Goal: Task Accomplishment & Management: Use online tool/utility

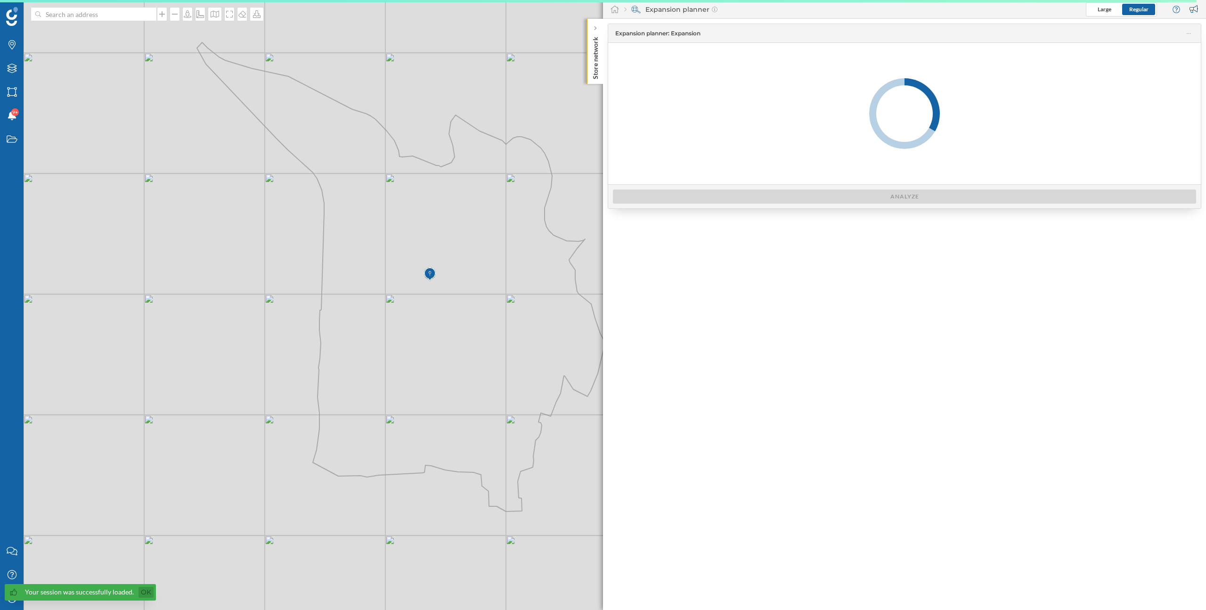
click at [146, 592] on link "Ok" at bounding box center [146, 592] width 15 height 11
click at [9, 601] on icon "My Profile" at bounding box center [12, 597] width 12 height 9
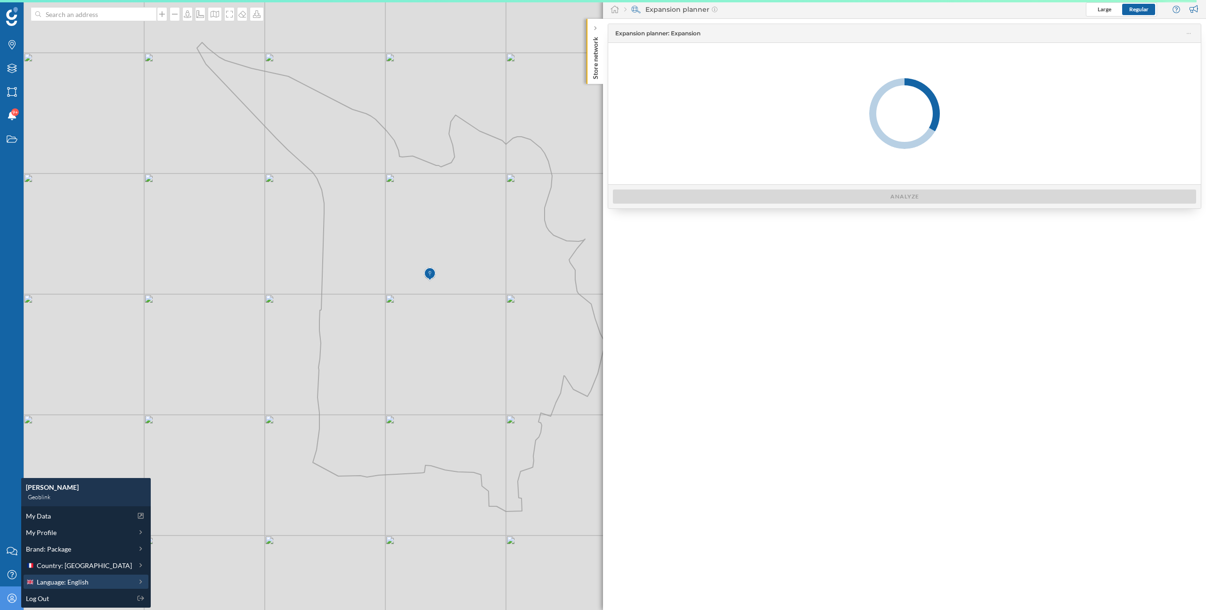
click at [78, 580] on span "Language: English" at bounding box center [63, 582] width 52 height 10
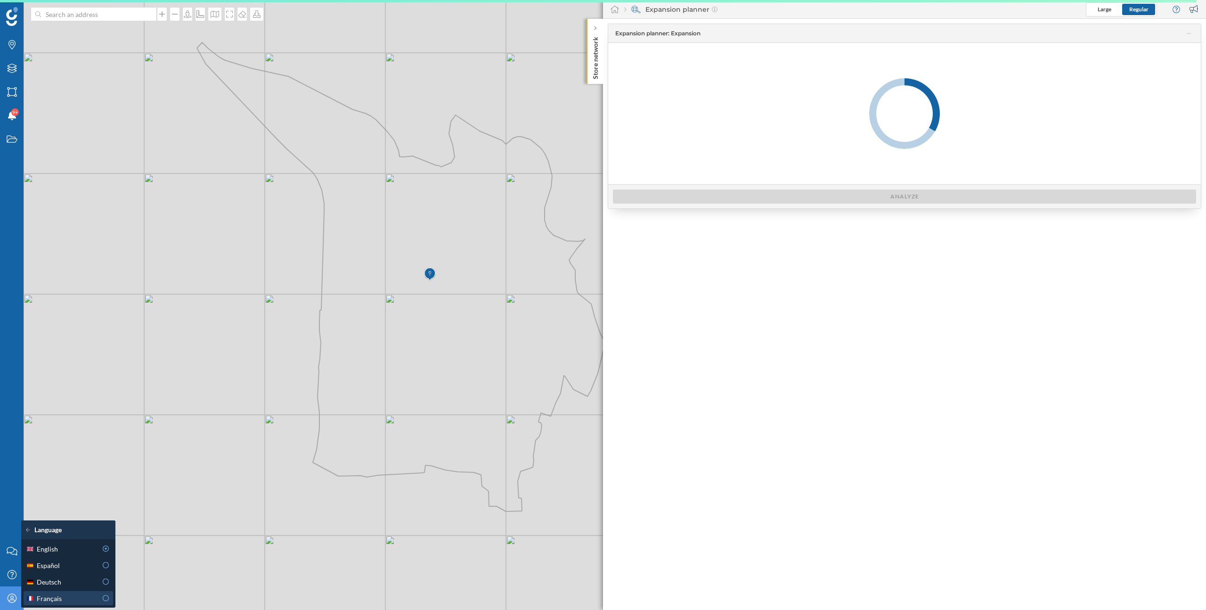
click at [77, 598] on div "Français" at bounding box center [61, 598] width 71 height 10
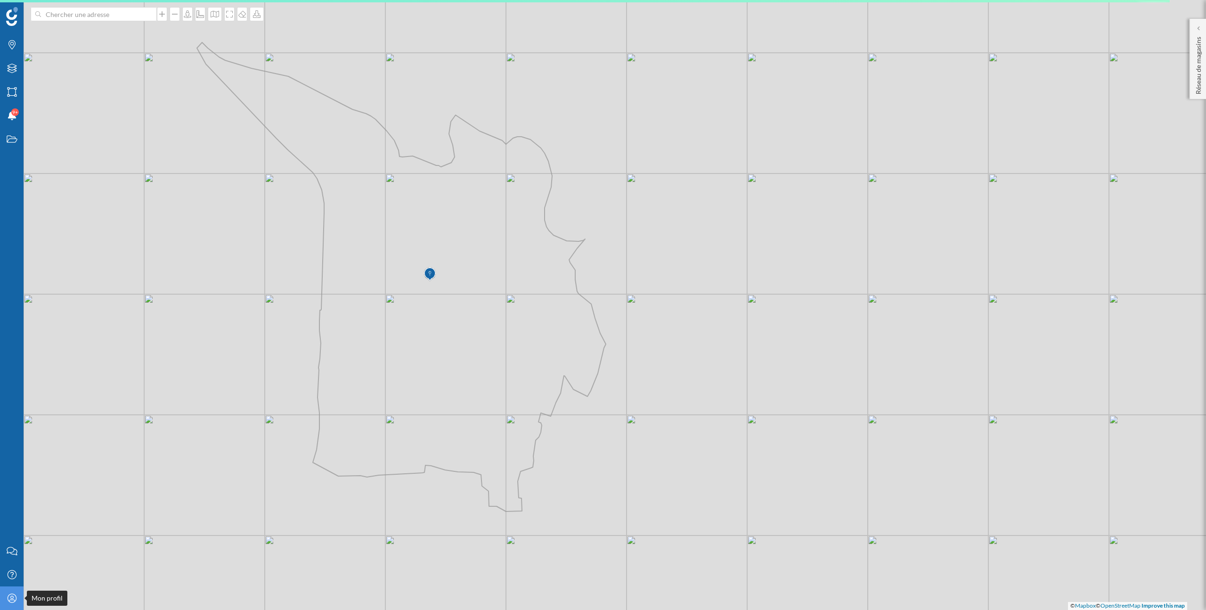
click at [17, 599] on div "Mon profil" at bounding box center [12, 598] width 24 height 24
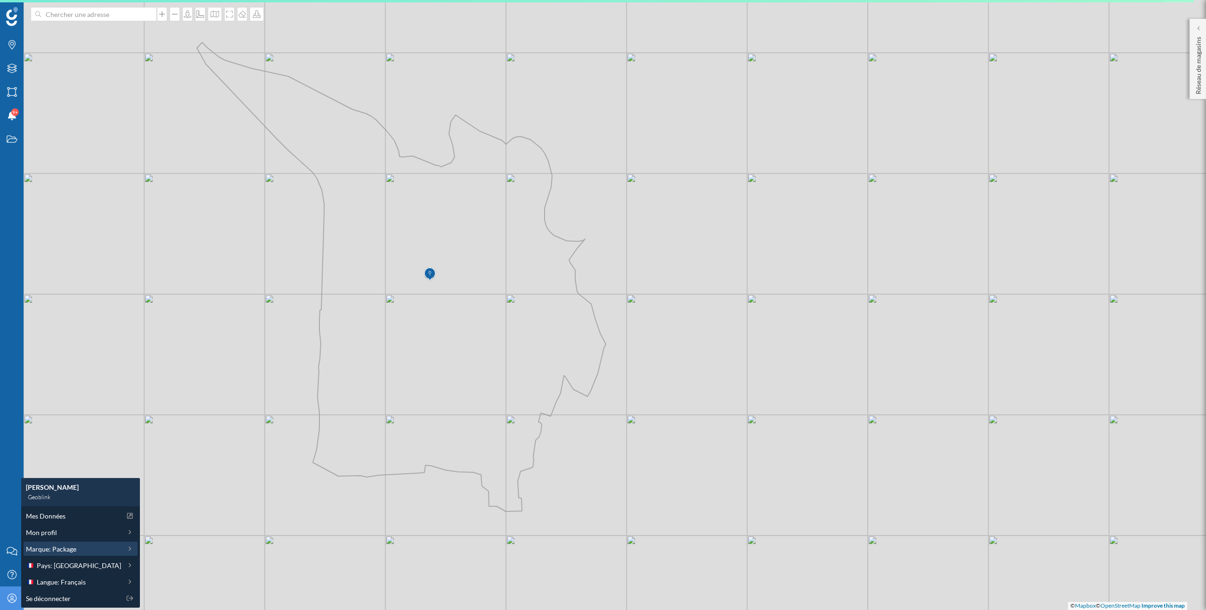
click at [76, 551] on div "Marque: Package" at bounding box center [73, 549] width 95 height 10
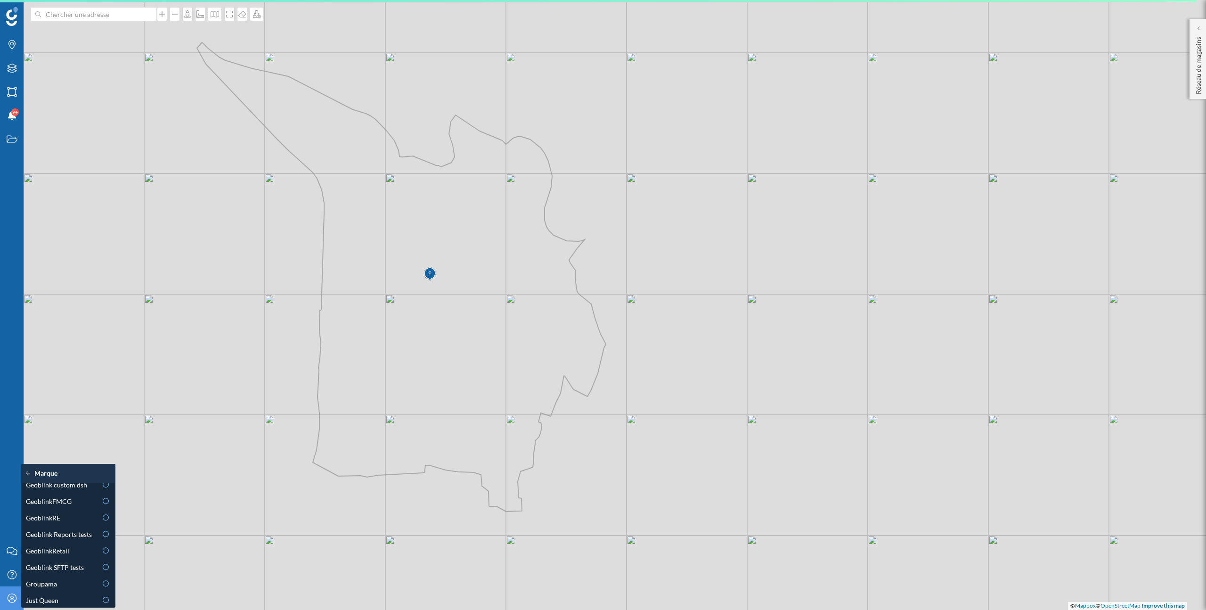
scroll to position [270, 0]
click at [80, 545] on div "GeoblinkRetail" at bounding box center [69, 551] width 90 height 14
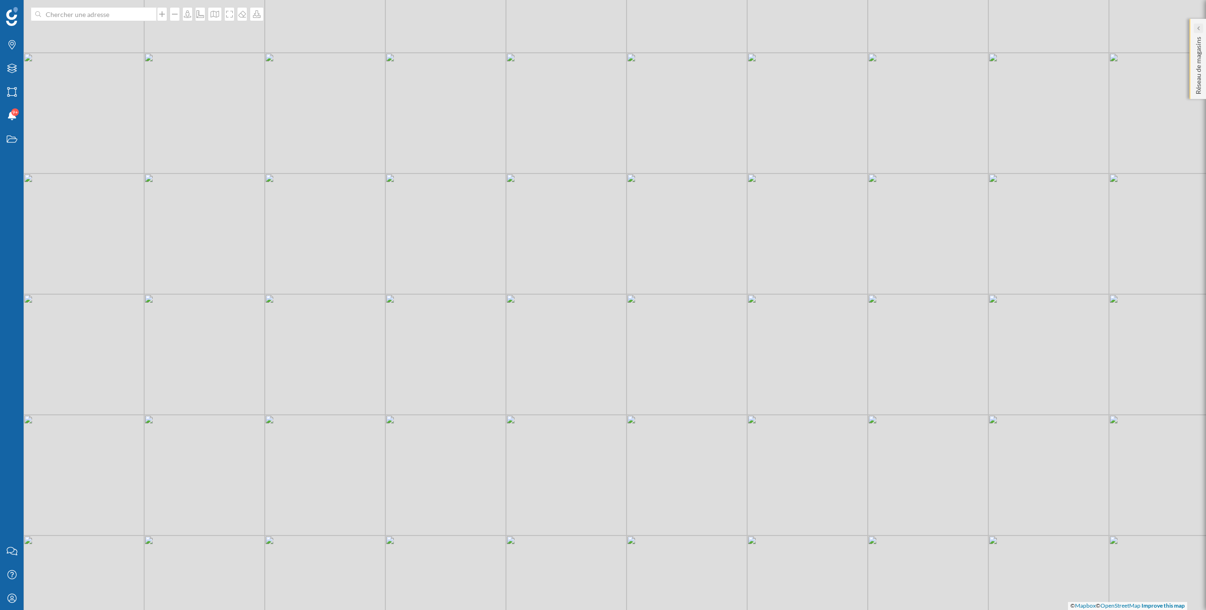
click at [1198, 30] on icon at bounding box center [1198, 28] width 3 height 5
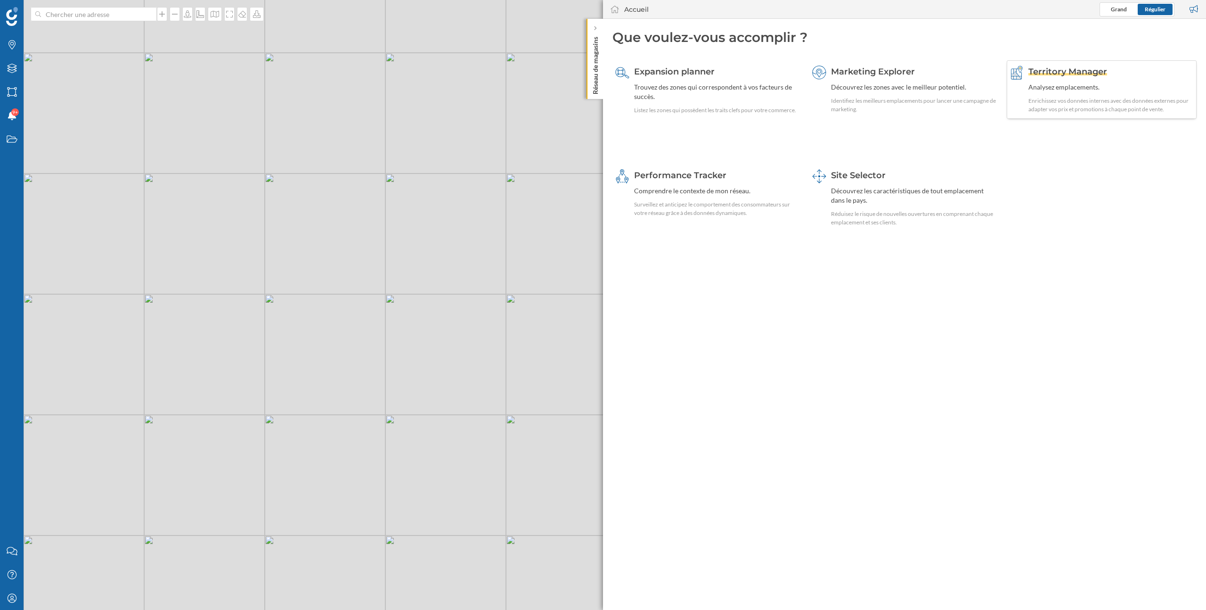
click at [1055, 74] on span "Territory Manager" at bounding box center [1068, 71] width 79 height 10
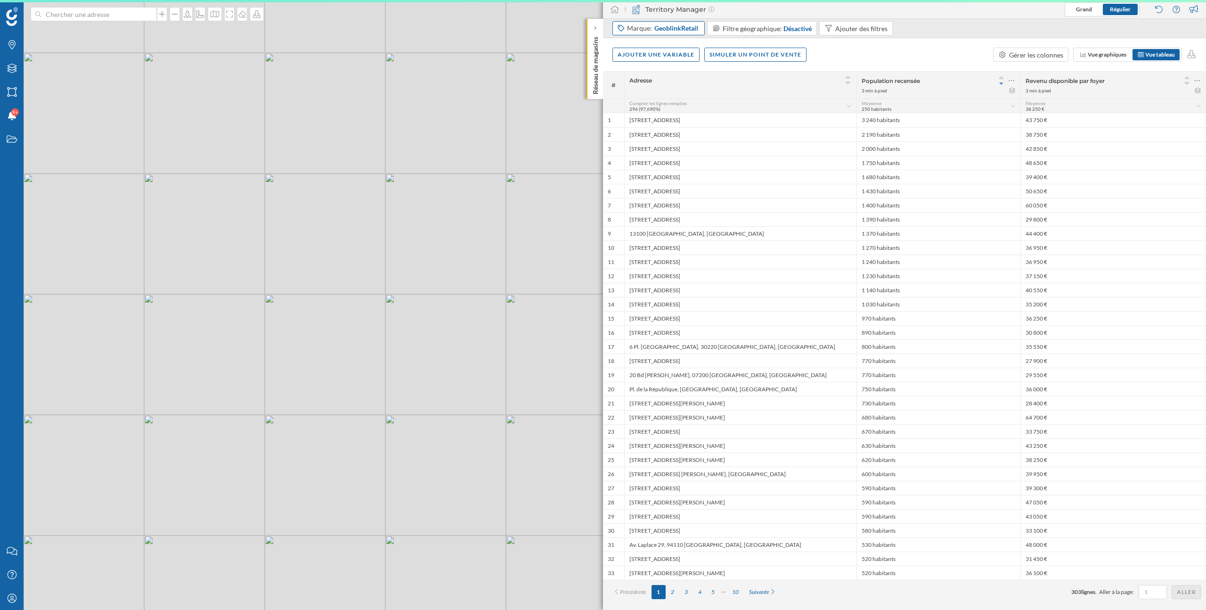
click at [676, 27] on span "GeoblinkRetail" at bounding box center [676, 28] width 44 height 9
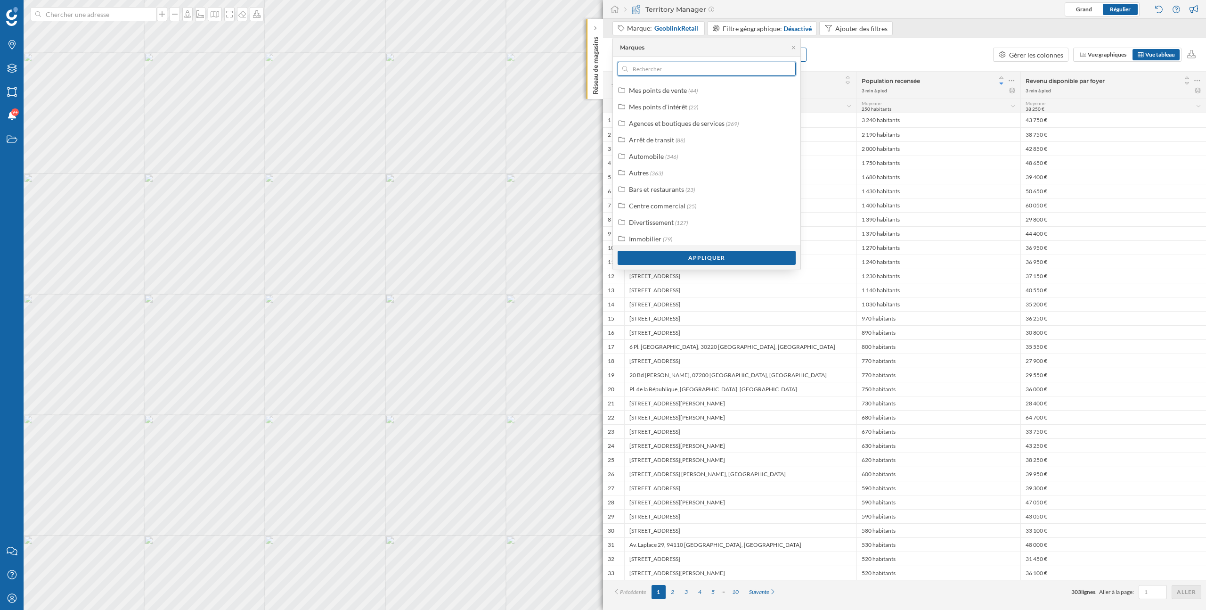
click at [670, 65] on input "text" at bounding box center [706, 69] width 157 height 14
type input "geobl"
click at [790, 172] on input "checkbox" at bounding box center [792, 173] width 6 height 6
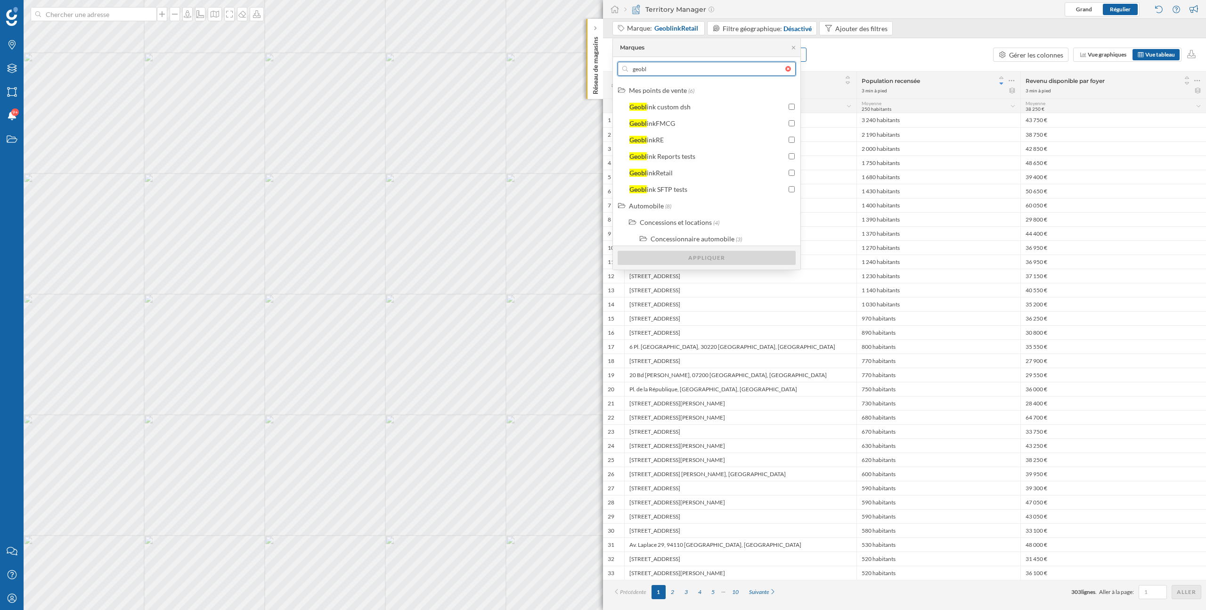
click at [657, 73] on input "geobl" at bounding box center [706, 69] width 157 height 14
drag, startPoint x: 655, startPoint y: 68, endPoint x: 627, endPoint y: 68, distance: 27.8
click at [627, 68] on div "geobl" at bounding box center [707, 69] width 178 height 14
click at [628, 68] on input "geobl" at bounding box center [706, 69] width 157 height 14
type input "l'ore"
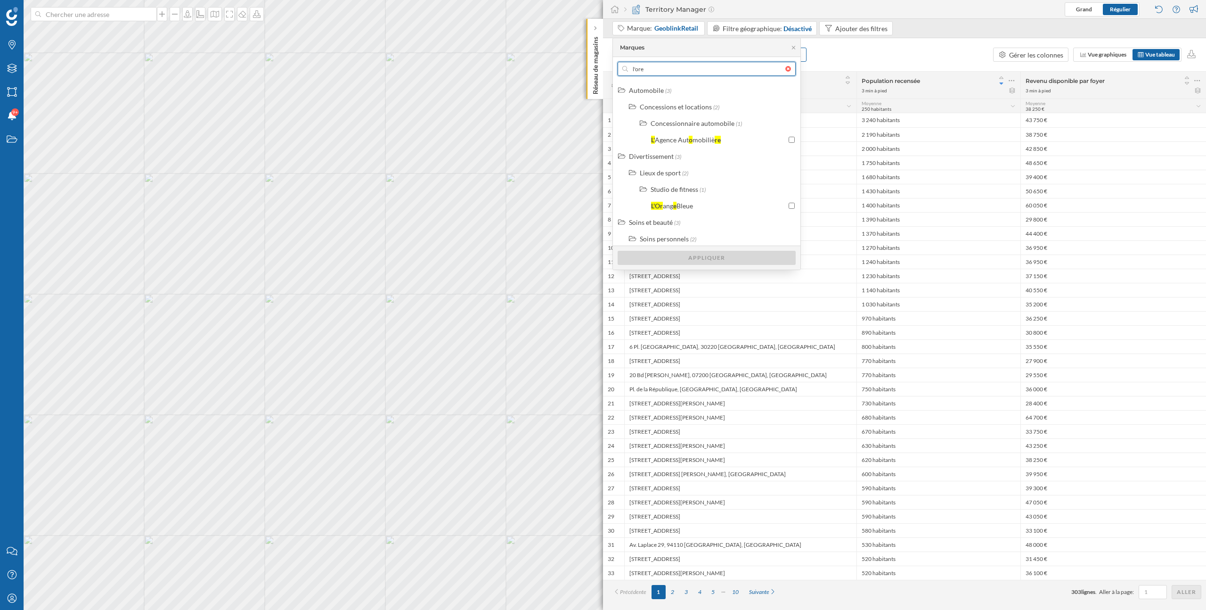
drag, startPoint x: 646, startPoint y: 65, endPoint x: 607, endPoint y: 65, distance: 39.6
click at [607, 65] on body "Marques Filtres Zones Notifications 9+ Travail Nous contacter Centre d'aide Mon…" at bounding box center [603, 305] width 1206 height 610
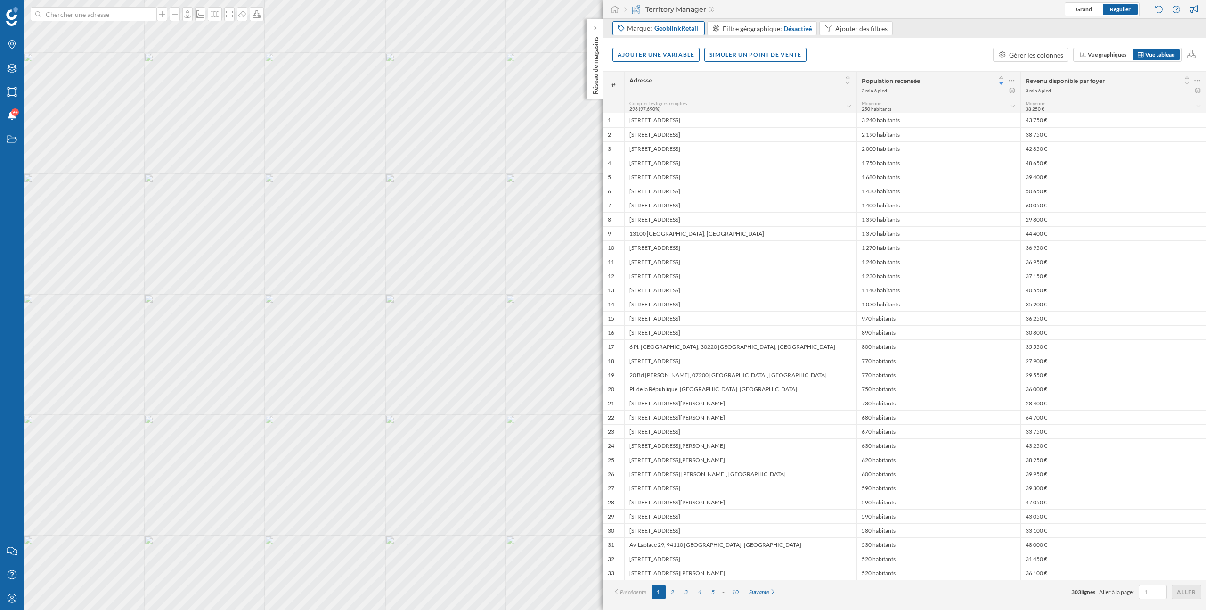
click at [663, 25] on span "GeoblinkRetail" at bounding box center [676, 28] width 44 height 9
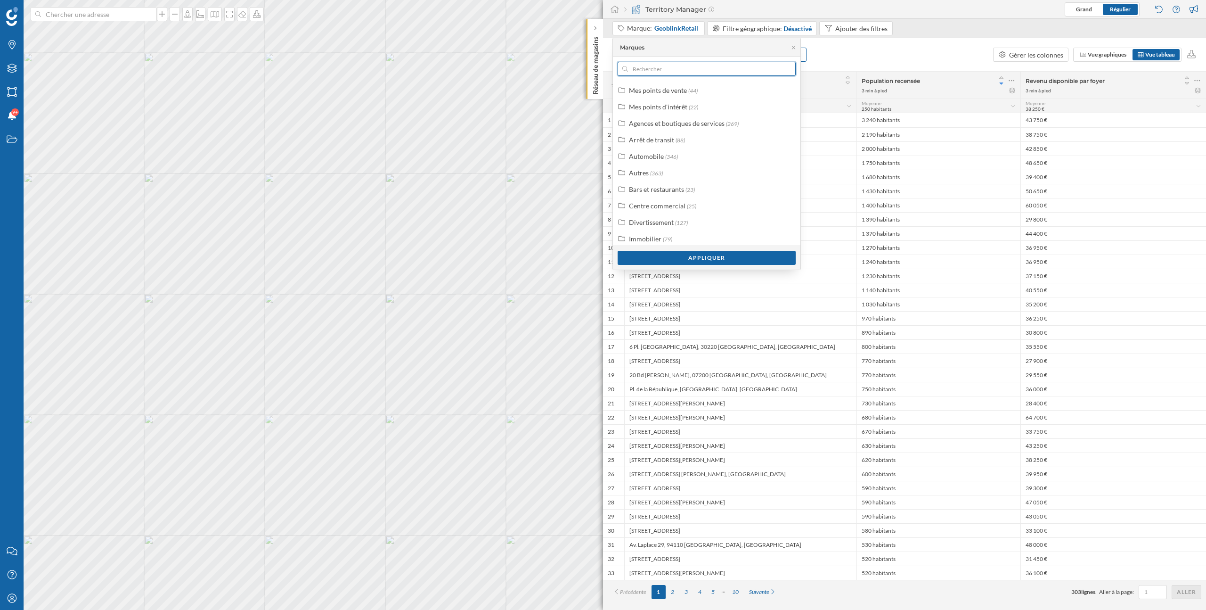
click at [659, 70] on input "text" at bounding box center [706, 69] width 157 height 14
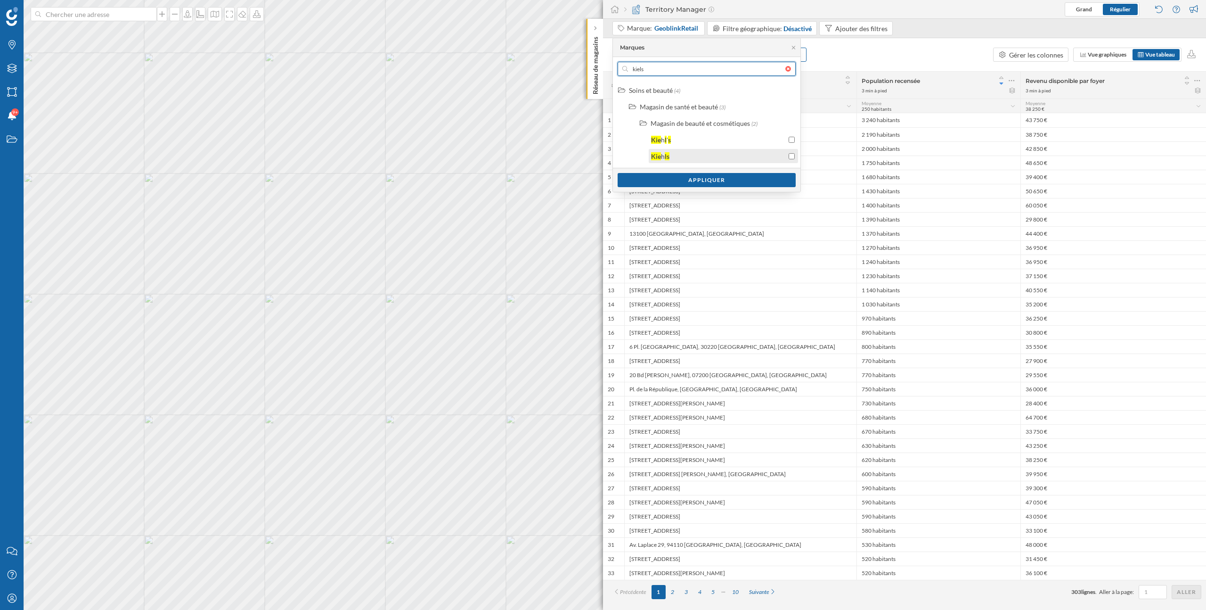
type input "kiels"
click at [794, 161] on div "Kie h ls" at bounding box center [723, 156] width 149 height 14
click at [794, 140] on input "checkbox" at bounding box center [792, 140] width 6 height 6
click at [752, 181] on div "Appliquer" at bounding box center [707, 179] width 178 height 14
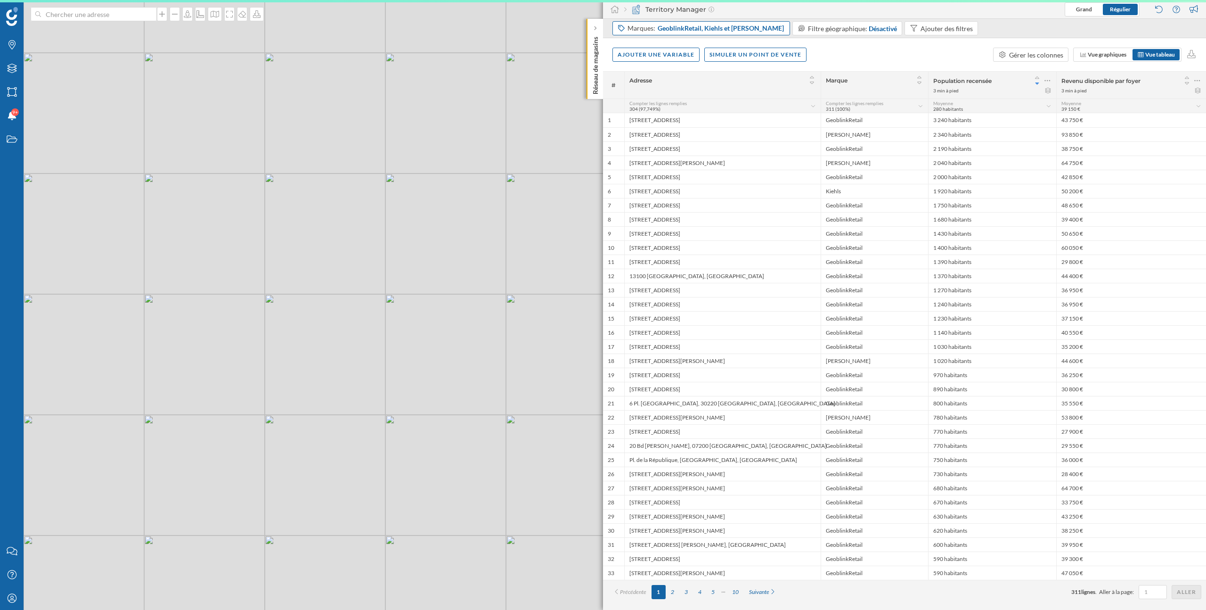
click at [717, 28] on span "GeoblinkRetail, Kiehls et Kiehl's" at bounding box center [721, 28] width 126 height 9
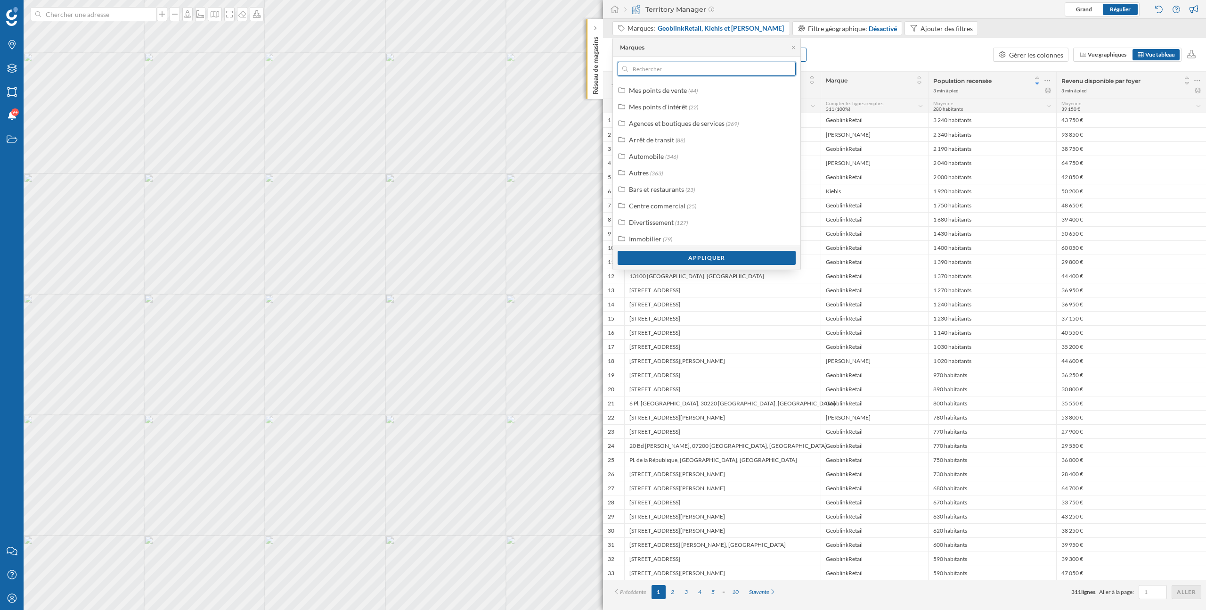
click at [674, 65] on input "text" at bounding box center [706, 69] width 157 height 14
type input "geoblin"
click at [793, 174] on div "Geoblin kRetail" at bounding box center [712, 172] width 171 height 14
click at [751, 256] on div "Appliquer" at bounding box center [707, 257] width 178 height 14
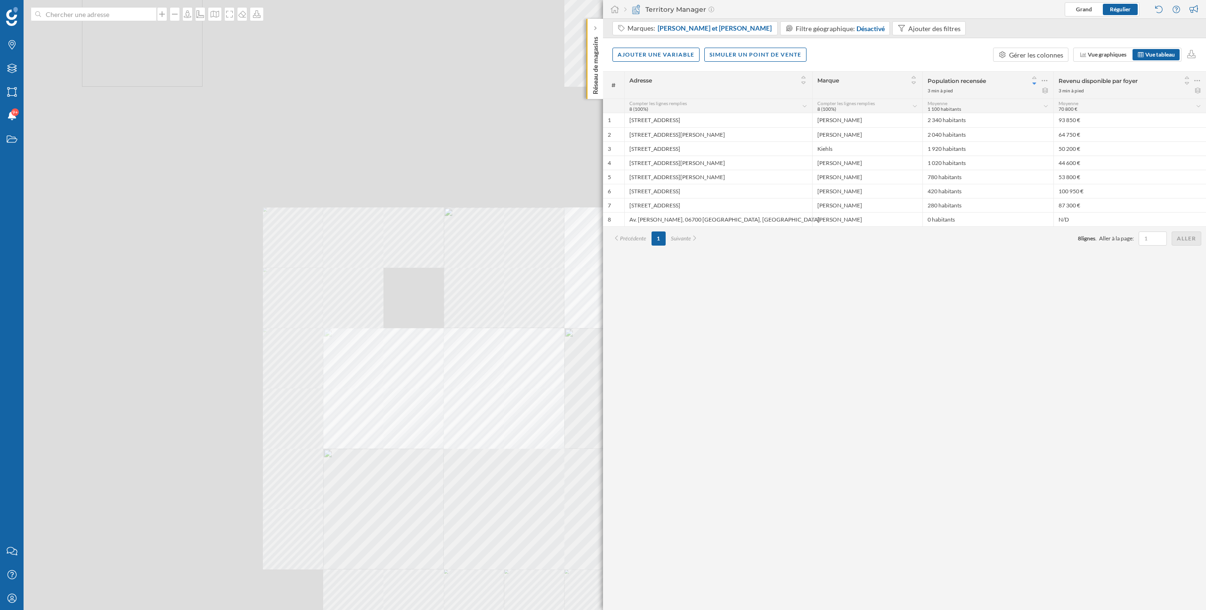
drag, startPoint x: 374, startPoint y: 217, endPoint x: 490, endPoint y: 336, distance: 166.3
click at [490, 336] on div "© Mapbox © OpenStreetMap Improve this map" at bounding box center [603, 305] width 1206 height 610
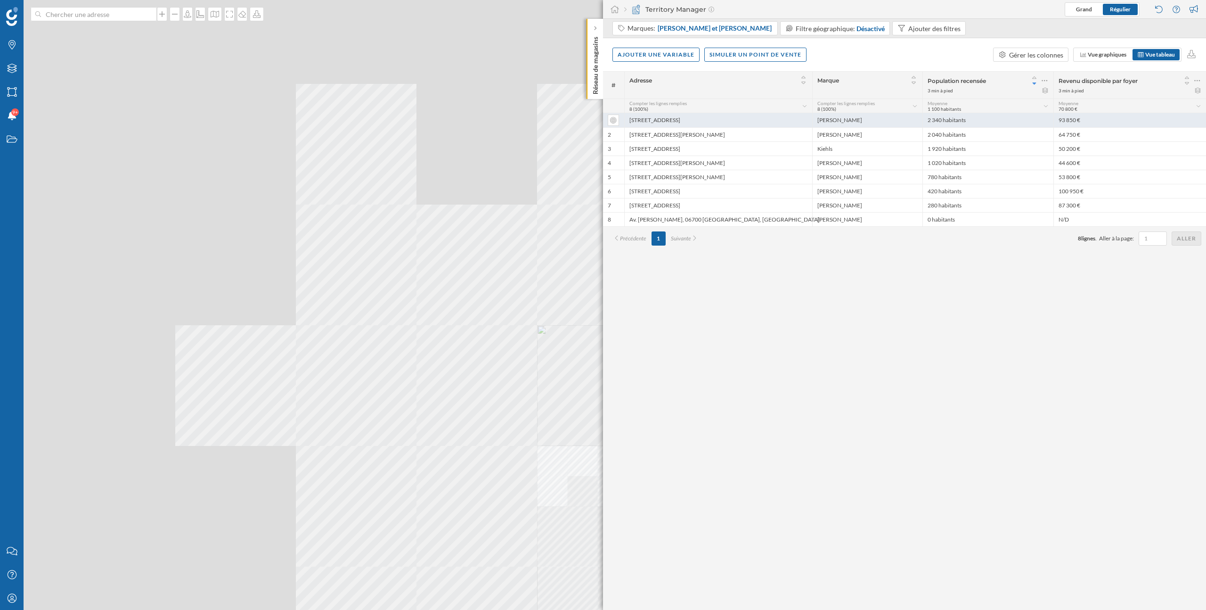
click at [713, 121] on div "2 Rue de Sèvres, 75006 Paris, France" at bounding box center [718, 120] width 188 height 14
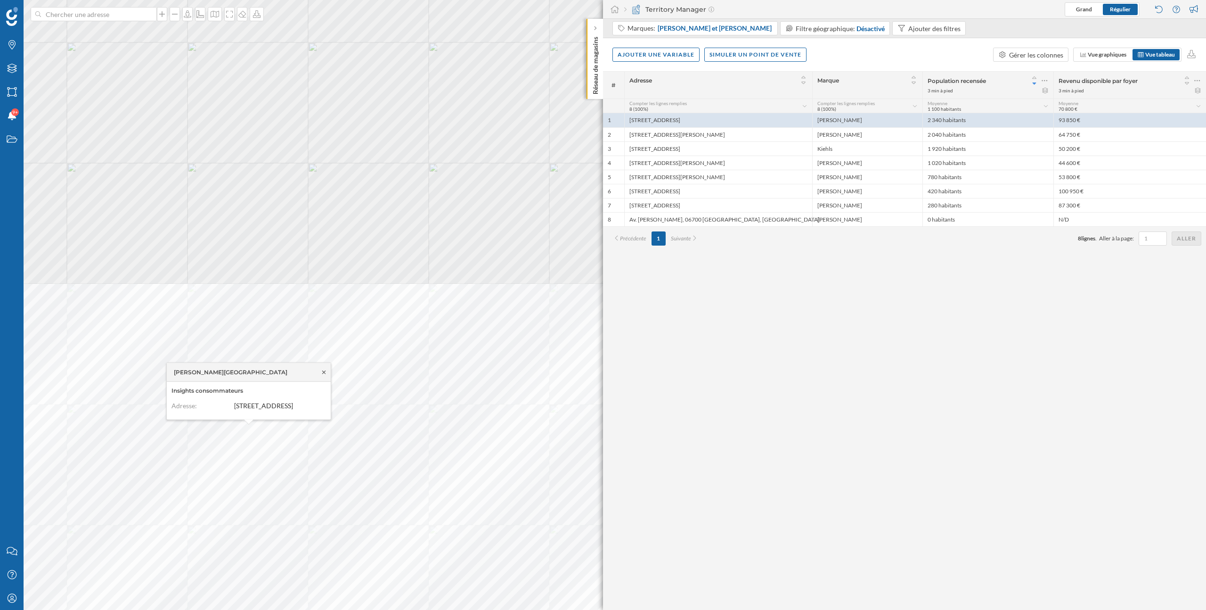
click at [323, 370] on icon at bounding box center [323, 371] width 3 height 3
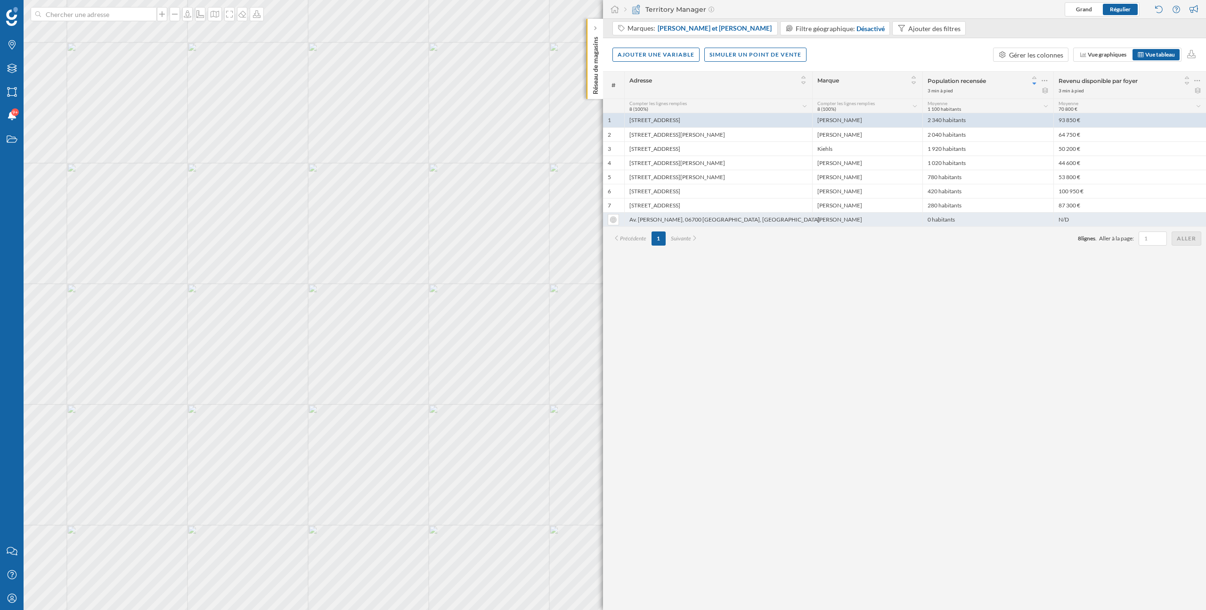
click at [761, 221] on div "Av. Eugène Donadeï, 06700 Saint-Laurent-du-Var, France" at bounding box center [718, 219] width 188 height 14
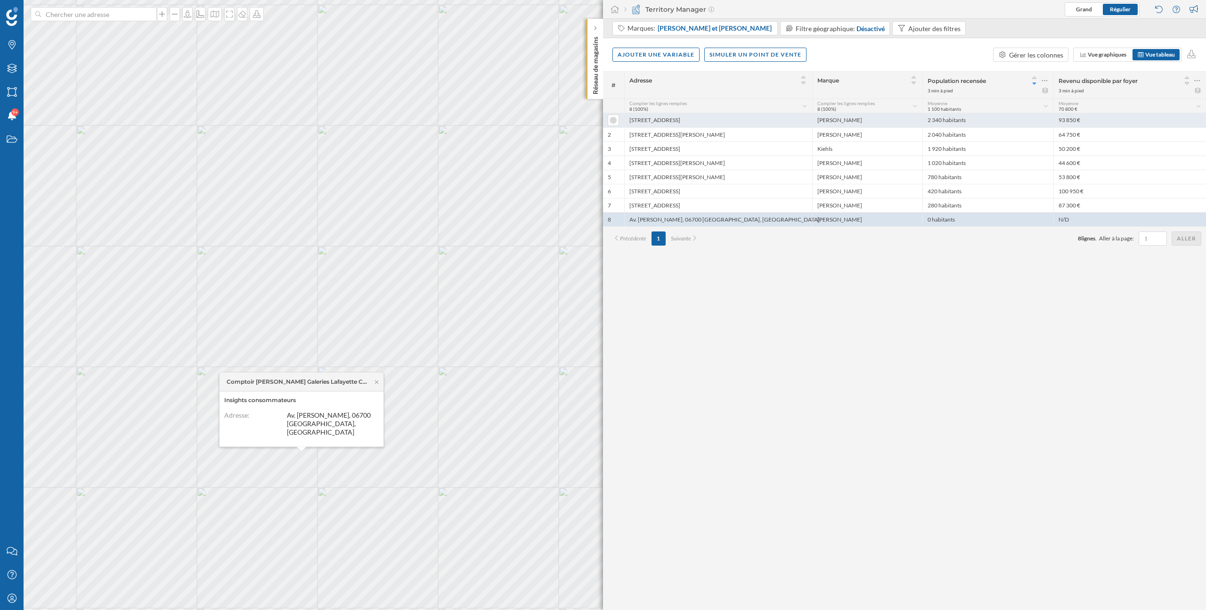
click at [695, 119] on div "2 Rue de Sèvres, 75006 Paris, France" at bounding box center [718, 120] width 188 height 14
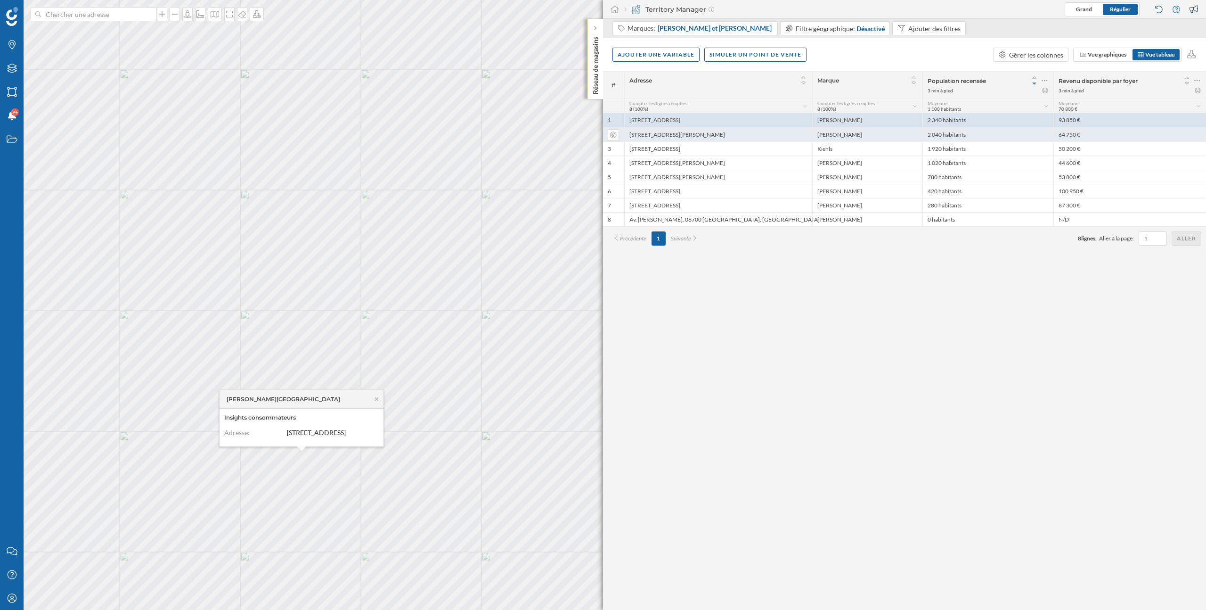
click at [732, 136] on div "15 Rue des Francs Bourgeois, 75004 Paris, France" at bounding box center [718, 134] width 188 height 14
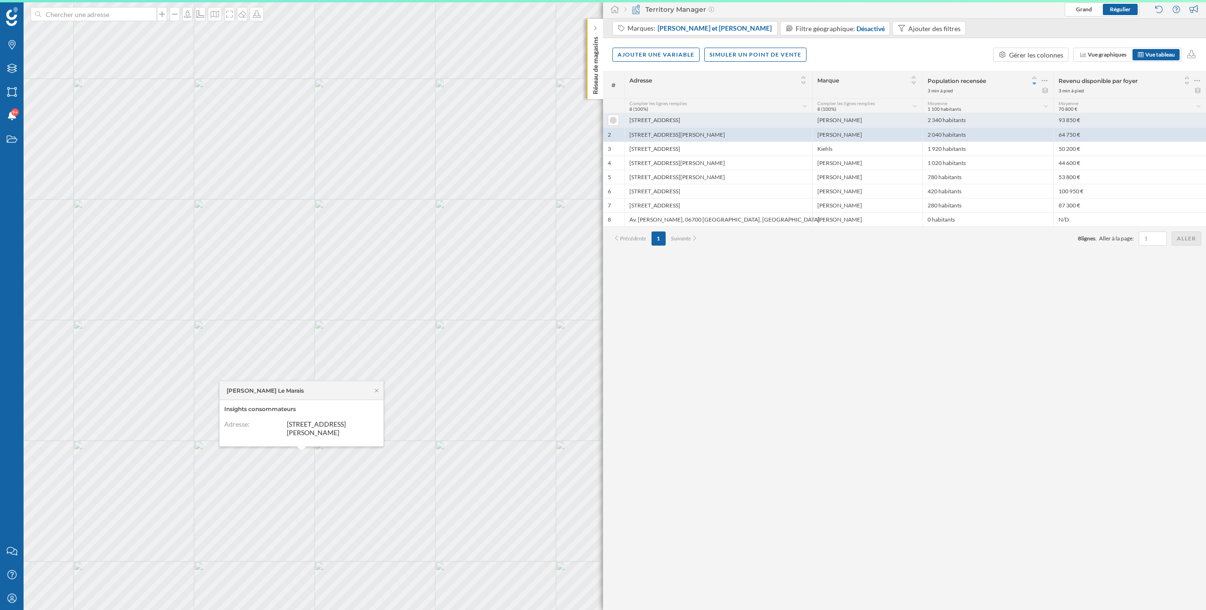
click at [706, 123] on div "2 Rue de Sèvres, 75006 Paris, France" at bounding box center [718, 120] width 188 height 14
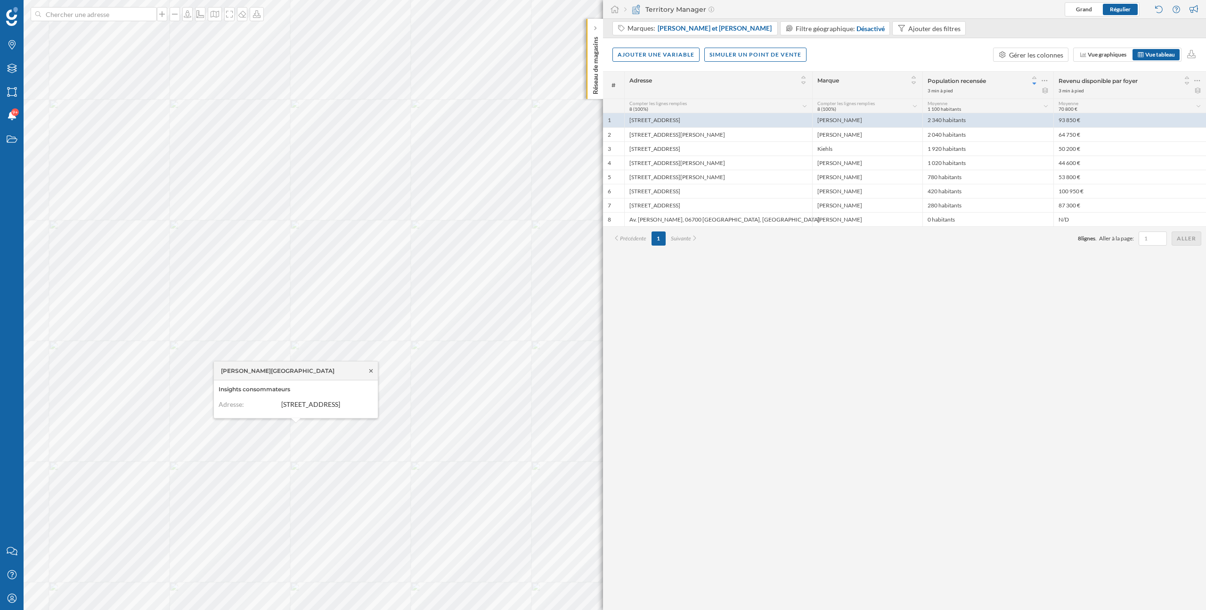
click at [370, 368] on icon at bounding box center [371, 371] width 7 height 6
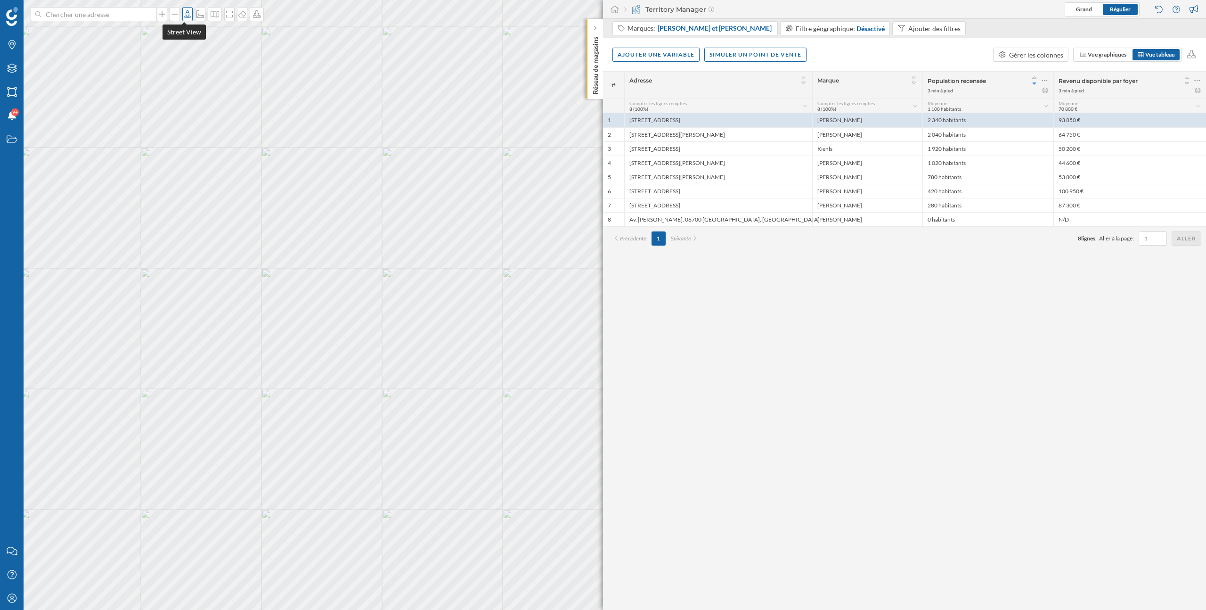
click at [184, 13] on icon at bounding box center [187, 14] width 9 height 8
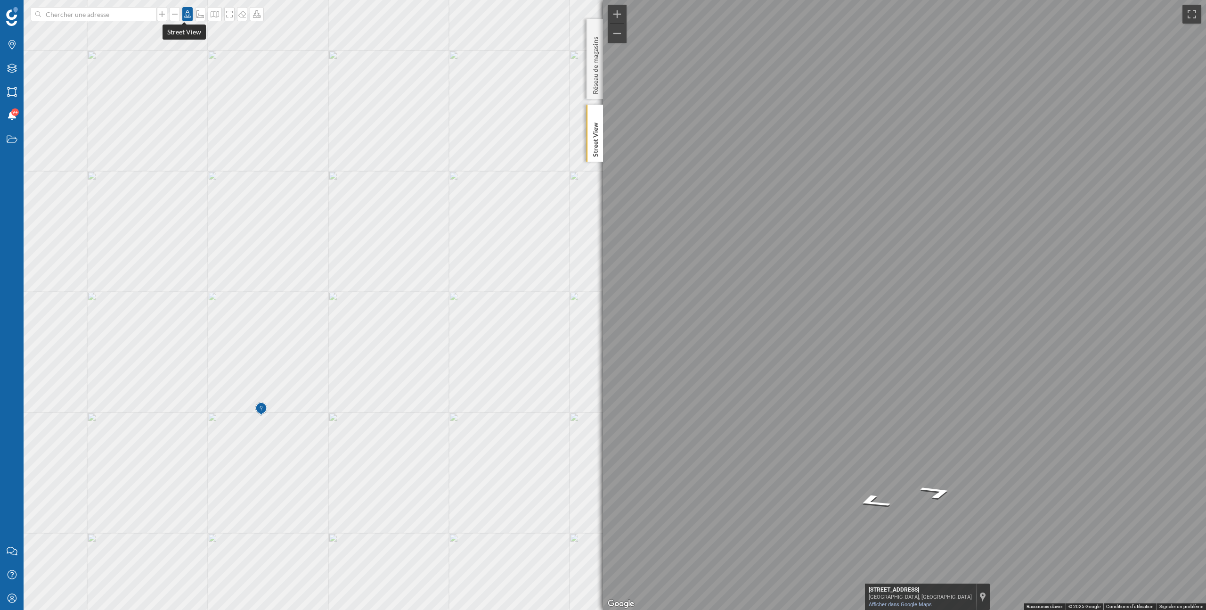
click at [187, 16] on icon at bounding box center [187, 14] width 9 height 8
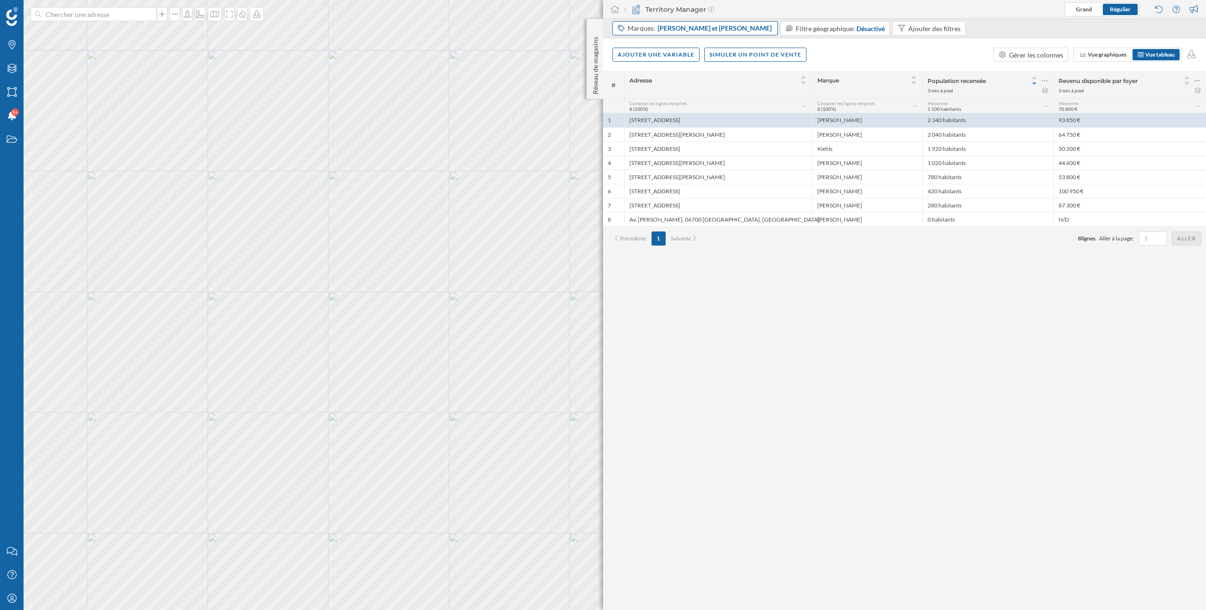
click at [665, 34] on div "Marques: Kiehls et Kiehl's" at bounding box center [695, 28] width 165 height 14
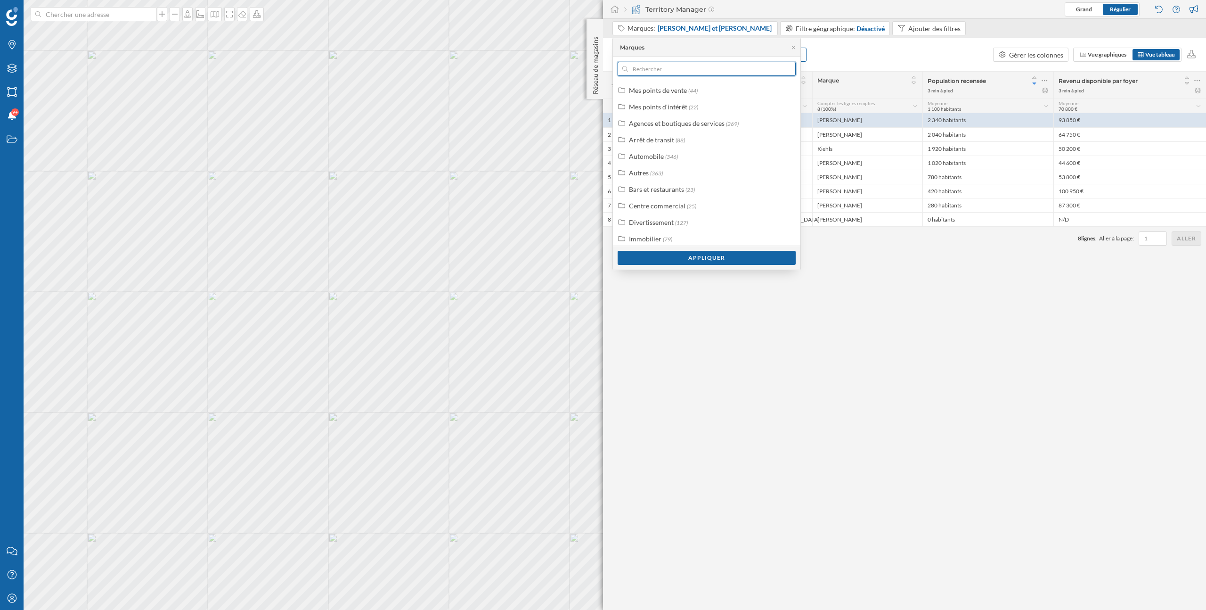
click at [656, 70] on input "text" at bounding box center [706, 69] width 157 height 14
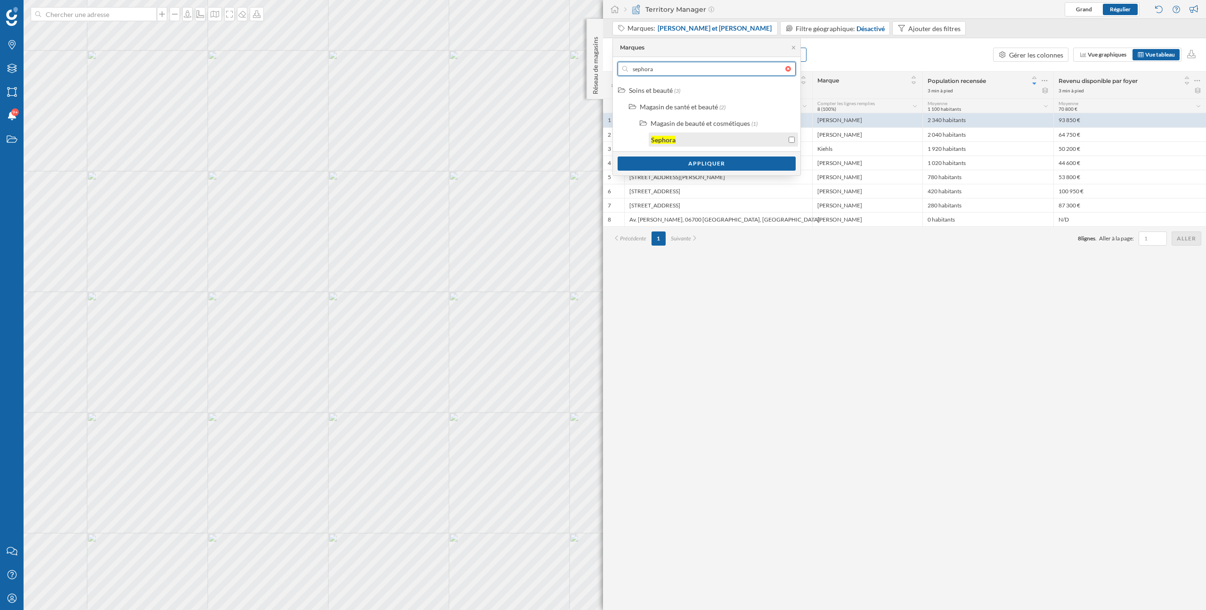
type input "sephora"
click at [669, 136] on div "Sephora" at bounding box center [663, 140] width 25 height 8
click at [694, 165] on div "Appliquer" at bounding box center [707, 163] width 178 height 14
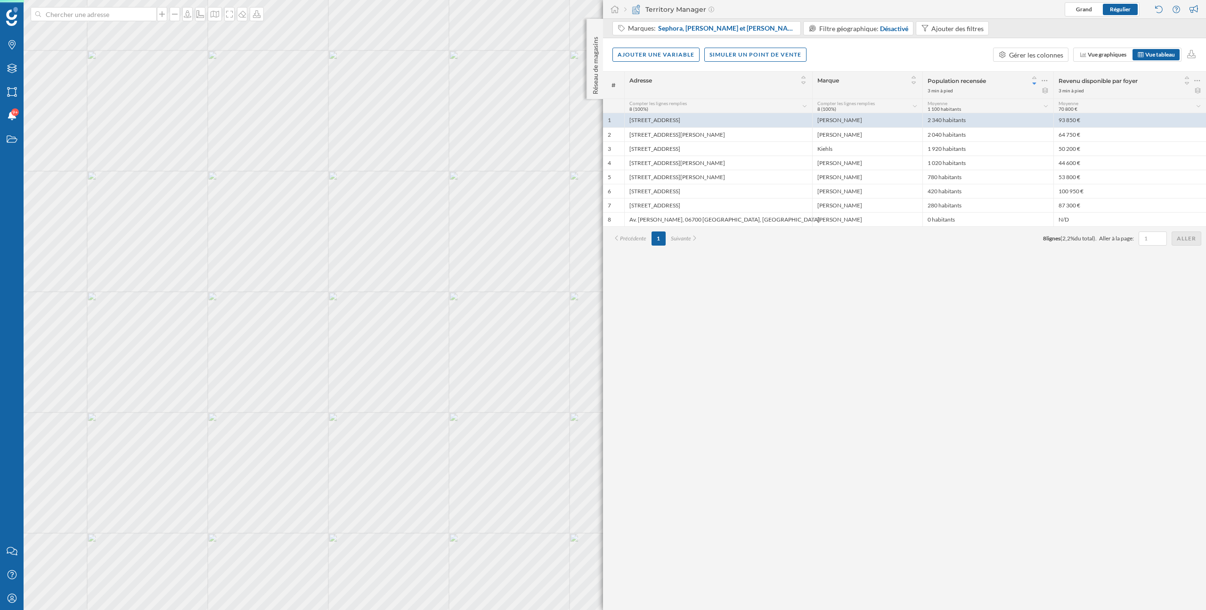
click at [717, 359] on div "# Adresse Marque Population recensée 3 min à pied Revenu disponible par foyer 3…" at bounding box center [904, 340] width 603 height 539
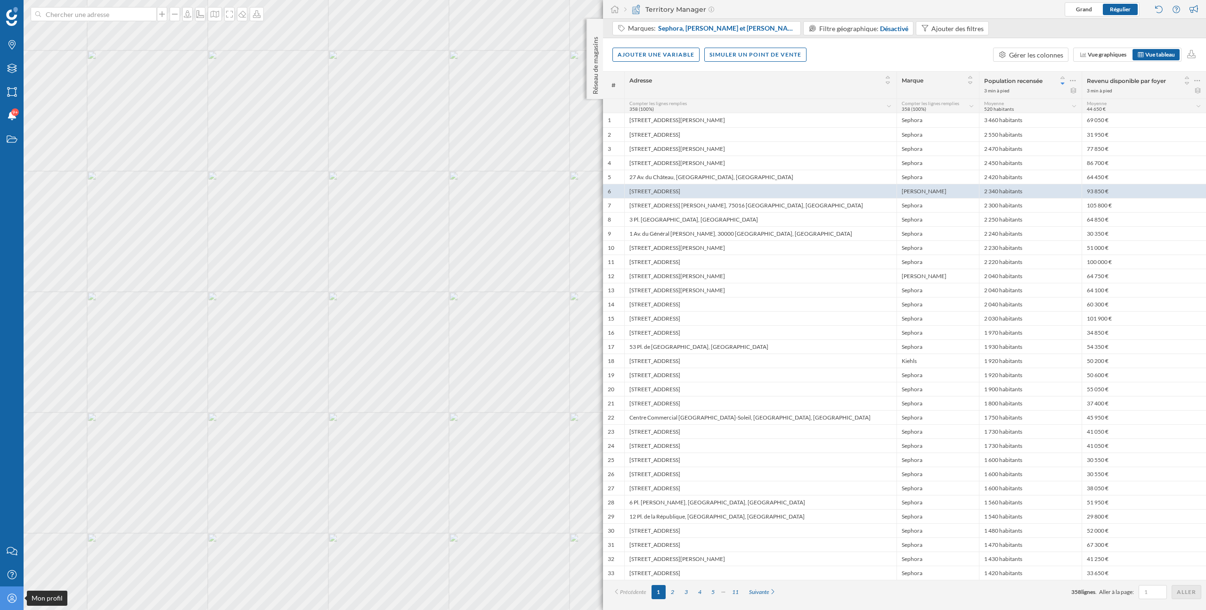
click at [14, 599] on icon "Mon profil" at bounding box center [12, 597] width 12 height 9
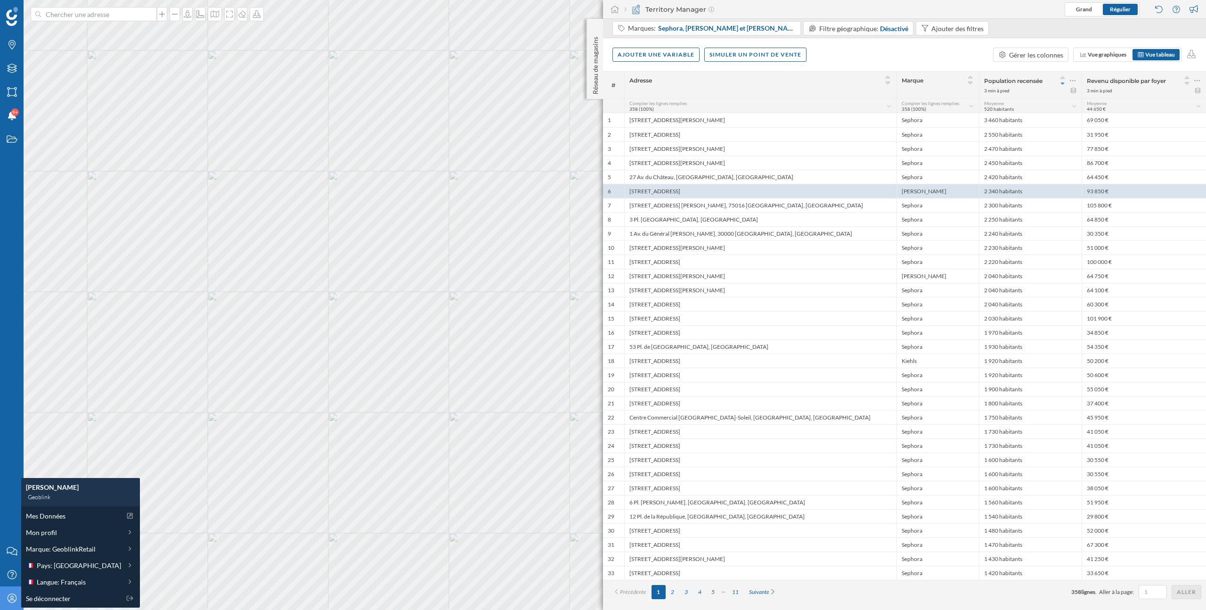
click at [14, 599] on icon "Mon profil" at bounding box center [12, 597] width 12 height 9
click at [720, 32] on span "Sephora, Kiehls et Kiehl's" at bounding box center [727, 28] width 138 height 9
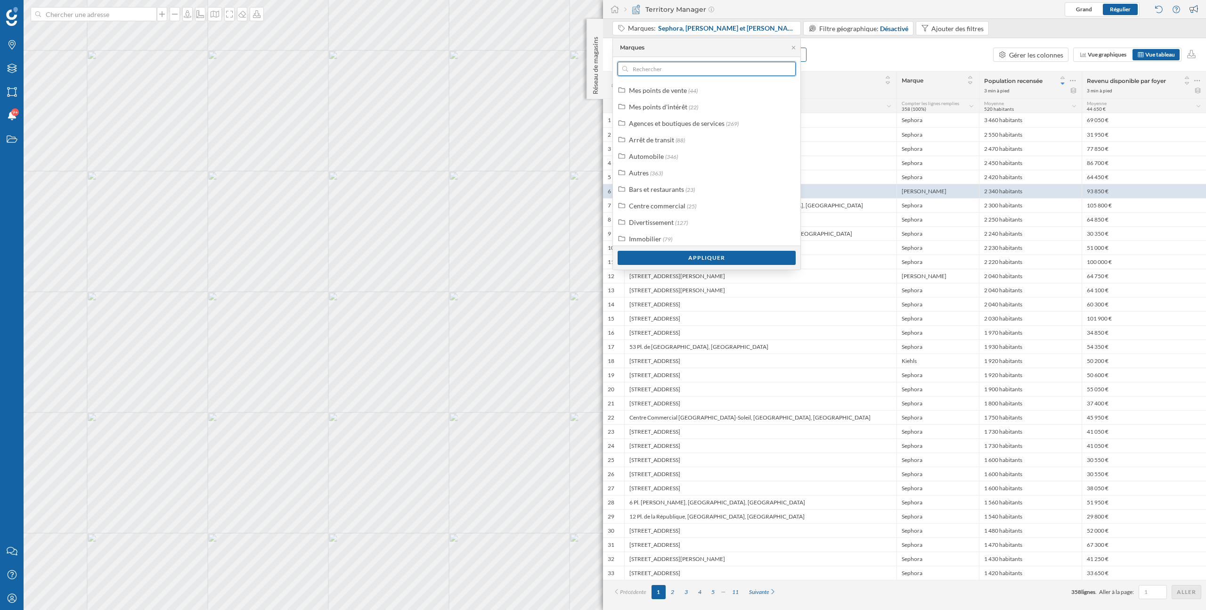
click at [680, 74] on input "text" at bounding box center [706, 69] width 157 height 14
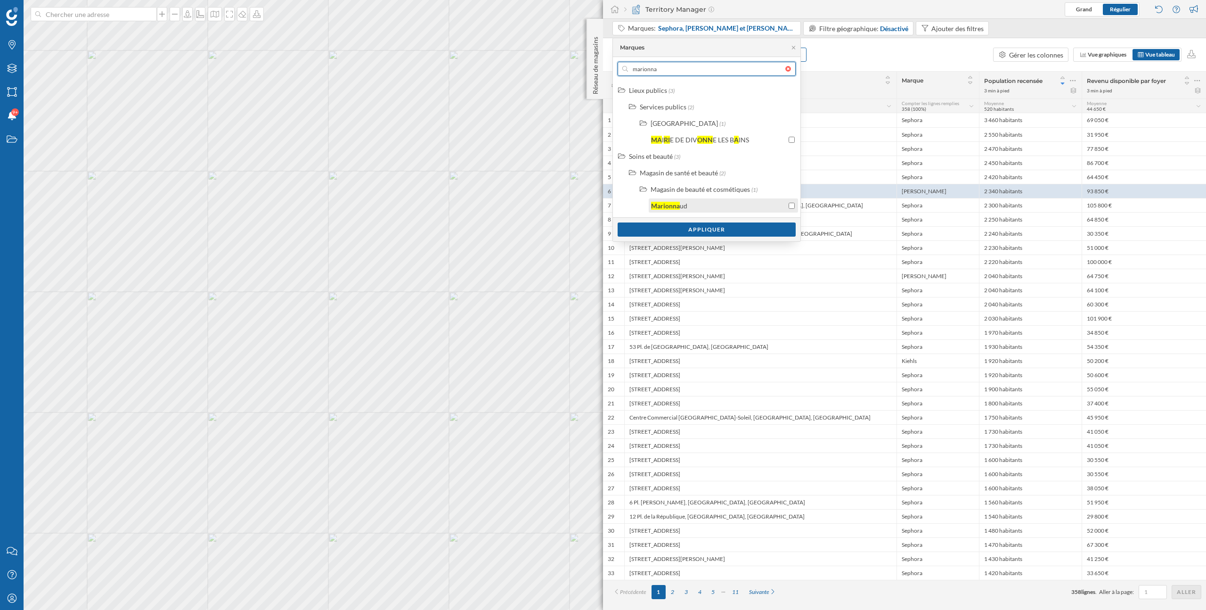
type input "marionna"
click at [760, 204] on div "Marionna ud" at bounding box center [718, 206] width 135 height 10
drag, startPoint x: 698, startPoint y: 74, endPoint x: 629, endPoint y: 73, distance: 68.3
click at [629, 73] on input "marionna" at bounding box center [706, 69] width 157 height 14
click at [731, 227] on div "Appliquer" at bounding box center [707, 229] width 178 height 14
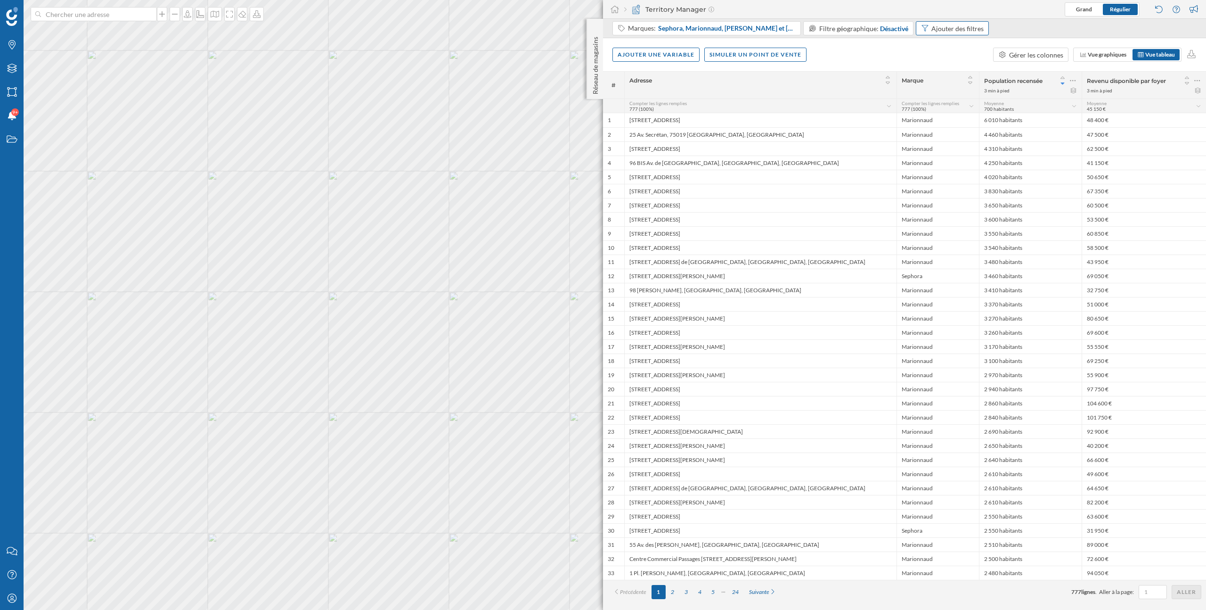
click at [916, 35] on div "Ajouter des filtres" at bounding box center [953, 28] width 74 height 14
click at [952, 27] on div "Ajouter des filtres" at bounding box center [958, 29] width 52 height 10
click at [984, 62] on div "Ajouter une variable Simuler un point de vente Gérer les colonnes Vue graphique…" at bounding box center [904, 54] width 603 height 33
click at [915, 63] on div "Ajouter une variable Simuler un point de vente Gérer les colonnes Vue graphique…" at bounding box center [904, 54] width 603 height 33
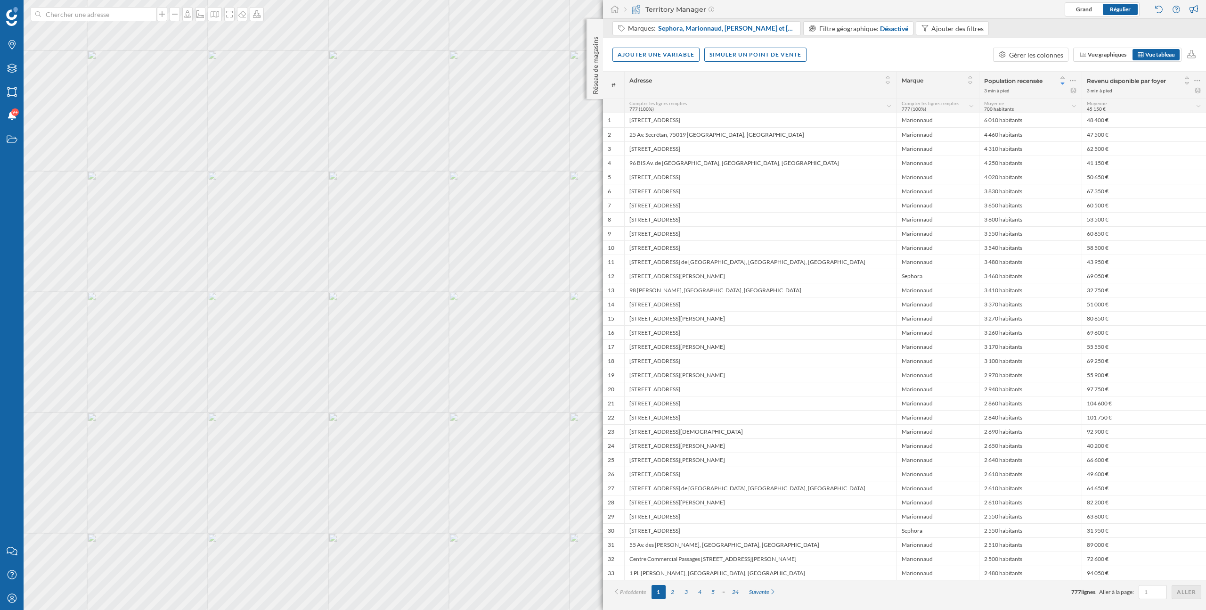
click at [913, 81] on span "Marque" at bounding box center [913, 80] width 22 height 7
click at [931, 104] on span "Compter les lignes remplies" at bounding box center [930, 103] width 57 height 6
click at [943, 159] on div "Total" at bounding box center [929, 162] width 45 height 10
click at [935, 68] on div "Ajouter une variable Simuler un point de vente Gérer les colonnes Vue graphique…" at bounding box center [904, 54] width 603 height 33
click at [947, 26] on div "Ajouter des filtres" at bounding box center [958, 29] width 52 height 10
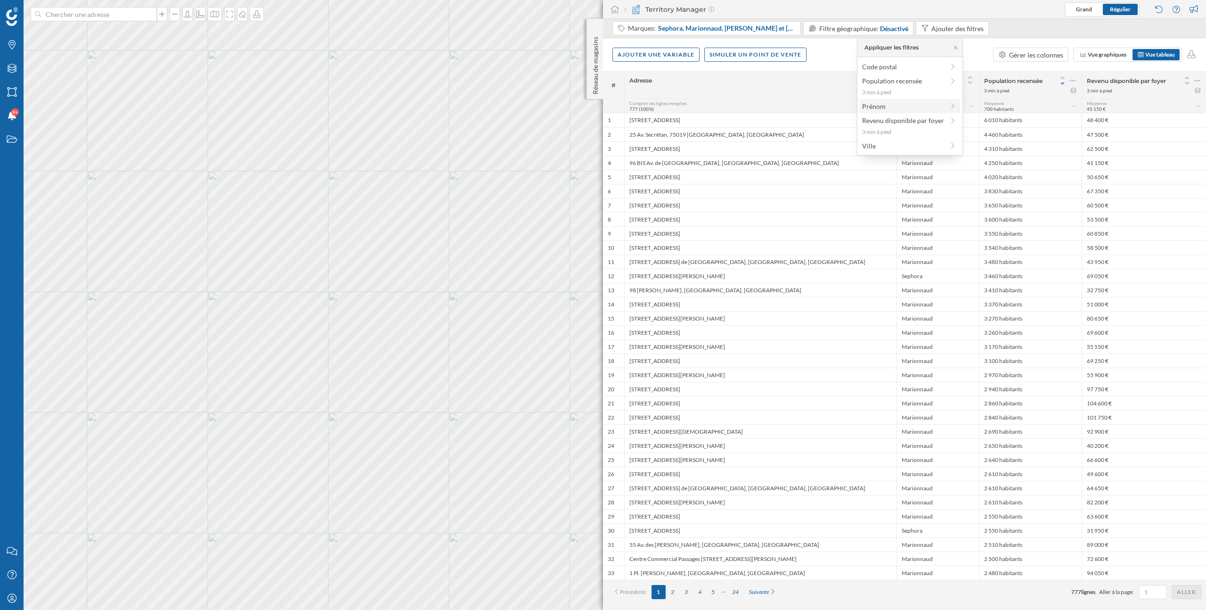
click at [900, 109] on span "Prénom" at bounding box center [903, 106] width 82 height 10
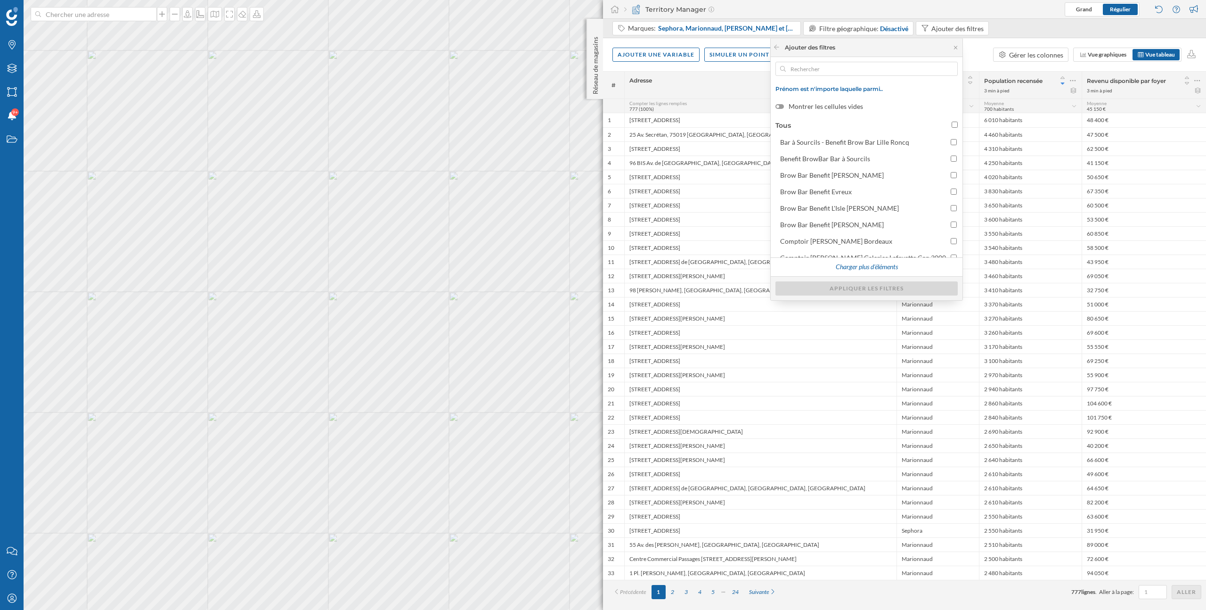
click at [990, 38] on div "Ajouter une variable Simuler un point de vente Gérer les colonnes Vue graphique…" at bounding box center [904, 54] width 603 height 33
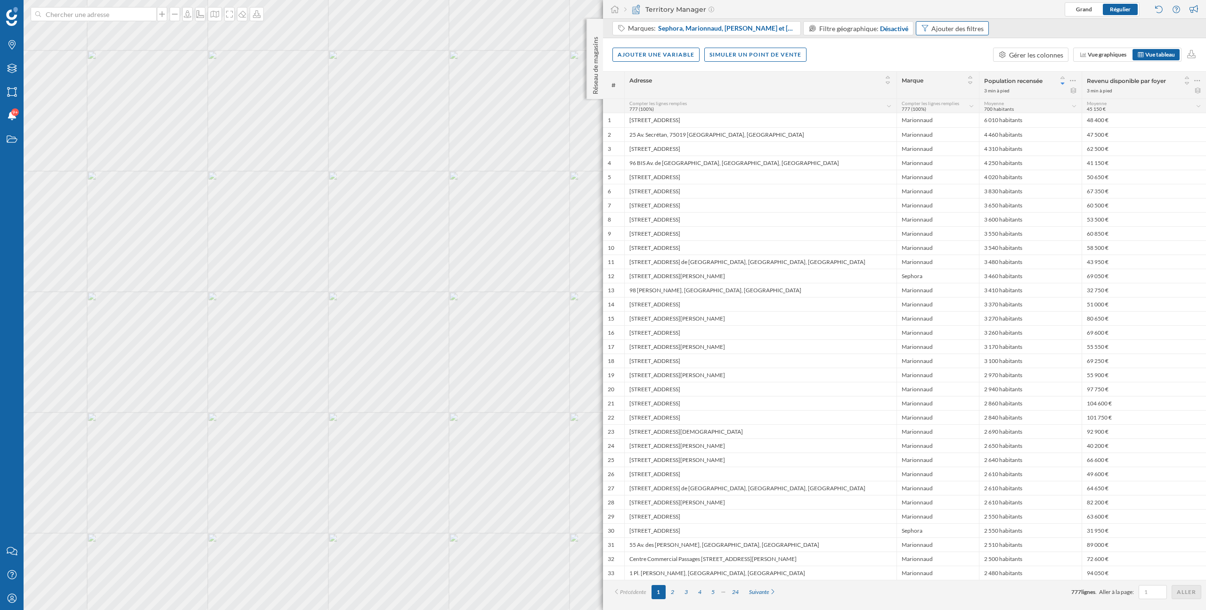
click at [950, 33] on div "Ajouter des filtres" at bounding box center [958, 29] width 52 height 10
click at [939, 145] on span "Ville" at bounding box center [903, 146] width 82 height 10
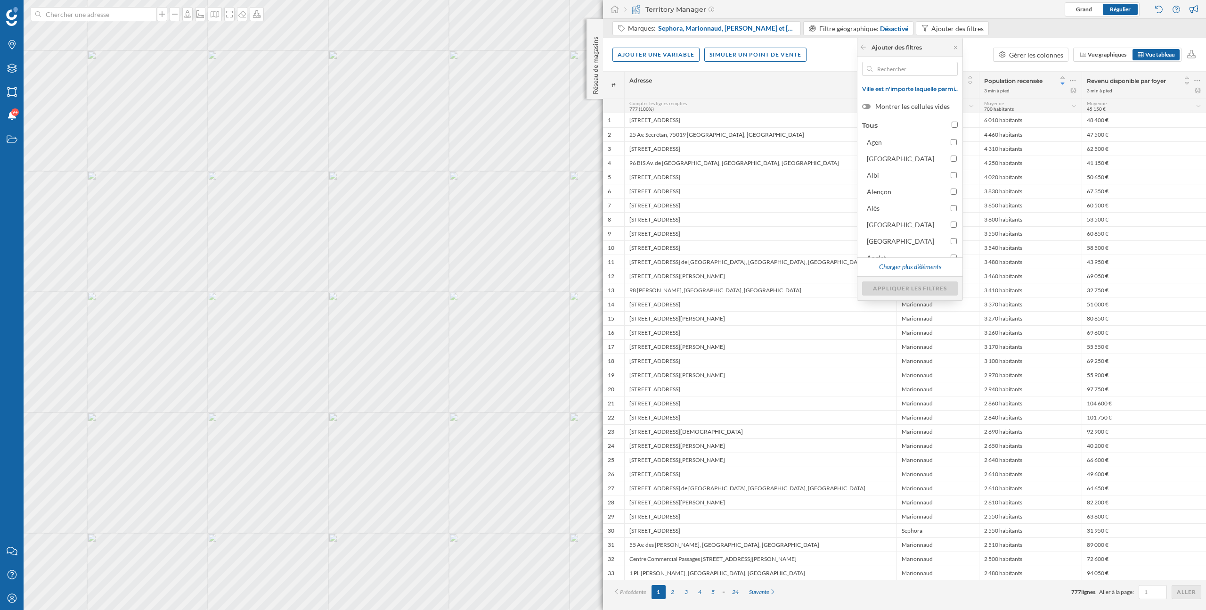
click at [991, 50] on div "Ajouter une variable Simuler un point de vente Gérer les colonnes Vue graphique…" at bounding box center [904, 54] width 603 height 33
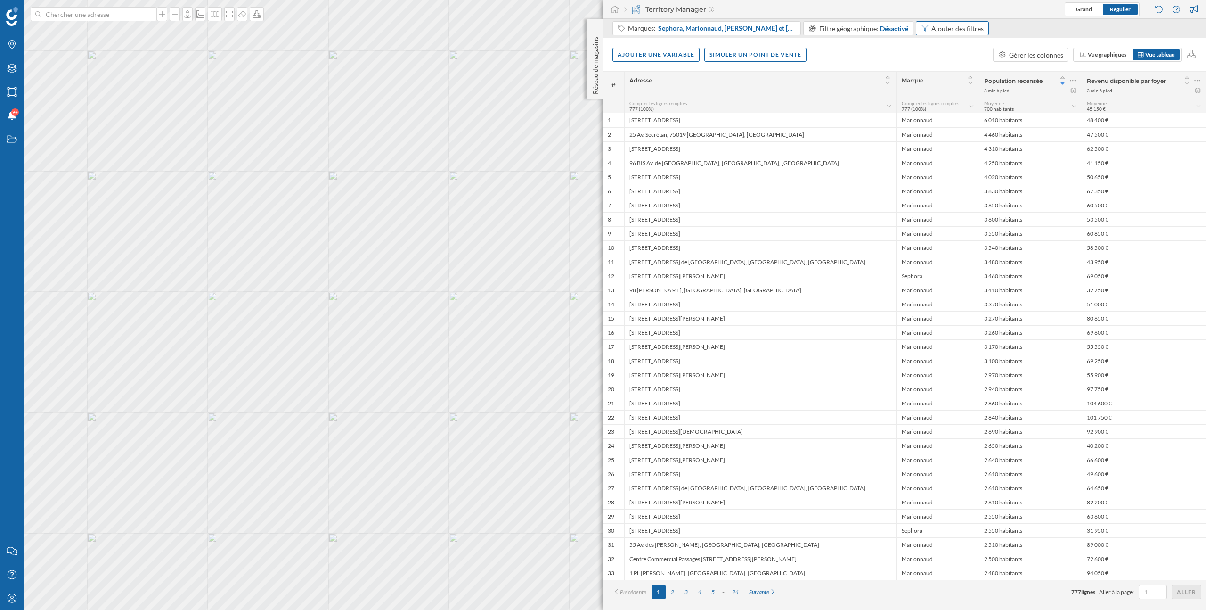
click at [936, 33] on div "Ajouter des filtres" at bounding box center [958, 29] width 52 height 10
click at [661, 54] on div "Ajouter une variable" at bounding box center [656, 54] width 87 height 14
click at [651, 91] on div "Variable externe" at bounding box center [665, 93] width 94 height 10
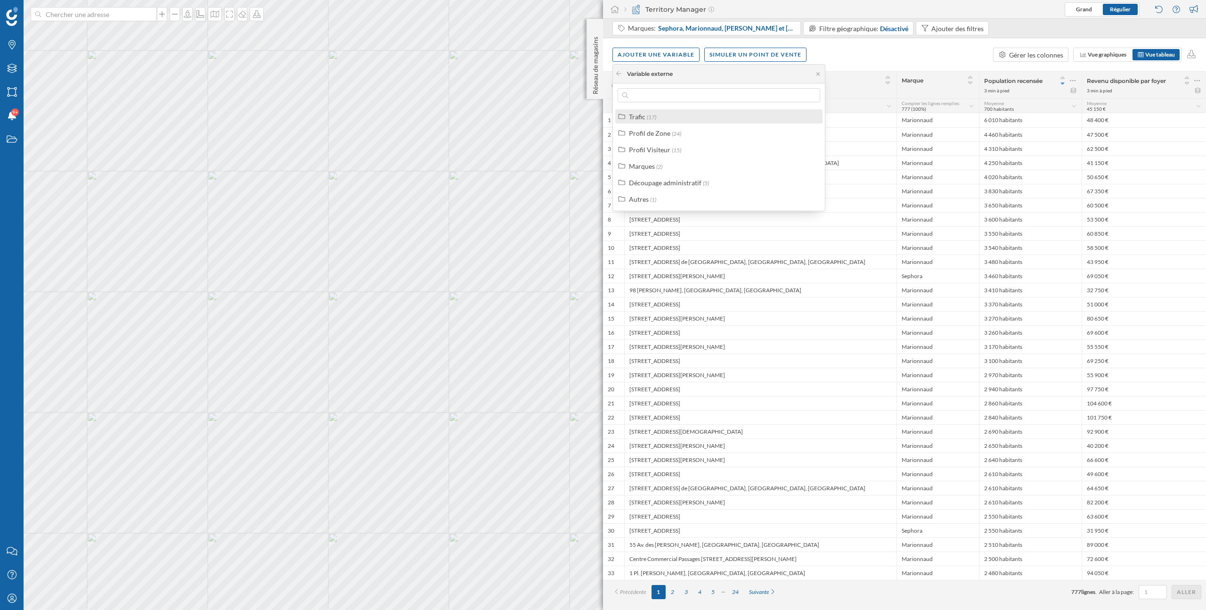
click at [650, 123] on div "Trafic (17)" at bounding box center [718, 116] width 207 height 14
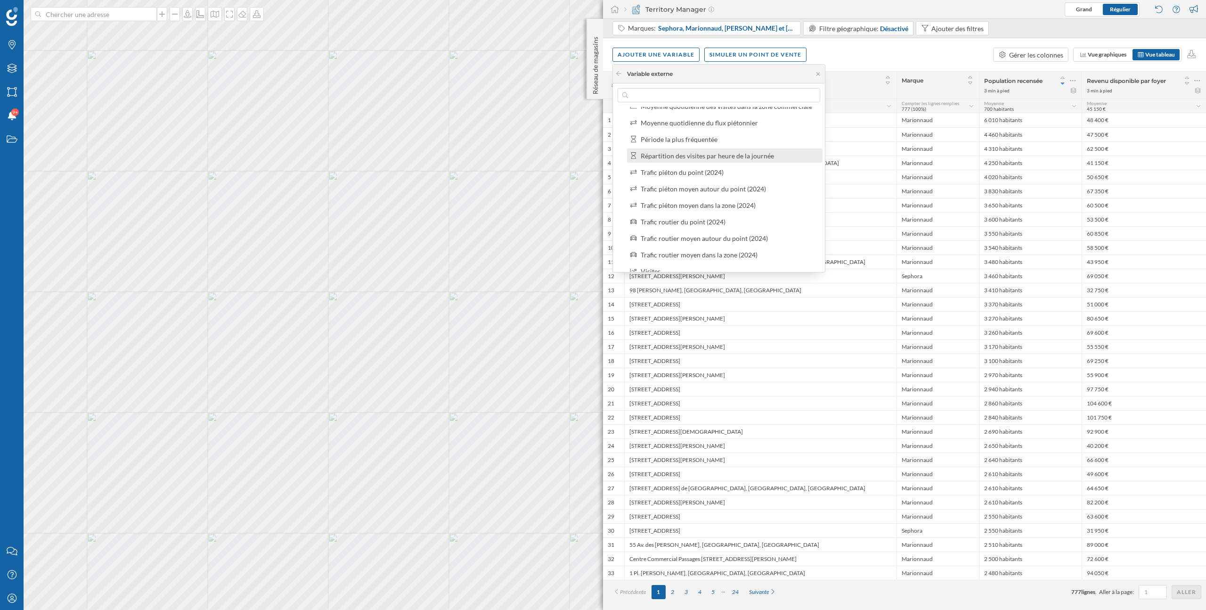
scroll to position [92, 0]
click at [691, 177] on label "Trafic piéton du point (2024)" at bounding box center [682, 173] width 83 height 10
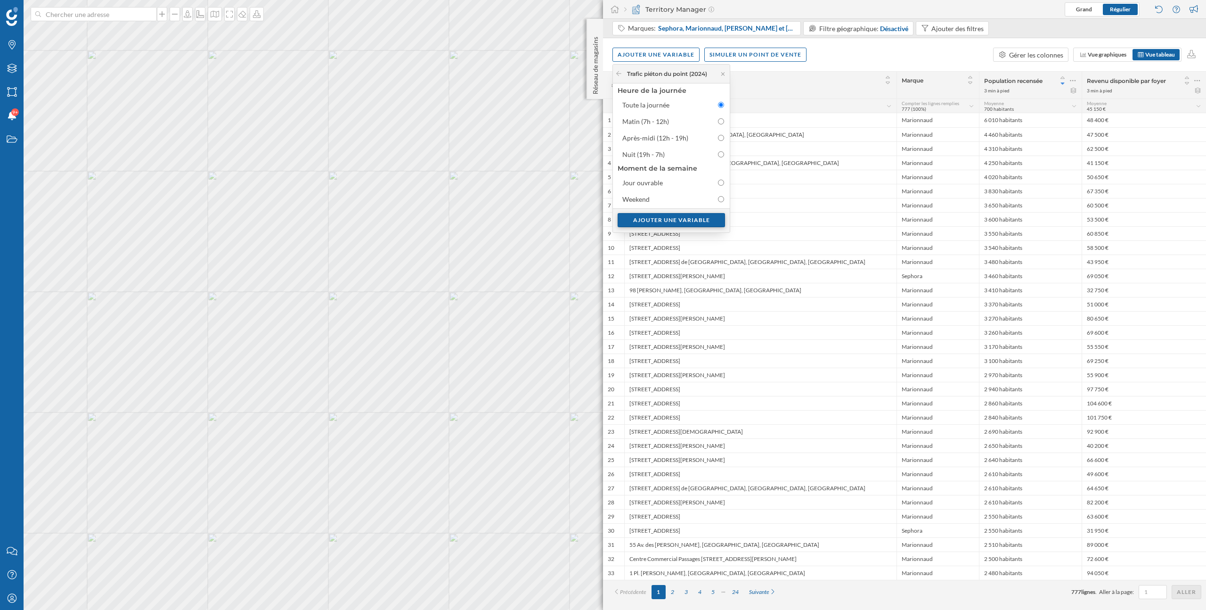
click at [710, 221] on div "Ajouter une variable" at bounding box center [671, 220] width 107 height 14
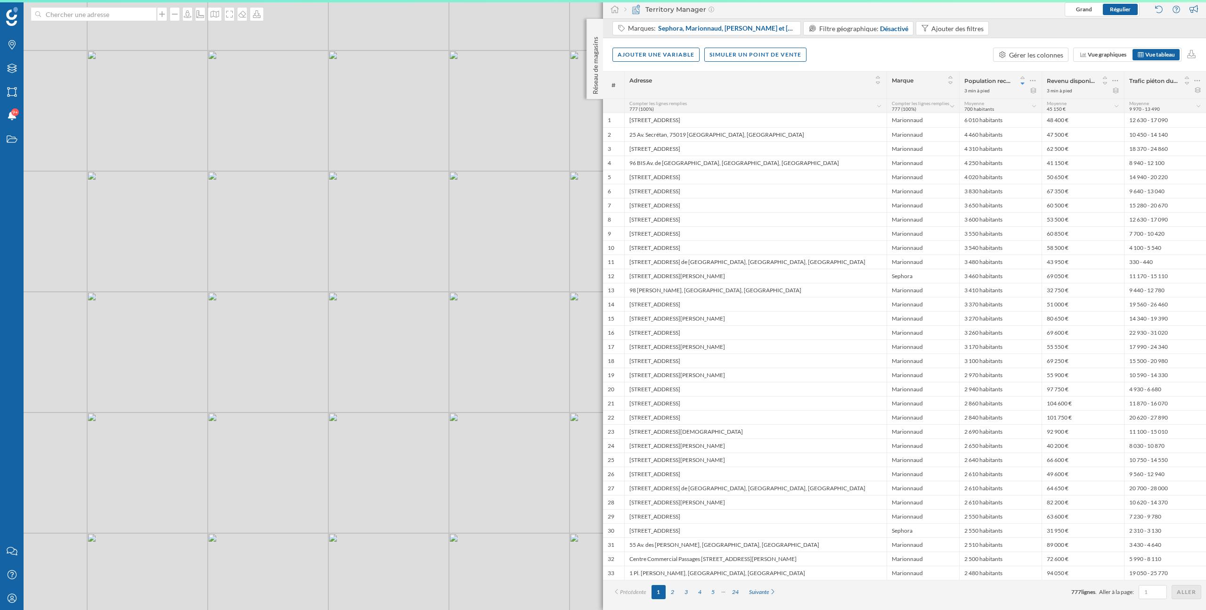
scroll to position [0, 0]
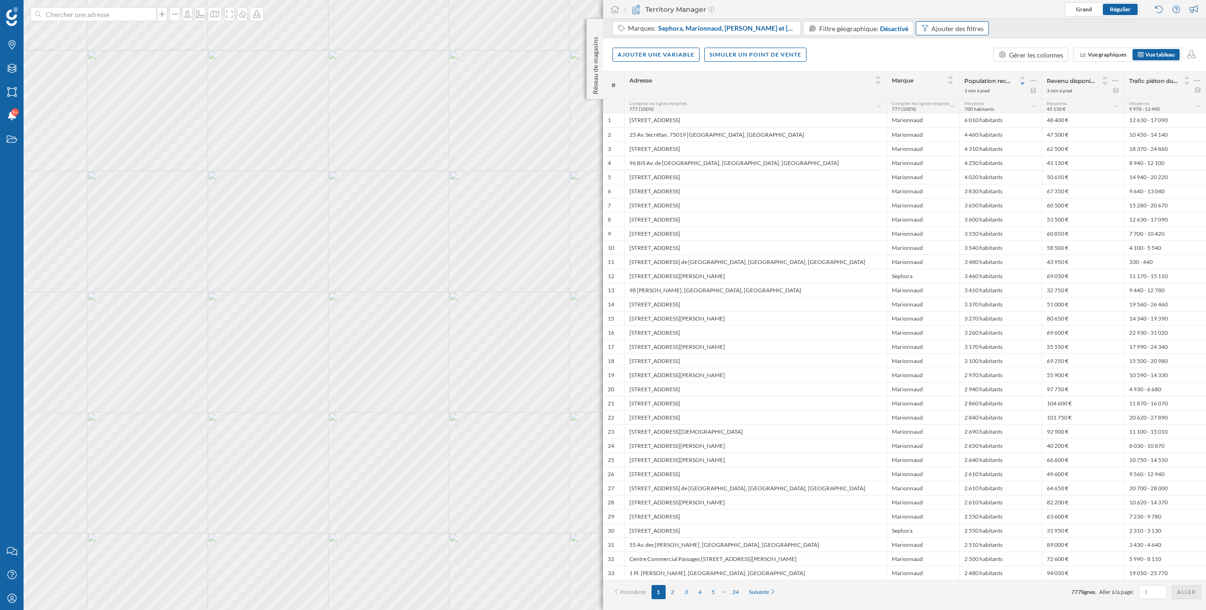
click at [932, 30] on div "Ajouter des filtres" at bounding box center [958, 29] width 52 height 10
click at [922, 19] on div "Marques: Sephora, Marionnaud, Kiehls et Kiehl's Filtre géographique: Désactivé …" at bounding box center [904, 28] width 603 height 19
click at [932, 27] on div "Ajouter des filtres" at bounding box center [958, 29] width 52 height 10
click at [981, 49] on div "Ajouter une variable Simuler un point de vente Gérer les colonnes Vue graphique…" at bounding box center [904, 54] width 603 height 33
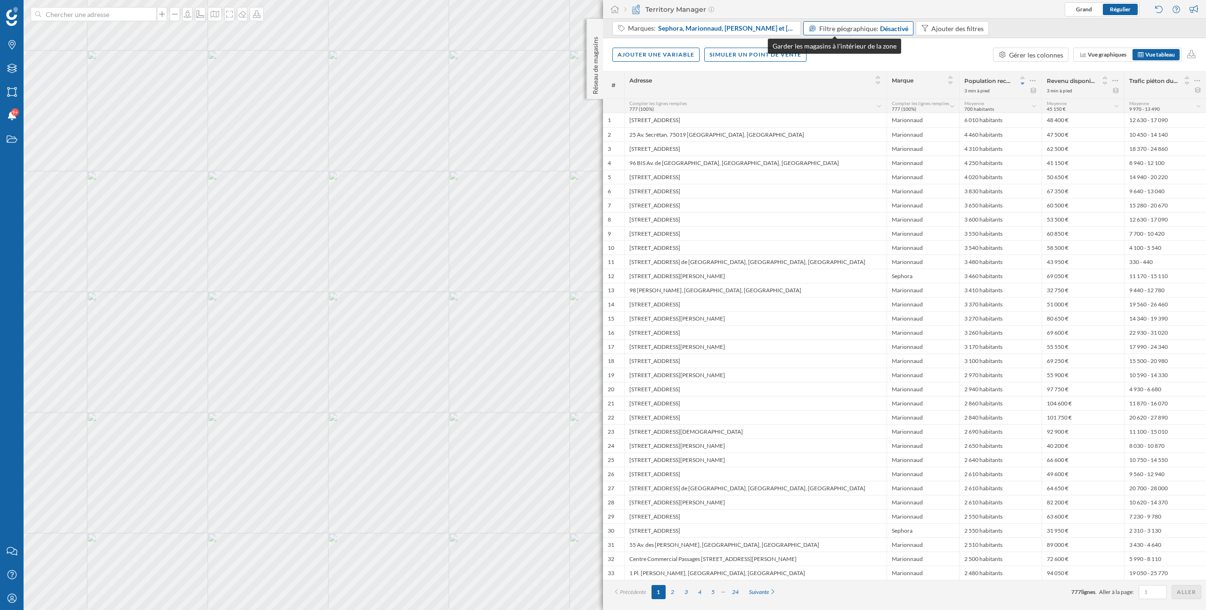
click at [803, 30] on div "Filtre géographique: Désactivé" at bounding box center [858, 28] width 110 height 14
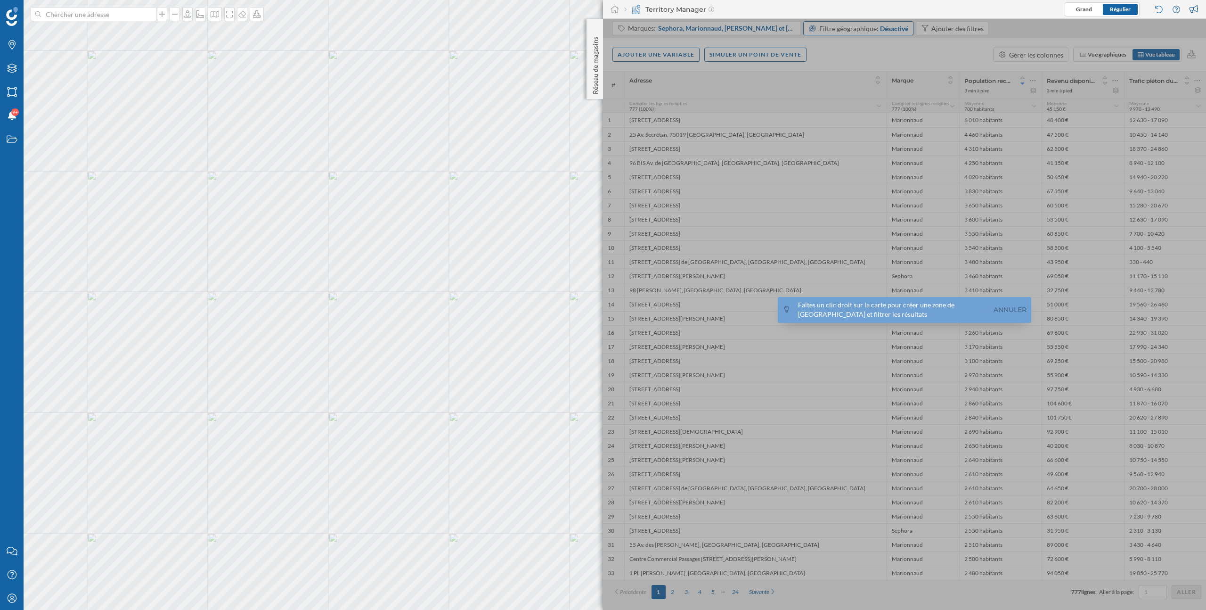
click at [782, 30] on div at bounding box center [904, 314] width 603 height 591
click at [817, 45] on div at bounding box center [904, 314] width 603 height 591
click at [1007, 309] on link "Annuler" at bounding box center [1010, 309] width 38 height 11
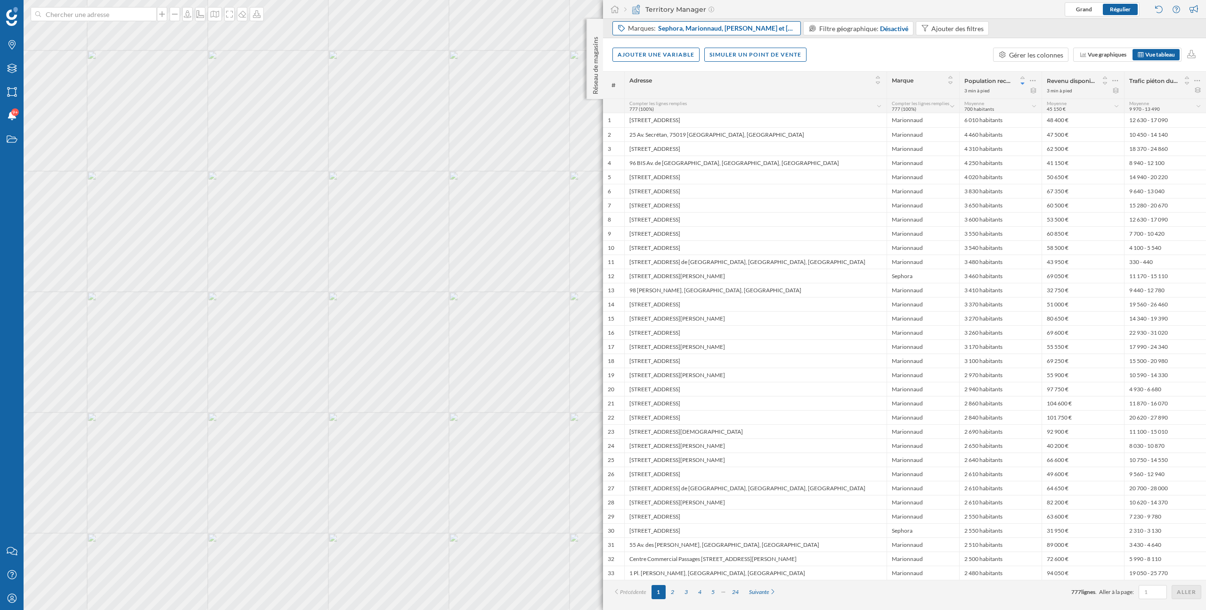
click at [704, 28] on span "Sephora, Marionnaud, Kiehls et Kiehl's" at bounding box center [727, 28] width 138 height 9
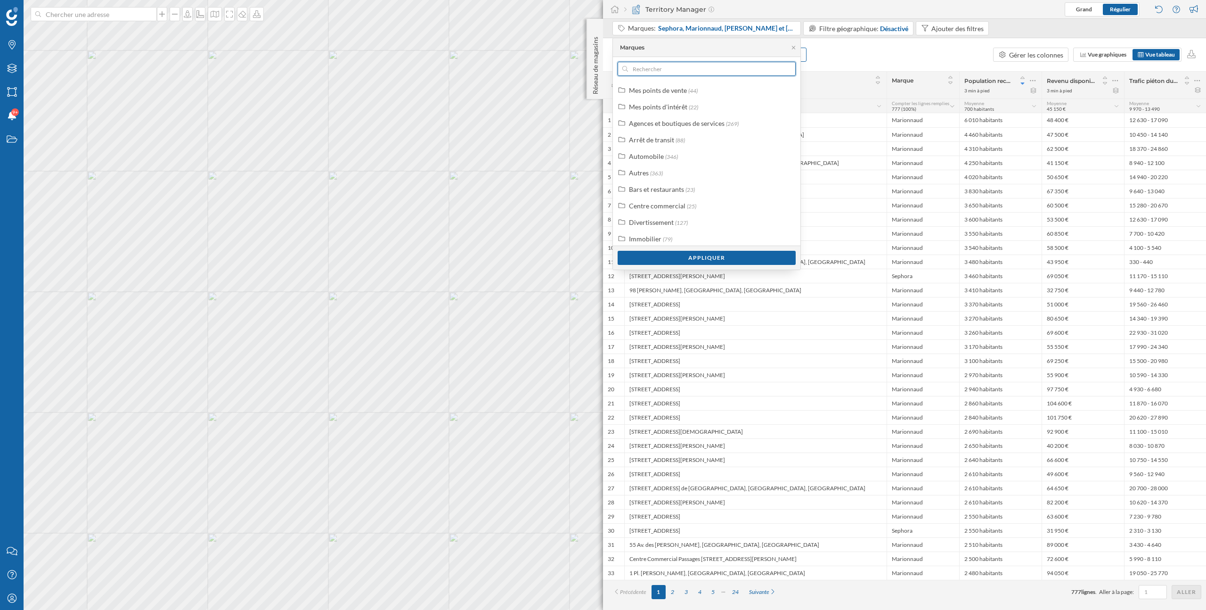
click at [666, 75] on input "text" at bounding box center [706, 69] width 157 height 14
type input "sepho"
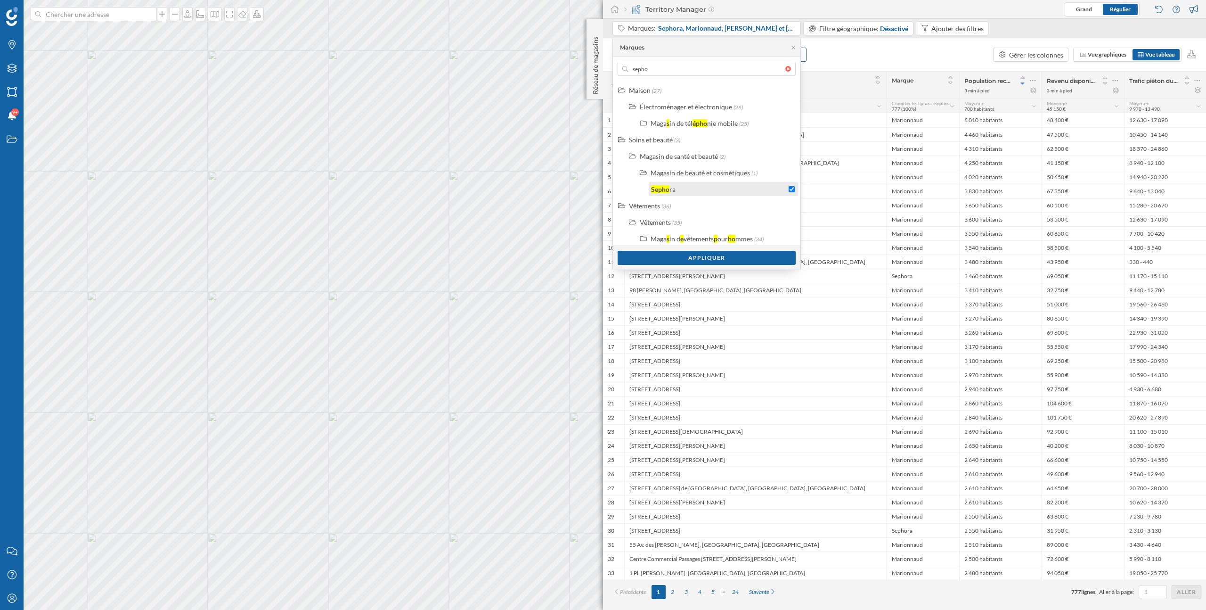
click at [789, 189] on input "checkbox" at bounding box center [792, 189] width 6 height 6
drag, startPoint x: 707, startPoint y: 71, endPoint x: 602, endPoint y: 69, distance: 105.1
click at [602, 69] on body "Marques Filtres Zones Notifications 9+ Travail Nous contacter Centre d'aide Mon…" at bounding box center [603, 305] width 1206 height 610
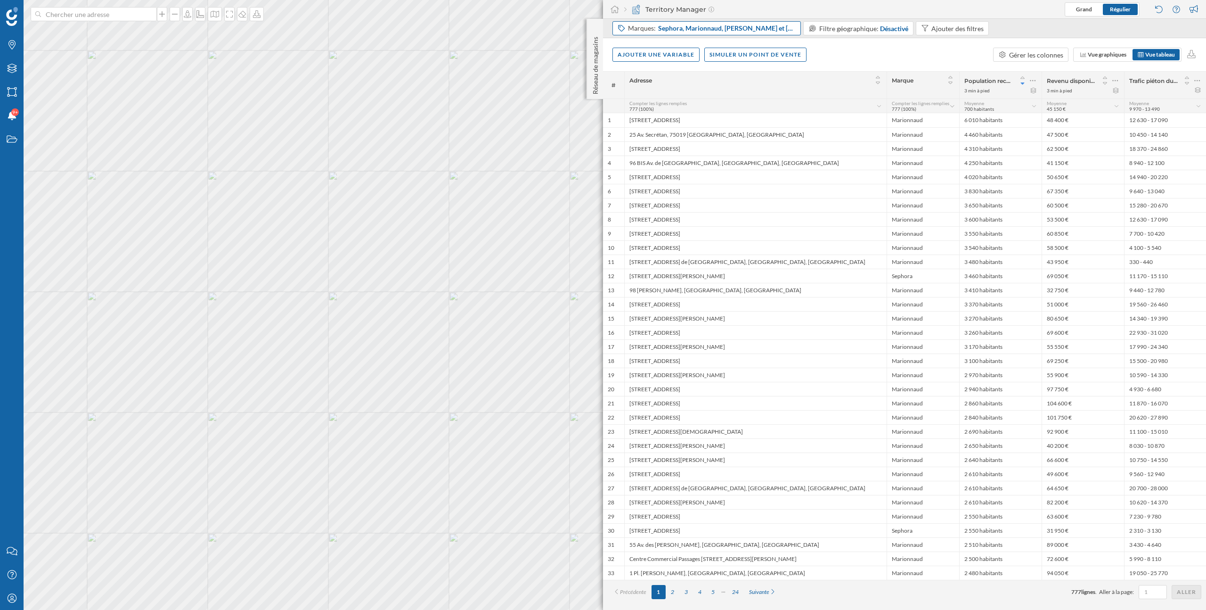
click at [679, 33] on span "Sephora, Marionnaud, Kiehls et Kiehl's" at bounding box center [727, 28] width 138 height 9
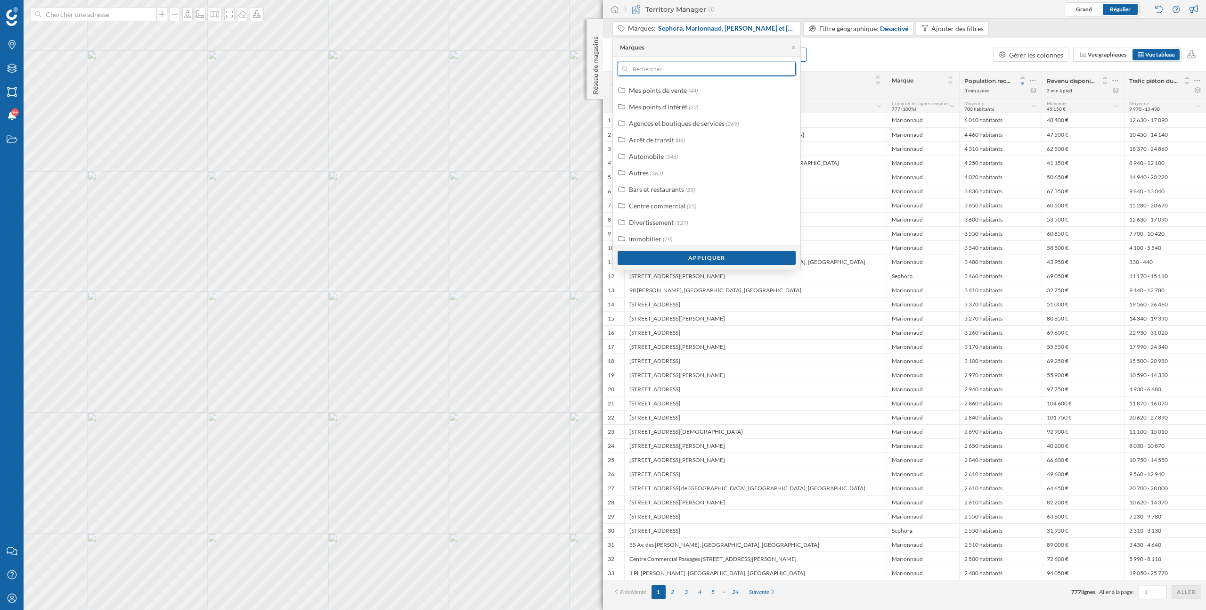
click at [659, 68] on input "text" at bounding box center [706, 69] width 157 height 14
type input "sepho"
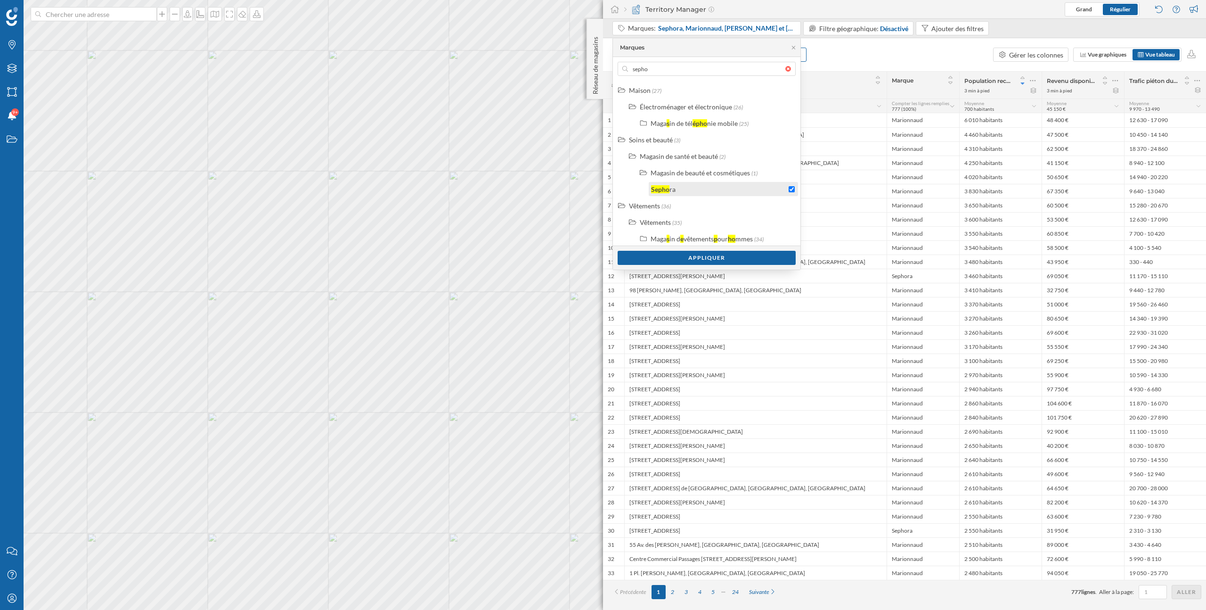
click at [790, 189] on input "checkbox" at bounding box center [792, 189] width 6 height 6
click at [709, 74] on input "sepho" at bounding box center [706, 69] width 157 height 14
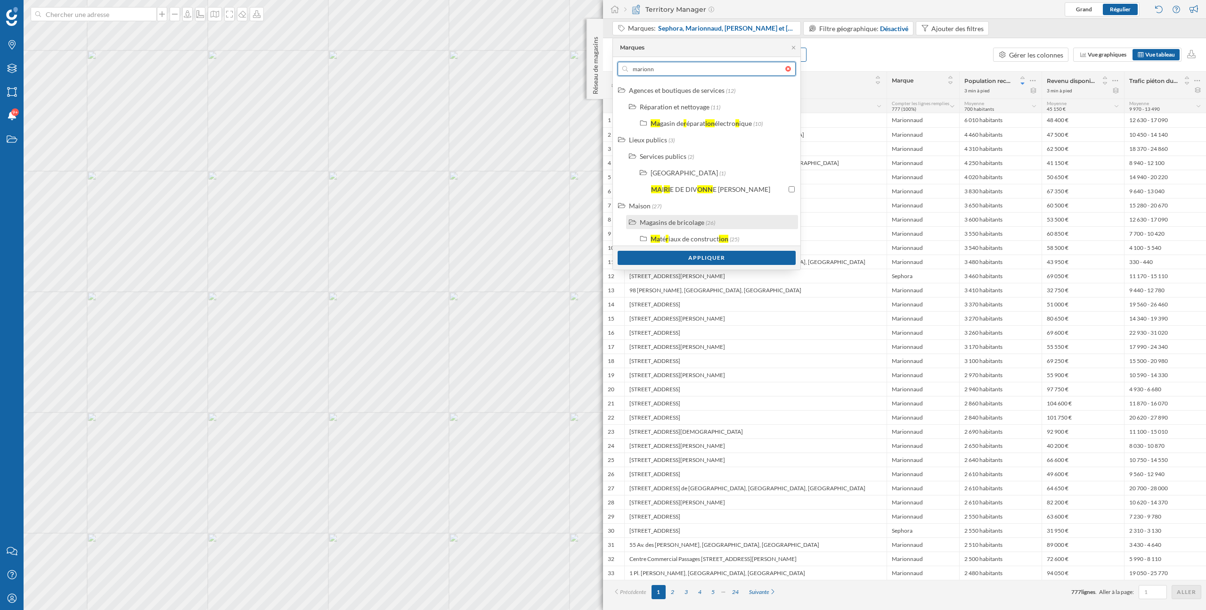
scroll to position [71, 0]
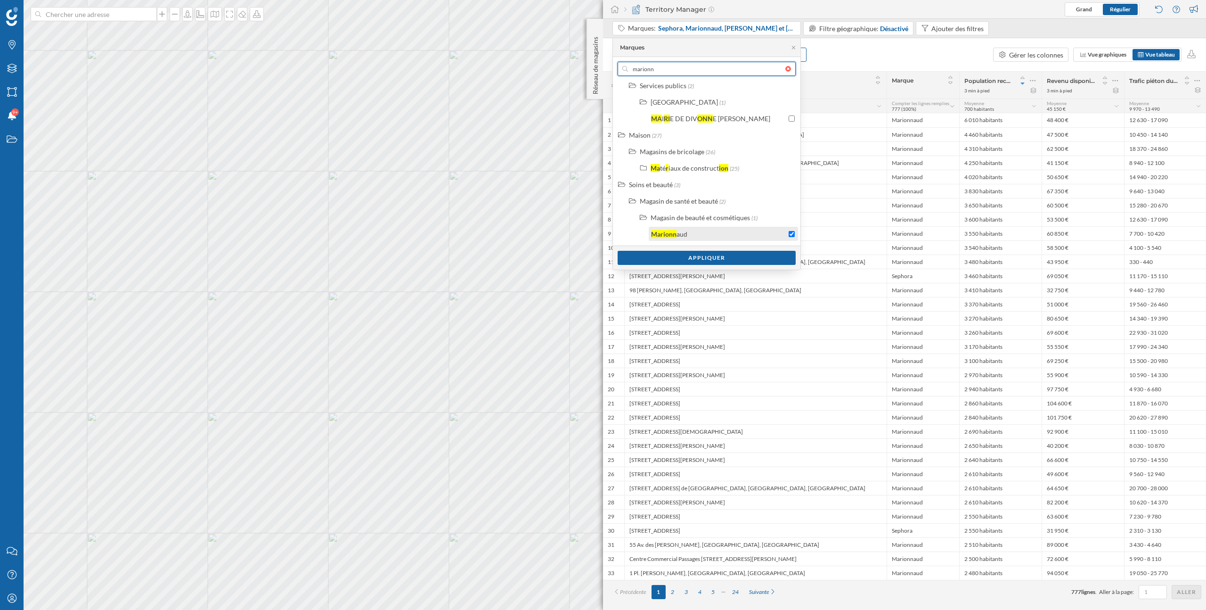
type input "marionn"
click at [792, 234] on input "checkbox" at bounding box center [792, 234] width 6 height 6
click at [774, 256] on div "Appliquer" at bounding box center [707, 257] width 178 height 14
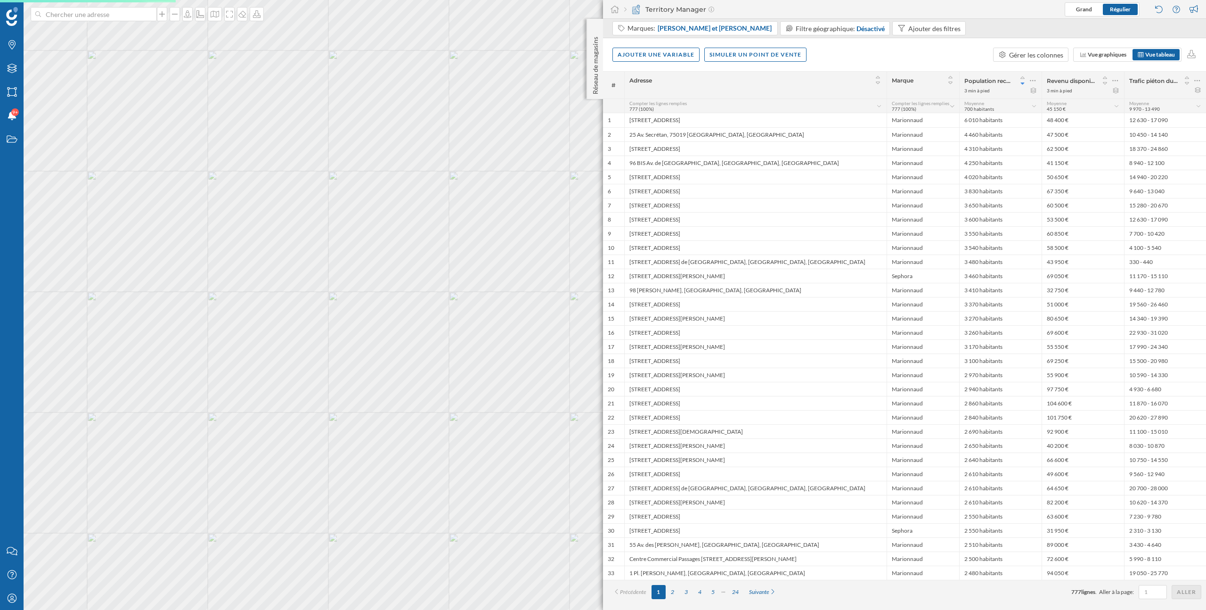
click at [956, 59] on div "Ajouter une variable Simuler un point de vente Gérer les colonnes Vue graphique…" at bounding box center [904, 54] width 603 height 33
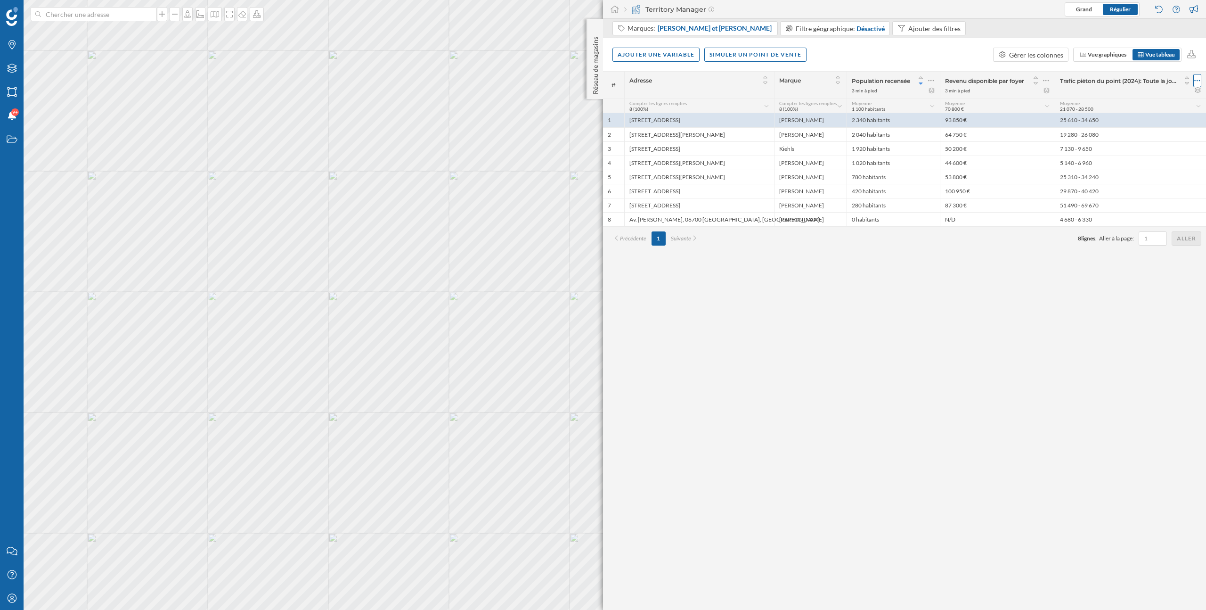
drag, startPoint x: 1196, startPoint y: 89, endPoint x: 1196, endPoint y: 80, distance: 9.0
click at [1196, 80] on div "Trafic piéton du point (2024): Toute la journée" at bounding box center [1130, 85] width 151 height 27
click at [1196, 80] on icon at bounding box center [1197, 80] width 6 height 9
click at [1135, 121] on div "Retirer la colonne" at bounding box center [1154, 119] width 83 height 10
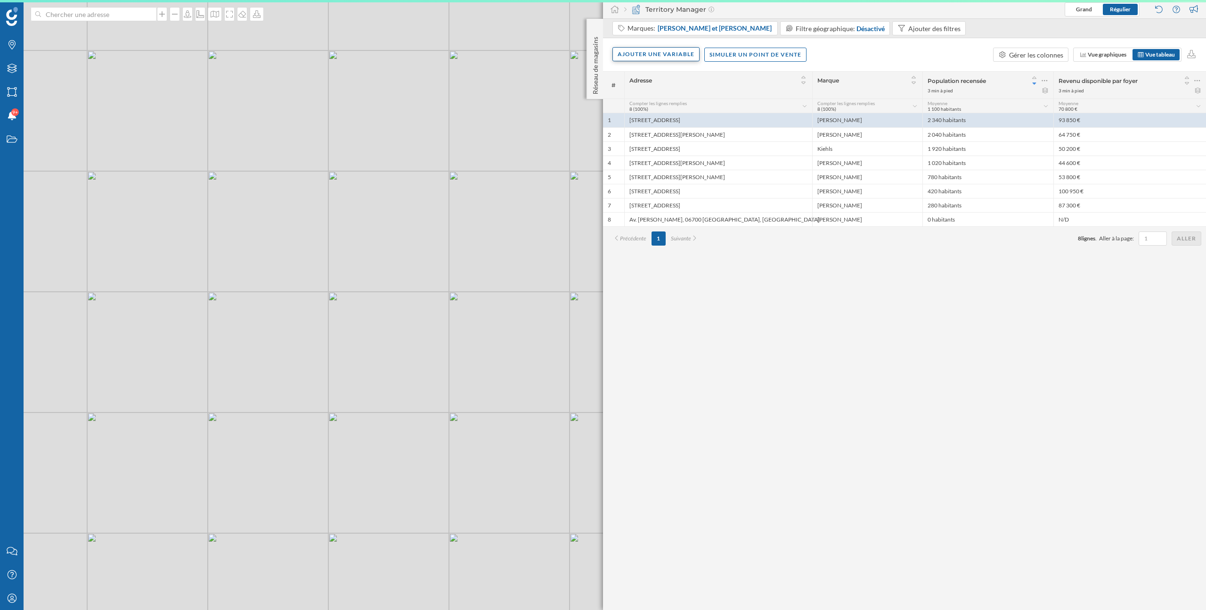
click at [681, 54] on div "Ajouter une variable" at bounding box center [656, 54] width 87 height 14
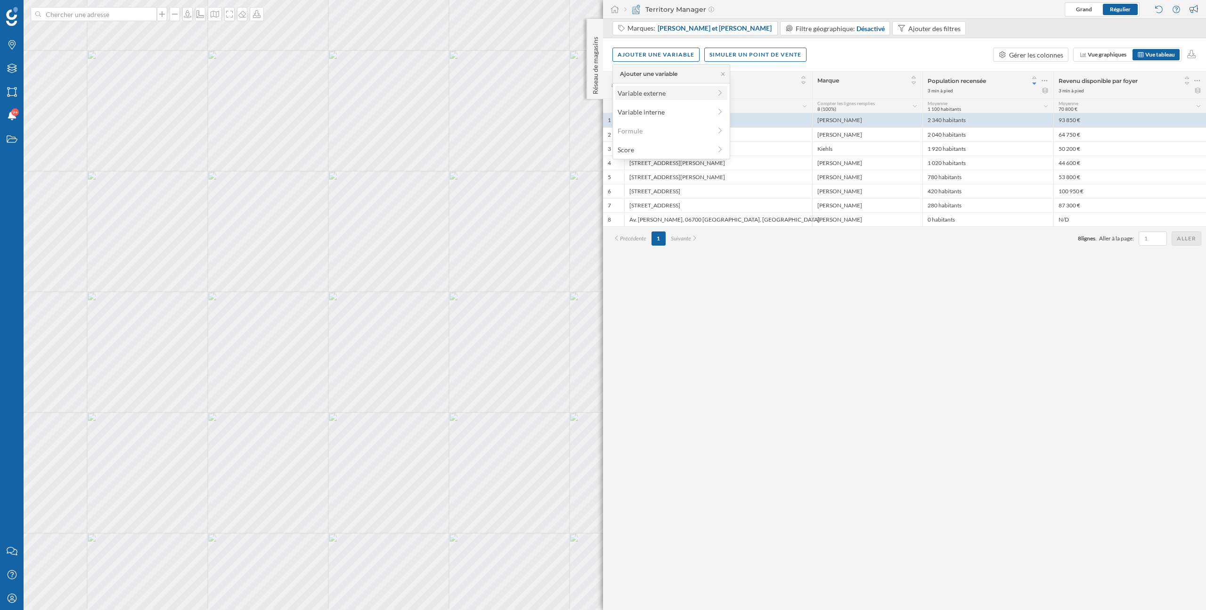
click at [681, 98] on div "Variable externe" at bounding box center [665, 93] width 94 height 10
click at [646, 132] on div "Profil de Zone" at bounding box center [649, 133] width 41 height 8
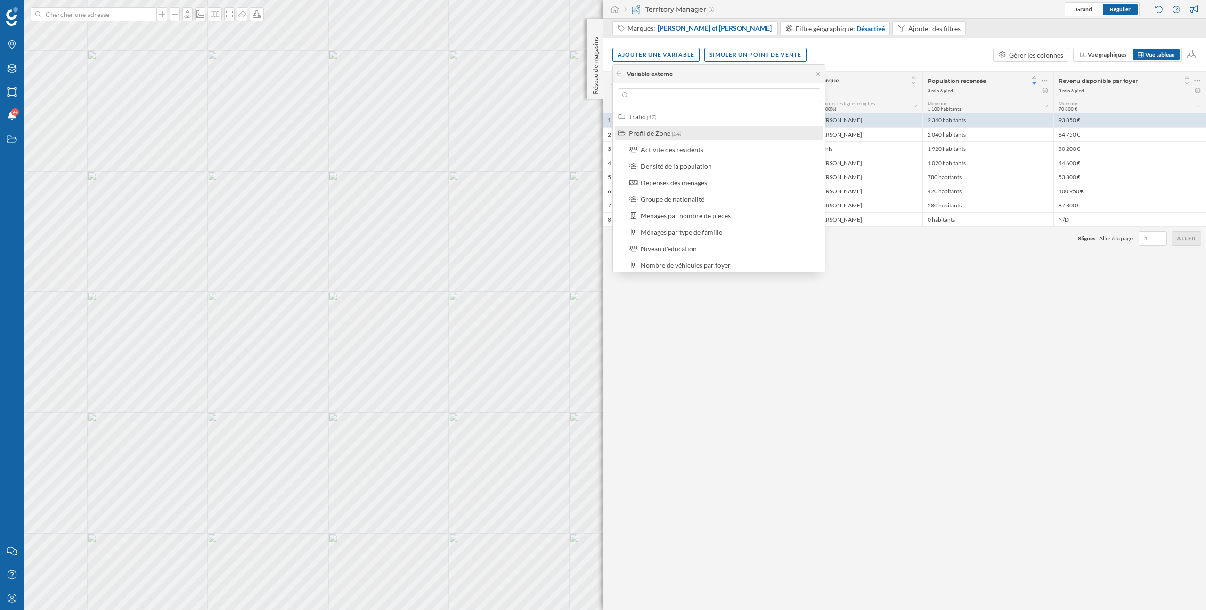
click at [646, 132] on div "Profil de Zone" at bounding box center [649, 133] width 41 height 8
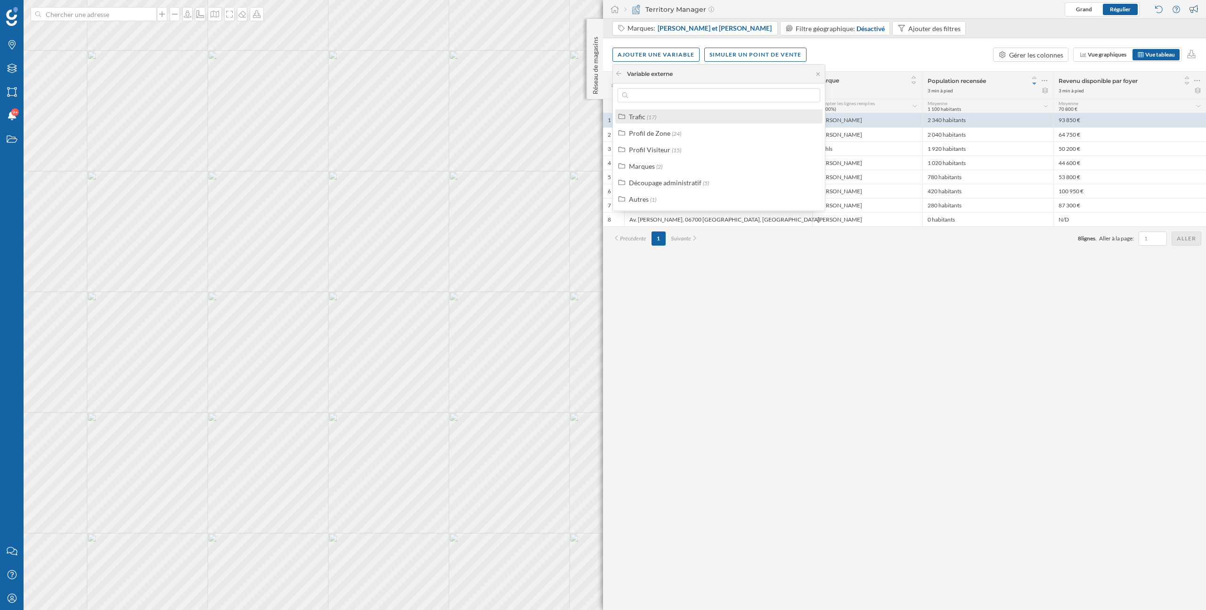
click at [637, 116] on div "Trafic" at bounding box center [637, 117] width 16 height 8
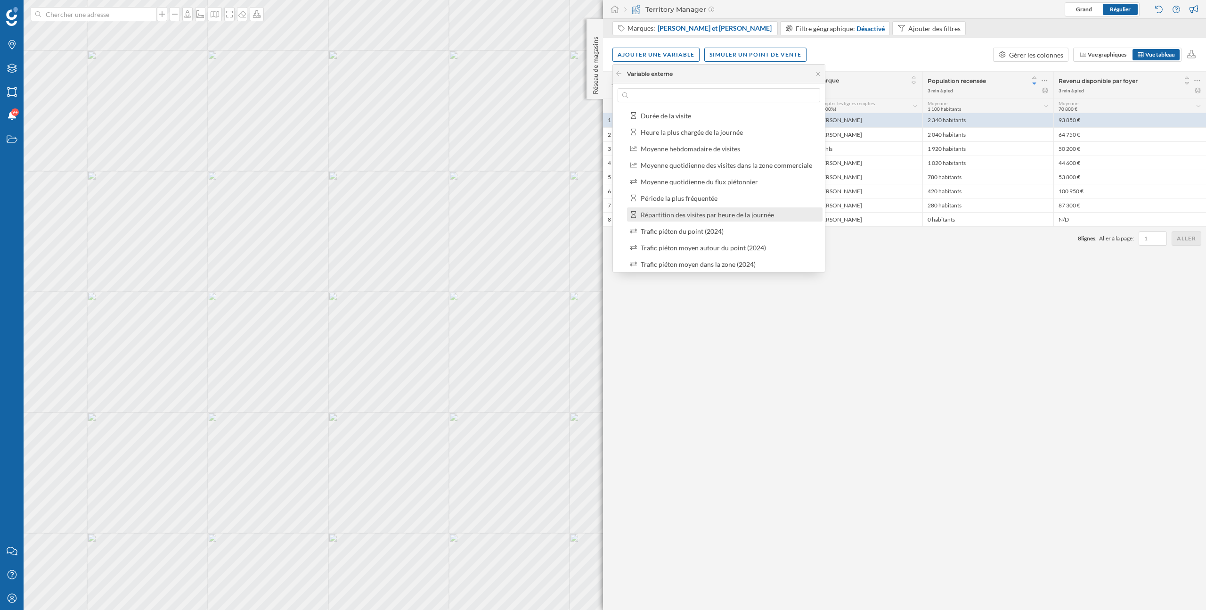
scroll to position [36, 0]
click at [710, 212] on div "Répartition des visites par heure de la journée" at bounding box center [707, 213] width 133 height 8
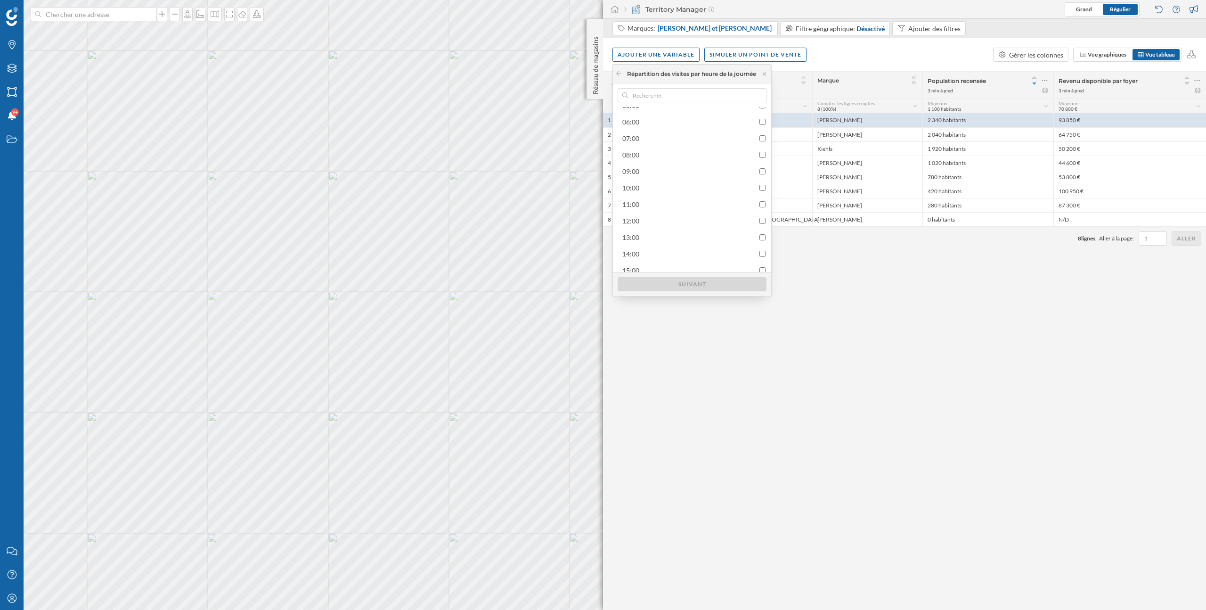
scroll to position [107, 0]
click at [766, 190] on input "checkbox" at bounding box center [763, 191] width 6 height 6
checkbox input "true"
click at [766, 204] on input "checkbox" at bounding box center [763, 207] width 6 height 6
checkbox input "true"
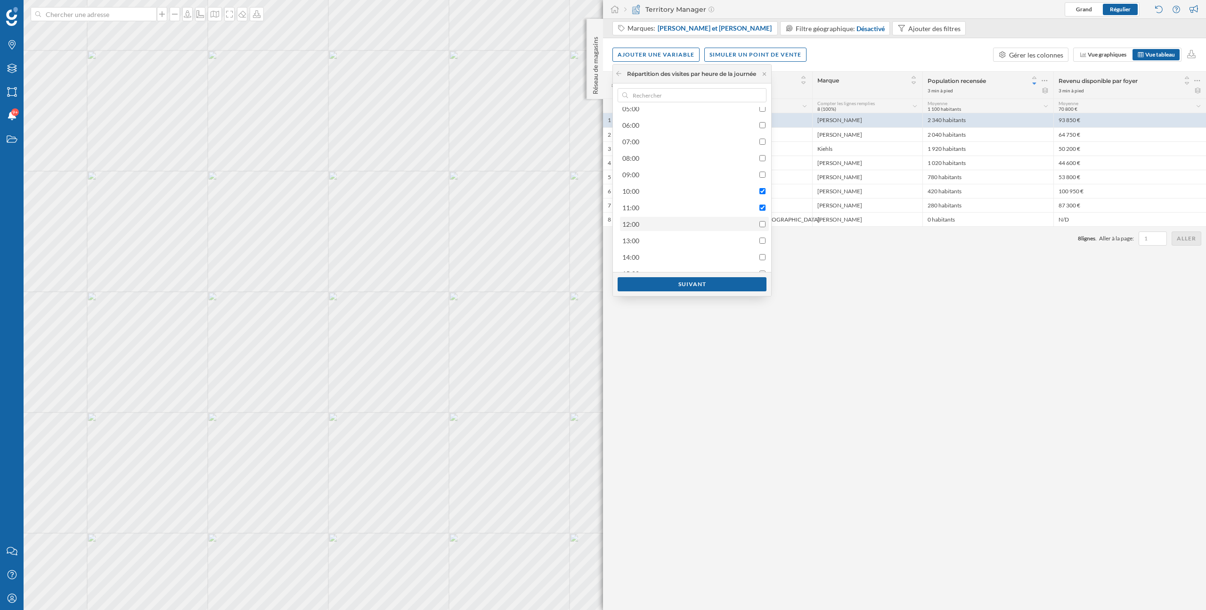
click at [766, 221] on input "checkbox" at bounding box center [763, 224] width 6 height 6
checkbox input "true"
click at [766, 241] on input "checkbox" at bounding box center [763, 240] width 6 height 6
checkbox input "true"
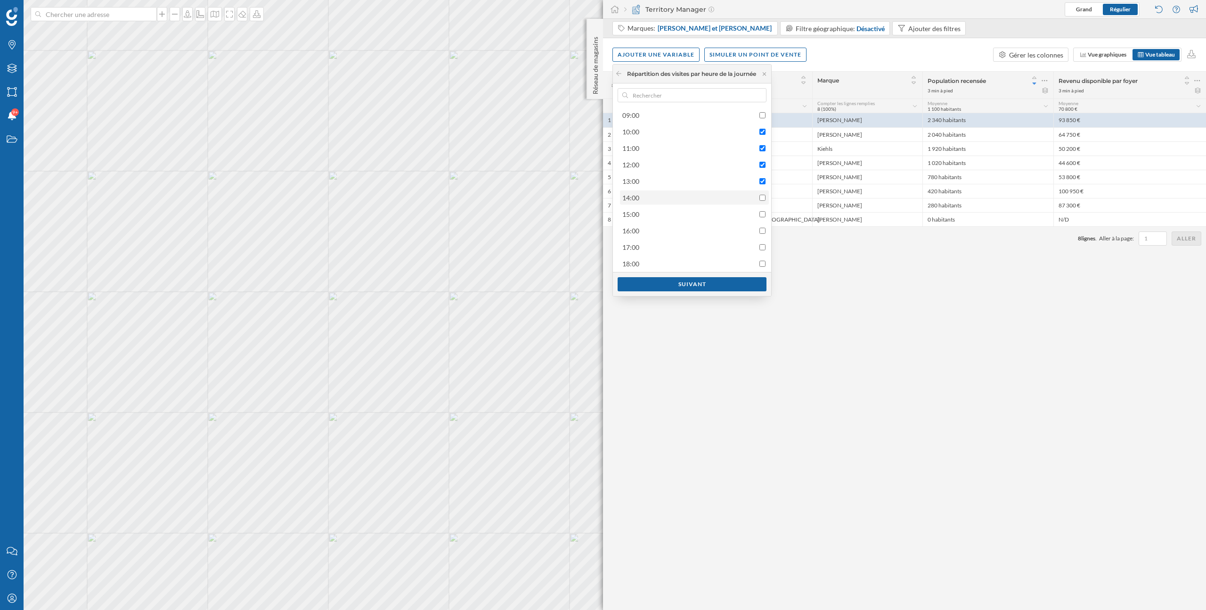
click at [766, 195] on input "checkbox" at bounding box center [763, 198] width 6 height 6
checkbox input "true"
click at [766, 213] on input "checkbox" at bounding box center [763, 214] width 6 height 6
checkbox input "true"
click at [766, 229] on input "checkbox" at bounding box center [763, 231] width 6 height 6
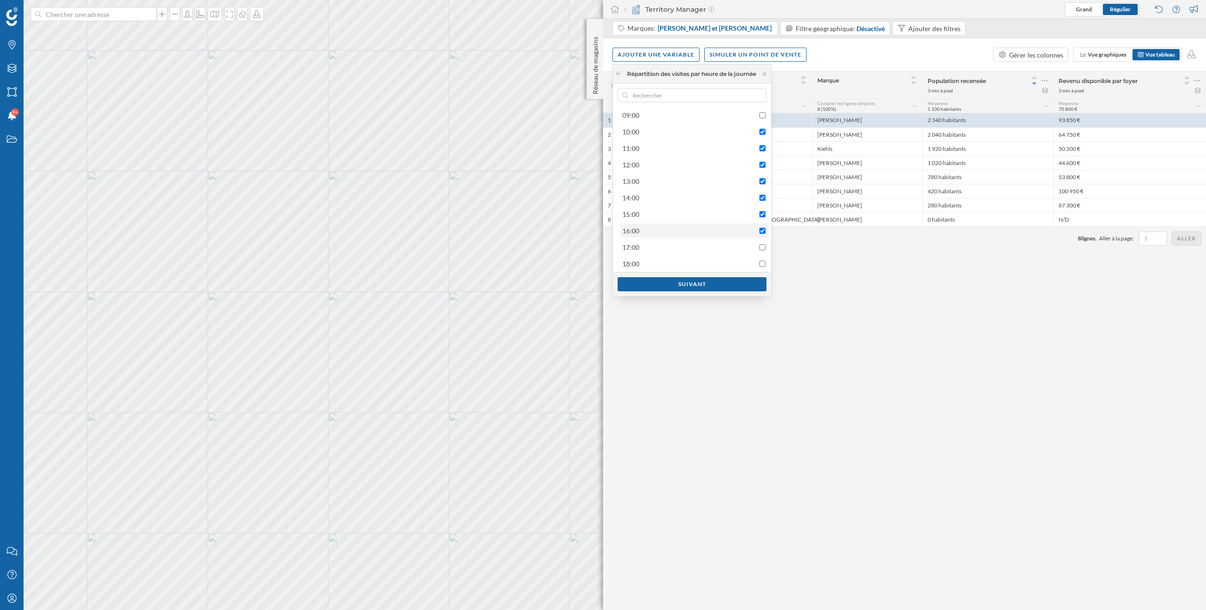
checkbox input "true"
click at [766, 244] on input "checkbox" at bounding box center [763, 247] width 6 height 6
checkbox input "true"
click at [766, 263] on input "checkbox" at bounding box center [763, 264] width 6 height 6
checkbox input "true"
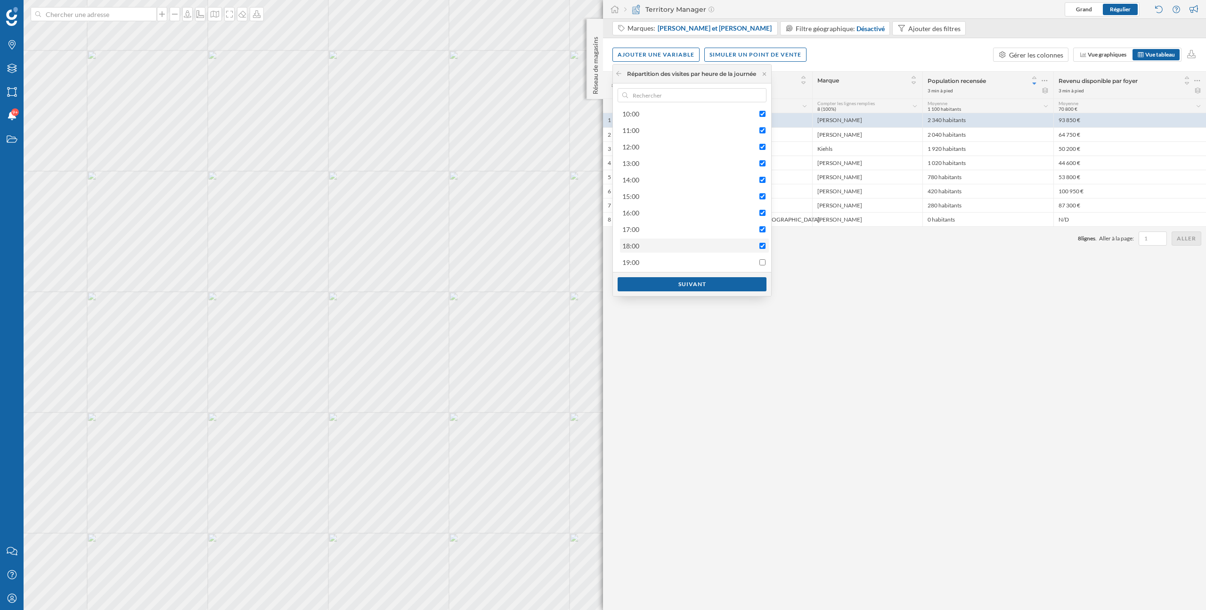
scroll to position [197, 0]
click at [766, 250] on input "checkbox" at bounding box center [763, 249] width 6 height 6
checkbox input "true"
click at [755, 283] on div "Suivant" at bounding box center [692, 284] width 149 height 14
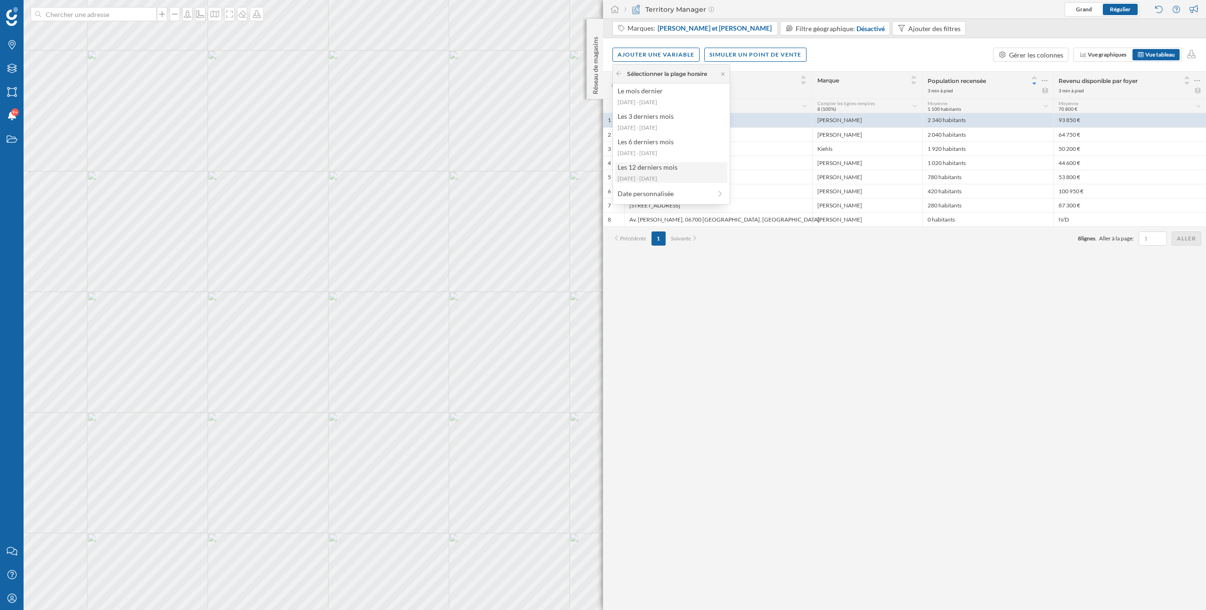
click at [684, 176] on div "2024-09-23 - 2025-09-21" at bounding box center [671, 178] width 106 height 8
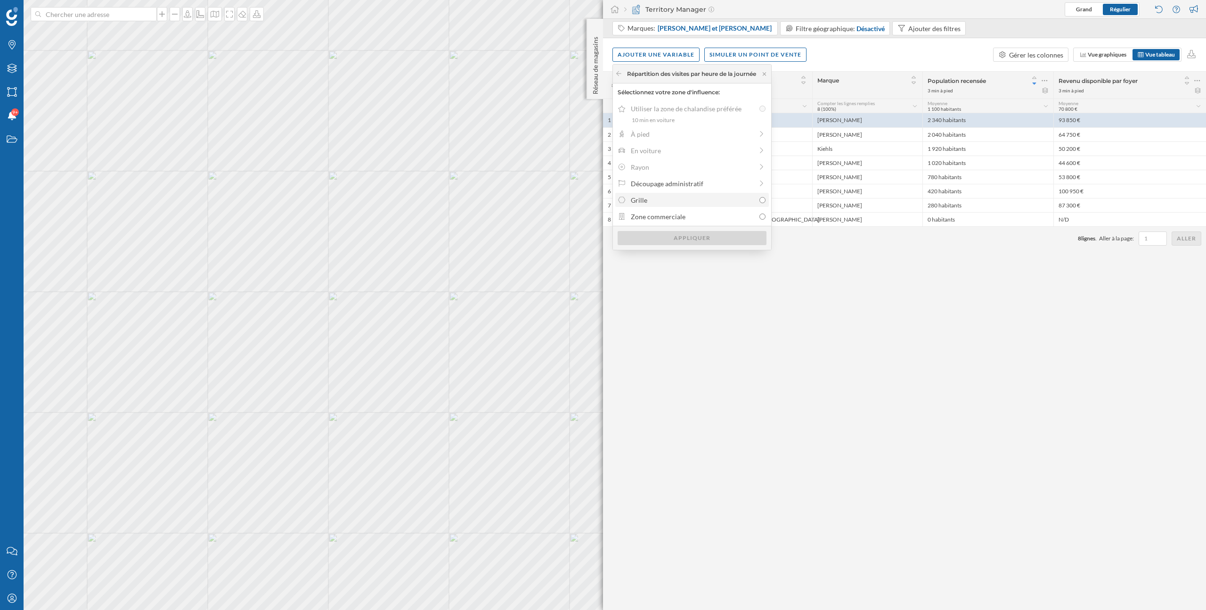
click at [684, 202] on div "Grille" at bounding box center [693, 200] width 124 height 10
click at [760, 202] on input "Grille" at bounding box center [763, 200] width 6 height 6
radio input "true"
click at [706, 239] on div "Appliquer" at bounding box center [692, 237] width 149 height 14
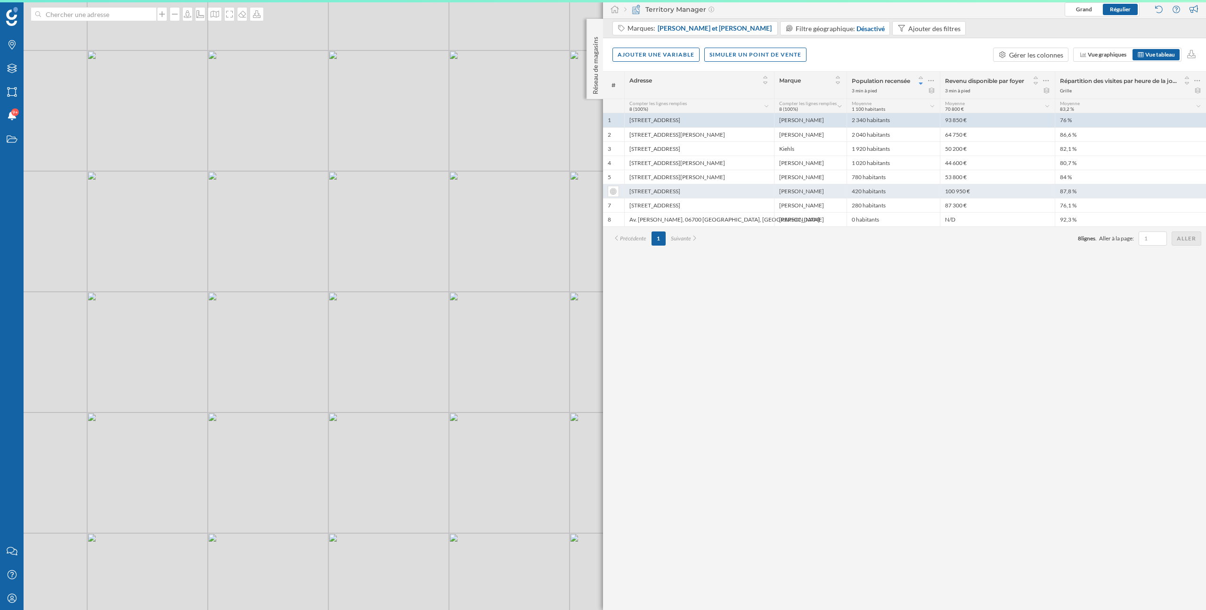
scroll to position [0, 0]
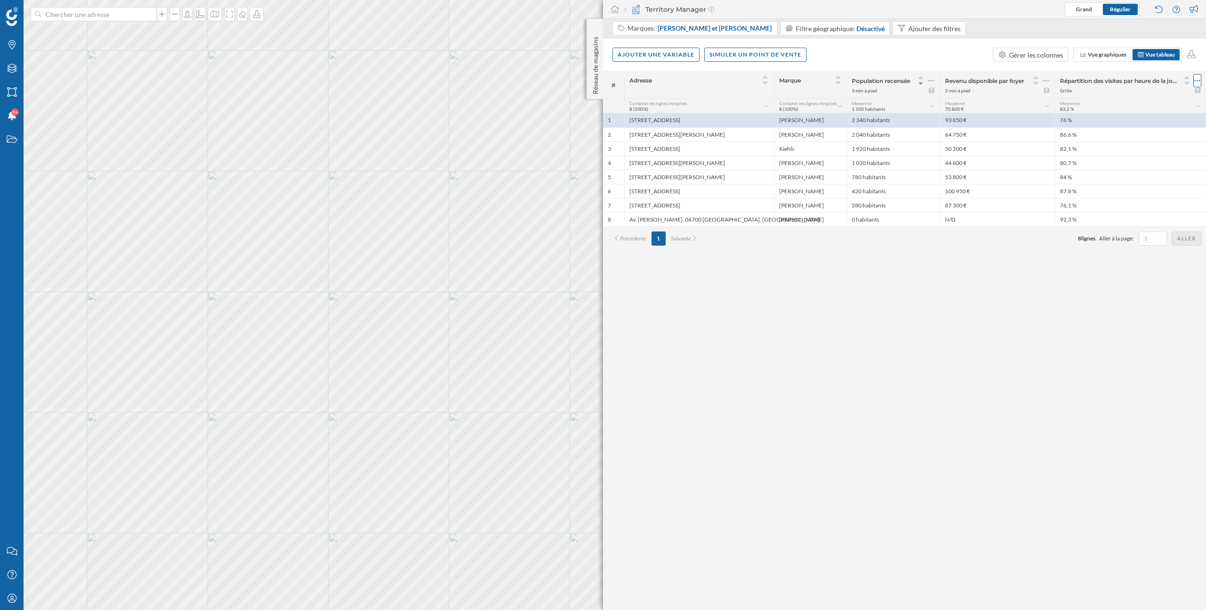
click at [1196, 82] on icon at bounding box center [1197, 80] width 6 height 9
click at [1123, 143] on div "Retirer la colonne" at bounding box center [1147, 137] width 101 height 14
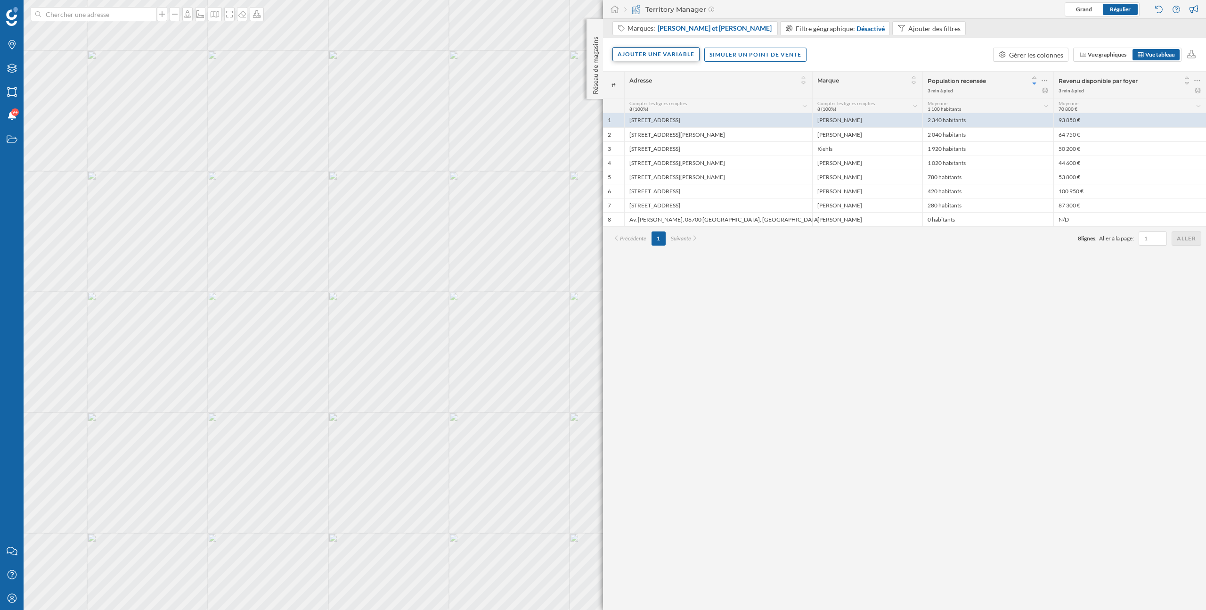
click at [659, 58] on div "Ajouter une variable" at bounding box center [656, 54] width 87 height 14
click at [663, 93] on div "Variable externe" at bounding box center [665, 93] width 94 height 10
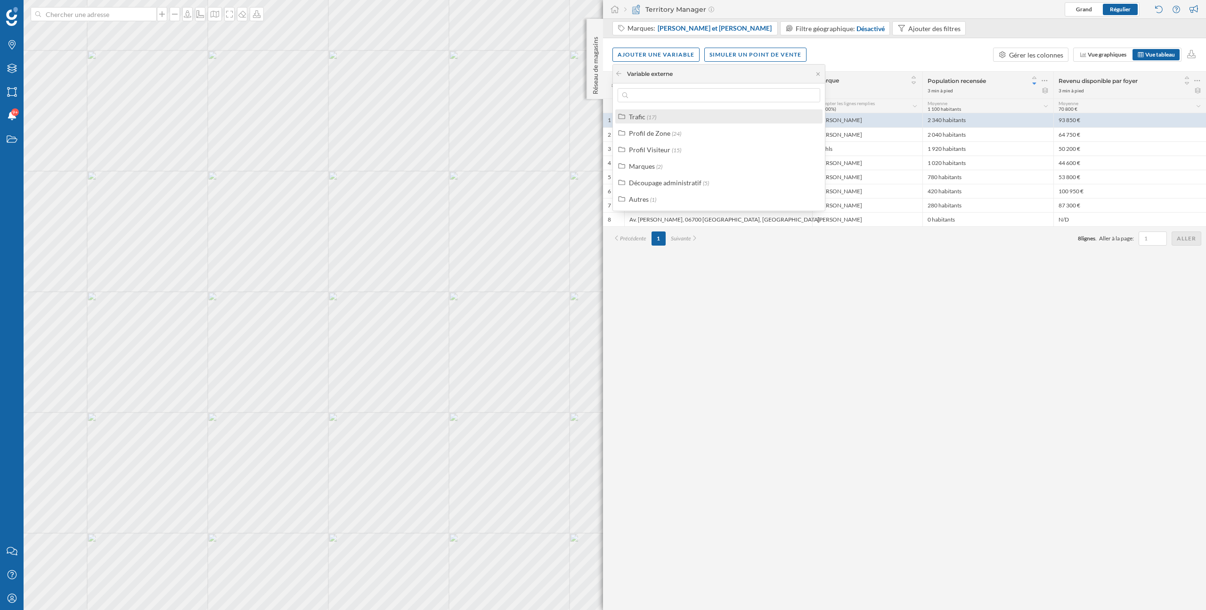
click at [677, 117] on div "Trafic (17)" at bounding box center [723, 117] width 188 height 10
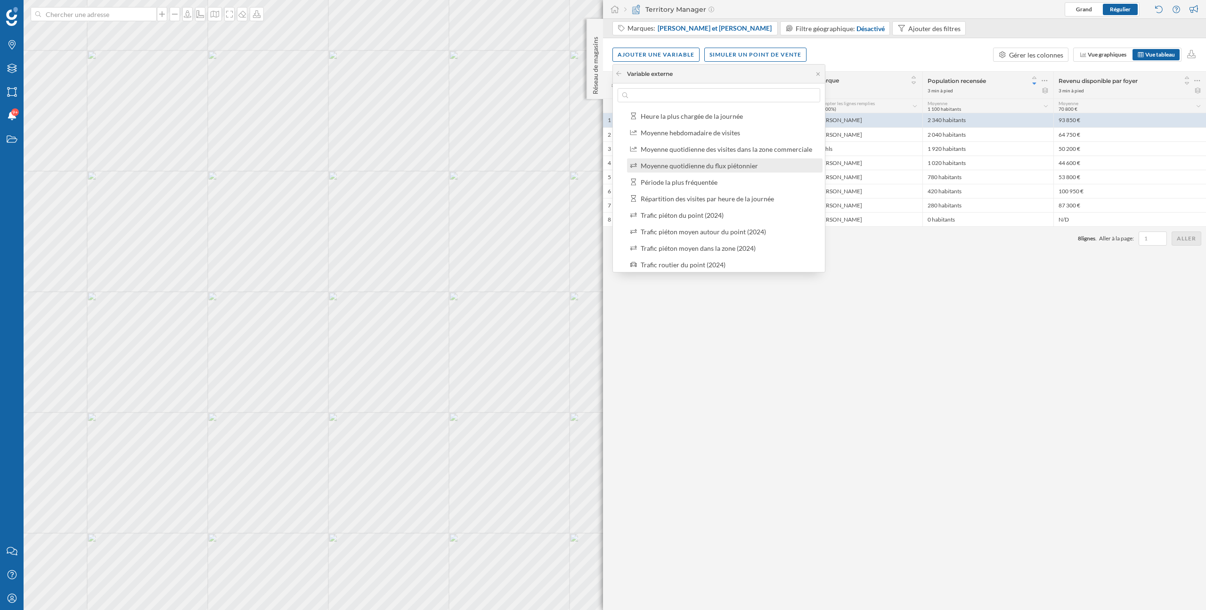
scroll to position [56, 0]
click at [692, 212] on div "Trafic piéton du point (2024)" at bounding box center [682, 209] width 83 height 8
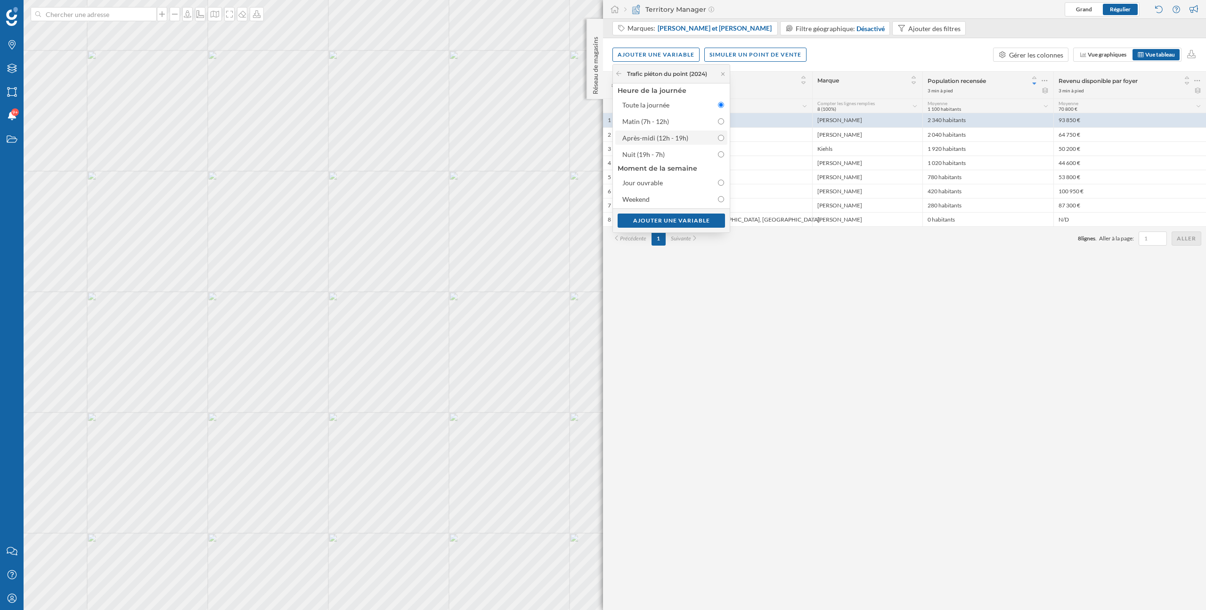
click at [691, 139] on div "Après-midi (12h - 19h)" at bounding box center [663, 138] width 82 height 10
click at [718, 139] on input "Après-midi (12h - 19h)" at bounding box center [721, 138] width 6 height 6
radio input "false"
radio input "true"
click at [683, 221] on div "Ajouter une variable" at bounding box center [671, 220] width 107 height 14
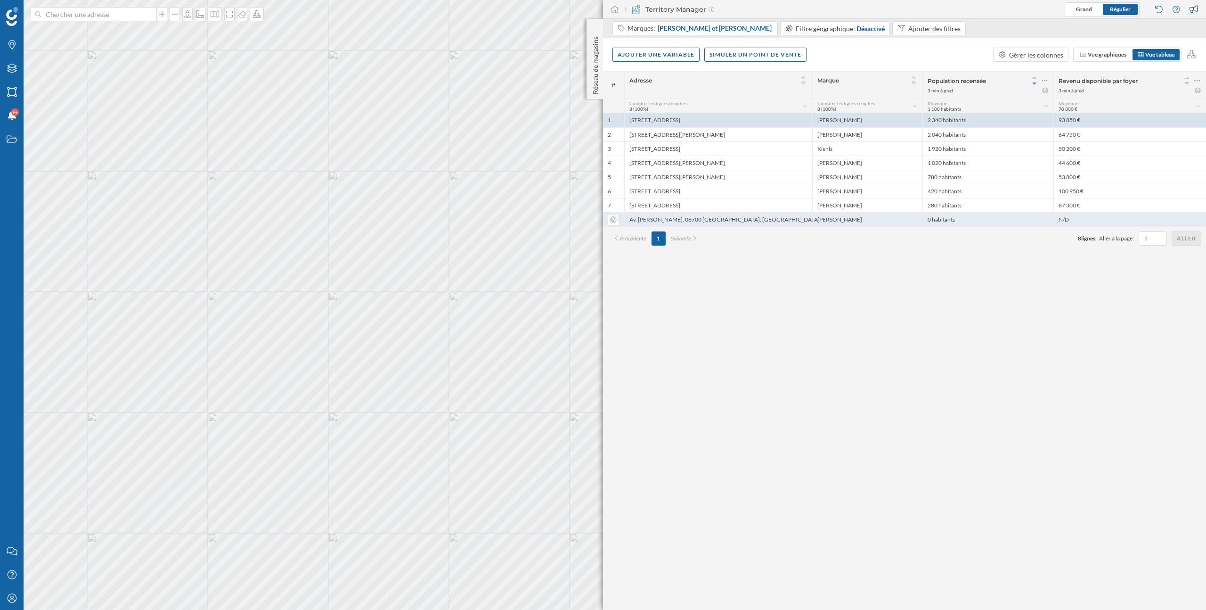
scroll to position [0, 0]
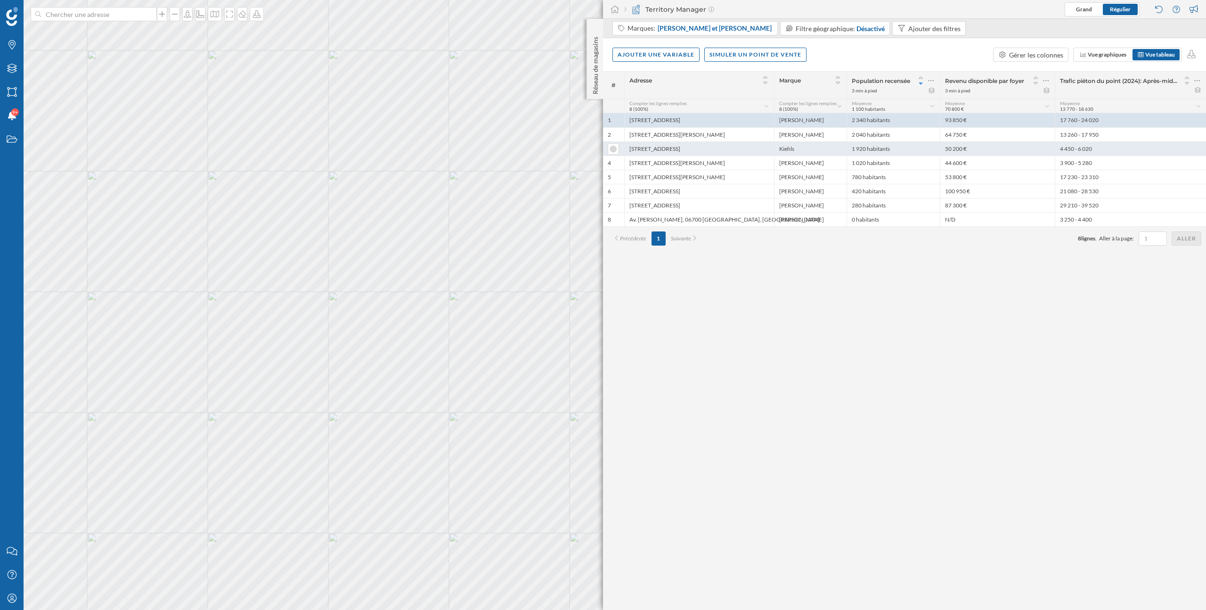
click at [754, 149] on div "19 Rue des Orfèvres, 67000 Strasbourg, France" at bounding box center [699, 148] width 150 height 14
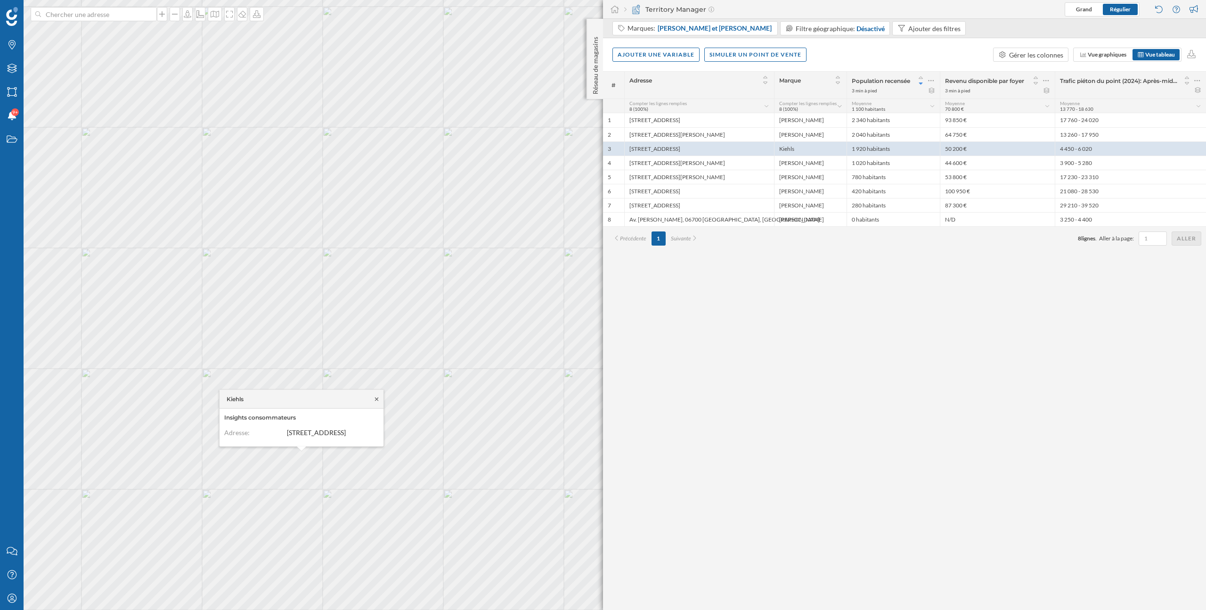
click at [378, 396] on icon at bounding box center [376, 399] width 7 height 6
click at [187, 17] on icon at bounding box center [188, 14] width 8 height 8
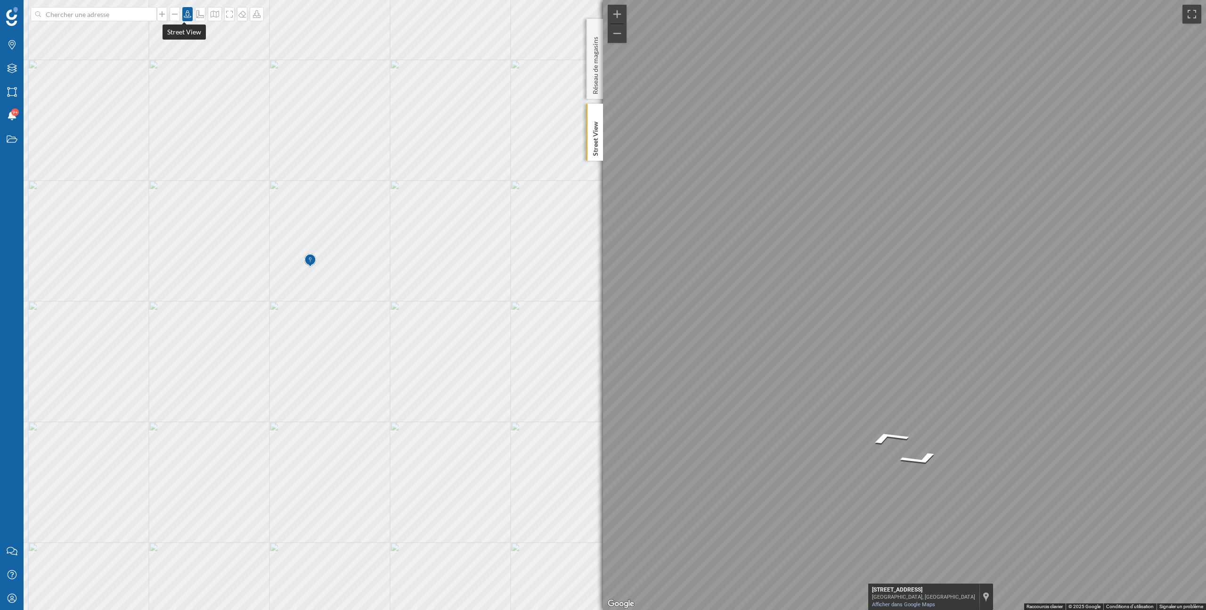
click at [184, 13] on icon at bounding box center [187, 14] width 9 height 8
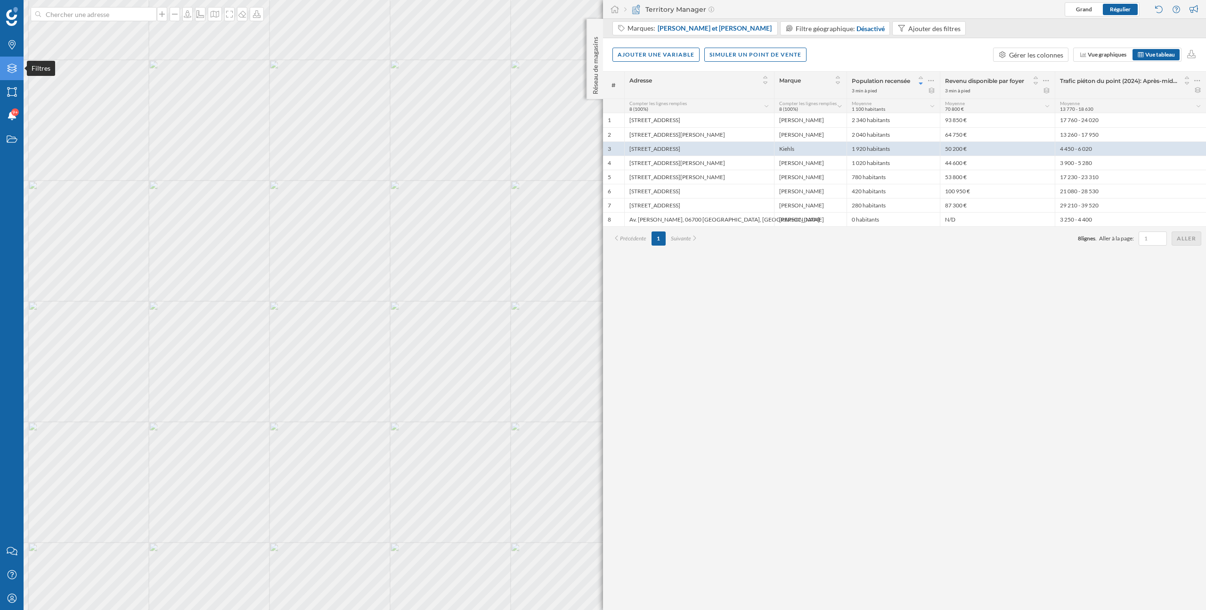
click at [7, 67] on icon "Filtres" at bounding box center [12, 68] width 12 height 9
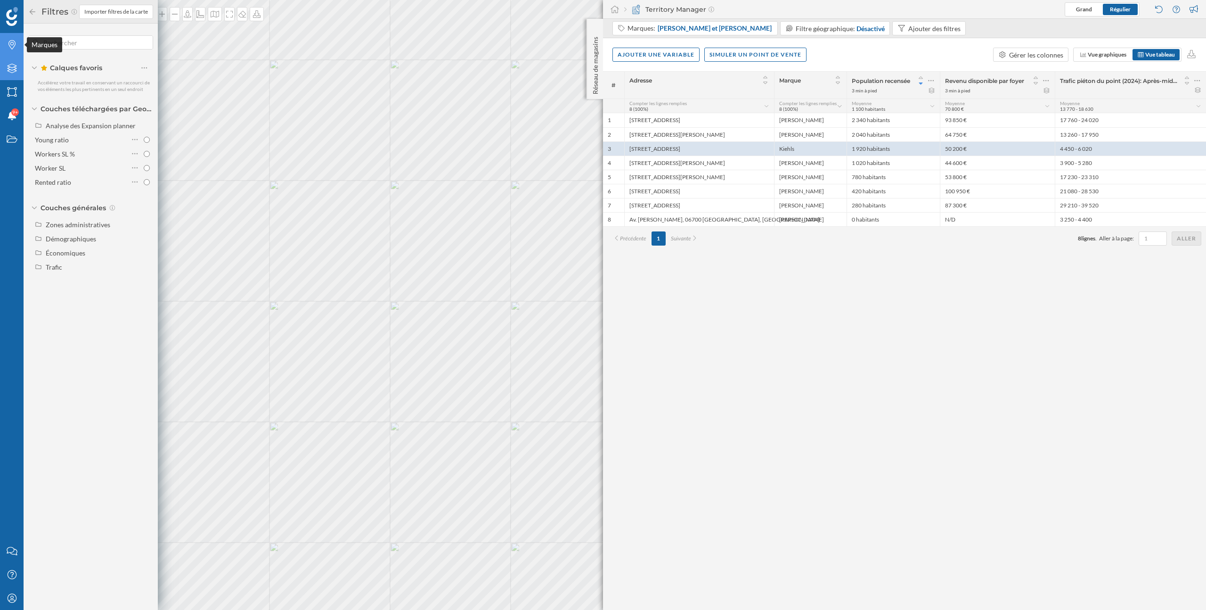
click at [11, 43] on icon "Marques" at bounding box center [12, 44] width 12 height 9
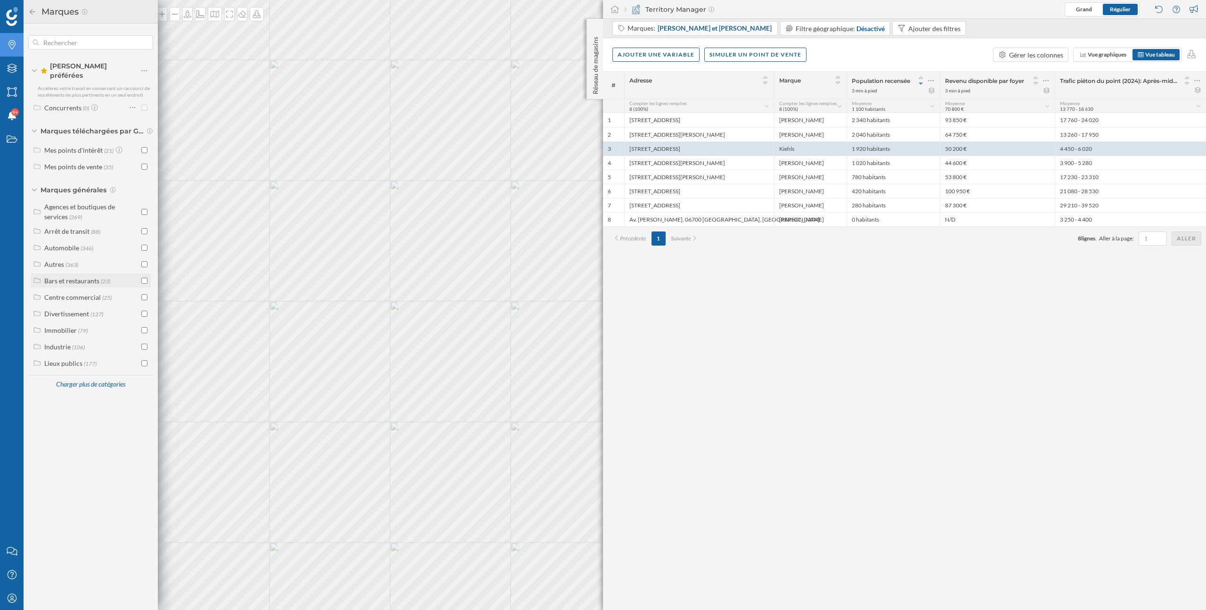
click at [98, 277] on div "Bars et restaurants" at bounding box center [71, 281] width 55 height 8
click at [97, 296] on div "Restaurants (8)" at bounding box center [95, 297] width 109 height 14
click at [144, 311] on input "checkbox" at bounding box center [144, 314] width 6 height 6
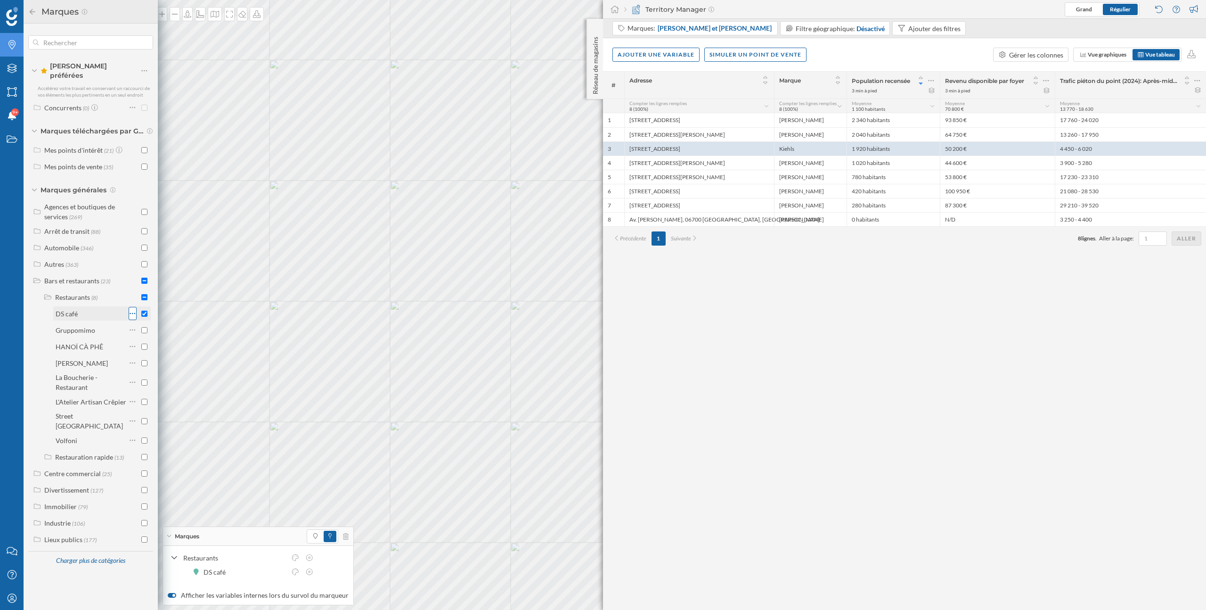
click at [133, 310] on icon at bounding box center [133, 313] width 6 height 9
click at [147, 311] on div at bounding box center [138, 313] width 19 height 13
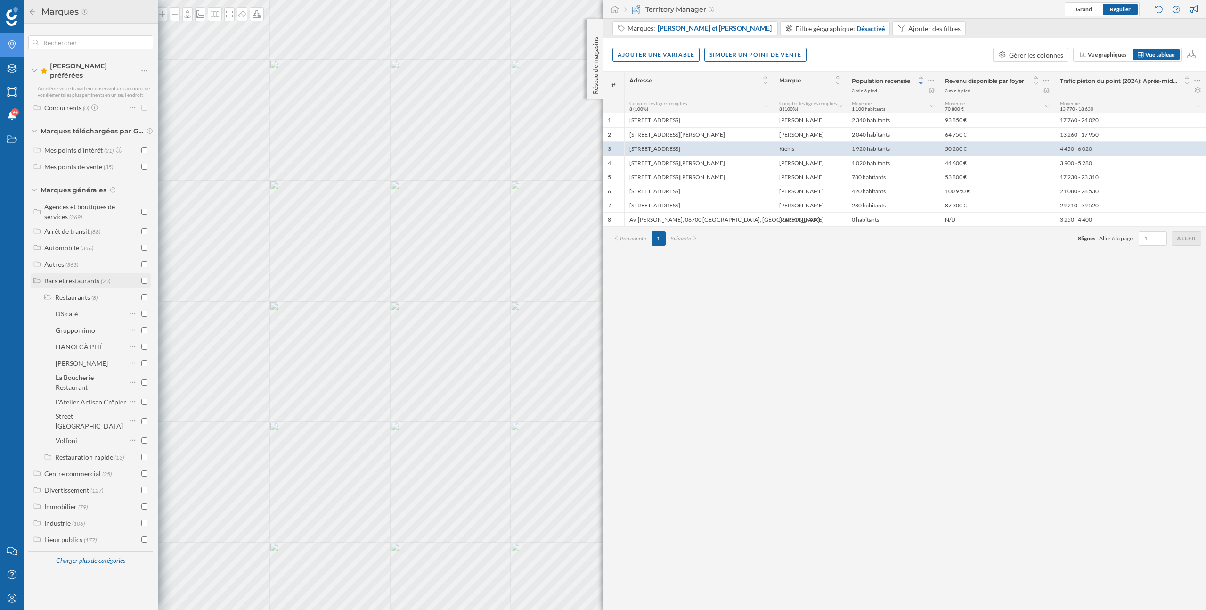
click at [92, 280] on div "Bars et restaurants (23)" at bounding box center [91, 280] width 120 height 14
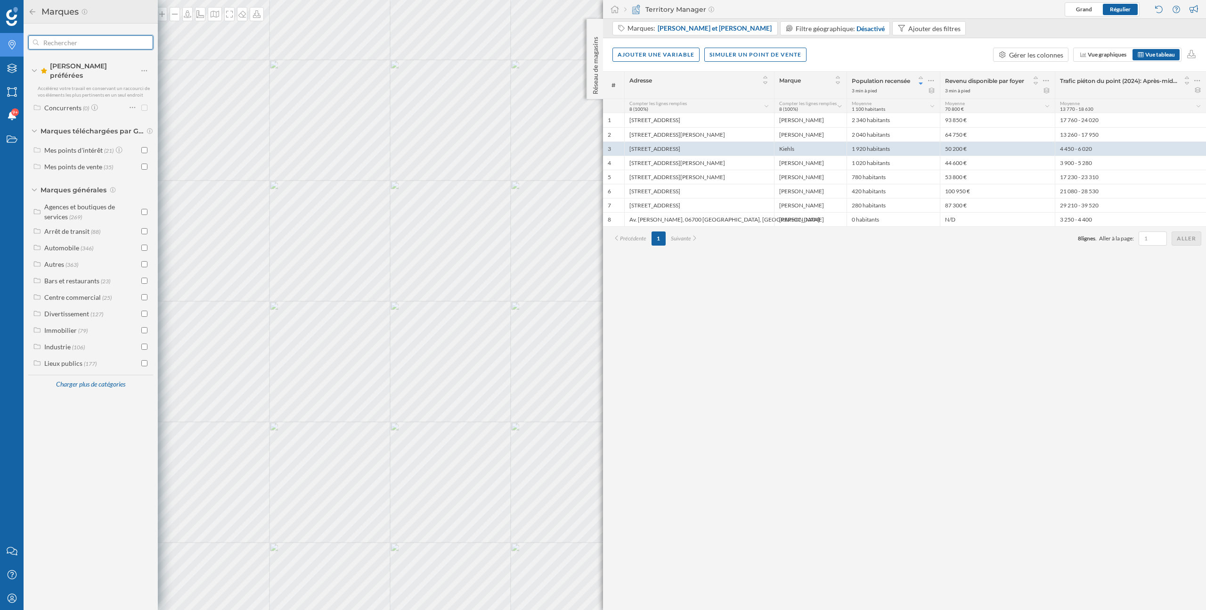
click at [94, 44] on input "text" at bounding box center [91, 42] width 104 height 19
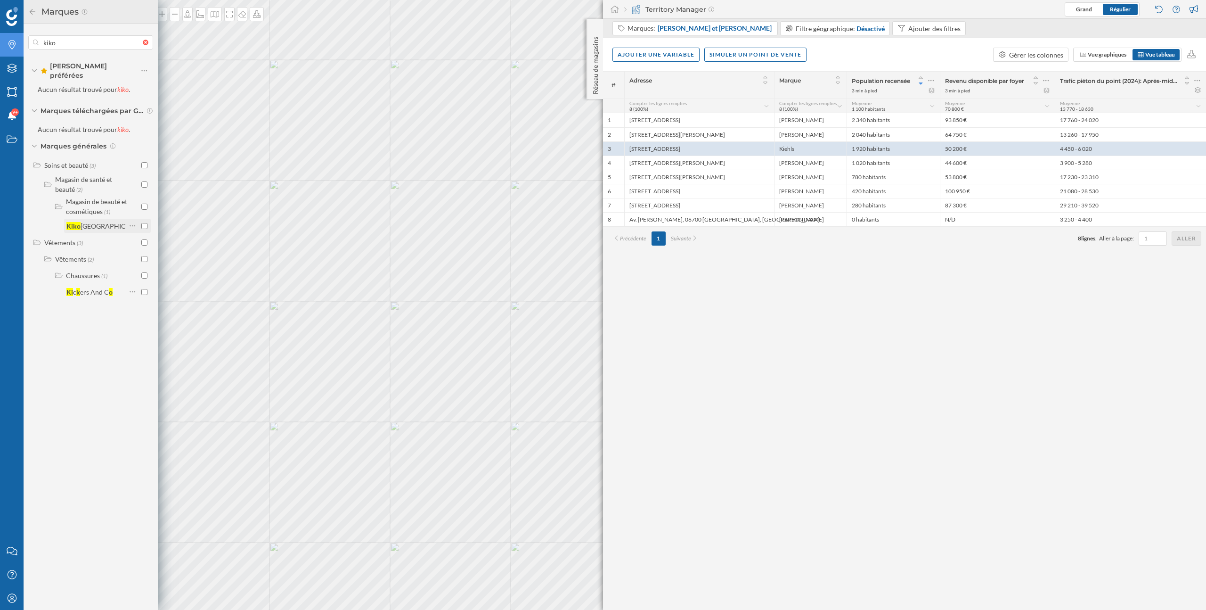
click at [146, 223] on input "checkbox" at bounding box center [144, 226] width 6 height 6
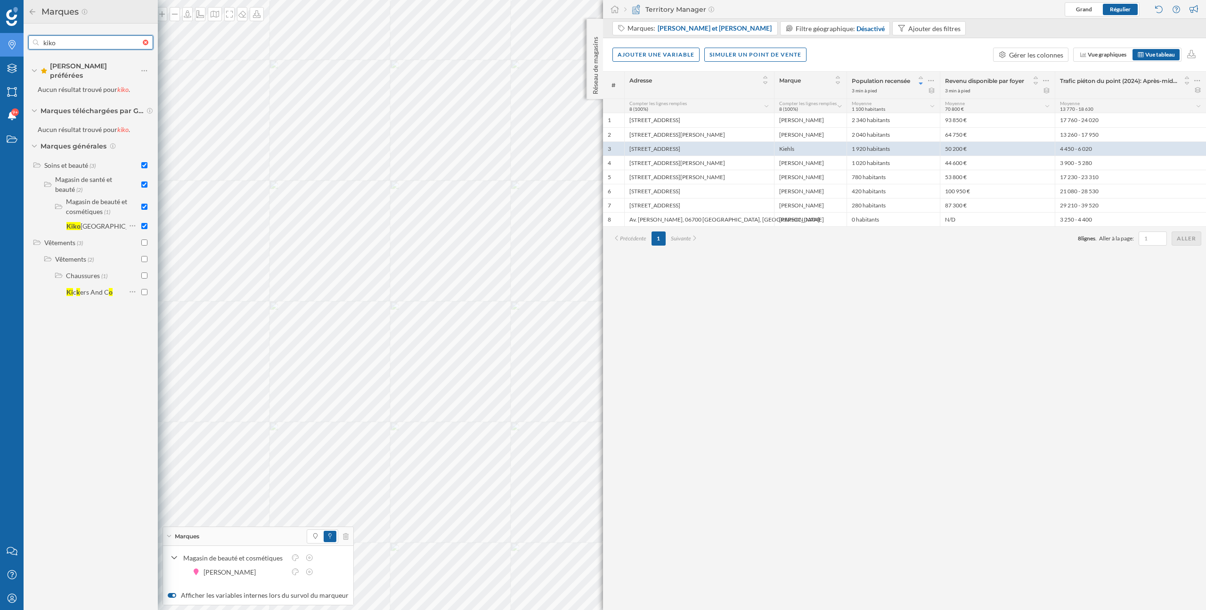
drag, startPoint x: 68, startPoint y: 39, endPoint x: 26, endPoint y: 39, distance: 41.9
click at [26, 39] on div "kiko Marques préférées Aucun résultat trouvé pour kiko . Marques téléchargées p…" at bounding box center [91, 167] width 134 height 287
click at [144, 223] on input "checkbox" at bounding box center [144, 226] width 6 height 6
drag, startPoint x: 69, startPoint y: 42, endPoint x: 31, endPoint y: 42, distance: 38.6
click at [31, 42] on div "sephora" at bounding box center [90, 42] width 125 height 14
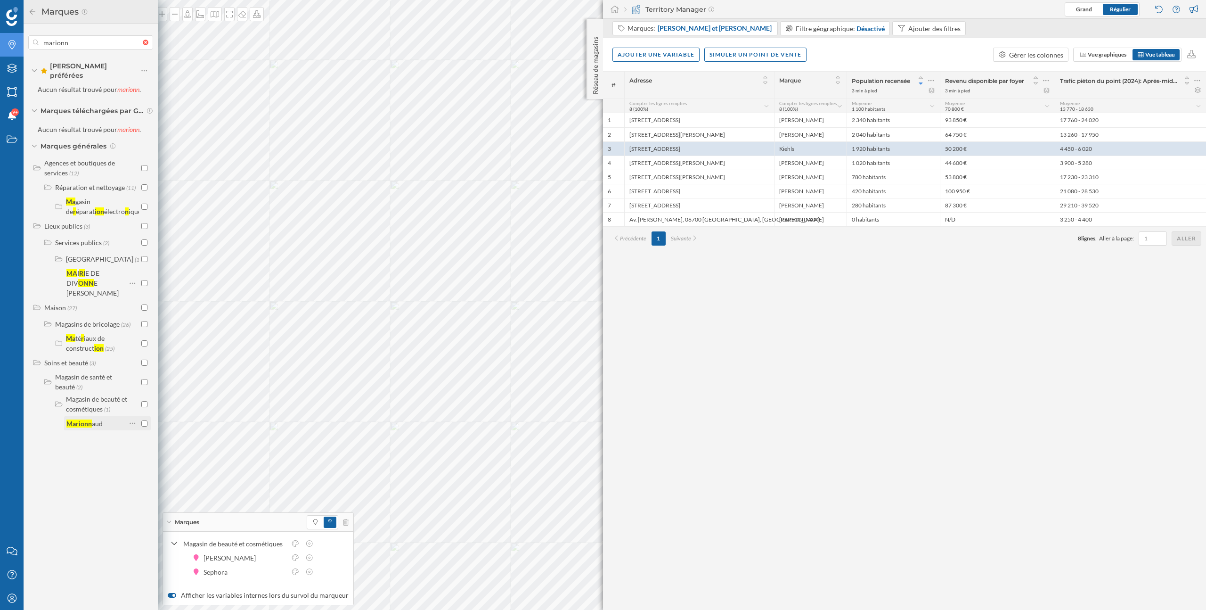
click at [144, 420] on input "checkbox" at bounding box center [144, 423] width 6 height 6
drag, startPoint x: 102, startPoint y: 44, endPoint x: 16, endPoint y: 44, distance: 86.7
click at [16, 44] on div "Marques Filtres Zones Notifications 9+ Travail Nous contacter Centre d'aide Mon…" at bounding box center [79, 305] width 158 height 610
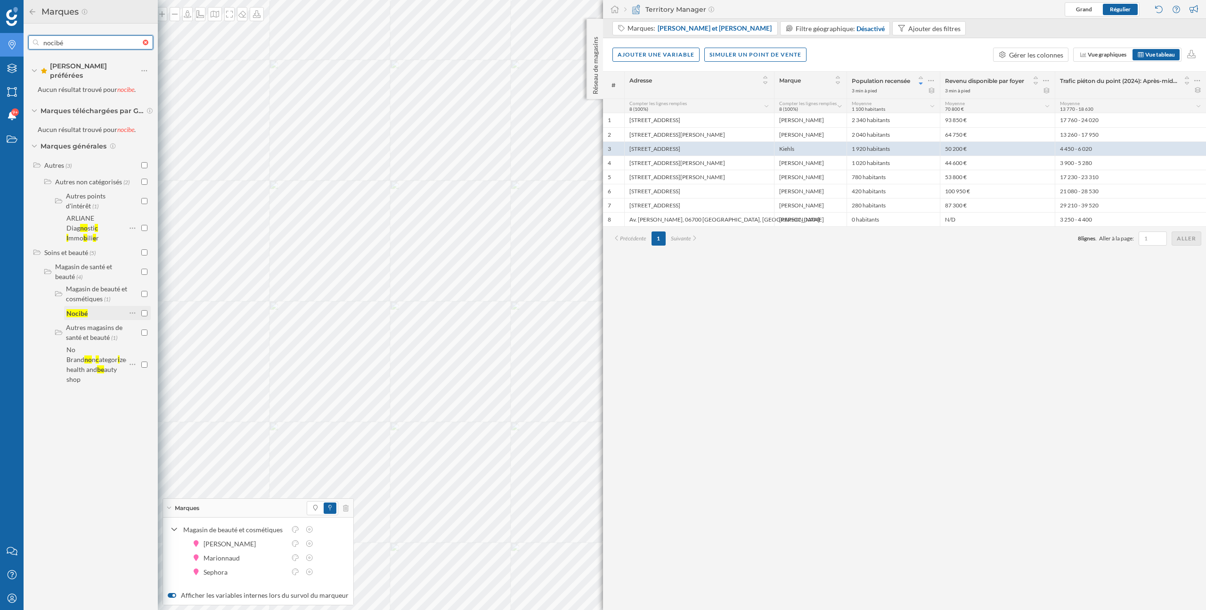
type input "nocibé"
click at [144, 306] on div at bounding box center [138, 312] width 19 height 13
click at [130, 308] on icon at bounding box center [133, 312] width 6 height 9
click at [157, 331] on div "Ajouter aux Favoris" at bounding box center [185, 330] width 77 height 10
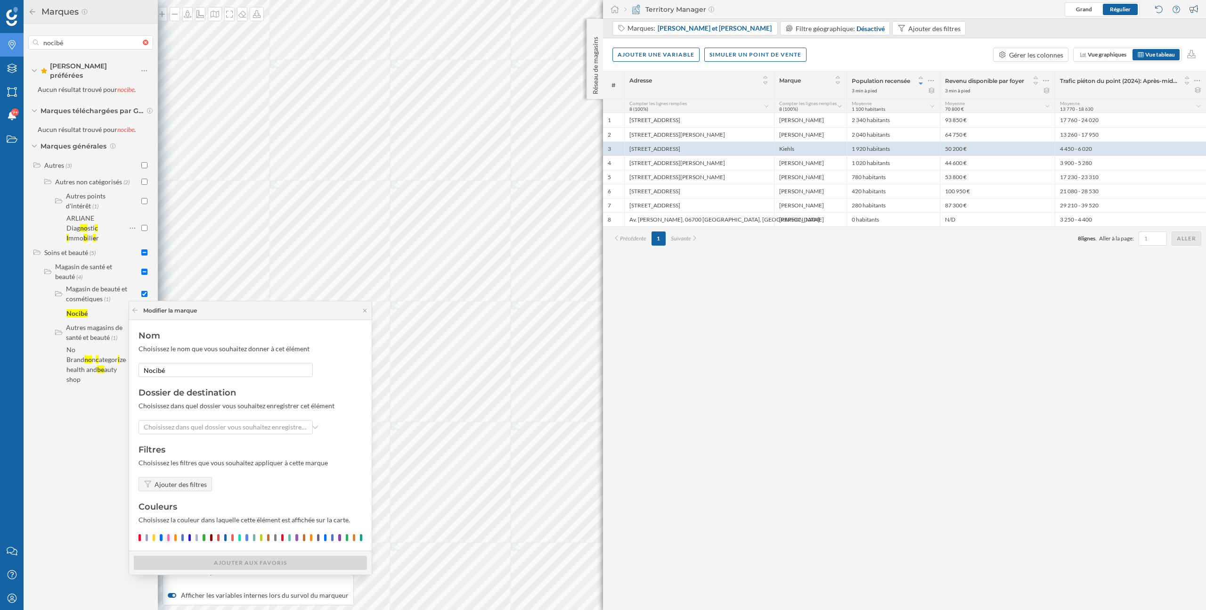
click at [169, 538] on div at bounding box center [168, 537] width 2 height 7
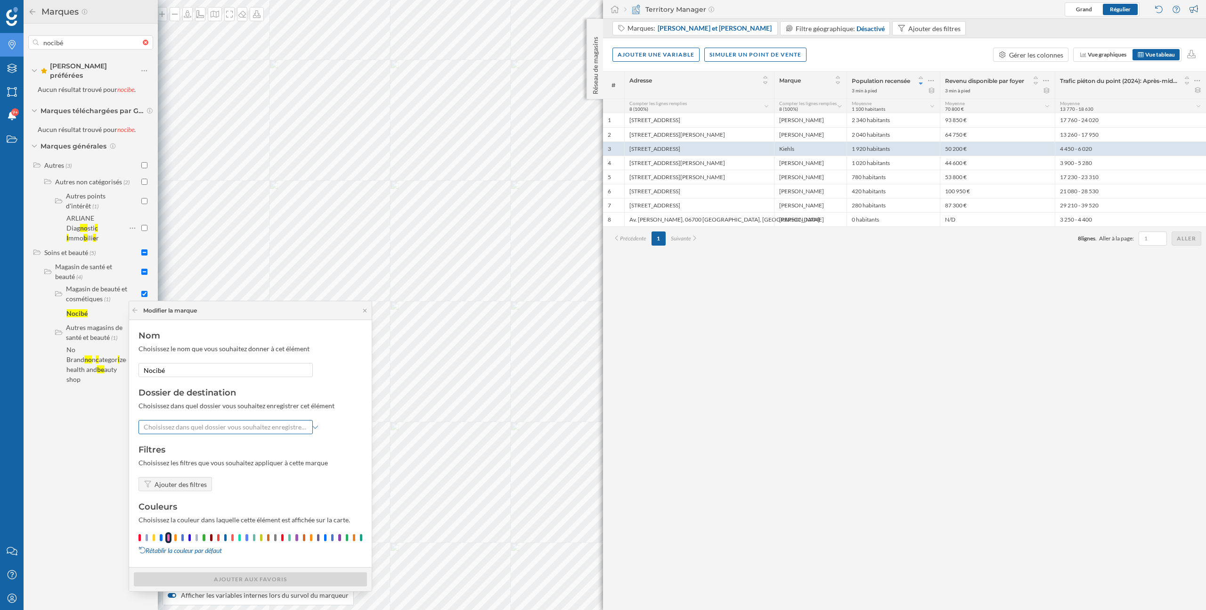
click at [202, 421] on div "Choisissez dans quel dossier vous souhaitez enregistrer cet élément" at bounding box center [226, 427] width 174 height 14
click at [202, 427] on span "Choisissez dans quel dossier vous souhaitez enregistrer cet élément" at bounding box center [226, 426] width 164 height 9
click at [198, 425] on span "Choisissez dans quel dossier vous souhaitez enregistrer cet élément" at bounding box center [226, 426] width 164 height 9
click at [194, 428] on span "Choisissez dans quel dossier vous souhaitez enregistrer cet élément" at bounding box center [226, 426] width 164 height 9
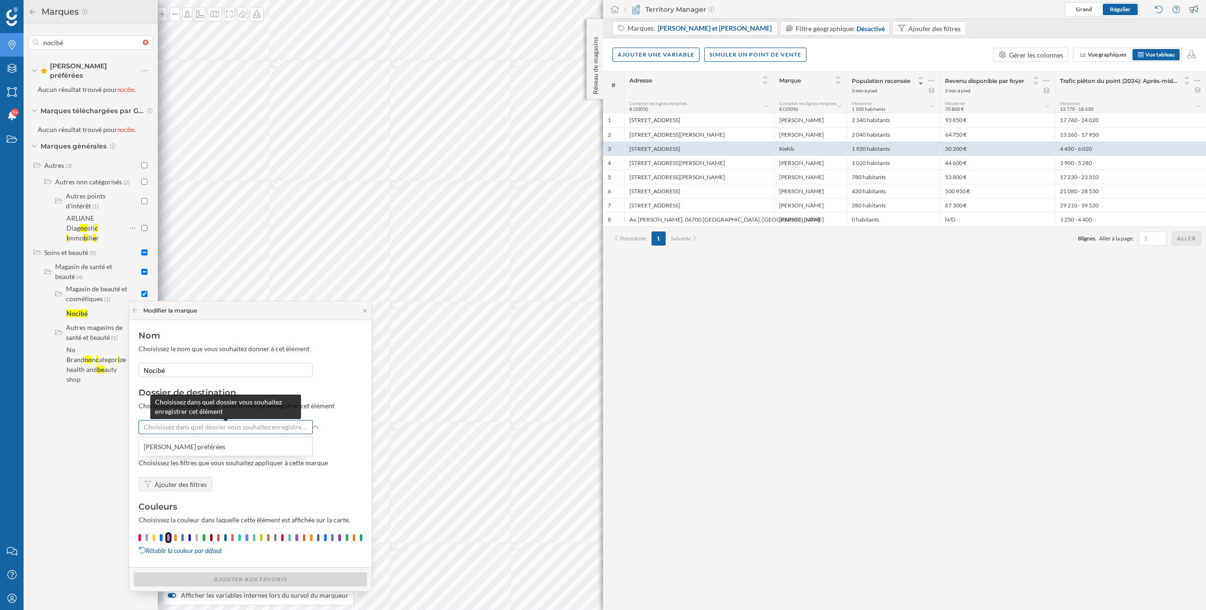
click at [194, 427] on span "Choisissez dans quel dossier vous souhaitez enregistrer cet élément" at bounding box center [226, 426] width 164 height 9
click at [180, 428] on span "Choisissez dans quel dossier vous souhaitez enregistrer cet élément" at bounding box center [226, 426] width 164 height 9
click at [174, 447] on div "Marques préférées" at bounding box center [185, 446] width 82 height 8
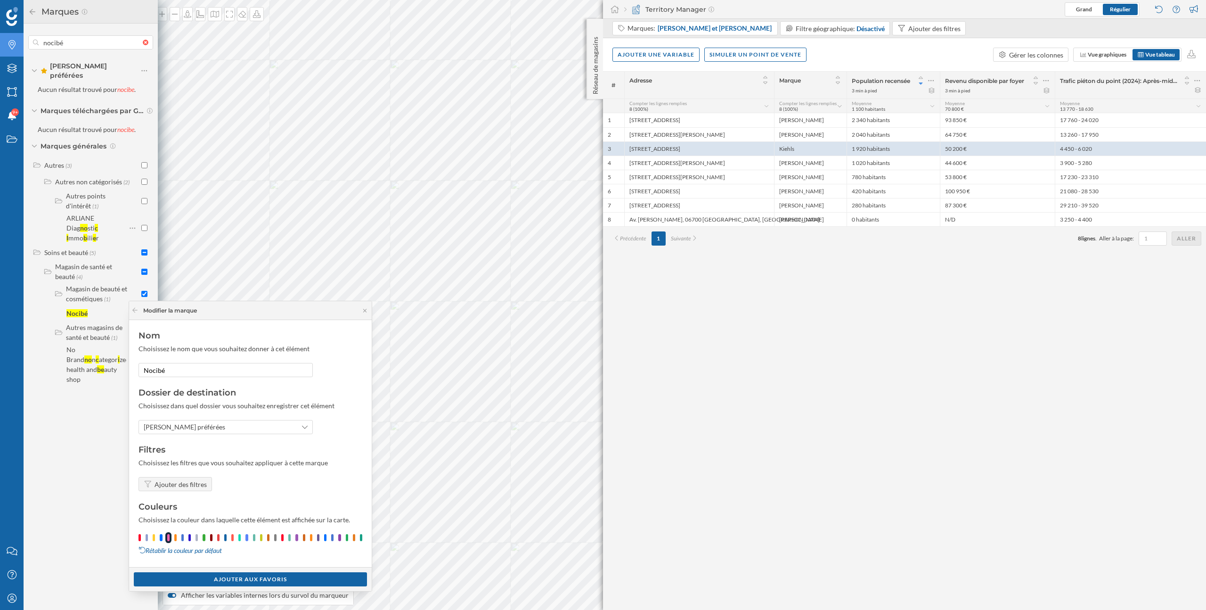
click at [16, 49] on icon "Marques" at bounding box center [12, 44] width 12 height 9
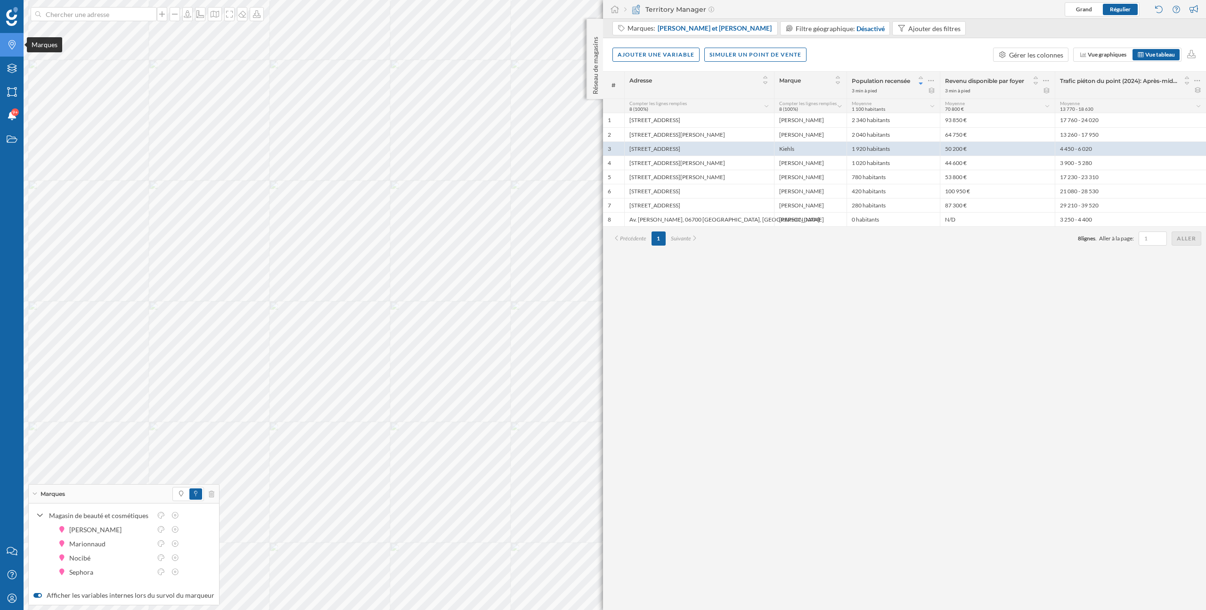
click at [13, 47] on icon at bounding box center [11, 44] width 7 height 9
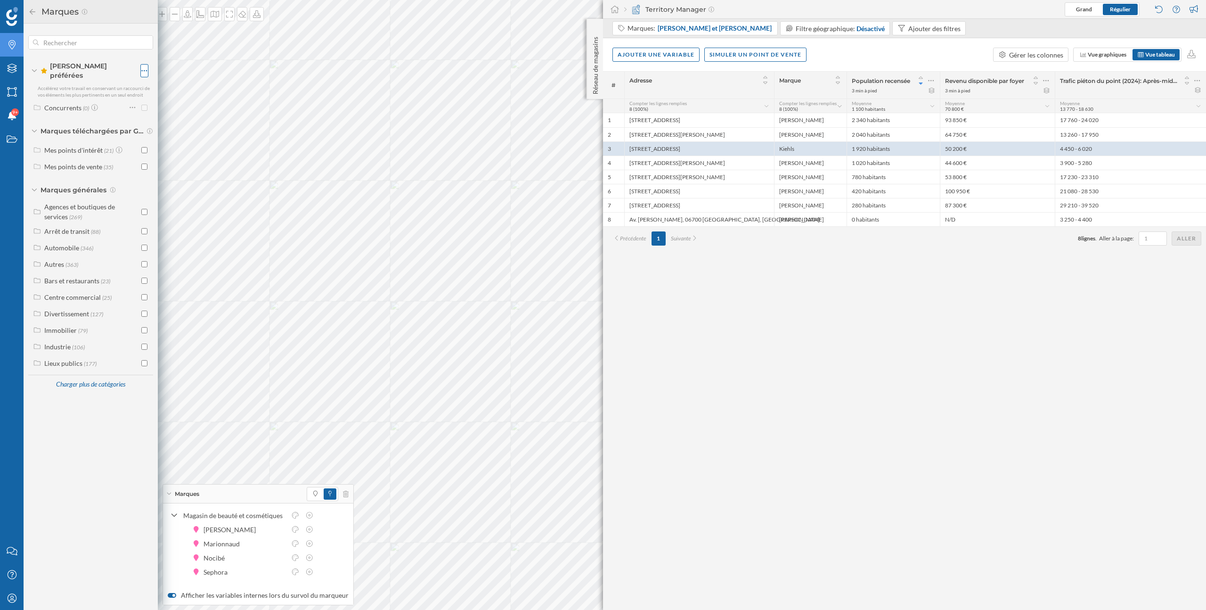
click at [146, 66] on icon at bounding box center [144, 70] width 6 height 9
click at [164, 108] on div "Créer un nouveau dossier" at bounding box center [197, 106] width 77 height 10
click at [170, 116] on input "Nom du nouveau dossier" at bounding box center [212, 122] width 132 height 14
type input "Distributeur"
click at [180, 144] on div "Créer un nouveau dossier" at bounding box center [212, 146] width 132 height 14
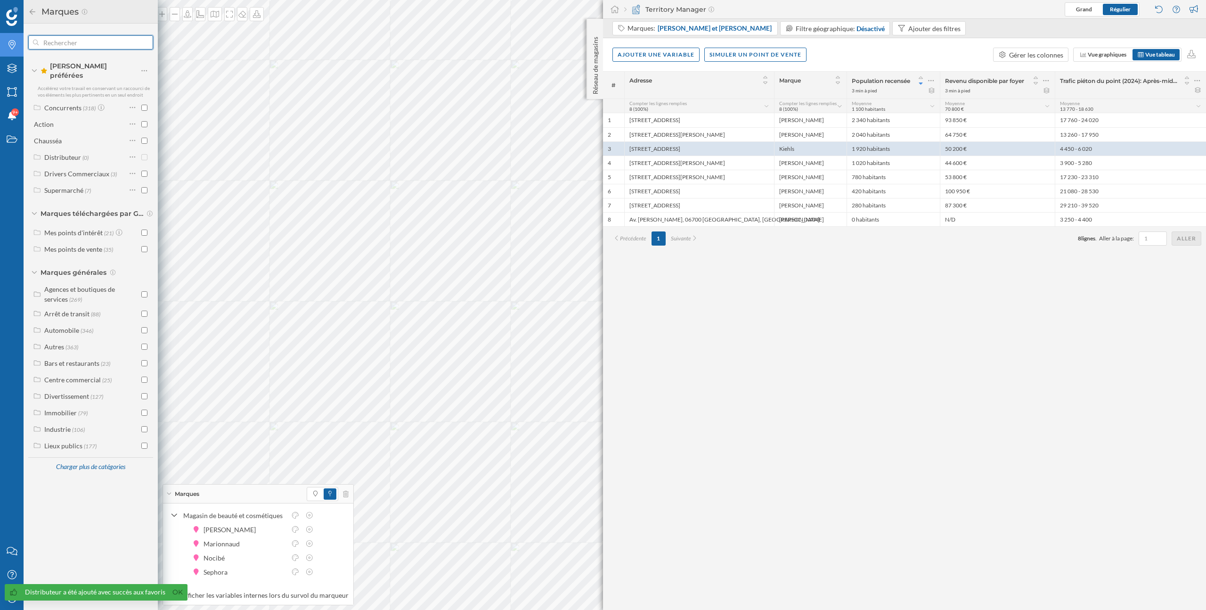
click at [94, 48] on input "text" at bounding box center [91, 42] width 104 height 19
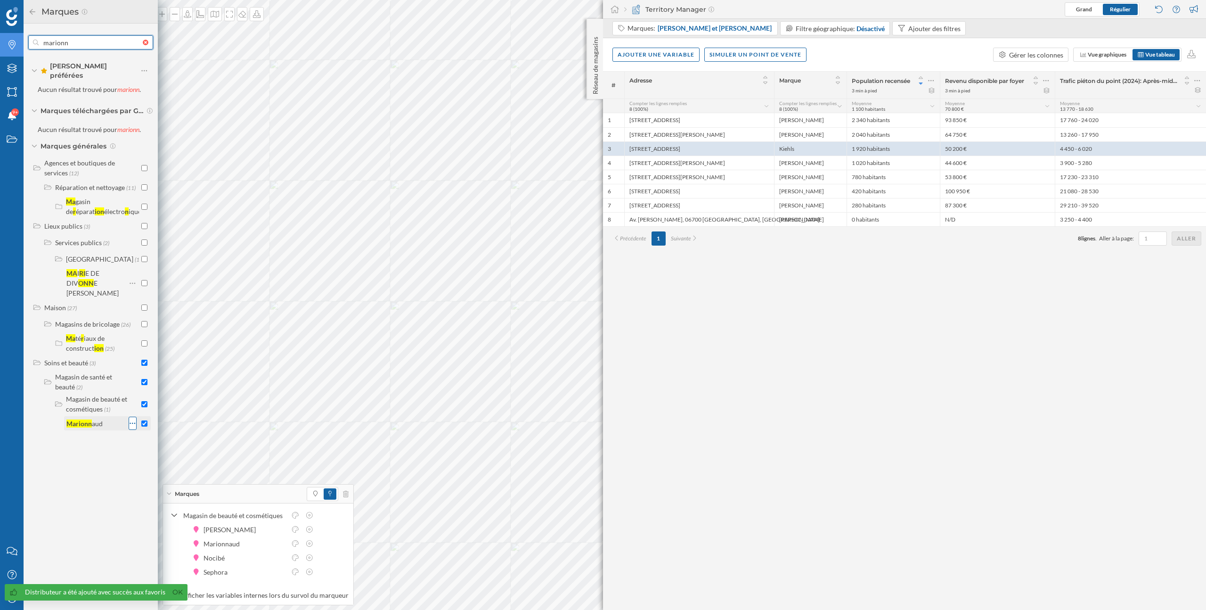
type input "marionn"
click at [132, 419] on icon at bounding box center [133, 422] width 6 height 9
click at [149, 454] on div "Ajouter aux Favoris" at bounding box center [185, 455] width 77 height 10
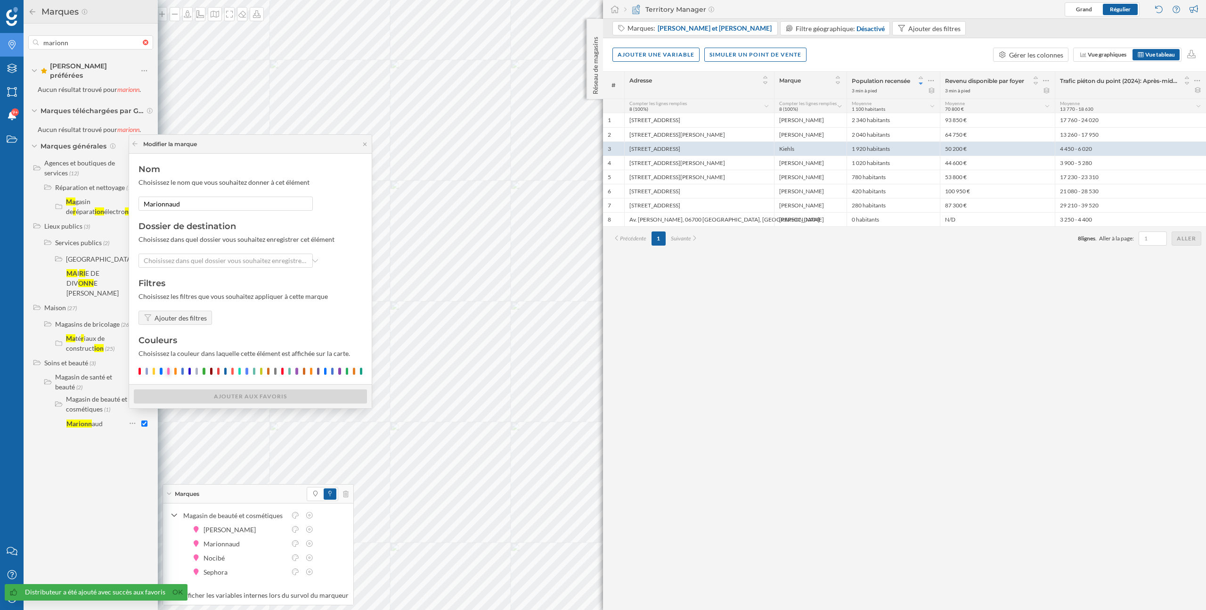
click at [169, 371] on div at bounding box center [168, 371] width 2 height 7
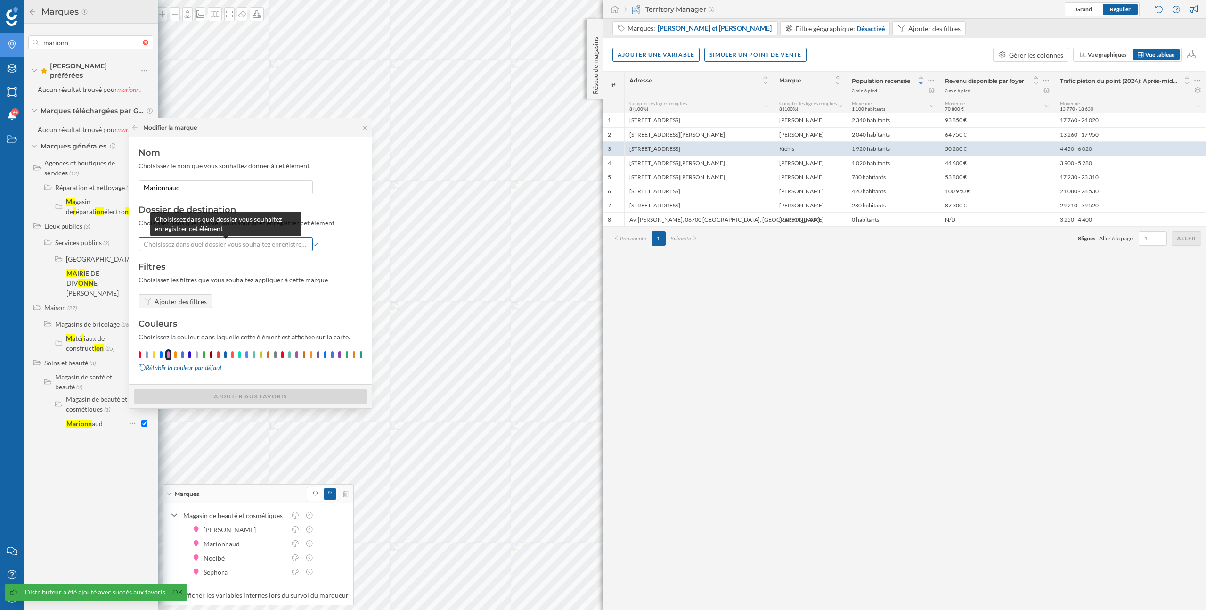
click at [200, 240] on span "Choisissez dans quel dossier vous souhaitez enregistrer cet élément" at bounding box center [226, 243] width 164 height 9
click at [188, 281] on div "Distributeur" at bounding box center [225, 280] width 163 height 10
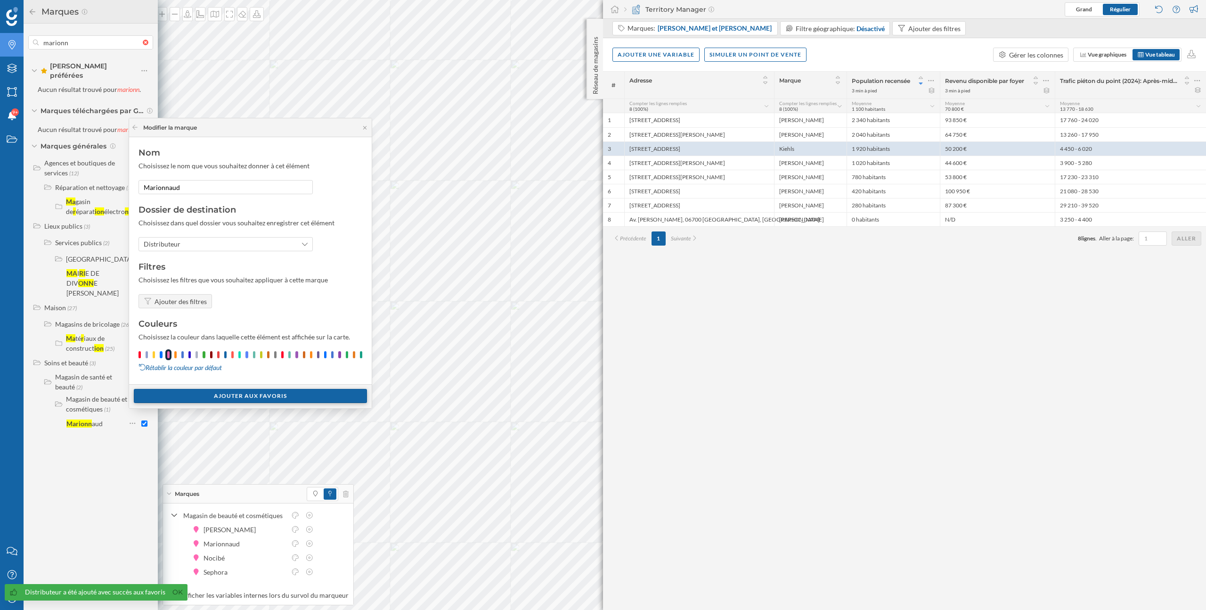
click at [226, 396] on div "Ajouter aux Favoris" at bounding box center [250, 396] width 233 height 14
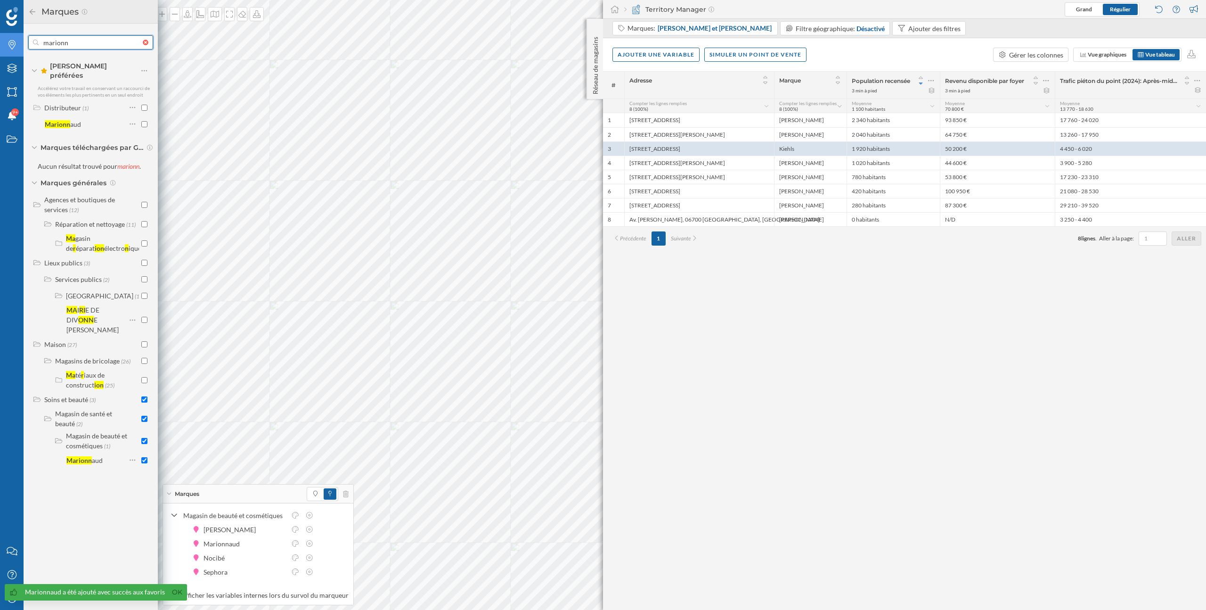
drag, startPoint x: 79, startPoint y: 46, endPoint x: 42, endPoint y: 46, distance: 37.2
click at [42, 46] on input "marionn" at bounding box center [91, 42] width 104 height 19
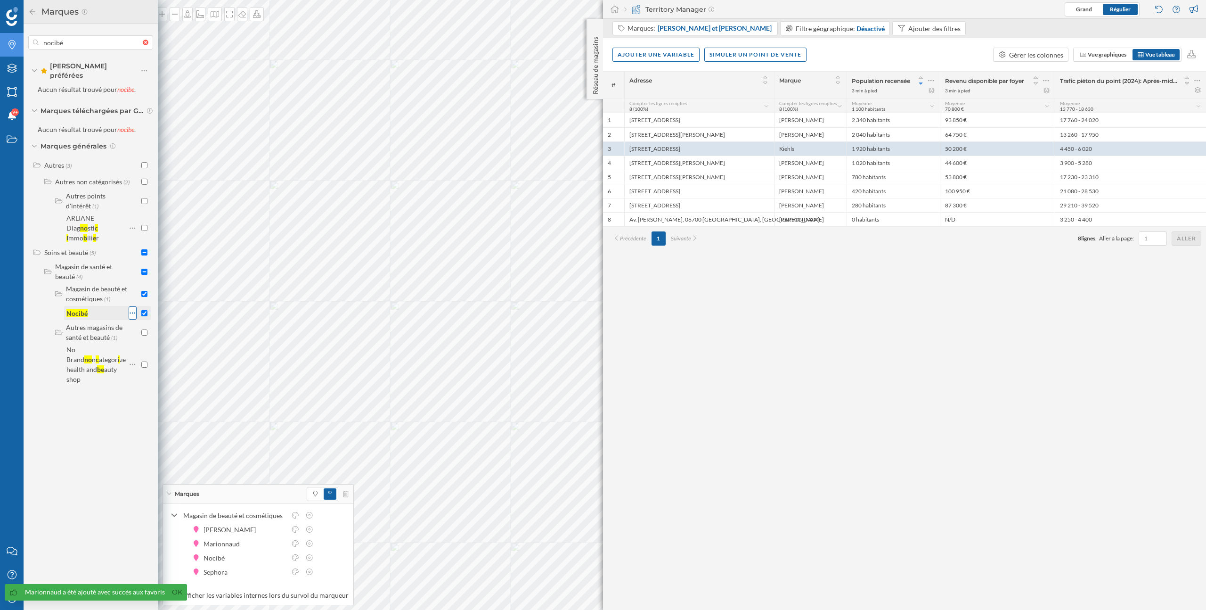
click at [132, 312] on icon at bounding box center [133, 312] width 6 height 1
click at [152, 335] on div "Ajouter aux Favoris" at bounding box center [178, 329] width 95 height 14
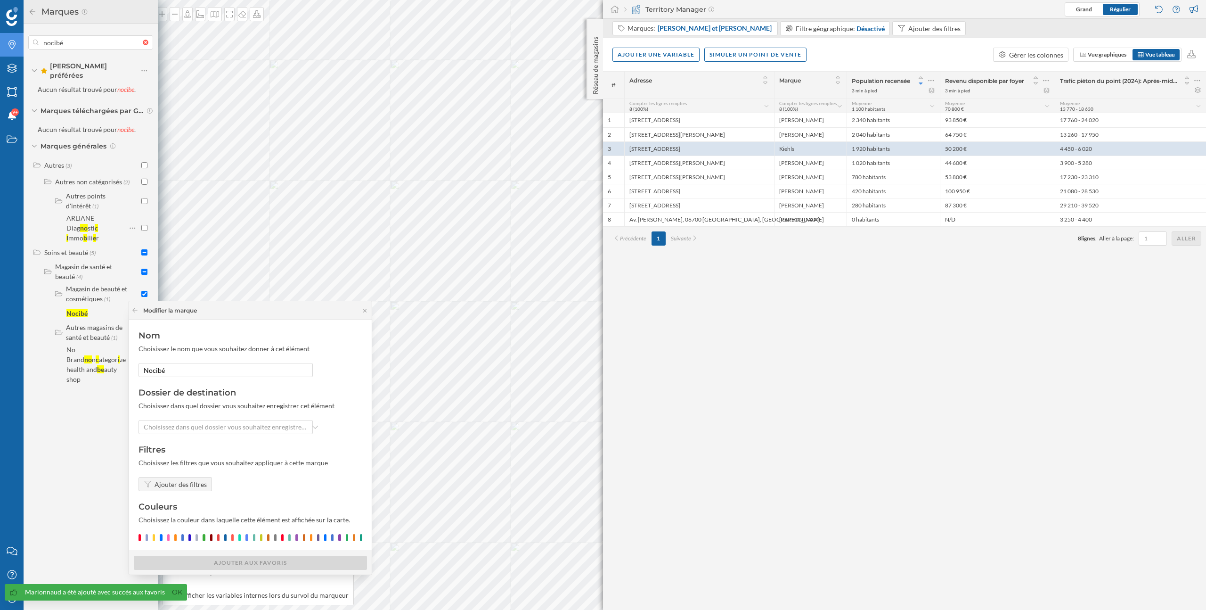
click at [177, 416] on div "Dossier de destination Choisissez dans quel dossier vous souhaitez enregistrer …" at bounding box center [251, 410] width 224 height 48
click at [176, 426] on span "Choisissez dans quel dossier vous souhaitez enregistrer cet élément" at bounding box center [226, 426] width 164 height 9
click at [176, 462] on div "Distributeur" at bounding box center [162, 463] width 37 height 8
click at [170, 539] on div at bounding box center [251, 537] width 224 height 7
click at [169, 539] on div at bounding box center [168, 537] width 2 height 7
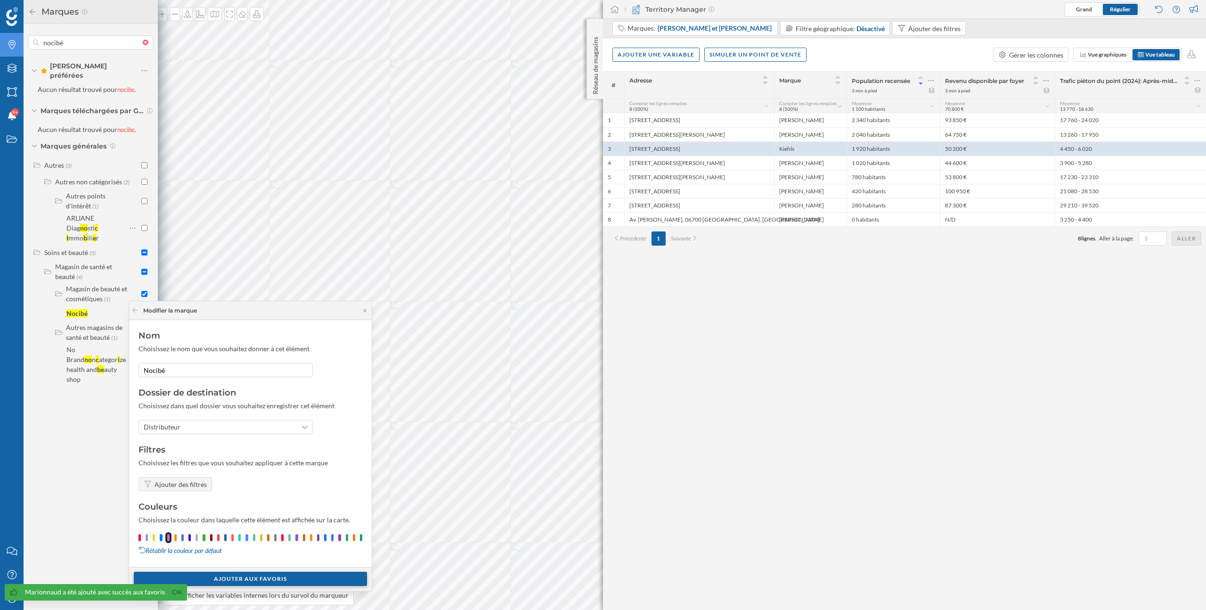
click at [212, 577] on div "Ajouter aux Favoris" at bounding box center [250, 579] width 233 height 14
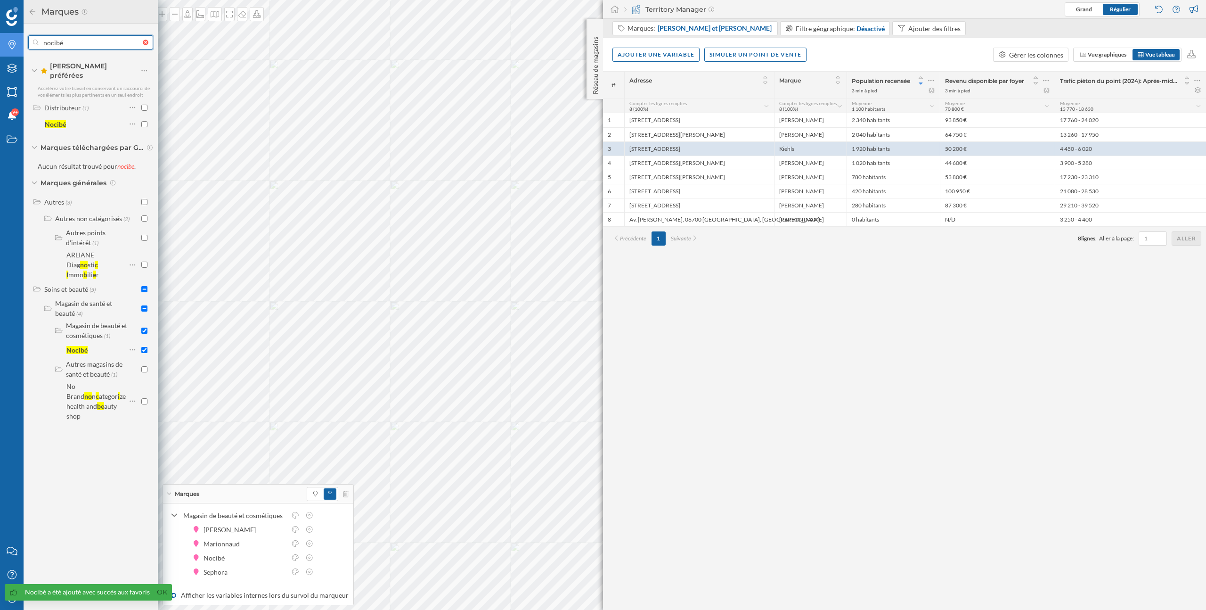
drag, startPoint x: 91, startPoint y: 43, endPoint x: 36, endPoint y: 43, distance: 55.1
click at [36, 43] on div "nocibé" at bounding box center [90, 42] width 125 height 14
type input "kiko"
checkbox input "true"
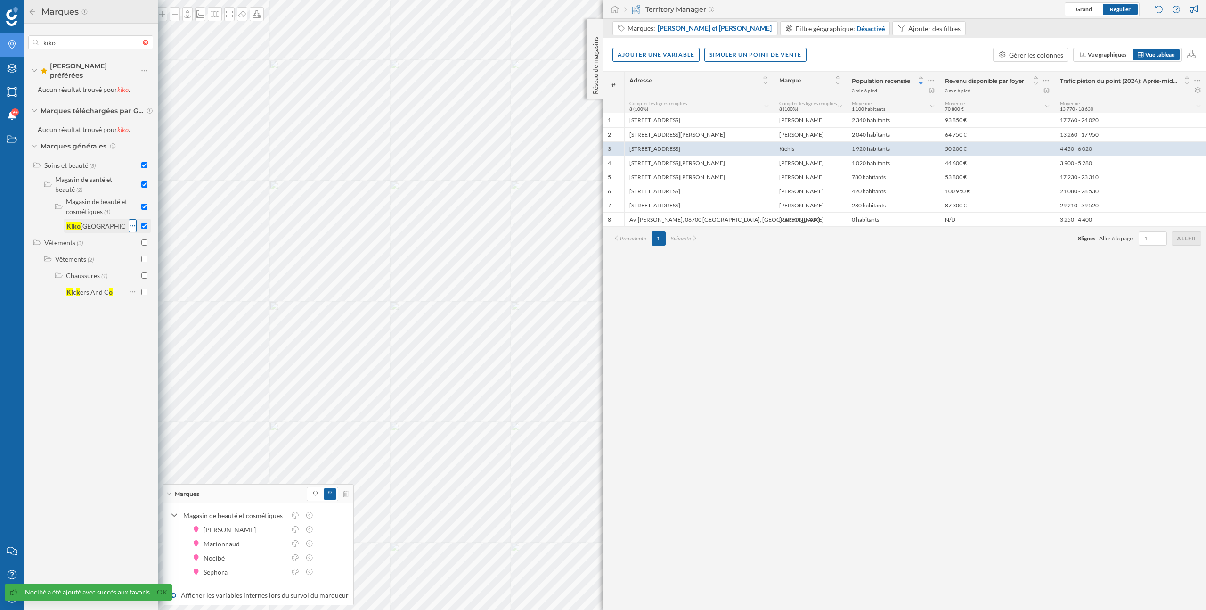
click at [131, 221] on icon at bounding box center [133, 225] width 6 height 9
click at [147, 256] on div "Ajouter aux Favoris" at bounding box center [185, 258] width 77 height 10
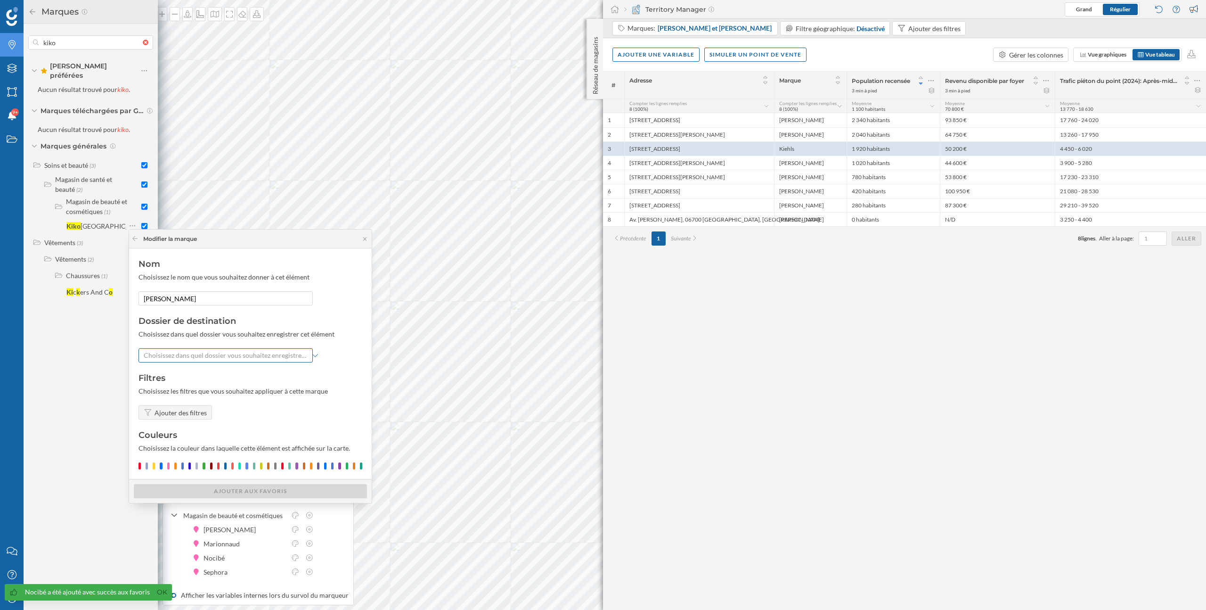
click at [172, 350] on div "Choisissez dans quel dossier vous souhaitez enregistrer cet élément" at bounding box center [226, 355] width 174 height 14
click at [181, 393] on div "Distributeur" at bounding box center [164, 391] width 41 height 10
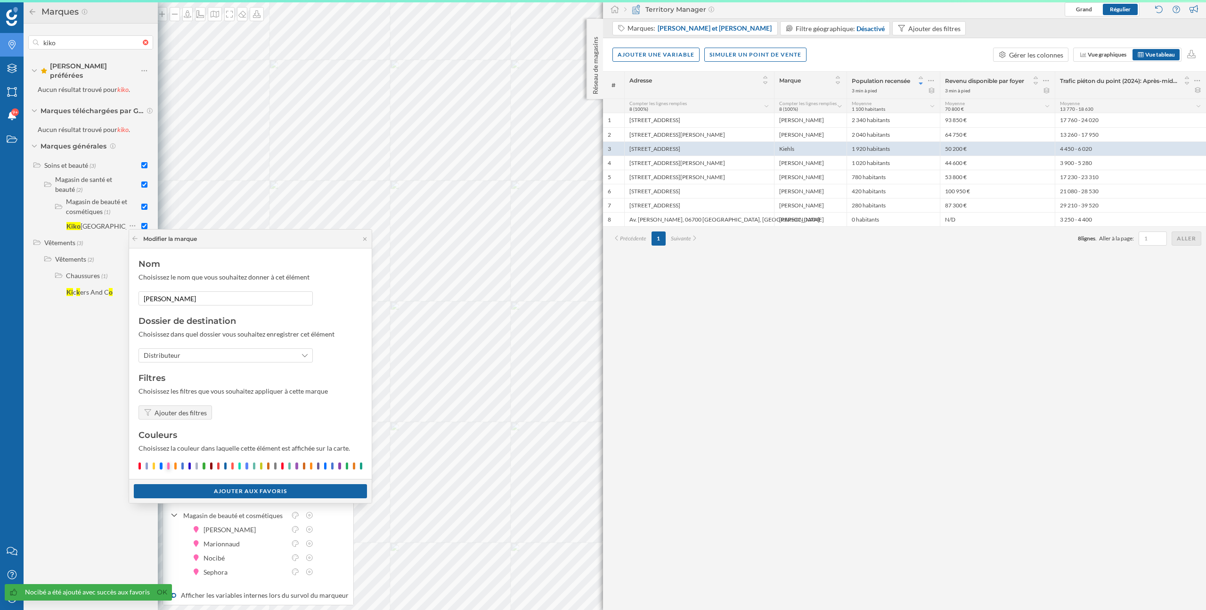
click at [168, 466] on div at bounding box center [168, 465] width 2 height 7
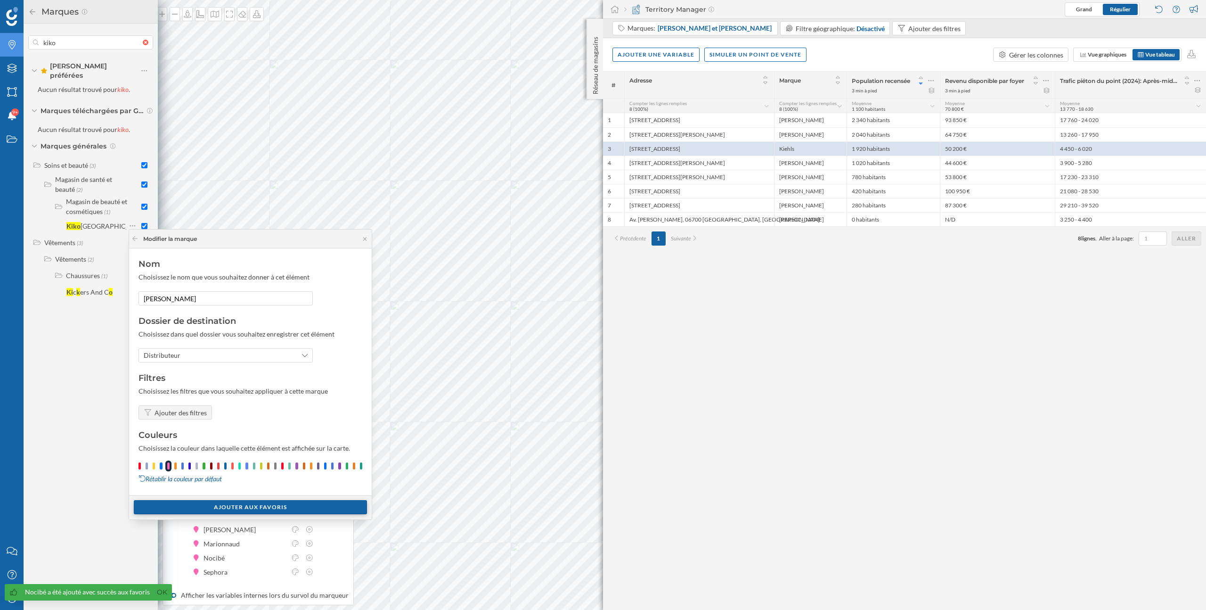
click at [189, 507] on div "Ajouter aux Favoris" at bounding box center [250, 507] width 233 height 14
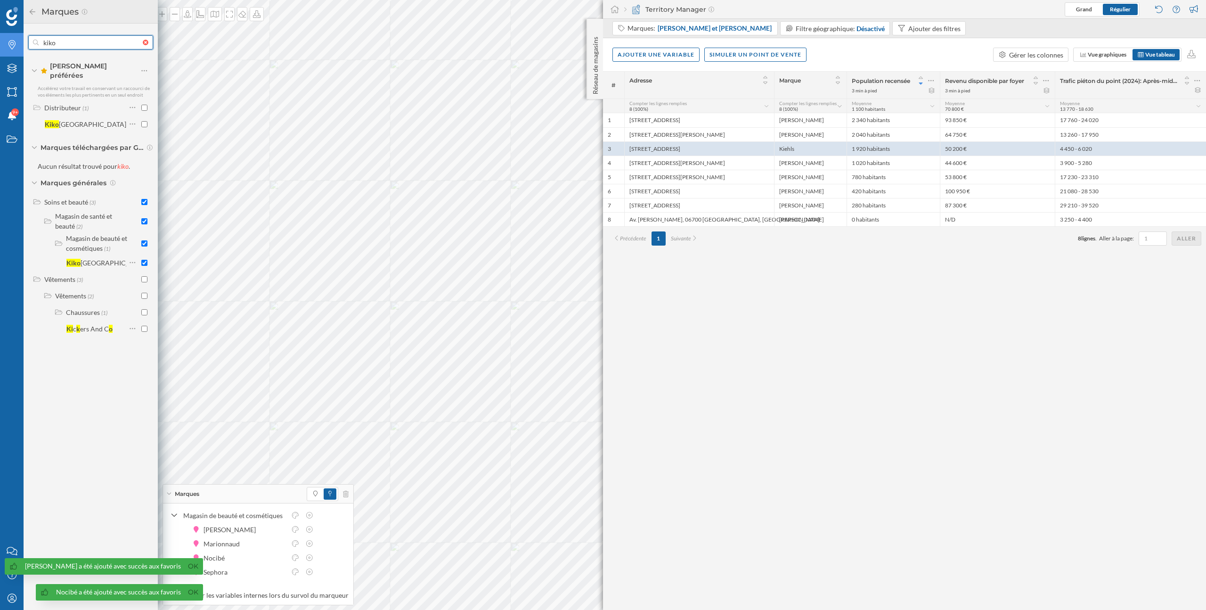
drag, startPoint x: 93, startPoint y: 48, endPoint x: 27, endPoint y: 38, distance: 66.2
click at [27, 38] on div "kiko Marques préférées Accélérez votre travail en conservant un raccourci de vo…" at bounding box center [91, 186] width 134 height 324
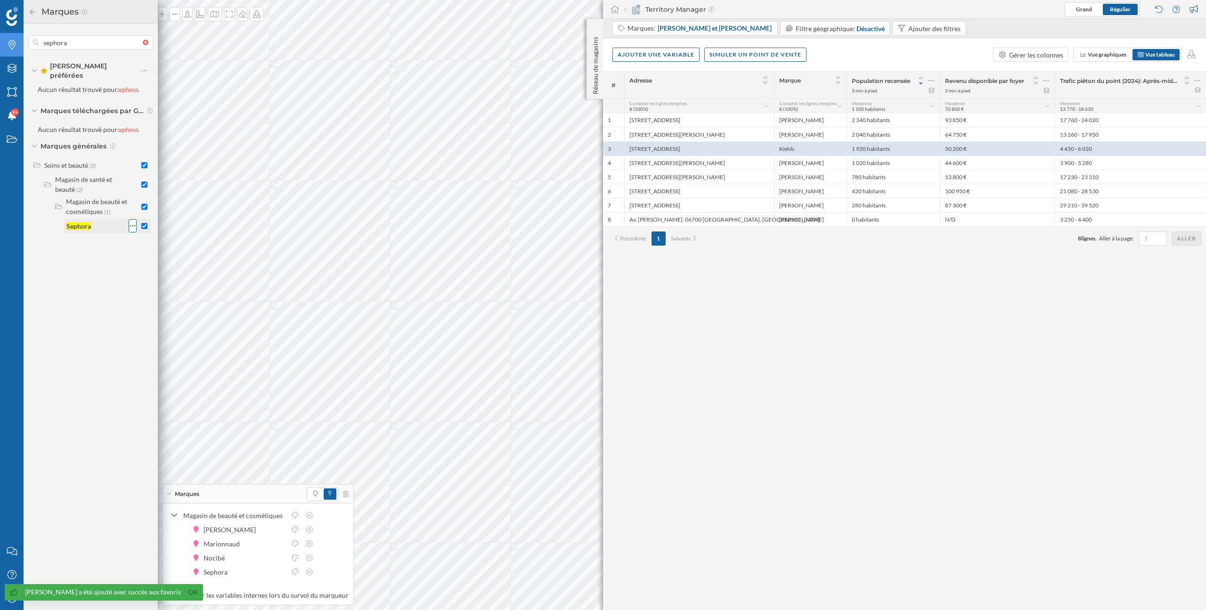
click at [133, 221] on icon at bounding box center [133, 225] width 6 height 9
click at [156, 260] on div "Ajouter aux Favoris" at bounding box center [185, 258] width 77 height 10
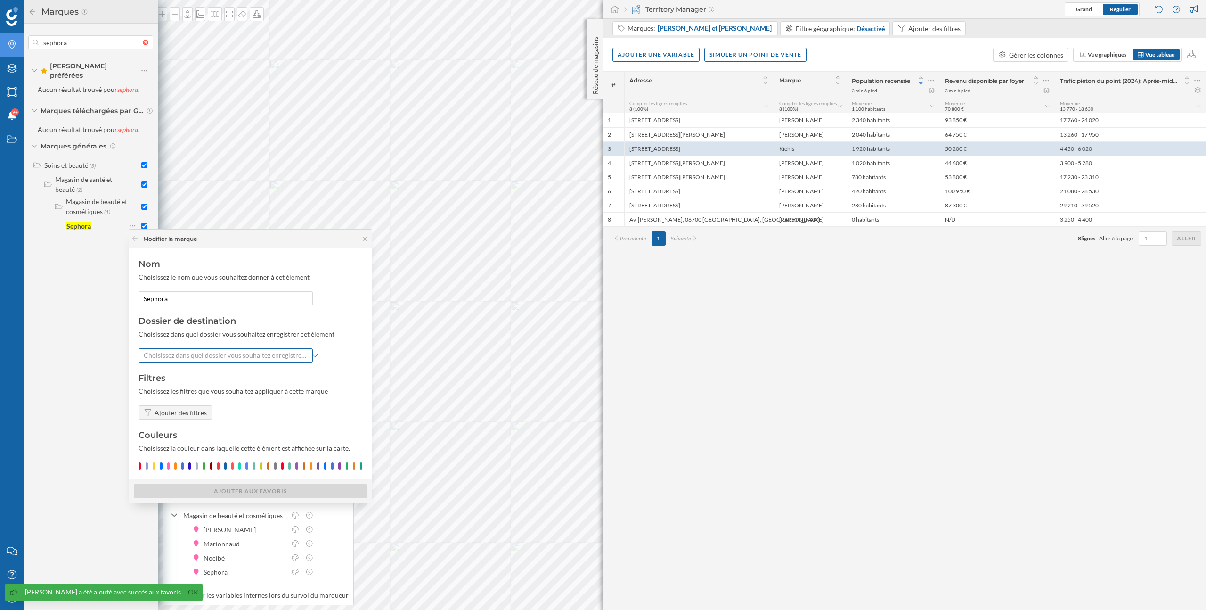
click at [166, 362] on div "Choisissez dans quel dossier vous souhaitez enregistrer cet élément" at bounding box center [226, 355] width 174 height 14
click at [170, 392] on div "Distributeur" at bounding box center [162, 391] width 37 height 8
click at [168, 465] on div at bounding box center [168, 465] width 2 height 7
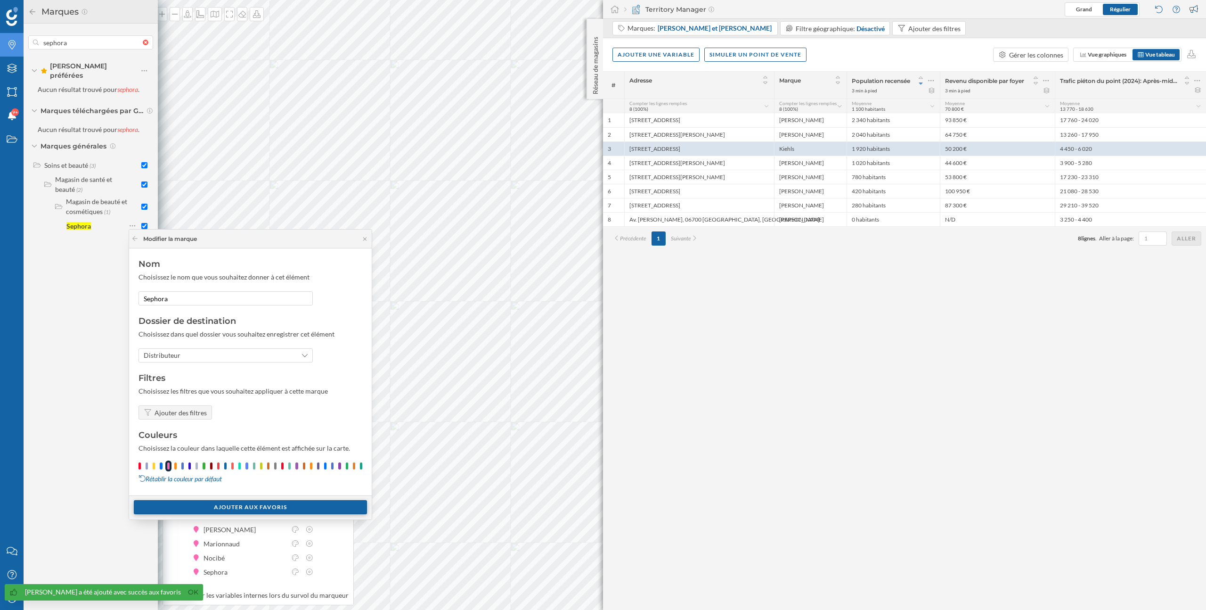
click at [194, 510] on div "Ajouter aux Favoris" at bounding box center [250, 507] width 233 height 14
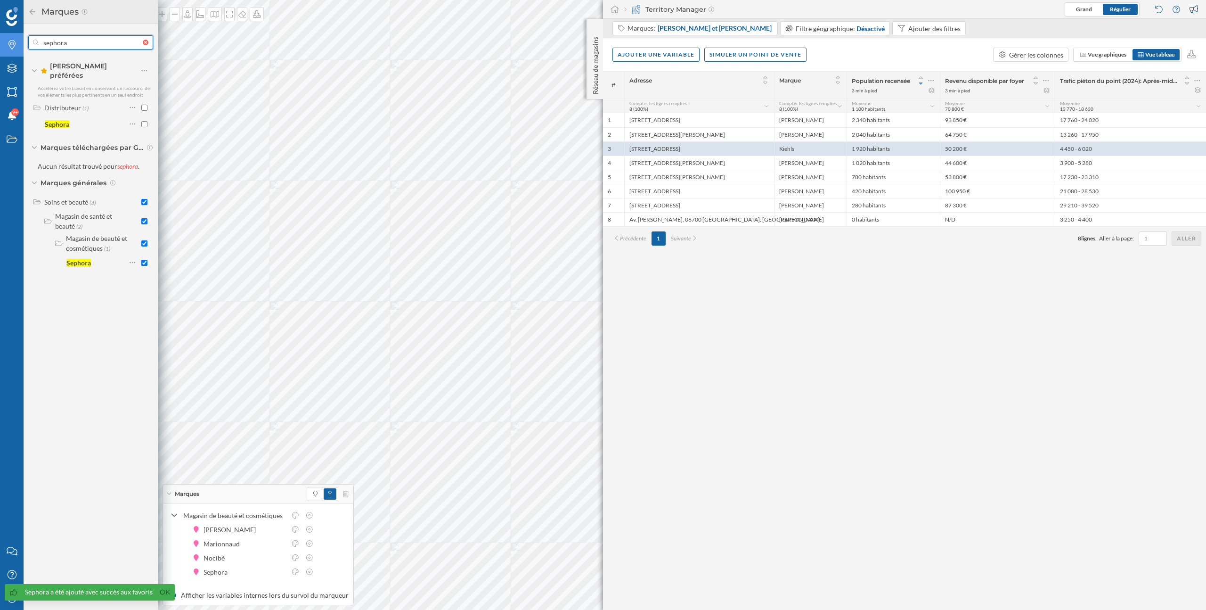
drag, startPoint x: 84, startPoint y: 38, endPoint x: 78, endPoint y: 50, distance: 14.3
click at [78, 50] on input "sephora" at bounding box center [91, 42] width 104 height 19
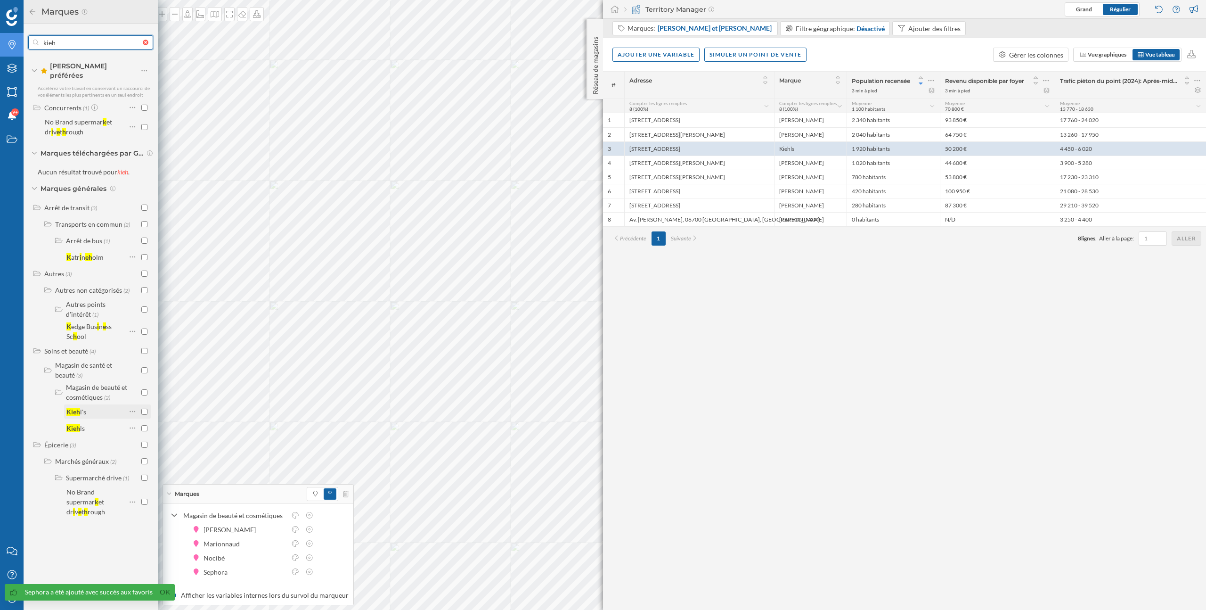
type input "kieh"
click at [145, 409] on input "checkbox" at bounding box center [144, 412] width 6 height 6
click at [145, 421] on div at bounding box center [138, 427] width 19 height 13
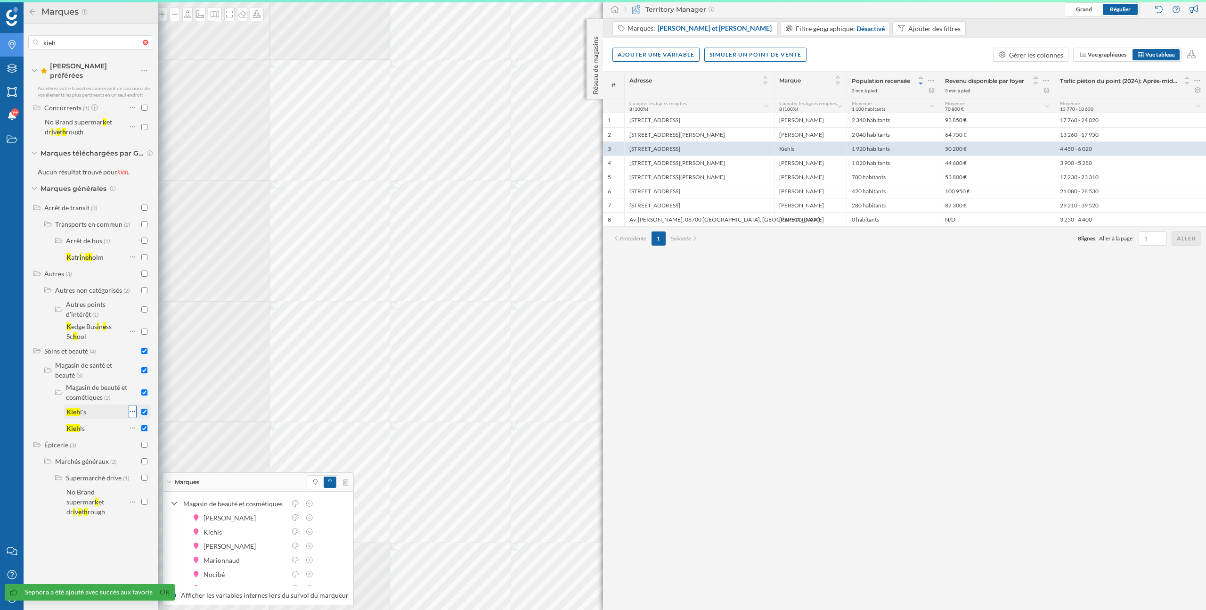
click at [134, 407] on icon at bounding box center [133, 411] width 6 height 9
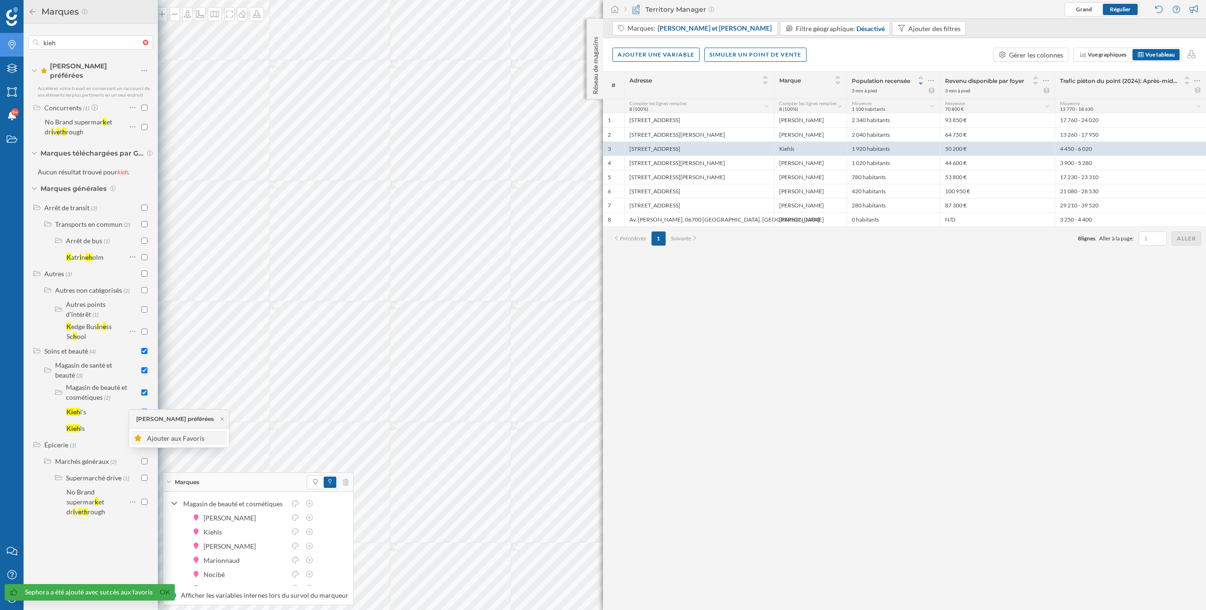
click at [156, 439] on div "Ajouter aux Favoris" at bounding box center [185, 438] width 77 height 10
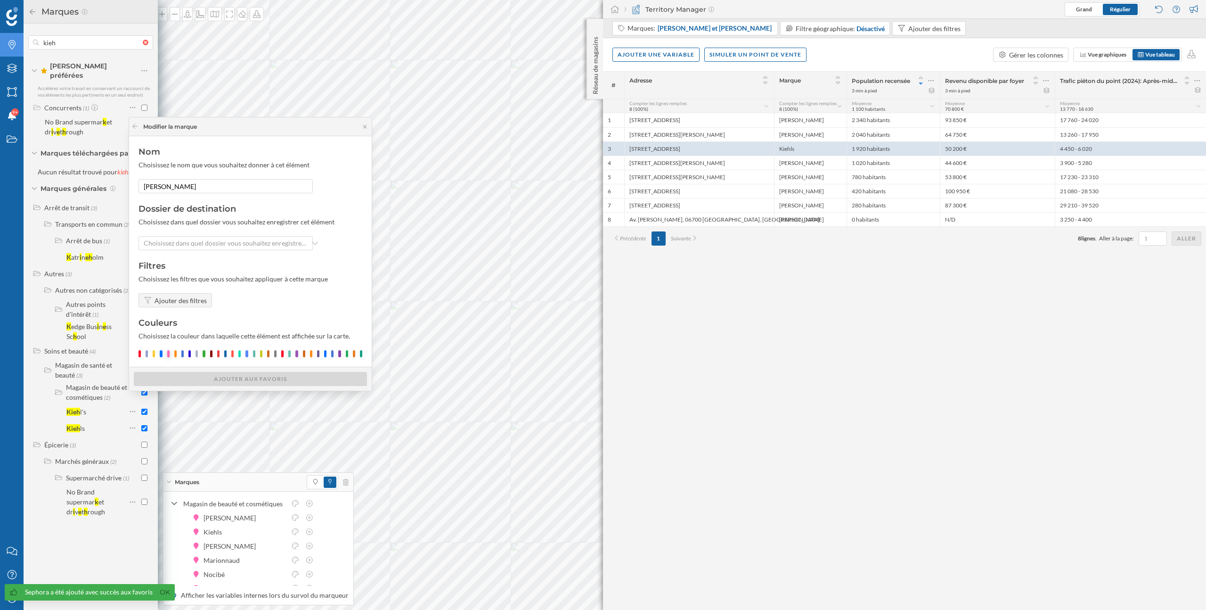
click at [168, 354] on div at bounding box center [168, 353] width 2 height 7
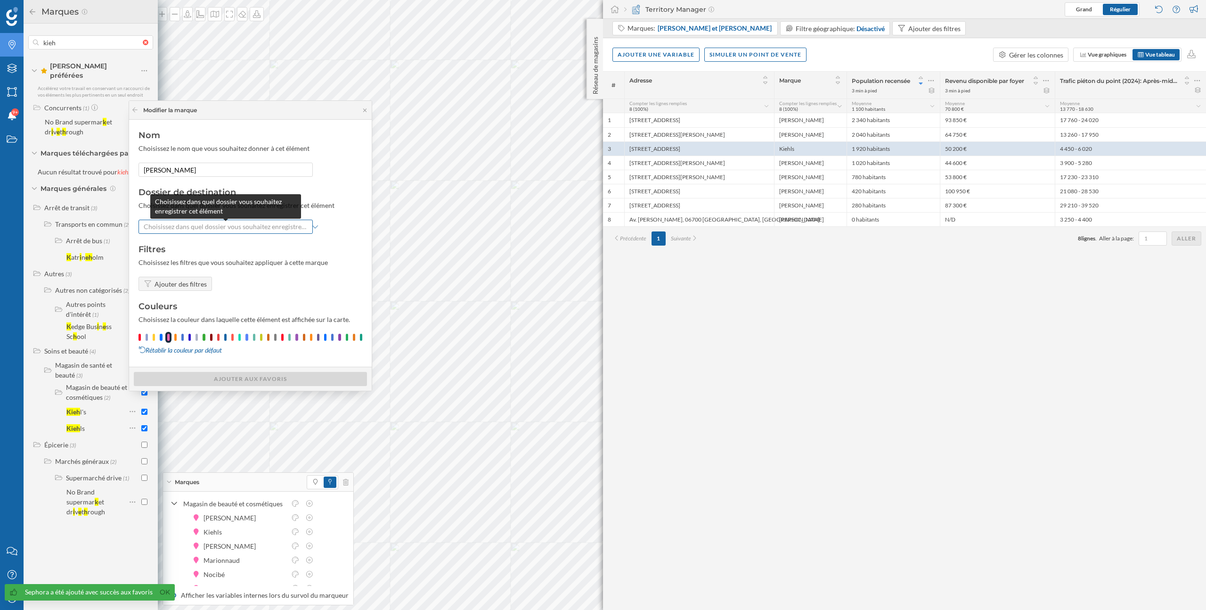
click at [196, 229] on span "Choisissez dans quel dossier vous souhaitez enregistrer cet élément" at bounding box center [226, 226] width 164 height 9
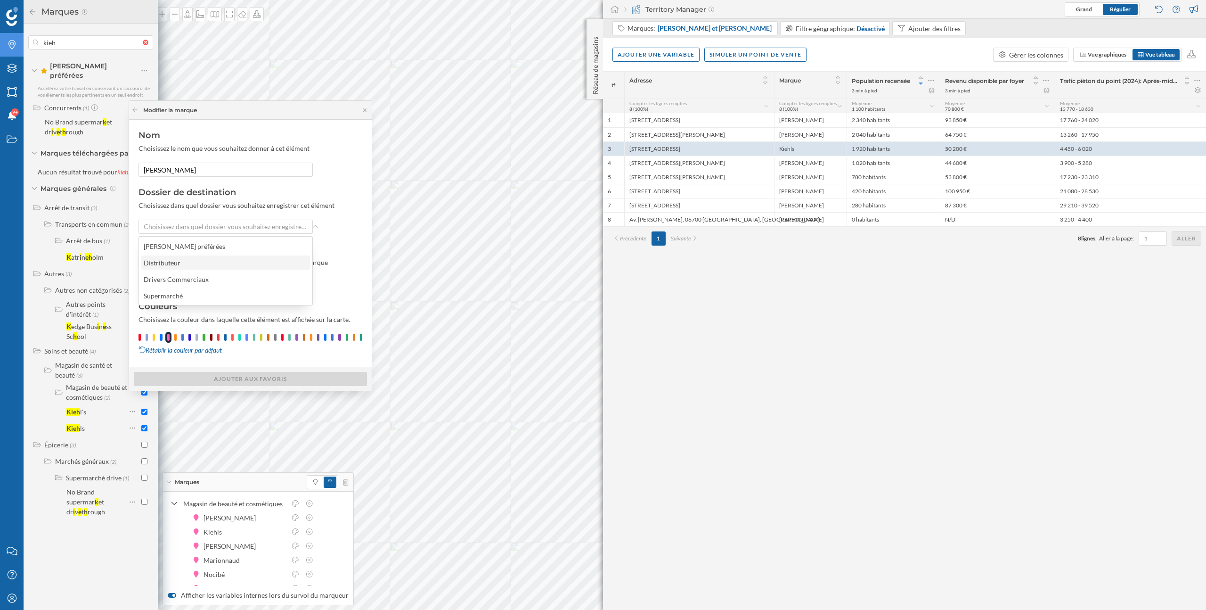
click at [191, 262] on div "Distributeur" at bounding box center [225, 263] width 163 height 10
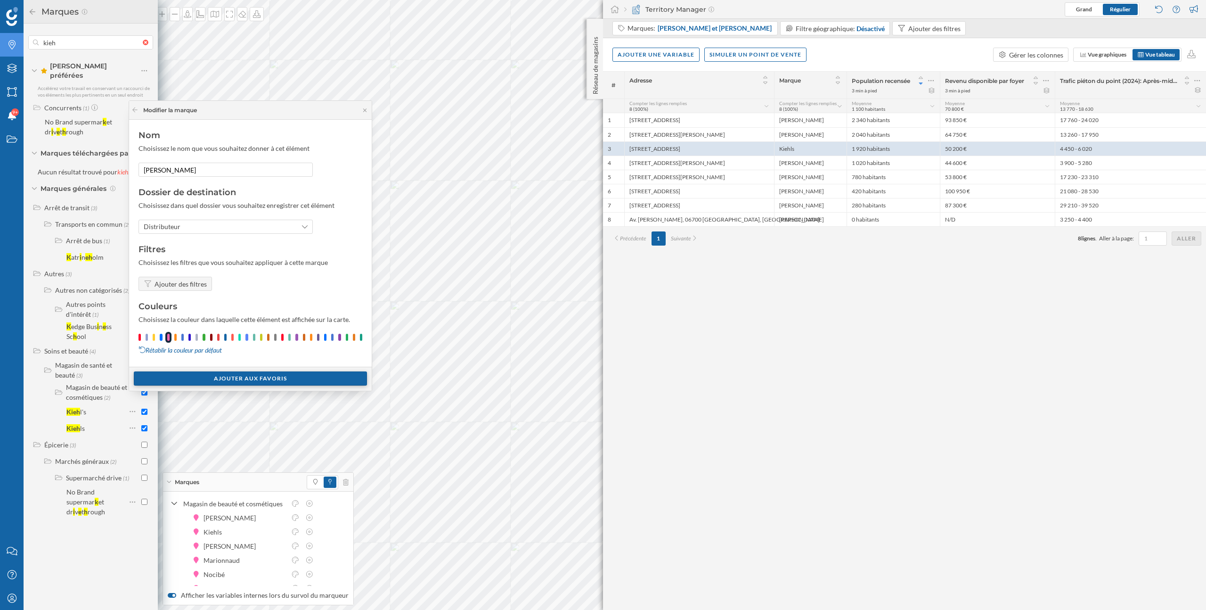
click at [215, 384] on div "Ajouter aux Favoris" at bounding box center [250, 378] width 233 height 14
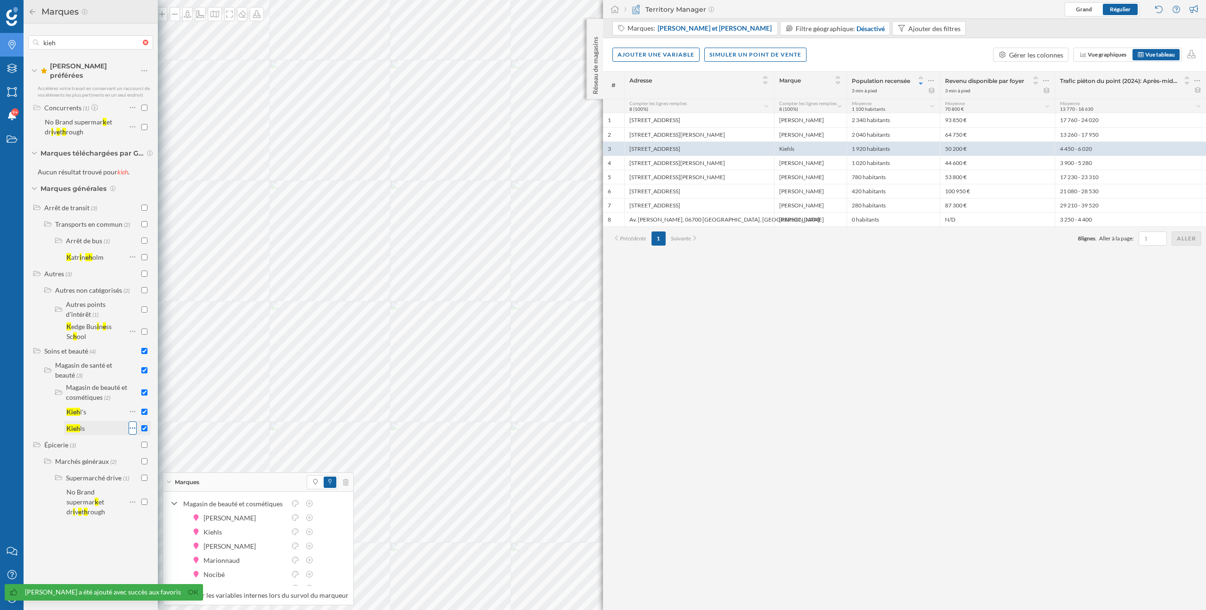
click at [132, 417] on li "Magasin de beauté et cosmétiques (2) Kieh l's Kieh ls" at bounding box center [101, 408] width 103 height 53
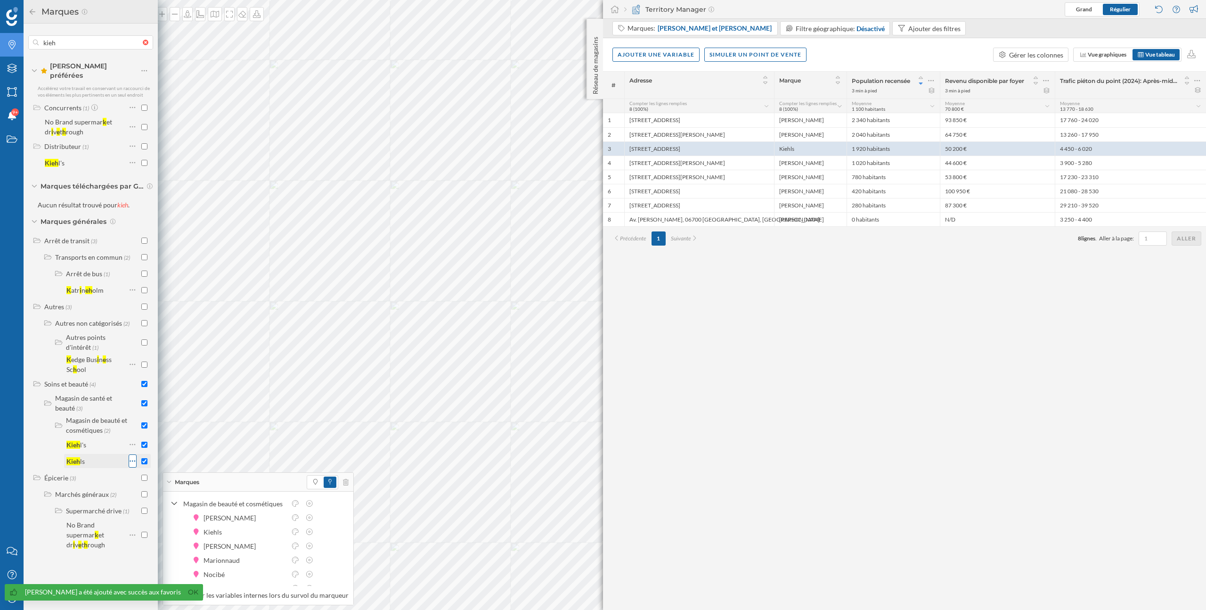
click at [134, 456] on icon at bounding box center [133, 460] width 6 height 9
click at [161, 489] on div "Ajouter aux Favoris" at bounding box center [185, 487] width 77 height 10
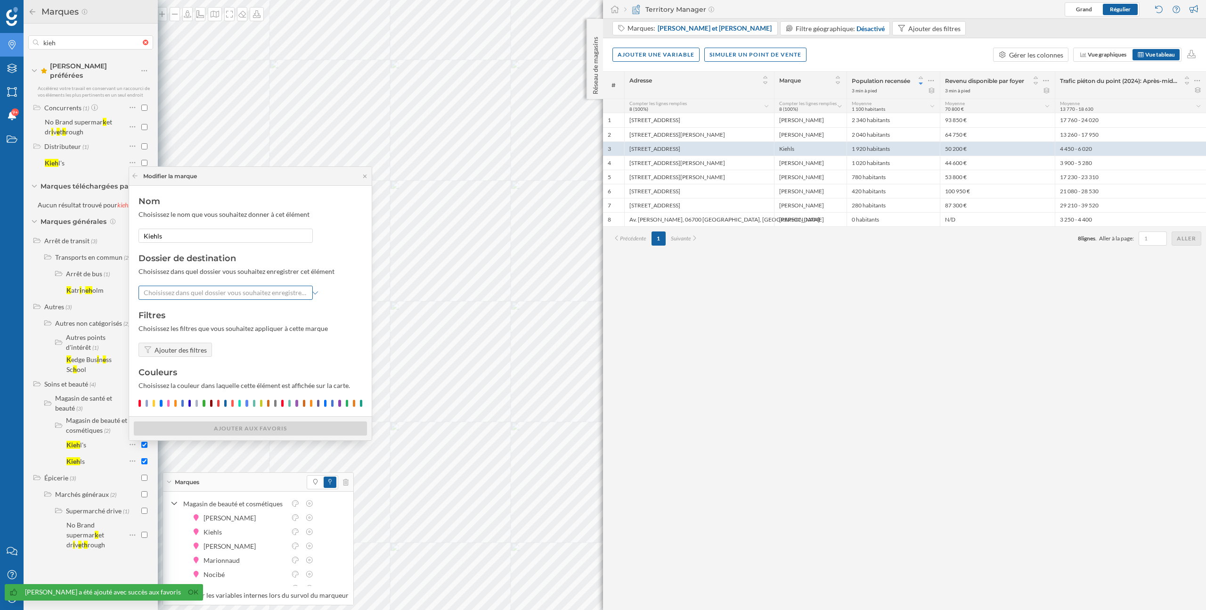
click at [184, 298] on div "Choisissez dans quel dossier vous souhaitez enregistrer cet élément" at bounding box center [226, 293] width 174 height 14
click at [180, 330] on div "Distributeur" at bounding box center [164, 329] width 41 height 10
click at [170, 405] on div at bounding box center [251, 403] width 224 height 7
click at [168, 403] on div at bounding box center [168, 403] width 2 height 7
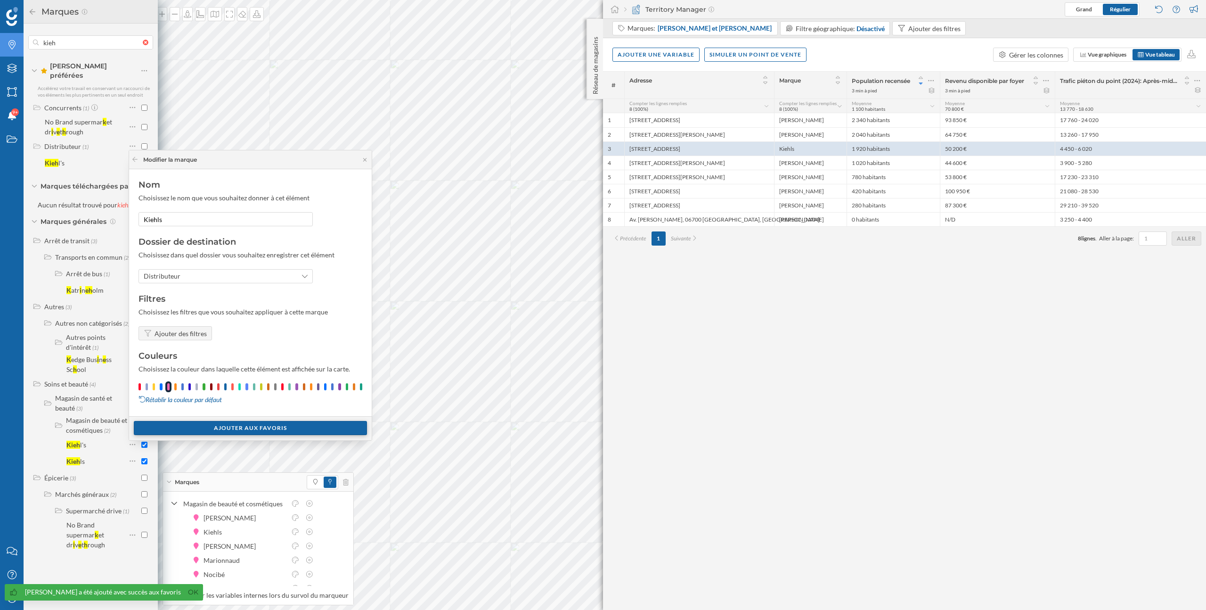
click at [193, 427] on div "Ajouter aux Favoris" at bounding box center [250, 428] width 233 height 14
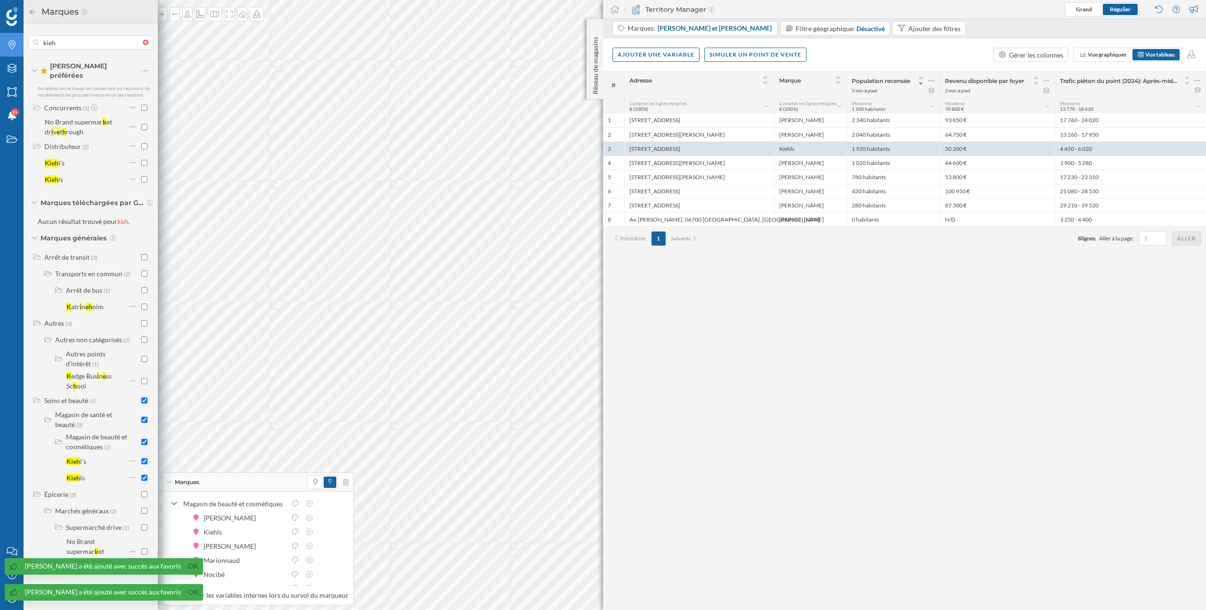
click at [148, 45] on div at bounding box center [90, 42] width 125 height 14
click at [143, 45] on input "kieh" at bounding box center [91, 42] width 104 height 19
click at [148, 44] on div at bounding box center [148, 43] width 10 height 6
click at [143, 44] on input "text" at bounding box center [91, 42] width 104 height 19
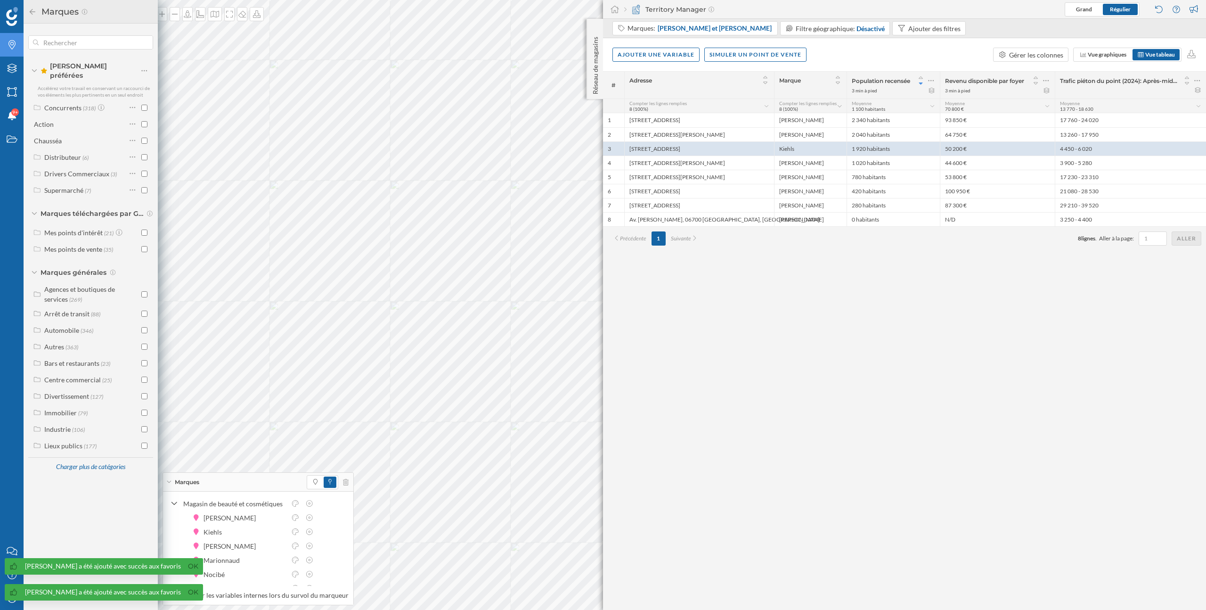
click at [15, 43] on icon "Marques" at bounding box center [12, 44] width 12 height 9
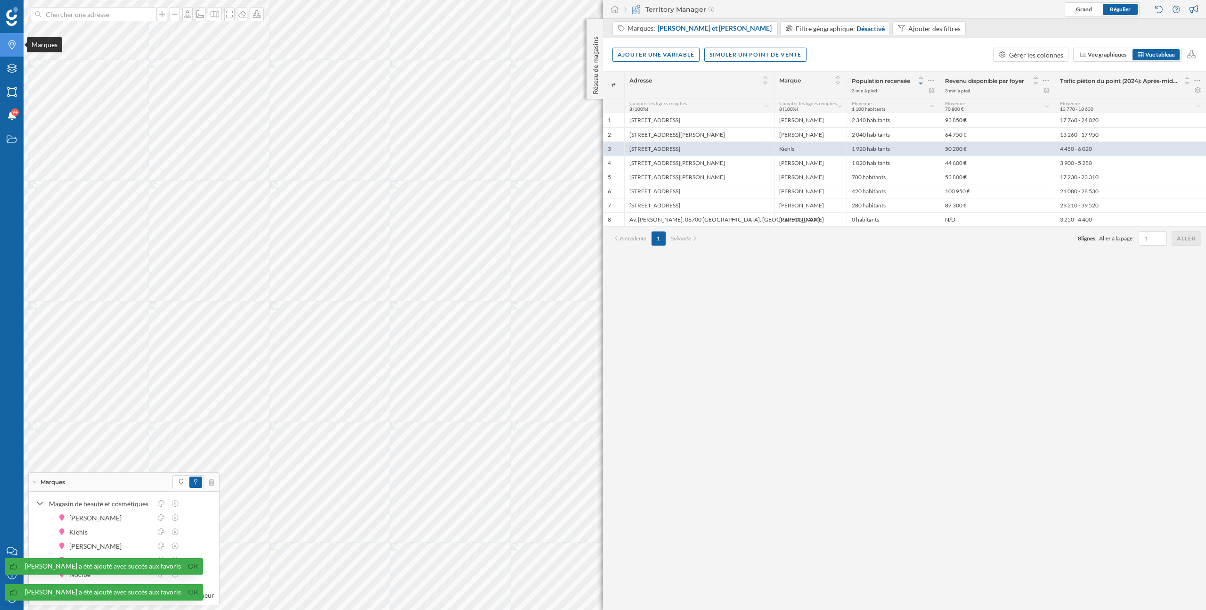
click at [15, 43] on icon "Marques" at bounding box center [12, 44] width 12 height 9
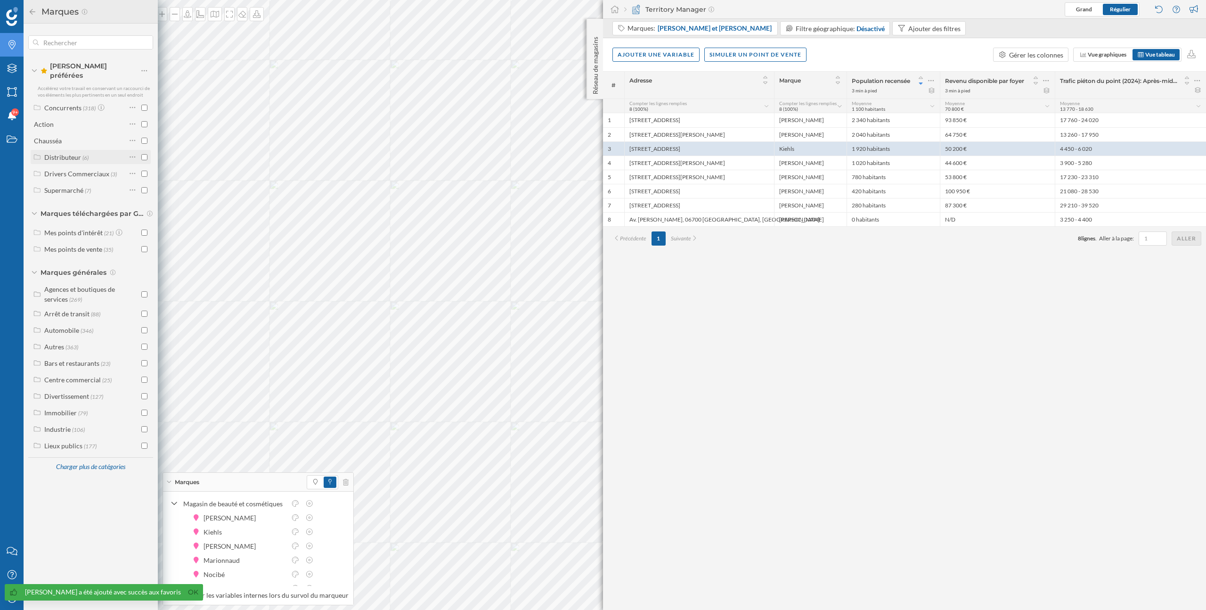
click at [62, 154] on div "Distributeur" at bounding box center [62, 157] width 37 height 8
click at [147, 154] on input "checkbox" at bounding box center [144, 157] width 6 height 6
click at [345, 481] on div "Marques" at bounding box center [258, 482] width 190 height 19
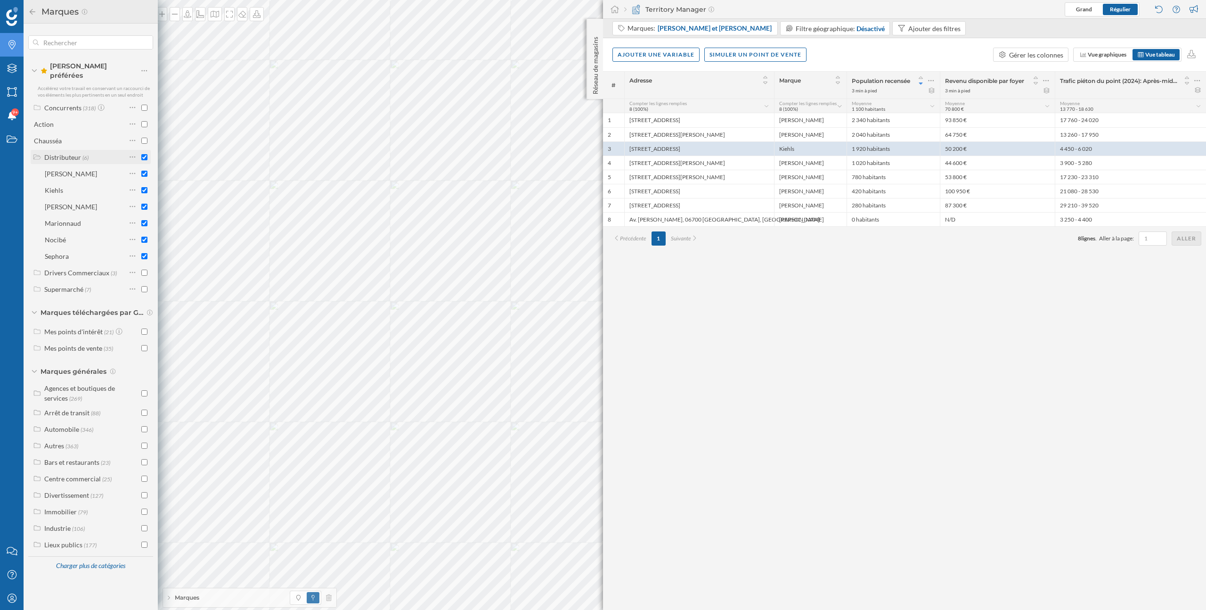
click at [146, 154] on input "checkbox" at bounding box center [144, 157] width 6 height 6
click at [145, 154] on input "checkbox" at bounding box center [144, 157] width 6 height 6
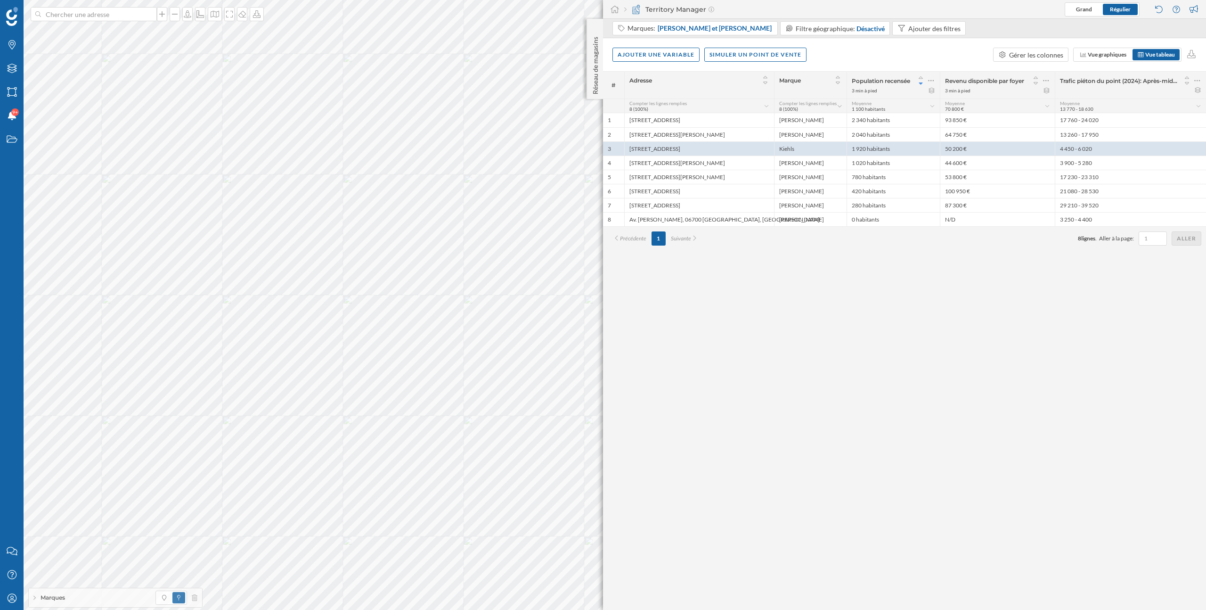
click at [38, 597] on div "Marques" at bounding box center [115, 597] width 173 height 19
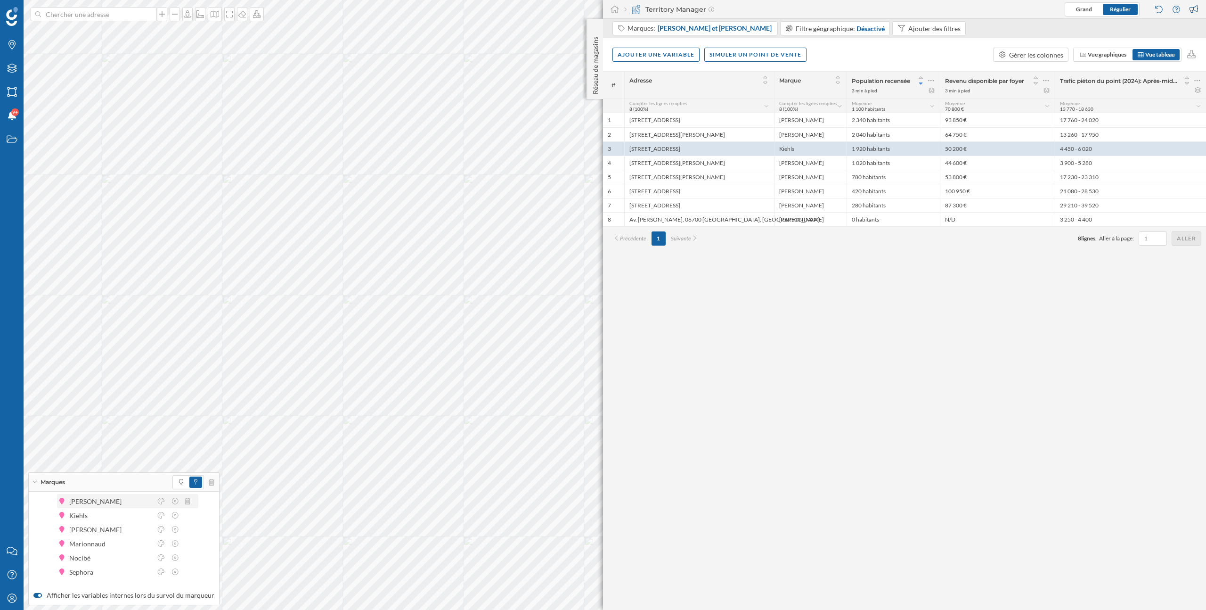
scroll to position [81, 0]
click at [188, 538] on icon at bounding box center [188, 538] width 6 height 7
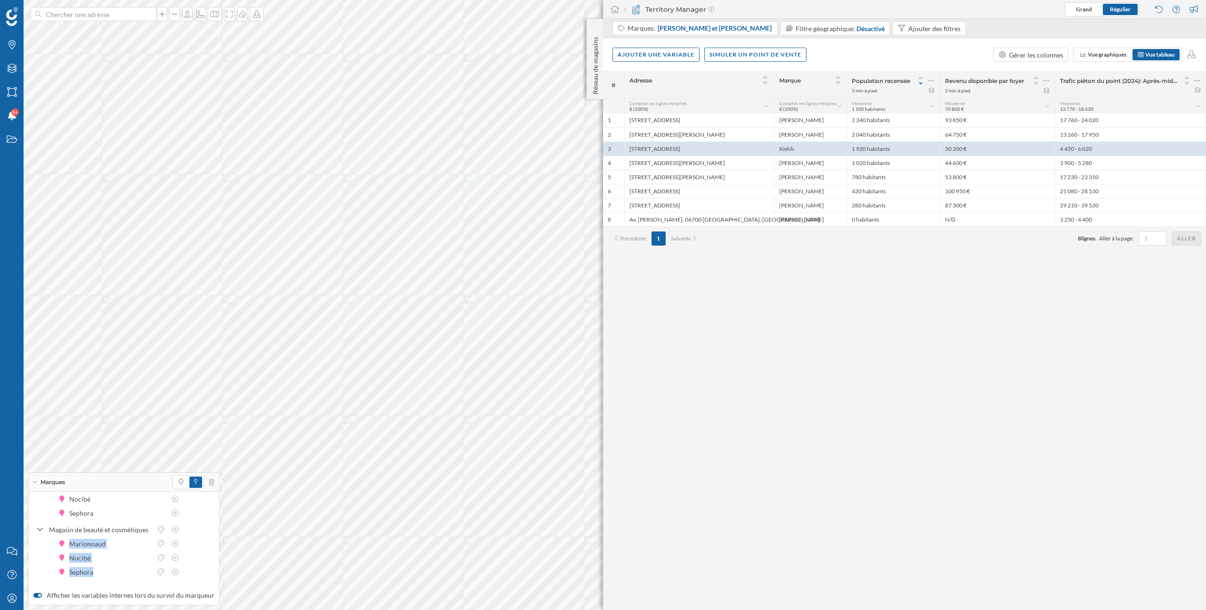
click at [188, 539] on div at bounding box center [168, 543] width 54 height 9
click at [191, 544] on div at bounding box center [168, 543] width 54 height 9
click at [190, 544] on icon at bounding box center [188, 543] width 6 height 7
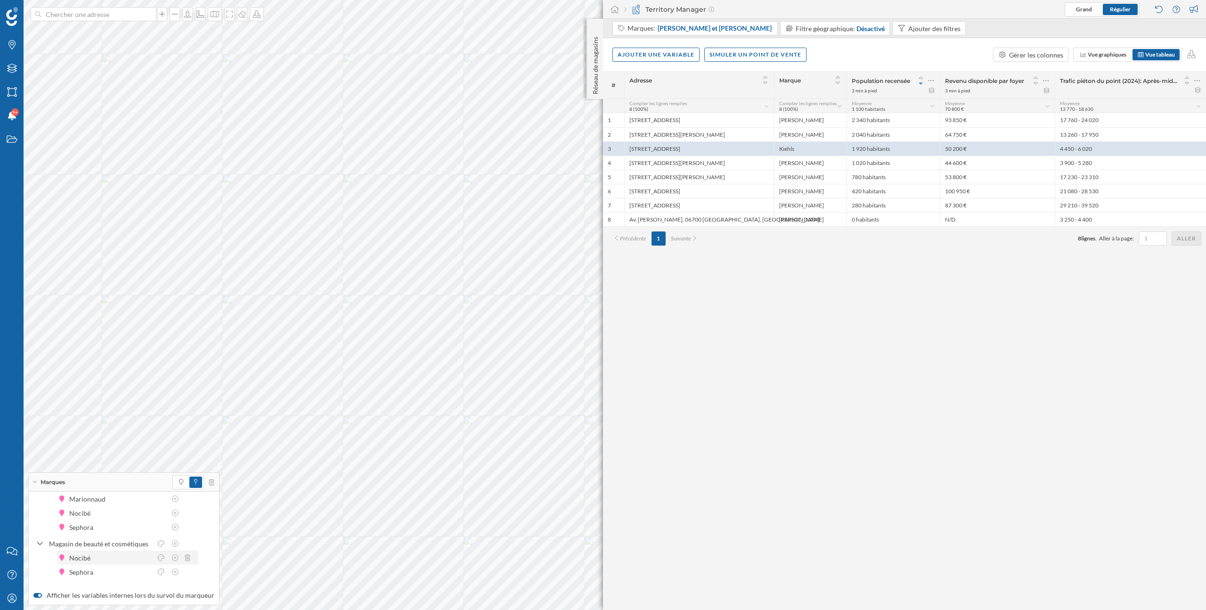
click at [190, 556] on div at bounding box center [168, 557] width 54 height 9
click at [187, 556] on icon at bounding box center [188, 557] width 6 height 7
click at [191, 573] on div at bounding box center [168, 571] width 54 height 9
click at [189, 574] on icon at bounding box center [188, 571] width 6 height 7
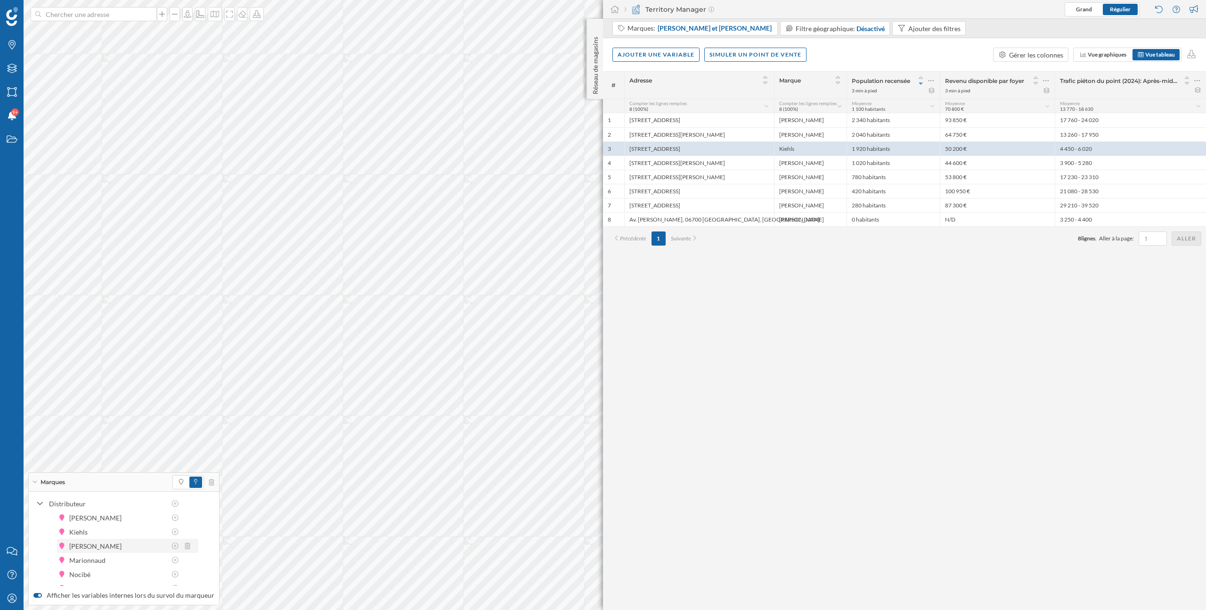
scroll to position [16, 0]
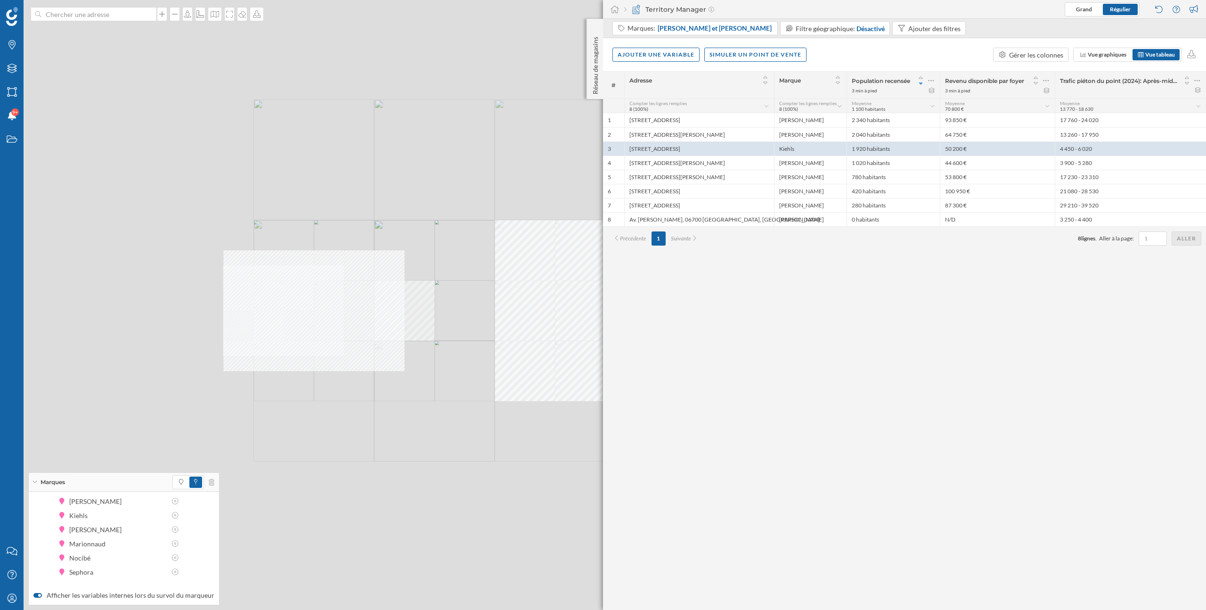
click at [391, 304] on div "© Mapbox © OpenStreetMap Improve this map" at bounding box center [603, 305] width 1206 height 610
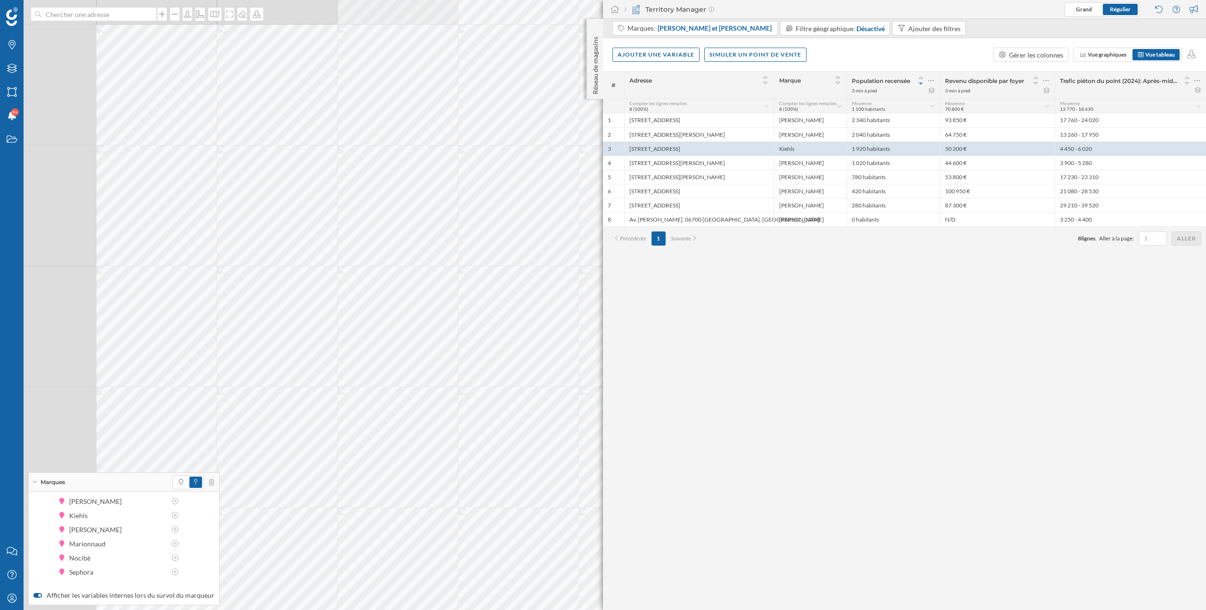
click at [857, 41] on div at bounding box center [857, 41] width 0 height 0
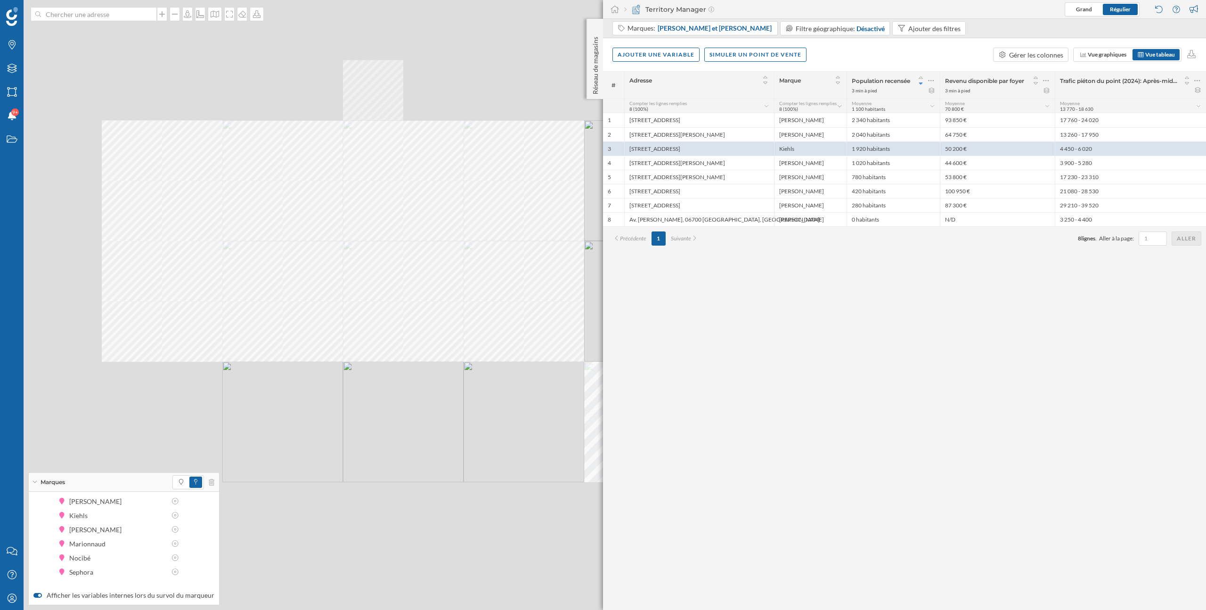
click at [525, 207] on div at bounding box center [525, 207] width 0 height 0
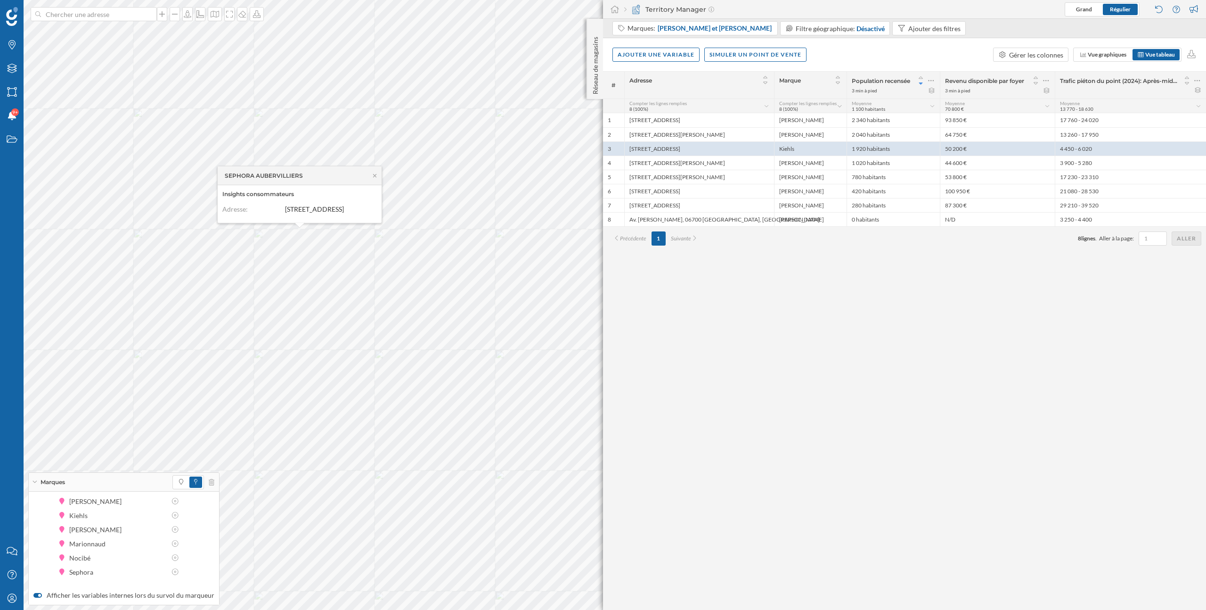
click at [887, 44] on div "Ajouter une variable Simuler un point de vente Gérer les colonnes Vue graphique…" at bounding box center [904, 54] width 603 height 33
click at [673, 58] on div "Ajouter une variable" at bounding box center [656, 54] width 87 height 14
click at [654, 113] on div "Variable interne" at bounding box center [665, 112] width 94 height 10
click at [749, 298] on div "# Adresse Marque Population recensée 3 min à pied Revenu disponible par foyer 3…" at bounding box center [904, 340] width 603 height 539
click at [1199, 78] on icon at bounding box center [1197, 80] width 6 height 9
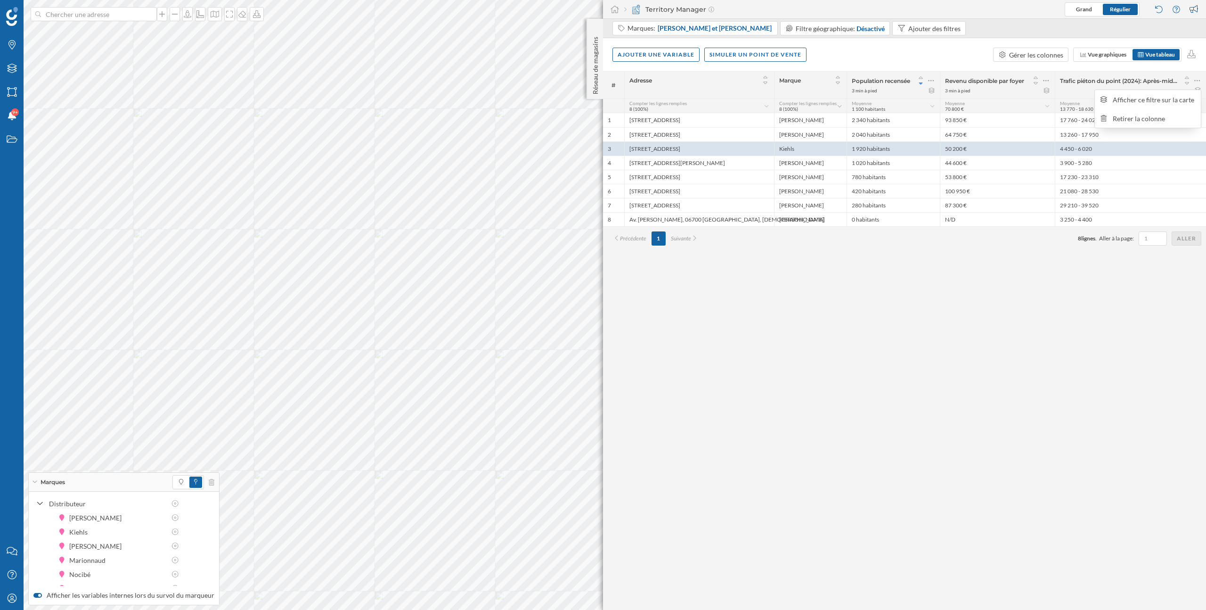
scroll to position [16, 0]
click at [950, 58] on div "Ajouter une variable Simuler un point de vente Gérer les colonnes Vue graphique…" at bounding box center [904, 54] width 603 height 33
click at [1037, 57] on div "Gérer les colonnes" at bounding box center [1036, 55] width 54 height 10
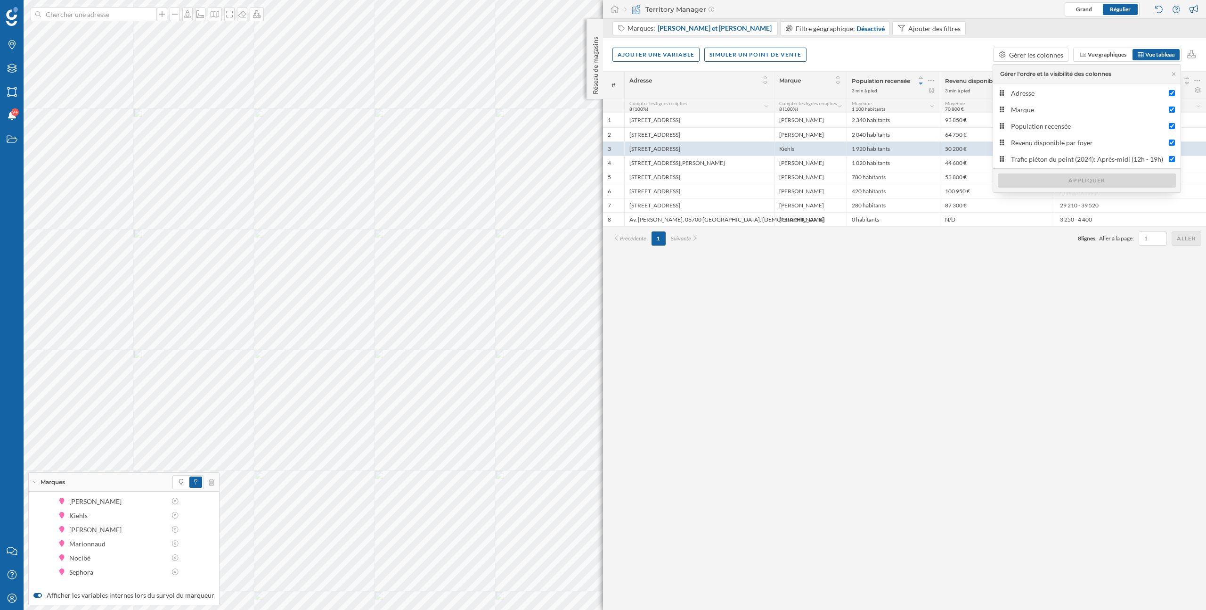
click at [931, 46] on div "Ajouter une variable Simuler un point de vente Gérer les colonnes Vue graphique…" at bounding box center [904, 54] width 603 height 33
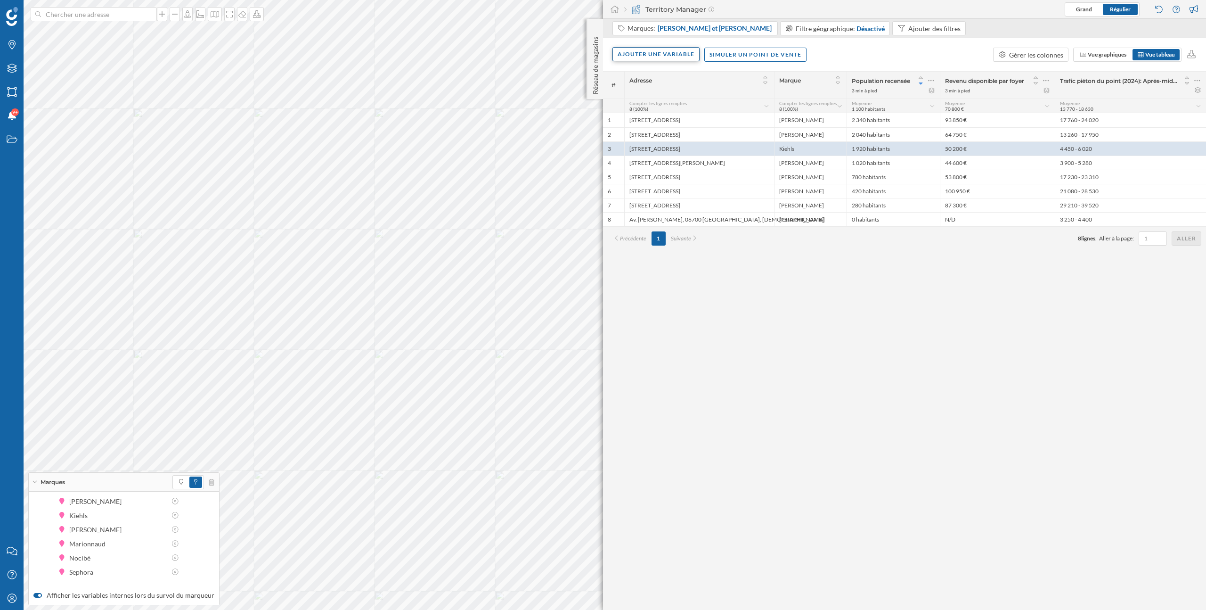
click at [676, 55] on div "Ajouter une variable" at bounding box center [656, 54] width 87 height 14
click at [668, 115] on div "Variable interne" at bounding box center [665, 112] width 94 height 10
click at [667, 124] on div "Prénom" at bounding box center [673, 126] width 102 height 10
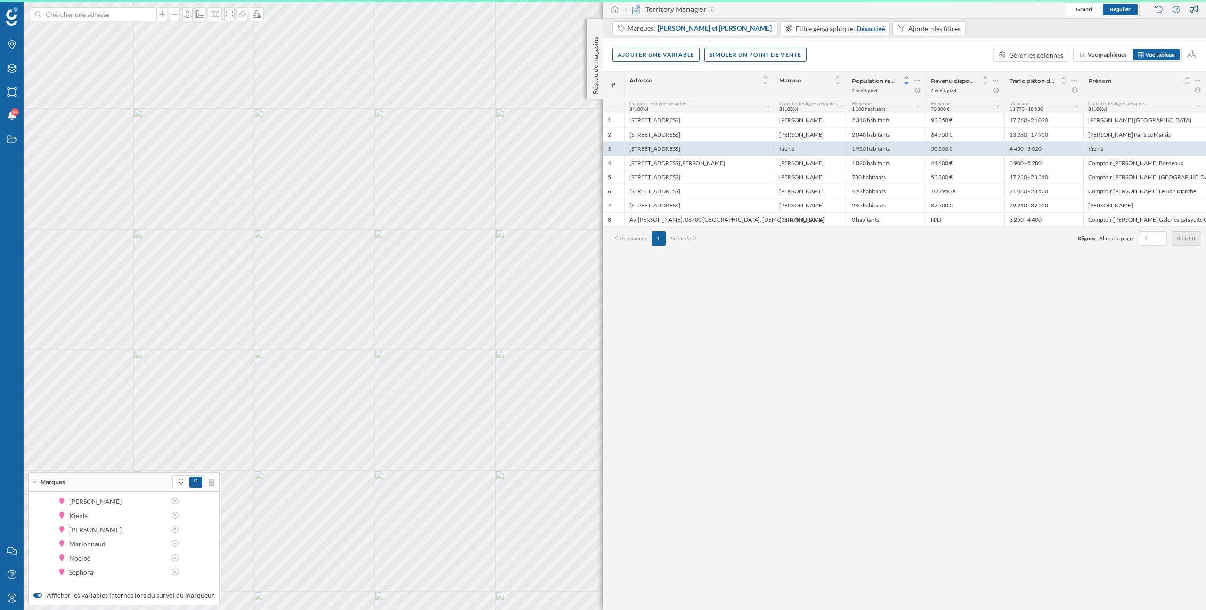
scroll to position [0, 0]
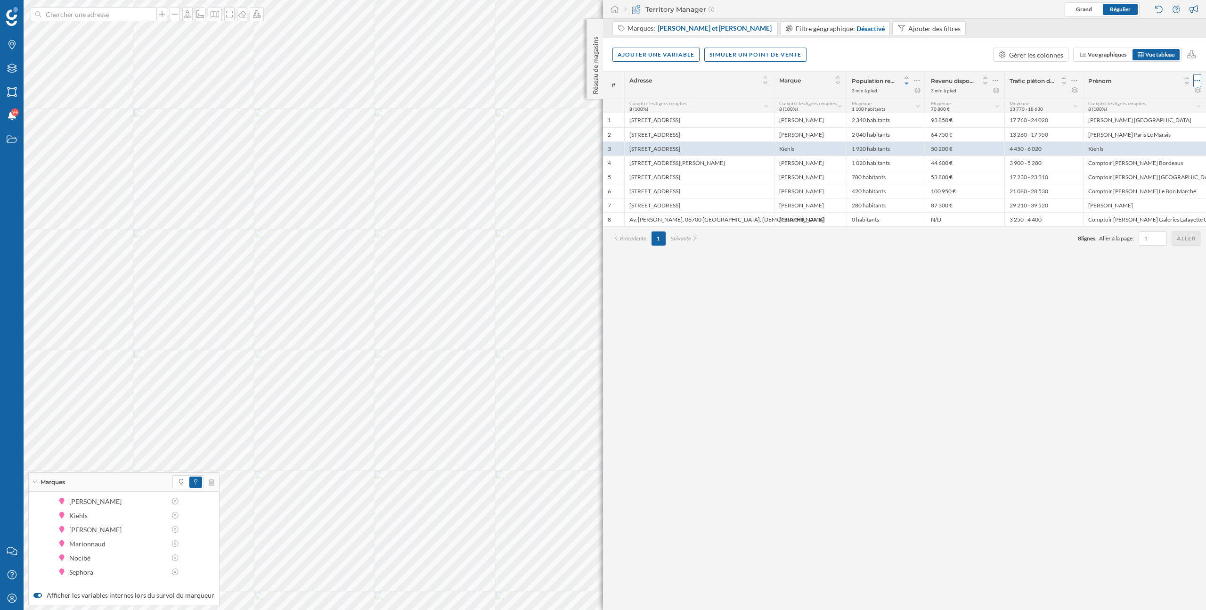
click at [1200, 80] on icon at bounding box center [1197, 80] width 6 height 9
click at [1123, 139] on div "Effectuer action en masse" at bounding box center [1154, 137] width 83 height 10
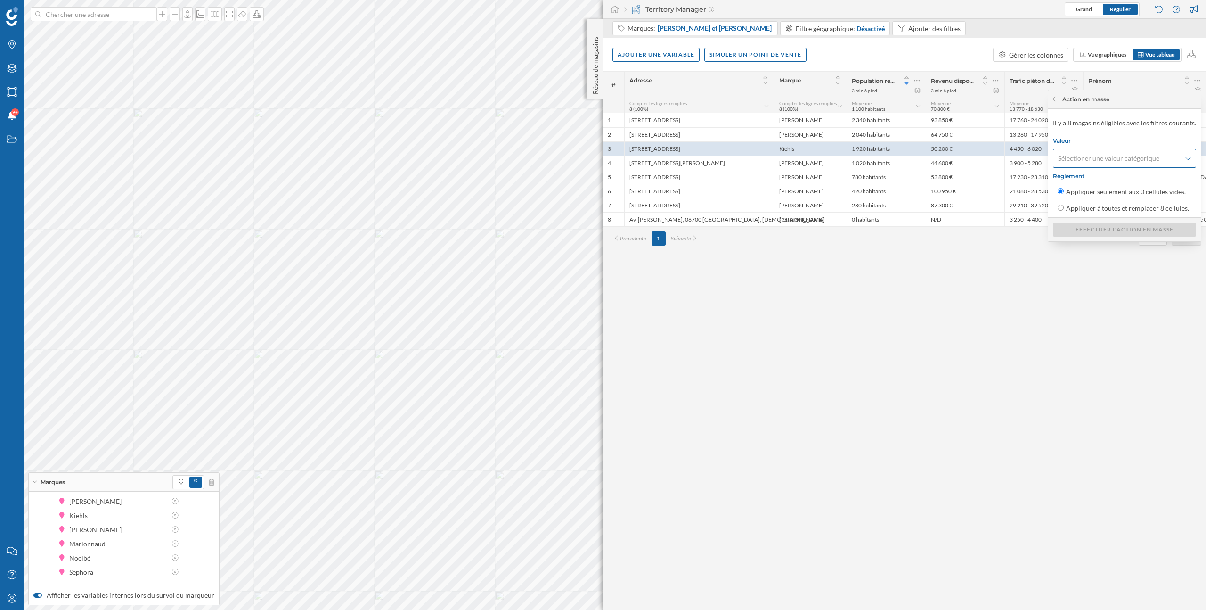
click at [1152, 166] on div "Sélectioner une valeur catégorique" at bounding box center [1124, 158] width 143 height 19
click at [1133, 361] on div "# Adresse Marque Population recensée 3 min à pied Revenu disponible par foyer 3…" at bounding box center [904, 340] width 603 height 539
click at [1199, 105] on icon at bounding box center [1199, 106] width 6 height 5
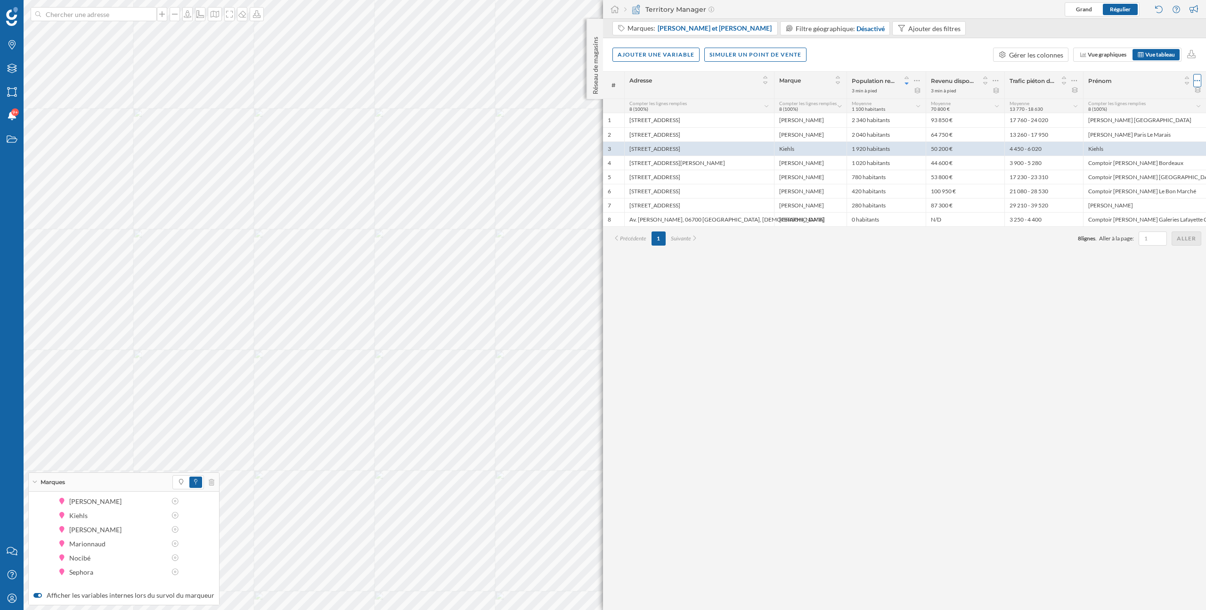
click at [1199, 82] on icon at bounding box center [1197, 80] width 6 height 9
click at [1144, 135] on div "Effectuer action en masse" at bounding box center [1154, 137] width 83 height 10
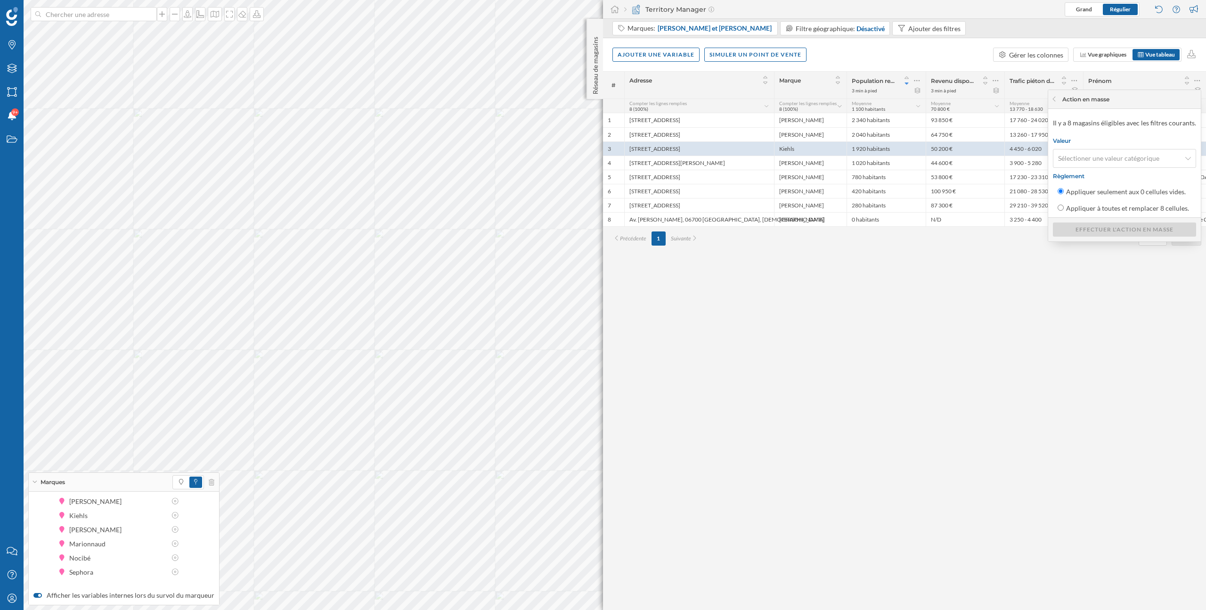
click at [1107, 262] on div "# Adresse Marque Population recensée 3 min à pied Revenu disponible par foyer 3…" at bounding box center [904, 340] width 603 height 539
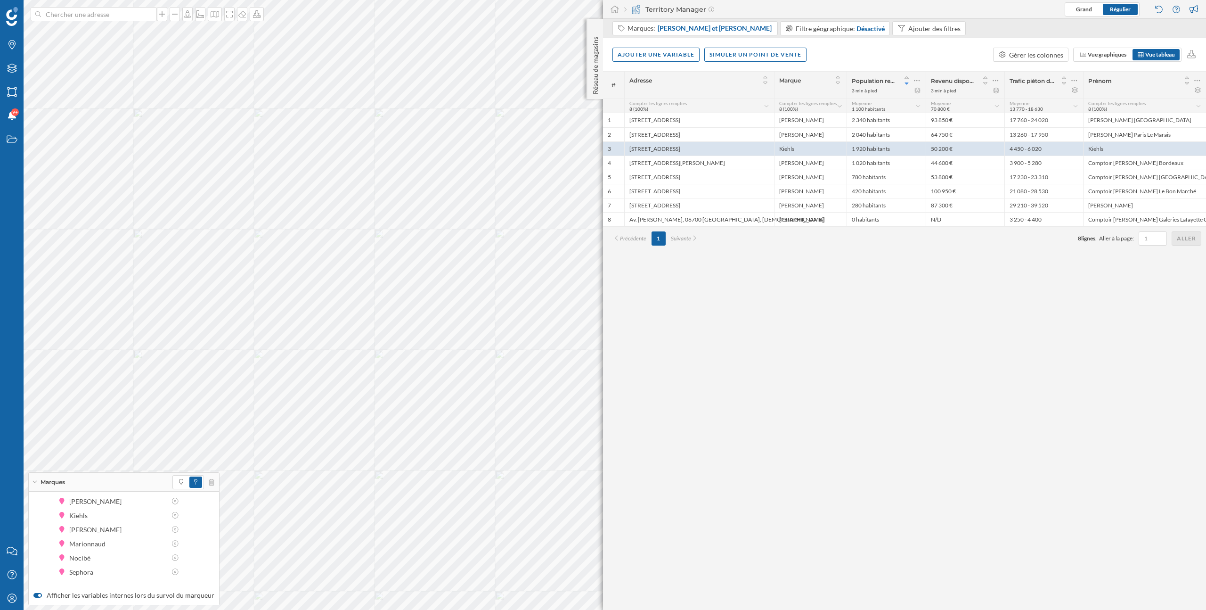
click at [839, 107] on icon at bounding box center [840, 106] width 6 height 5
click at [805, 139] on div "Mode" at bounding box center [813, 143] width 57 height 10
click at [834, 106] on icon at bounding box center [837, 106] width 6 height 5
click at [812, 144] on div "Mode" at bounding box center [813, 143] width 57 height 10
click at [825, 112] on div "Mode Kiehl's (87,5%)" at bounding box center [802, 105] width 57 height 14
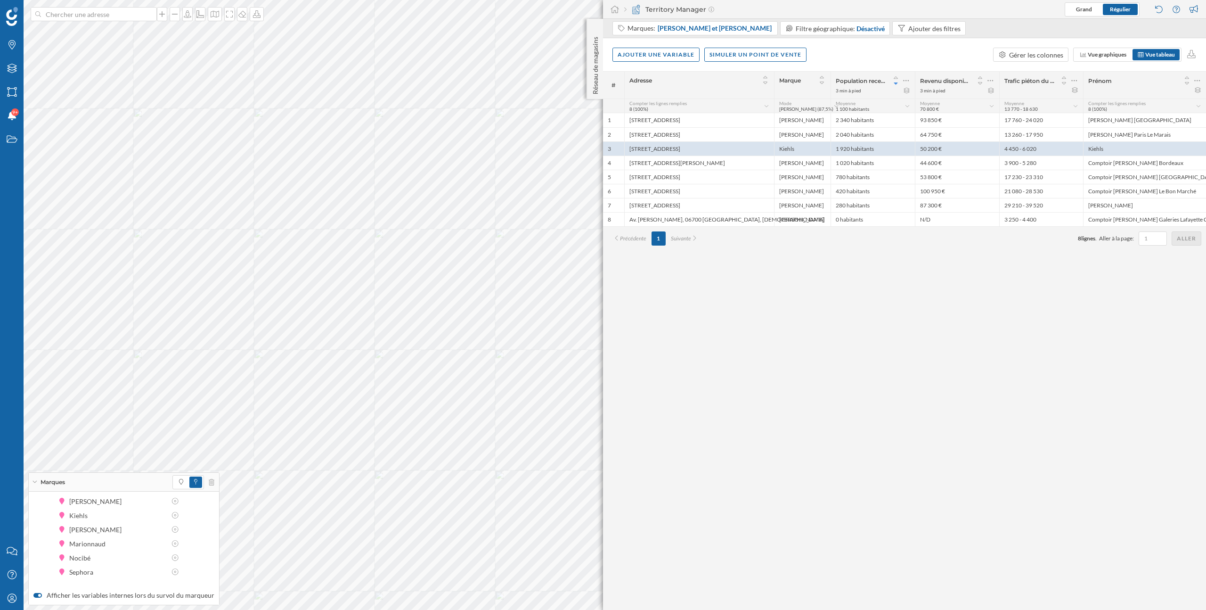
click at [834, 108] on icon at bounding box center [837, 106] width 6 height 5
click at [819, 163] on div "Total" at bounding box center [807, 162] width 45 height 10
click at [818, 147] on div "Compter les lignes remplies" at bounding box center [826, 143] width 83 height 10
click at [841, 106] on icon at bounding box center [840, 106] width 6 height 5
click at [814, 141] on div "Mode" at bounding box center [813, 143] width 57 height 10
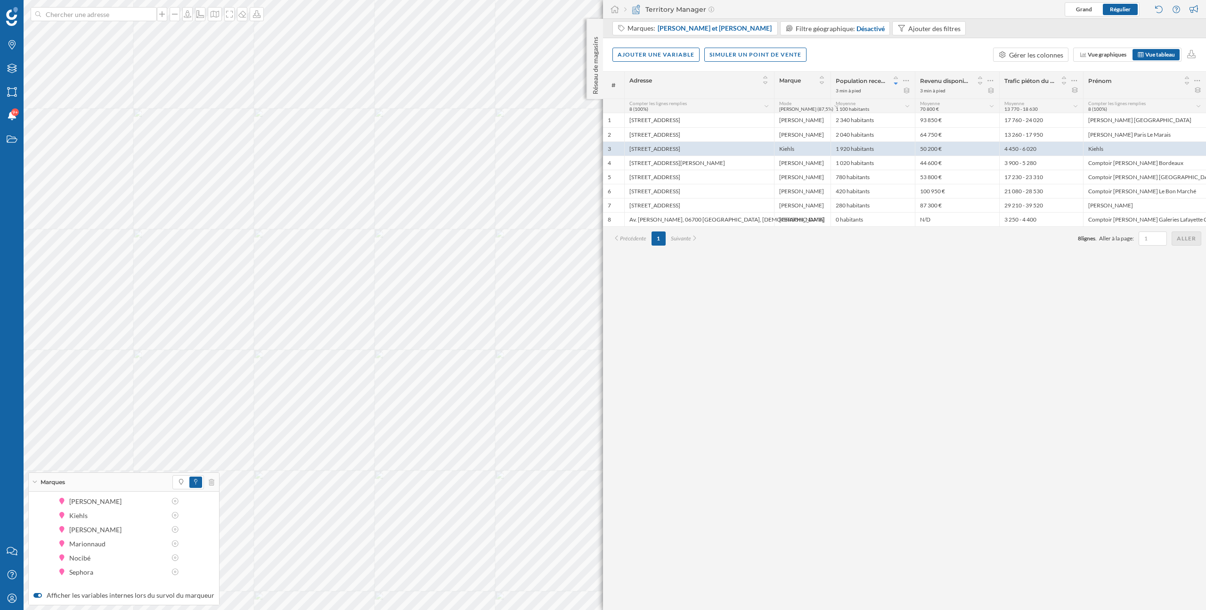
click at [792, 109] on span "Kiehl's (87,5%)" at bounding box center [806, 109] width 54 height 6
click at [812, 147] on div "Mode" at bounding box center [813, 143] width 57 height 10
click at [1199, 79] on icon at bounding box center [1197, 80] width 6 height 9
click at [1153, 116] on div "Retirer la colonne" at bounding box center [1154, 119] width 83 height 10
click at [1194, 81] on icon at bounding box center [1197, 80] width 6 height 9
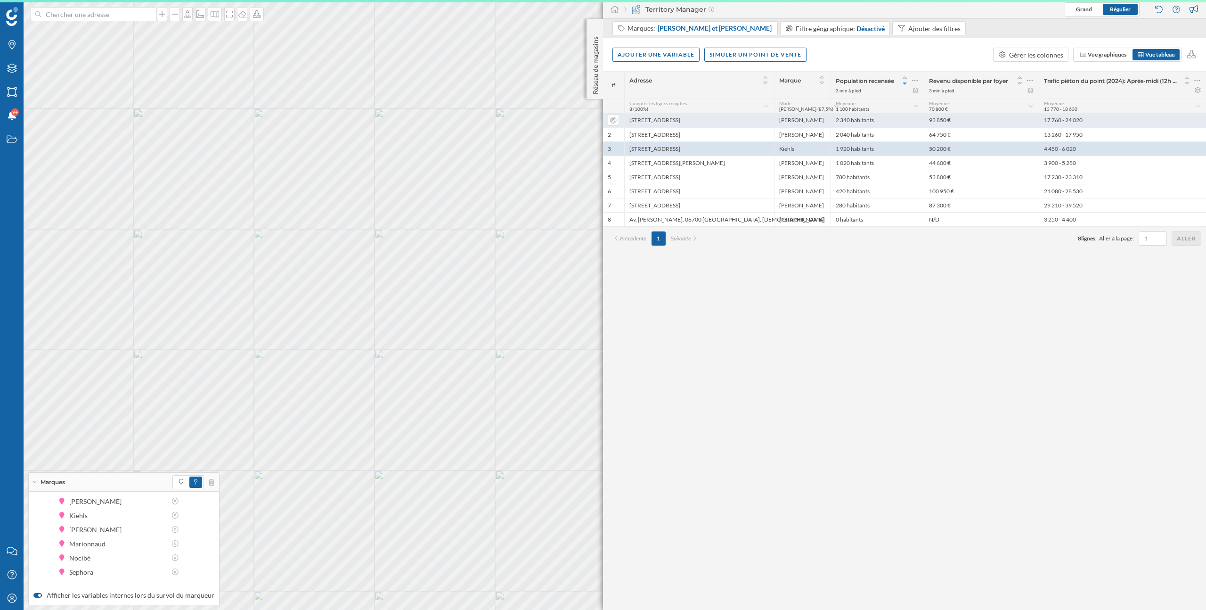
click at [1144, 114] on div "17 760 - 24 020" at bounding box center [1122, 120] width 167 height 14
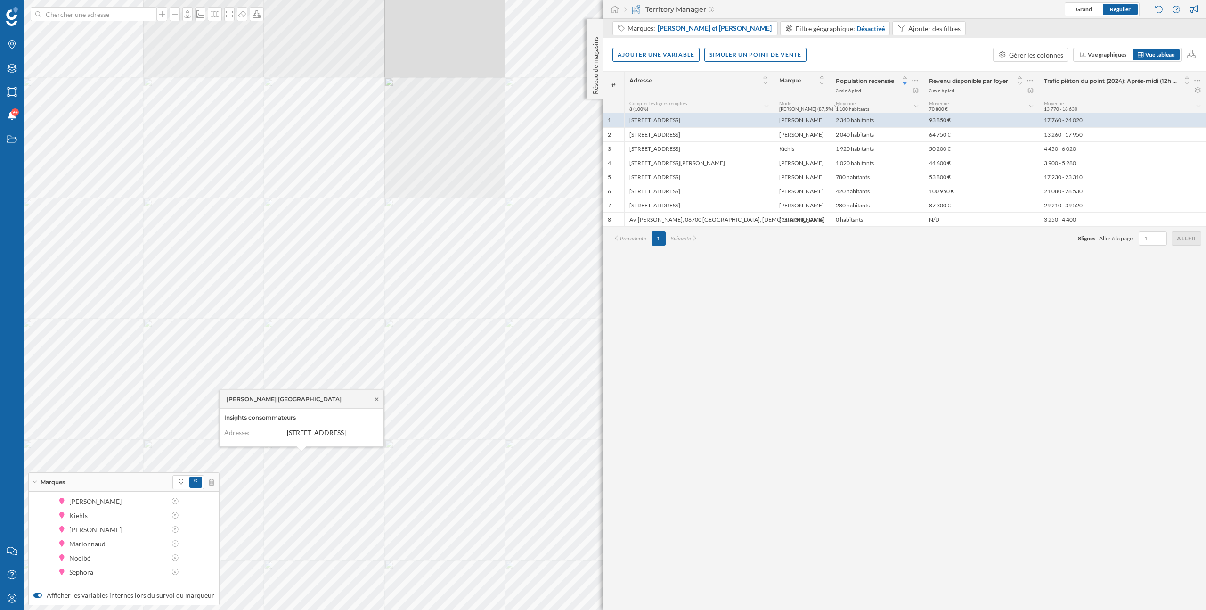
click at [376, 396] on icon at bounding box center [376, 399] width 7 height 6
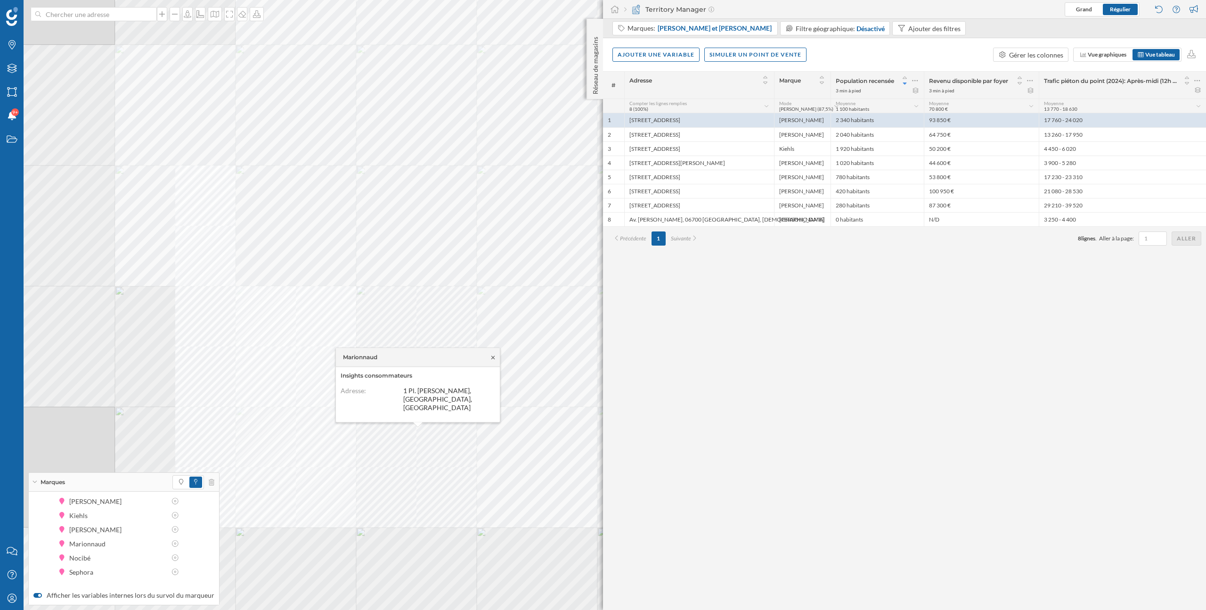
click at [493, 359] on icon at bounding box center [492, 356] width 3 height 3
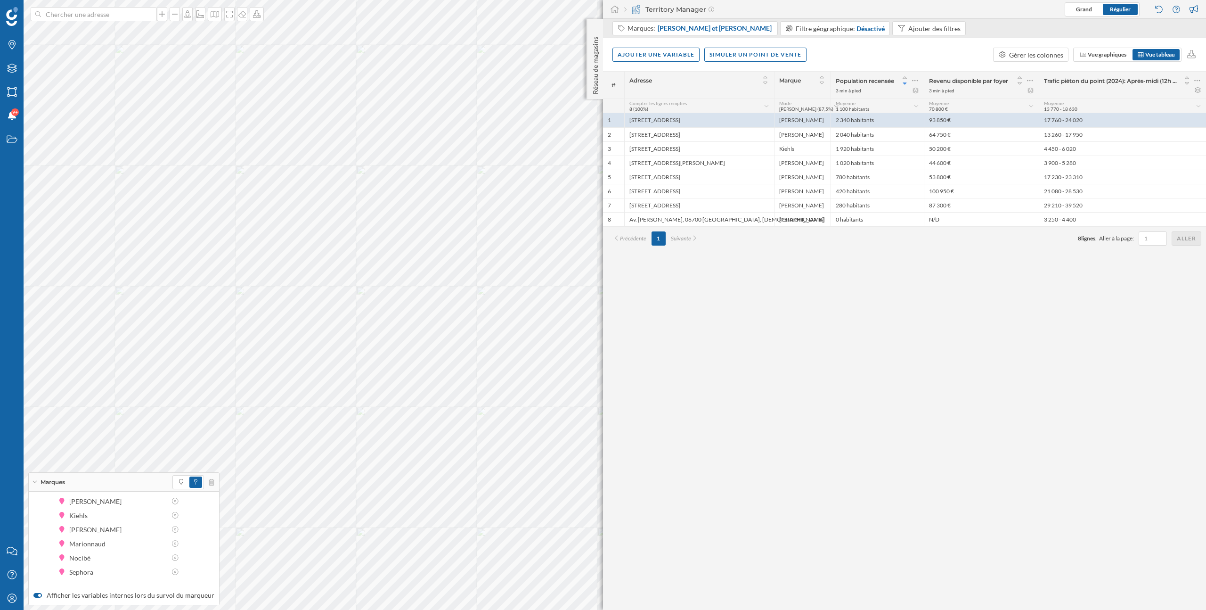
click at [35, 479] on div "Marques" at bounding box center [124, 482] width 190 height 19
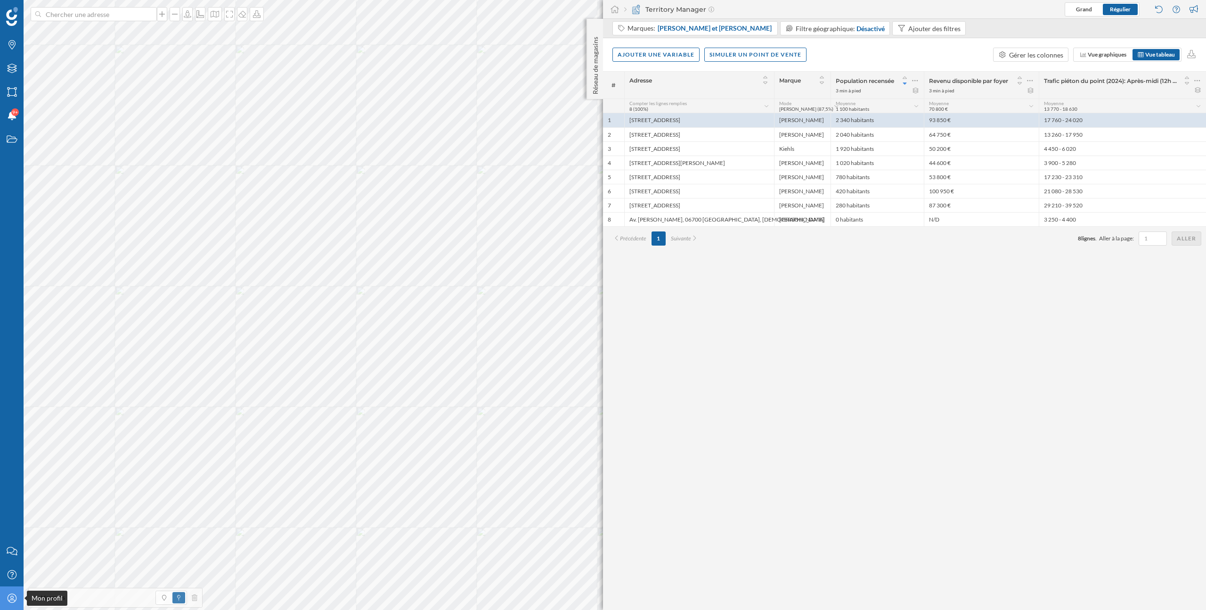
click at [8, 605] on div "Mon profil" at bounding box center [12, 598] width 24 height 24
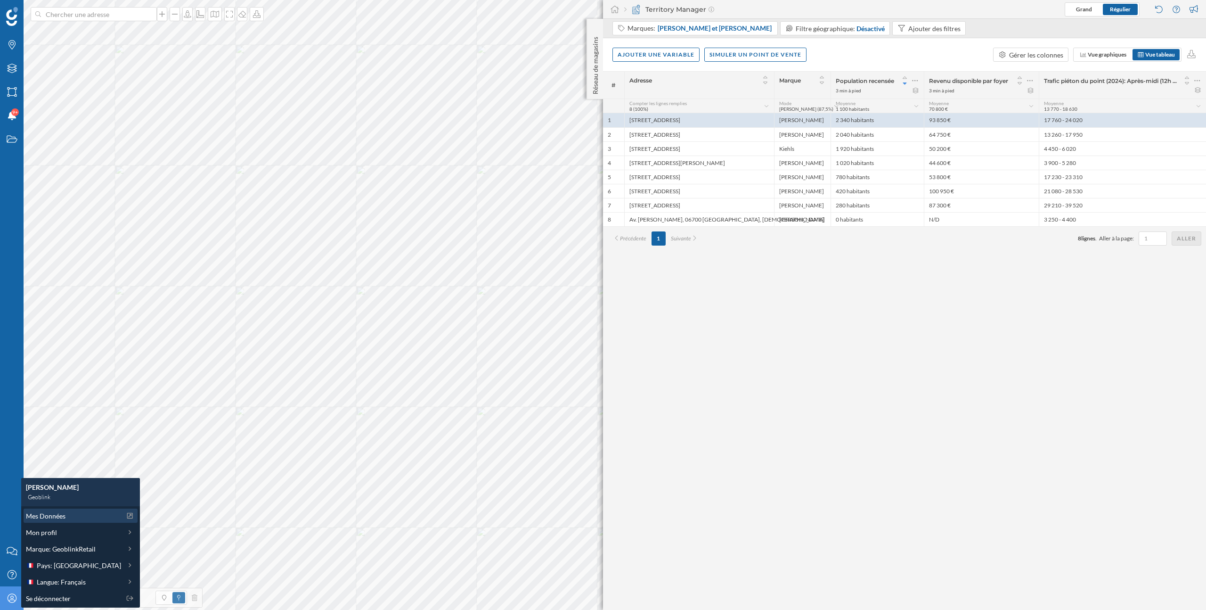
click at [69, 518] on div "Mes Données" at bounding box center [73, 516] width 95 height 10
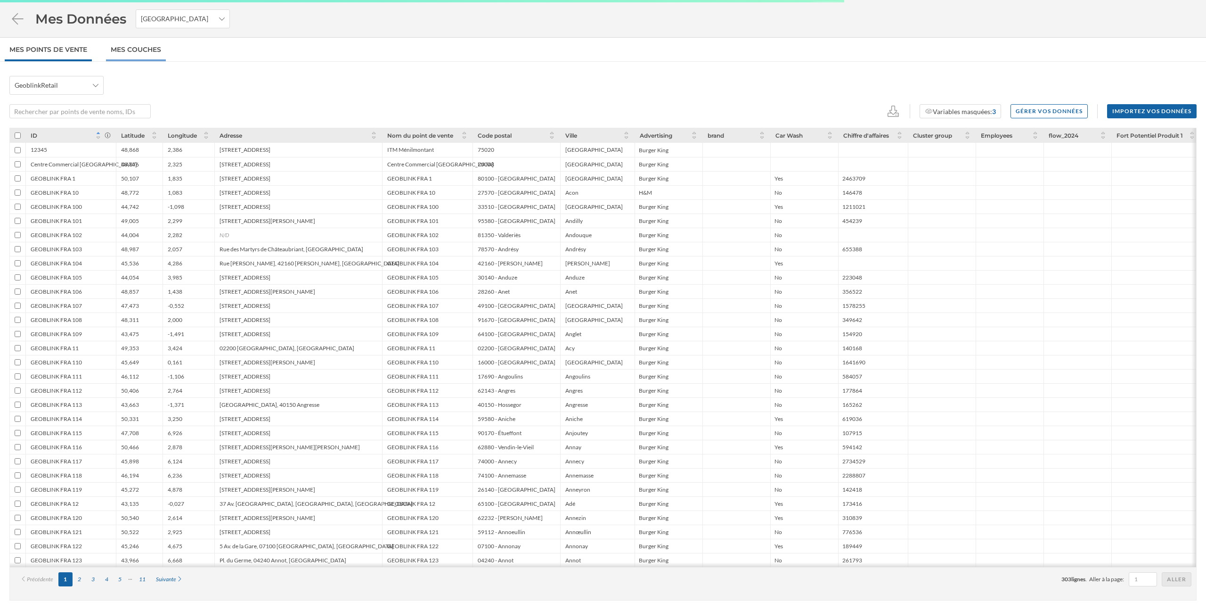
click at [133, 51] on link "Mes Couches" at bounding box center [136, 50] width 60 height 24
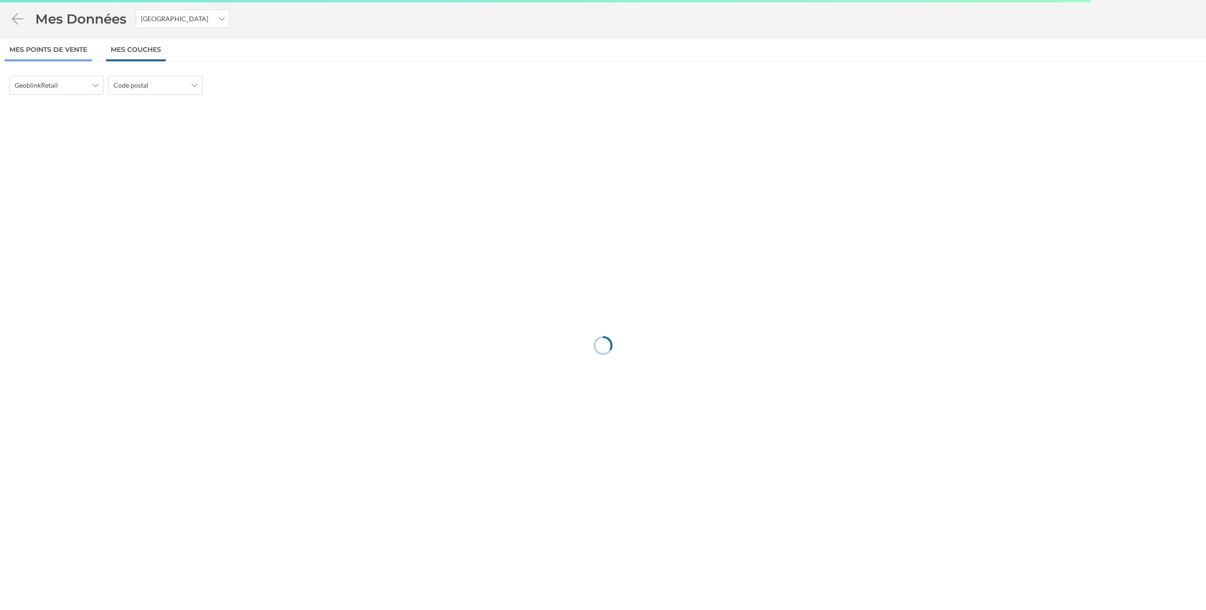
click at [61, 54] on link "Mes points de vente" at bounding box center [48, 50] width 87 height 24
click at [86, 84] on span "GeoblinkRetail" at bounding box center [52, 85] width 74 height 9
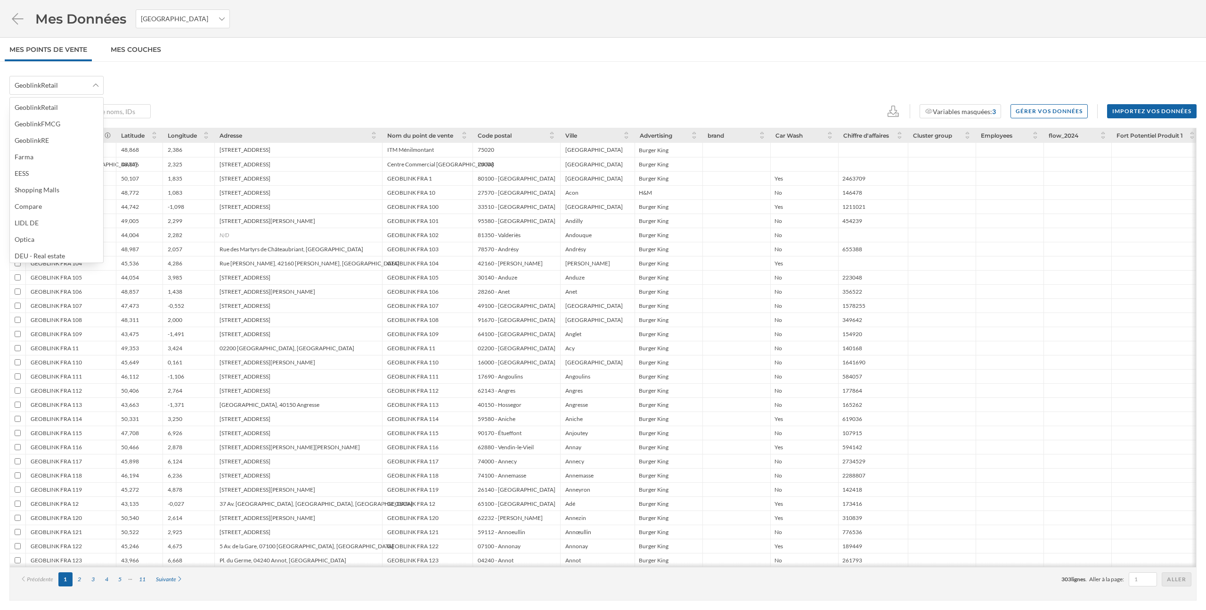
click at [186, 68] on div "GeoblinkRetail Variables masquées: 3 Gérer vos données Importez vos données ID …" at bounding box center [603, 336] width 1206 height 548
click at [394, 104] on div "Variables masquées: 3 Gérer vos données Importez vos données" at bounding box center [602, 111] width 1187 height 14
click at [16, 18] on icon at bounding box center [17, 18] width 11 height 11
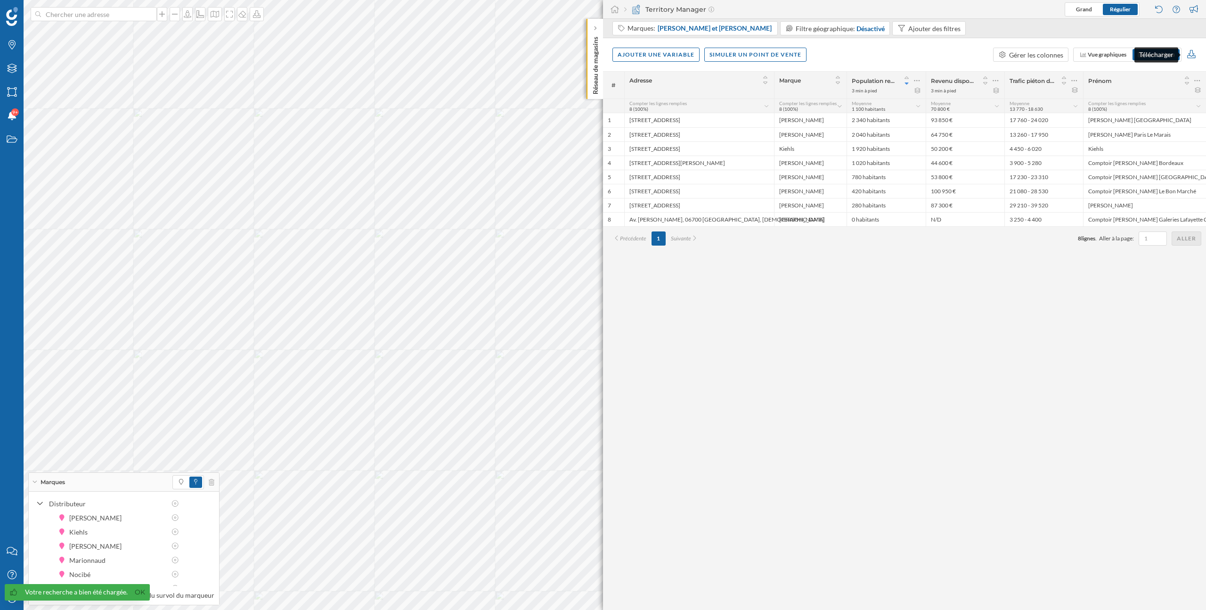
click at [1193, 54] on icon at bounding box center [1191, 54] width 8 height 8
click at [1133, 76] on div "Télécharger les données (fichier XLSX)" at bounding box center [1123, 72] width 110 height 10
click at [13, 597] on icon at bounding box center [11, 597] width 9 height 9
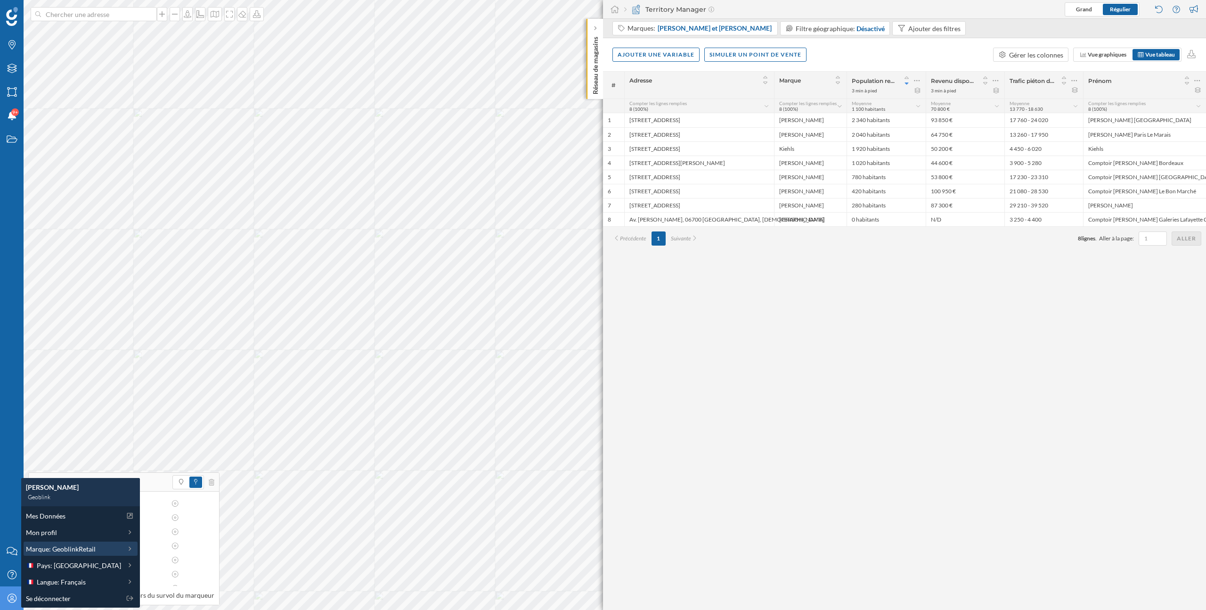
click at [60, 552] on span "Marque: GeoblinkRetail" at bounding box center [61, 549] width 70 height 10
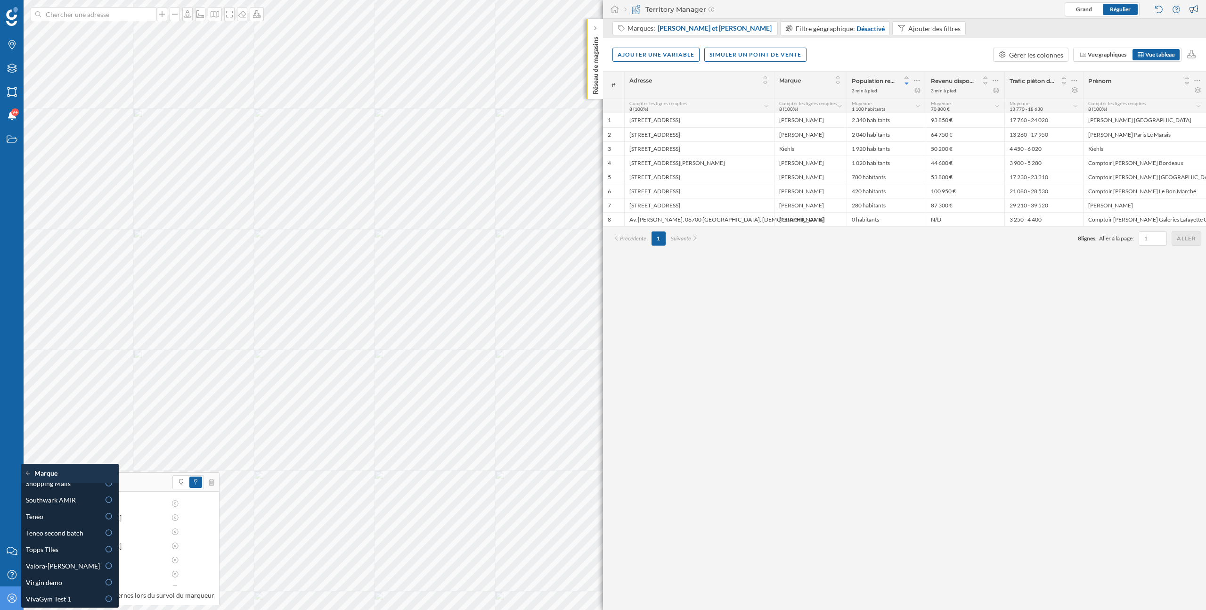
scroll to position [603, 0]
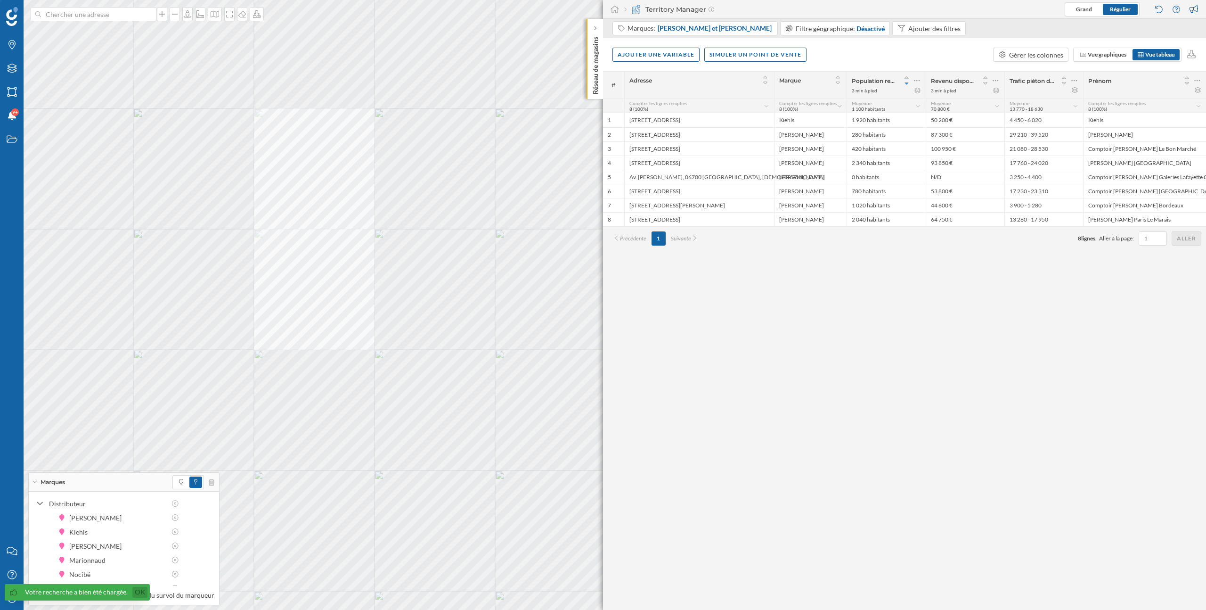
click at [140, 590] on link "Ok" at bounding box center [139, 592] width 15 height 11
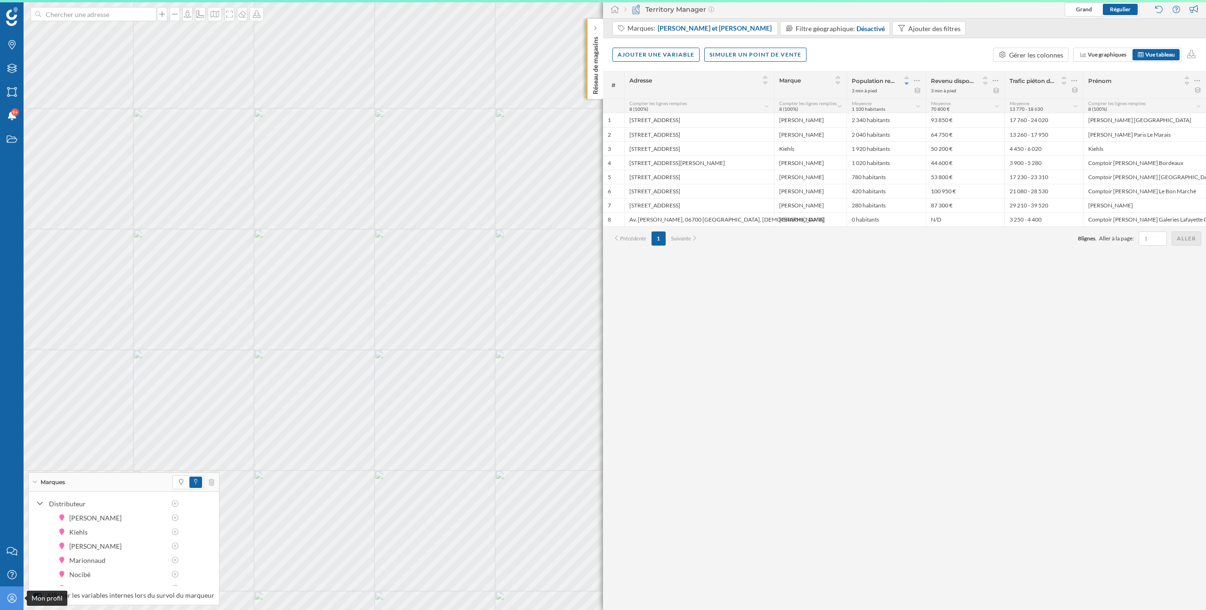
click at [15, 600] on icon at bounding box center [11, 597] width 9 height 9
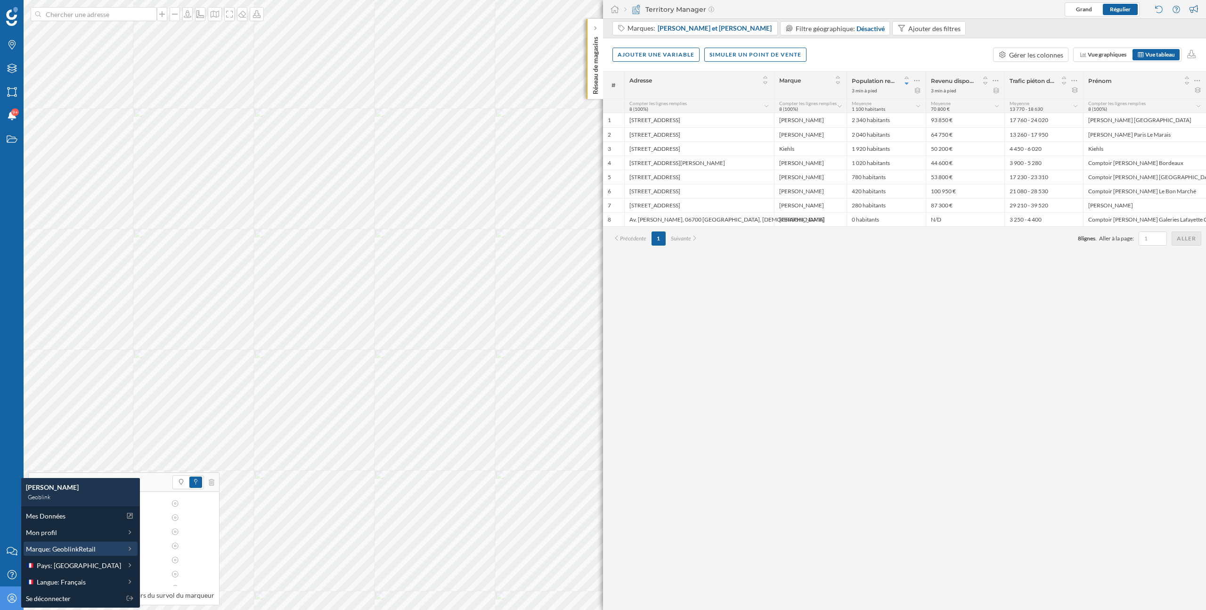
click at [74, 546] on span "Marque: GeoblinkRetail" at bounding box center [61, 549] width 70 height 10
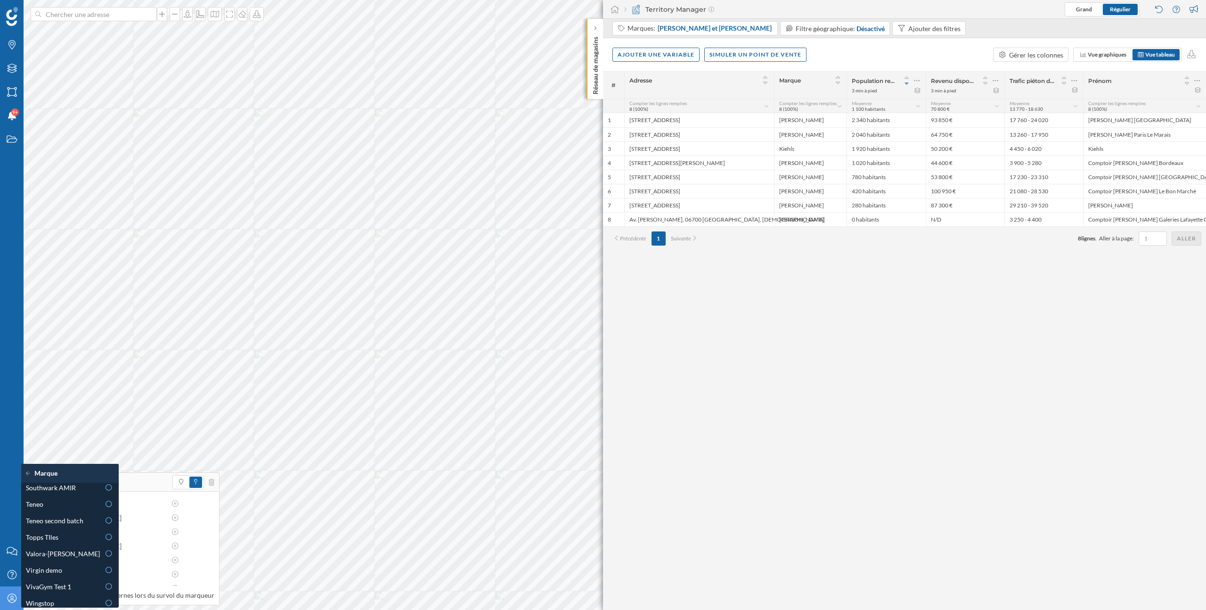
scroll to position [603, 0]
click at [9, 600] on icon at bounding box center [11, 597] width 9 height 9
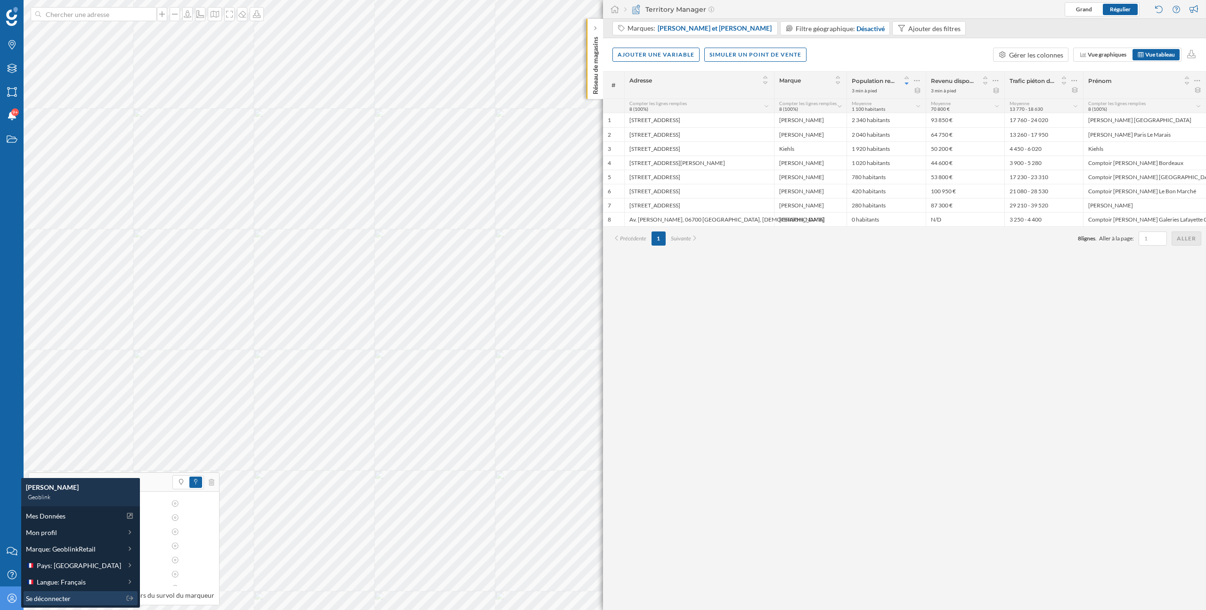
click at [36, 597] on span "Se déconnecter" at bounding box center [48, 598] width 45 height 10
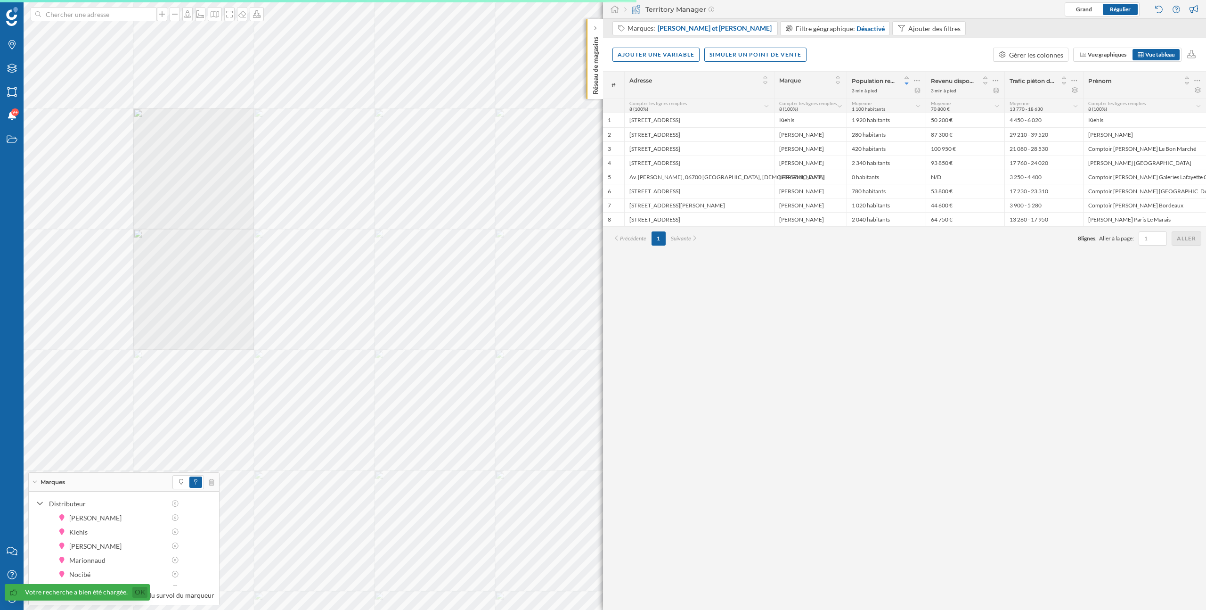
click at [141, 589] on link "Ok" at bounding box center [139, 592] width 15 height 11
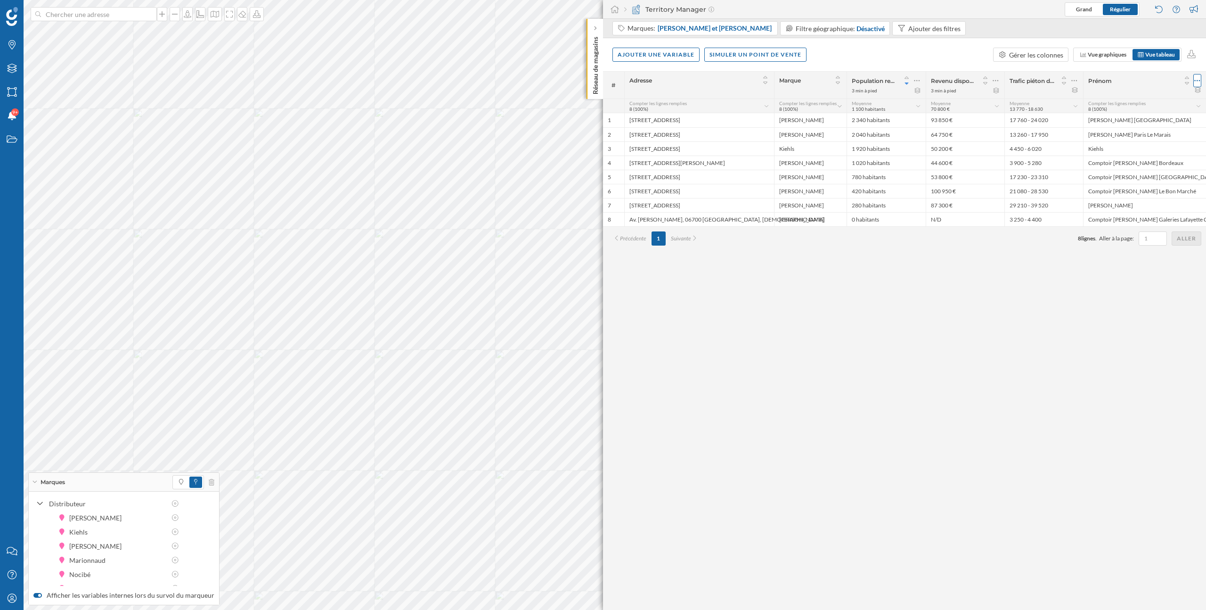
click at [1199, 81] on icon at bounding box center [1197, 80] width 6 height 9
click at [1137, 122] on div "Retirer la colonne" at bounding box center [1154, 119] width 83 height 10
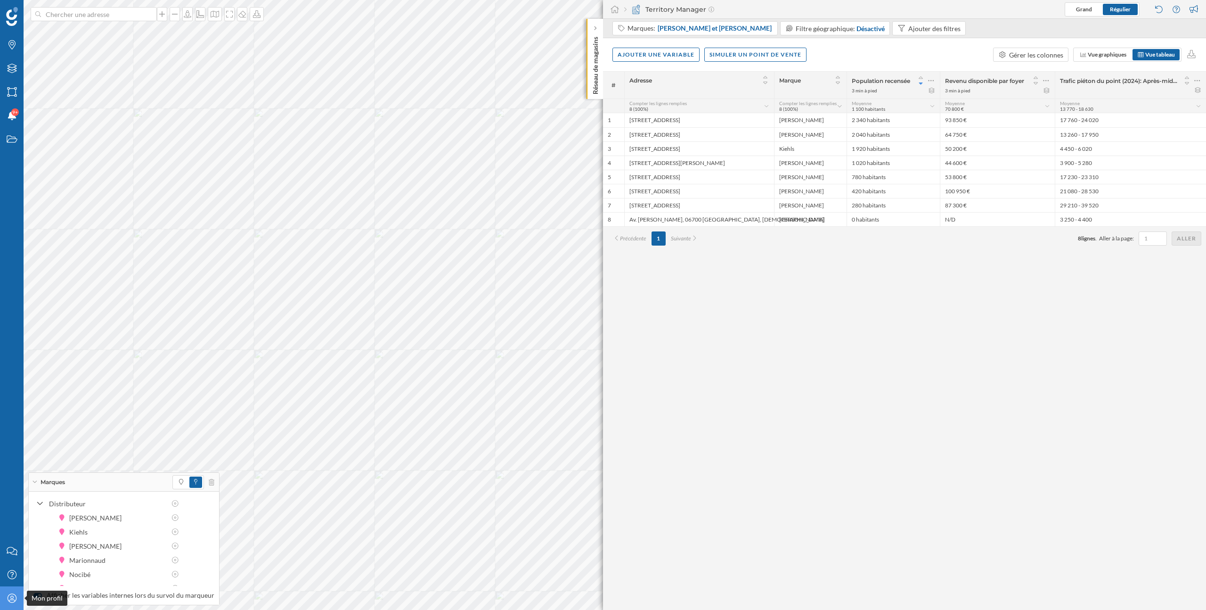
click at [7, 603] on div "Mon profil" at bounding box center [12, 598] width 24 height 24
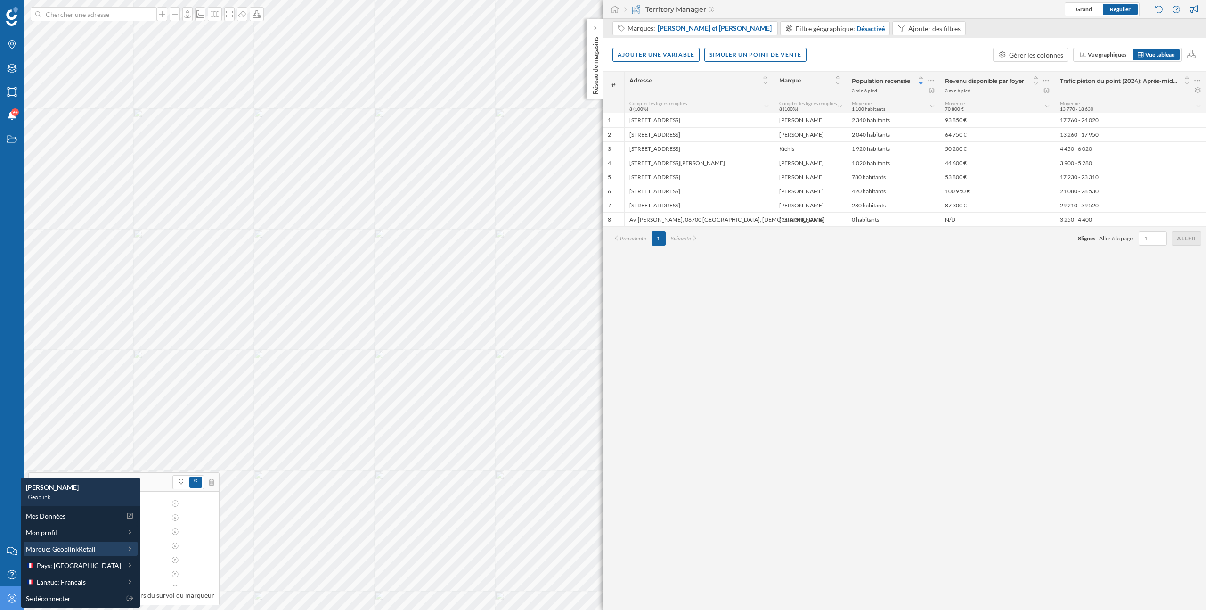
click at [72, 551] on span "Marque: GeoblinkRetail" at bounding box center [61, 549] width 70 height 10
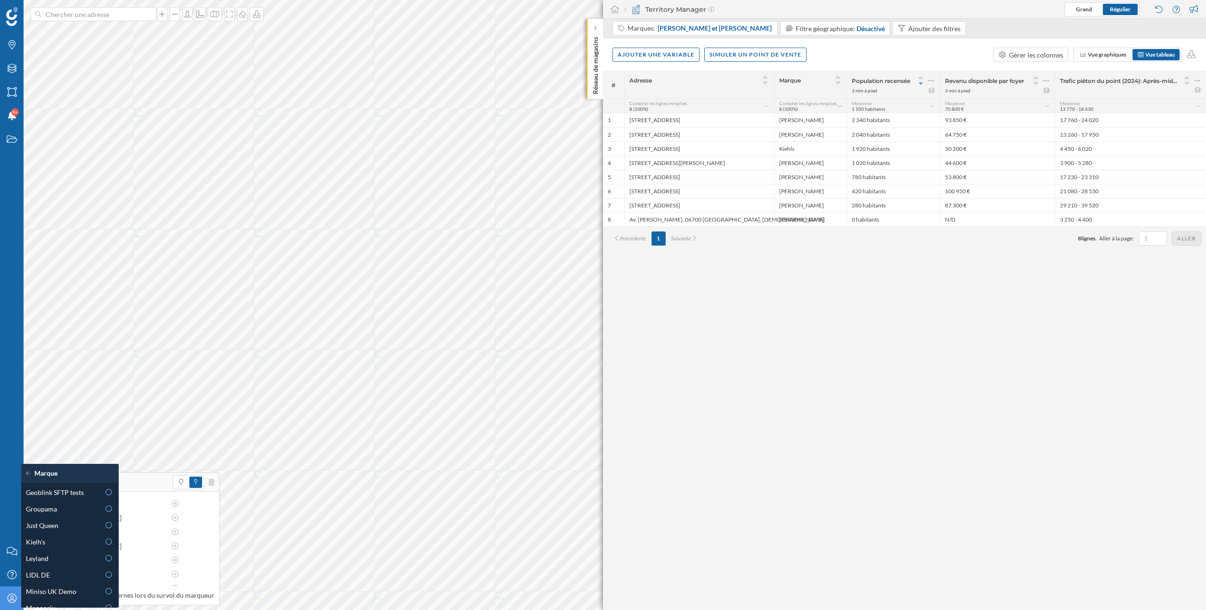
scroll to position [368, 0]
click at [56, 521] on div "Kielh's" at bounding box center [63, 520] width 74 height 10
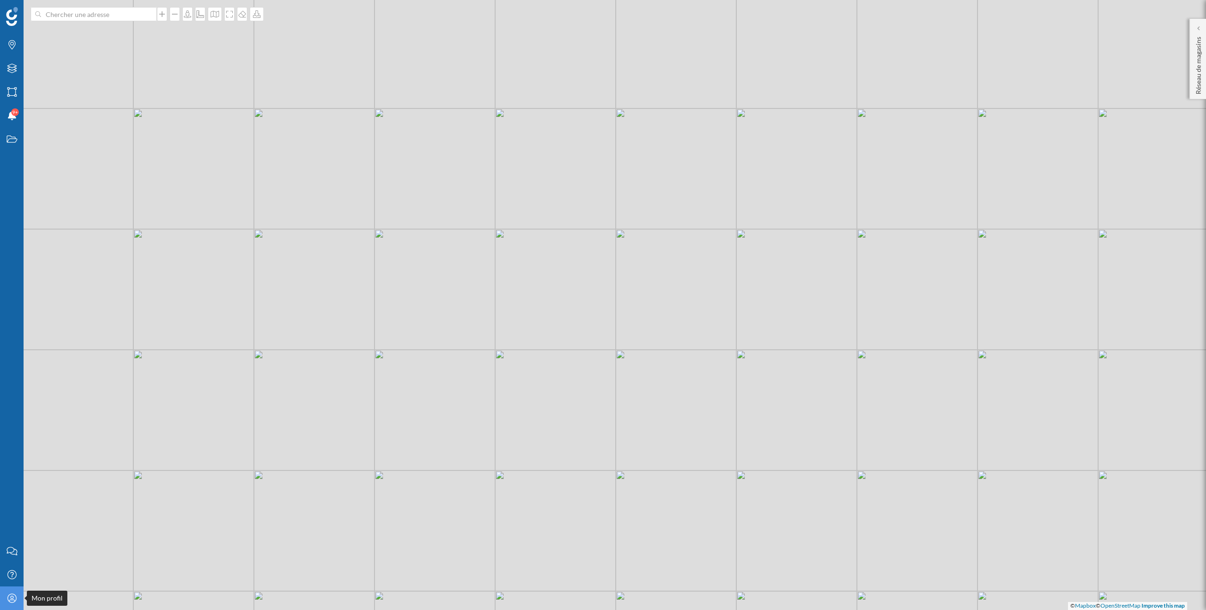
click at [13, 593] on icon "Mon profil" at bounding box center [12, 597] width 12 height 9
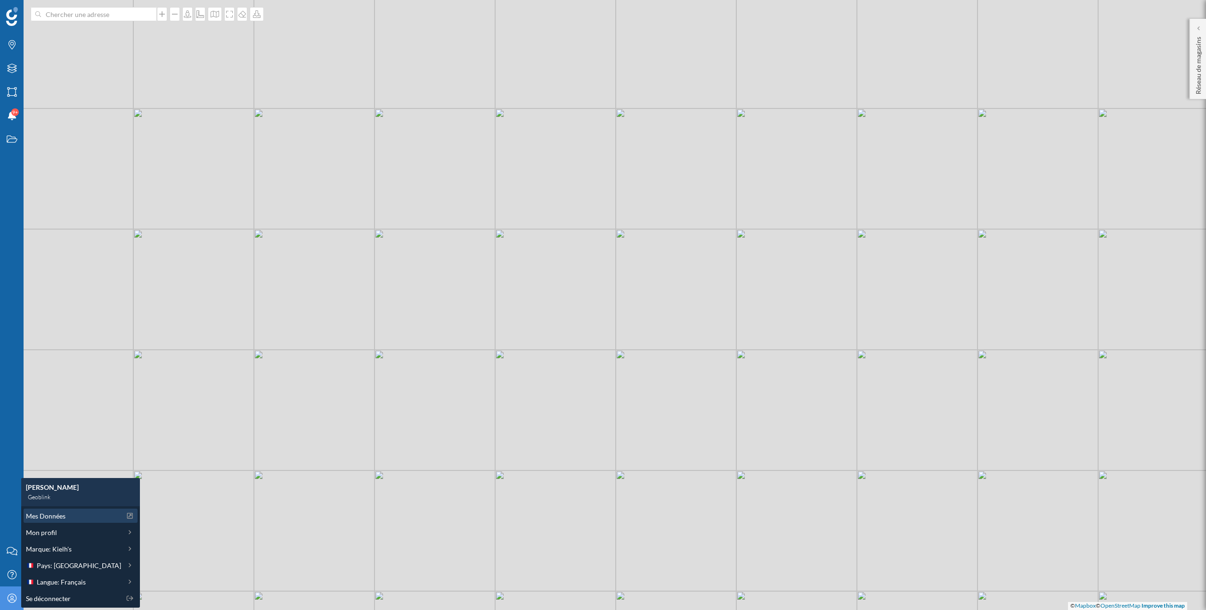
click at [41, 518] on span "Mes Données" at bounding box center [46, 516] width 40 height 10
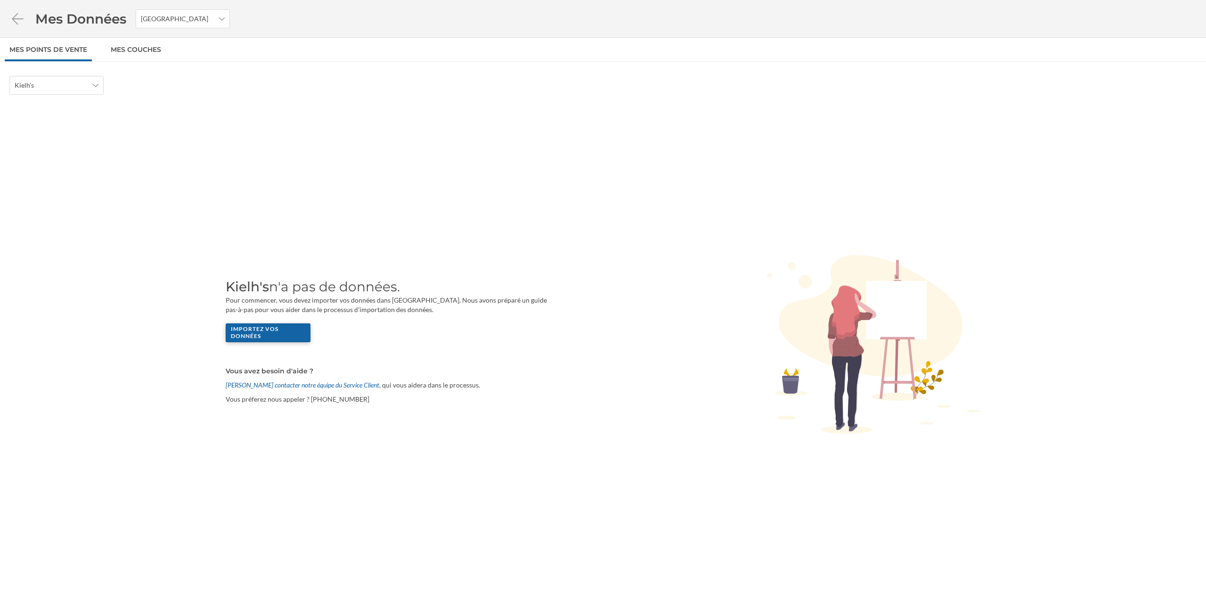
click at [267, 331] on div "Importez vos données" at bounding box center [268, 332] width 85 height 19
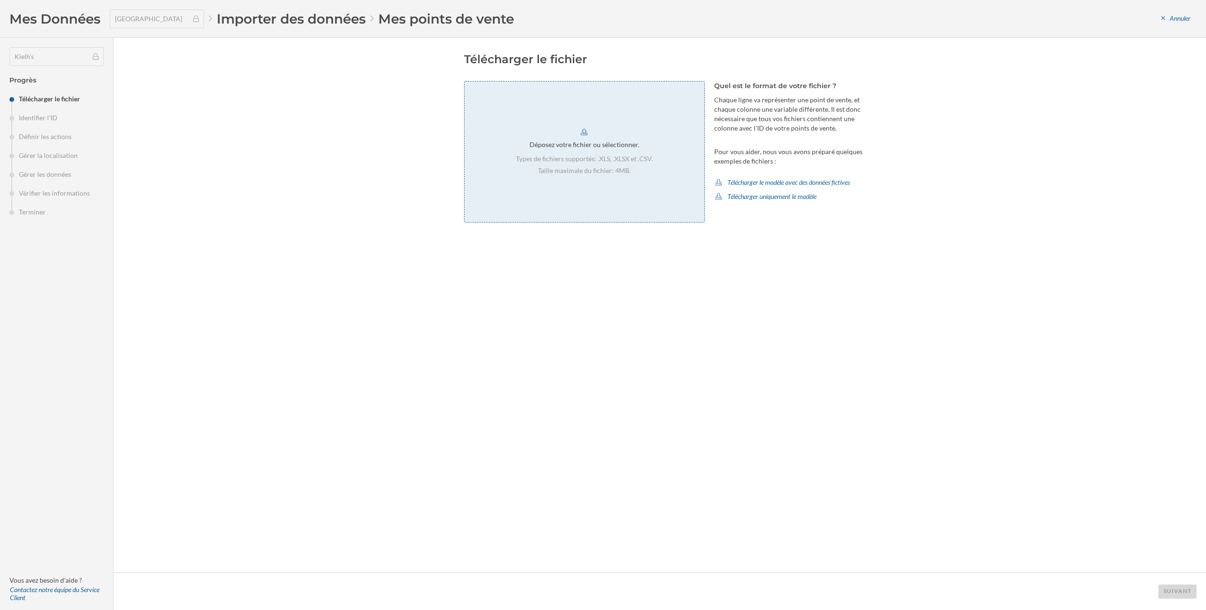
click at [613, 132] on div "Déposez votre fichier ou sélectionner. Types de fichiers supportés: .XLS, .XLSX…" at bounding box center [584, 151] width 241 height 141
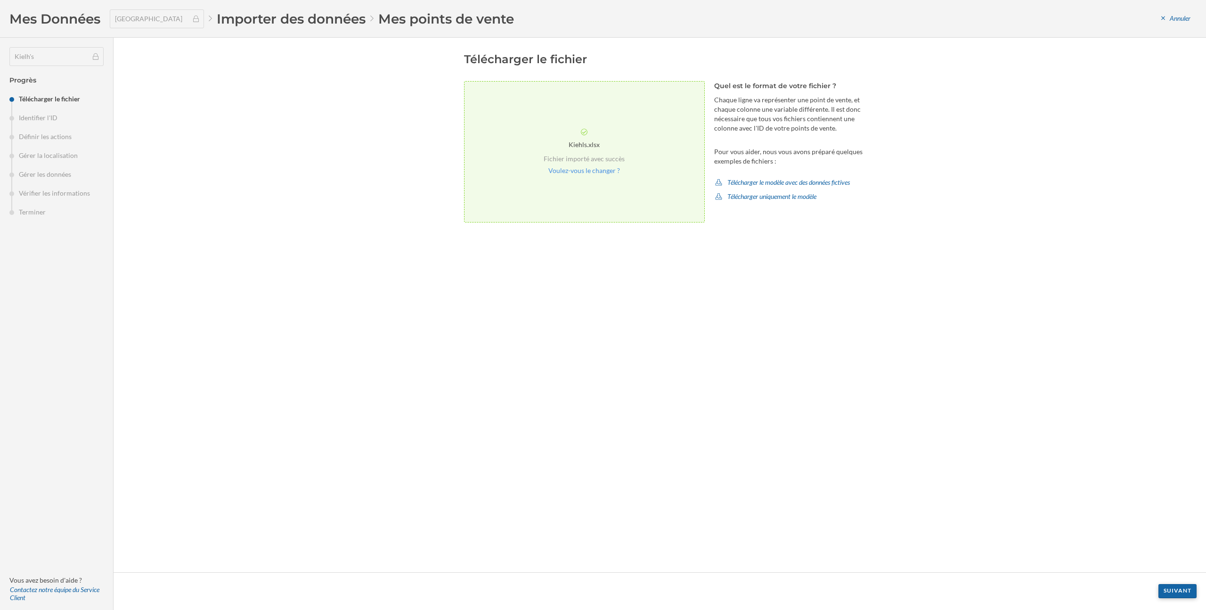
click at [1175, 588] on div "Suivant" at bounding box center [1178, 591] width 38 height 14
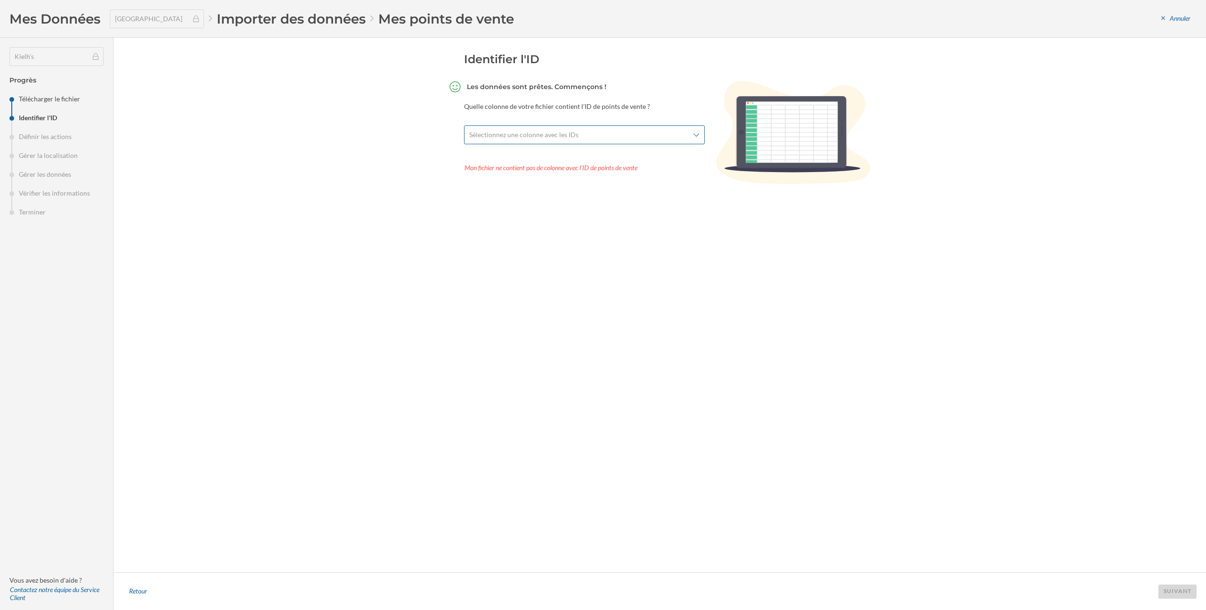
click at [635, 143] on div "Sélectionnez une colonne avec les IDs" at bounding box center [584, 134] width 241 height 19
click at [559, 261] on div "ID" at bounding box center [580, 263] width 212 height 10
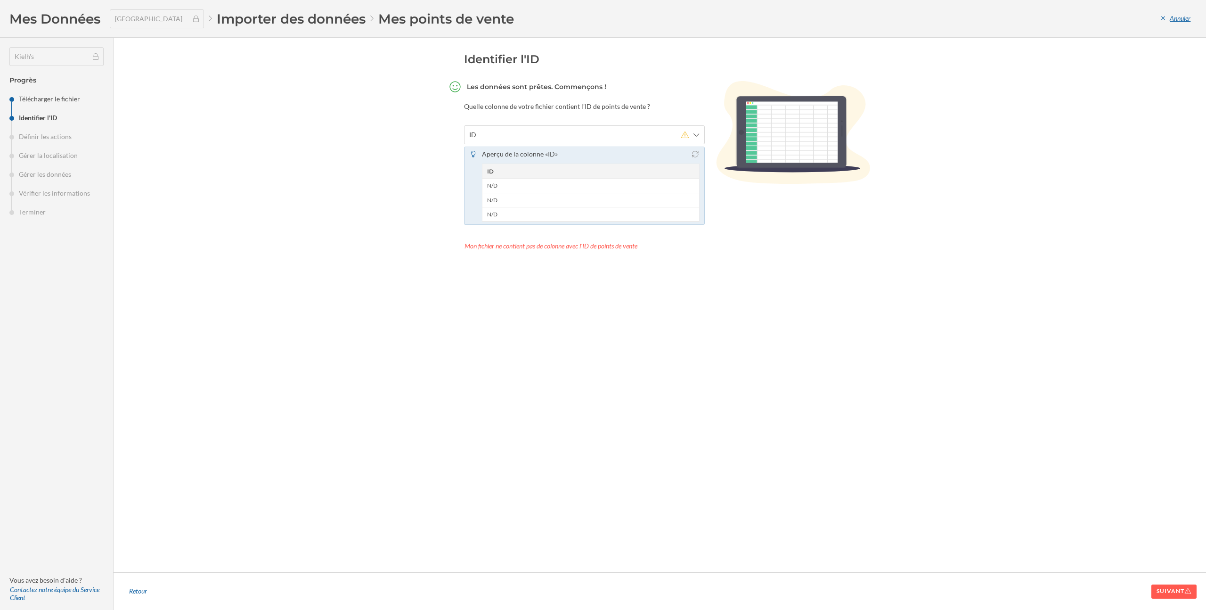
click at [1175, 16] on div "Annuler" at bounding box center [1175, 19] width 41 height 14
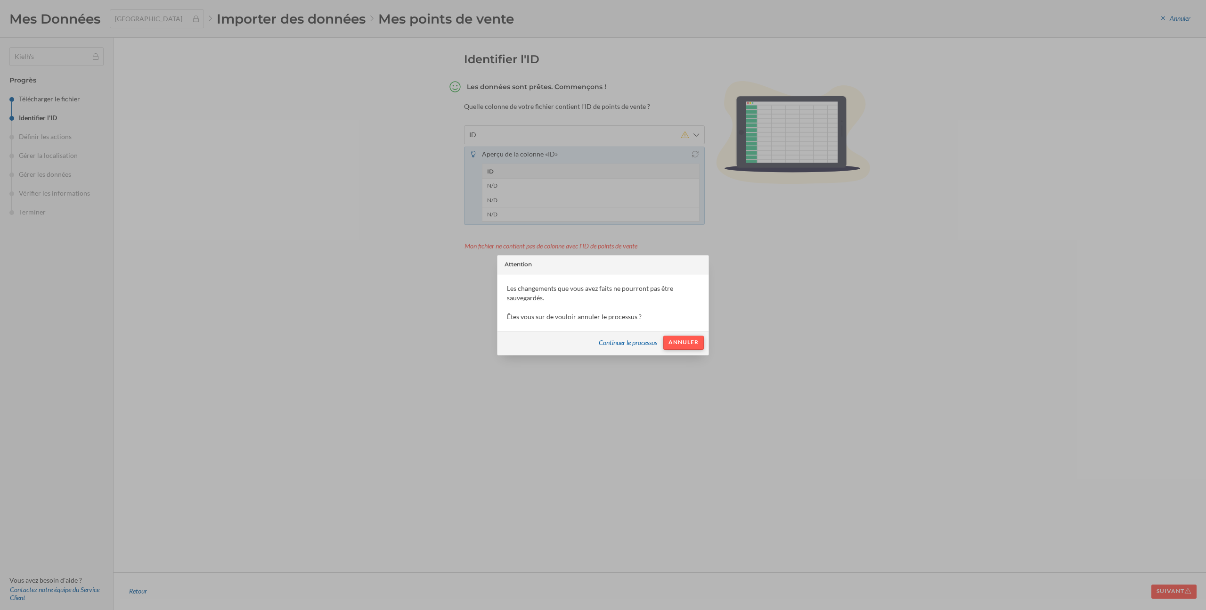
click at [671, 343] on div "Annuler" at bounding box center [683, 342] width 41 height 14
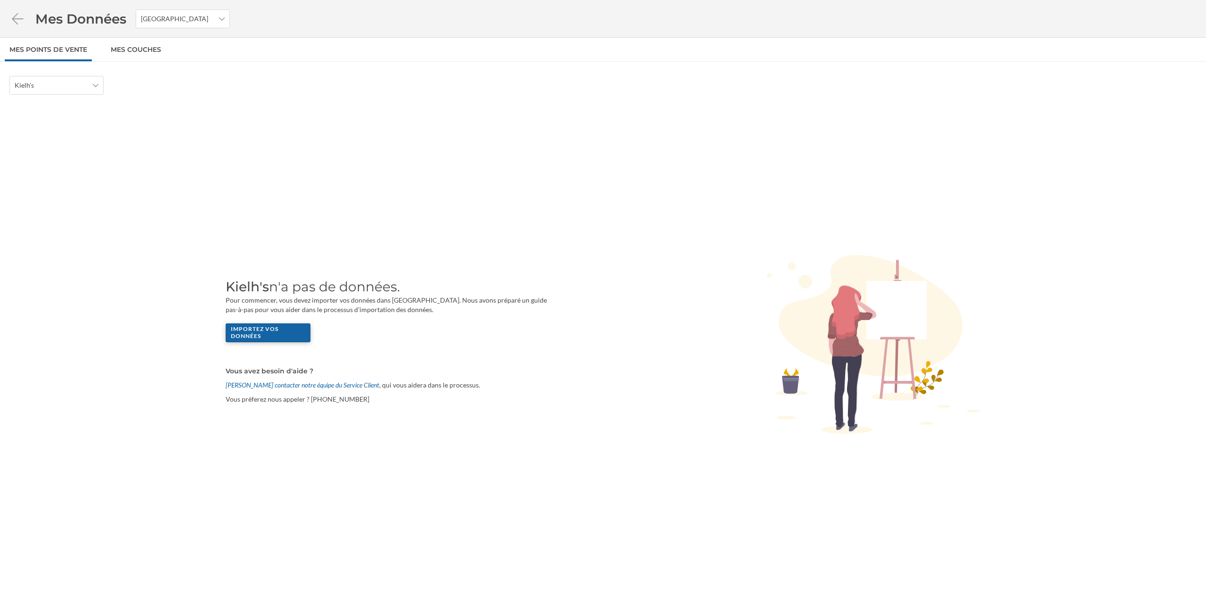
click at [293, 341] on div "Importez vos données" at bounding box center [268, 332] width 85 height 19
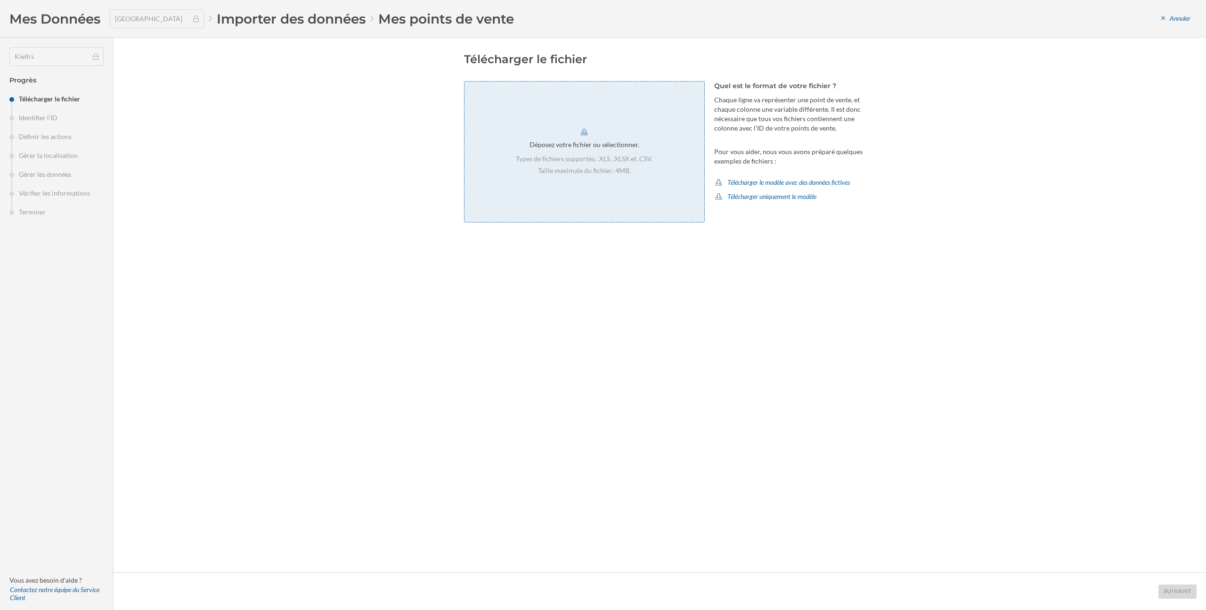
click at [629, 151] on div "Déposez votre fichier ou sélectionner. Types de fichiers supportés: .XLS, .XLSX…" at bounding box center [584, 151] width 241 height 141
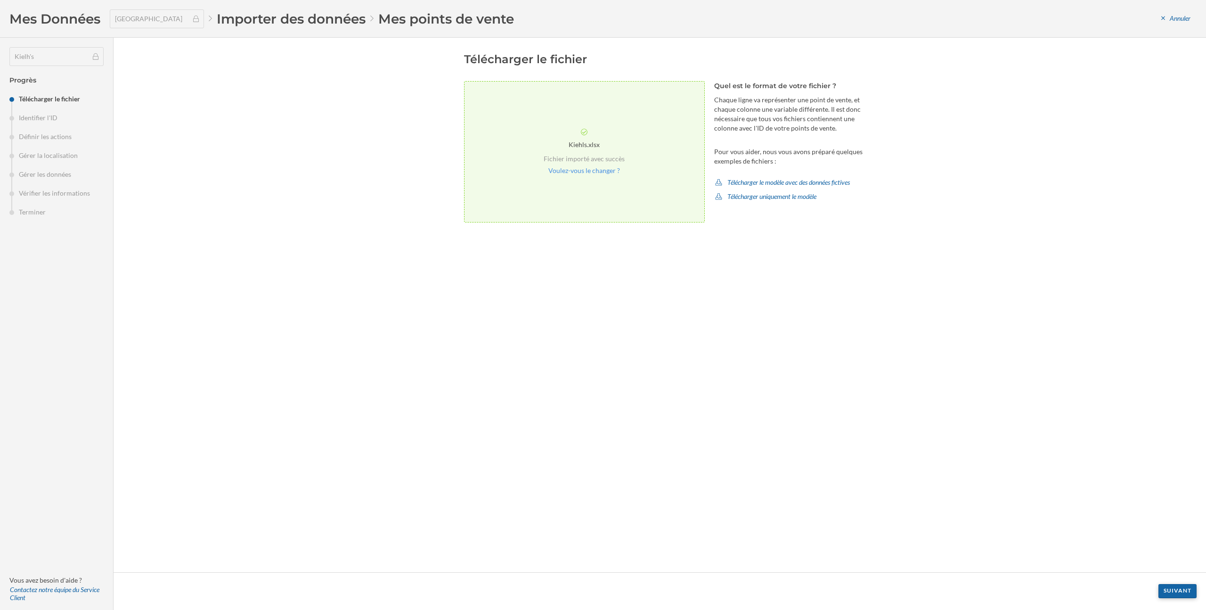
click at [1173, 591] on div "Suivant" at bounding box center [1178, 591] width 38 height 14
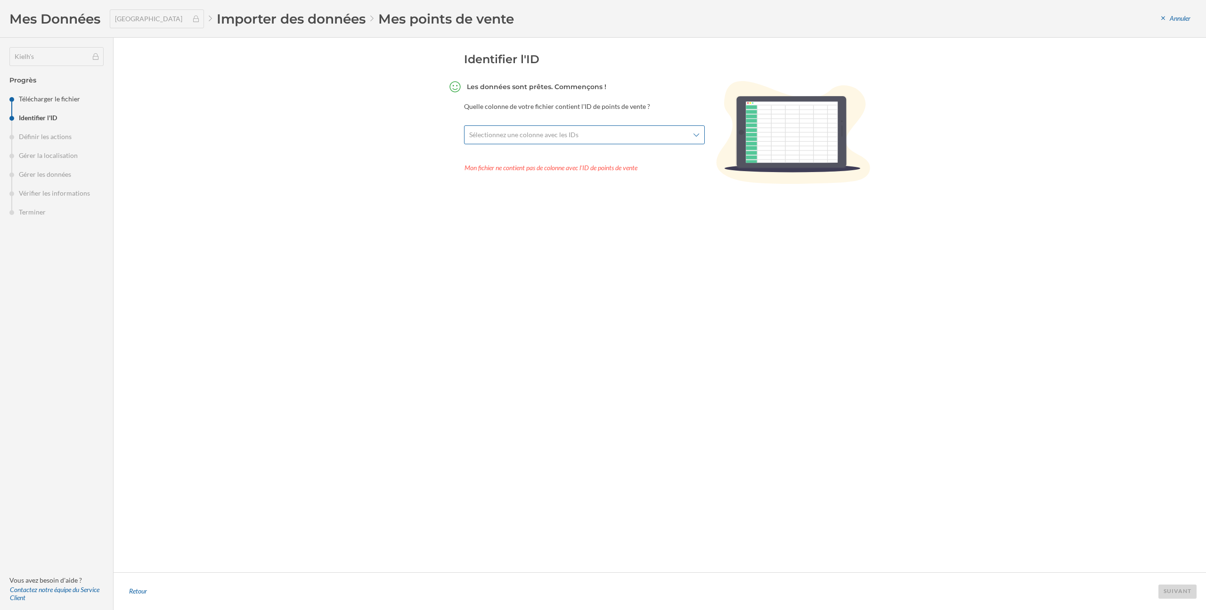
click at [646, 137] on span "Sélectionnez une colonne avec les IDs" at bounding box center [579, 134] width 220 height 9
click at [550, 173] on div "ID" at bounding box center [586, 176] width 225 height 10
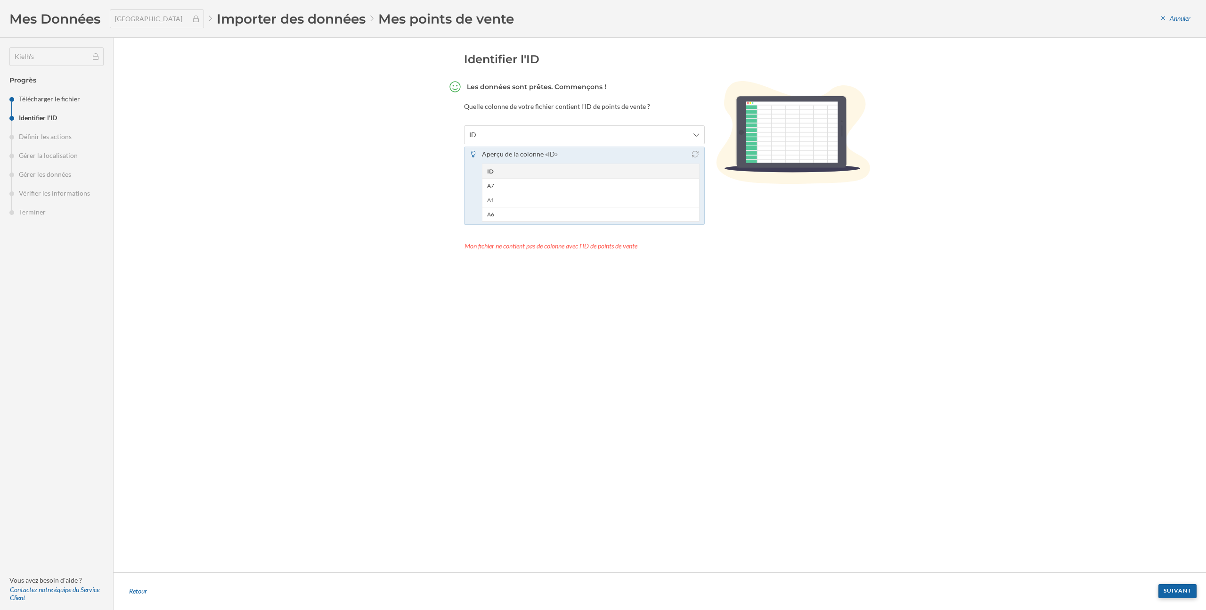
click at [1184, 588] on div "Suivant" at bounding box center [1178, 591] width 38 height 14
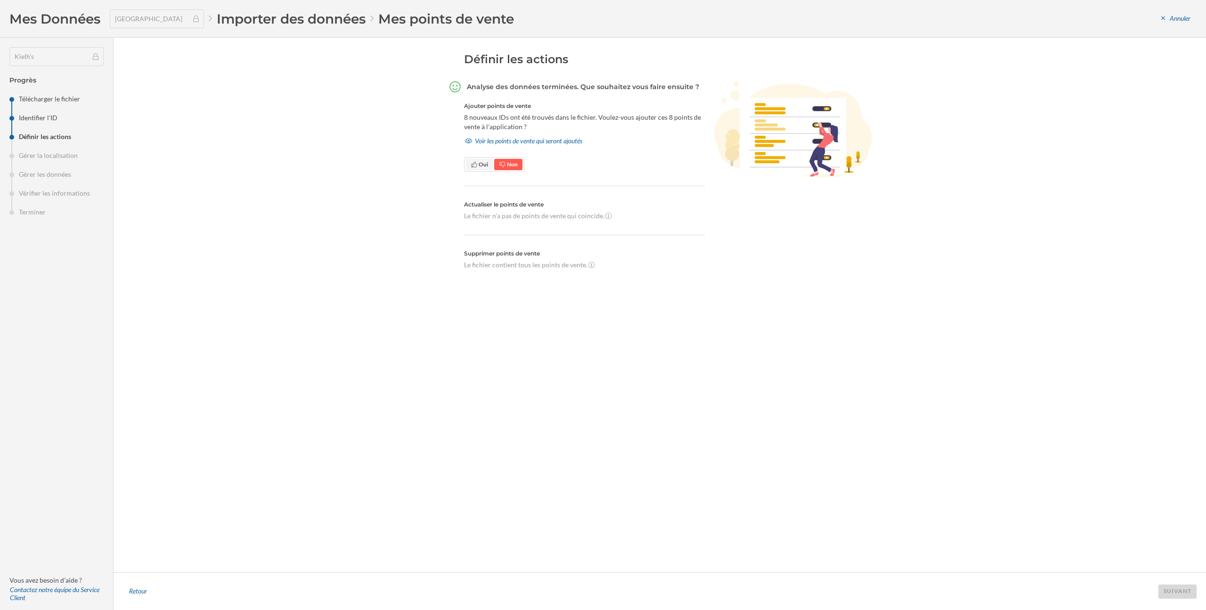
click at [486, 169] on span "Oui" at bounding box center [479, 164] width 27 height 11
click at [1171, 590] on div "Suivant" at bounding box center [1178, 591] width 38 height 14
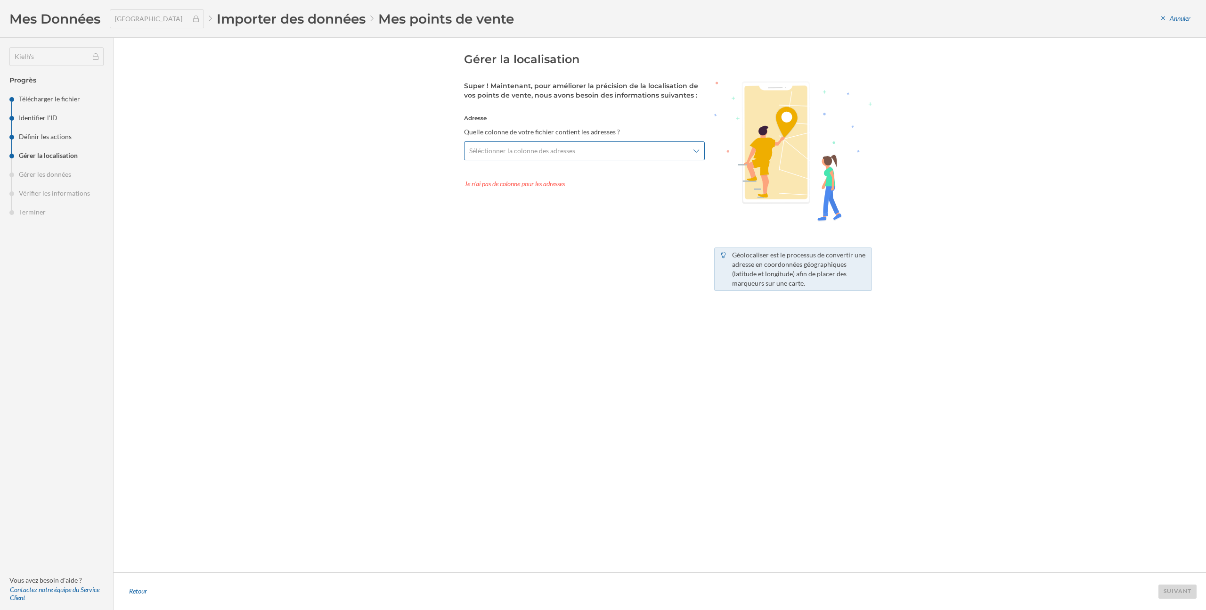
click at [600, 146] on span "Séléctionner la colonne des adresses" at bounding box center [579, 150] width 220 height 9
click at [565, 205] on div "Adresse" at bounding box center [586, 208] width 225 height 10
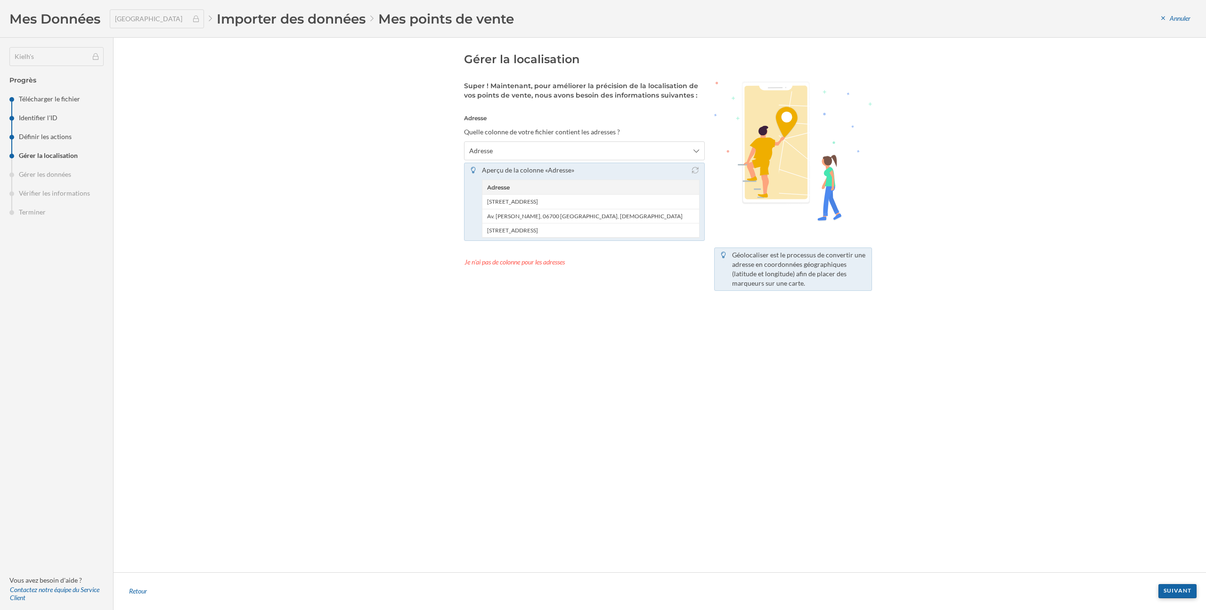
click at [1165, 591] on div "Suivant" at bounding box center [1178, 591] width 38 height 14
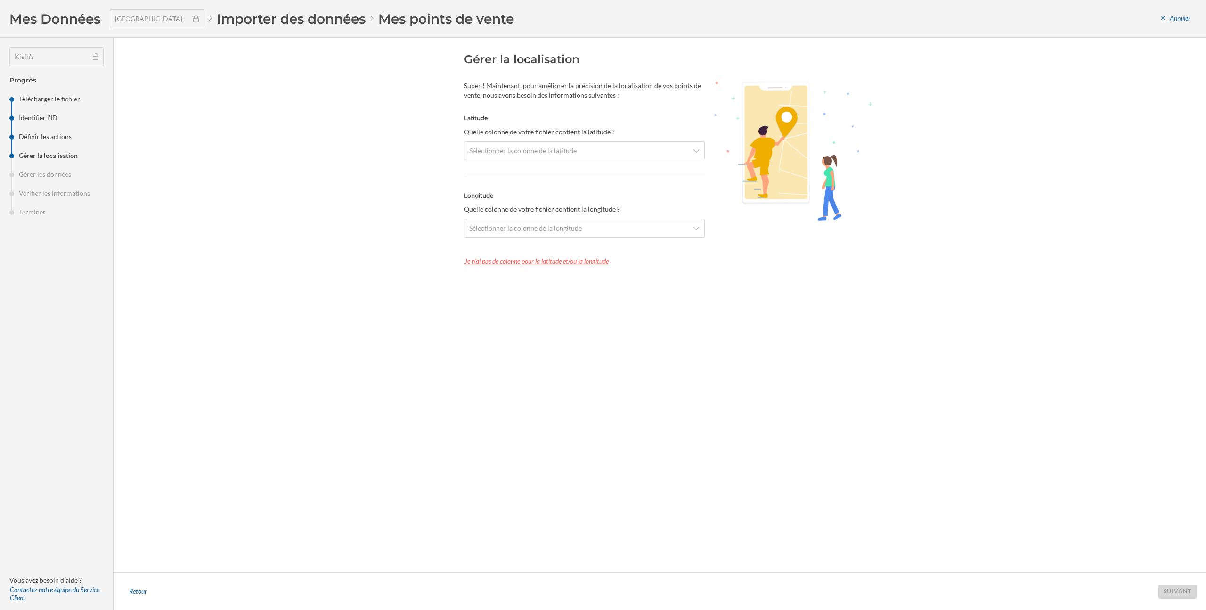
click at [560, 262] on div "Je n'ai pas de colonne pour la latitude et/ou la longitude" at bounding box center [584, 261] width 241 height 14
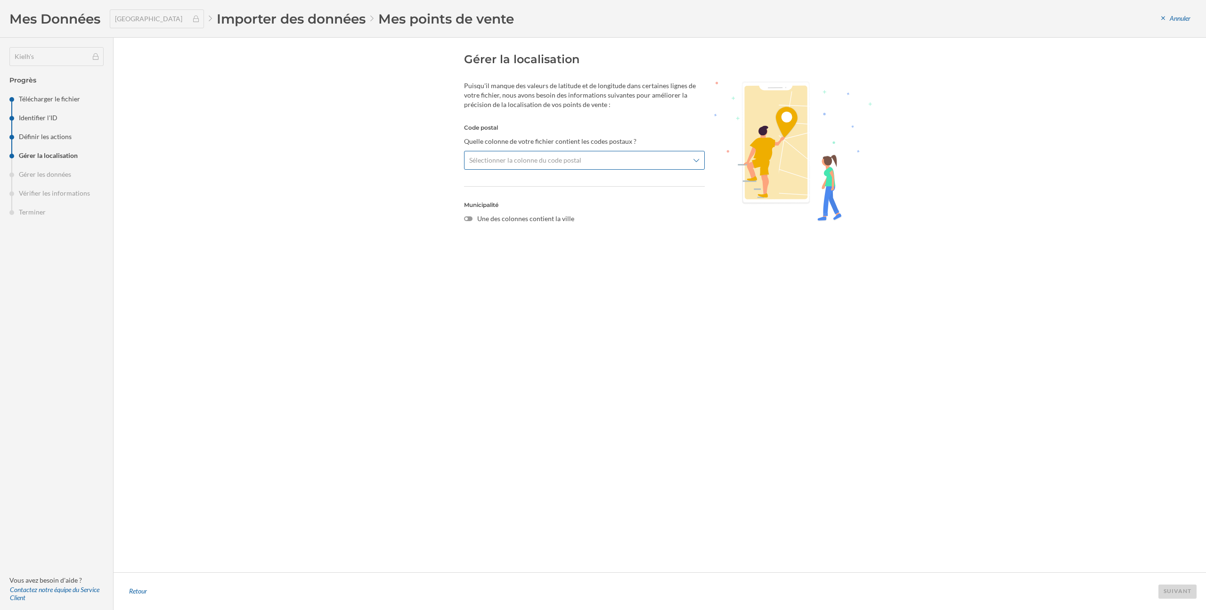
click at [558, 159] on span "Sélectionner la colonne du code postal" at bounding box center [525, 159] width 112 height 9
click at [535, 206] on div "Code postal (identique à celui de l'adresse)" at bounding box center [587, 201] width 230 height 14
click at [1172, 593] on div "Suivant" at bounding box center [1178, 591] width 38 height 14
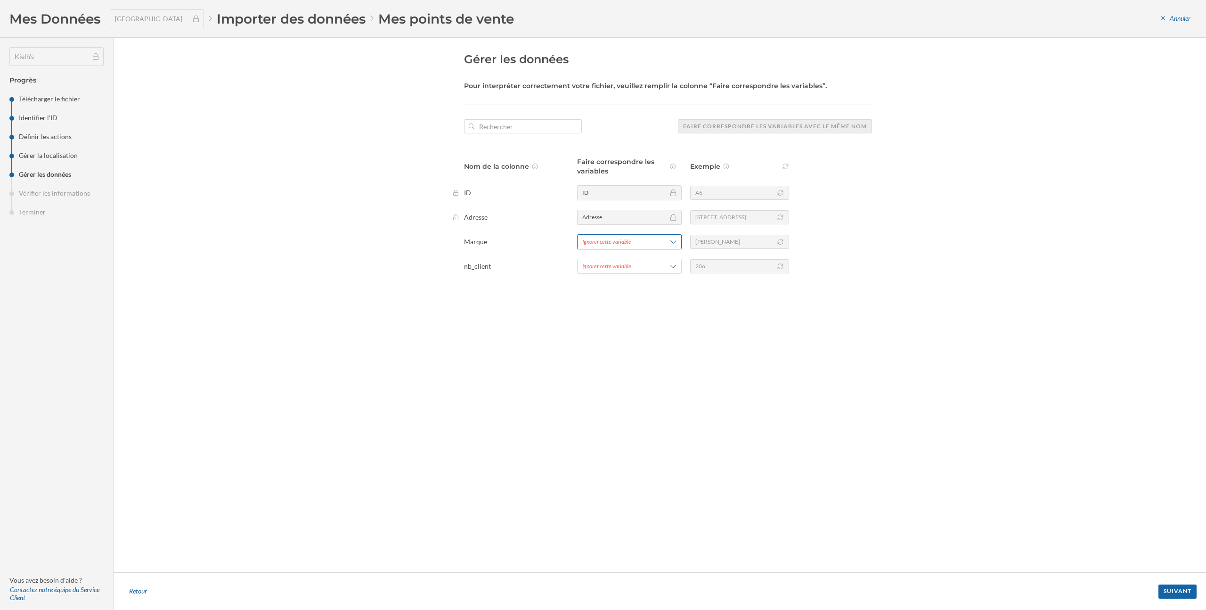
click at [621, 241] on div "Ignorer cette variable" at bounding box center [606, 241] width 49 height 8
click at [623, 281] on span "Ajouter une nouvelle variable interne" at bounding box center [630, 281] width 96 height 8
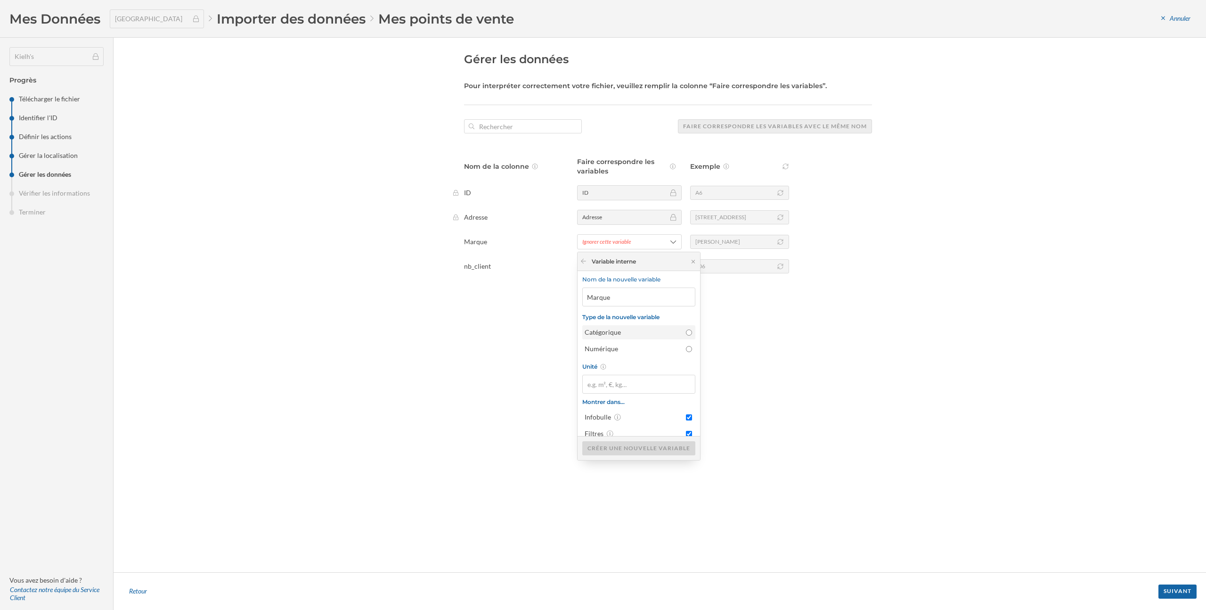
click at [689, 333] on label "Catégorique" at bounding box center [638, 332] width 113 height 14
click at [689, 333] on input "Catégorique" at bounding box center [689, 332] width 6 height 6
radio input "true"
click at [655, 448] on div "Créer une nouvelle variable" at bounding box center [638, 448] width 113 height 14
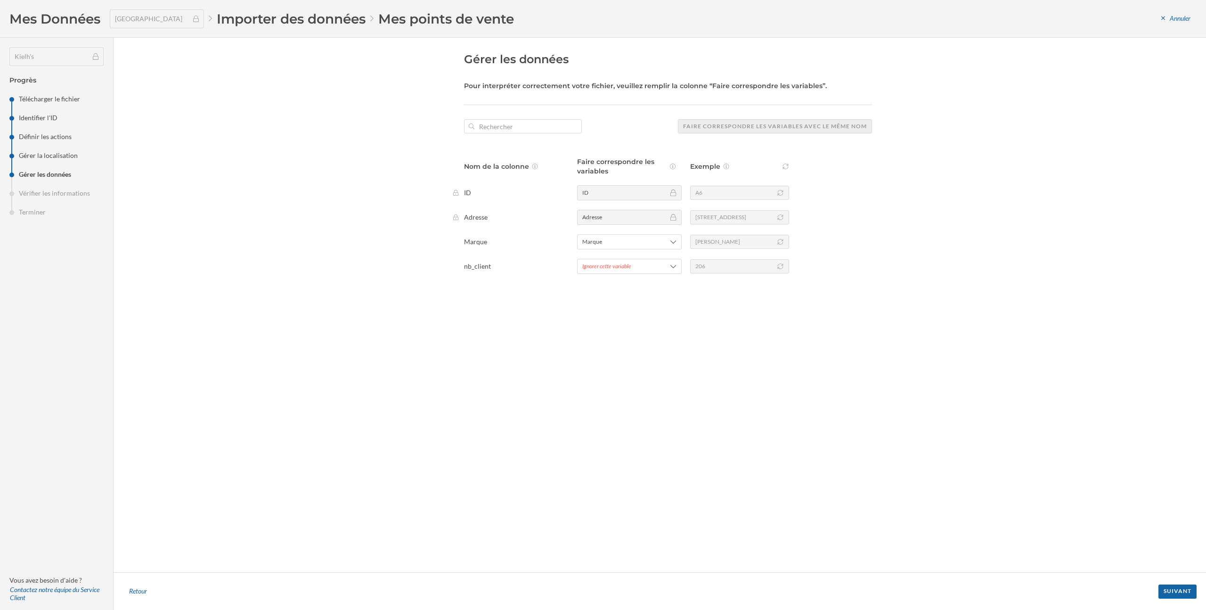
click at [623, 275] on div "Gérer les données Pour interpréter correctement votre fichier, veuillez remplir…" at bounding box center [668, 305] width 408 height 506
click at [623, 266] on div "Ignorer cette variable" at bounding box center [606, 266] width 49 height 8
click at [631, 308] on span "Ajouter une nouvelle variable interne" at bounding box center [630, 305] width 96 height 8
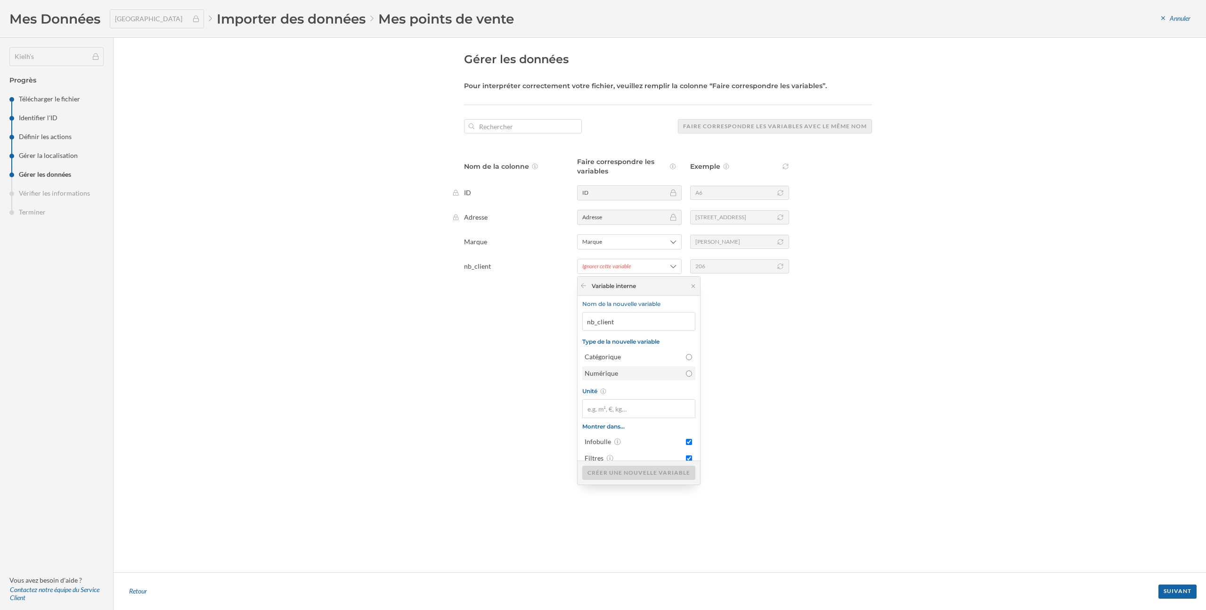
click at [687, 373] on input "Numérique" at bounding box center [689, 373] width 6 height 6
radio input "true"
click at [670, 399] on span "1.000,00" at bounding box center [668, 399] width 23 height 8
click at [698, 392] on input "Numérique Séparateur de milliers et décimales 1,000.00 1.000,00" at bounding box center [701, 388] width 6 height 6
click at [669, 473] on div "Créer une nouvelle variable" at bounding box center [644, 472] width 125 height 14
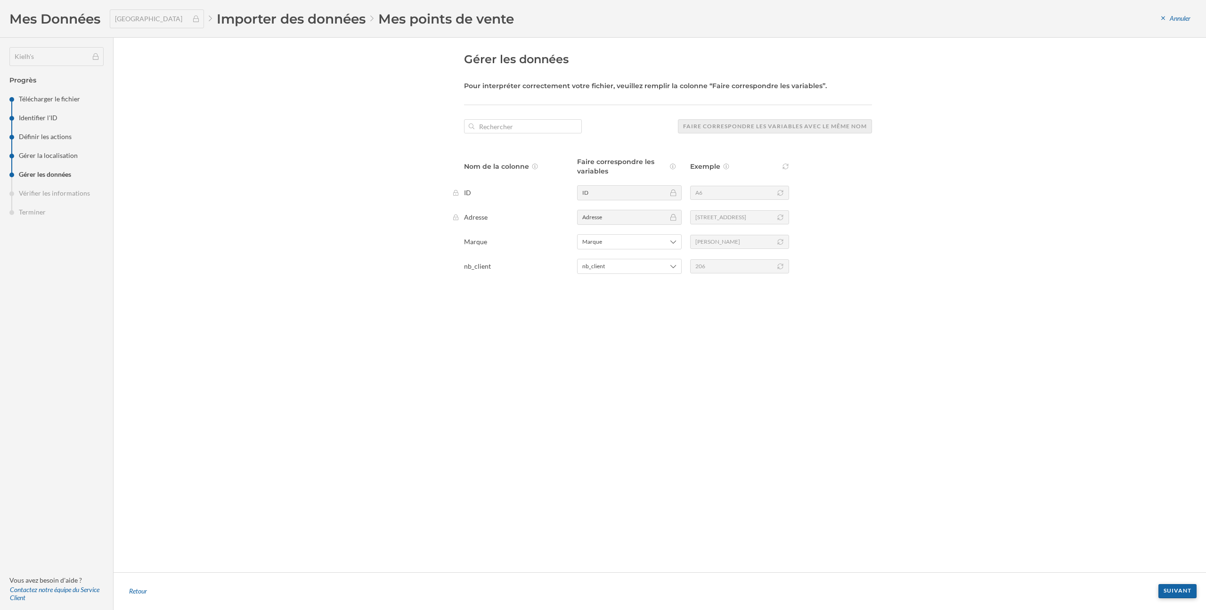
click at [1167, 592] on div "Suivant" at bounding box center [1178, 591] width 38 height 14
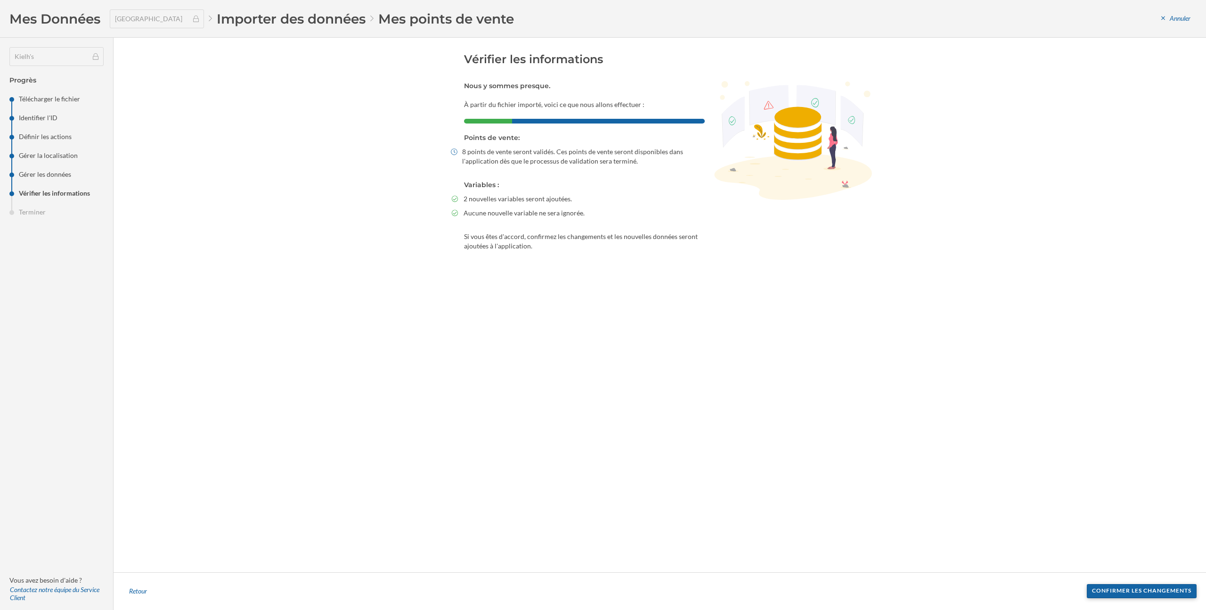
click at [1162, 589] on div "Confirmer les changements" at bounding box center [1142, 591] width 110 height 14
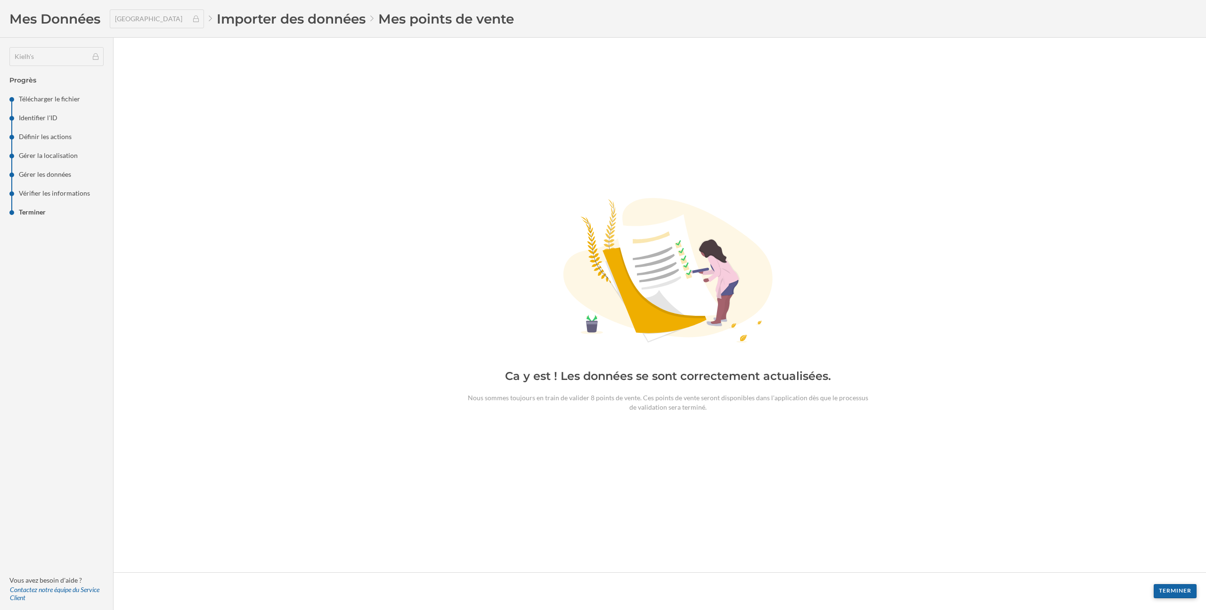
click at [1170, 590] on div "Terminer" at bounding box center [1175, 591] width 43 height 14
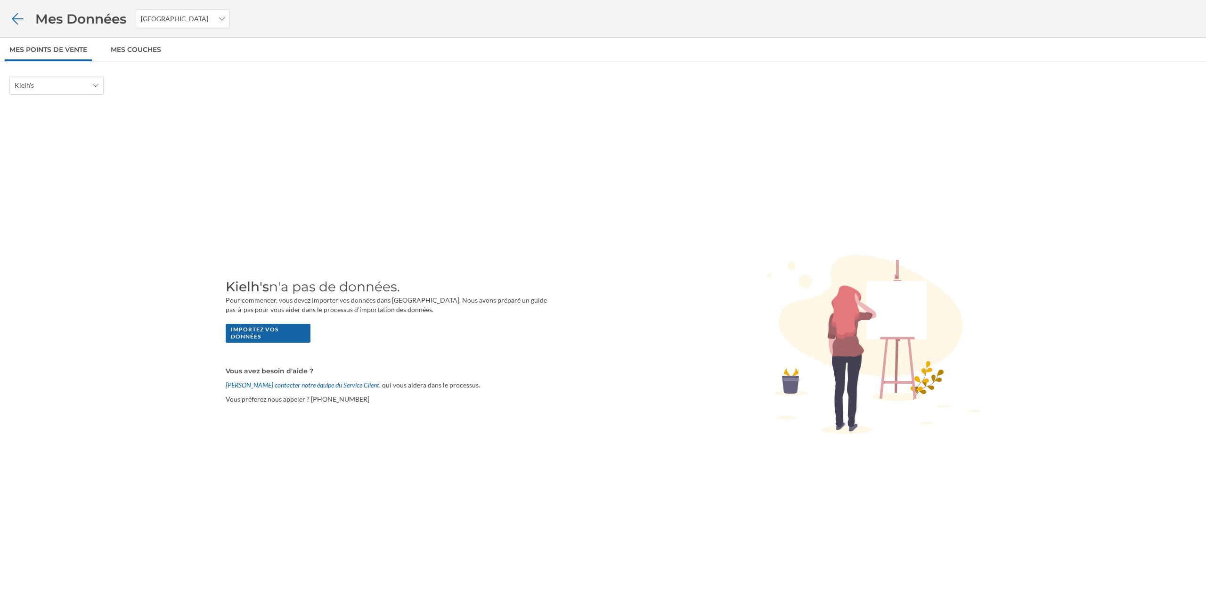
click at [19, 24] on icon at bounding box center [17, 18] width 16 height 13
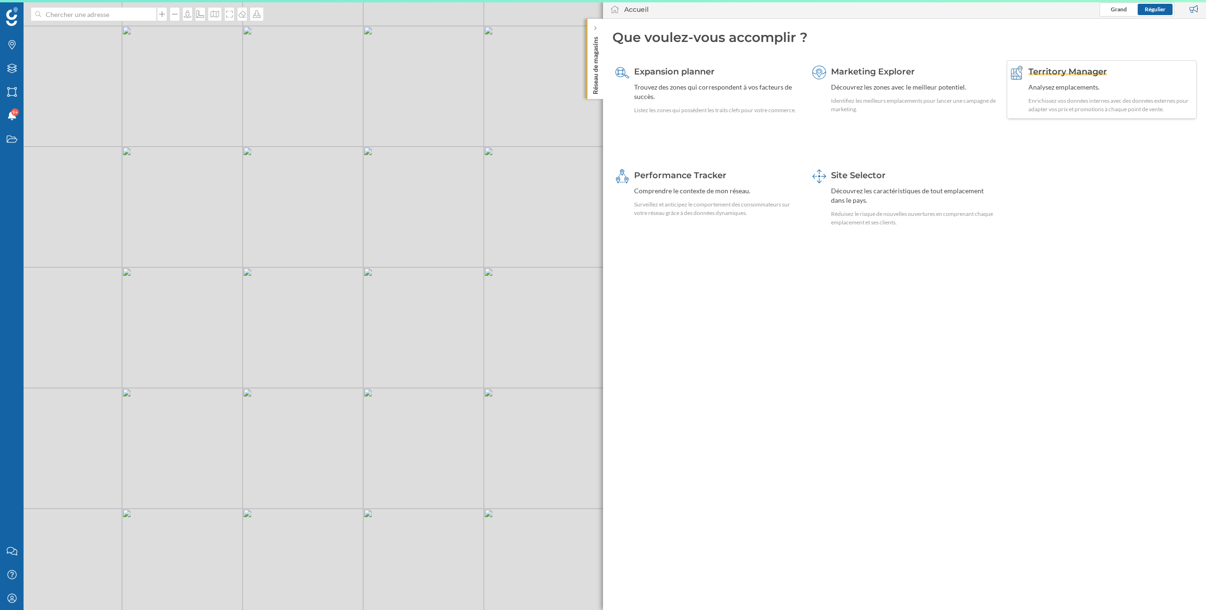
click at [1047, 100] on div "Enrichissez vos données internes avec des données externes pour adapter vos pri…" at bounding box center [1111, 105] width 165 height 17
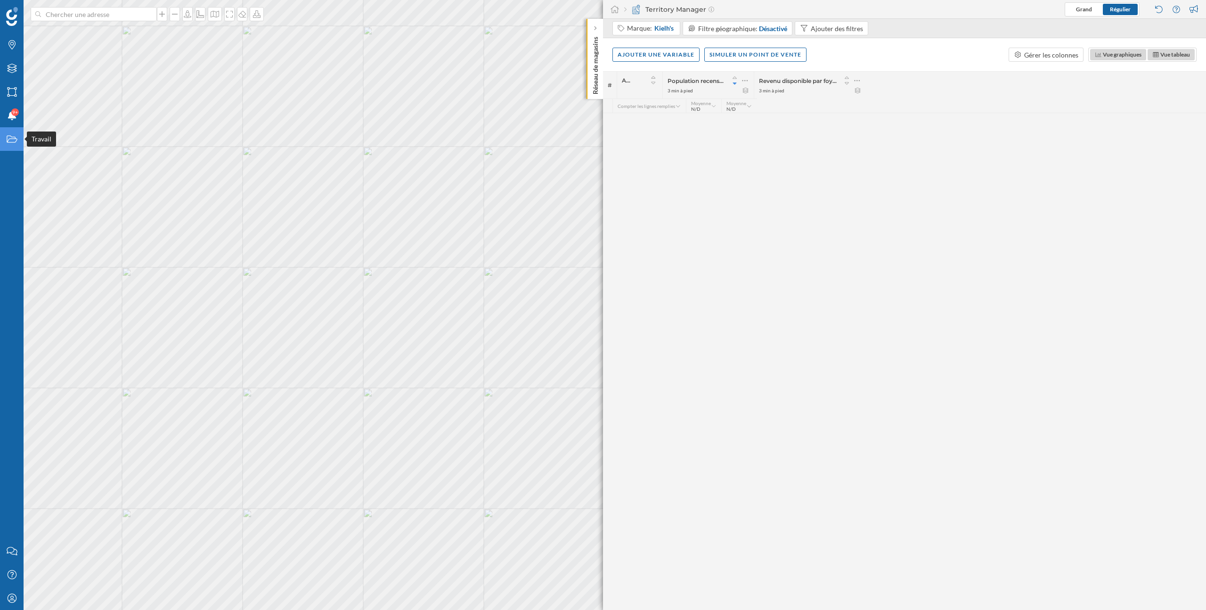
click at [11, 145] on div "Travail" at bounding box center [12, 139] width 24 height 24
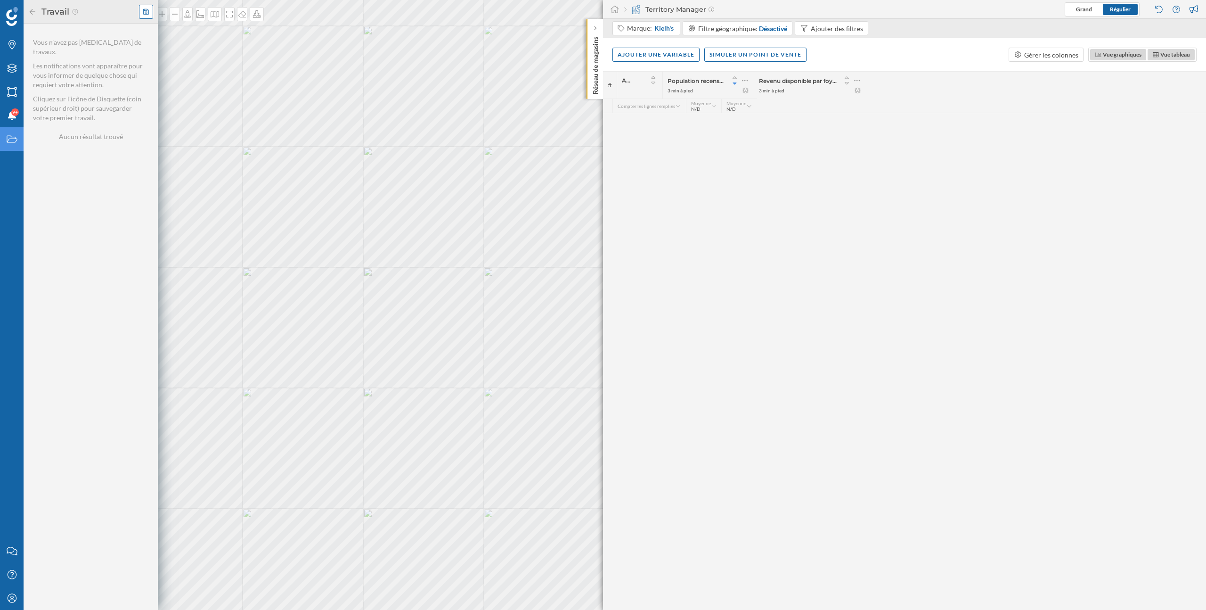
click at [148, 14] on icon at bounding box center [146, 11] width 6 height 7
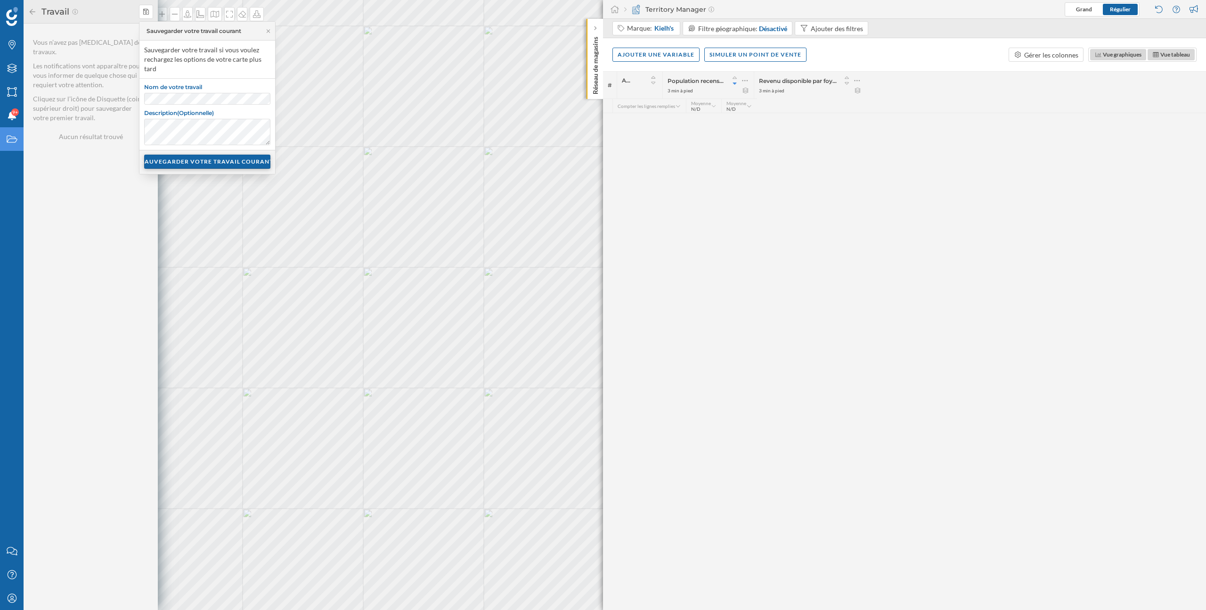
click at [186, 164] on div "SAUVEGARDER VOTRE TRAVAIL COURANT" at bounding box center [207, 162] width 126 height 14
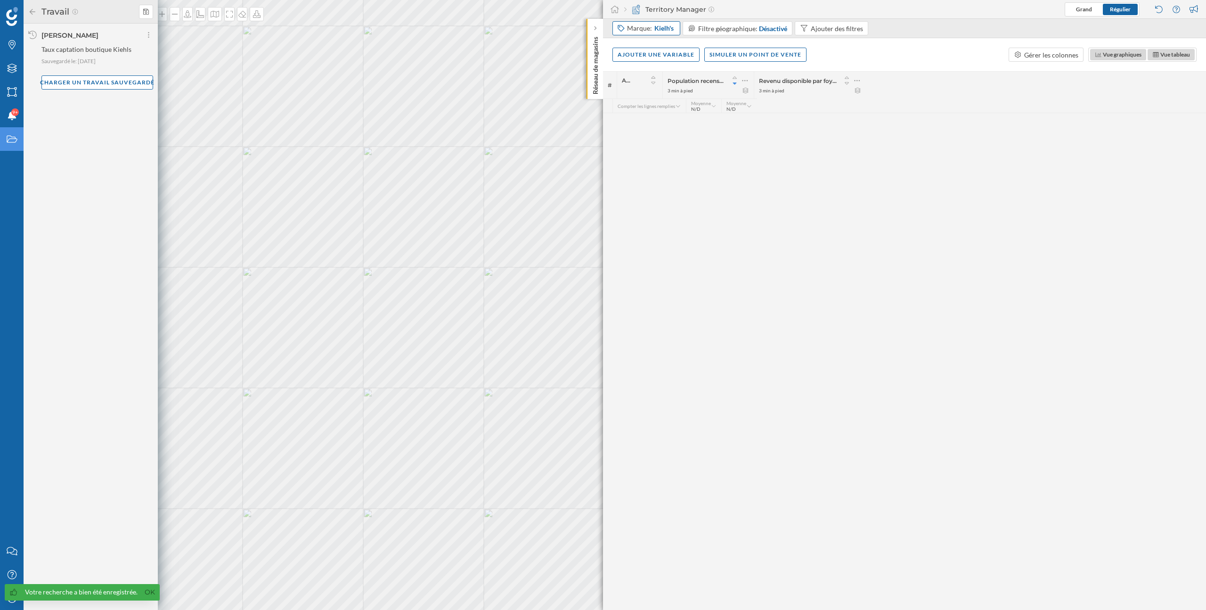
click at [671, 28] on span "Kielh's" at bounding box center [663, 28] width 19 height 9
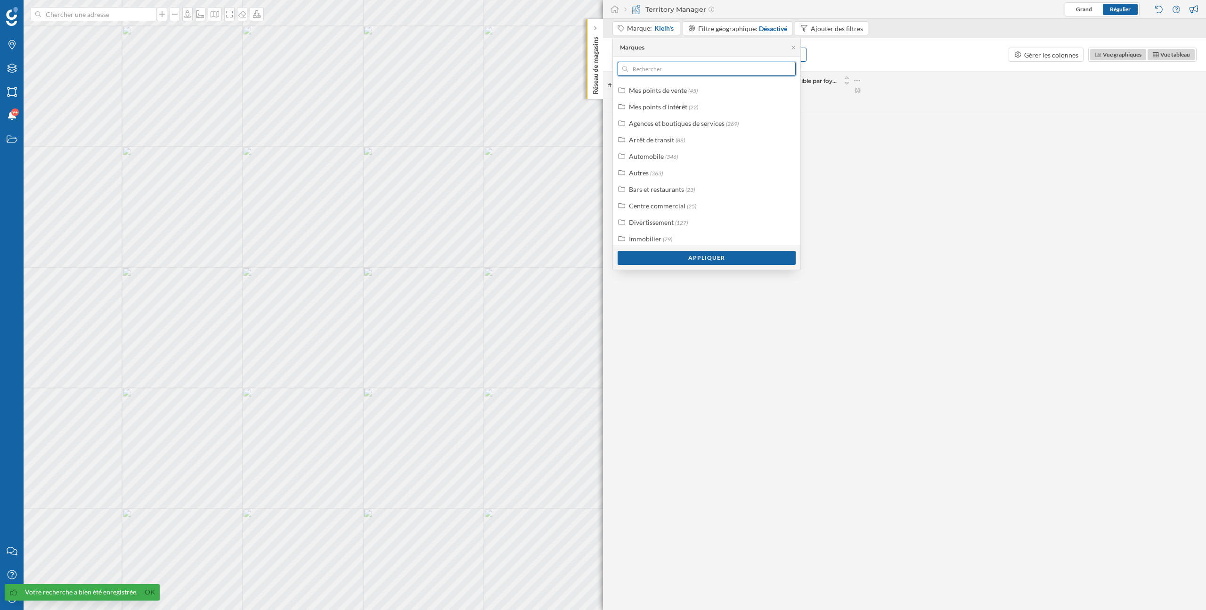
click at [660, 74] on input "text" at bounding box center [706, 69] width 157 height 14
click at [661, 72] on input "text" at bounding box center [706, 69] width 157 height 14
click at [12, 52] on div "Marques" at bounding box center [12, 45] width 24 height 24
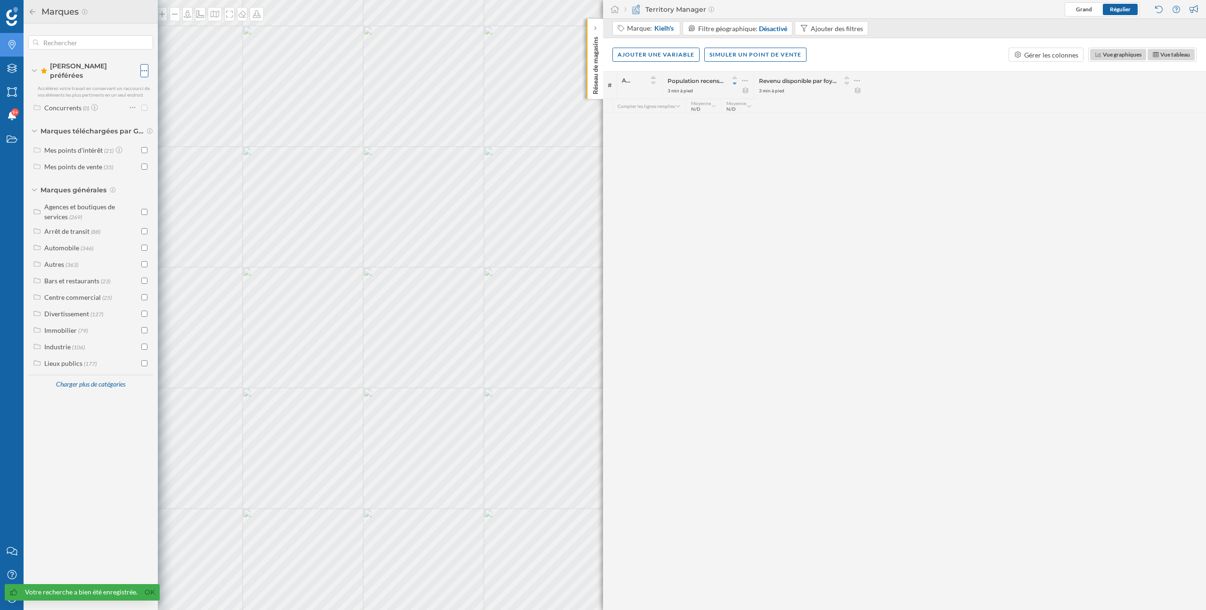
click at [144, 69] on icon at bounding box center [144, 70] width 6 height 9
click at [156, 103] on div "Créer un nouveau dossier" at bounding box center [191, 106] width 90 height 10
click at [169, 117] on input "Nom du nouveau dossier" at bounding box center [212, 122] width 132 height 14
type input "Distributeurs"
click at [186, 148] on div "Créer un nouveau dossier" at bounding box center [212, 146] width 132 height 14
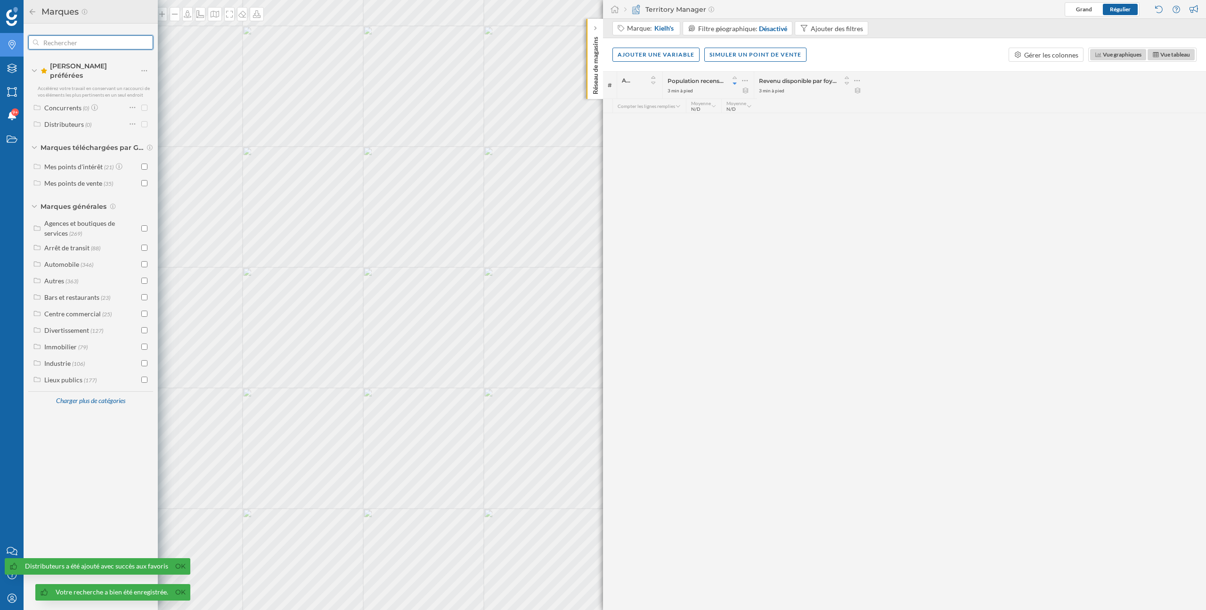
click at [89, 40] on input "text" at bounding box center [91, 42] width 104 height 19
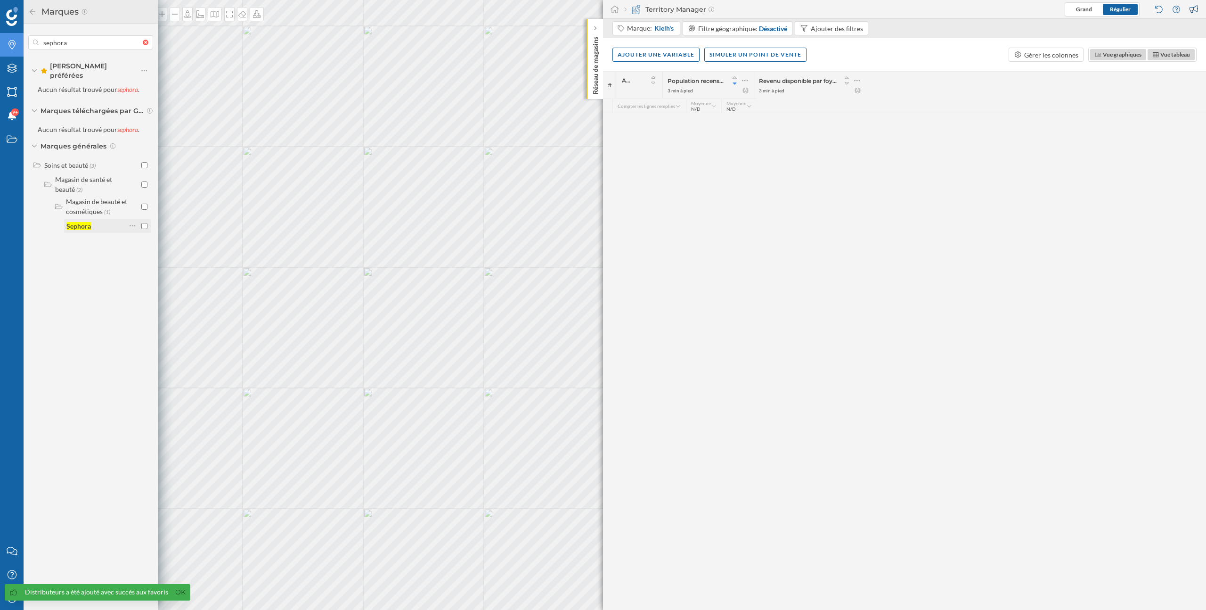
click at [144, 223] on input "checkbox" at bounding box center [144, 226] width 6 height 6
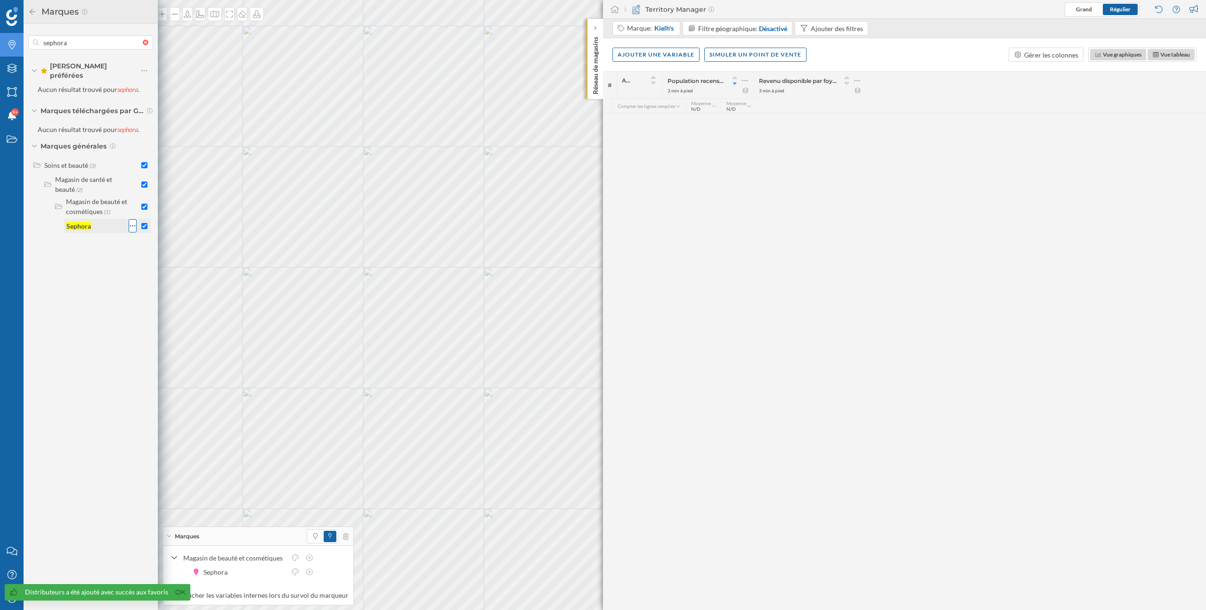
click at [131, 221] on icon at bounding box center [133, 225] width 6 height 9
click at [155, 258] on div "Ajouter aux Favoris" at bounding box center [185, 258] width 77 height 10
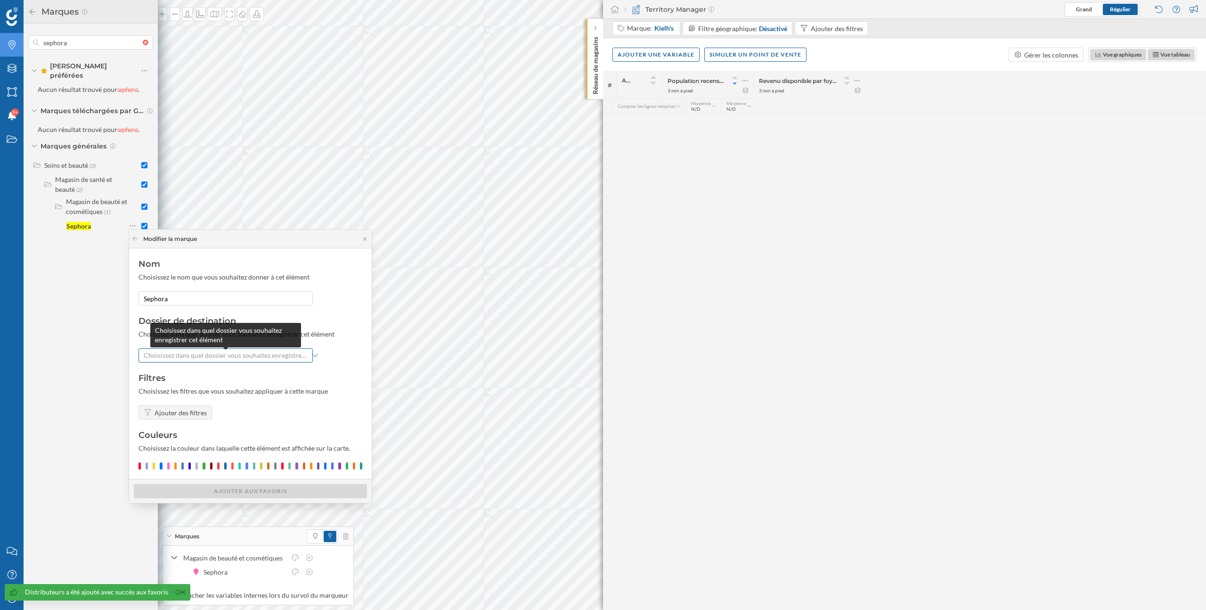
click at [181, 358] on span "Choisissez dans quel dossier vous souhaitez enregistrer cet élément" at bounding box center [226, 355] width 164 height 9
click at [180, 391] on div "Distributeurs" at bounding box center [164, 391] width 40 height 8
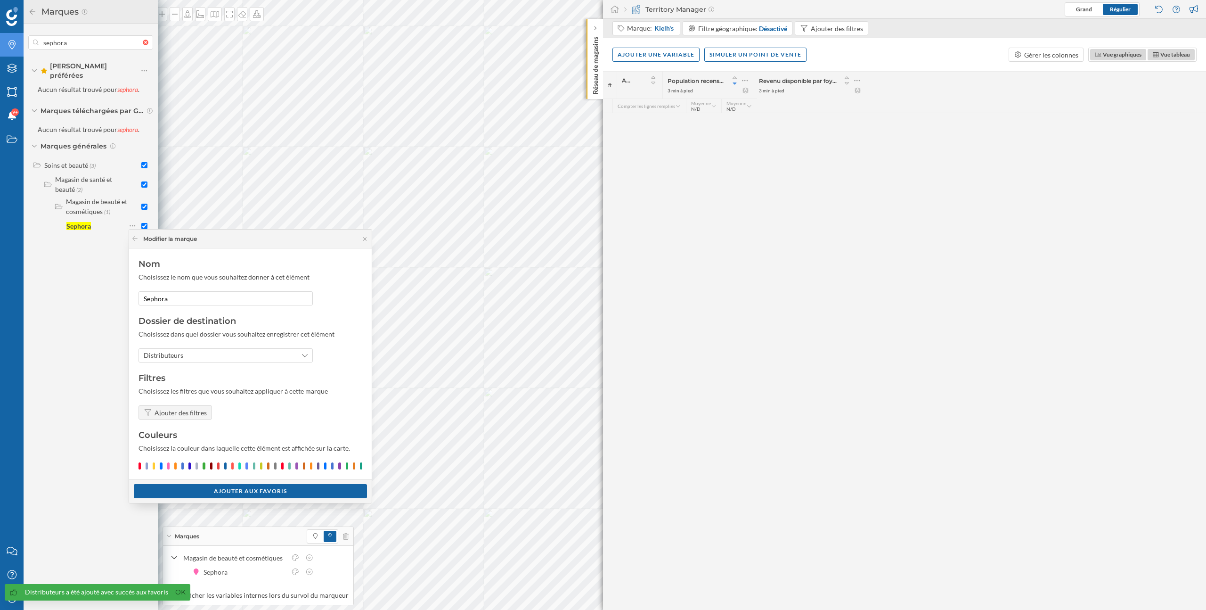
click at [166, 467] on div at bounding box center [251, 465] width 224 height 7
click at [168, 467] on div at bounding box center [168, 465] width 2 height 7
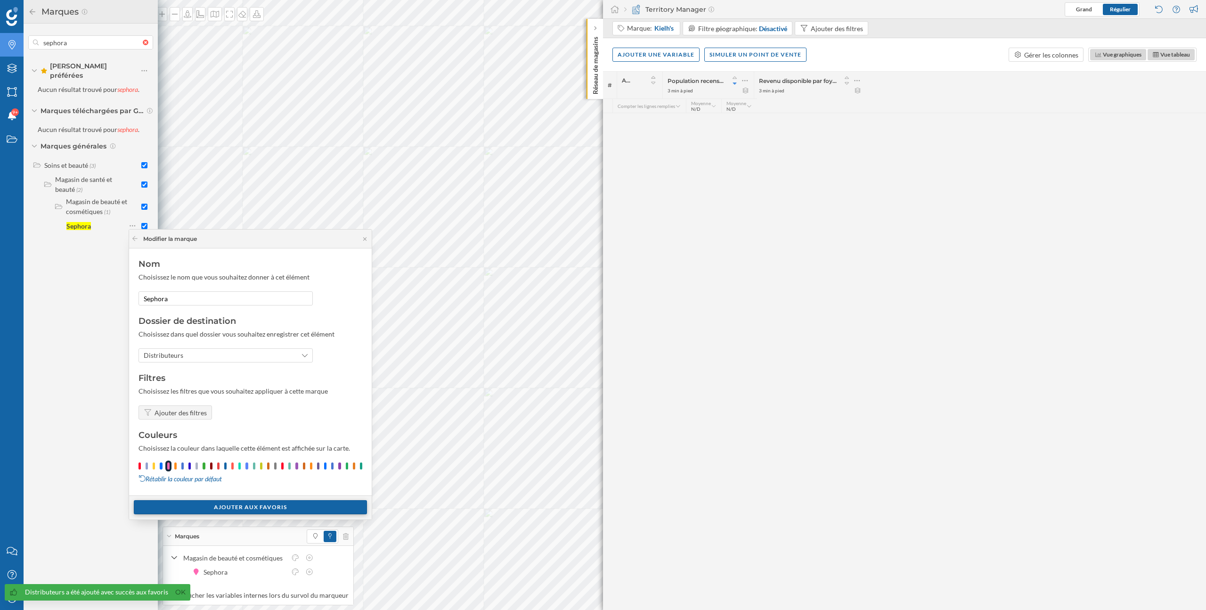
click at [188, 505] on div "Ajouter aux Favoris" at bounding box center [250, 507] width 233 height 14
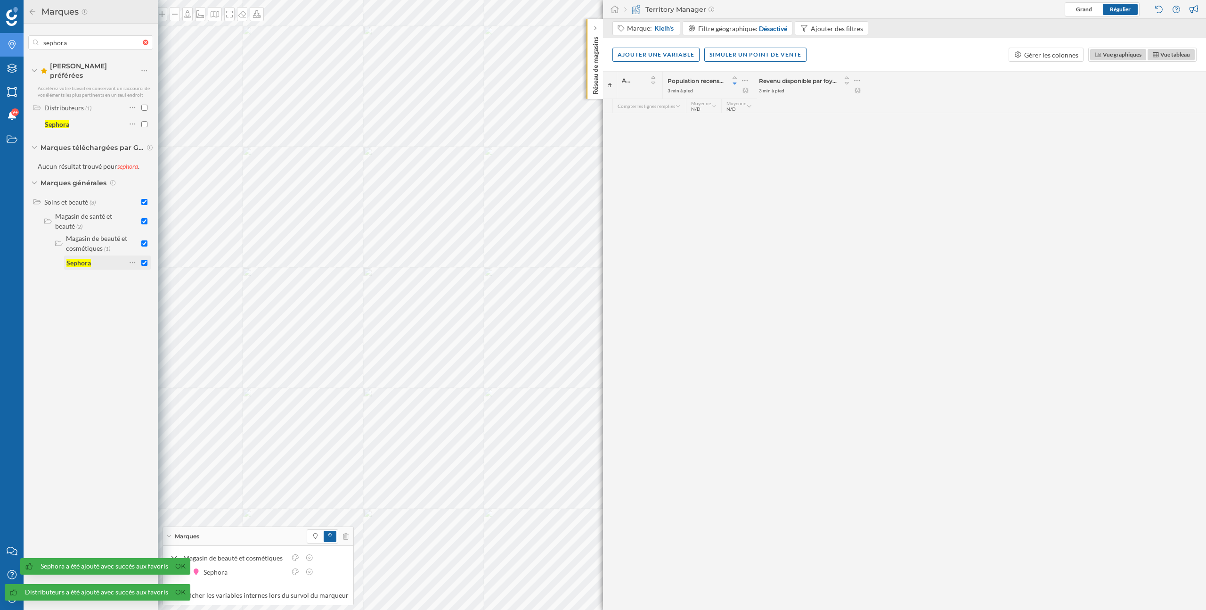
click at [144, 260] on input "checkbox" at bounding box center [144, 263] width 6 height 6
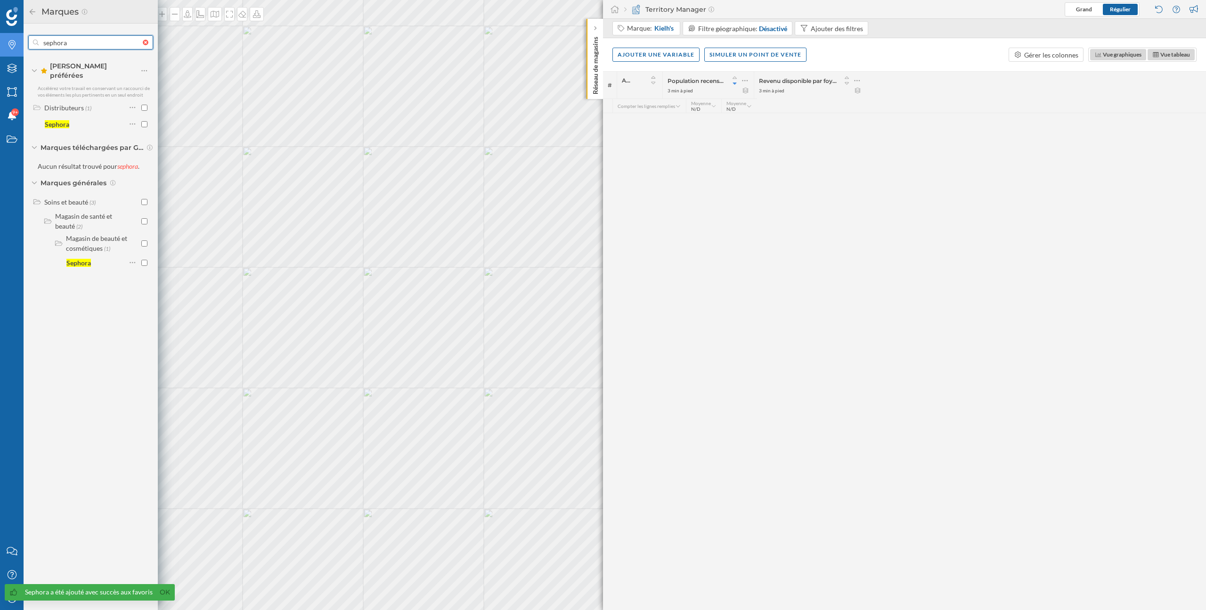
drag, startPoint x: 87, startPoint y: 47, endPoint x: 25, endPoint y: 42, distance: 62.8
click at [25, 42] on div "[PERSON_NAME] préférées Accélérez votre travail en conservant un raccourci de v…" at bounding box center [91, 153] width 134 height 258
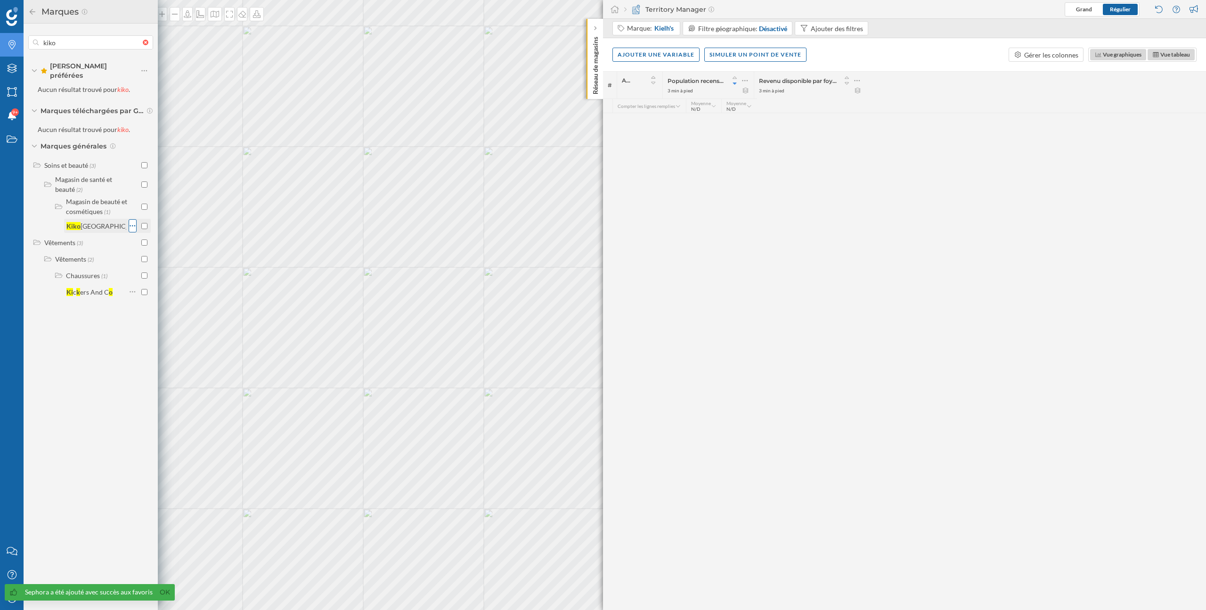
click at [134, 221] on icon at bounding box center [133, 225] width 6 height 9
click at [147, 262] on div "Ajouter aux Favoris" at bounding box center [185, 258] width 77 height 10
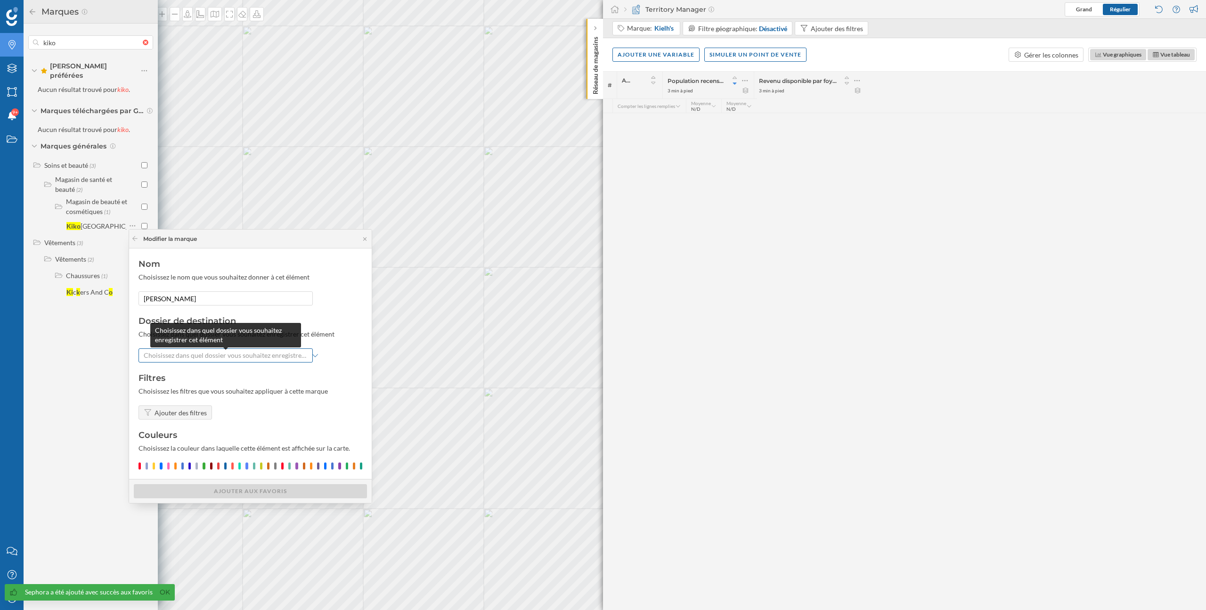
click at [173, 354] on span "Choisissez dans quel dossier vous souhaitez enregistrer cet élément" at bounding box center [226, 355] width 164 height 9
click at [171, 391] on div "Distributeurs" at bounding box center [164, 391] width 40 height 8
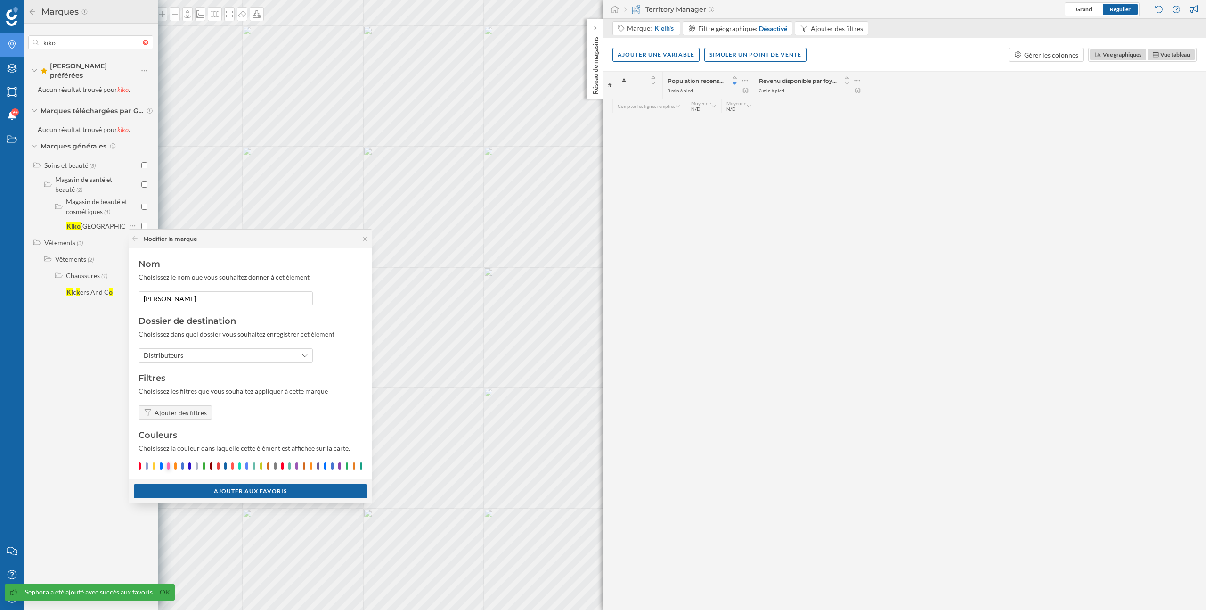
click at [169, 466] on div at bounding box center [168, 465] width 2 height 7
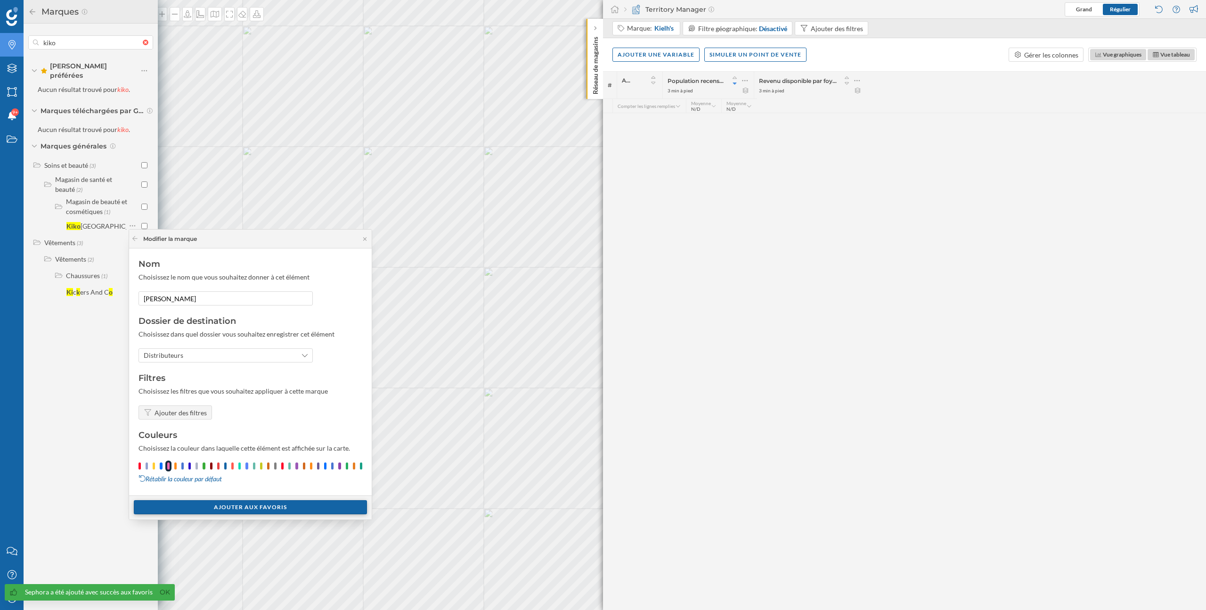
click at [188, 507] on div "Ajouter aux Favoris" at bounding box center [250, 507] width 233 height 14
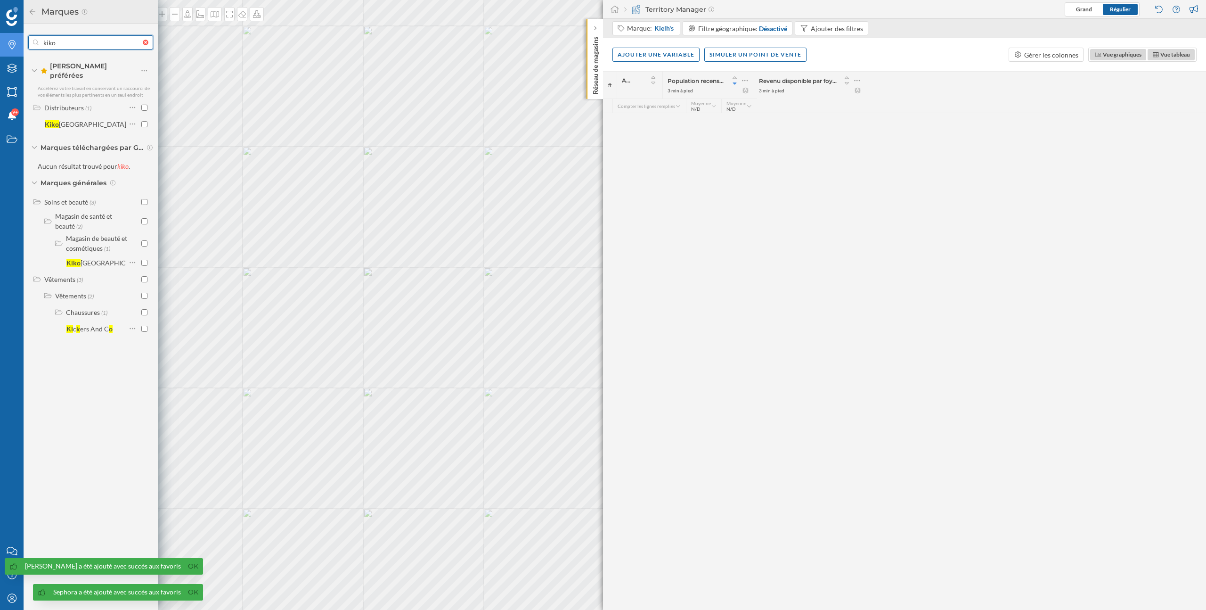
drag, startPoint x: 91, startPoint y: 39, endPoint x: 43, endPoint y: 39, distance: 48.5
click at [43, 39] on input "kiko" at bounding box center [91, 42] width 104 height 19
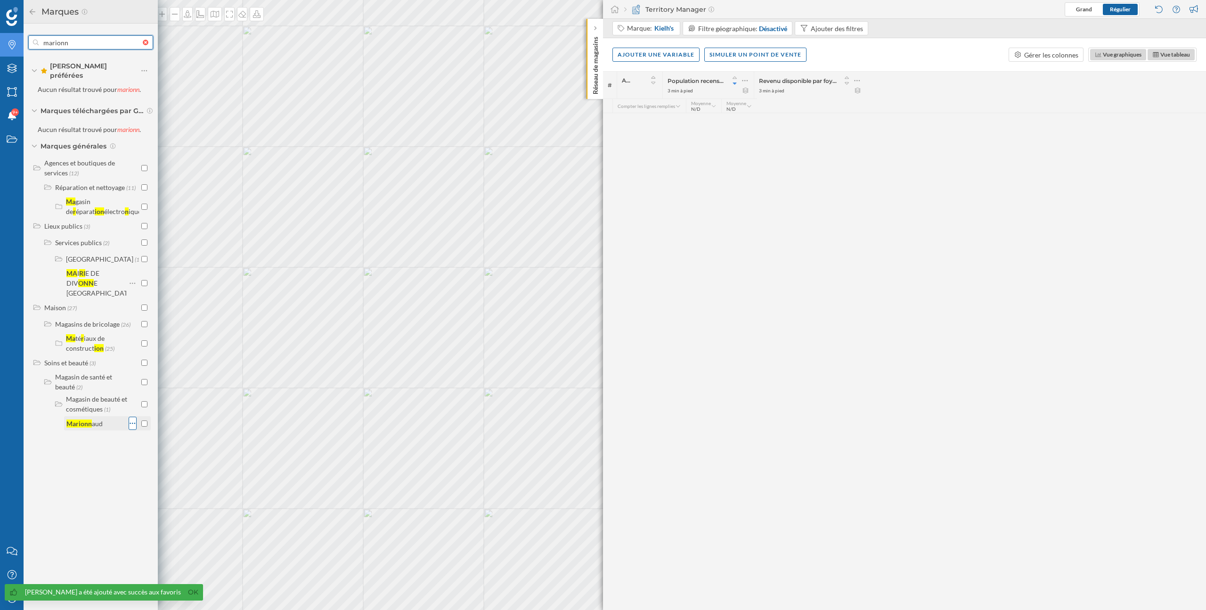
type input "marionn"
click at [131, 418] on icon at bounding box center [133, 422] width 6 height 9
click at [147, 454] on div "Ajouter aux Favoris" at bounding box center [185, 455] width 77 height 10
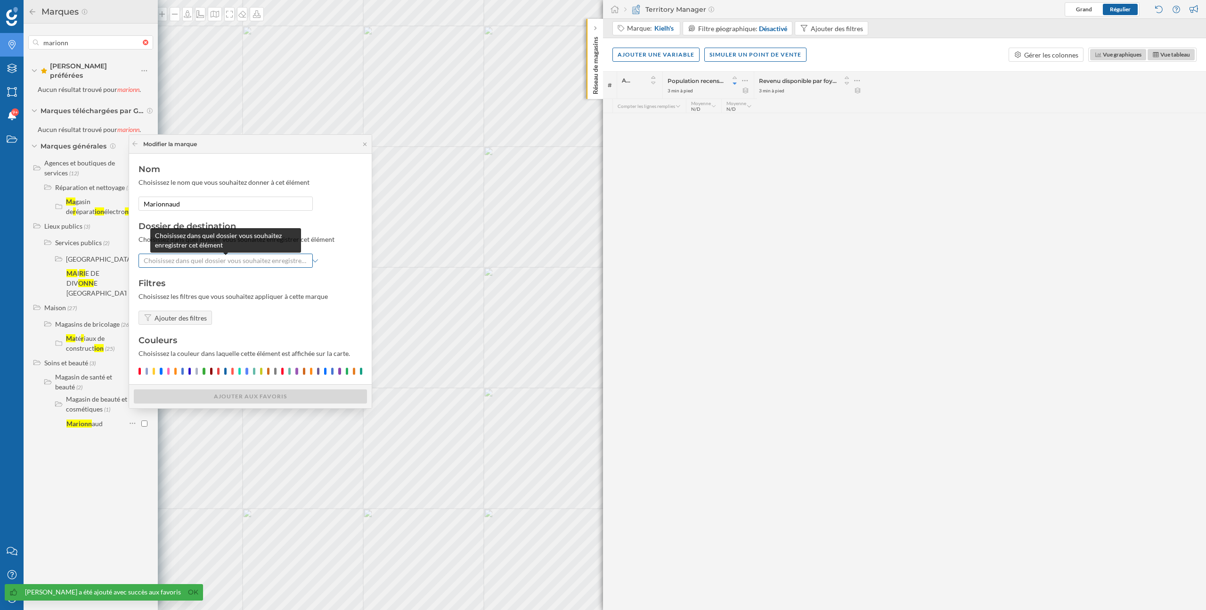
click at [176, 263] on span "Choisissez dans quel dossier vous souhaitez enregistrer cet élément" at bounding box center [226, 260] width 164 height 9
click at [177, 292] on div "Distributeurs" at bounding box center [166, 297] width 44 height 10
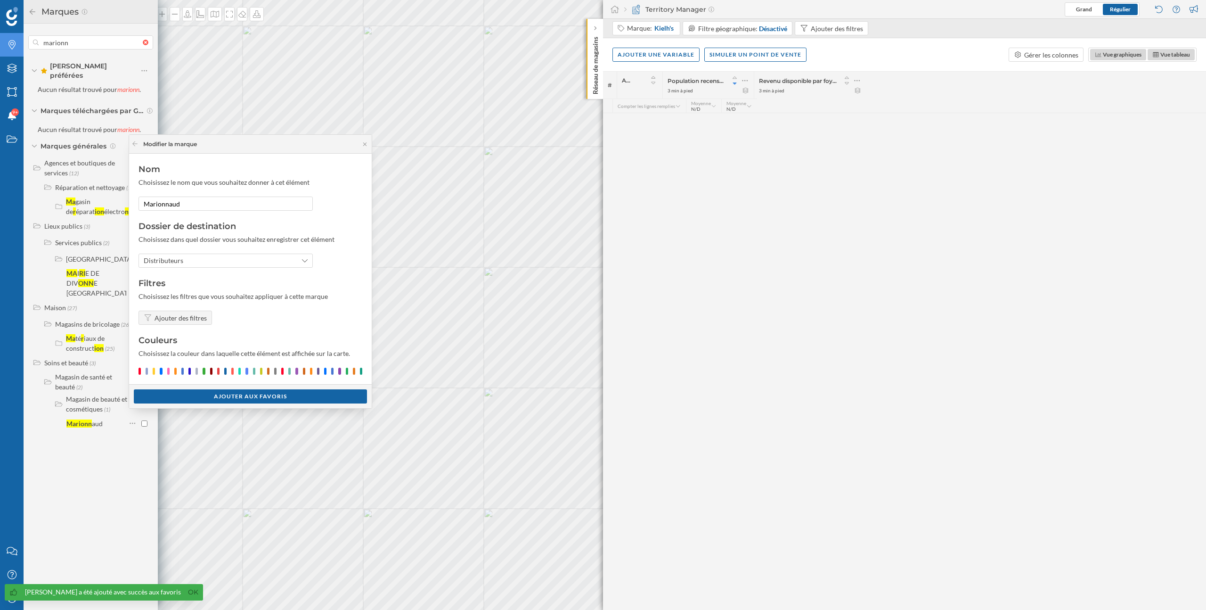
click at [170, 370] on div at bounding box center [251, 371] width 224 height 7
click at [169, 373] on div at bounding box center [168, 371] width 2 height 7
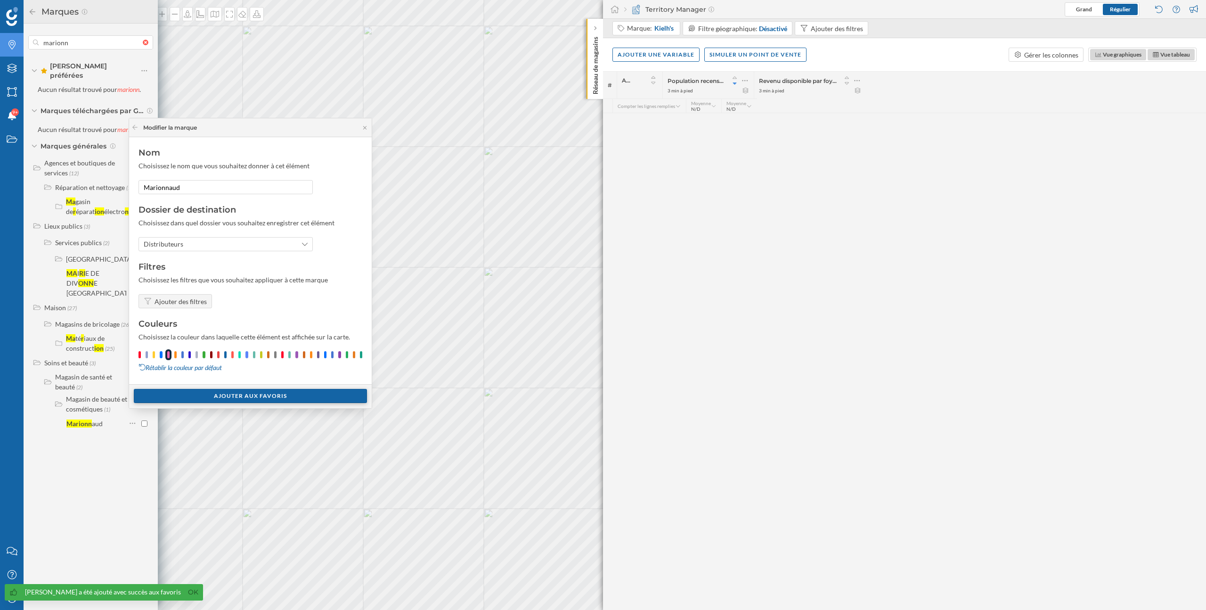
click at [185, 398] on div "Ajouter aux Favoris" at bounding box center [250, 396] width 233 height 14
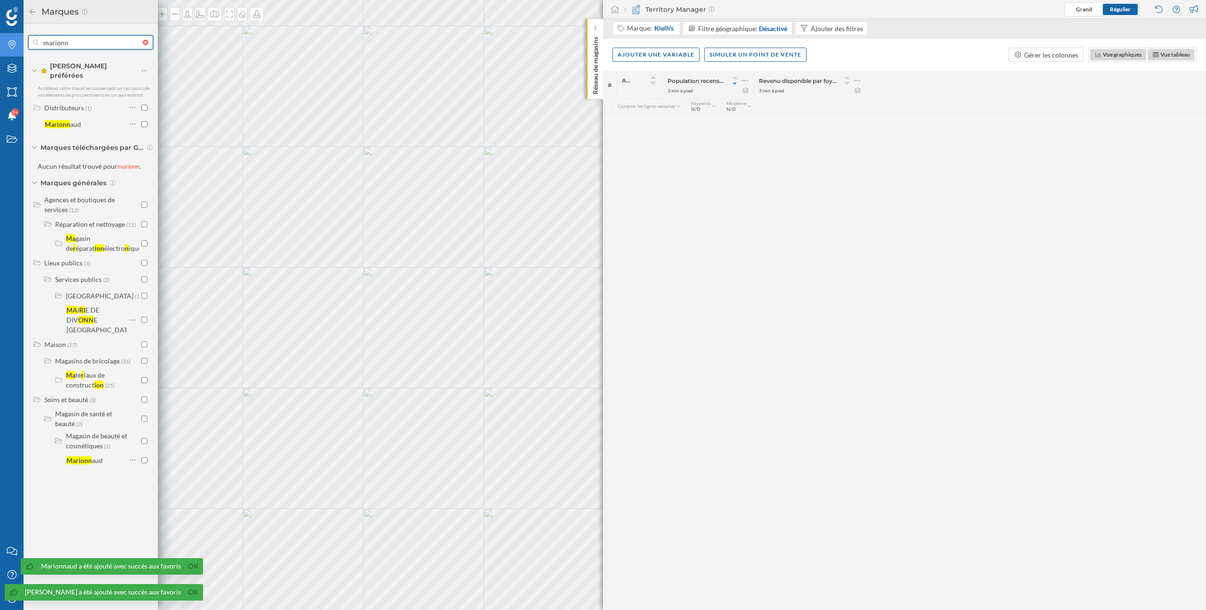
click at [82, 46] on input "marionn" at bounding box center [91, 42] width 104 height 19
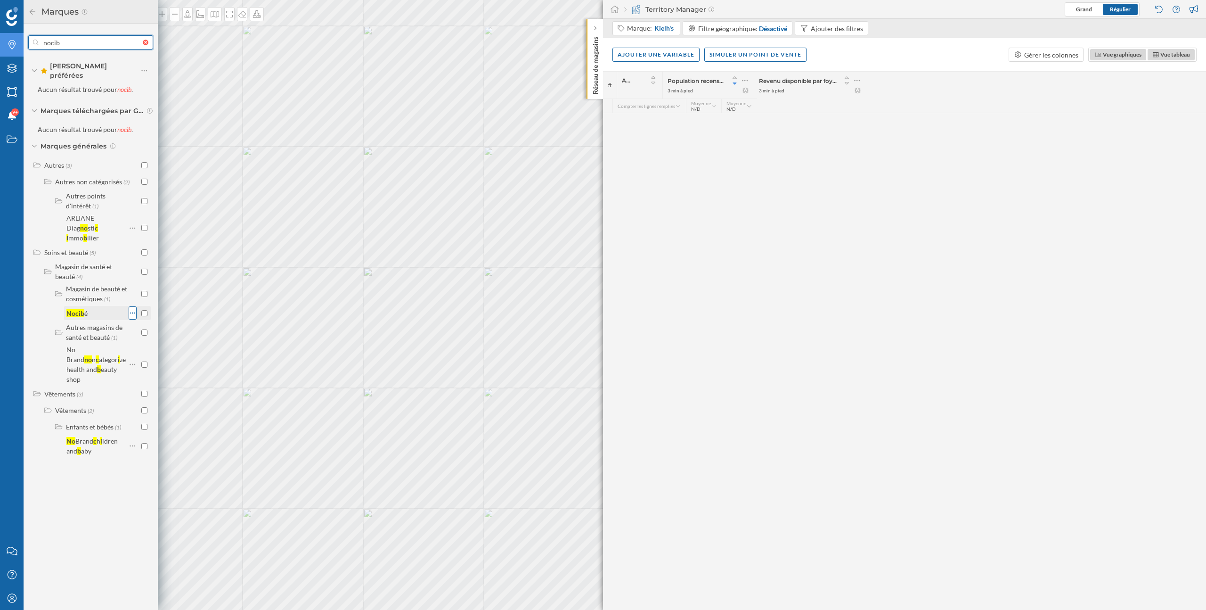
type input "nocib"
click at [134, 308] on icon at bounding box center [133, 312] width 6 height 9
click at [152, 328] on div "Ajouter aux Favoris" at bounding box center [185, 330] width 77 height 10
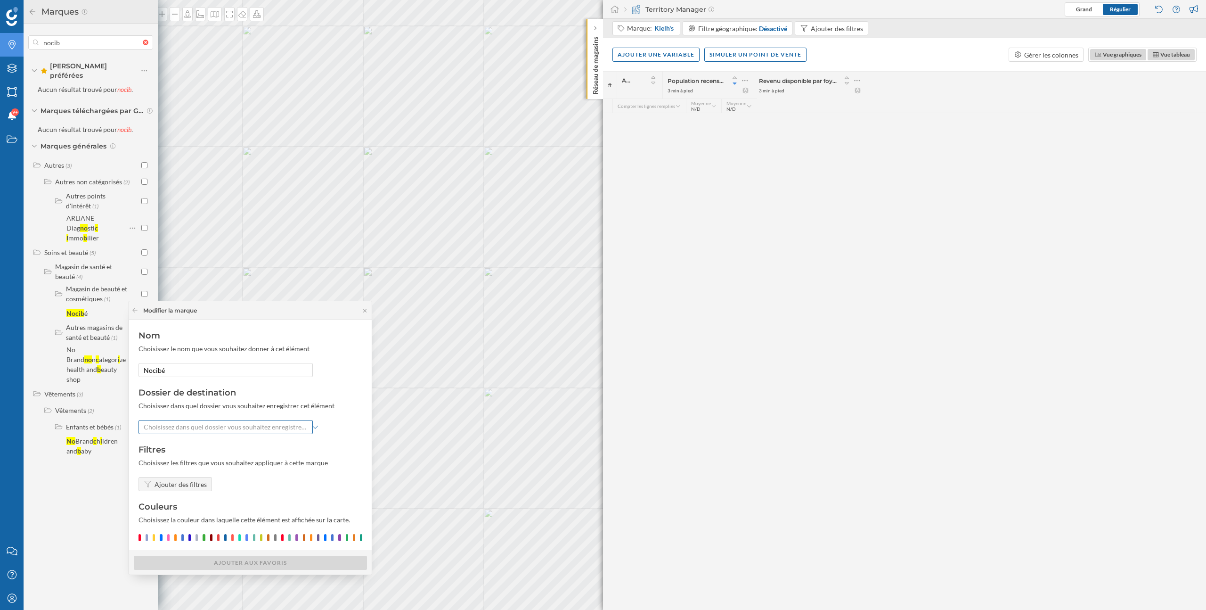
click at [172, 433] on div "Choisissez dans quel dossier vous souhaitez enregistrer cet élément" at bounding box center [226, 427] width 174 height 14
click at [172, 464] on div "Distributeurs" at bounding box center [164, 463] width 40 height 8
click at [170, 541] on div "Nom Choisissez le nom que vous souhaitez donner à cet élément Nocibé Dossier de…" at bounding box center [250, 435] width 243 height 230
click at [169, 539] on div at bounding box center [168, 537] width 2 height 7
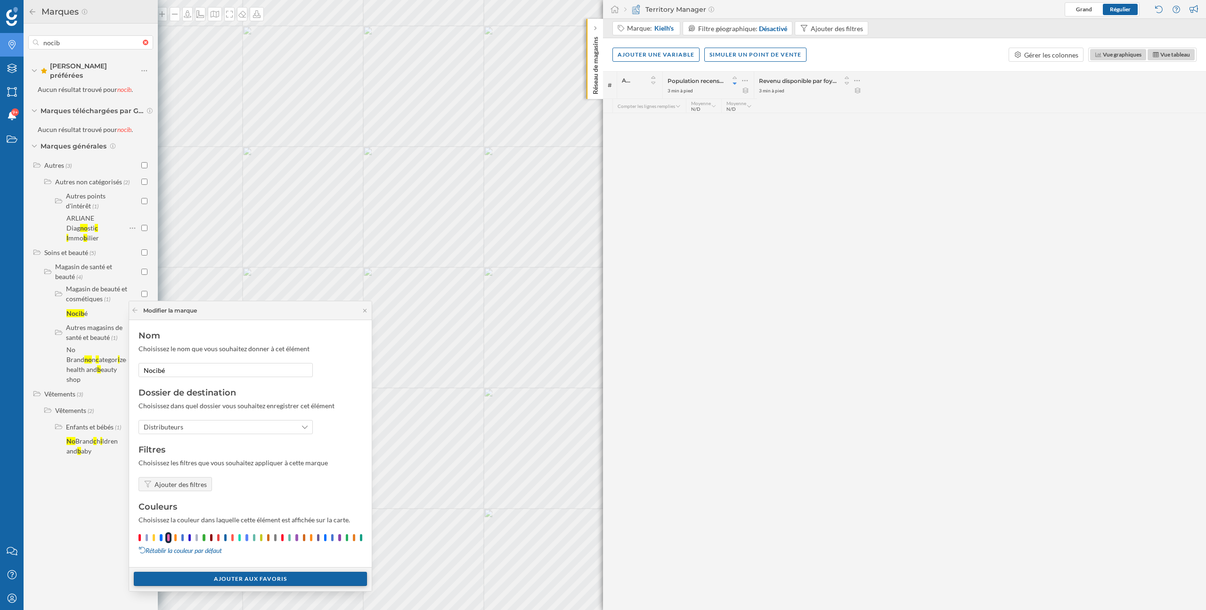
click at [191, 579] on div "Ajouter aux Favoris" at bounding box center [250, 579] width 233 height 14
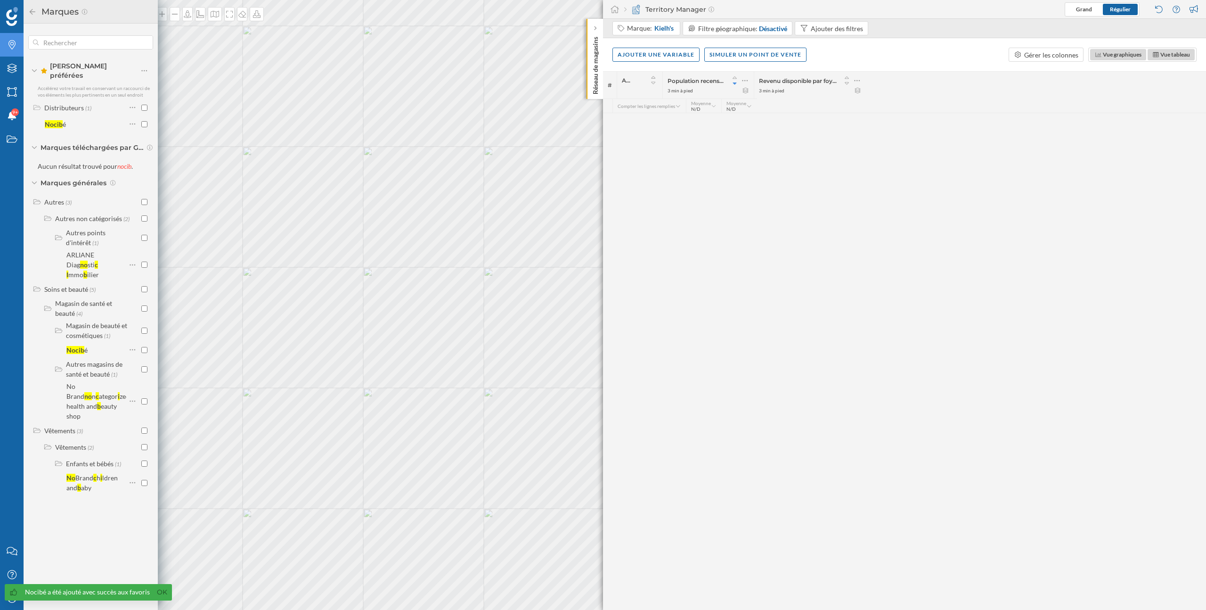
click at [148, 43] on div at bounding box center [148, 43] width 10 height 6
click at [143, 43] on input "text" at bounding box center [91, 42] width 104 height 19
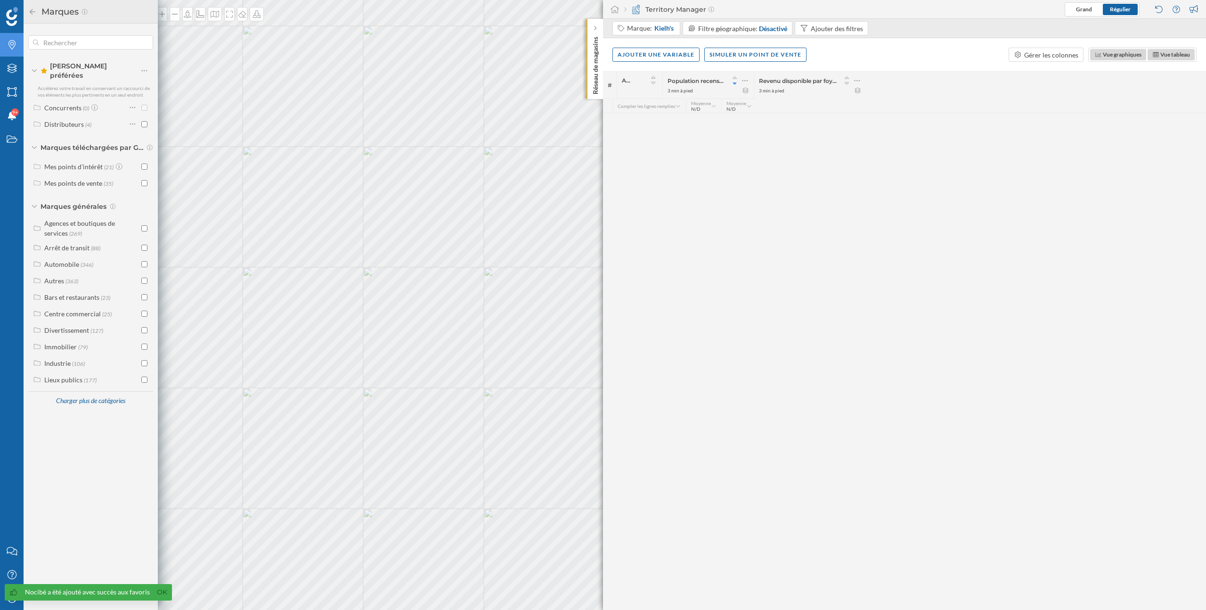
click at [13, 17] on img at bounding box center [12, 16] width 12 height 19
click at [13, 47] on icon at bounding box center [11, 44] width 7 height 9
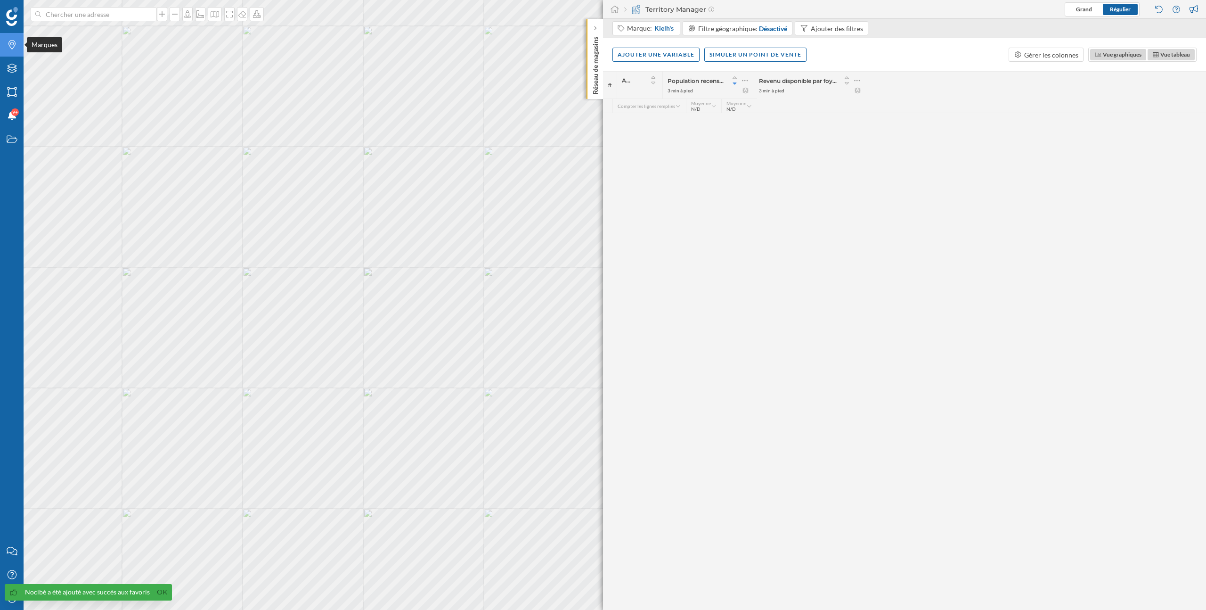
click at [13, 47] on icon at bounding box center [11, 44] width 7 height 9
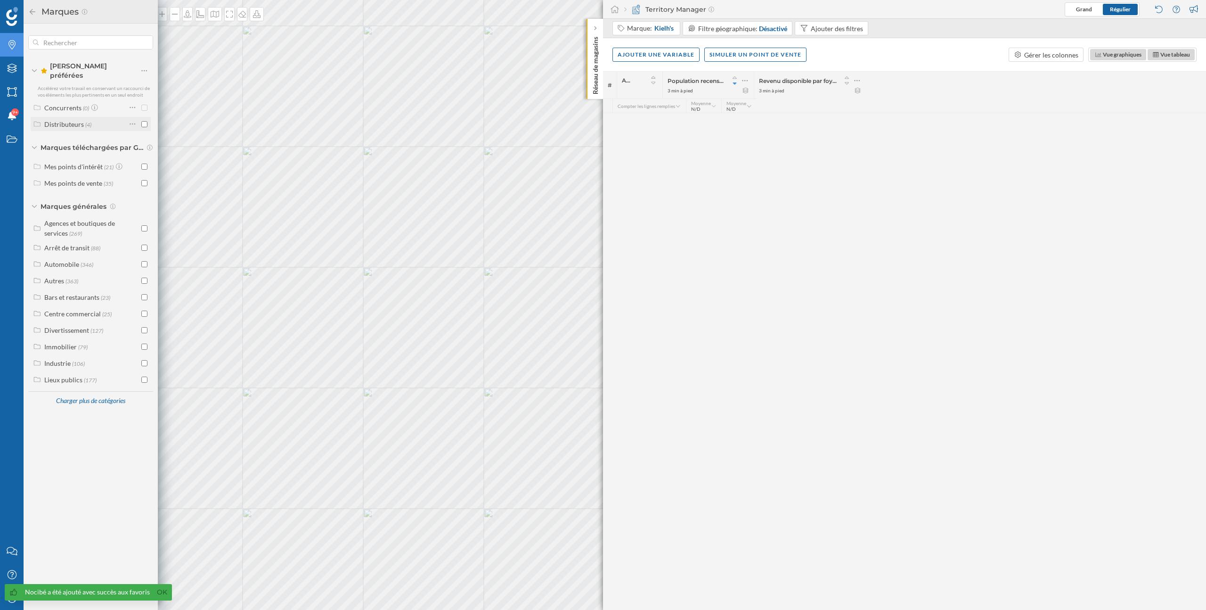
click at [145, 121] on input "checkbox" at bounding box center [144, 124] width 6 height 6
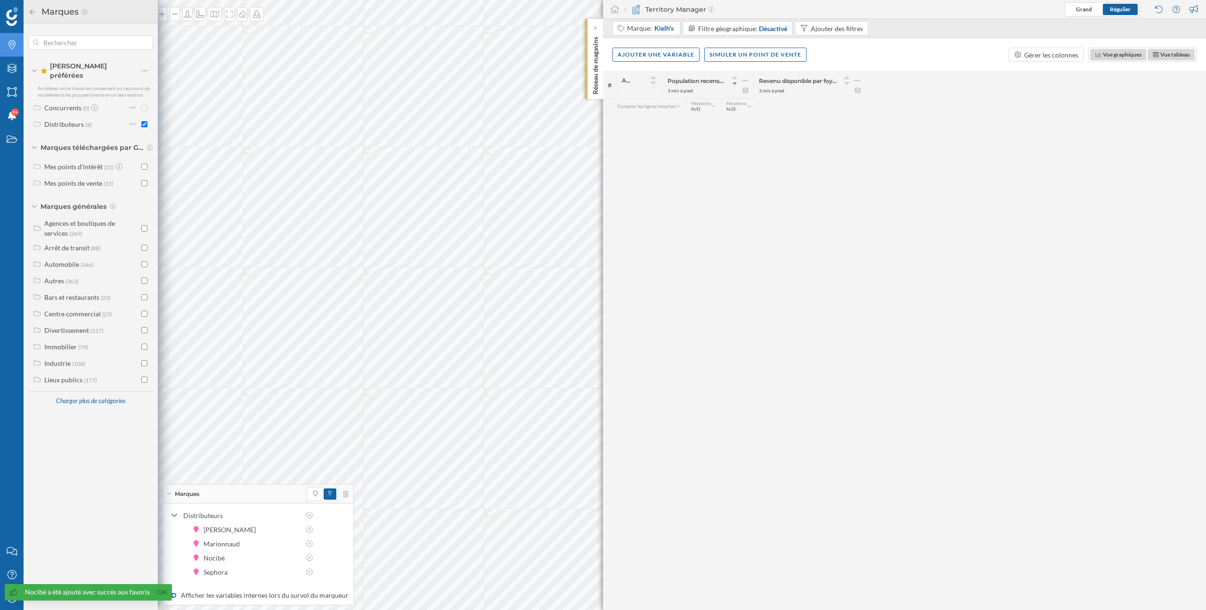
click at [145, 121] on input "checkbox" at bounding box center [144, 124] width 6 height 6
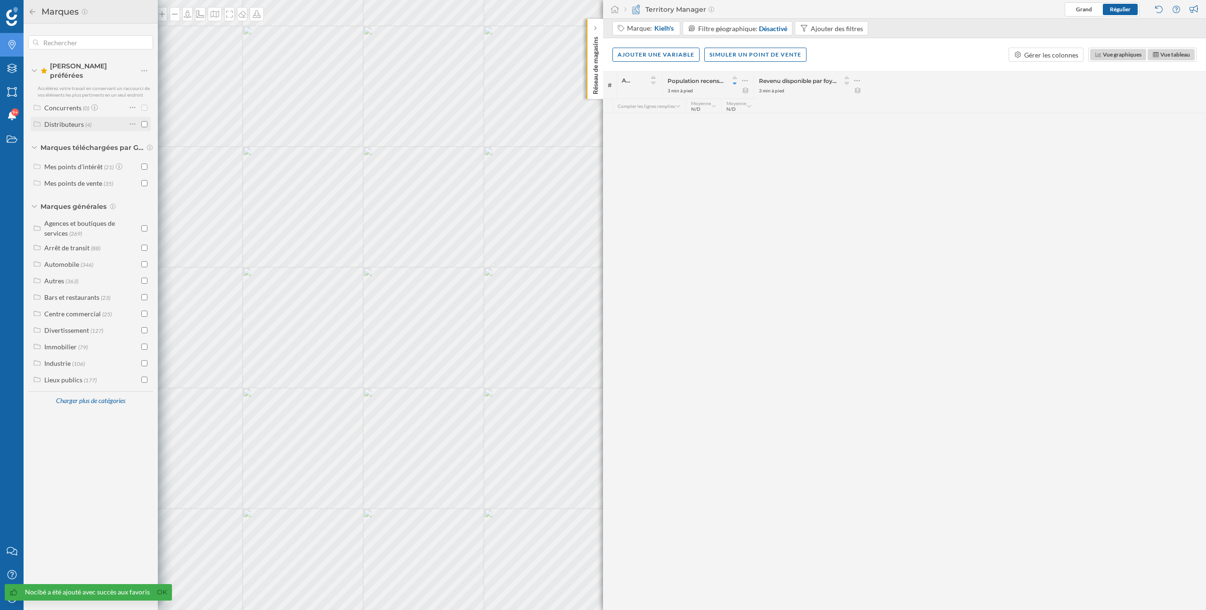
click at [145, 121] on input "checkbox" at bounding box center [144, 124] width 6 height 6
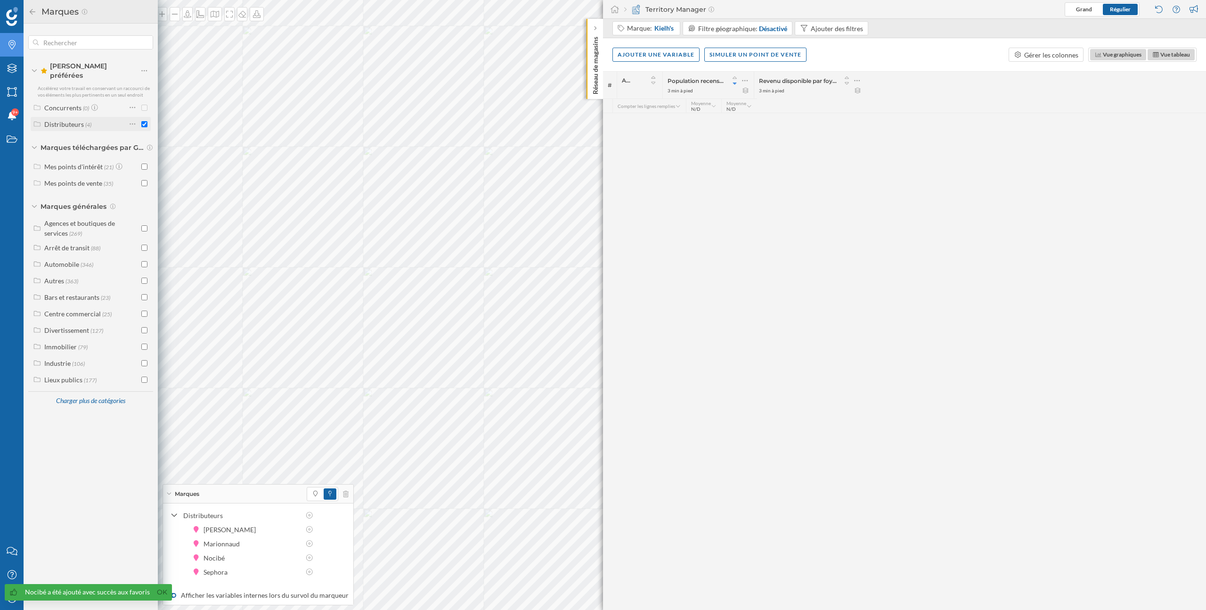
click at [145, 121] on input "checkbox" at bounding box center [144, 124] width 6 height 6
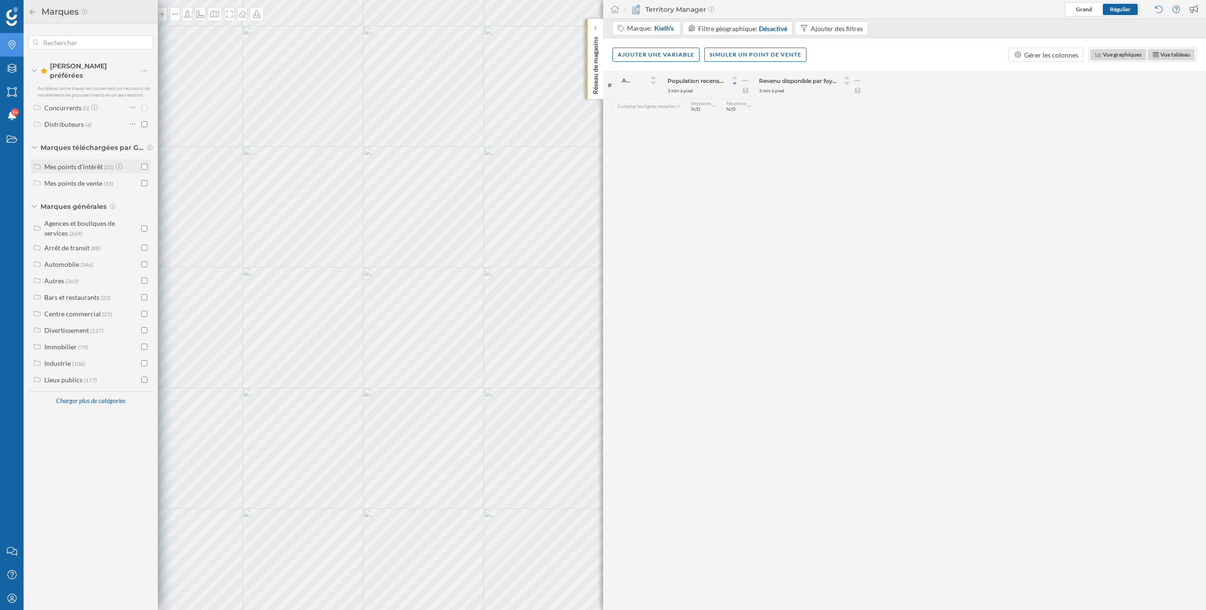
click at [55, 163] on div "Mes points d'intérêt" at bounding box center [73, 167] width 58 height 8
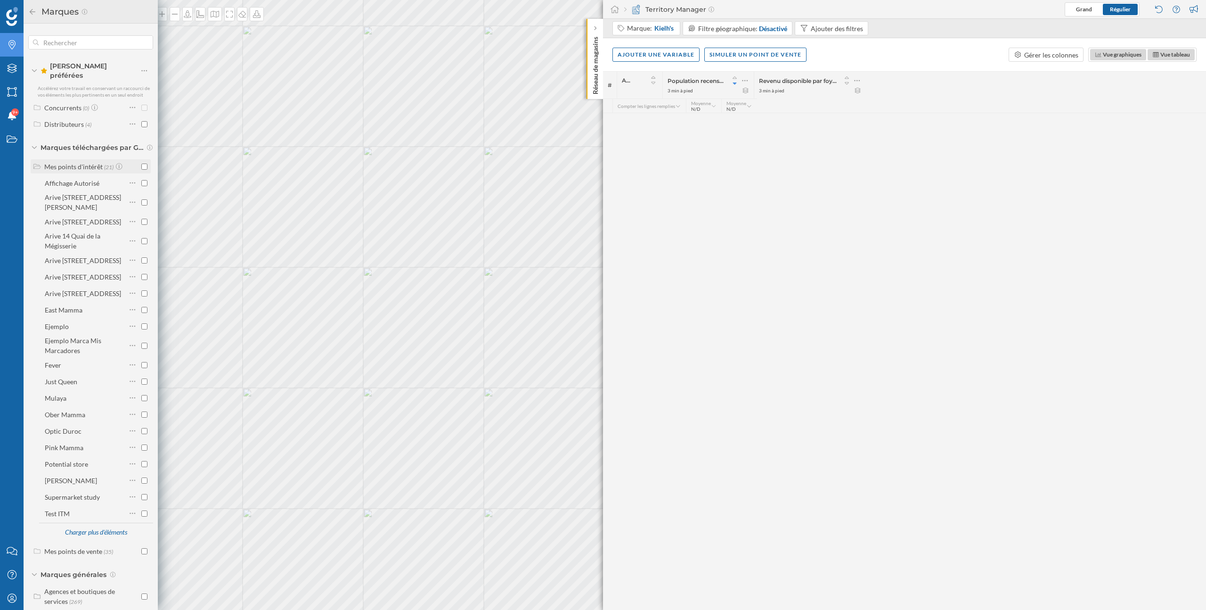
click at [55, 163] on div "Mes points d'intérêt" at bounding box center [73, 167] width 58 height 8
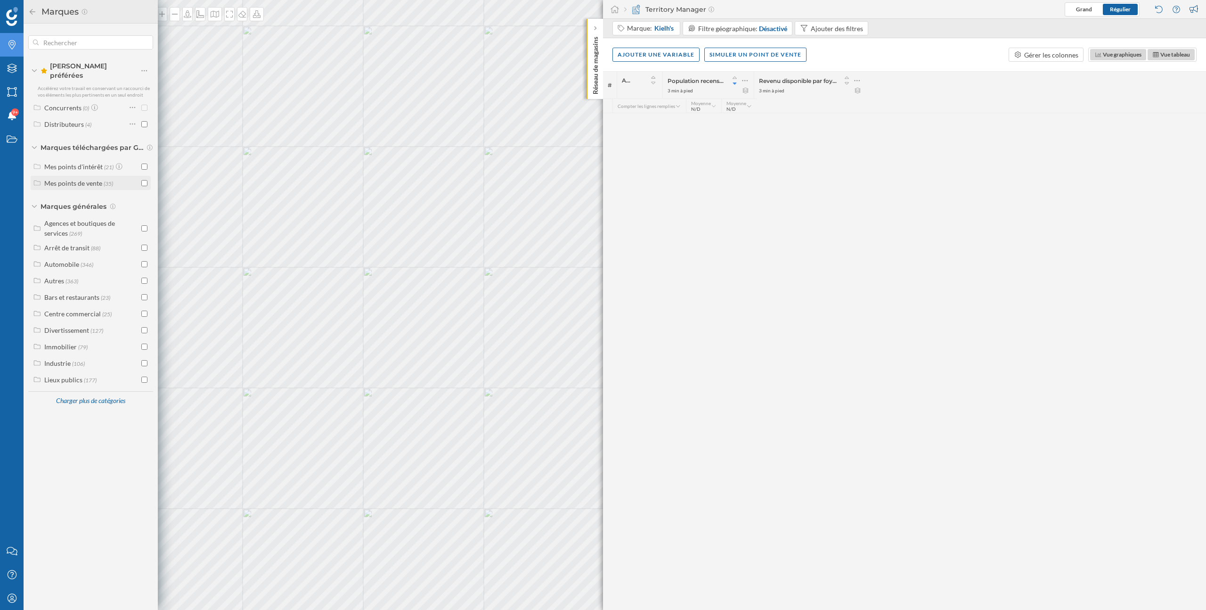
click at [58, 179] on div "Mes points de vente" at bounding box center [73, 183] width 58 height 8
click at [76, 179] on div "Mes points de vente" at bounding box center [73, 183] width 58 height 8
click at [144, 66] on icon at bounding box center [144, 70] width 6 height 9
click at [164, 104] on div "Créer un nouveau dossier" at bounding box center [197, 106] width 77 height 10
click at [165, 123] on input "Nom du nouveau dossier" at bounding box center [212, 122] width 132 height 14
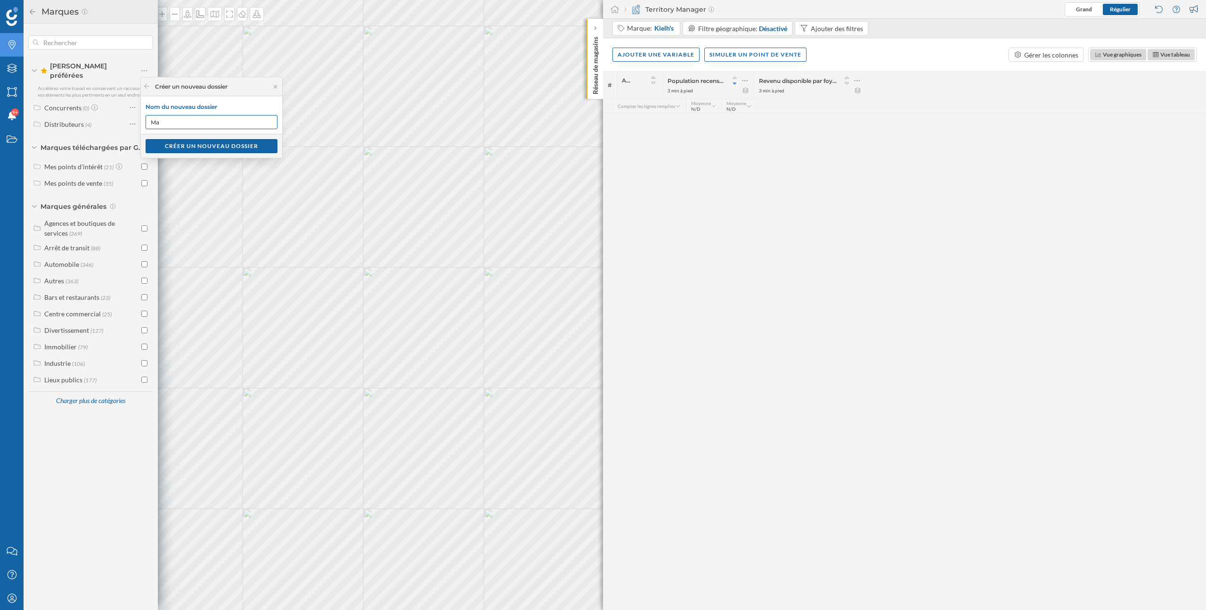
type input "M"
type input "H"
type input "[PERSON_NAME]"
click at [178, 146] on div "Créer un nouveau dossier" at bounding box center [212, 146] width 132 height 14
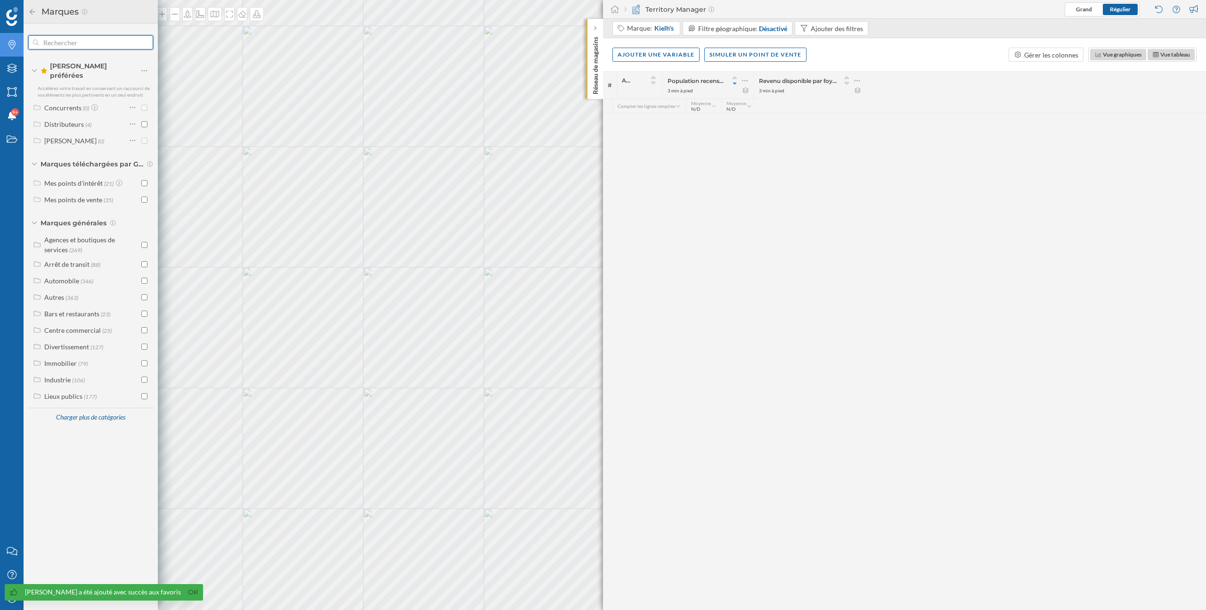
click at [83, 44] on input "text" at bounding box center [91, 42] width 104 height 19
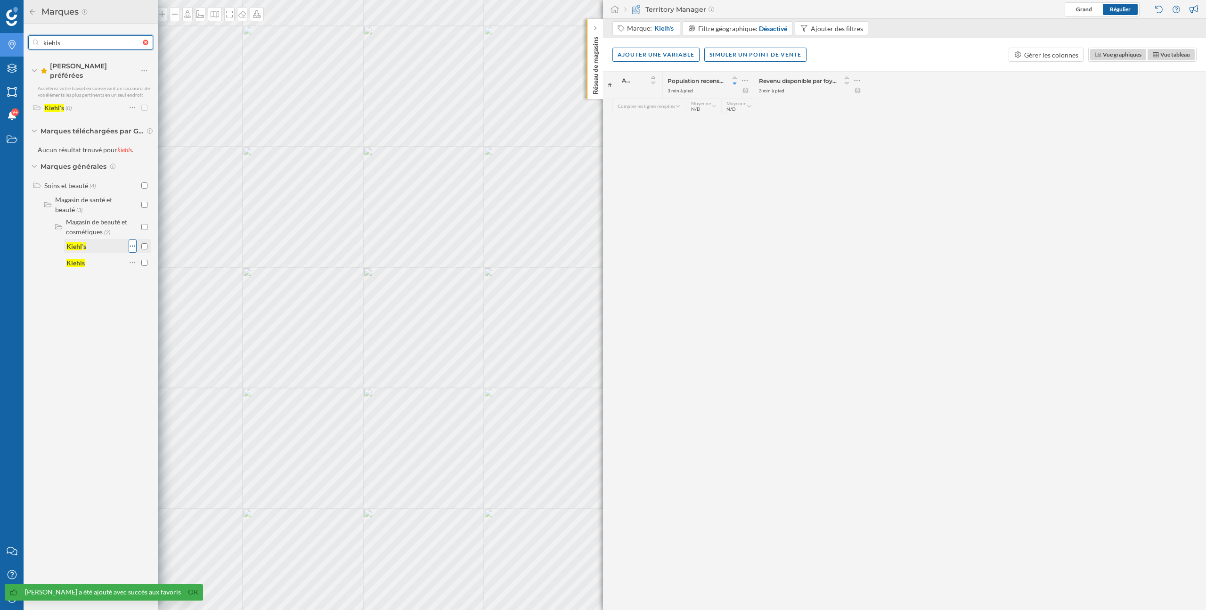
type input "kiehls"
click at [135, 242] on icon at bounding box center [133, 245] width 6 height 9
click at [151, 283] on div "Ajouter aux Favoris" at bounding box center [178, 278] width 95 height 14
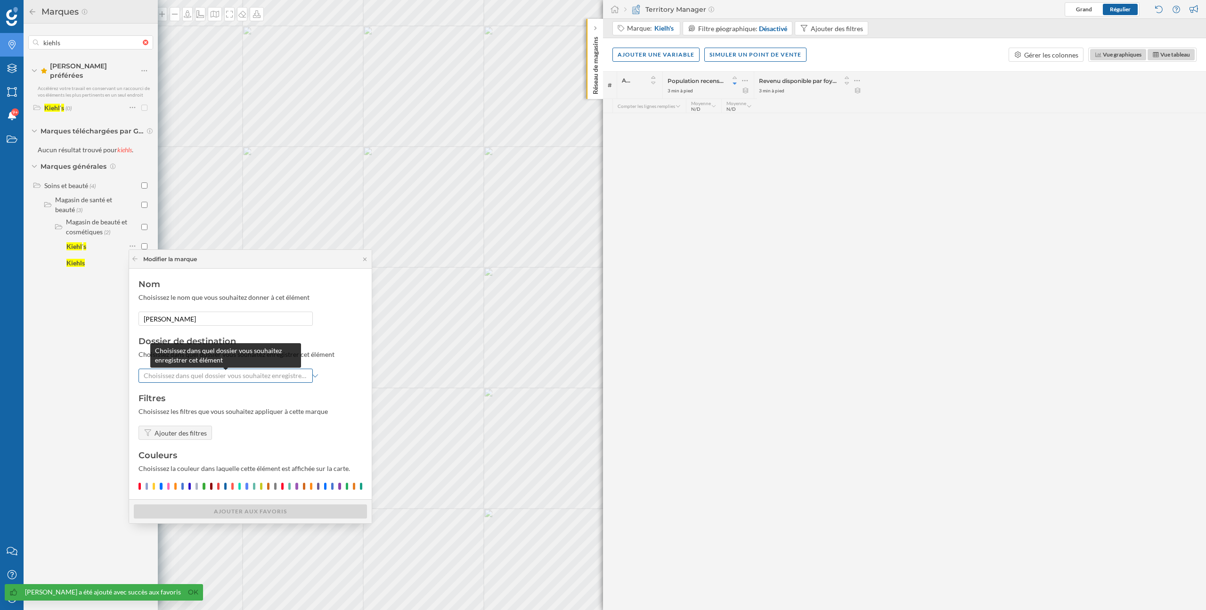
click at [180, 374] on span "Choisissez dans quel dossier vous souhaitez enregistrer cet élément" at bounding box center [226, 375] width 164 height 9
click at [183, 416] on div "Distributeurs" at bounding box center [225, 411] width 169 height 14
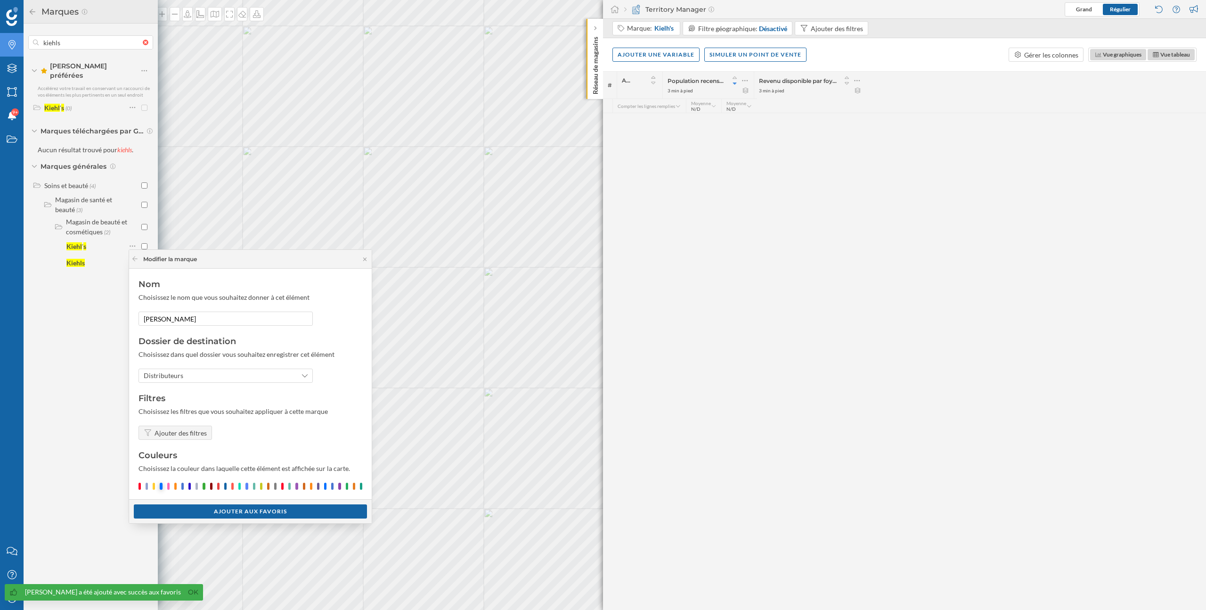
click at [161, 487] on div at bounding box center [161, 485] width 2 height 7
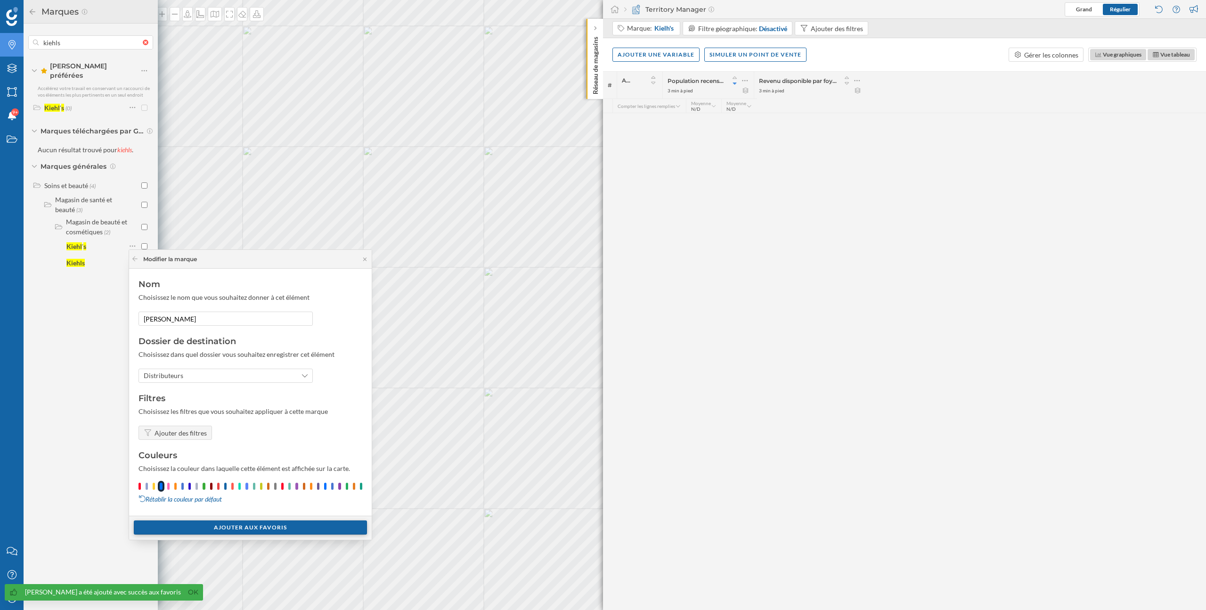
click at [193, 524] on div "Ajouter aux Favoris" at bounding box center [250, 527] width 233 height 14
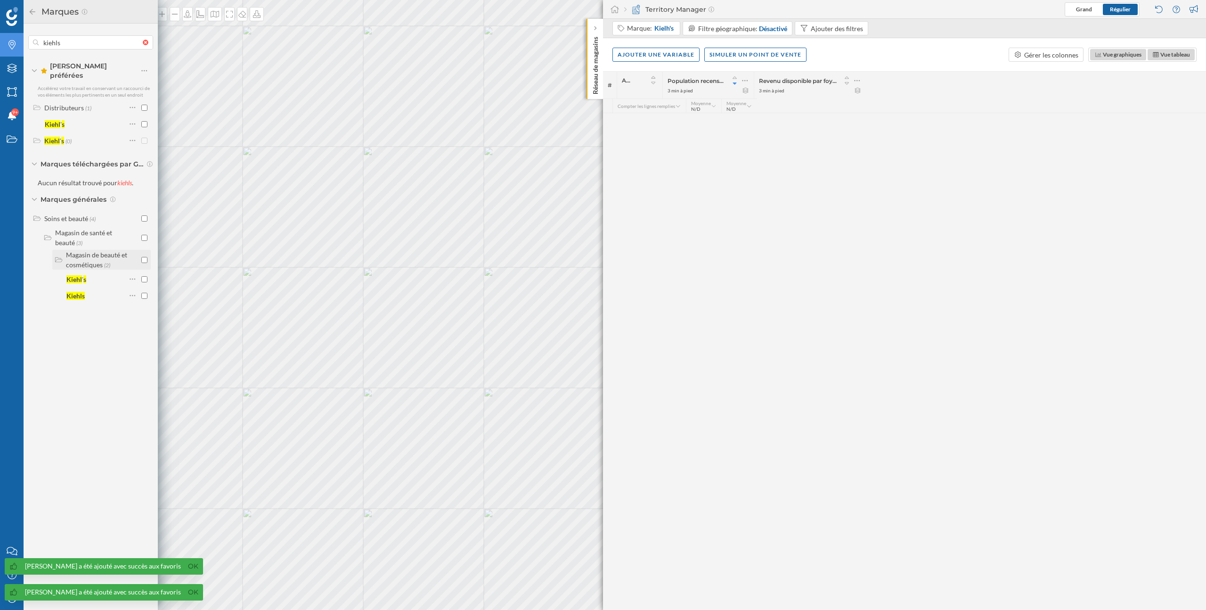
click at [133, 259] on label "Magasin de beauté et cosmétiques (2)" at bounding box center [102, 260] width 73 height 20
click at [132, 256] on label "Magasin de beauté et cosmétiques (2)" at bounding box center [102, 260] width 73 height 20
click at [136, 291] on div at bounding box center [133, 295] width 8 height 13
click at [144, 320] on div "Ajouter aux Favoris" at bounding box center [178, 327] width 95 height 14
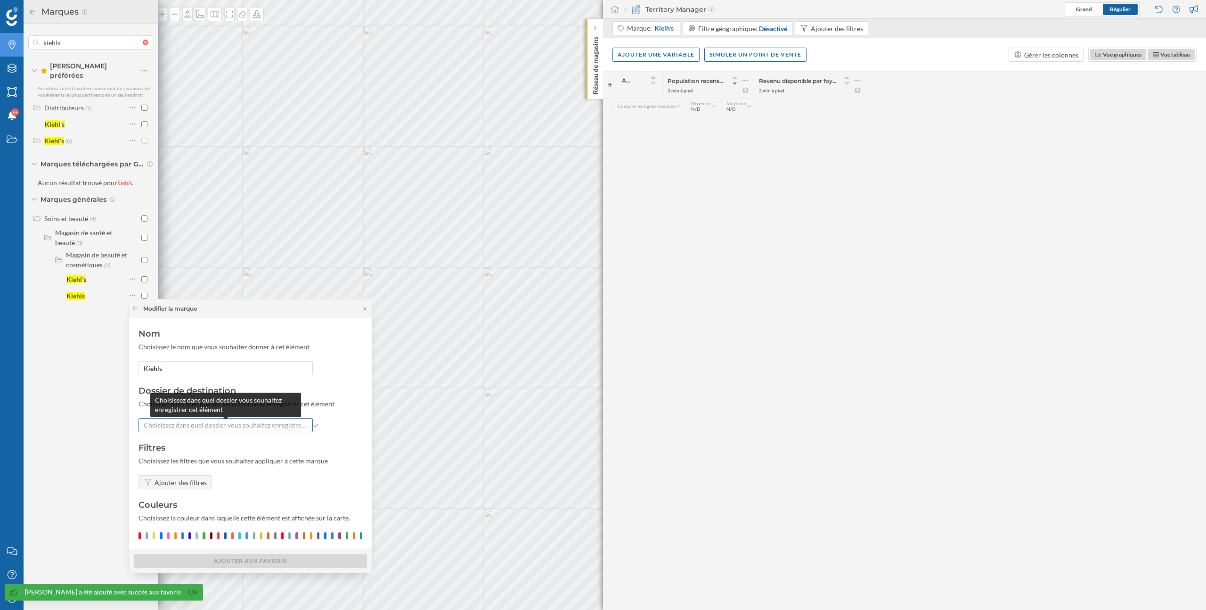
click at [171, 425] on span "Choisissez dans quel dossier vous souhaitez enregistrer cet élément" at bounding box center [226, 424] width 164 height 9
click at [177, 463] on div "Distributeurs" at bounding box center [164, 461] width 40 height 8
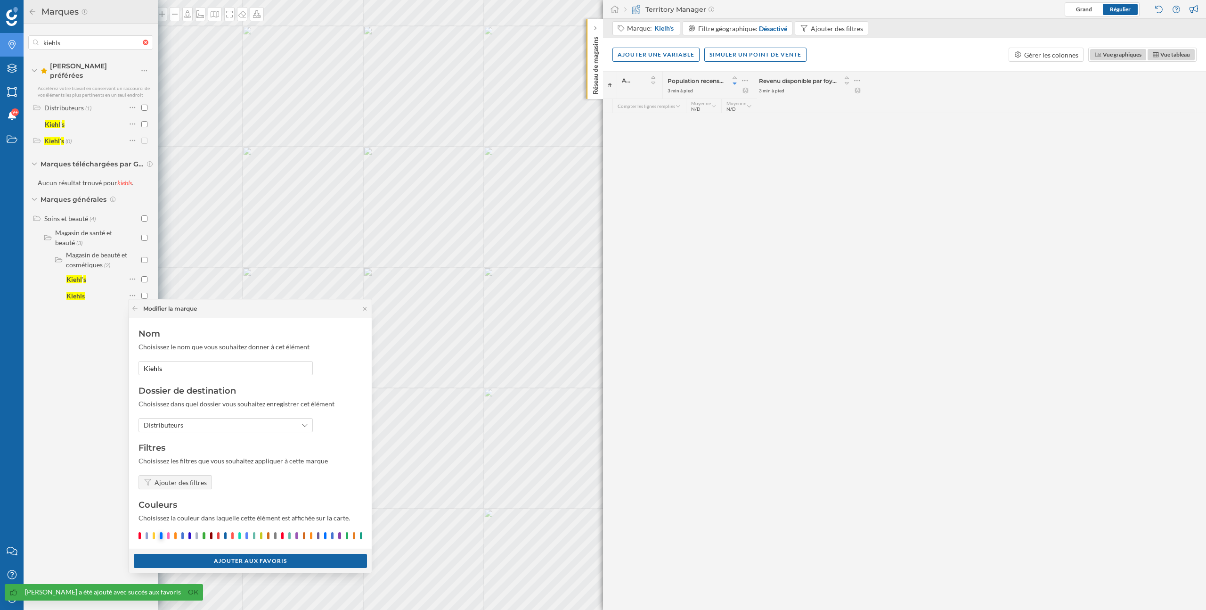
click at [162, 533] on div at bounding box center [161, 535] width 2 height 7
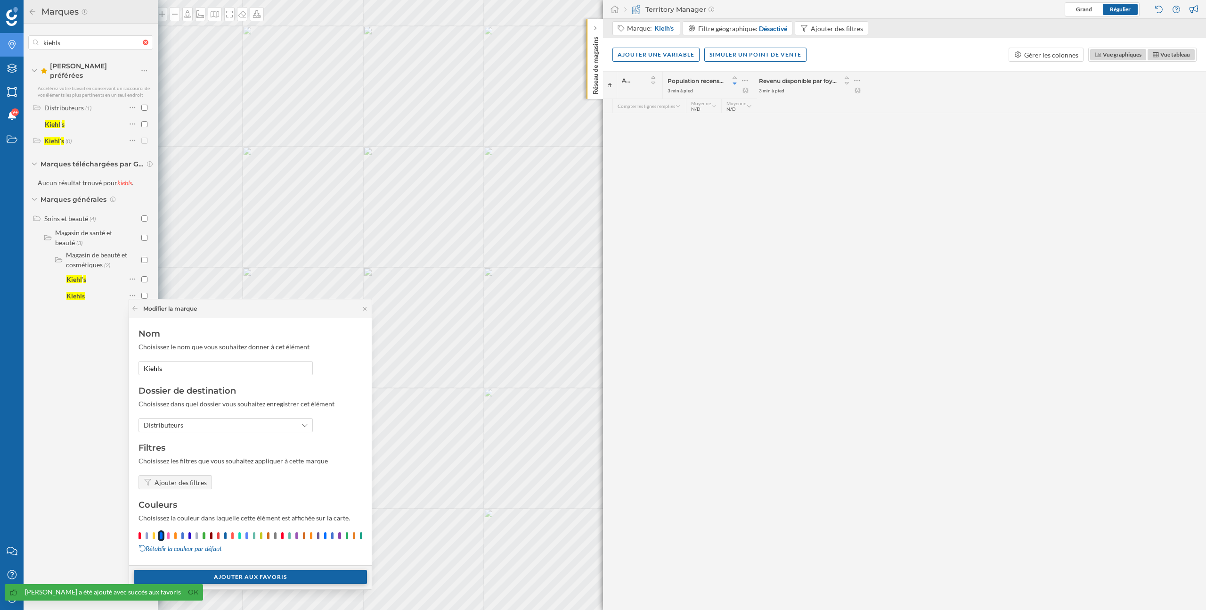
click at [194, 580] on div "Ajouter aux Favoris" at bounding box center [250, 577] width 233 height 14
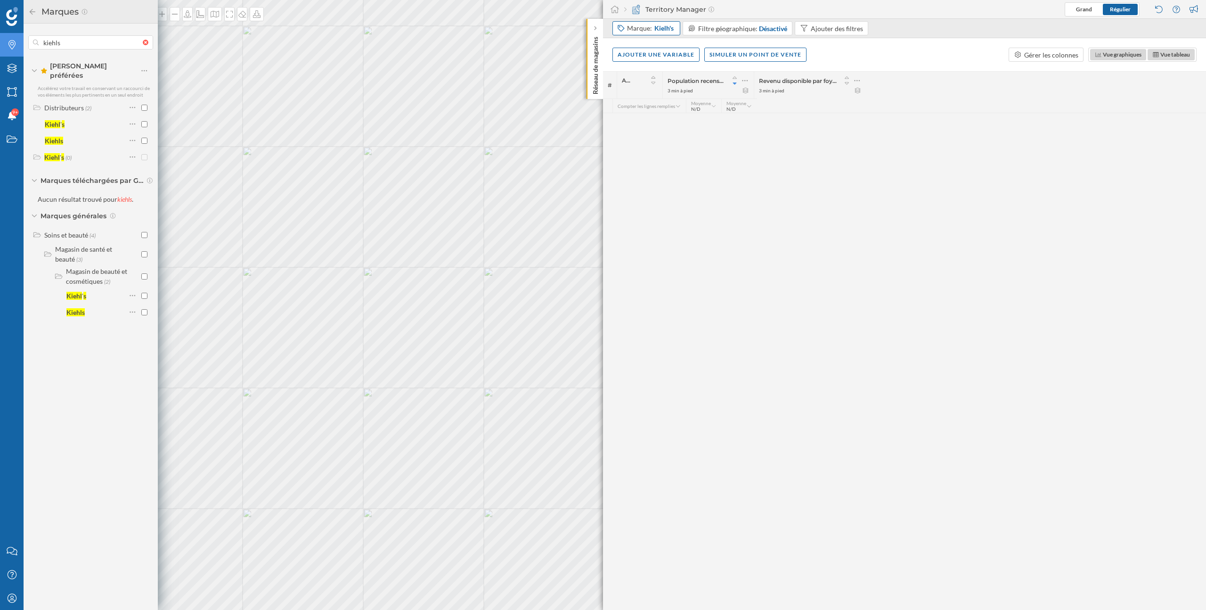
click at [659, 29] on span "Kielh's" at bounding box center [663, 28] width 19 height 9
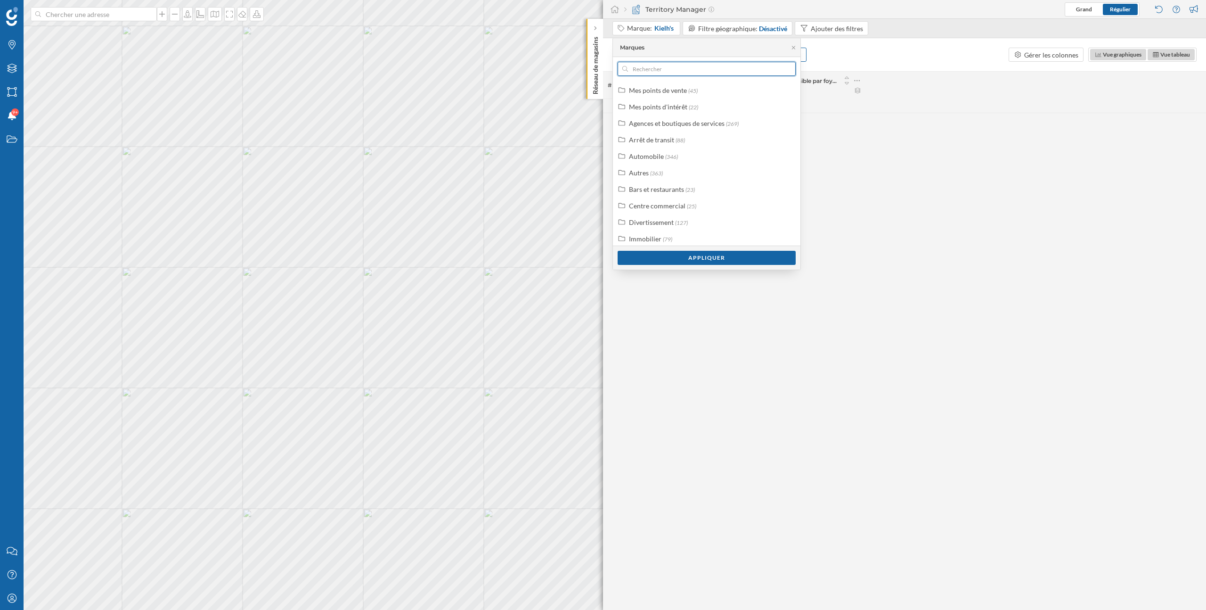
click at [661, 66] on input "text" at bounding box center [706, 69] width 157 height 14
type input "d"
click at [10, 43] on icon "Marques" at bounding box center [12, 44] width 12 height 9
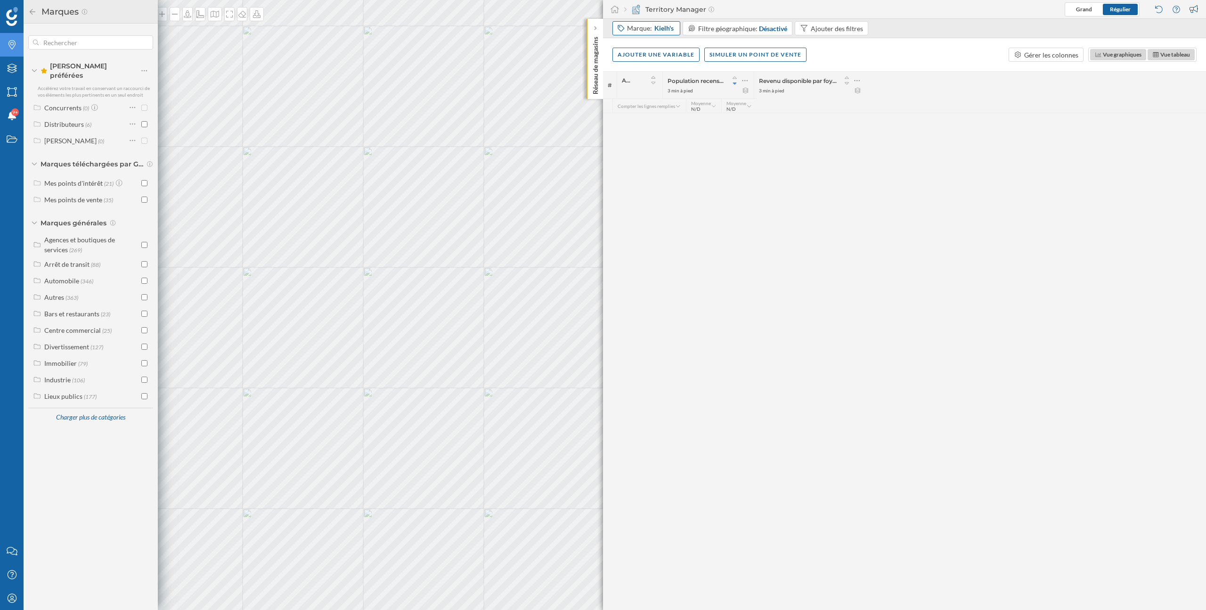
click at [669, 32] on span "Kielh's" at bounding box center [663, 28] width 19 height 9
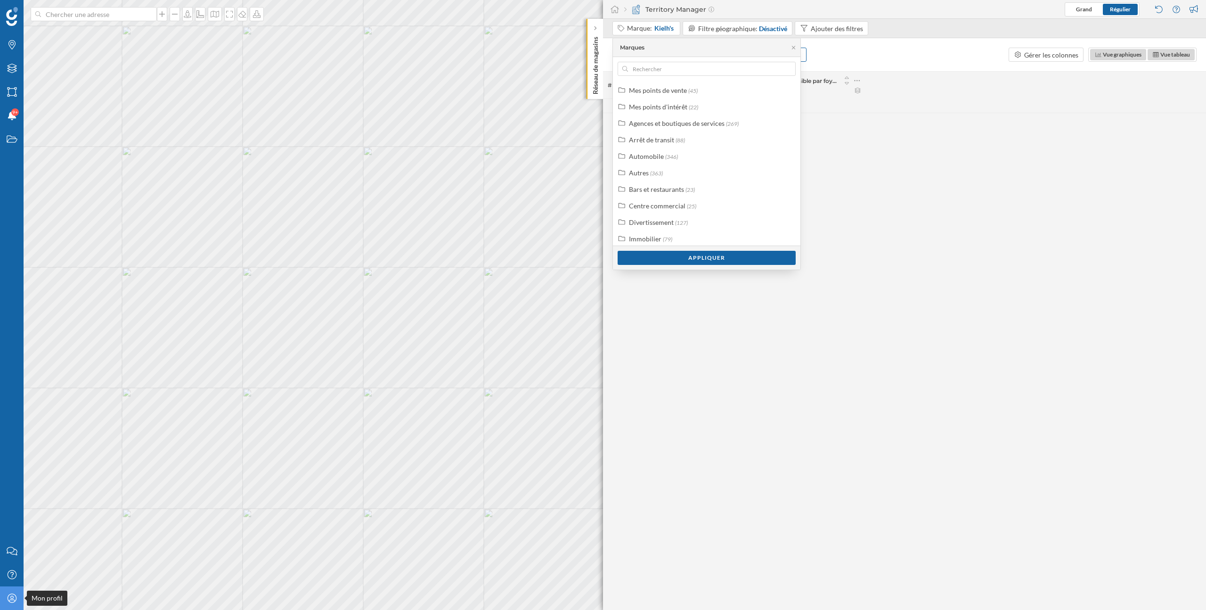
click at [19, 603] on div "Mon profil" at bounding box center [12, 598] width 24 height 24
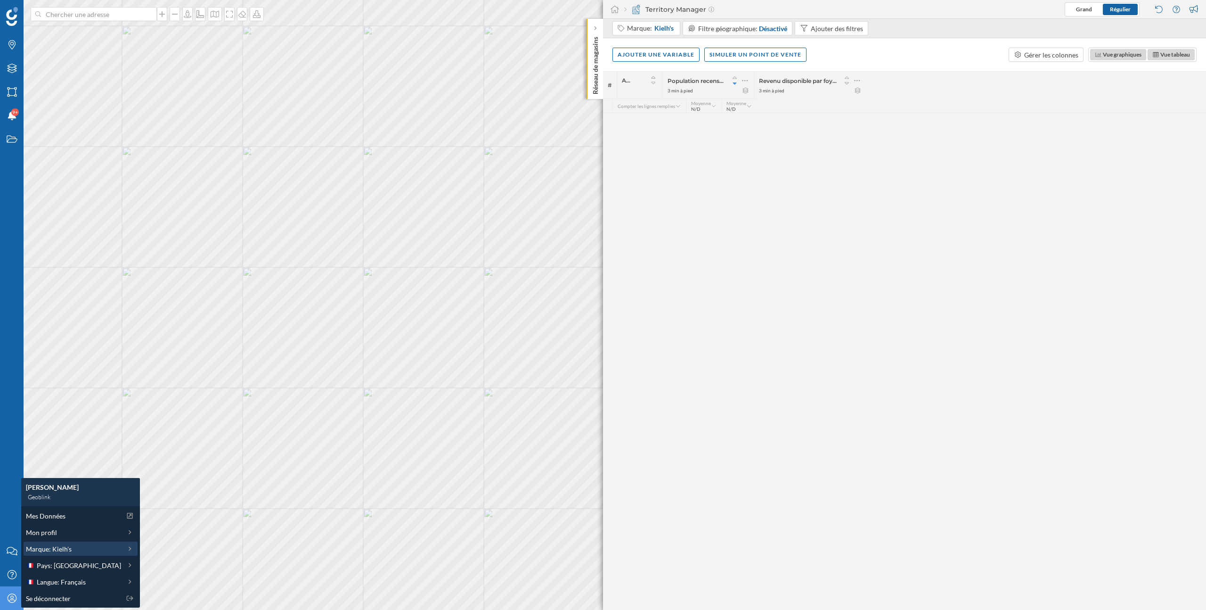
click at [70, 552] on span "Marque: Kielh's" at bounding box center [49, 549] width 46 height 10
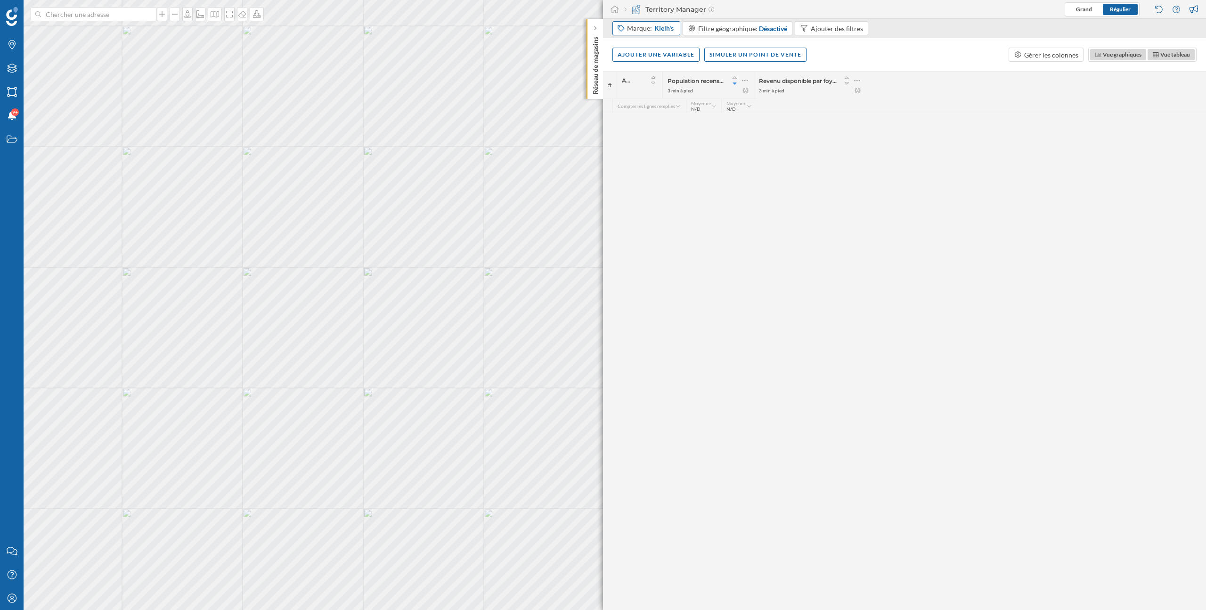
click at [664, 27] on span "Kielh's" at bounding box center [663, 28] width 19 height 9
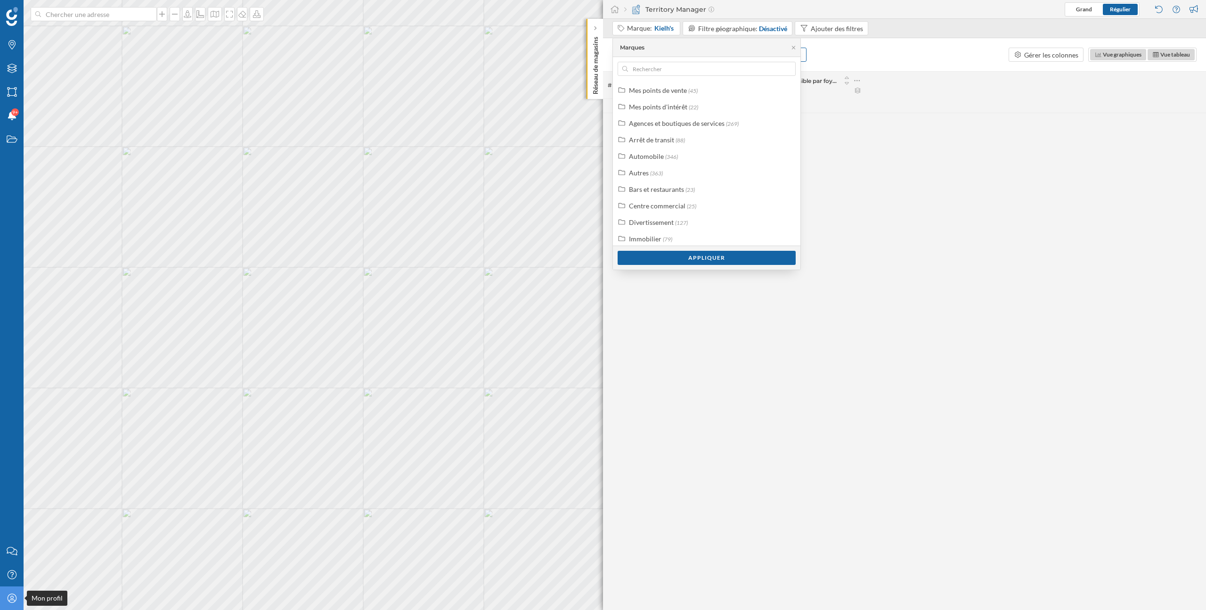
click at [12, 603] on div "Mon profil" at bounding box center [12, 598] width 24 height 24
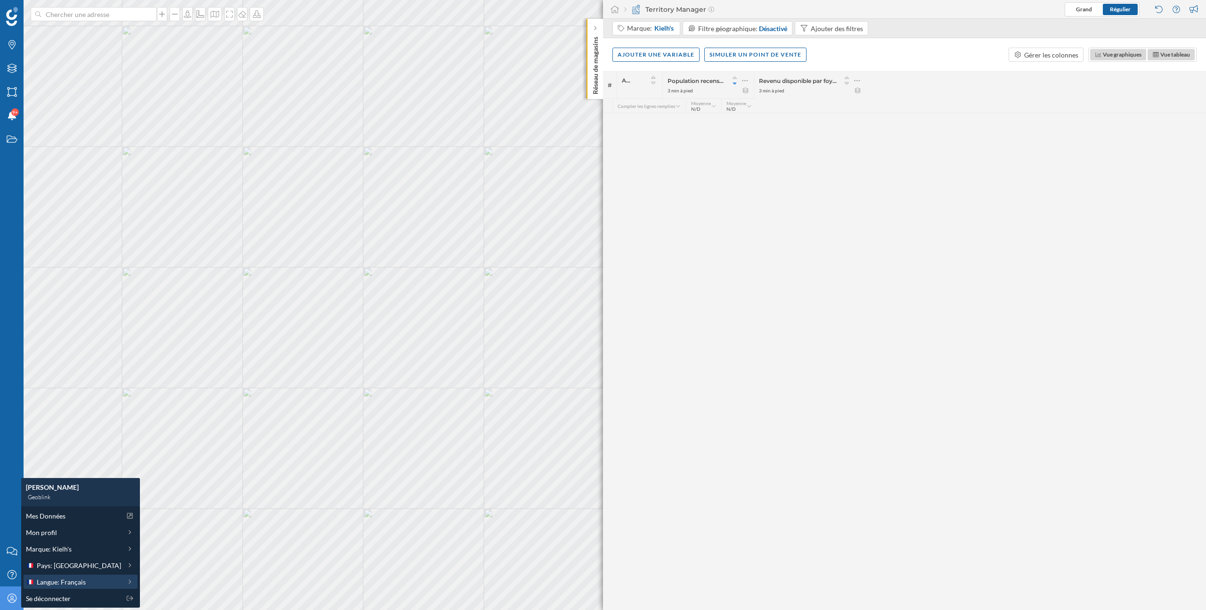
click at [75, 581] on span "Langue: Français" at bounding box center [61, 582] width 49 height 10
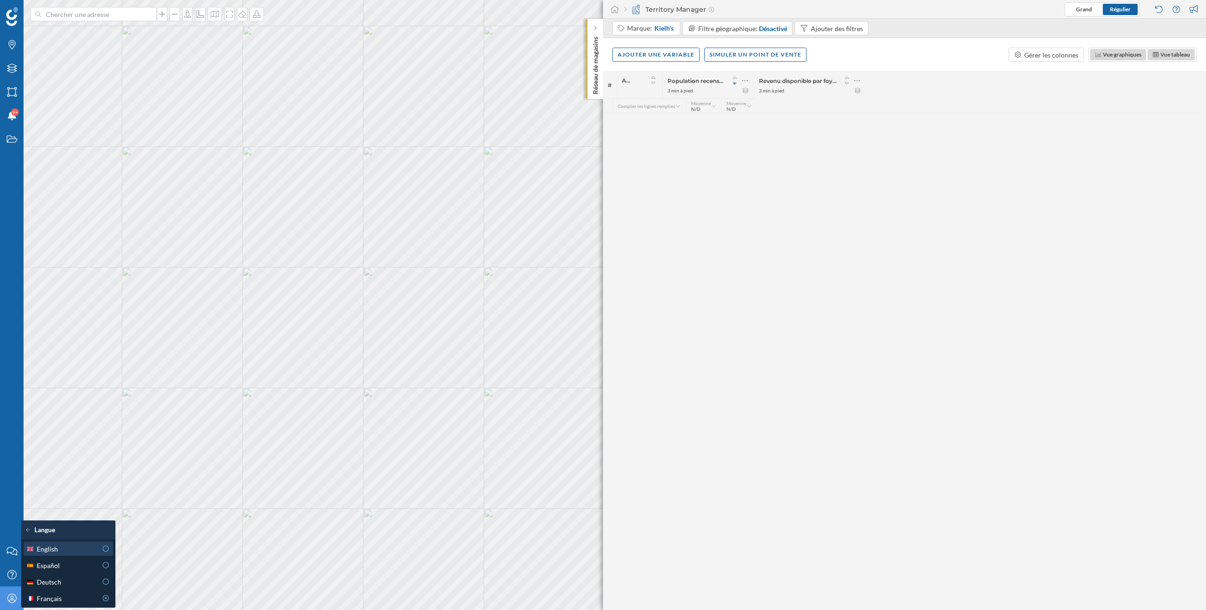
click at [68, 552] on div "English" at bounding box center [61, 549] width 71 height 10
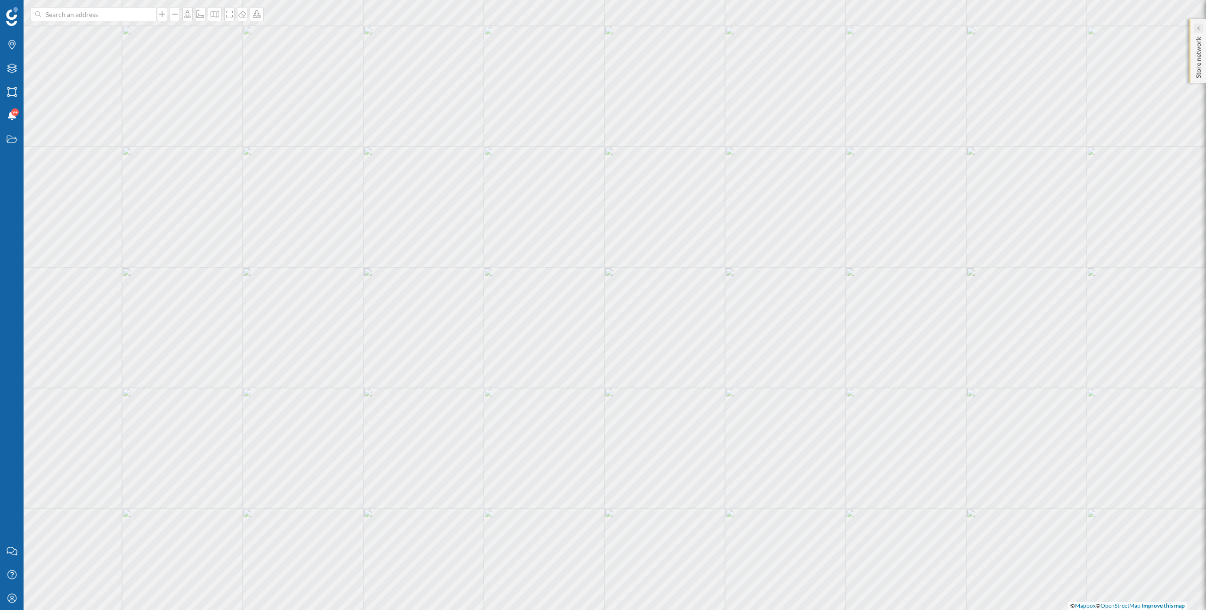
click at [1198, 29] on icon at bounding box center [1198, 28] width 2 height 4
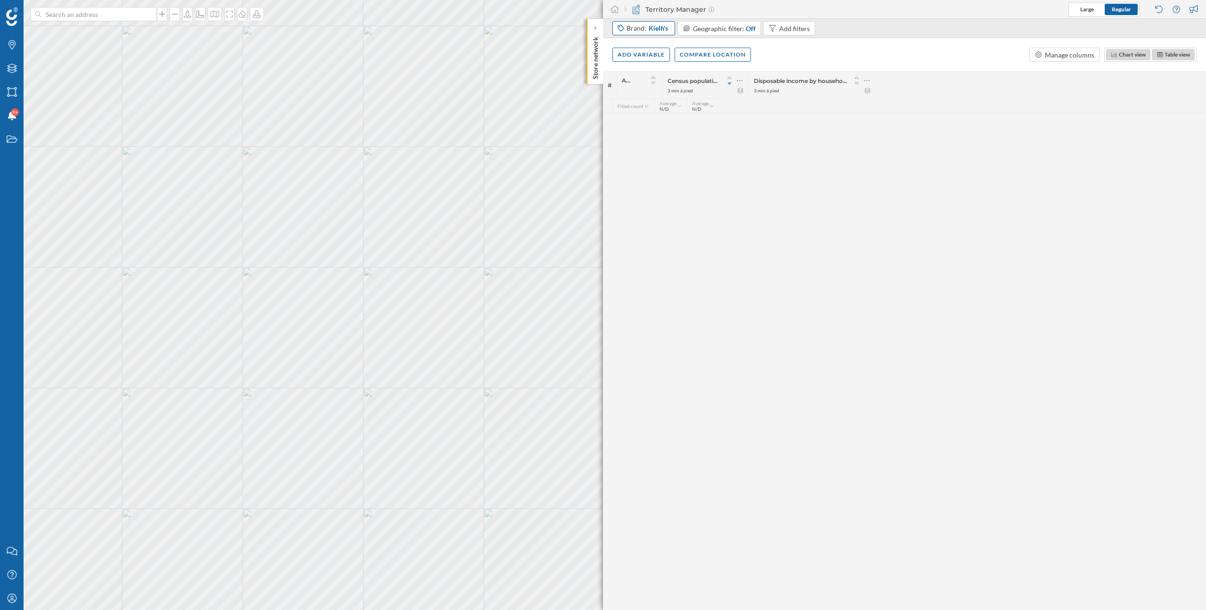
click at [652, 25] on span "Kielh's" at bounding box center [658, 28] width 19 height 9
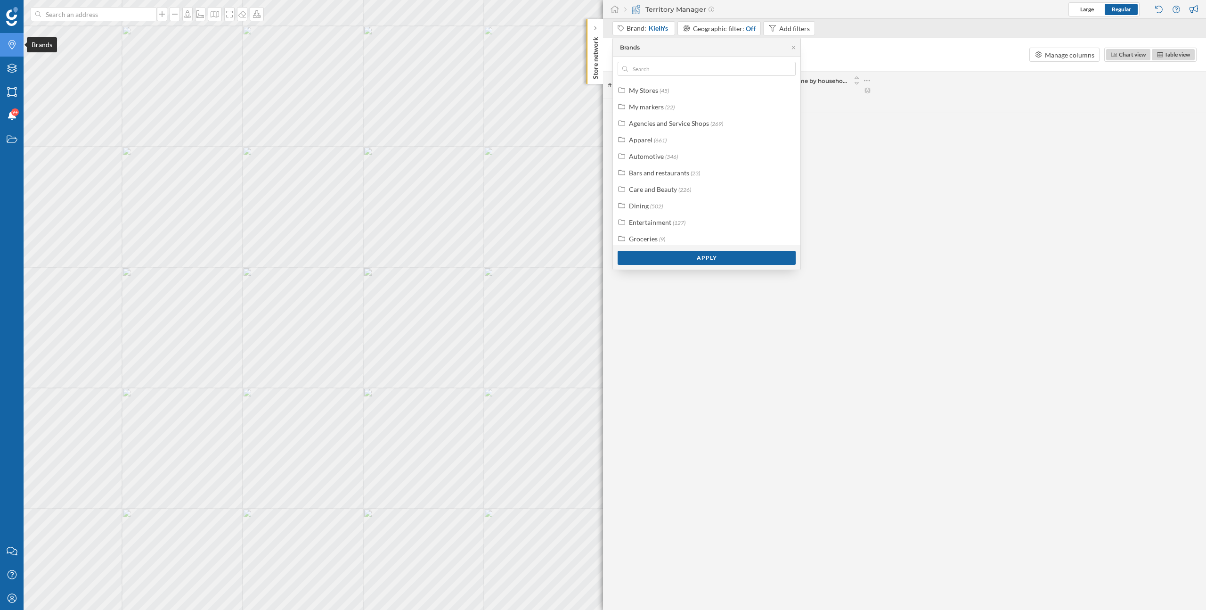
click at [6, 42] on icon "Brands" at bounding box center [12, 44] width 12 height 9
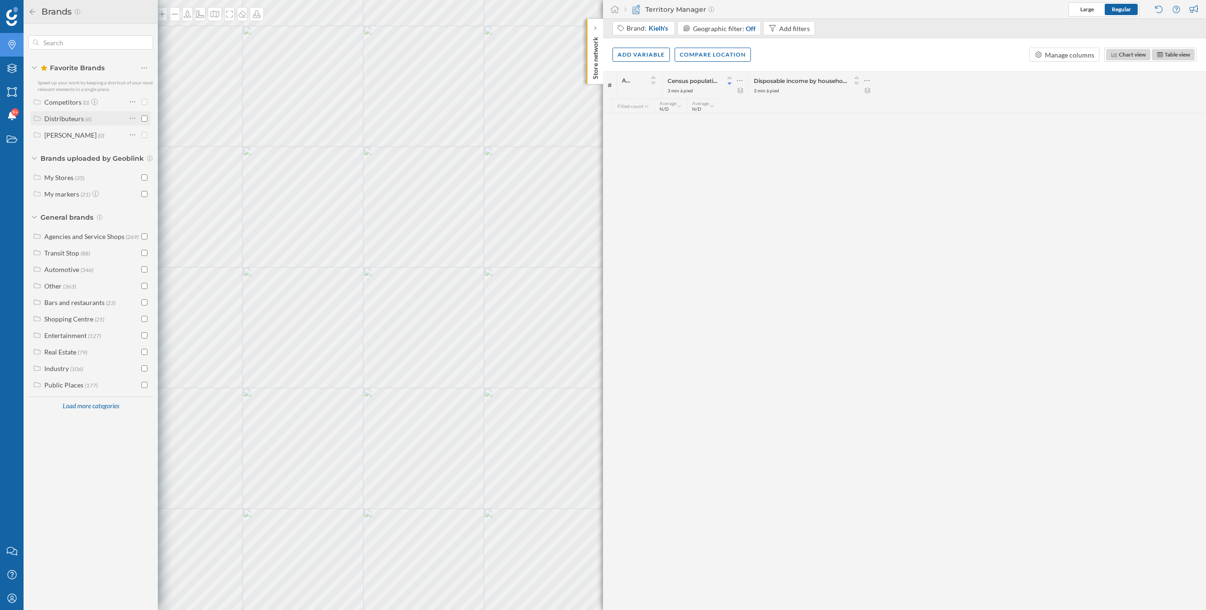
click at [74, 119] on div "Distributeurs" at bounding box center [64, 118] width 40 height 8
click at [136, 134] on div at bounding box center [133, 134] width 8 height 13
click at [168, 191] on div "Delete favorite" at bounding box center [169, 192] width 45 height 10
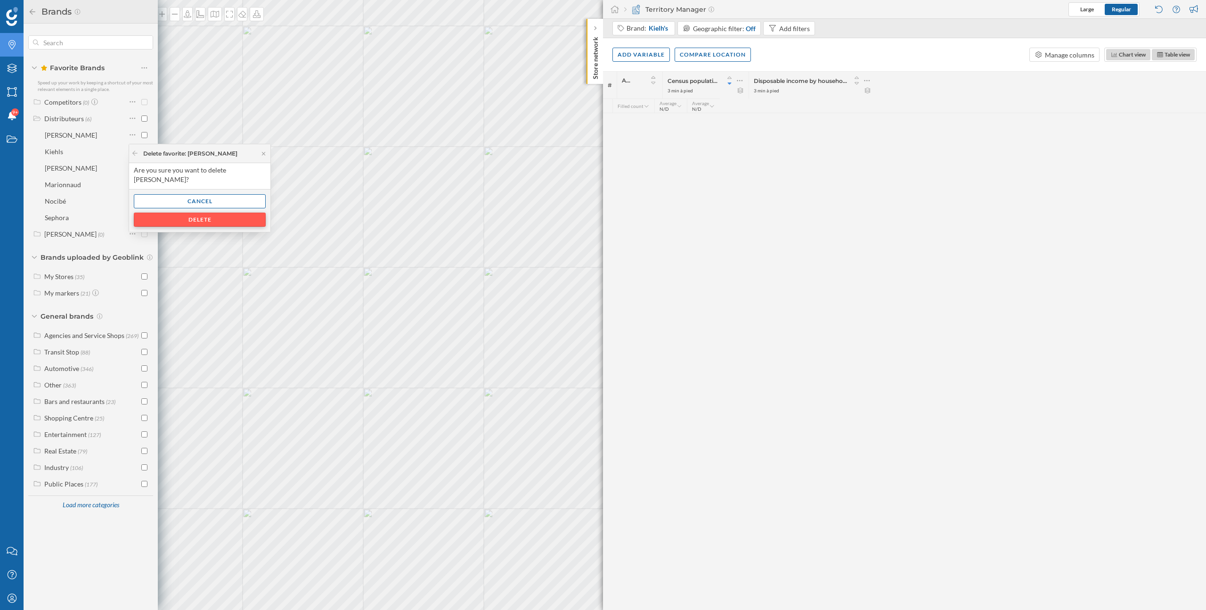
click at [189, 212] on div "Delete" at bounding box center [200, 219] width 132 height 14
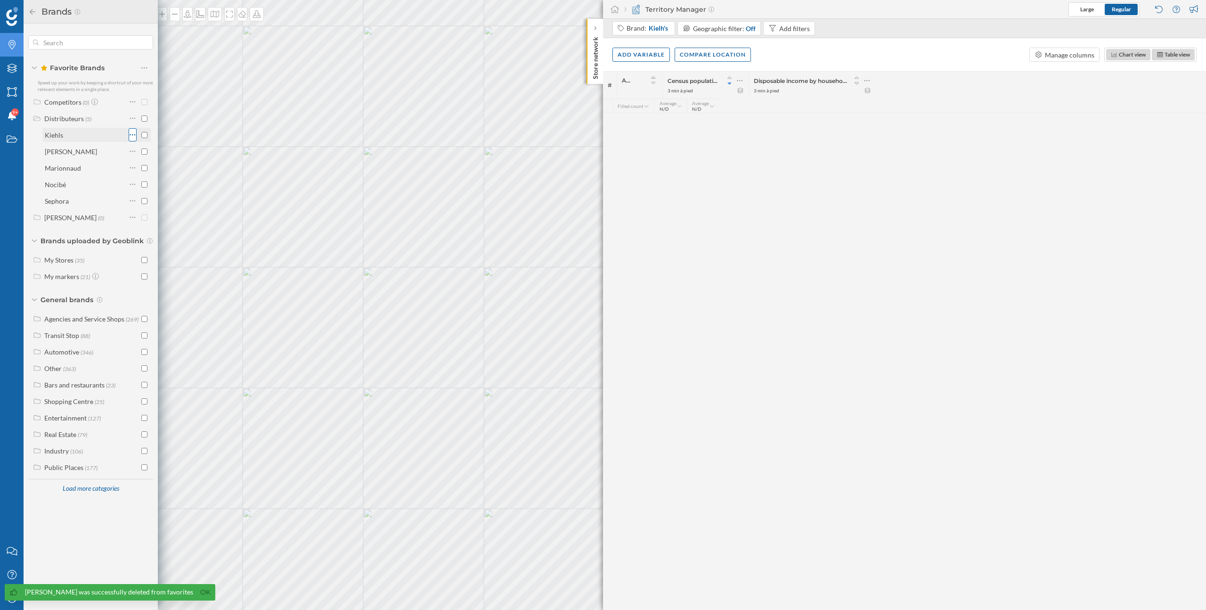
click at [133, 137] on icon at bounding box center [133, 134] width 6 height 9
click at [145, 187] on div "Delete favorite" at bounding box center [163, 192] width 58 height 10
click at [193, 217] on div "Delete" at bounding box center [200, 210] width 33 height 14
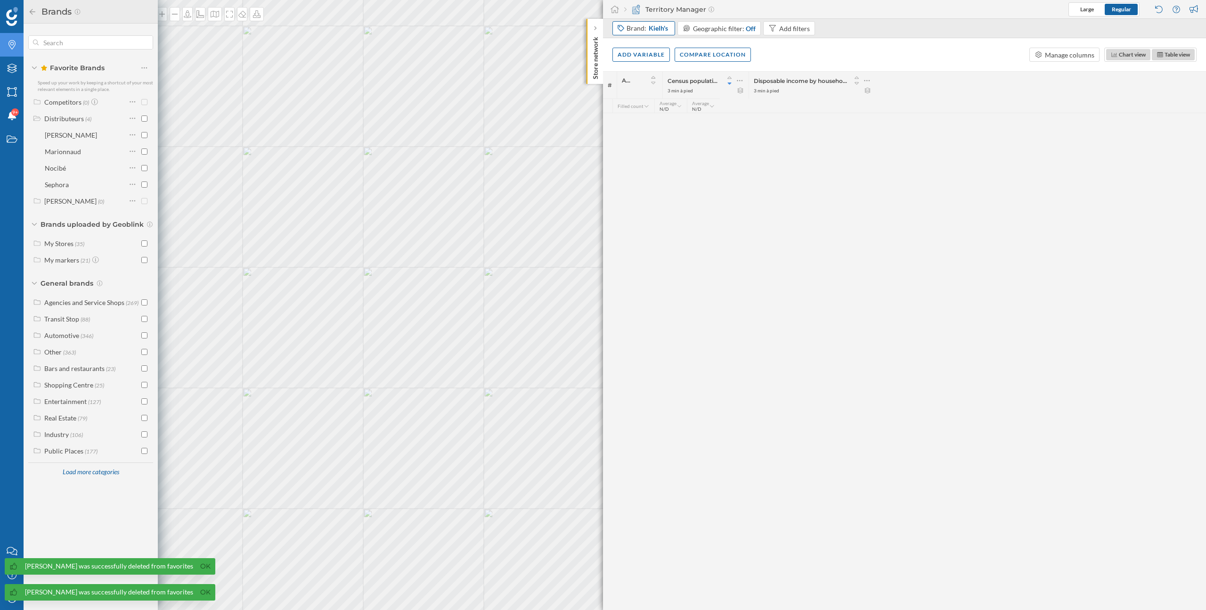
click at [664, 28] on span "Kielh's" at bounding box center [658, 28] width 19 height 9
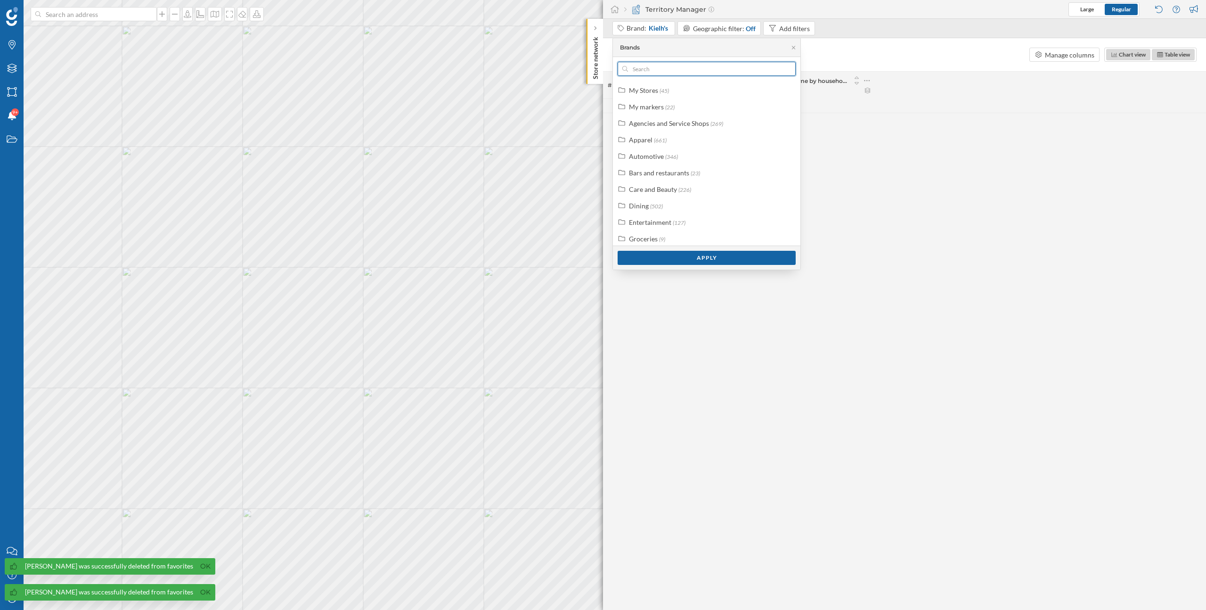
click at [692, 67] on input "text" at bounding box center [706, 69] width 157 height 14
type input "kie"
click at [790, 106] on input "checkbox" at bounding box center [792, 107] width 6 height 6
drag, startPoint x: 648, startPoint y: 66, endPoint x: 623, endPoint y: 66, distance: 25.4
click at [623, 66] on div "kie" at bounding box center [707, 69] width 178 height 14
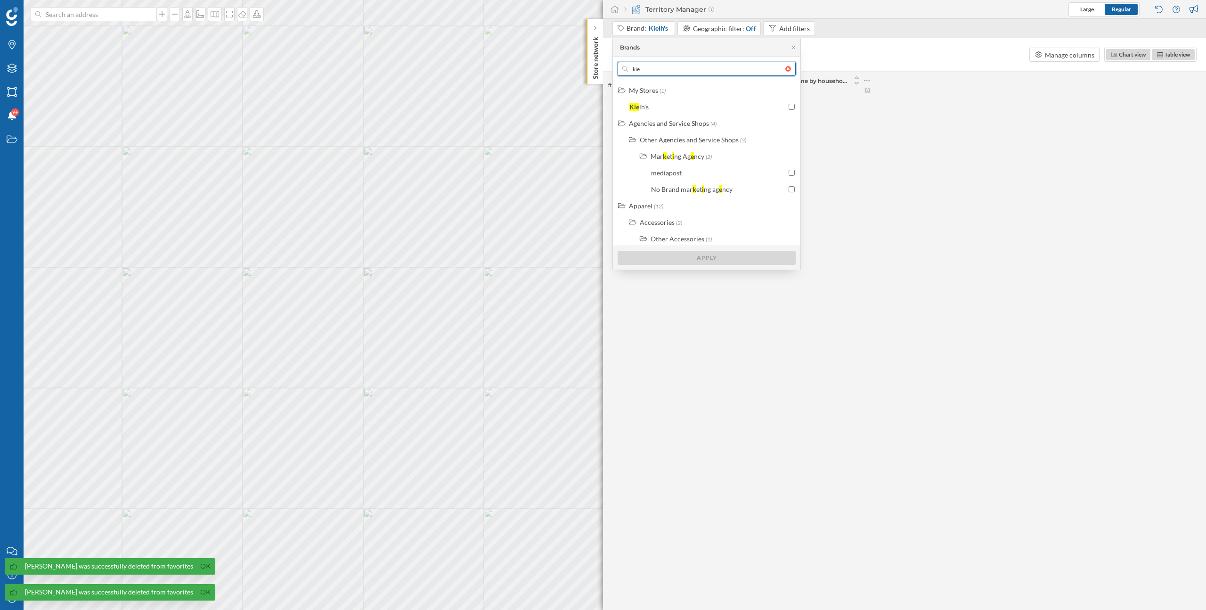
click at [628, 66] on input "kie" at bounding box center [706, 69] width 157 height 14
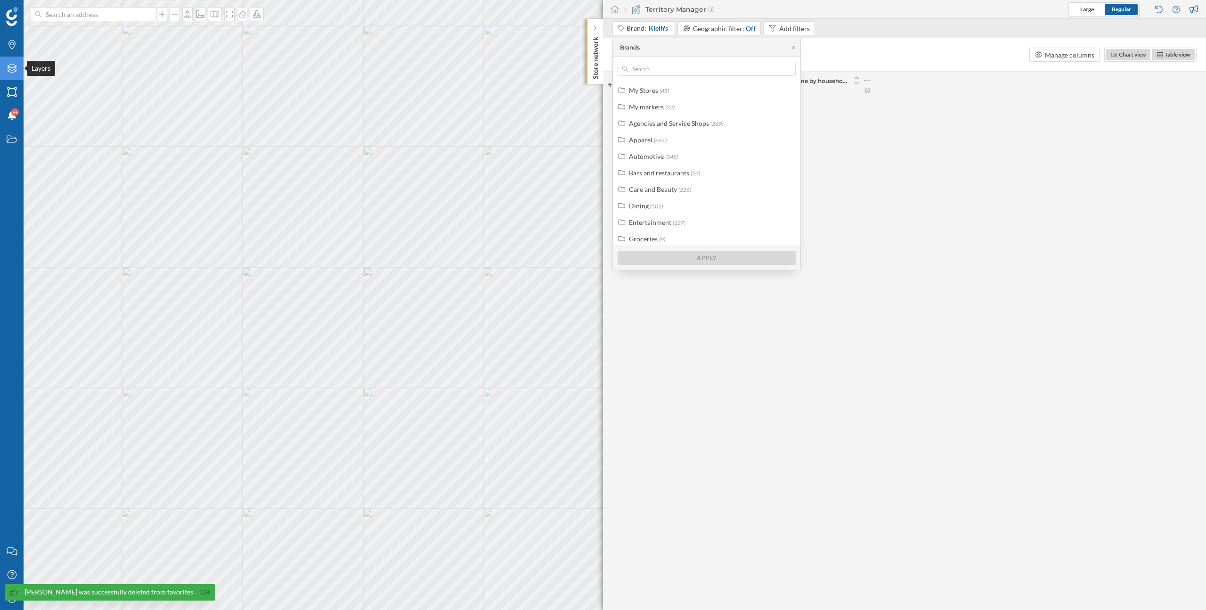
click at [13, 62] on div "Layers" at bounding box center [12, 69] width 24 height 24
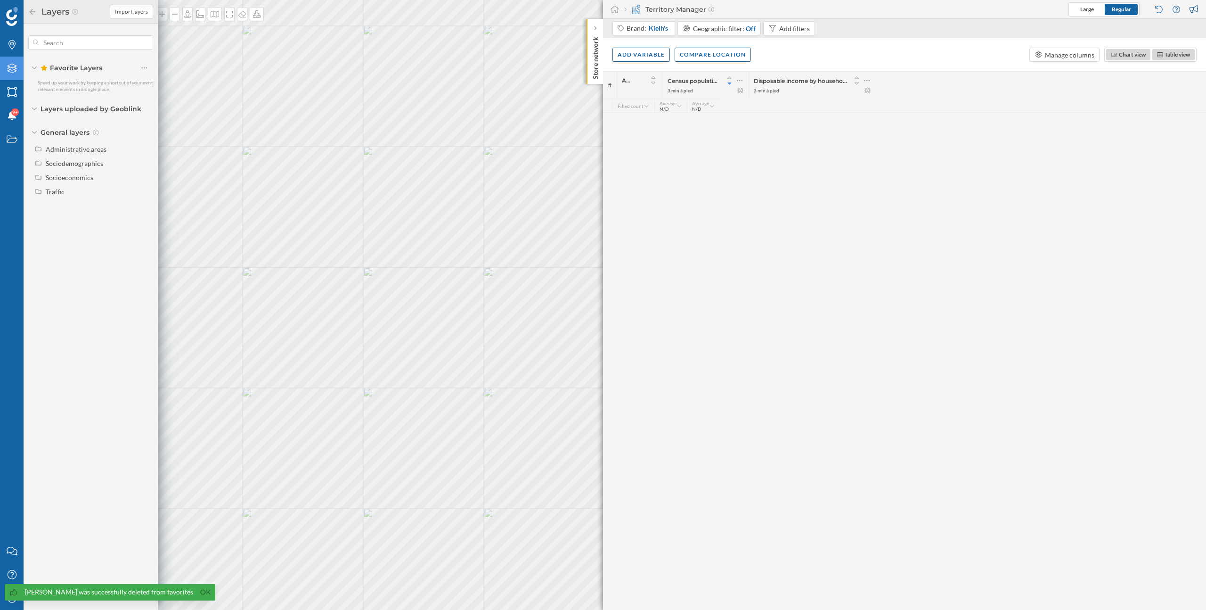
click at [13, 66] on icon "Layers" at bounding box center [12, 68] width 12 height 9
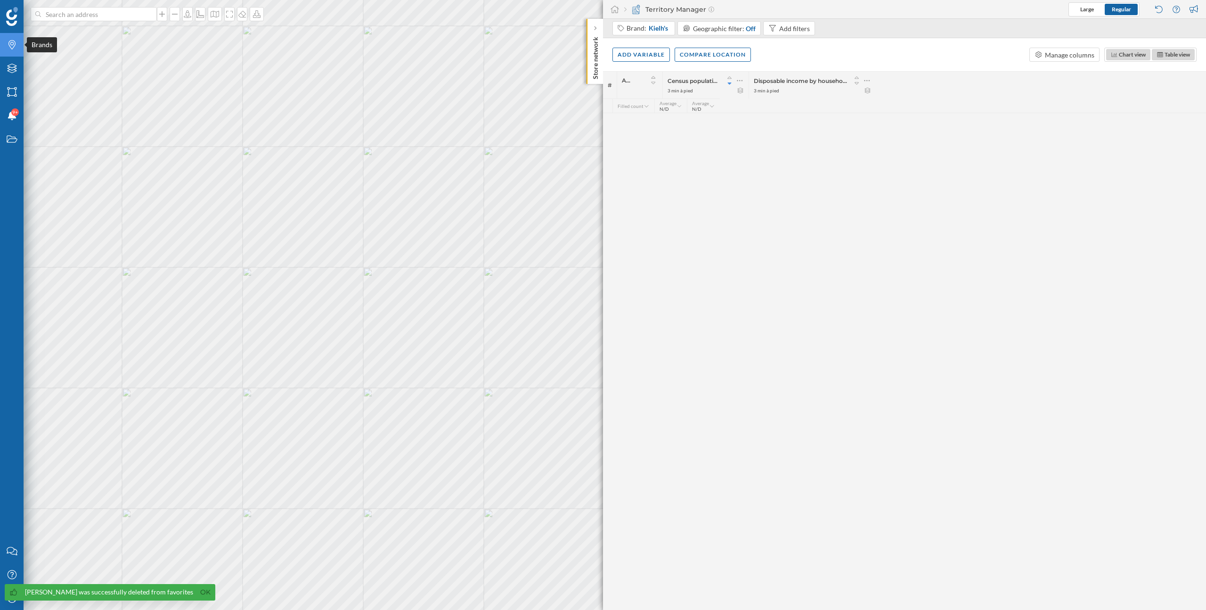
click at [13, 43] on icon "Brands" at bounding box center [12, 44] width 12 height 9
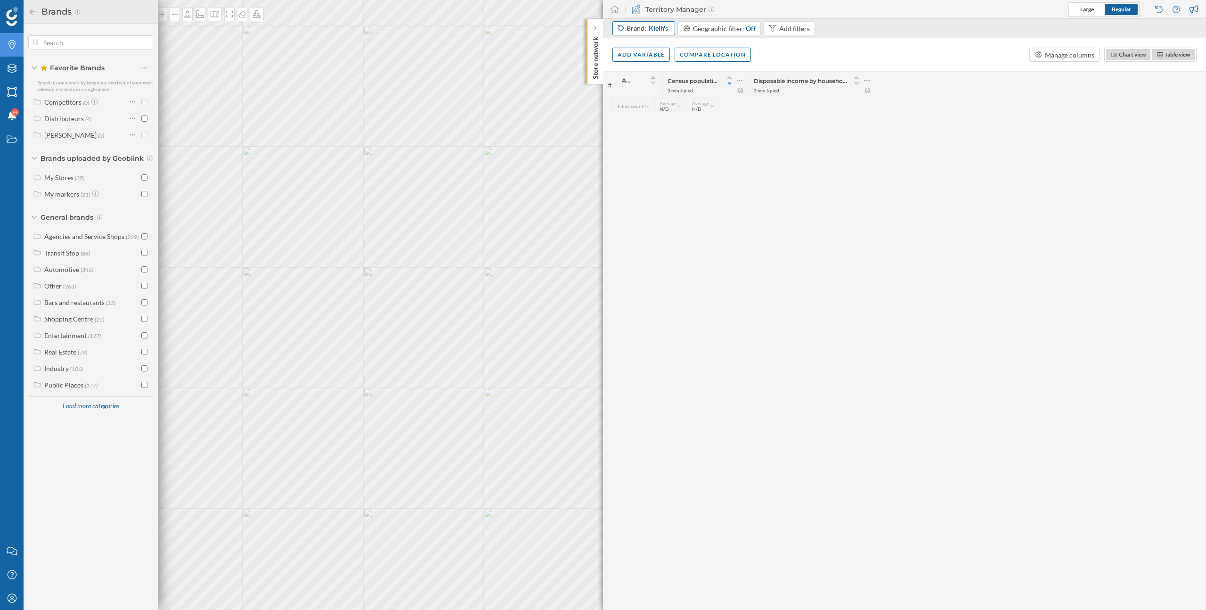
click at [644, 33] on div "Brand: Kielh's" at bounding box center [644, 28] width 63 height 14
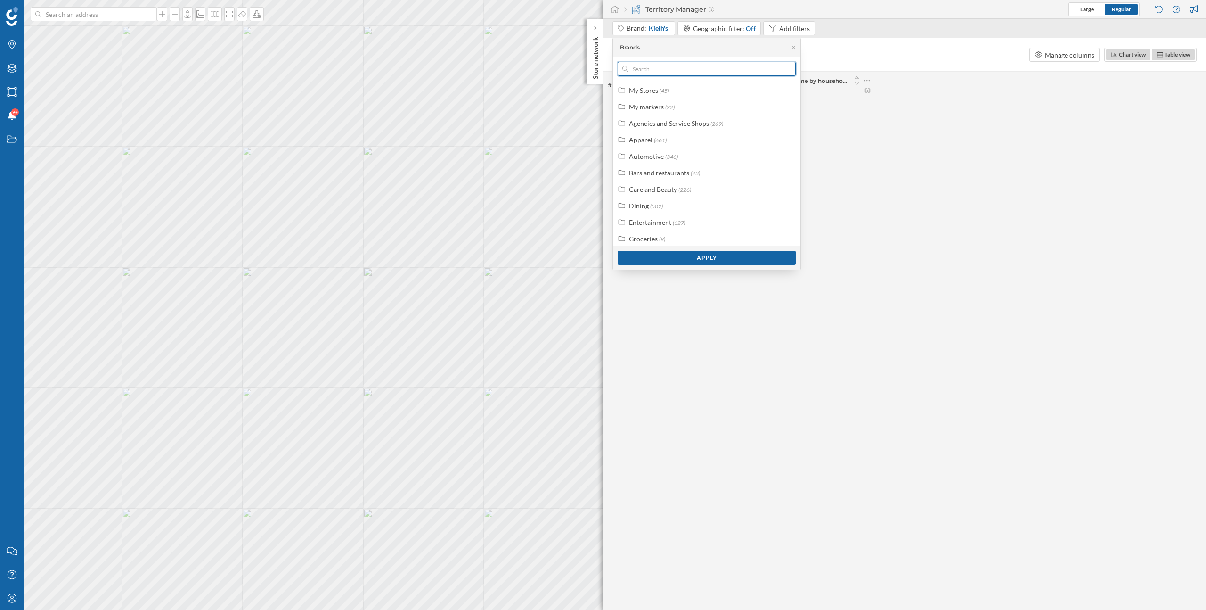
click at [643, 64] on input "text" at bounding box center [706, 69] width 157 height 14
type input "c"
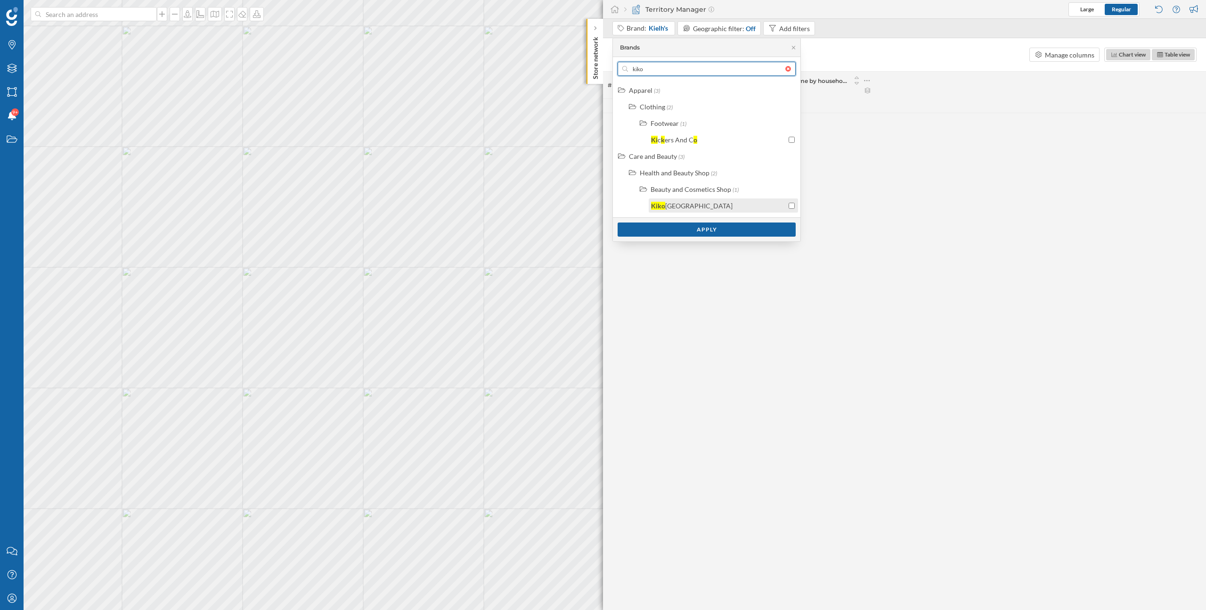
type input "kiko"
click at [733, 201] on div "Kiko Milano" at bounding box center [718, 206] width 135 height 10
drag, startPoint x: 647, startPoint y: 65, endPoint x: 597, endPoint y: 65, distance: 50.0
click at [597, 65] on body "Brands Layers Areas Notifications 9+ States Contact us Help Center My Profile S…" at bounding box center [603, 305] width 1206 height 610
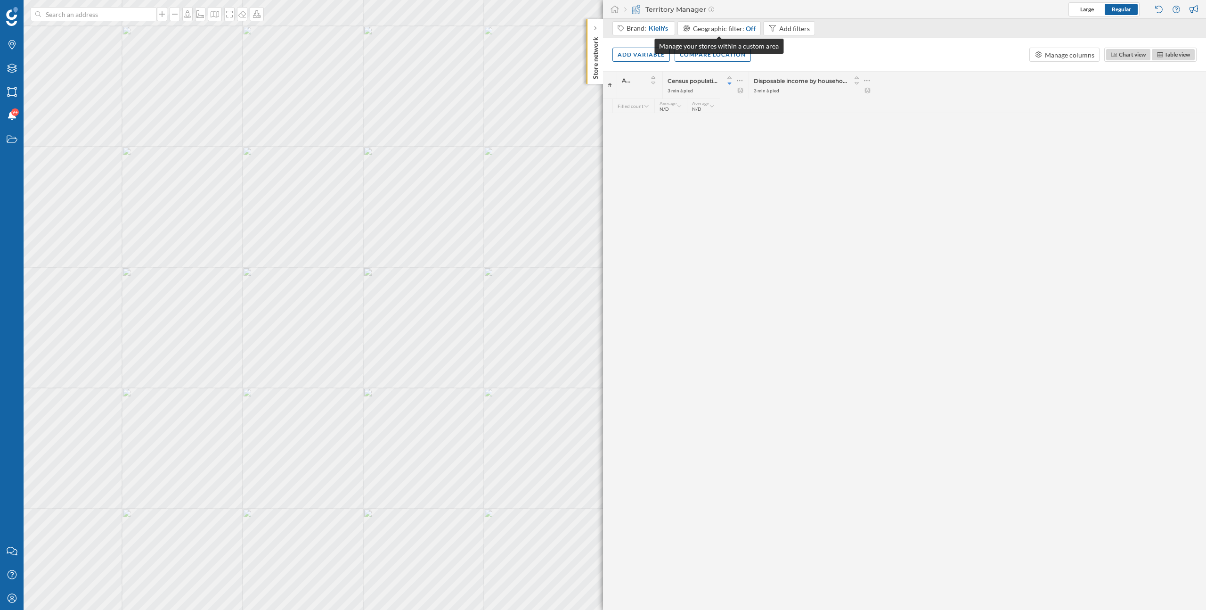
click at [676, 32] on div "Brand: Kielh's Geographic filter: Off Add filters" at bounding box center [716, 29] width 206 height 16
click at [660, 32] on span "Kielh's" at bounding box center [658, 28] width 19 height 9
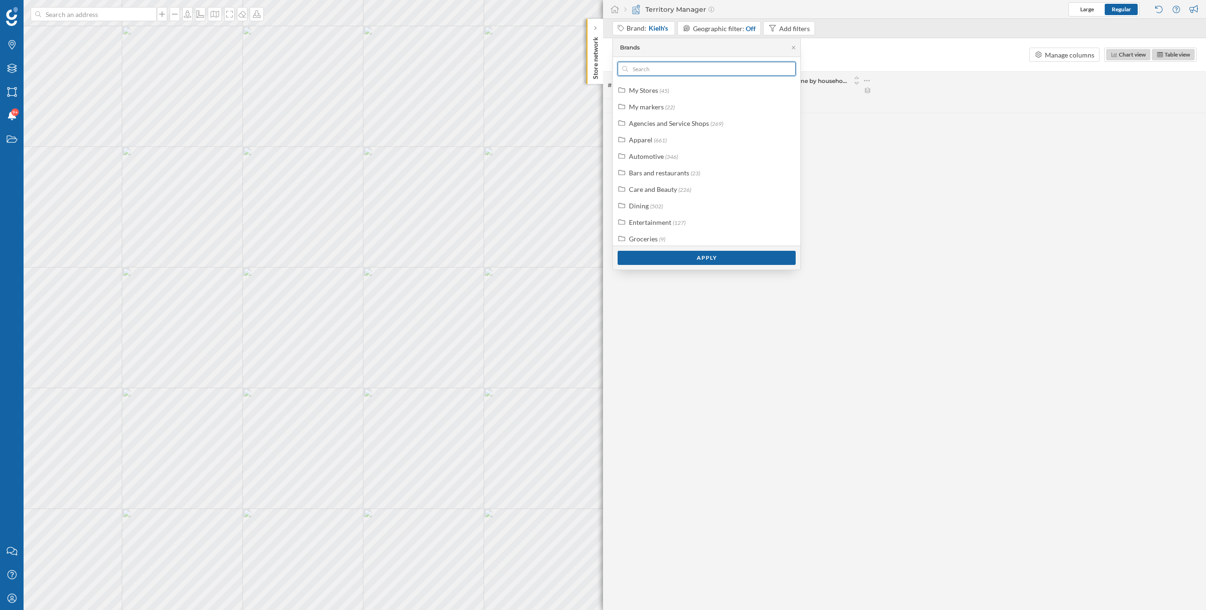
click at [661, 69] on input "text" at bounding box center [706, 69] width 157 height 14
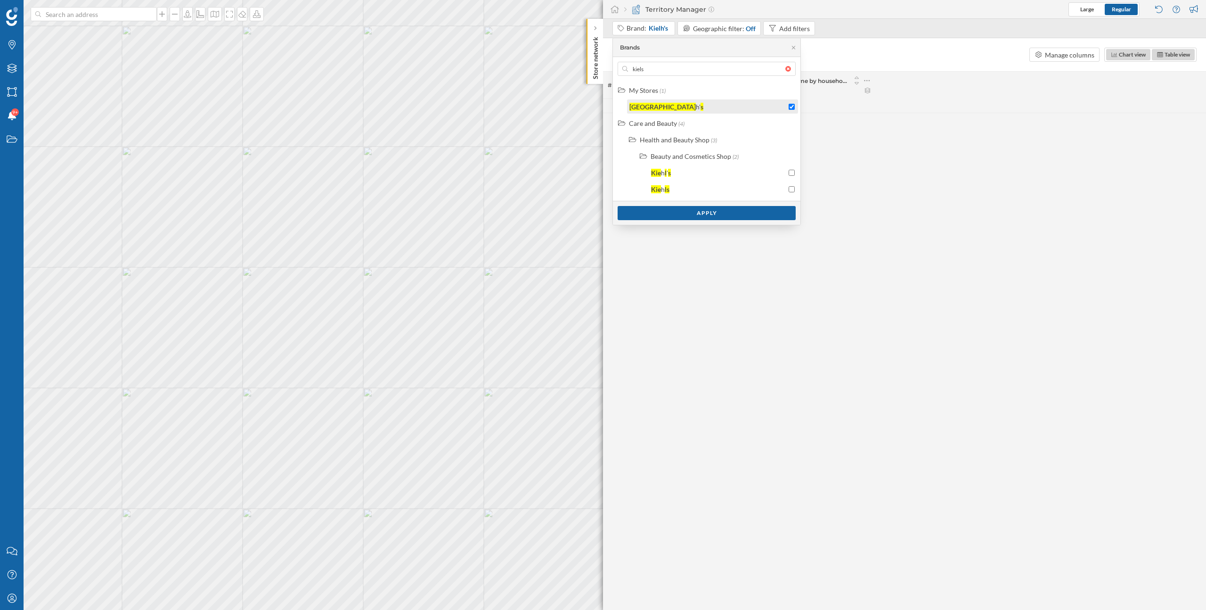
click at [794, 104] on input "checkbox" at bounding box center [792, 107] width 6 height 6
click at [716, 69] on input "kiels" at bounding box center [706, 69] width 157 height 14
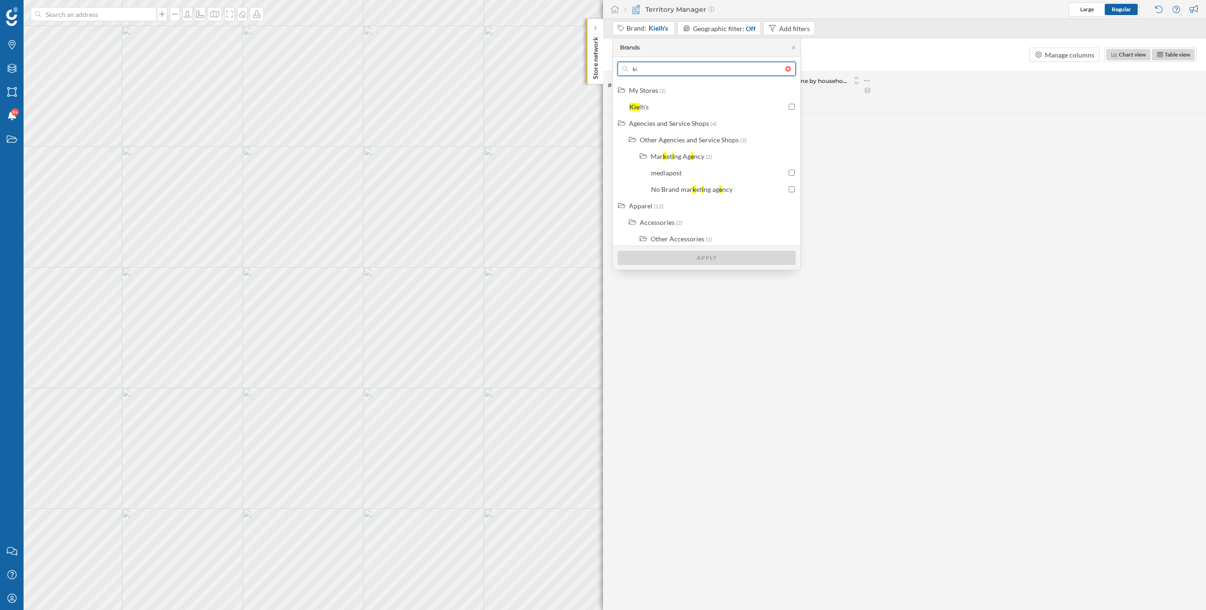
type input "k"
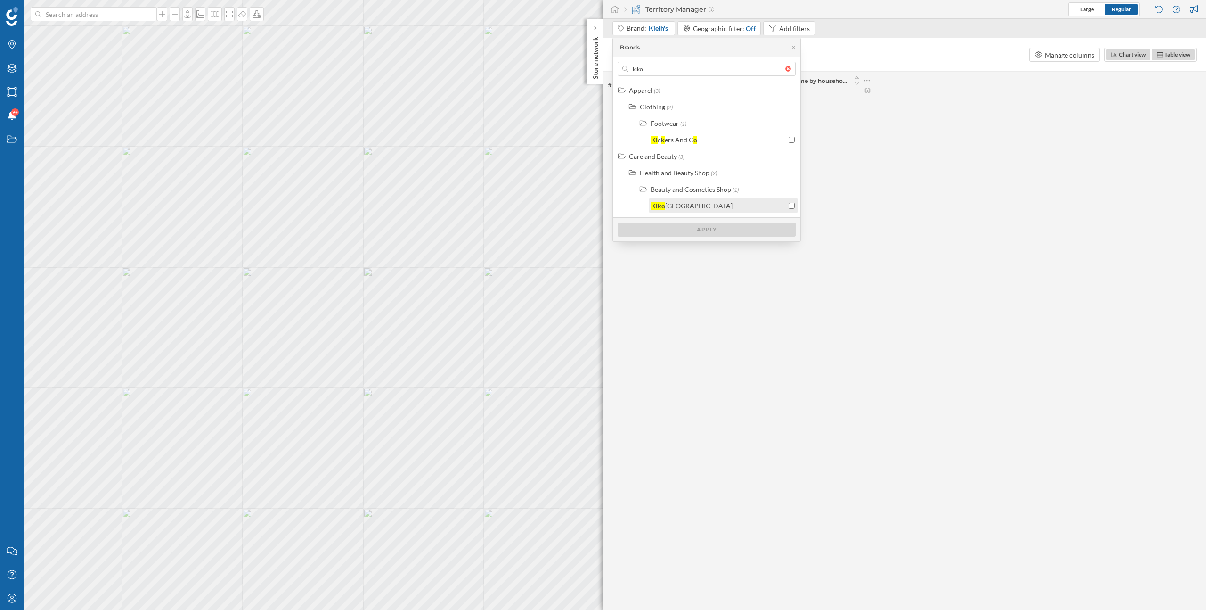
click at [688, 207] on div "Kiko Milano" at bounding box center [718, 206] width 135 height 10
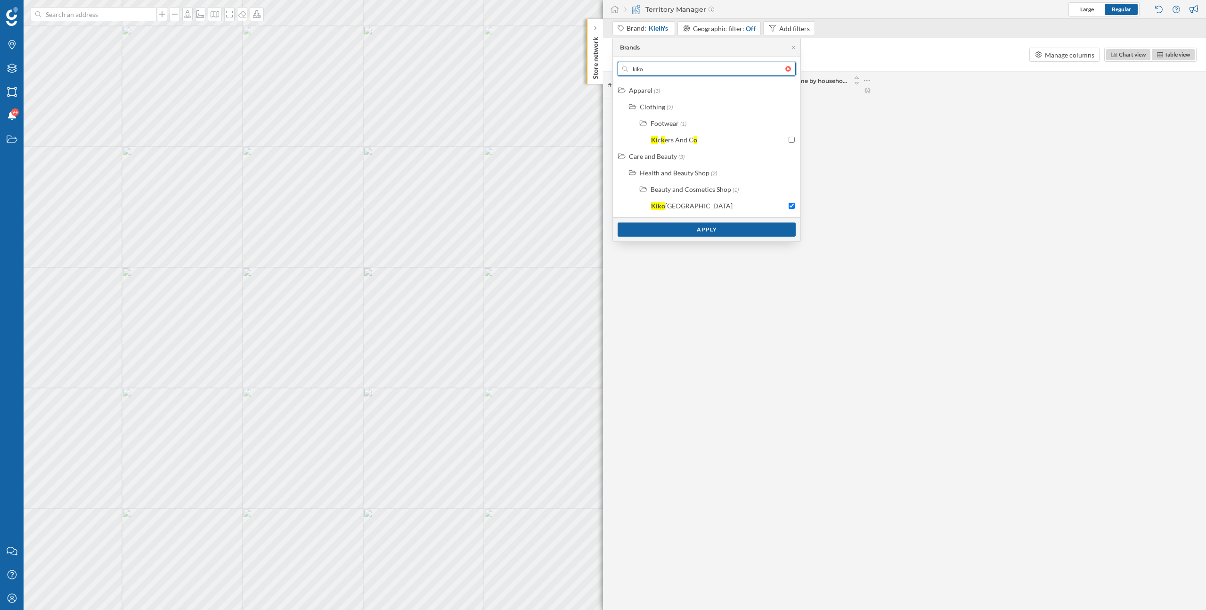
click at [666, 72] on input "kiko" at bounding box center [706, 69] width 157 height 14
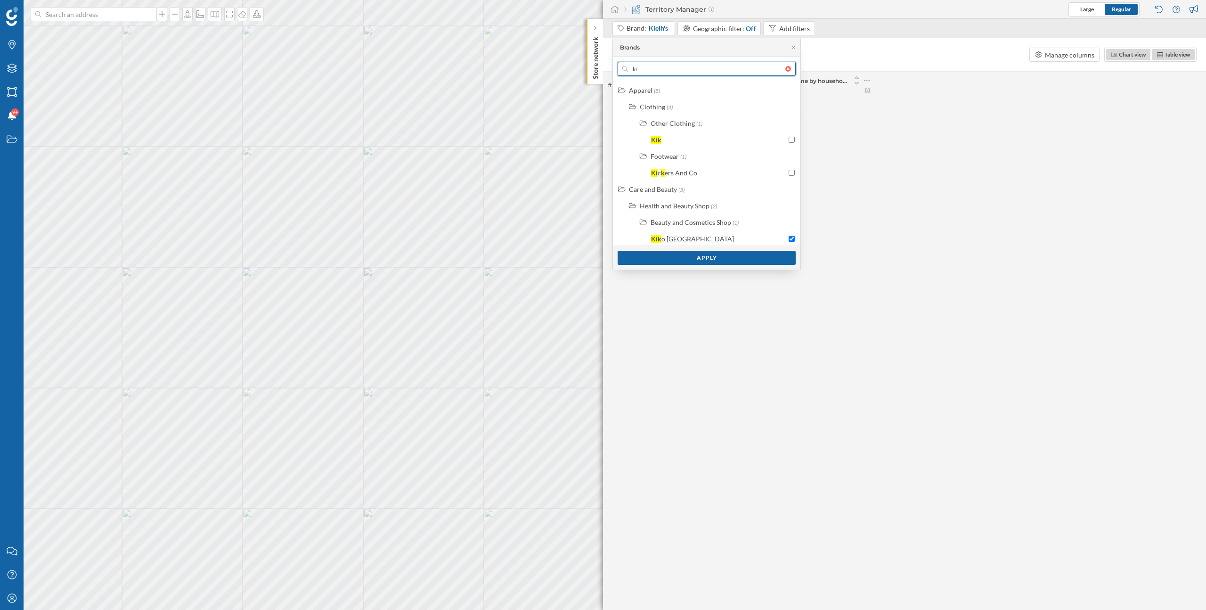
type input "k"
type input "n"
click at [719, 204] on div "N ocib é" at bounding box center [718, 206] width 135 height 10
click at [657, 69] on input "ocib" at bounding box center [706, 69] width 157 height 14
type input "o"
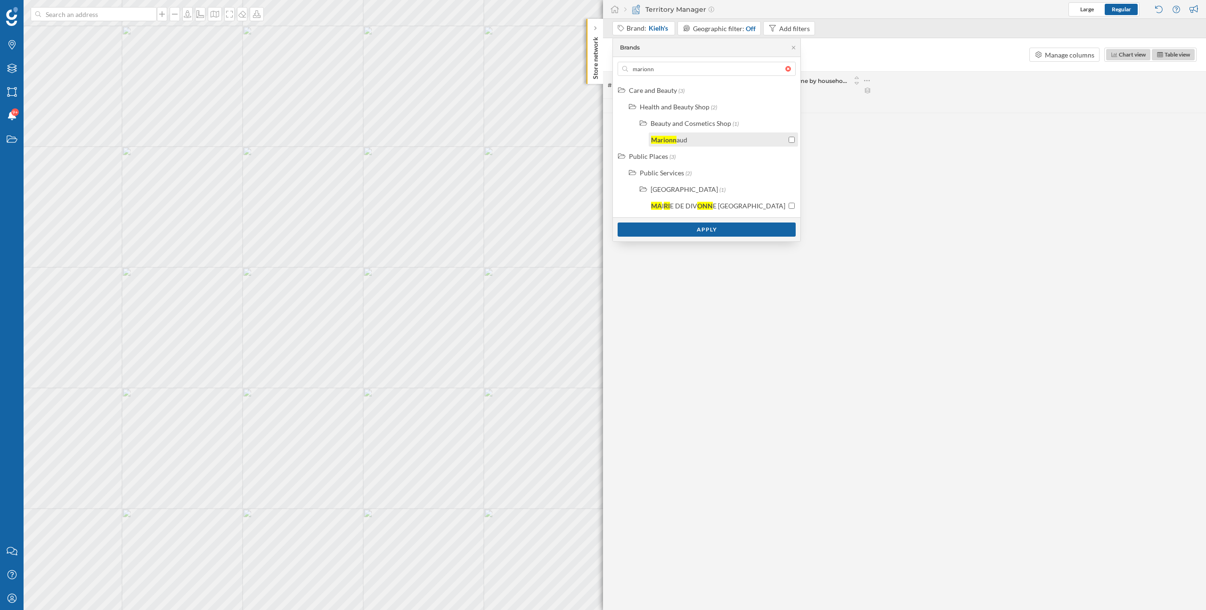
click at [793, 140] on input "checkbox" at bounding box center [792, 140] width 6 height 6
click at [710, 74] on input "marionn" at bounding box center [706, 69] width 157 height 14
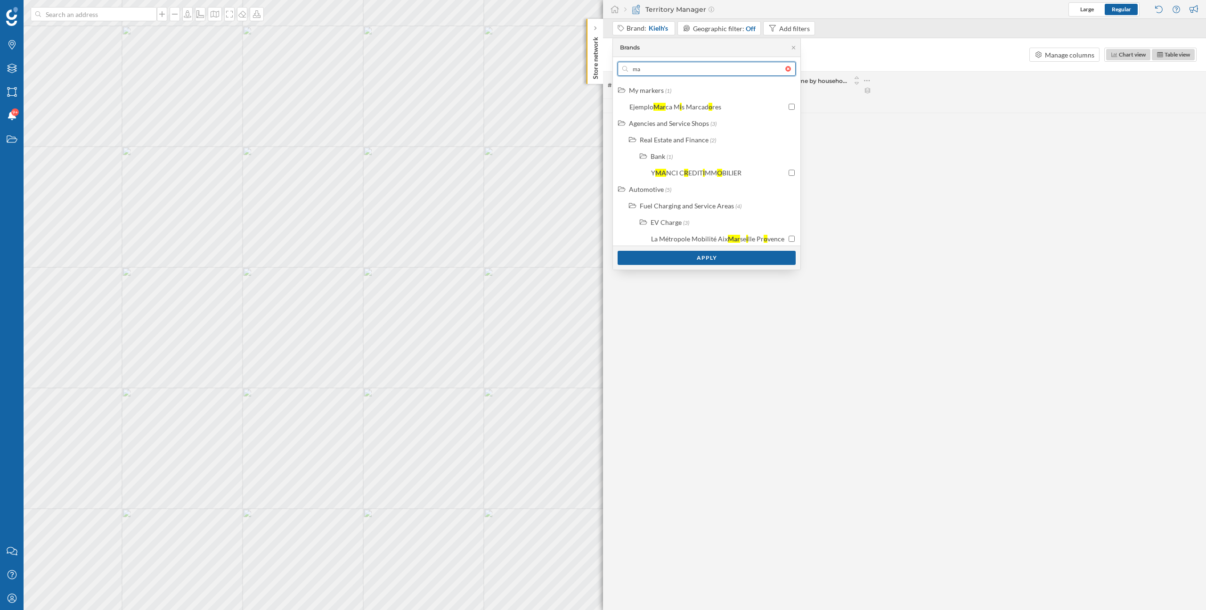
type input "m"
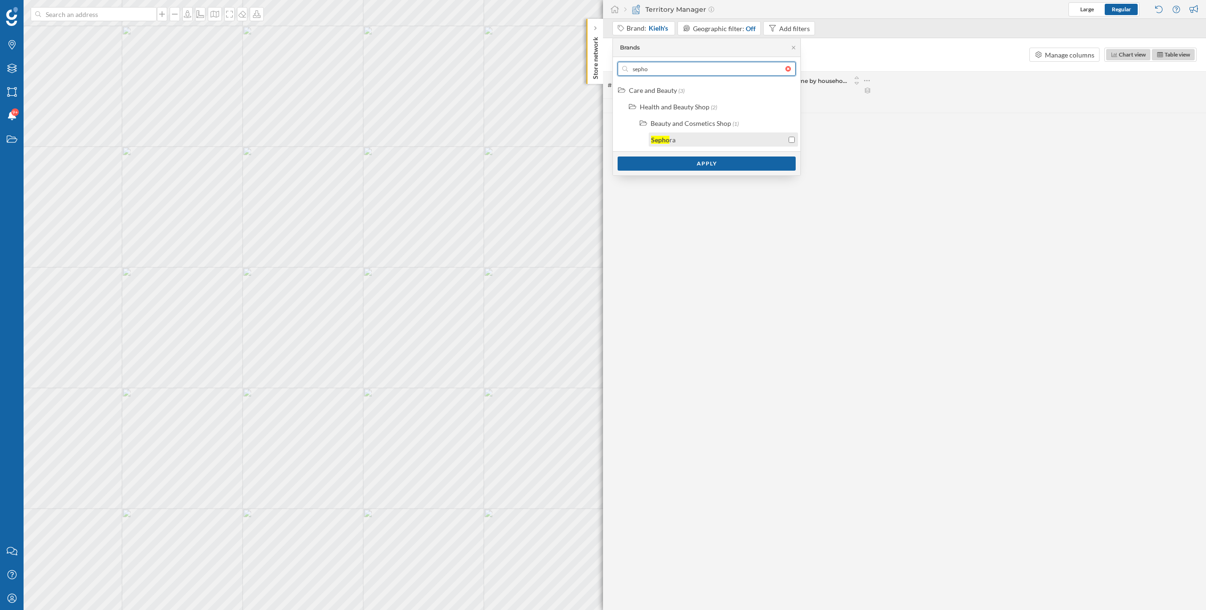
type input "sepho"
click at [793, 141] on input "checkbox" at bounding box center [792, 140] width 6 height 6
click at [756, 164] on div "Apply" at bounding box center [707, 163] width 178 height 14
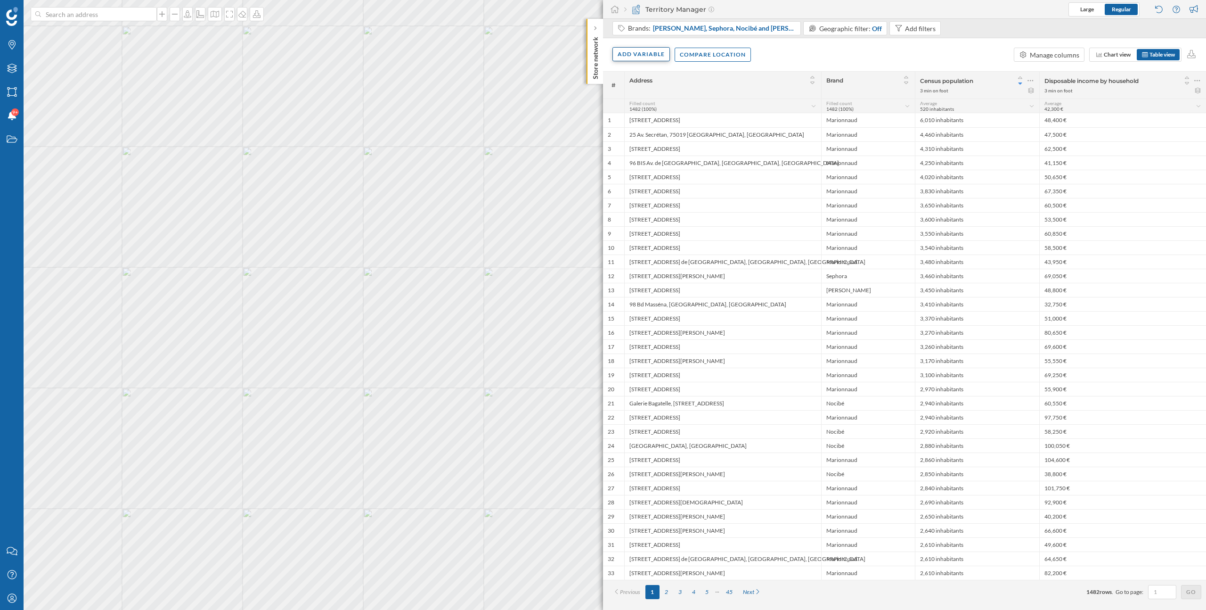
click at [627, 54] on div "Add variable" at bounding box center [641, 54] width 57 height 14
click at [646, 113] on div "Internal variables" at bounding box center [665, 112] width 94 height 10
click at [620, 74] on icon at bounding box center [618, 74] width 7 height 6
click at [637, 98] on div "External variables" at bounding box center [665, 93] width 94 height 10
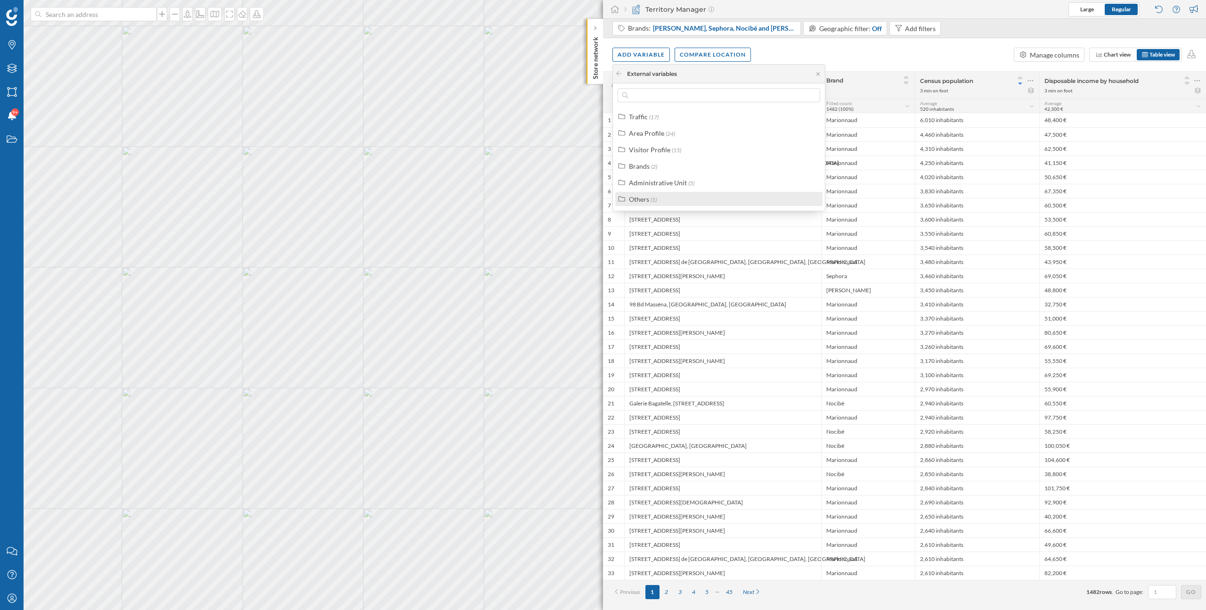
click at [658, 201] on div "Others (1)" at bounding box center [723, 199] width 188 height 10
click at [651, 201] on span "(1)" at bounding box center [654, 199] width 6 height 7
click at [866, 56] on div "Add variable Compare location Manage columns Chart view Table view" at bounding box center [904, 54] width 603 height 33
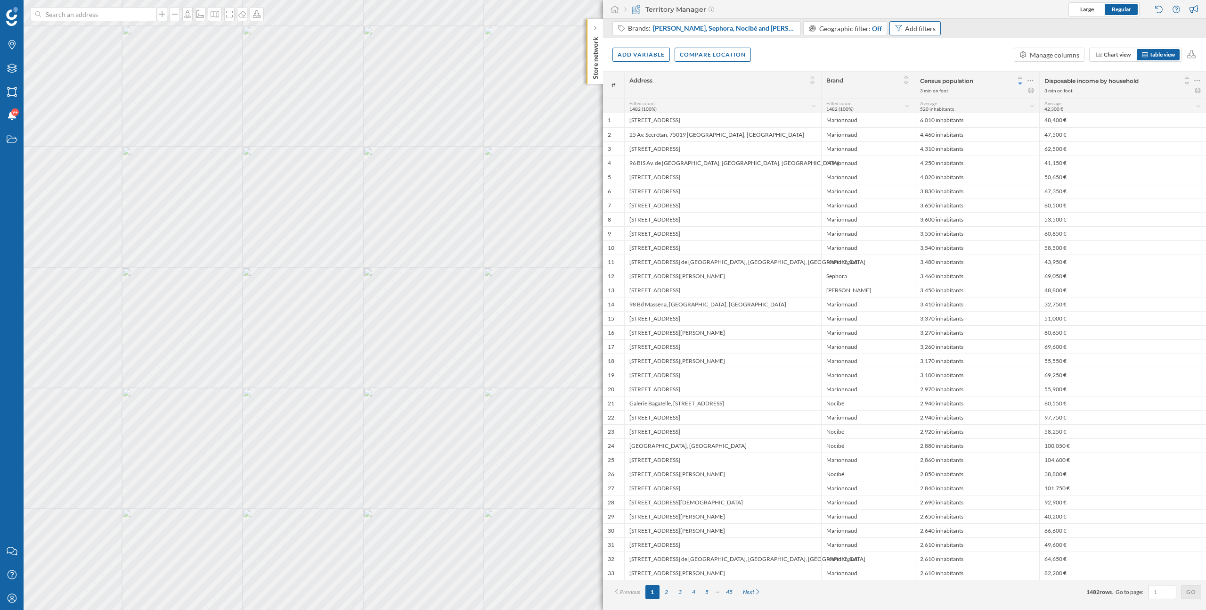
click at [912, 31] on div "Add filters" at bounding box center [920, 29] width 31 height 10
click at [967, 56] on div "Add variable Compare location Manage columns Chart view Table view" at bounding box center [904, 54] width 603 height 33
click at [1197, 82] on icon at bounding box center [1197, 80] width 6 height 9
click at [652, 52] on div "Add variable" at bounding box center [641, 54] width 57 height 14
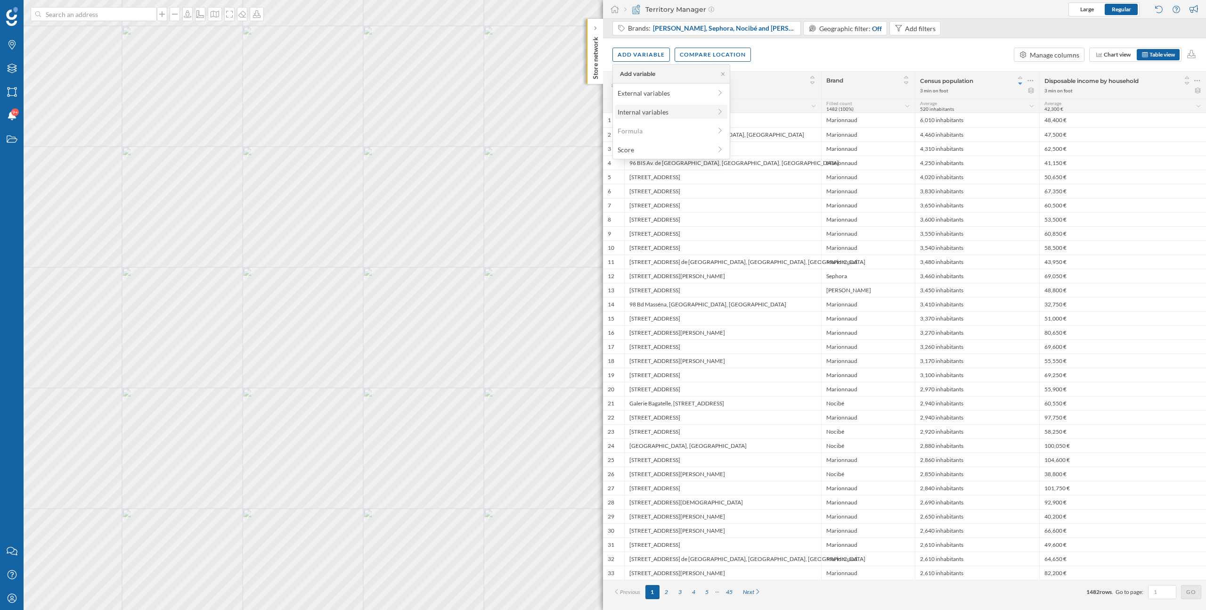
click at [649, 115] on div "Internal variables" at bounding box center [665, 112] width 94 height 10
click at [809, 61] on div "Add variable Compare location Manage columns Chart view Table view" at bounding box center [904, 54] width 603 height 33
click at [1048, 58] on div "Manage columns" at bounding box center [1054, 55] width 49 height 10
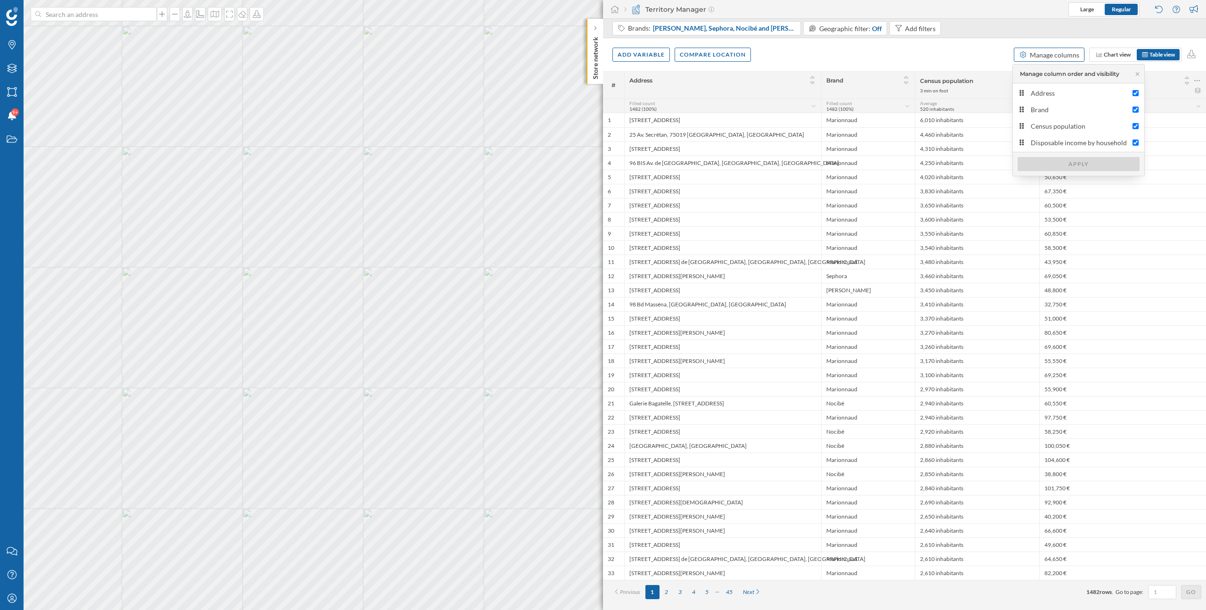
click at [1048, 58] on div "Manage columns" at bounding box center [1054, 55] width 49 height 10
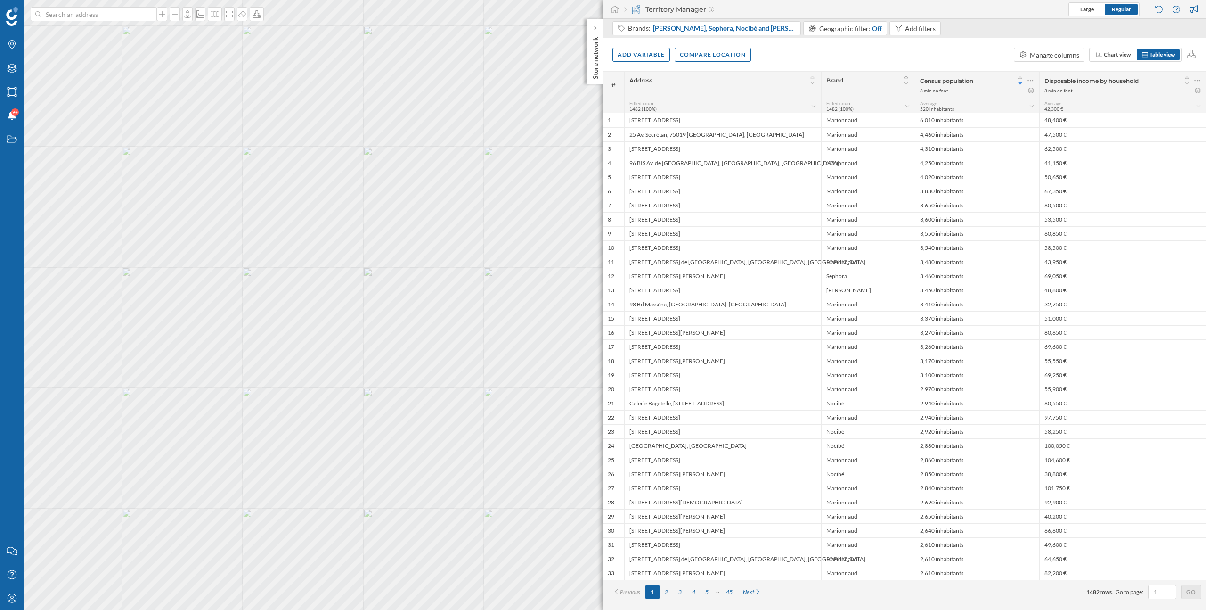
click at [973, 49] on div "Add variable Compare location Manage columns Chart view Table view" at bounding box center [904, 54] width 603 height 33
click at [1032, 82] on icon at bounding box center [1031, 80] width 6 height 9
click at [996, 139] on div "Remove column" at bounding box center [986, 137] width 86 height 10
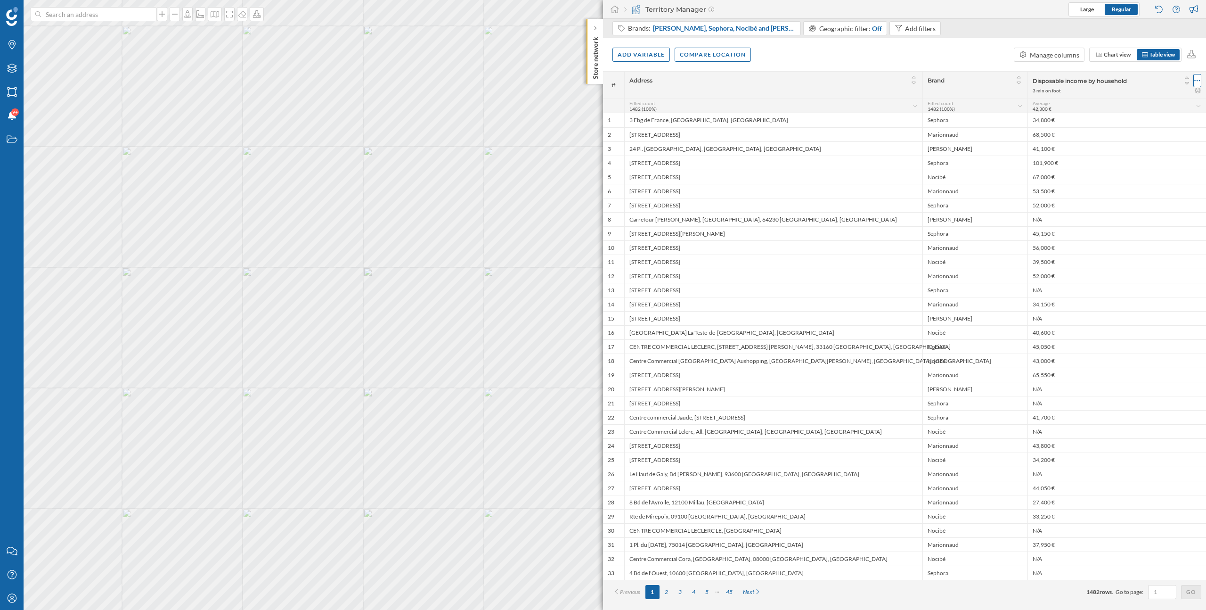
click at [1196, 81] on icon at bounding box center [1197, 80] width 6 height 9
click at [1116, 136] on div "Remove column" at bounding box center [1153, 137] width 86 height 10
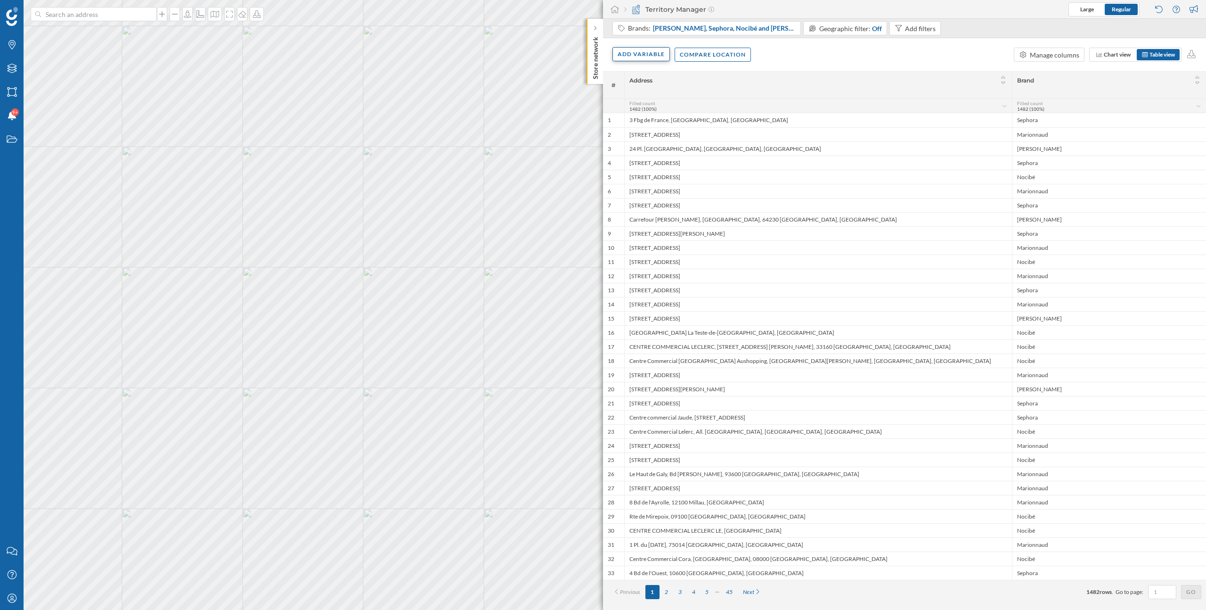
click at [647, 54] on div "Add variable" at bounding box center [641, 54] width 57 height 14
click at [653, 92] on div "External variables" at bounding box center [665, 93] width 94 height 10
click at [642, 120] on div "Traffic" at bounding box center [638, 117] width 19 height 8
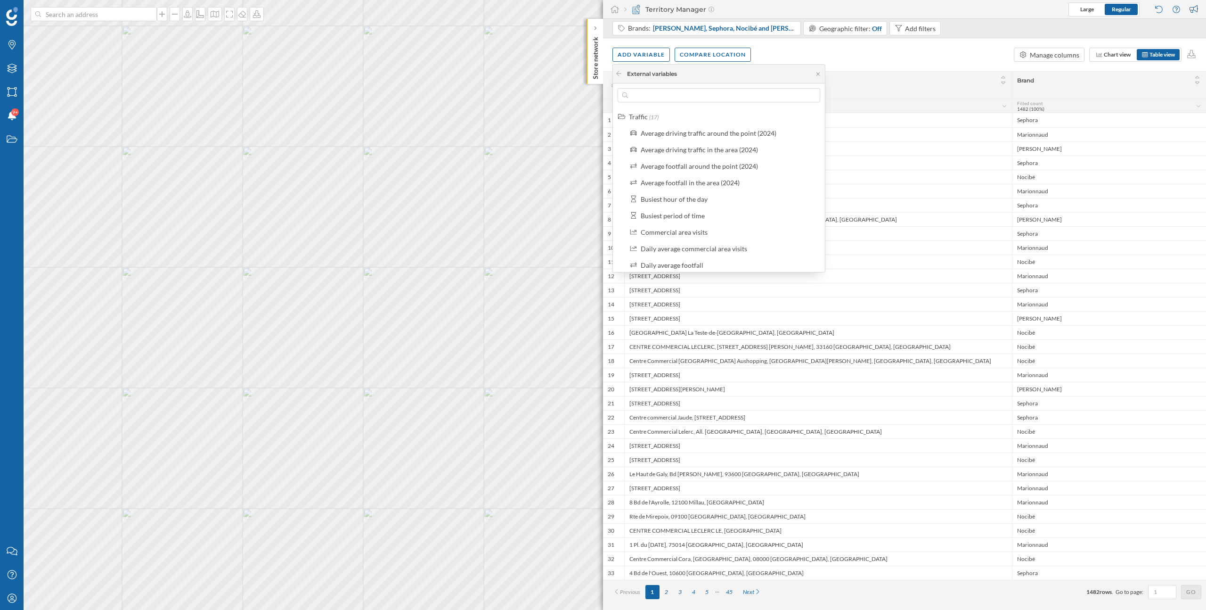
click at [913, 53] on div "Add variable Compare location Manage columns Chart view Table view" at bounding box center [904, 54] width 603 height 33
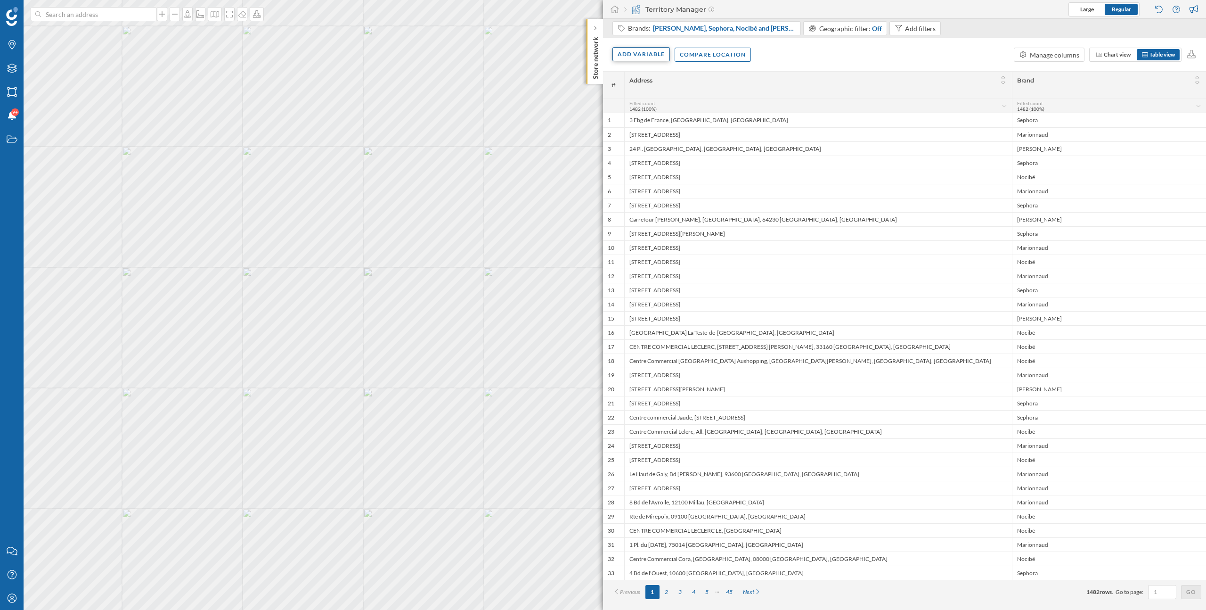
click at [643, 60] on div "Add variable" at bounding box center [641, 54] width 57 height 14
click at [643, 92] on div "External variables" at bounding box center [665, 93] width 94 height 10
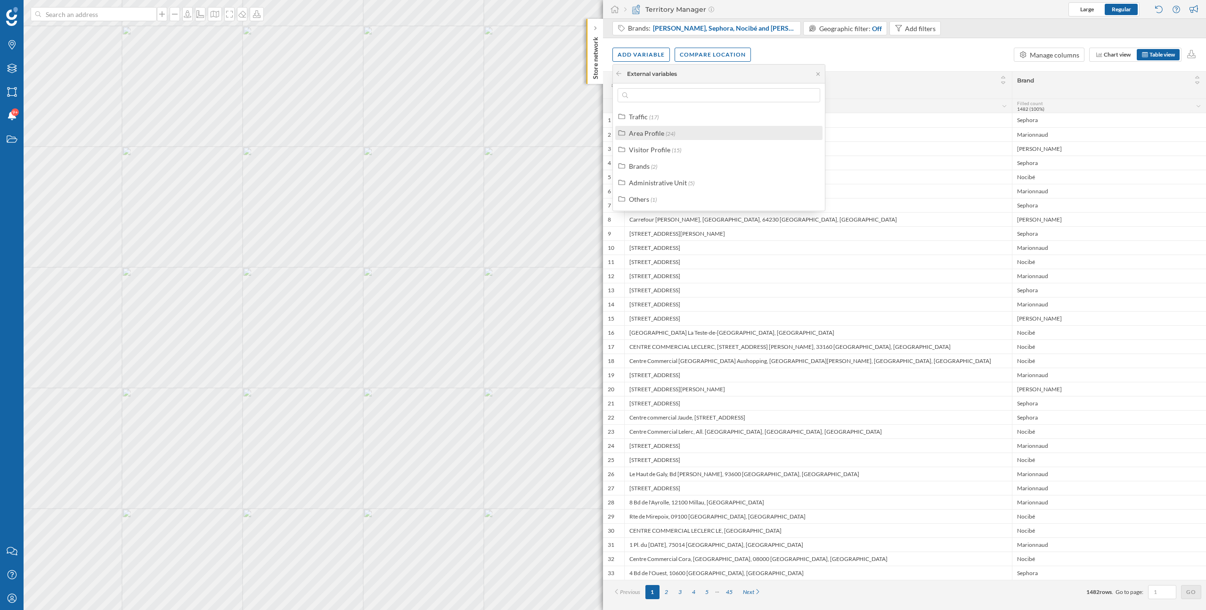
drag, startPoint x: 654, startPoint y: 119, endPoint x: 651, endPoint y: 136, distance: 17.7
click at [651, 136] on div "Traffic (17) Area Profile (24) Visitor Profile (15) Brands (2) Administrative U…" at bounding box center [719, 157] width 212 height 97
click at [651, 136] on div "Area Profile" at bounding box center [646, 133] width 35 height 8
click at [664, 149] on div "Visitor Profile" at bounding box center [649, 150] width 41 height 8
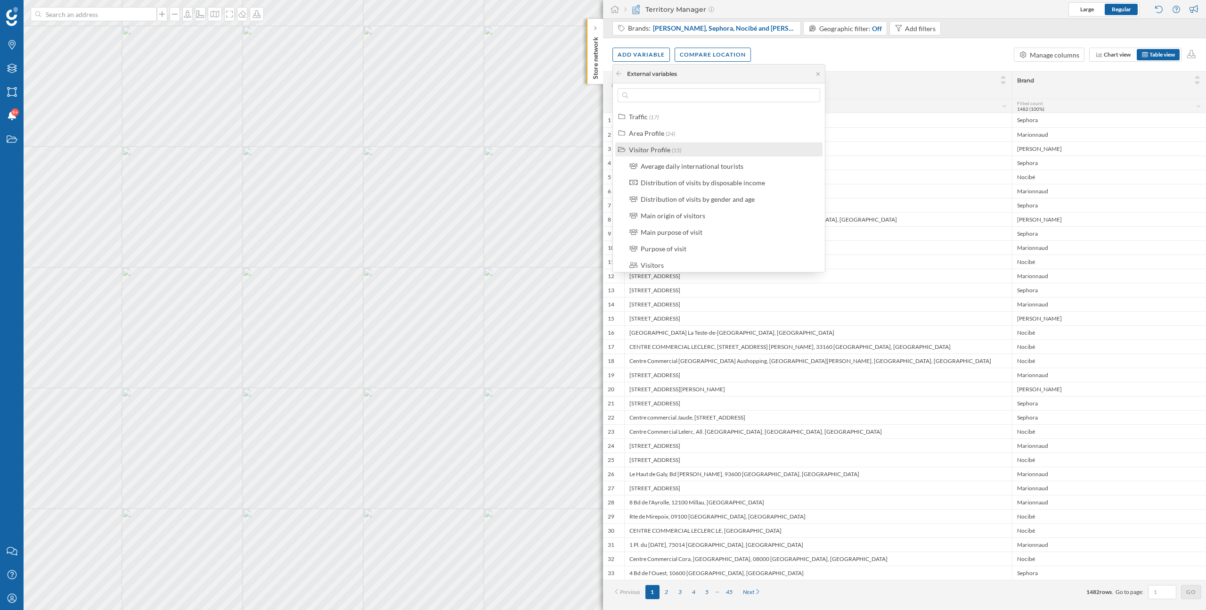
click at [654, 150] on div "Visitor Profile" at bounding box center [649, 150] width 41 height 8
click at [648, 149] on div "Visitor Profile" at bounding box center [649, 150] width 41 height 8
click at [670, 174] on div "Distribution of visits by gender and age" at bounding box center [698, 172] width 114 height 8
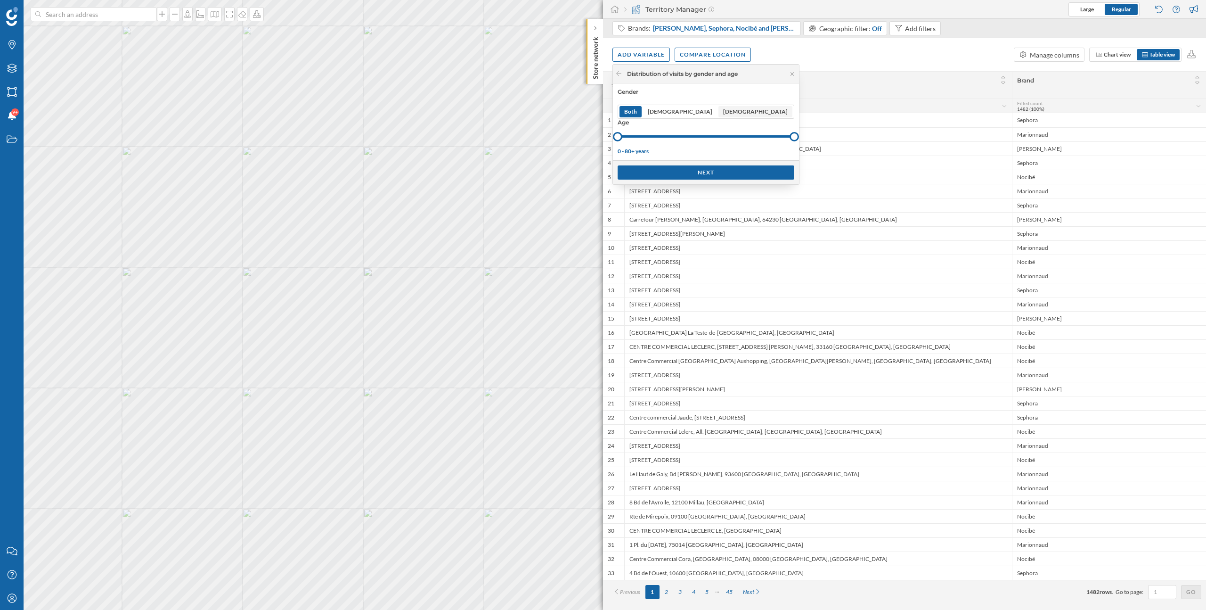
click at [727, 114] on span "Female" at bounding box center [755, 111] width 65 height 8
drag, startPoint x: 621, startPoint y: 137, endPoint x: 692, endPoint y: 136, distance: 71.1
click at [711, 136] on div at bounding box center [715, 136] width 9 height 9
drag, startPoint x: 752, startPoint y: 134, endPoint x: 738, endPoint y: 131, distance: 14.6
click at [738, 131] on div at bounding box center [706, 137] width 177 height 12
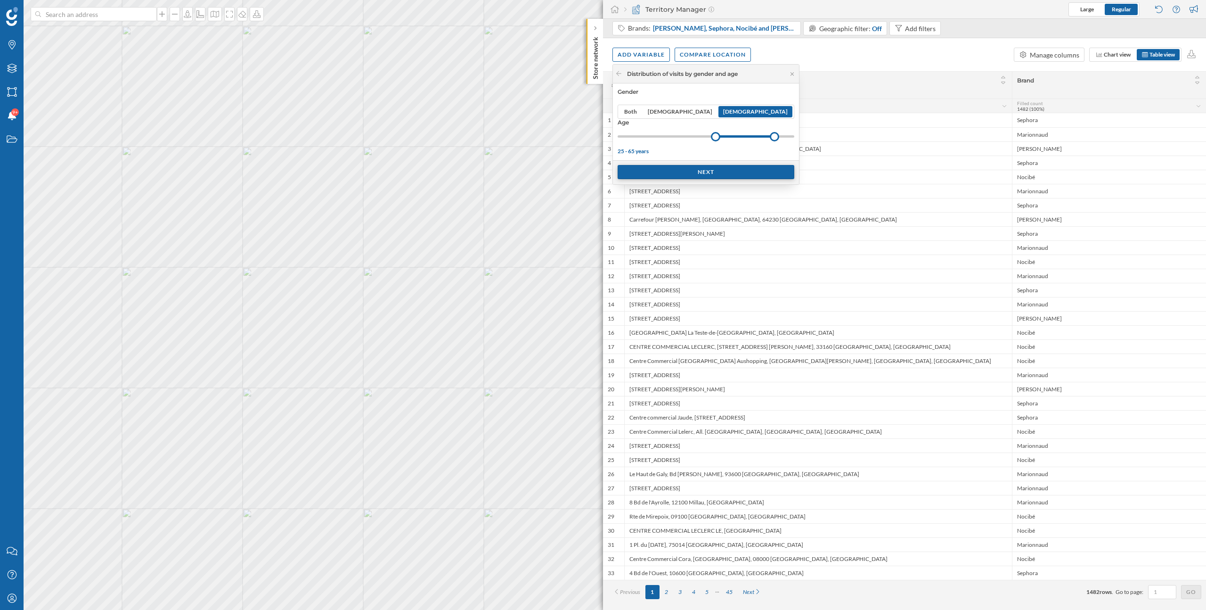
click at [690, 174] on div "Next" at bounding box center [706, 172] width 177 height 14
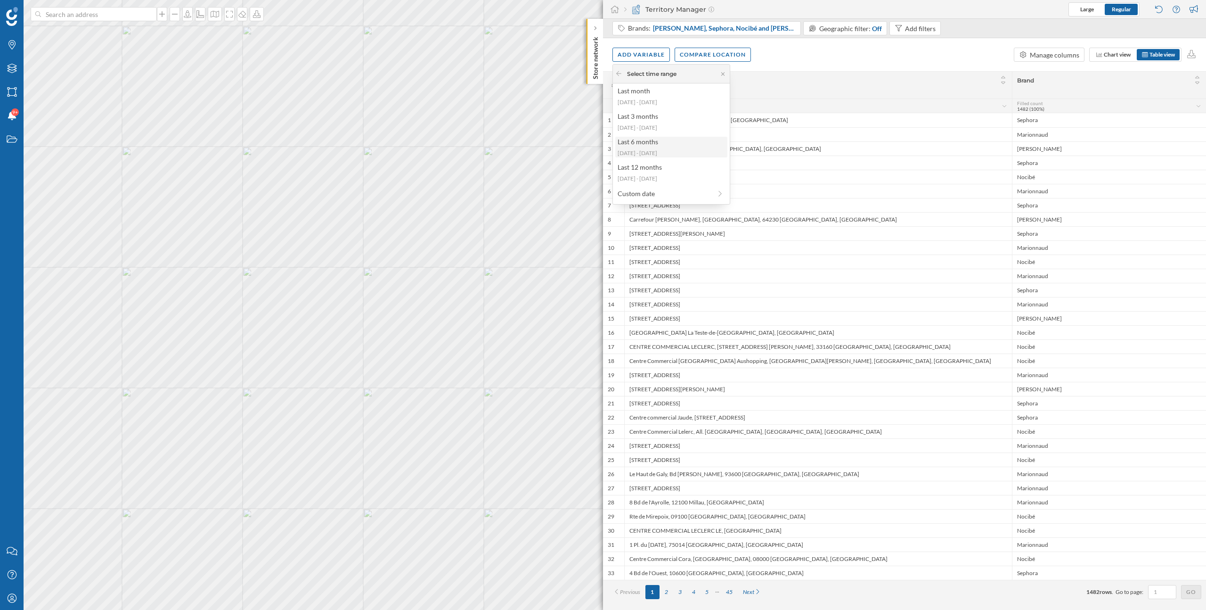
click at [675, 149] on div "2025-04-07 - 2025-09-21" at bounding box center [671, 153] width 106 height 8
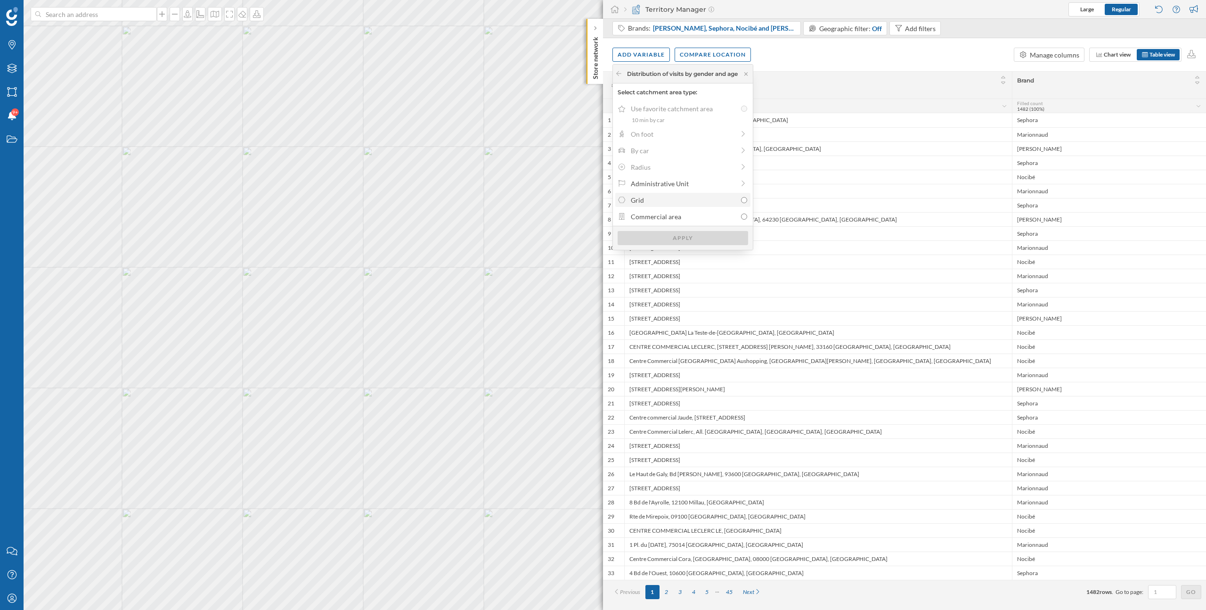
click at [687, 199] on div "Grid" at bounding box center [684, 200] width 106 height 10
click at [741, 199] on input "Grid" at bounding box center [744, 200] width 6 height 6
radio input "true"
click at [688, 236] on div "Apply" at bounding box center [683, 237] width 131 height 14
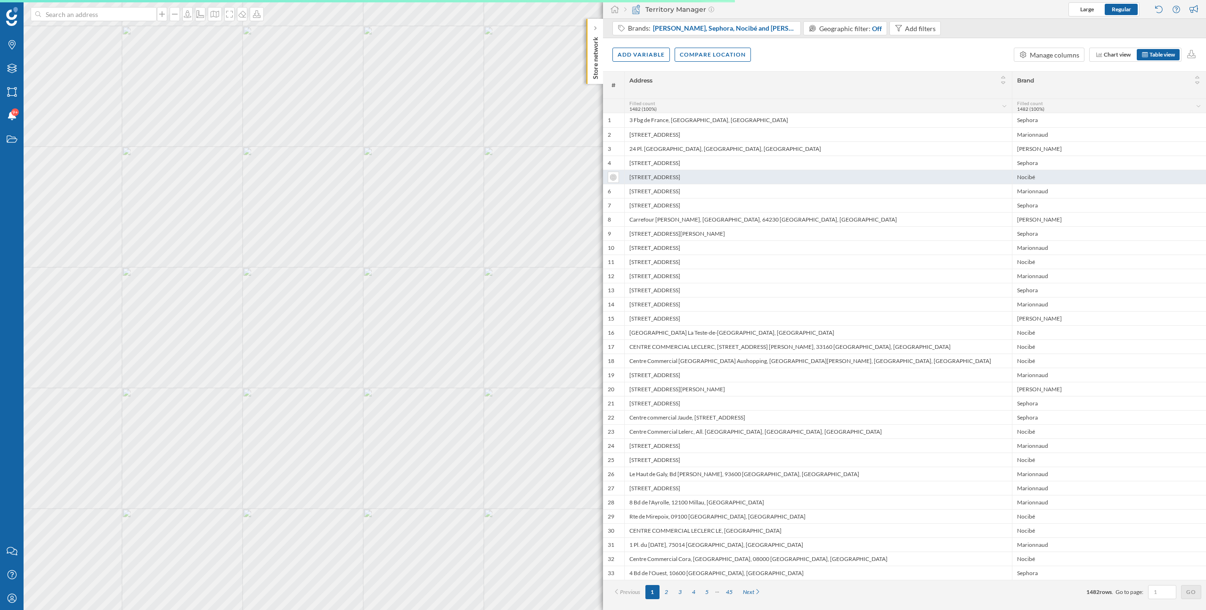
scroll to position [0, 0]
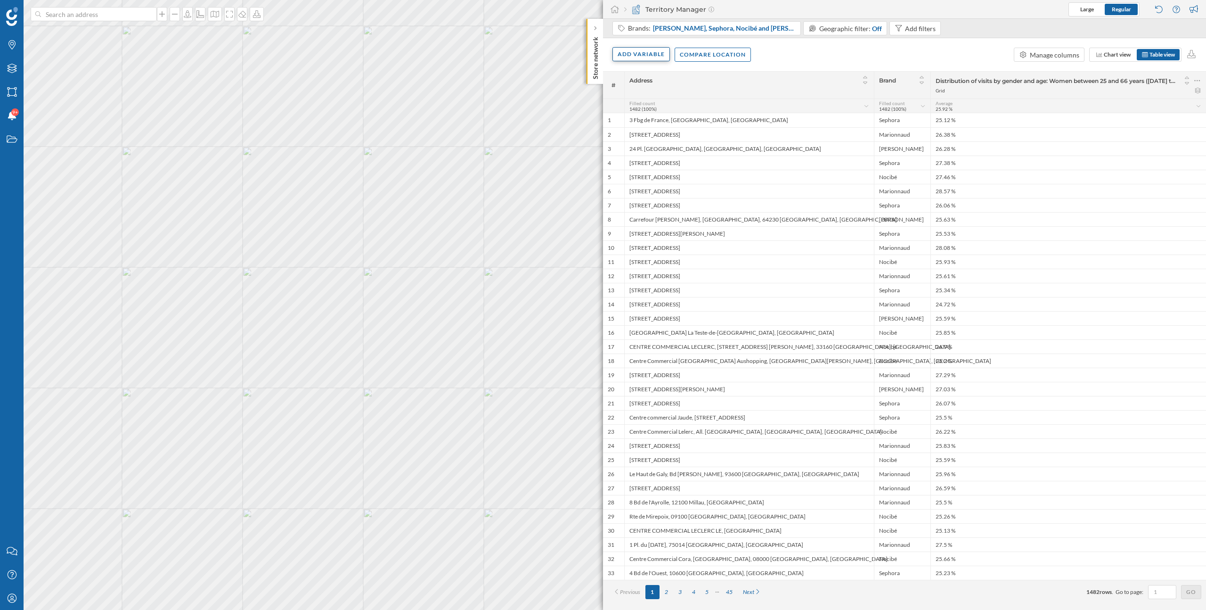
click at [653, 57] on div "Add variable" at bounding box center [641, 54] width 57 height 14
click at [647, 98] on div "External variables" at bounding box center [671, 93] width 112 height 14
click at [658, 150] on div "Visitor Profile" at bounding box center [649, 150] width 41 height 8
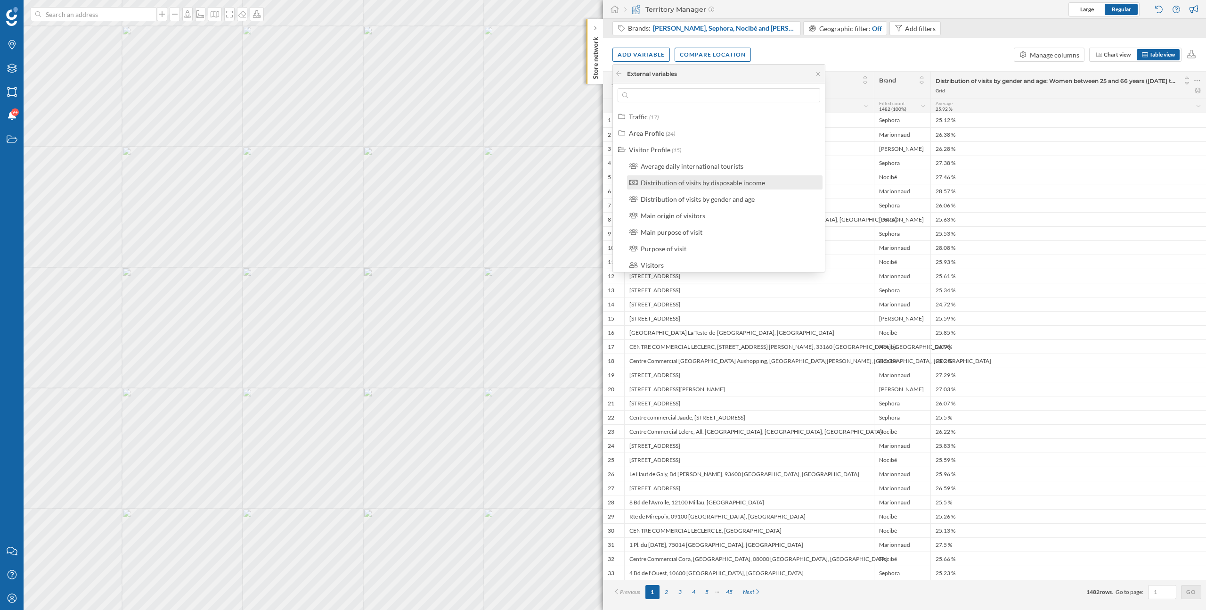
click at [673, 182] on div "Distribution of visits by disposable income" at bounding box center [703, 183] width 124 height 8
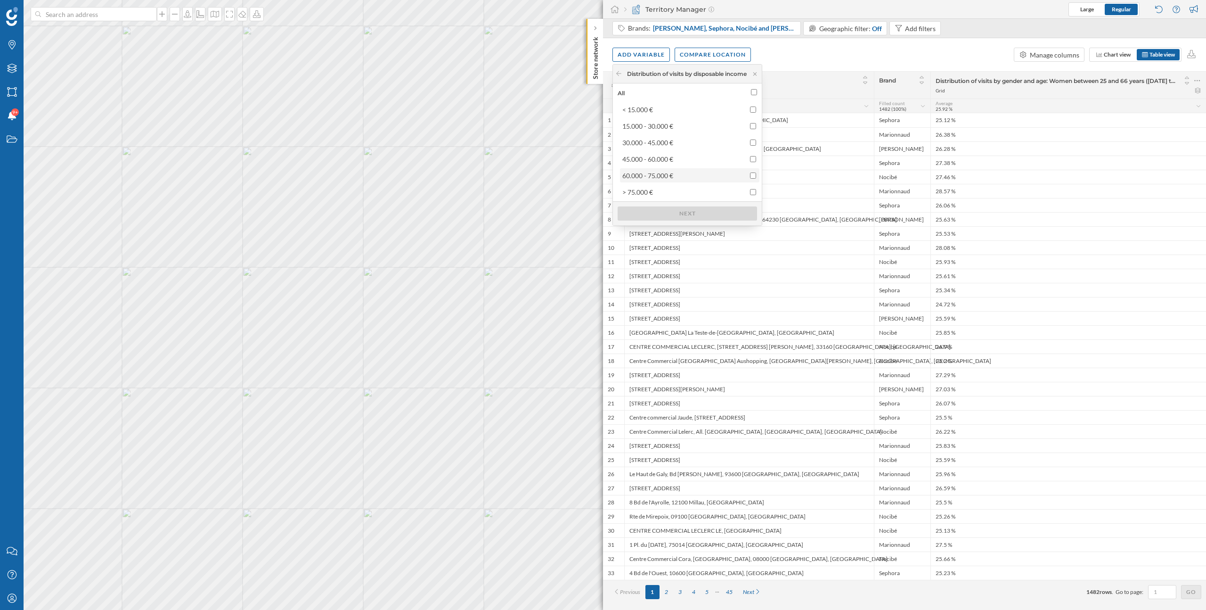
click at [685, 175] on div "60.000 - 75.000 €" at bounding box center [689, 176] width 134 height 10
checkbox input "true"
click at [685, 189] on div "> 75.000 €" at bounding box center [689, 192] width 134 height 10
checkbox input "true"
click at [694, 164] on div "45.000 - 60.000 €" at bounding box center [689, 159] width 139 height 14
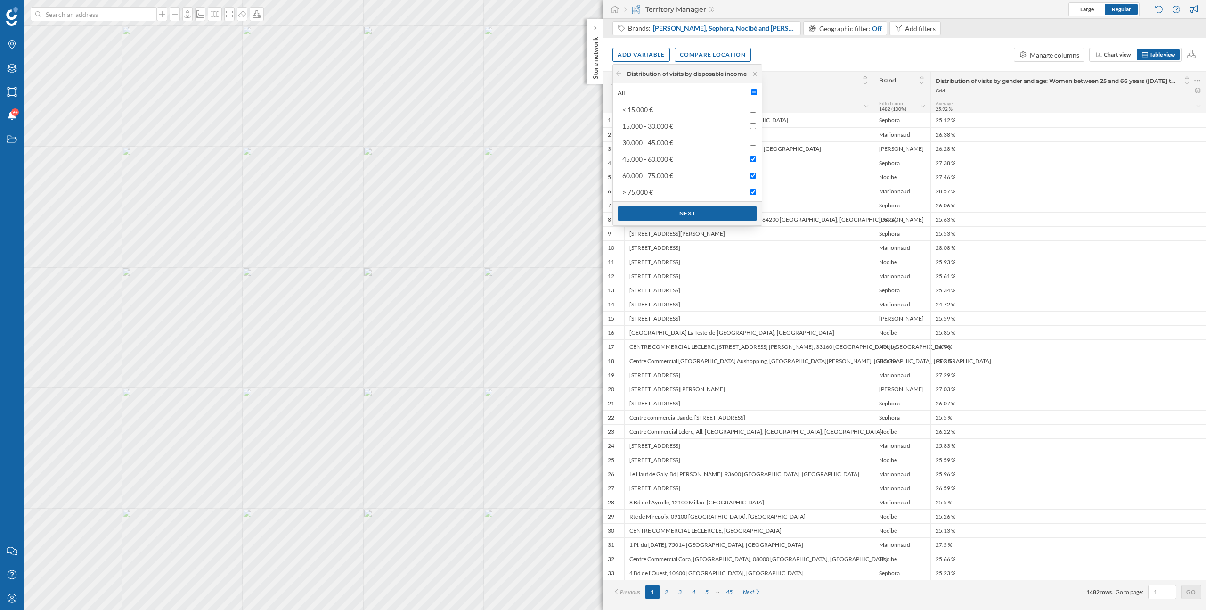
drag, startPoint x: 694, startPoint y: 212, endPoint x: 683, endPoint y: 166, distance: 47.1
click at [683, 166] on div "Distribution of visits by disposable income All < 15.000 € 15.000 - 30.000 € 30…" at bounding box center [687, 145] width 149 height 161
click at [670, 161] on div "45.000 - 60.000 €" at bounding box center [647, 159] width 51 height 8
checkbox input "false"
click at [681, 215] on div "Next" at bounding box center [687, 213] width 139 height 14
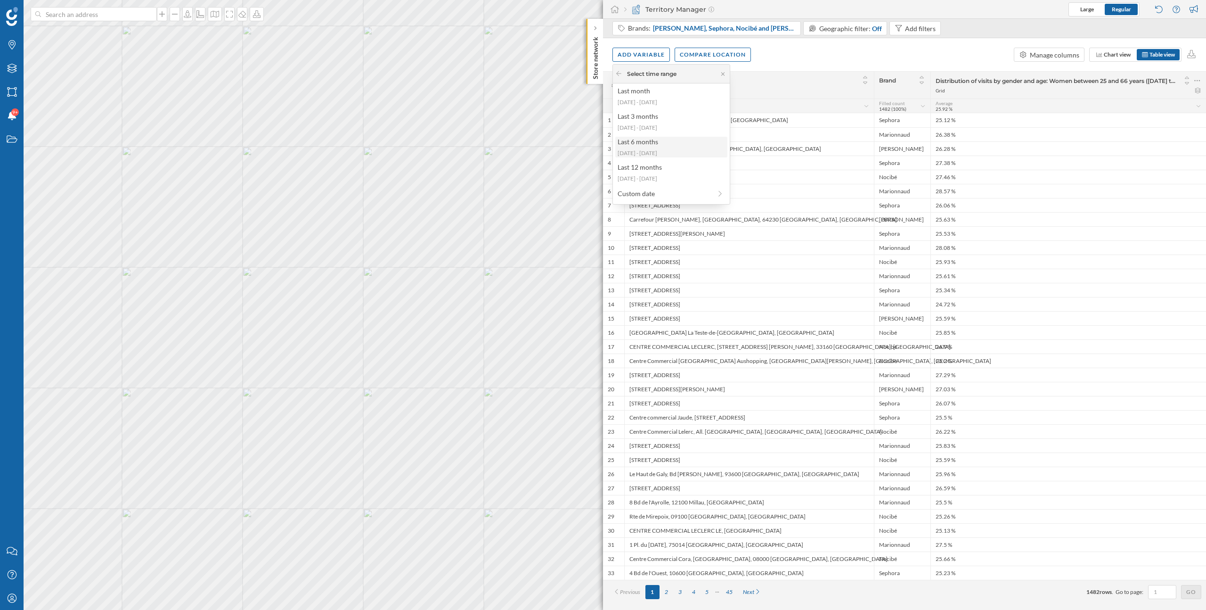
click at [673, 147] on div "Last 6 months 2025-04-07 - 2025-09-21" at bounding box center [671, 147] width 112 height 21
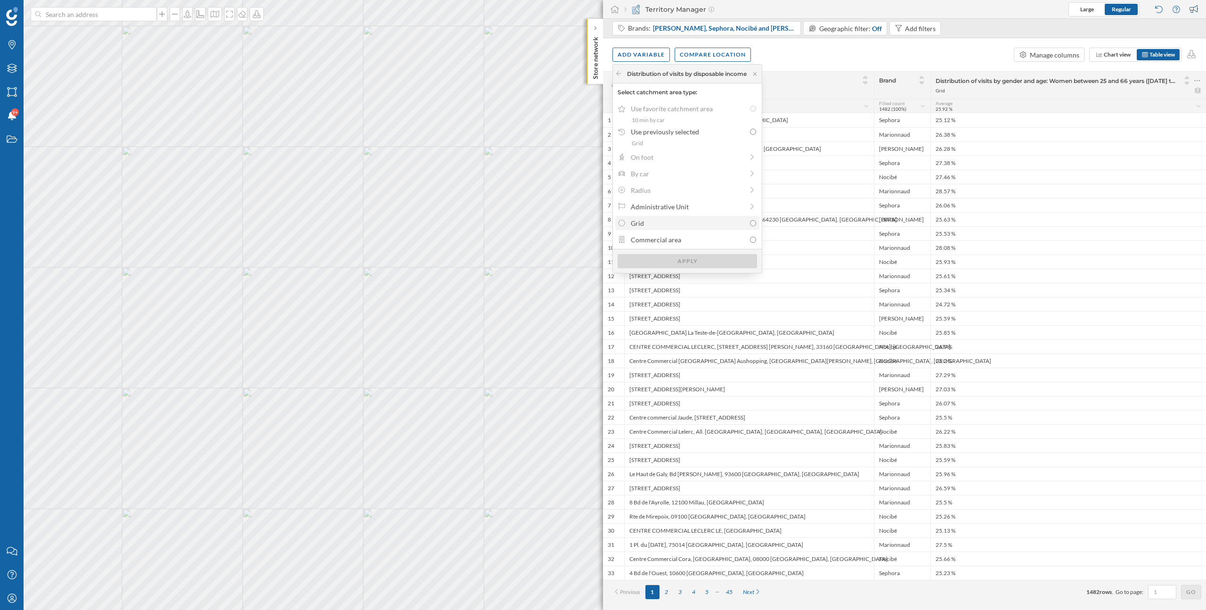
click at [664, 226] on div "Grid" at bounding box center [688, 223] width 114 height 10
click at [750, 226] on input "Grid" at bounding box center [753, 223] width 6 height 6
radio input "true"
click at [677, 263] on div "Apply" at bounding box center [687, 260] width 139 height 14
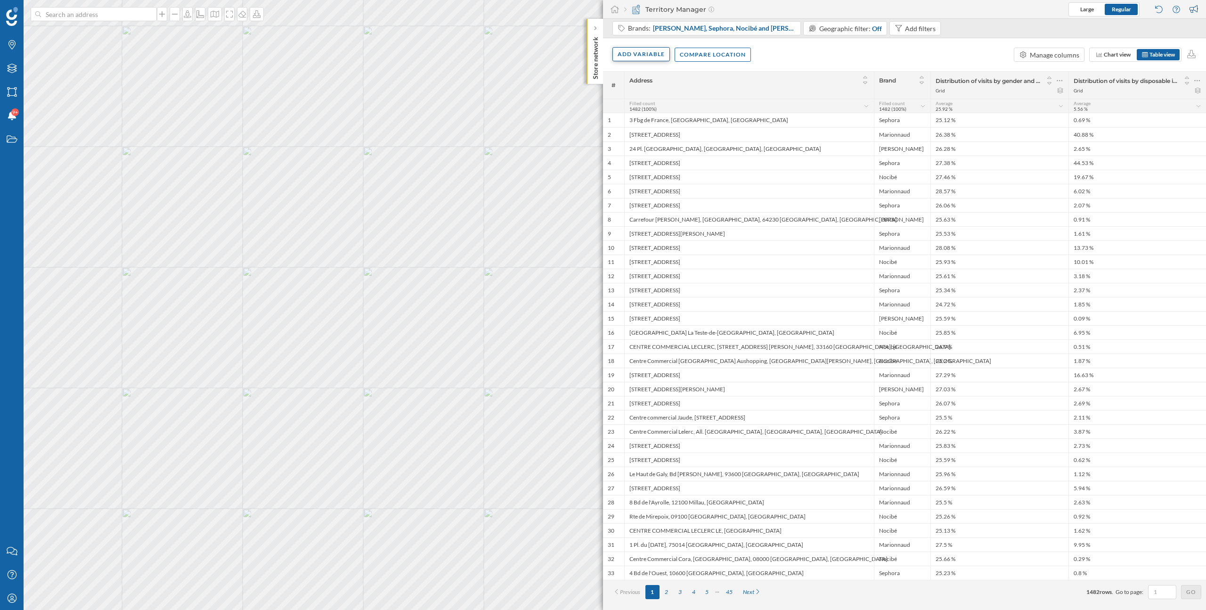
click at [632, 56] on div "Add variable" at bounding box center [641, 54] width 57 height 14
click at [636, 91] on div "External variables" at bounding box center [665, 93] width 94 height 10
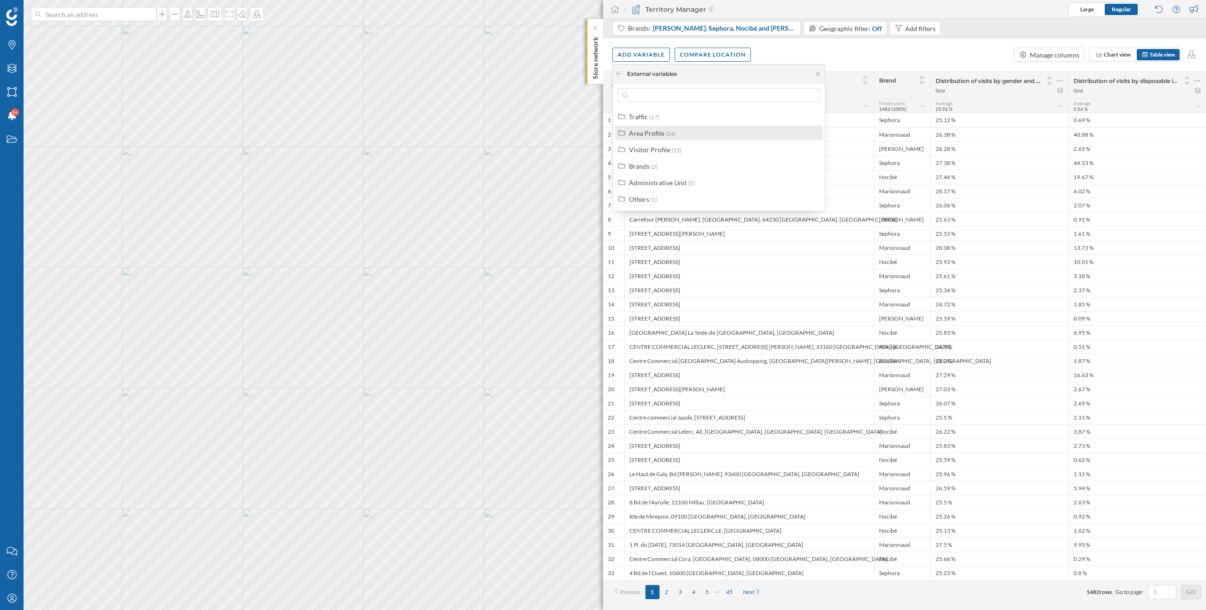
click at [652, 132] on div "Area Profile" at bounding box center [646, 133] width 35 height 8
click at [649, 149] on div "Visitor Profile" at bounding box center [649, 150] width 41 height 8
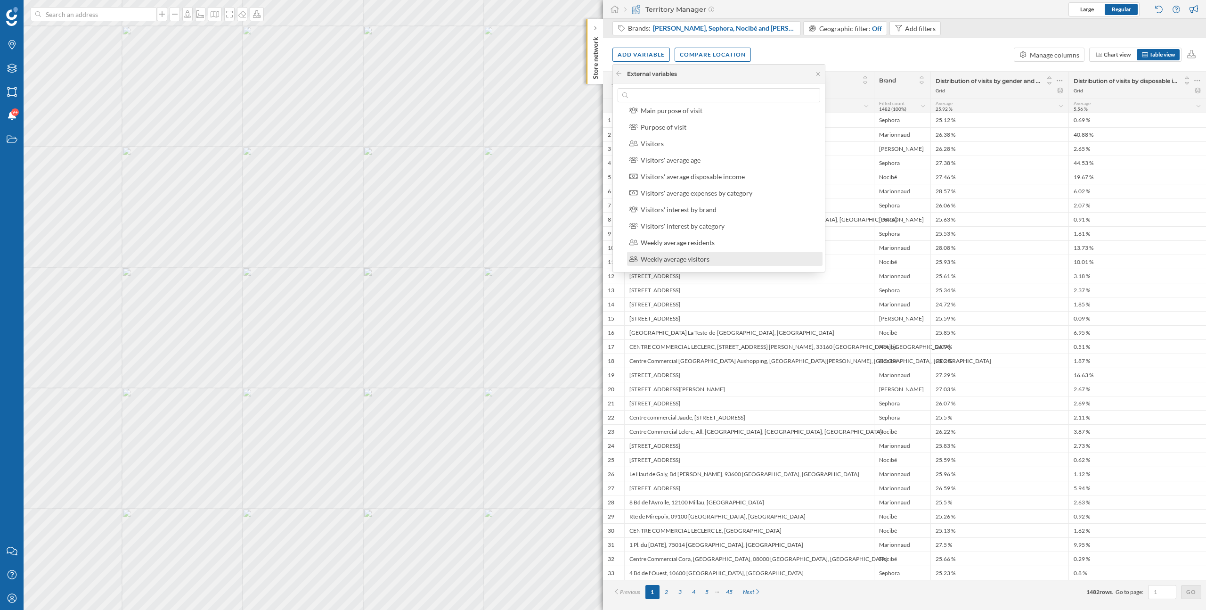
scroll to position [115, 0]
click at [682, 203] on div "Visitors' average expenses by category" at bounding box center [697, 200] width 112 height 8
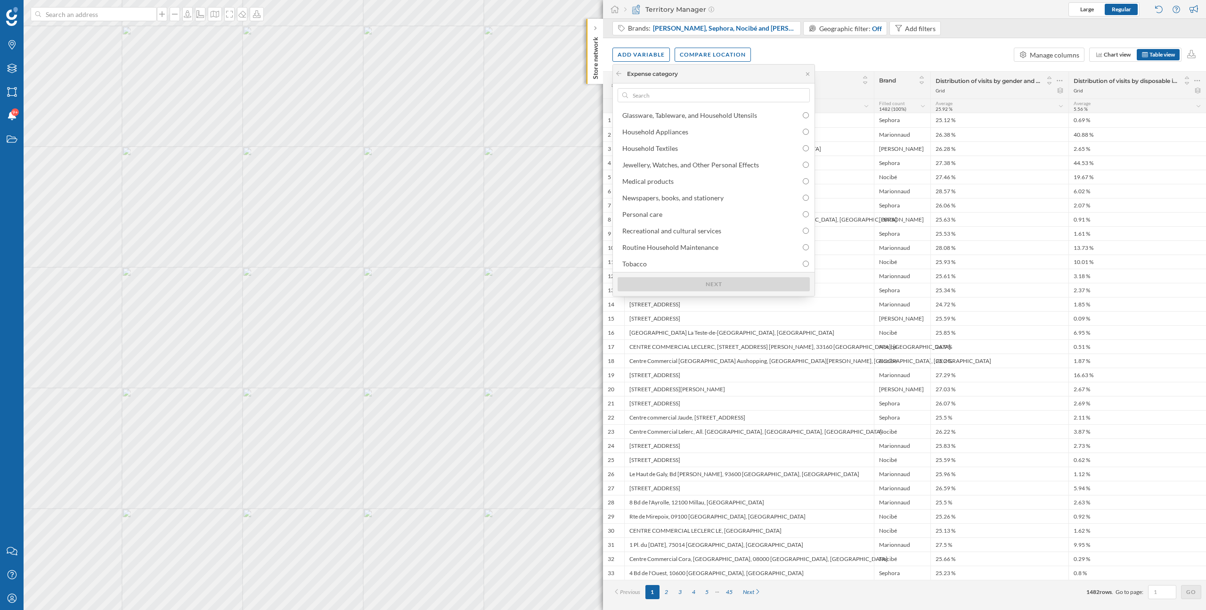
scroll to position [141, 0]
click at [665, 206] on div "Personal care" at bounding box center [715, 207] width 187 height 10
radio input "true"
click at [714, 282] on div "Next" at bounding box center [714, 284] width 192 height 14
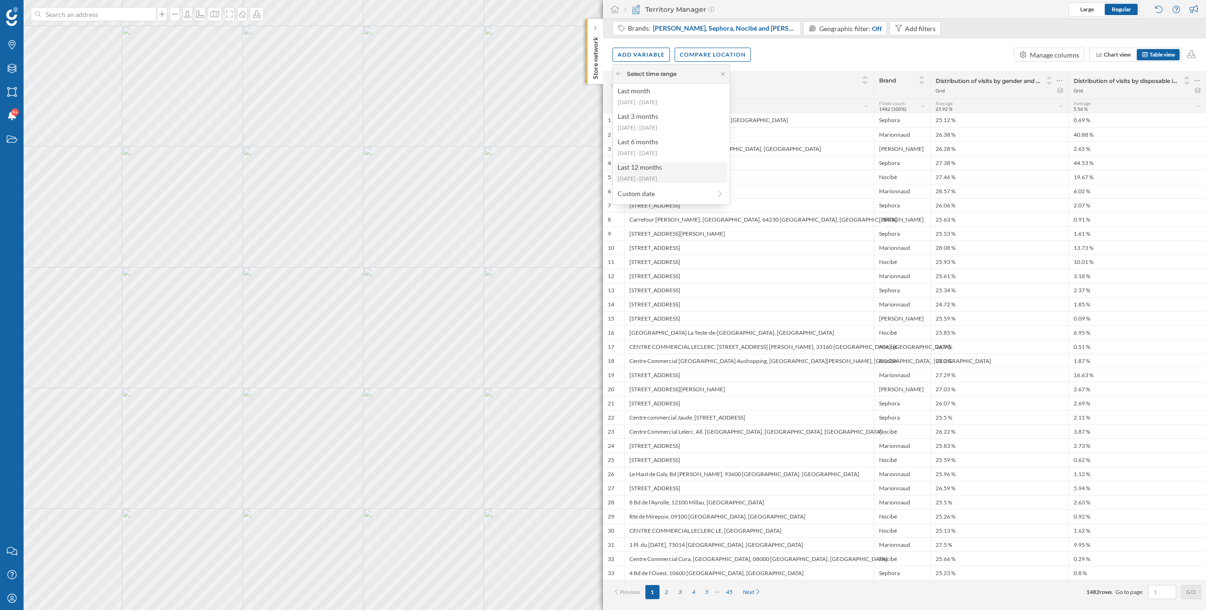
click at [644, 175] on div "2024-09-23 - 2025-09-21" at bounding box center [671, 178] width 106 height 8
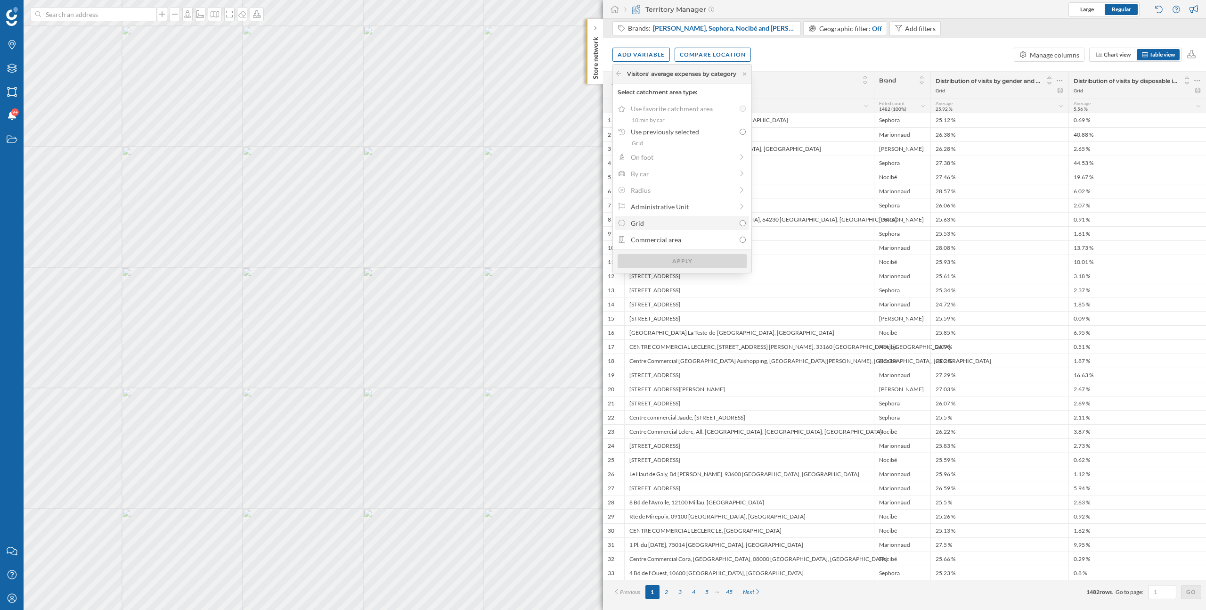
click at [698, 221] on div "Grid" at bounding box center [683, 223] width 104 height 10
click at [740, 221] on input "Grid" at bounding box center [743, 223] width 6 height 6
radio input "true"
click at [697, 262] on div "Apply" at bounding box center [682, 260] width 129 height 14
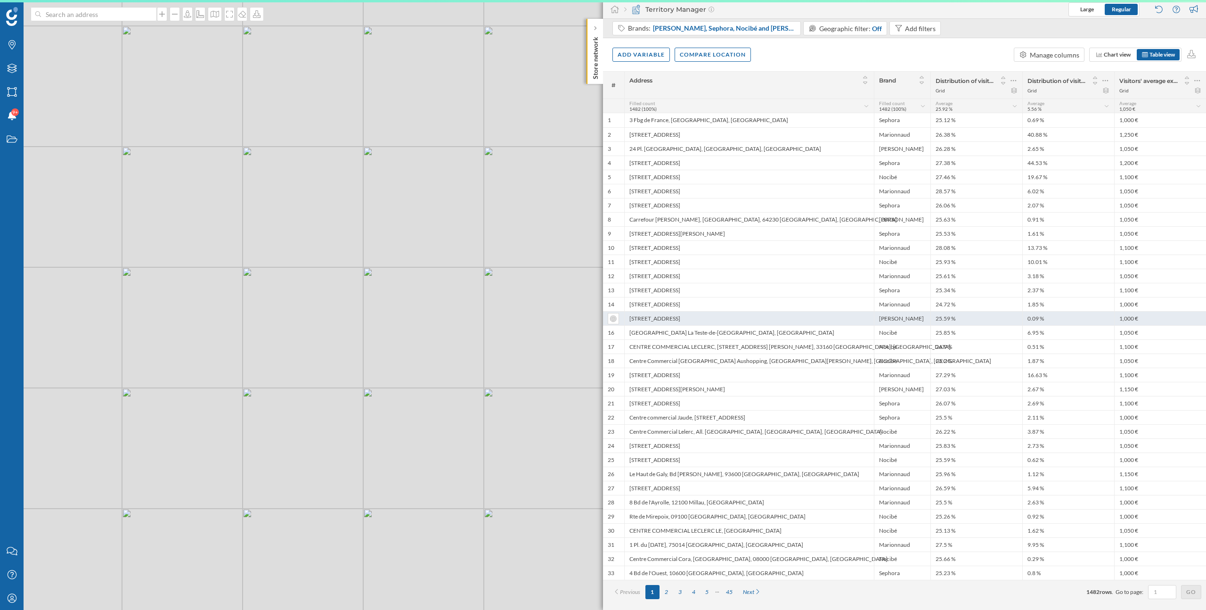
scroll to position [0, 0]
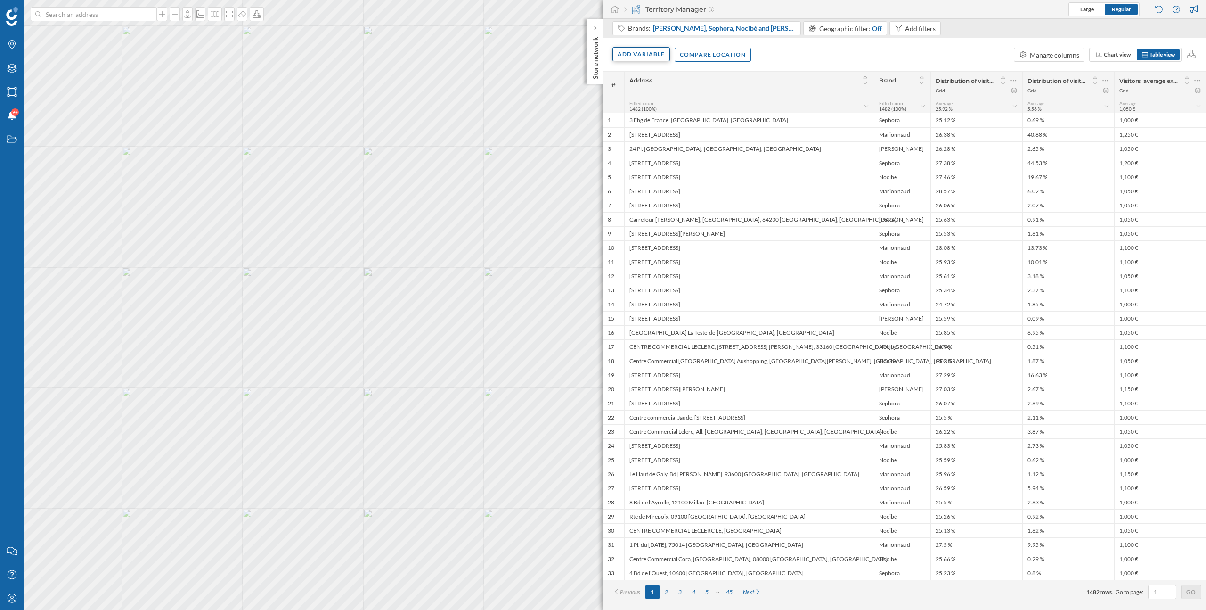
click at [654, 55] on div "Add variable" at bounding box center [641, 54] width 57 height 14
click at [652, 93] on div "External variables" at bounding box center [665, 93] width 94 height 10
click at [667, 150] on div "Visitor Profile" at bounding box center [649, 150] width 41 height 8
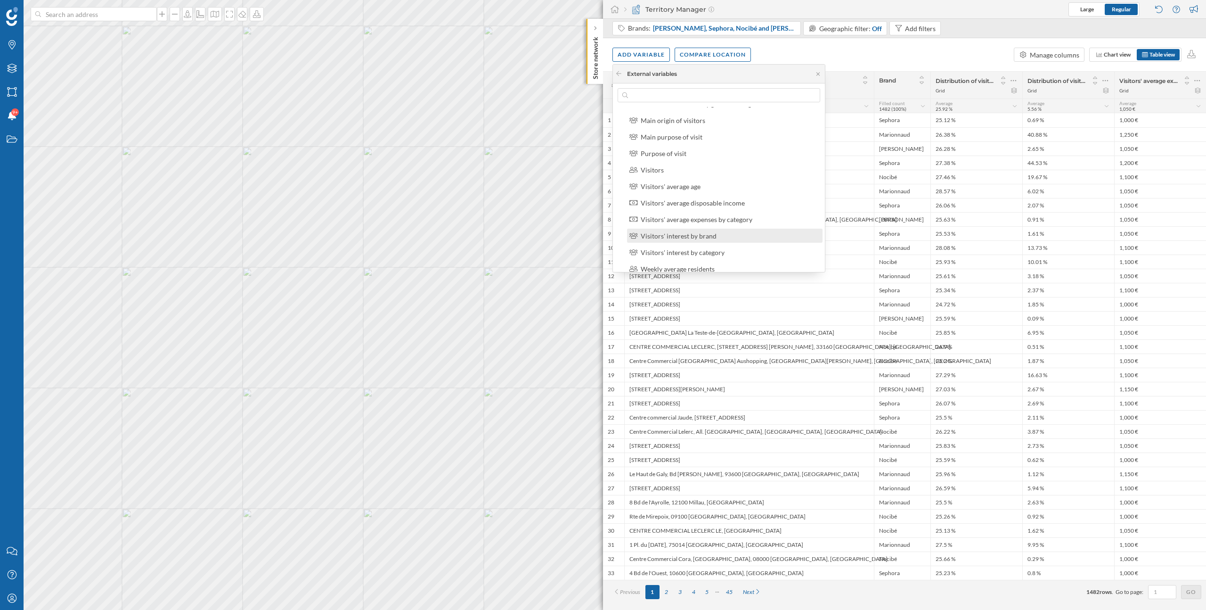
scroll to position [96, 0]
click at [688, 219] on div "Visitors' average expenses by category" at bounding box center [697, 218] width 112 height 8
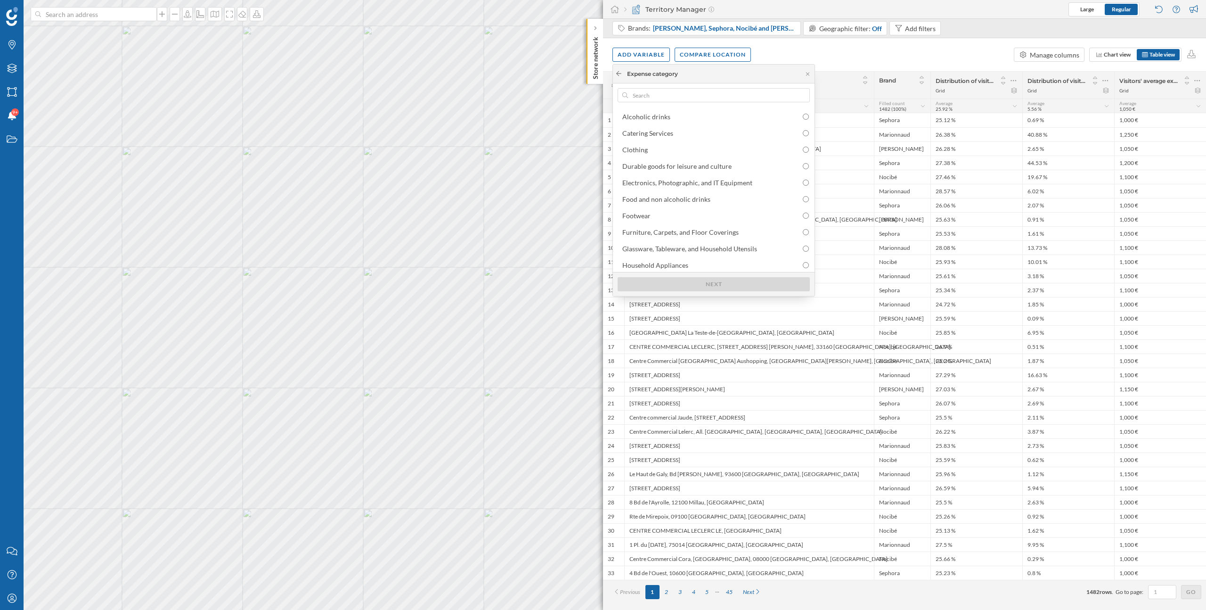
click at [620, 76] on icon at bounding box center [618, 74] width 7 height 6
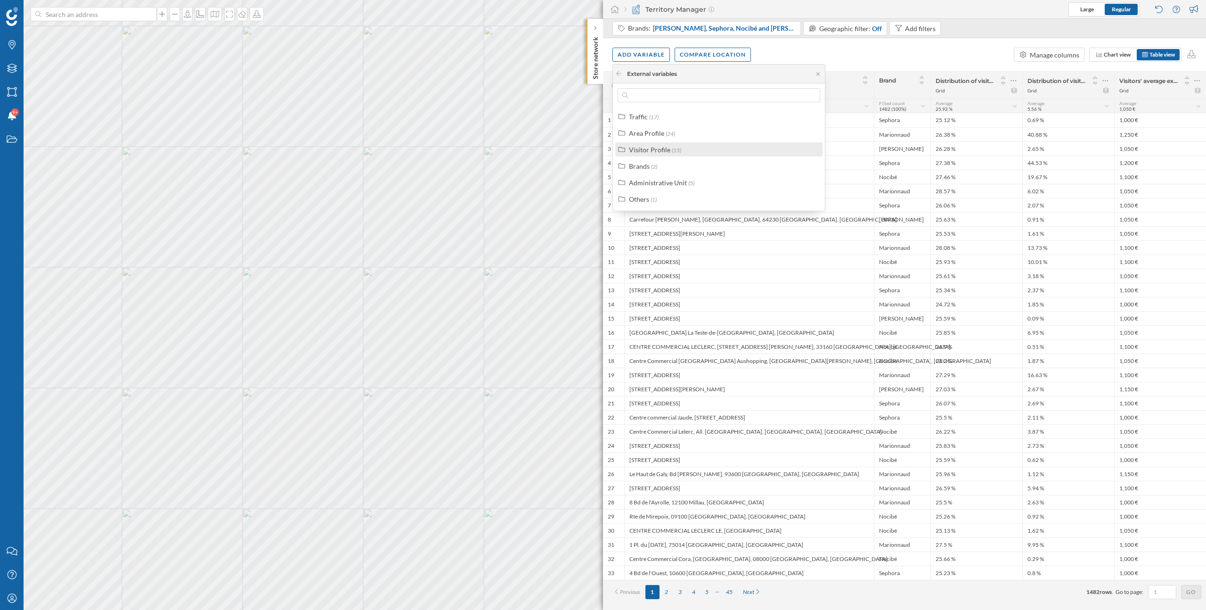
click at [650, 150] on div "Visitor Profile" at bounding box center [649, 150] width 41 height 8
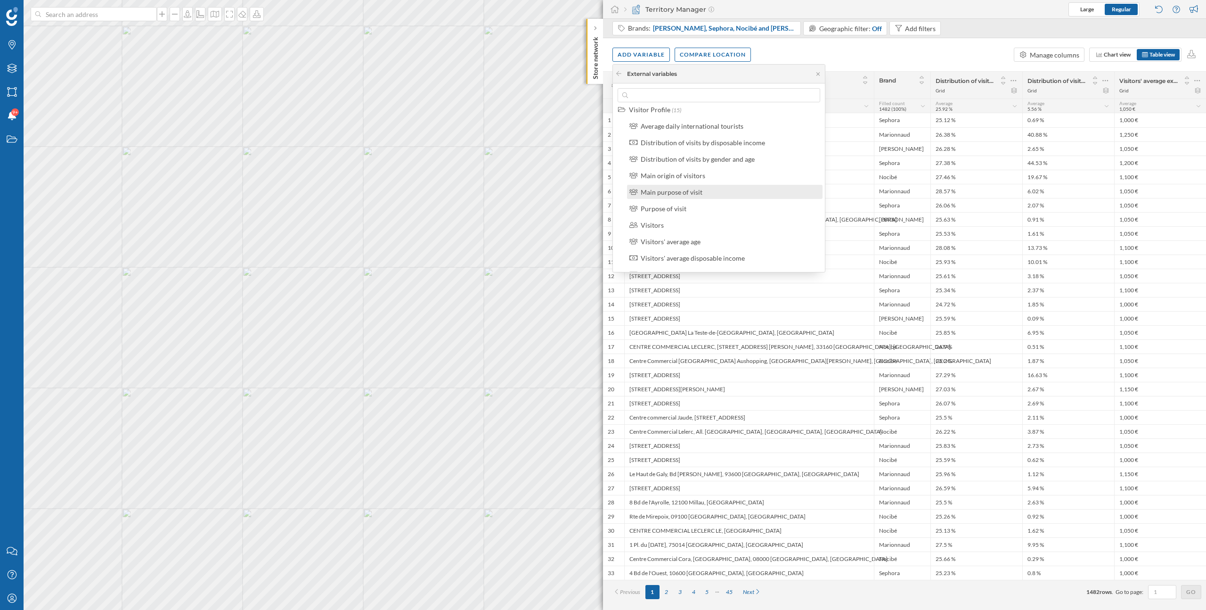
scroll to position [38, 0]
click at [687, 264] on div "Visitors' average disposable income" at bounding box center [725, 260] width 196 height 14
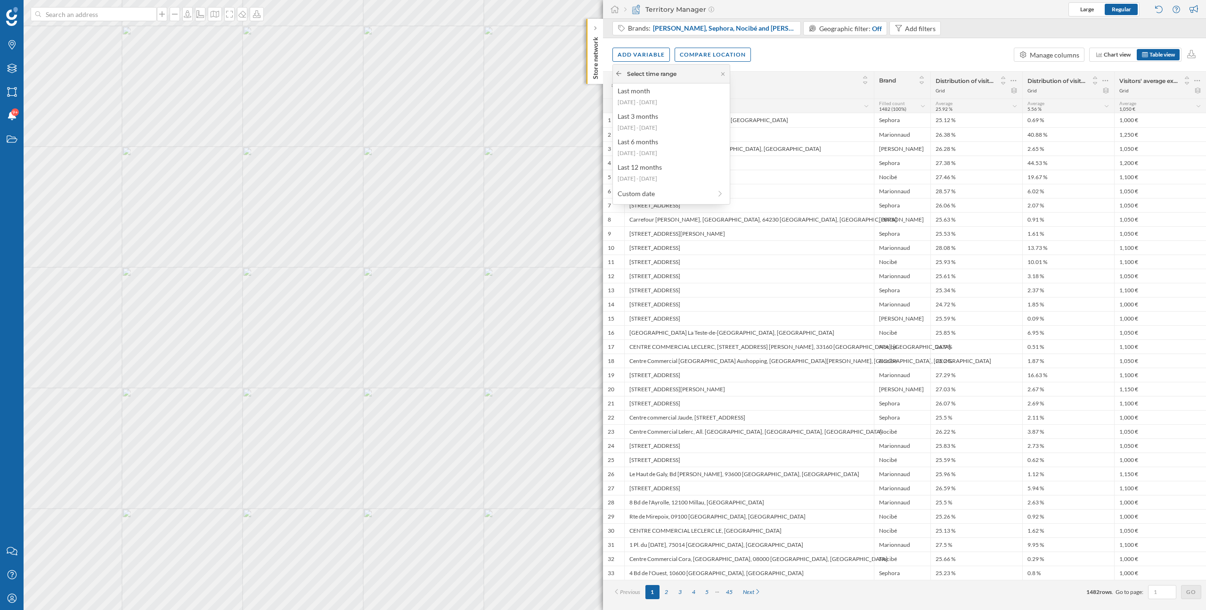
click at [619, 74] on icon at bounding box center [618, 74] width 7 height 6
click at [872, 51] on div "Add variable Compare location Manage columns Chart view Table view" at bounding box center [904, 54] width 603 height 33
click at [654, 49] on div "Add variable" at bounding box center [641, 54] width 57 height 14
click at [652, 148] on div "Score" at bounding box center [665, 150] width 94 height 10
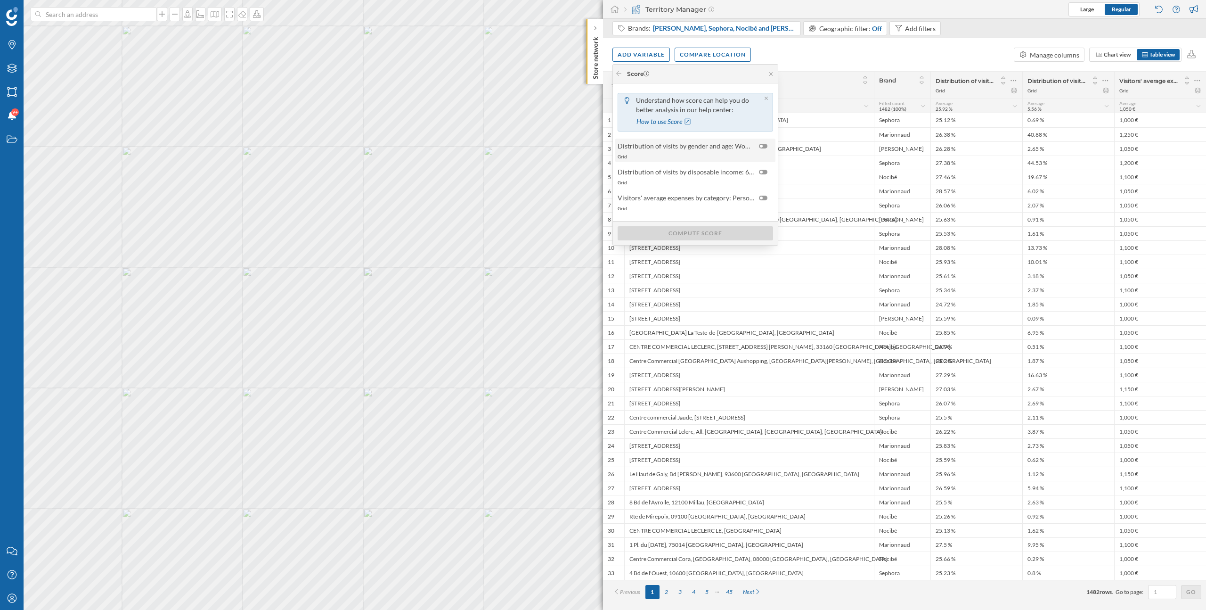
click at [757, 154] on div "Grid" at bounding box center [695, 156] width 155 height 7
click at [759, 210] on div "Distribution of visits by disposable income: 60.000 - 75.000 € and > 75.000 € (…" at bounding box center [695, 221] width 160 height 24
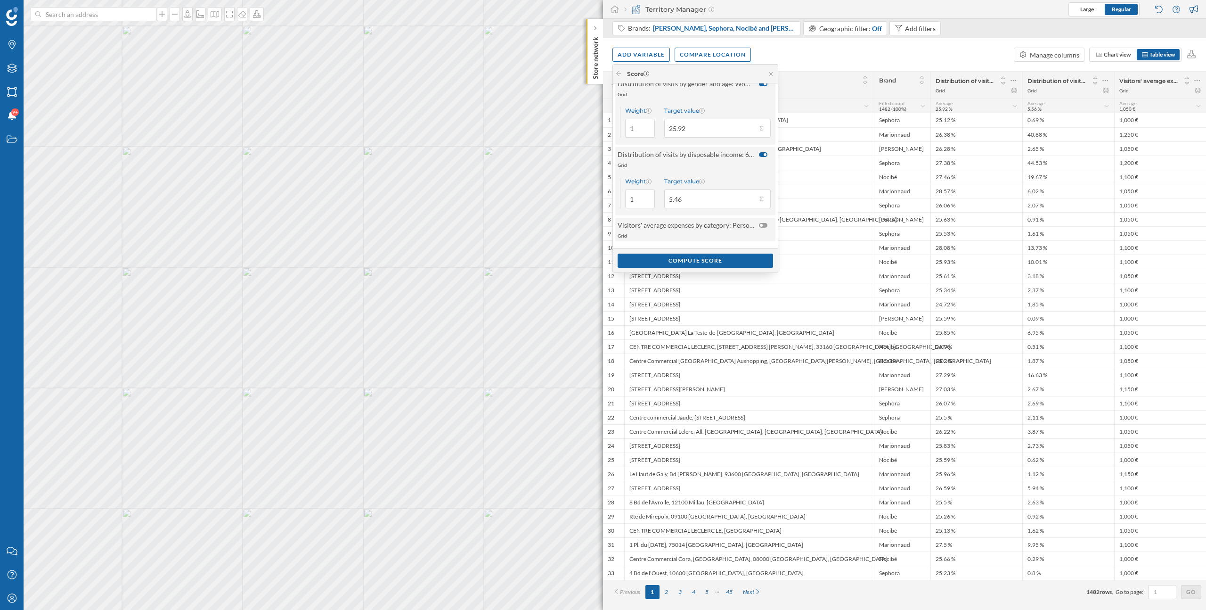
click at [760, 229] on div at bounding box center [765, 225] width 13 height 10
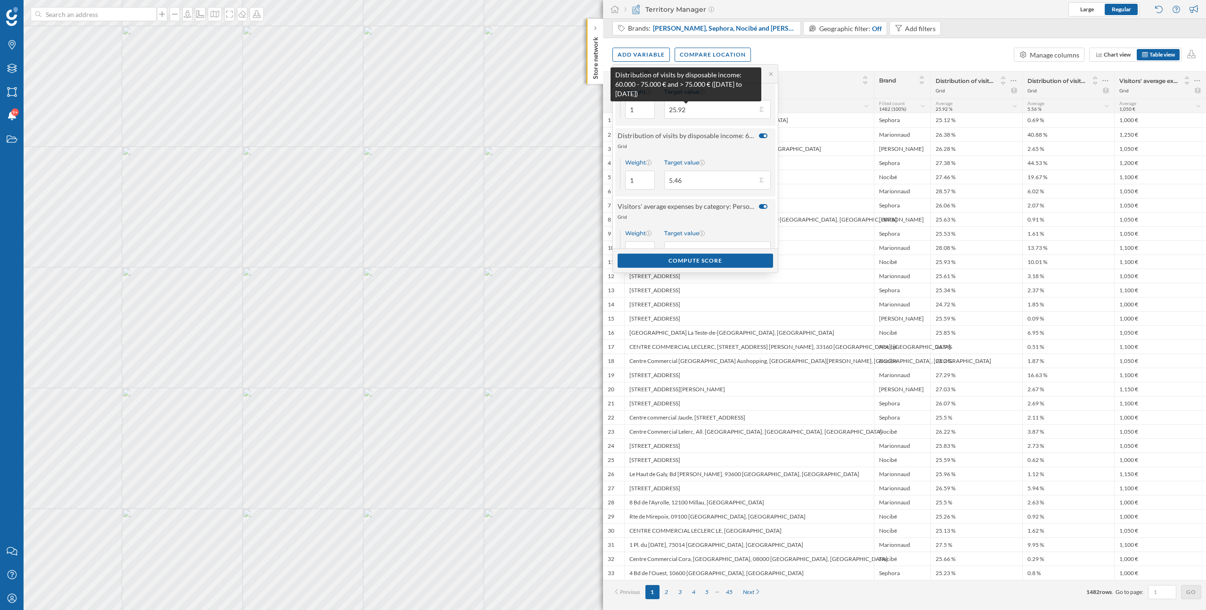
scroll to position [79, 0]
click at [629, 114] on input "1" at bounding box center [640, 111] width 30 height 19
type input "3"
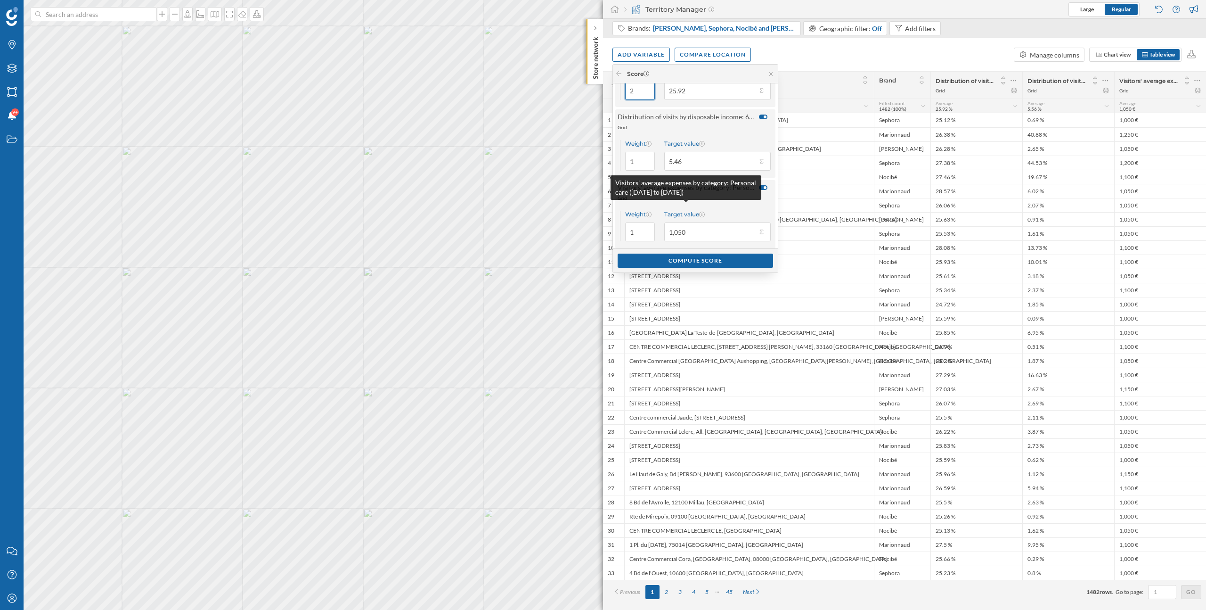
scroll to position [102, 0]
type input "2"
drag, startPoint x: 636, startPoint y: 236, endPoint x: 627, endPoint y: 229, distance: 11.1
click at [627, 229] on input "1" at bounding box center [640, 229] width 30 height 19
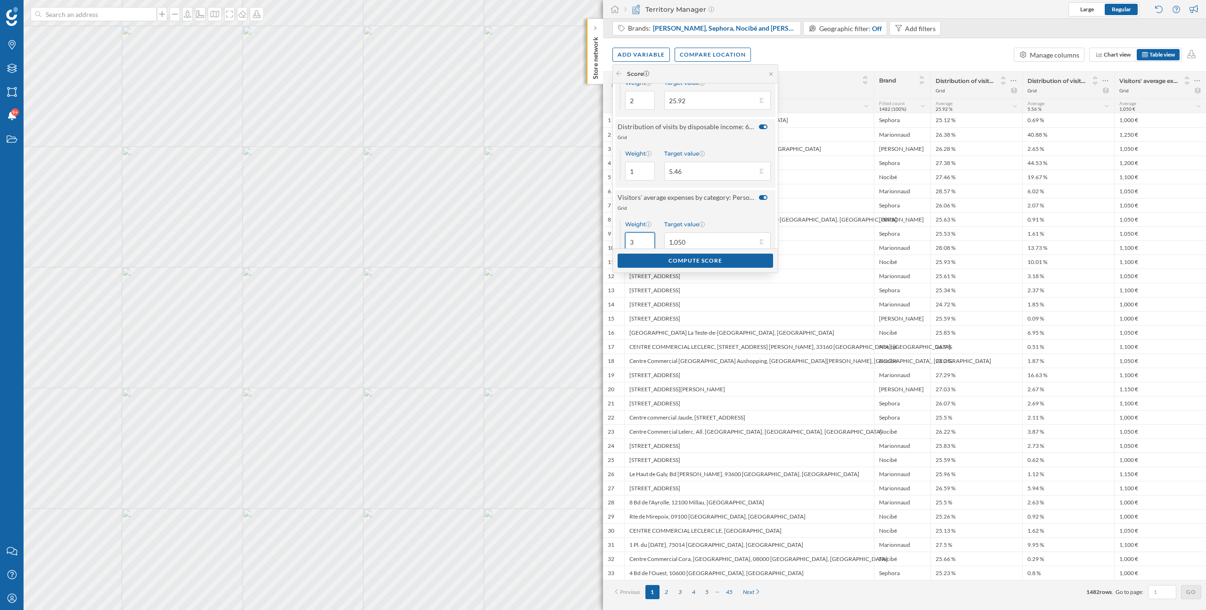
scroll to position [87, 0]
type input "3"
drag, startPoint x: 637, startPoint y: 103, endPoint x: 629, endPoint y: 103, distance: 7.1
click at [629, 103] on input "2" at bounding box center [640, 103] width 30 height 19
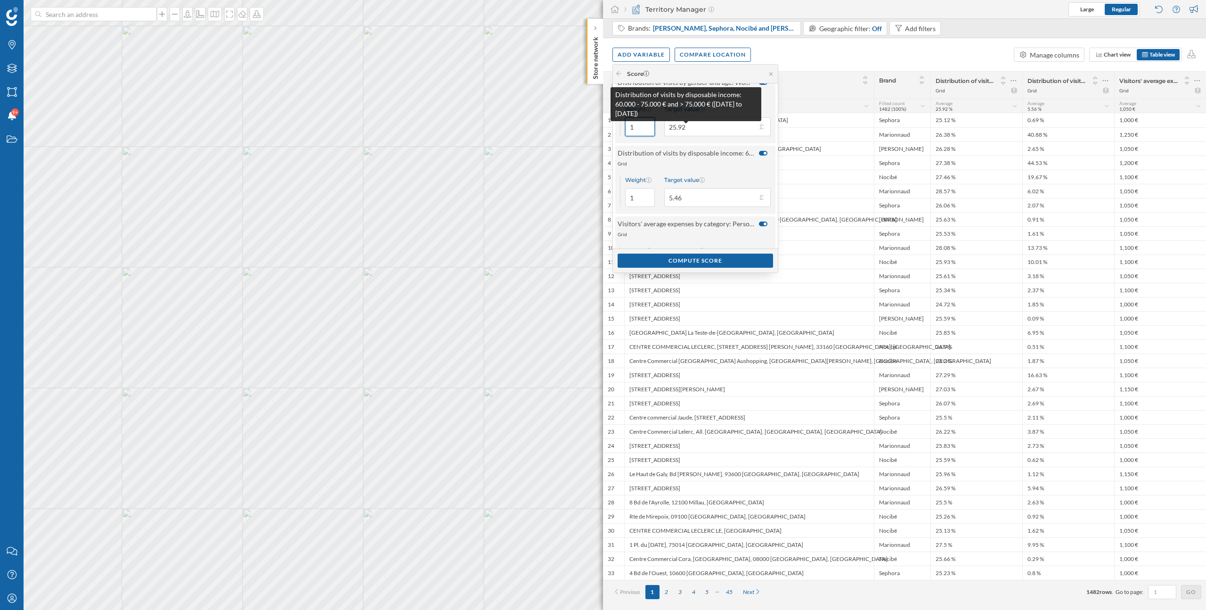
scroll to position [40, 0]
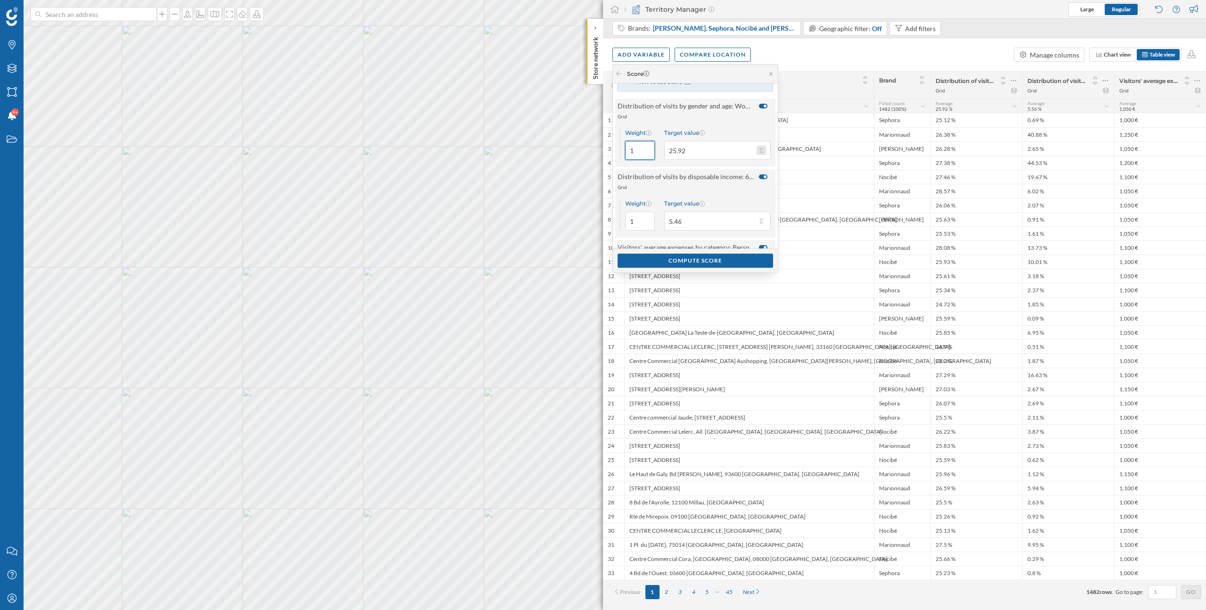
type input "1"
click at [760, 147] on button "Target value 25.92" at bounding box center [761, 150] width 9 height 9
click at [734, 221] on div "Maximum (28.89 %)" at bounding box center [718, 219] width 83 height 10
type input "28.89"
click at [764, 220] on button "Target value 5.46" at bounding box center [761, 220] width 9 height 9
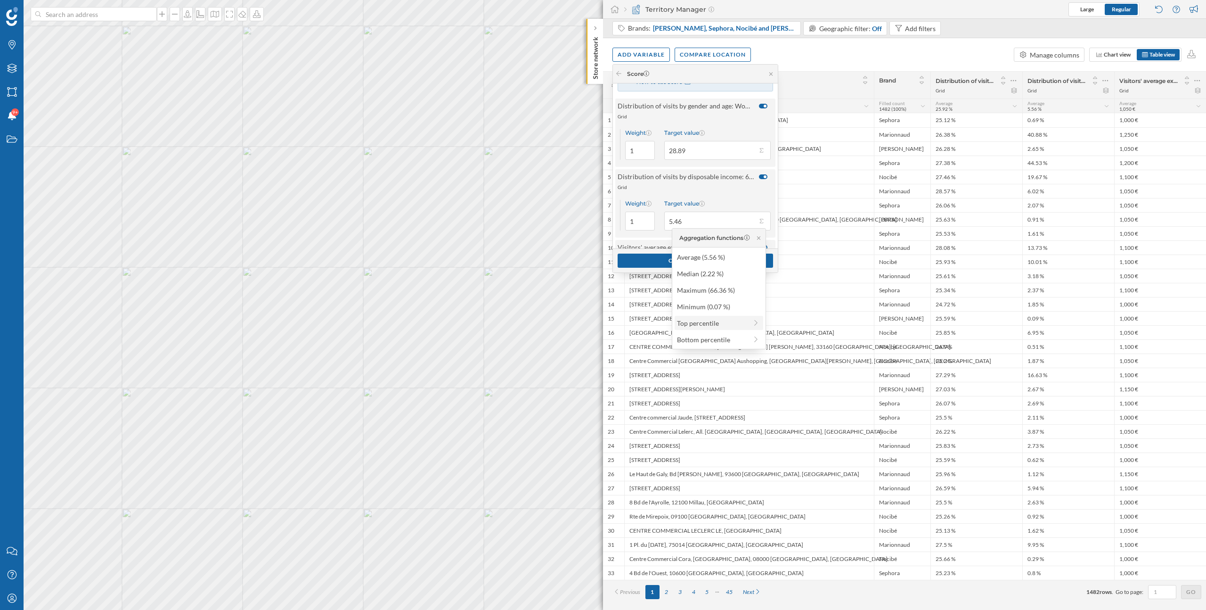
click at [726, 324] on div "Top percentile" at bounding box center [712, 323] width 70 height 10
click at [816, 53] on div "Add variable Compare location Manage columns Chart view Table view" at bounding box center [904, 54] width 603 height 33
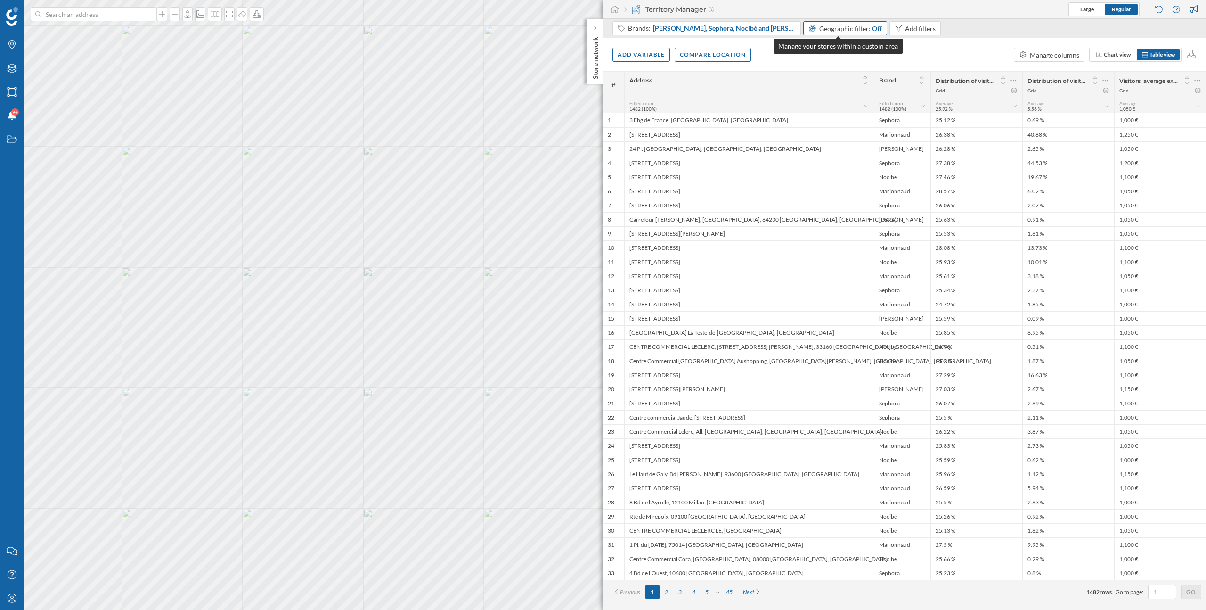
click at [850, 28] on span "Geographic filter:" at bounding box center [844, 29] width 51 height 8
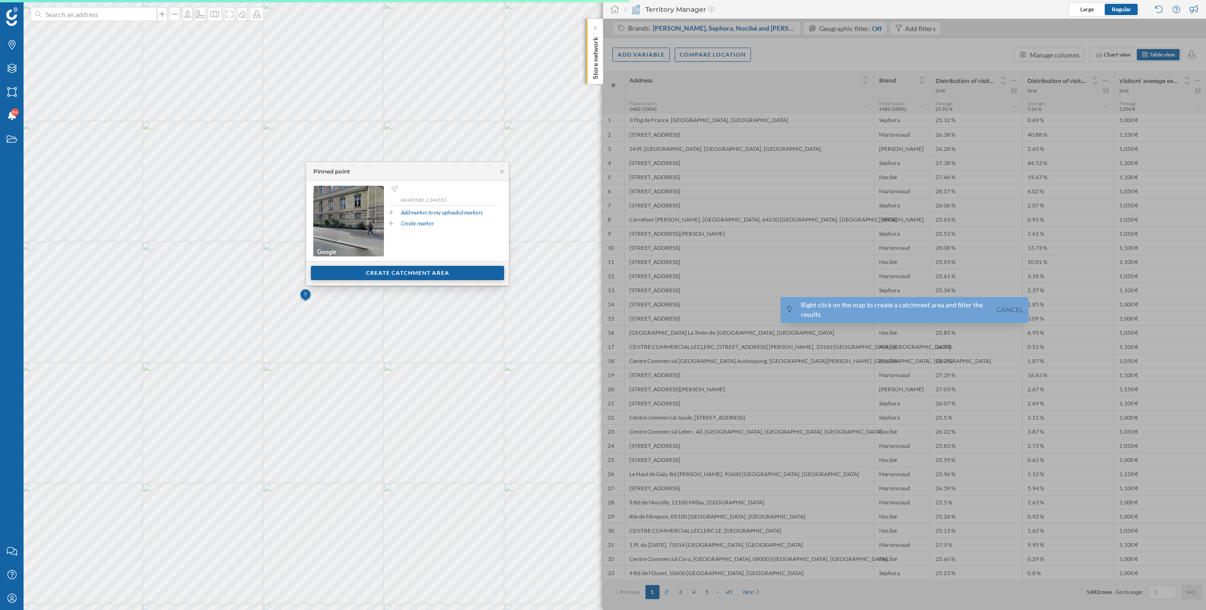
click at [380, 273] on div "Create catchment area" at bounding box center [407, 273] width 193 height 14
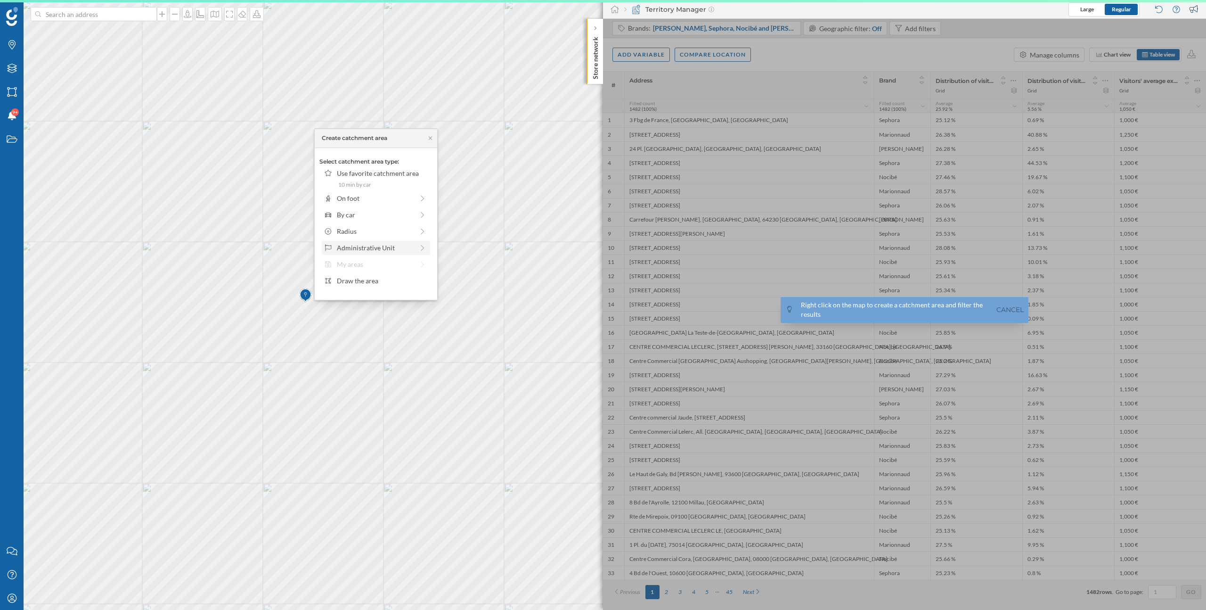
click at [388, 248] on div "Administrative Unit" at bounding box center [375, 248] width 77 height 10
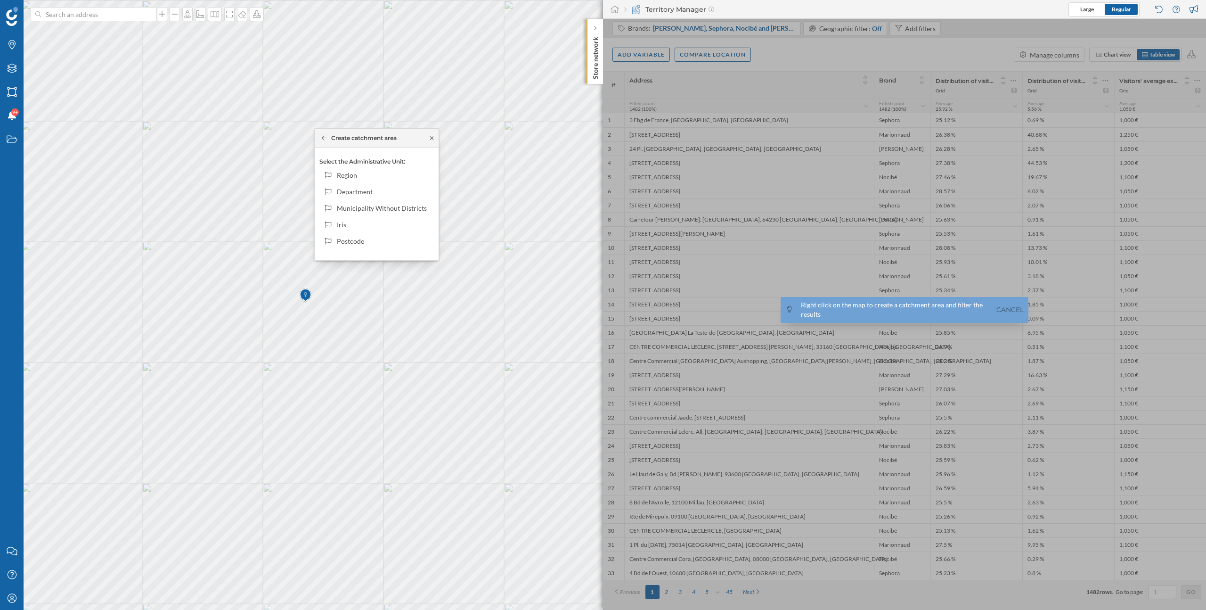
click at [431, 137] on icon at bounding box center [431, 137] width 3 height 3
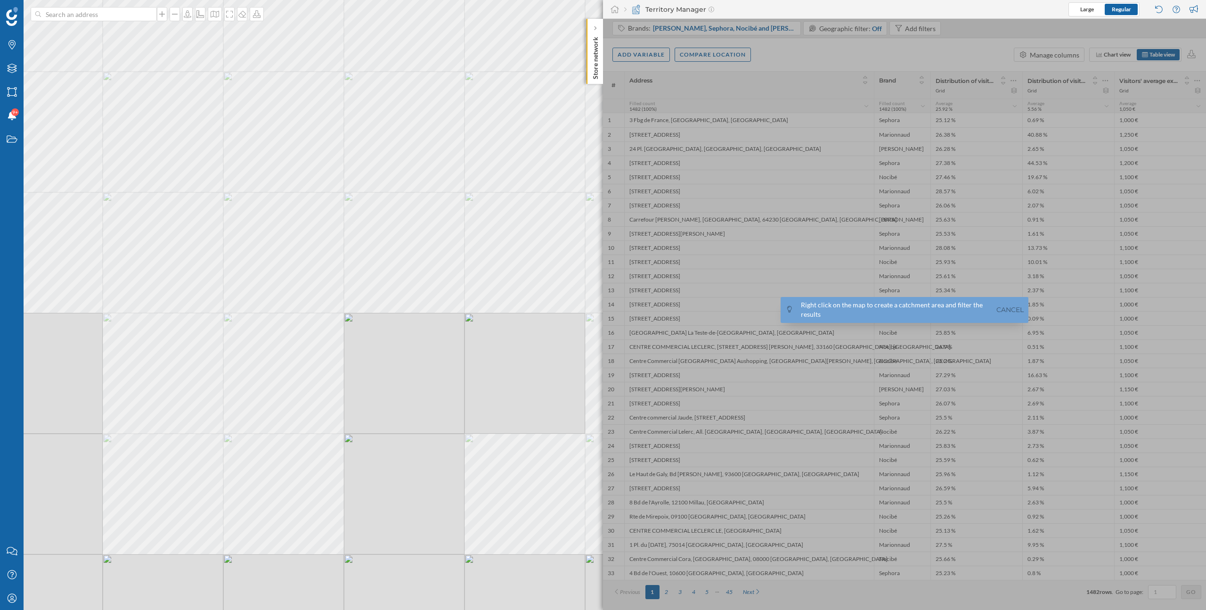
click at [413, 363] on div "© Mapbox © OpenStreetMap Improve this map" at bounding box center [603, 305] width 1206 height 610
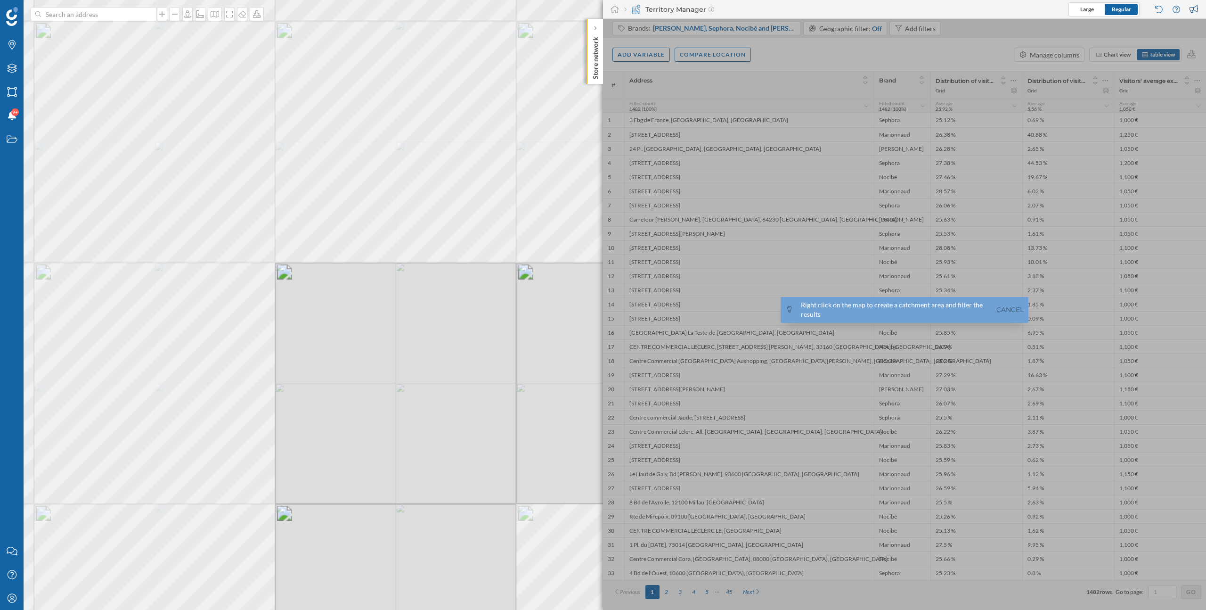
click at [385, 347] on div "© Mapbox © OpenStreetMap Improve this map" at bounding box center [603, 305] width 1206 height 610
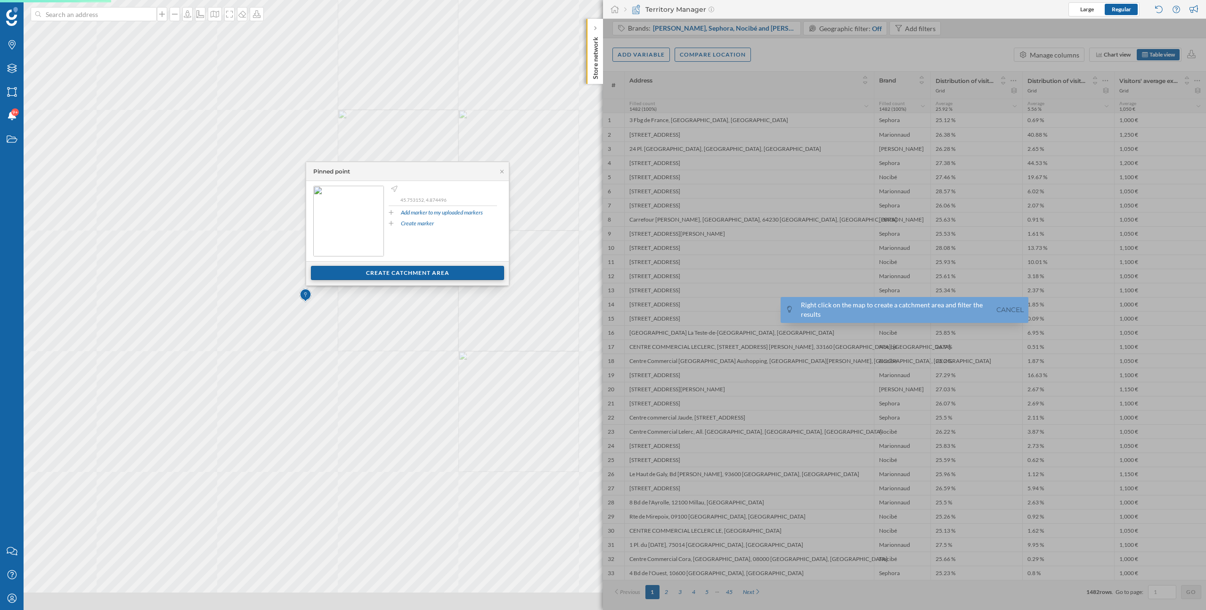
click at [411, 277] on div "Create catchment area" at bounding box center [407, 273] width 193 height 14
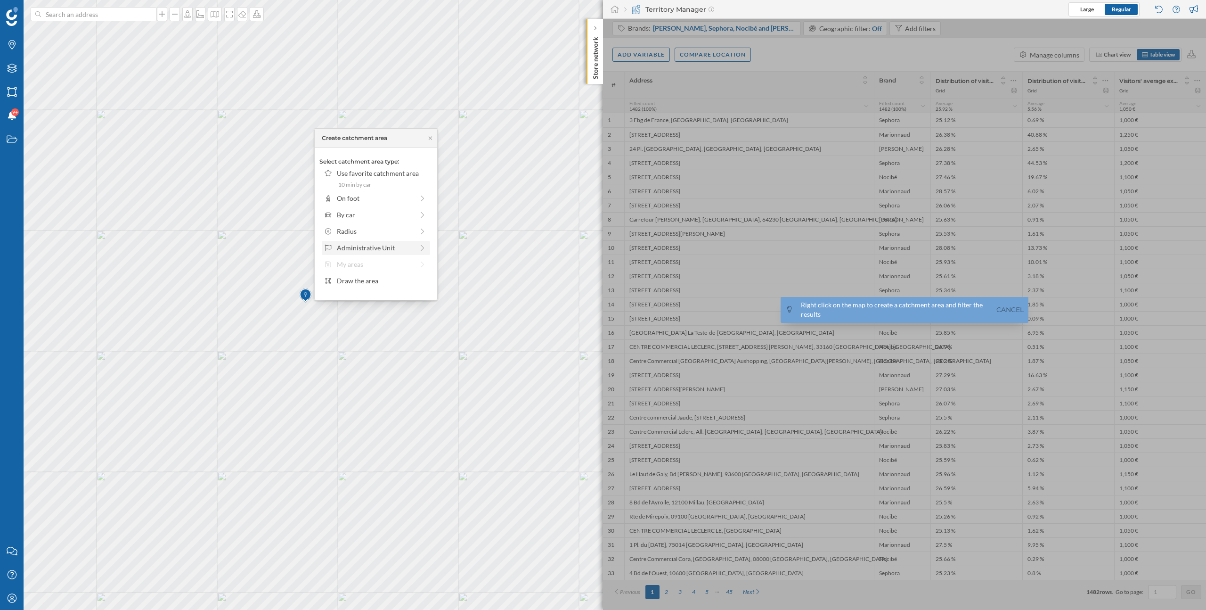
click at [370, 245] on div "Administrative Unit" at bounding box center [375, 248] width 77 height 10
click at [369, 194] on div "Department" at bounding box center [382, 192] width 91 height 10
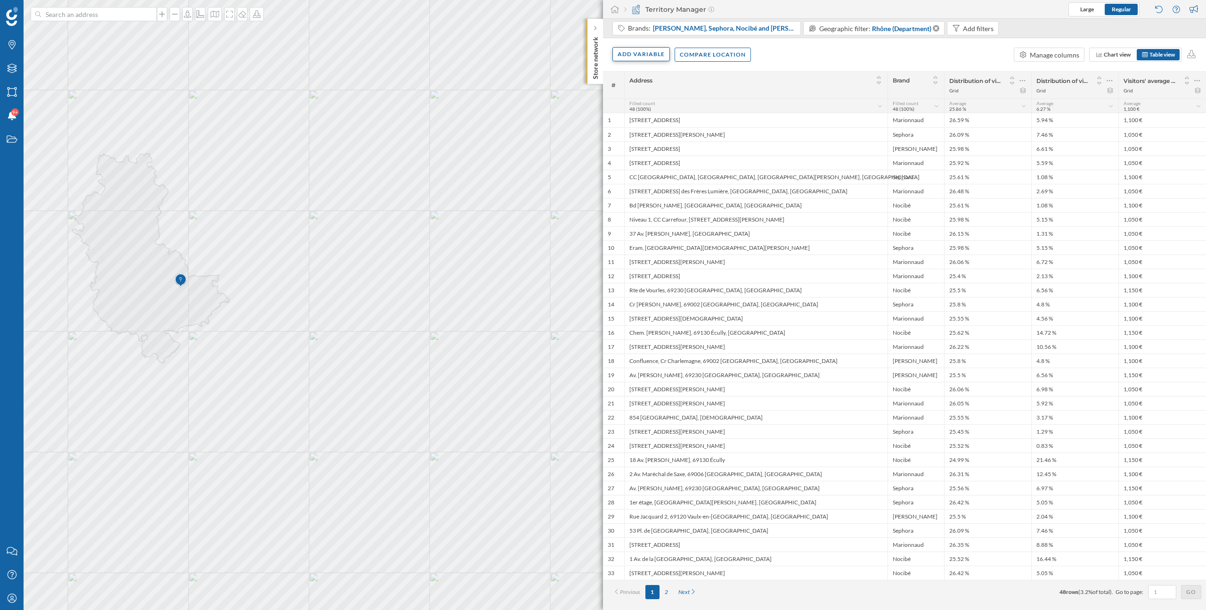
click at [641, 56] on div "Add variable" at bounding box center [641, 54] width 57 height 14
click at [653, 149] on div "Score" at bounding box center [665, 150] width 94 height 10
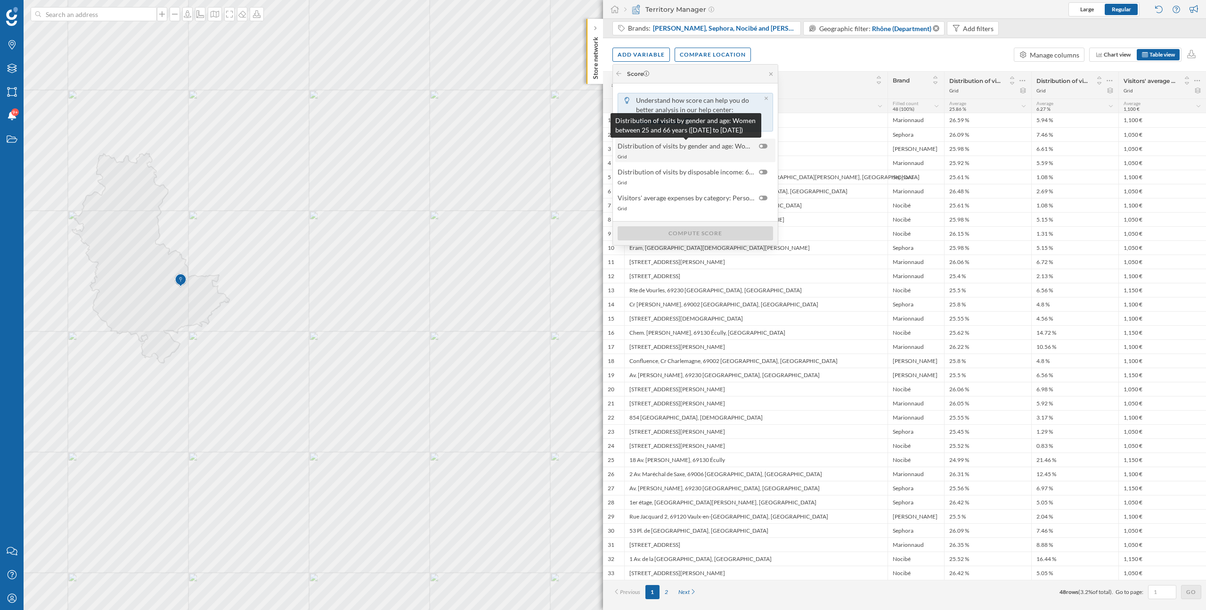
click at [741, 145] on span "Distribution of visits by gender and age: Women between 25 and 66 years (07/04/…" at bounding box center [686, 146] width 137 height 10
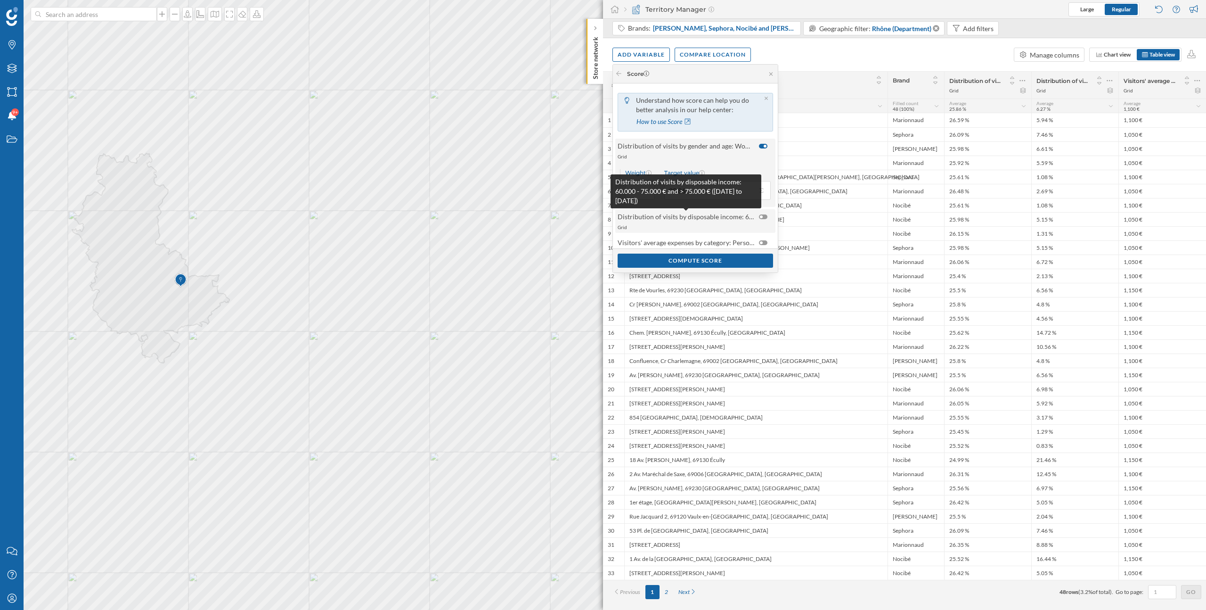
click at [717, 220] on span "Distribution of visits by disposable income: 60.000 - 75.000 € and > 75.000 € (…" at bounding box center [686, 217] width 137 height 10
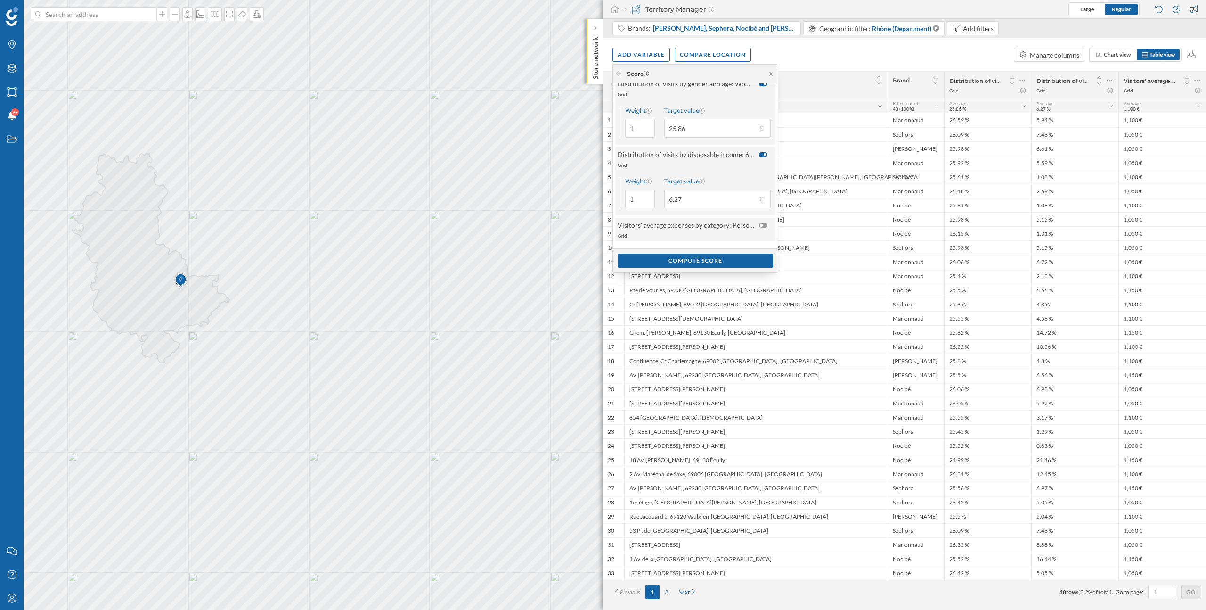
click at [718, 234] on div "Grid" at bounding box center [695, 235] width 155 height 7
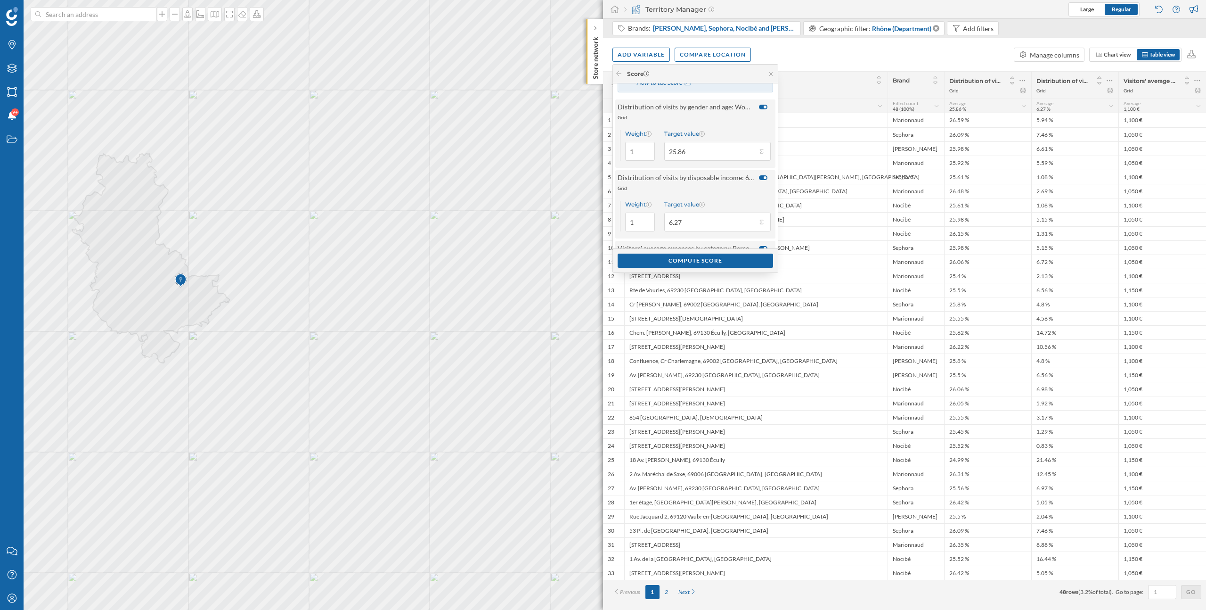
scroll to position [0, 0]
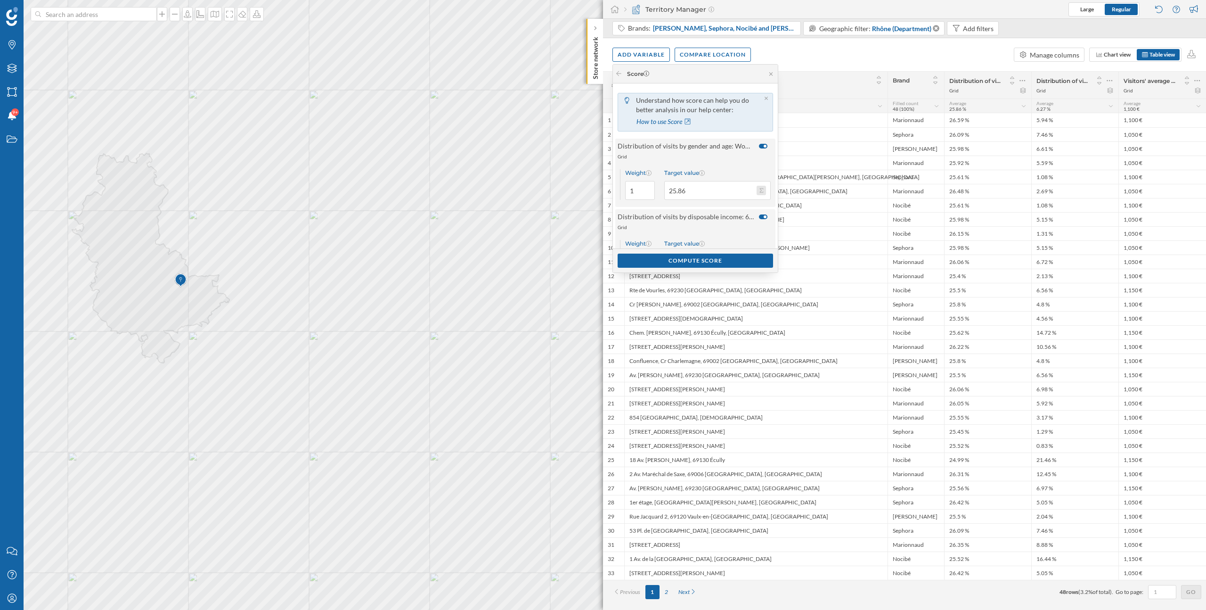
click at [761, 189] on button "Target value 25.86" at bounding box center [761, 190] width 9 height 9
click at [730, 254] on div "Maximum (26.66 %)" at bounding box center [718, 259] width 83 height 10
type input "26.66"
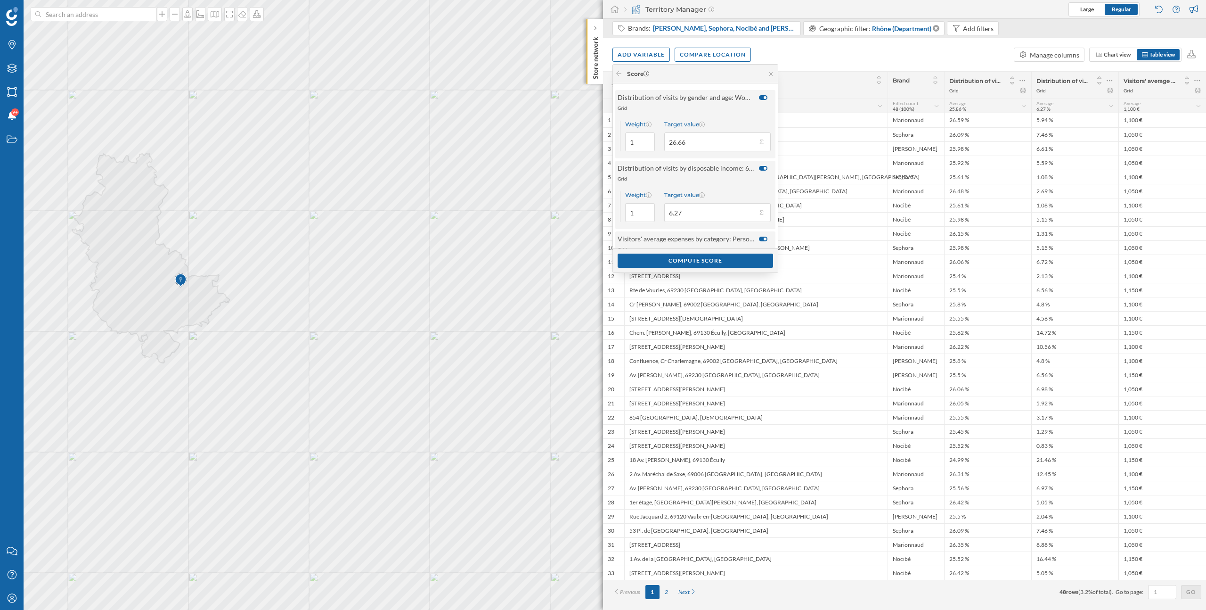
scroll to position [89, 0]
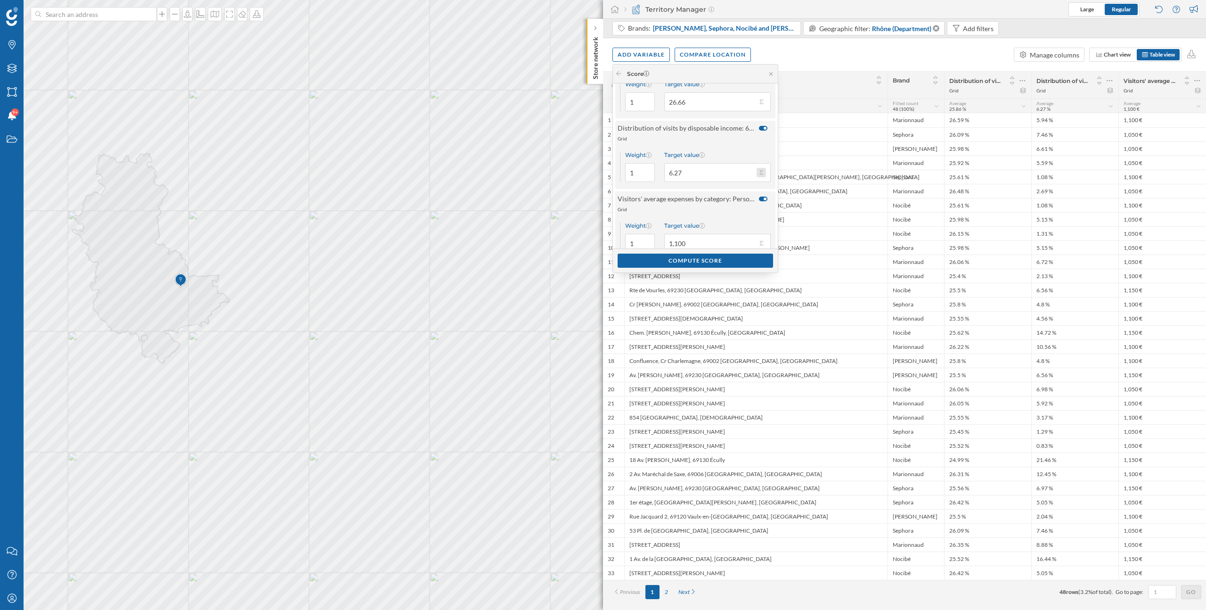
click at [760, 168] on button "Target value 6.27" at bounding box center [761, 172] width 9 height 9
click at [741, 273] on div "Top percentile" at bounding box center [712, 275] width 70 height 10
click at [707, 211] on div "Top 10% (12.45 %)" at bounding box center [715, 209] width 90 height 10
click at [673, 163] on input "12.45" at bounding box center [710, 164] width 92 height 19
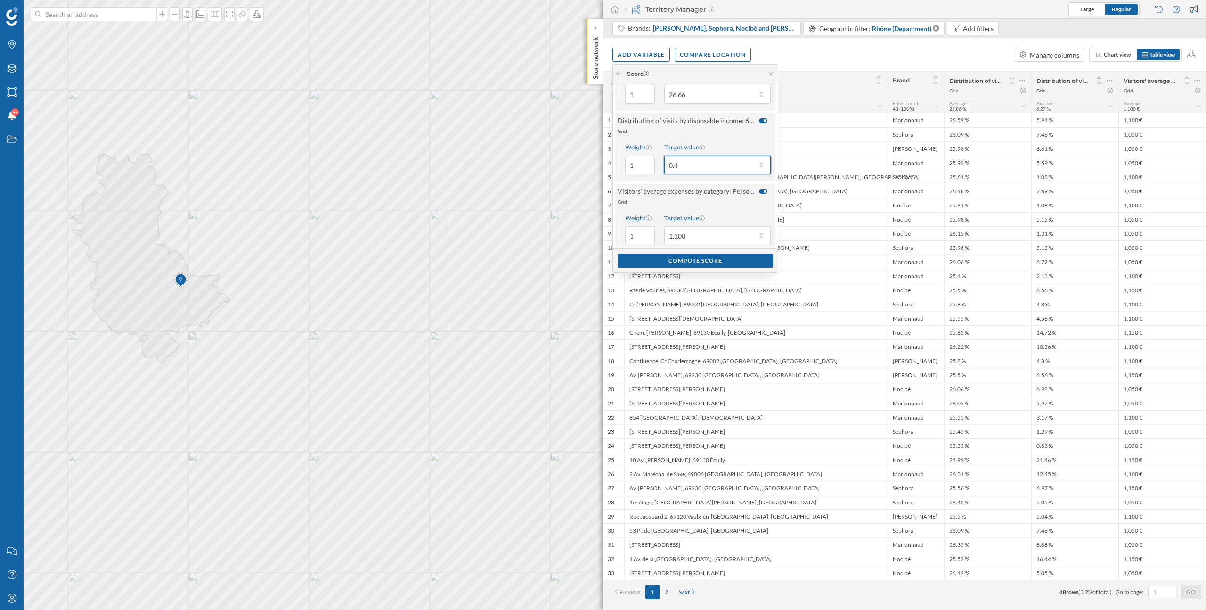
type input "0"
type input "20"
drag, startPoint x: 637, startPoint y: 104, endPoint x: 630, endPoint y: 100, distance: 7.6
click at [630, 100] on input "1" at bounding box center [640, 98] width 30 height 19
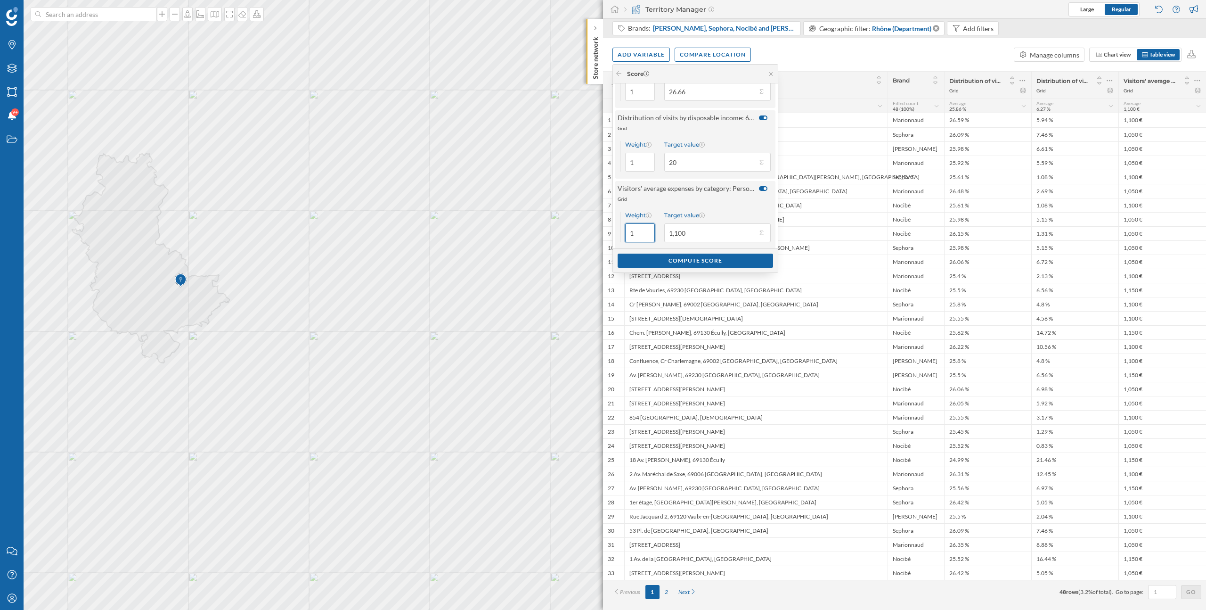
scroll to position [107, 0]
click at [638, 239] on div "Weight 1 Target value 1,100" at bounding box center [695, 218] width 160 height 45
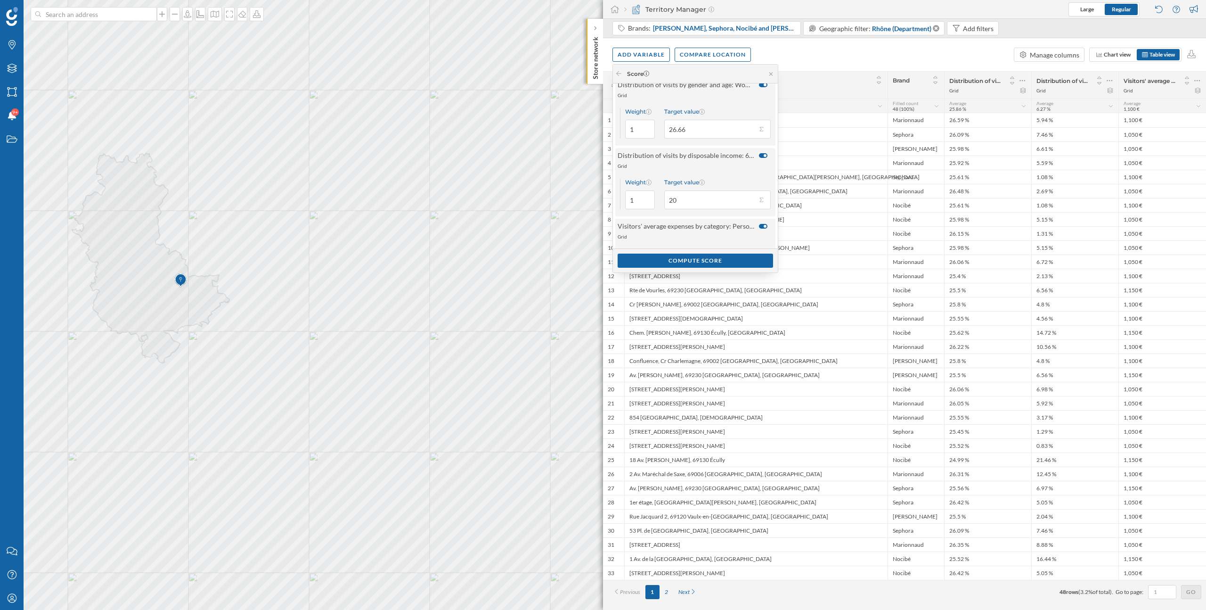
type input "2"
drag, startPoint x: 636, startPoint y: 129, endPoint x: 629, endPoint y: 129, distance: 7.1
click at [629, 129] on input "1" at bounding box center [640, 129] width 30 height 19
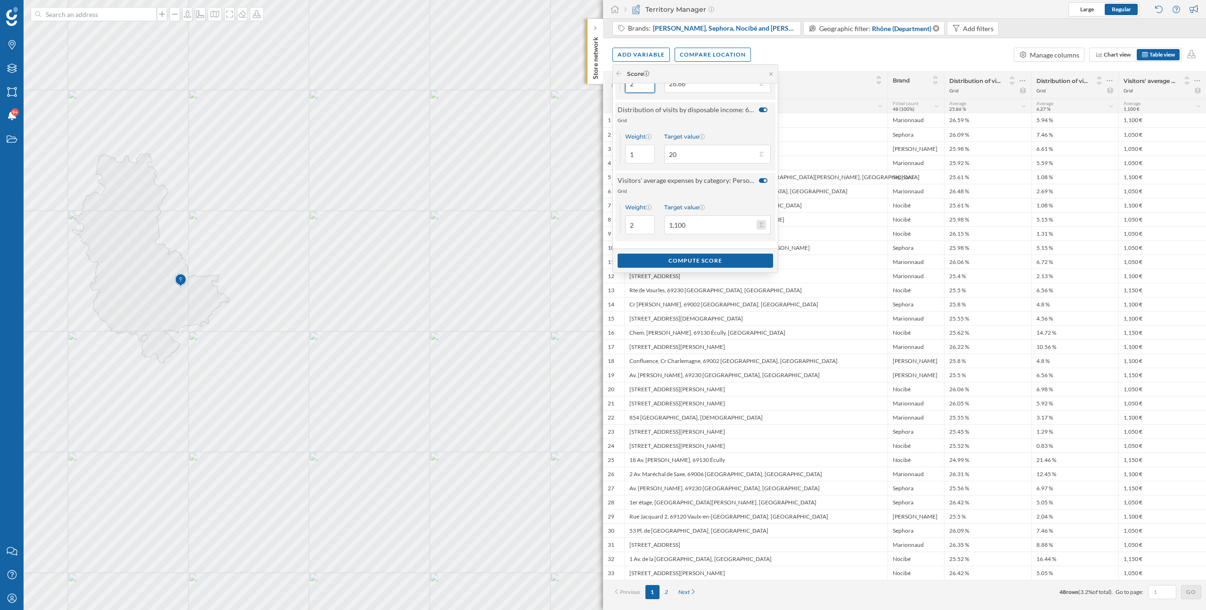
type input "2"
click at [759, 228] on button "Target value 1,100" at bounding box center [761, 224] width 9 height 9
click at [724, 294] on div "Maximum (1.15k €)" at bounding box center [718, 294] width 83 height 10
type input "1,150"
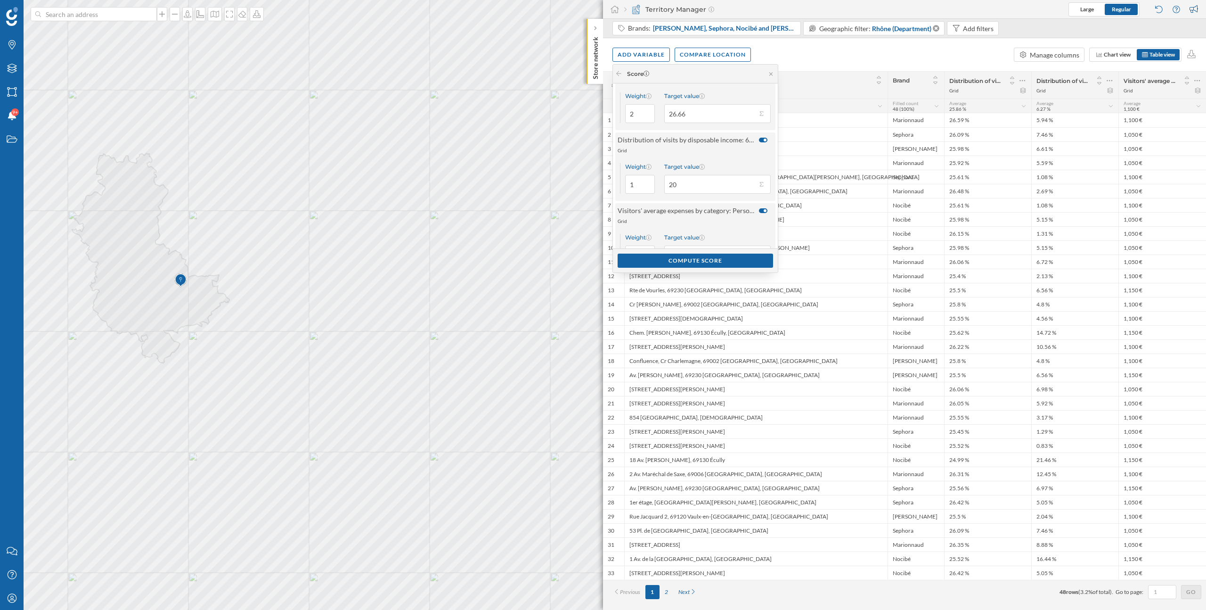
scroll to position [54, 0]
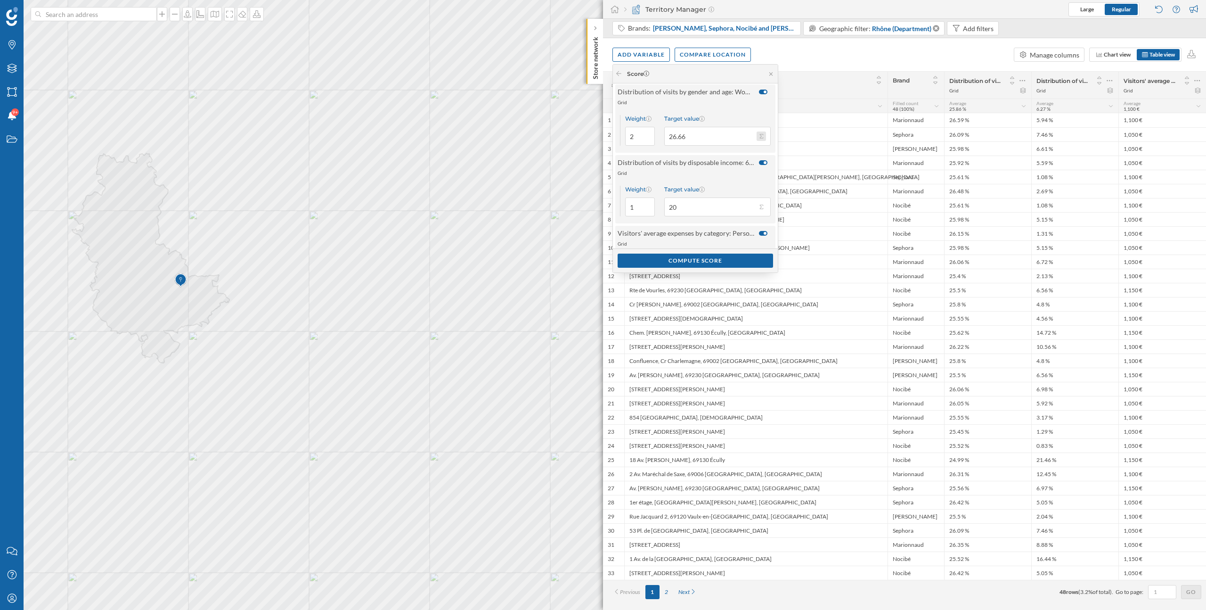
click at [762, 140] on button "Target value 26.66" at bounding box center [761, 135] width 9 height 9
click at [741, 120] on div "Target value" at bounding box center [717, 118] width 106 height 7
click at [741, 127] on input "26.66" at bounding box center [710, 136] width 92 height 19
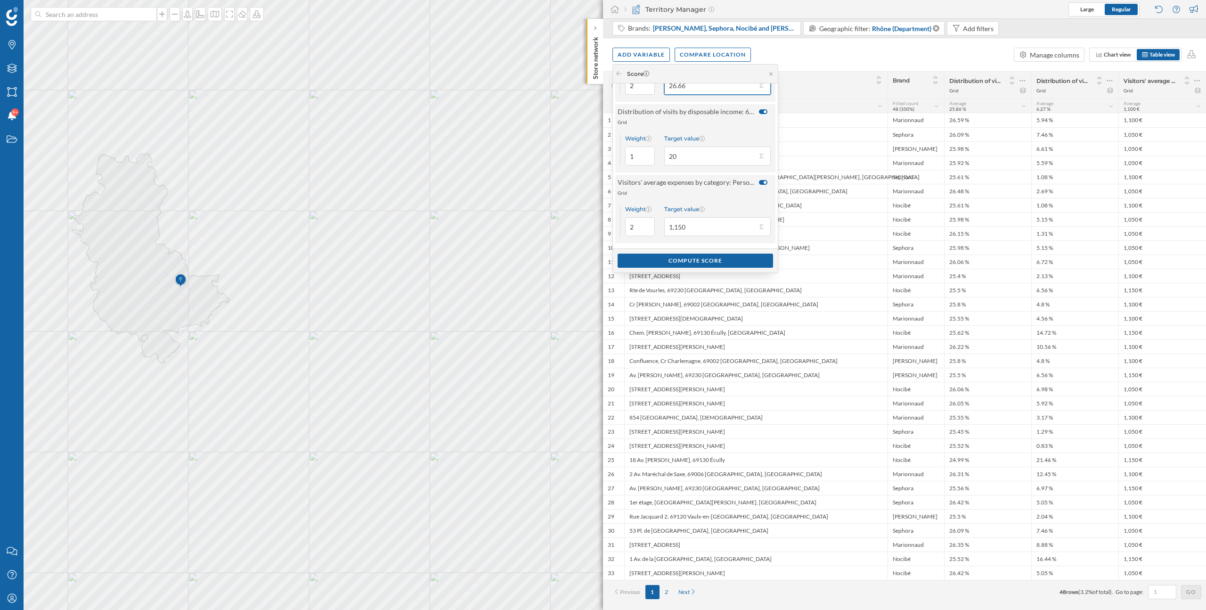
scroll to position [107, 0]
click at [728, 259] on div "Compute score" at bounding box center [695, 260] width 155 height 14
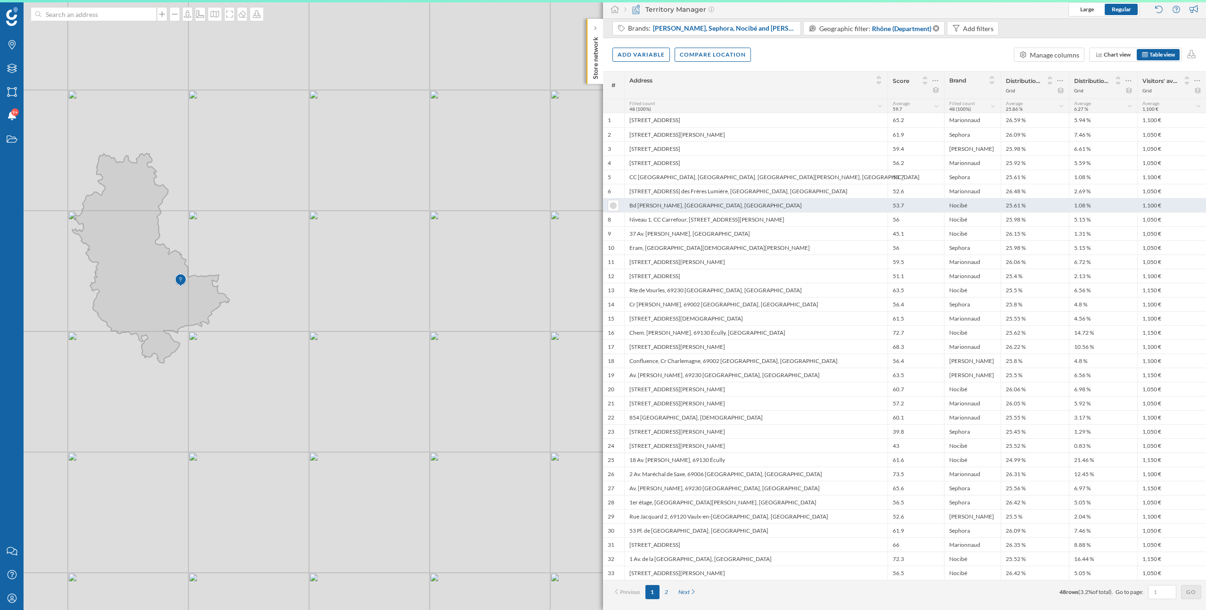
scroll to position [0, 0]
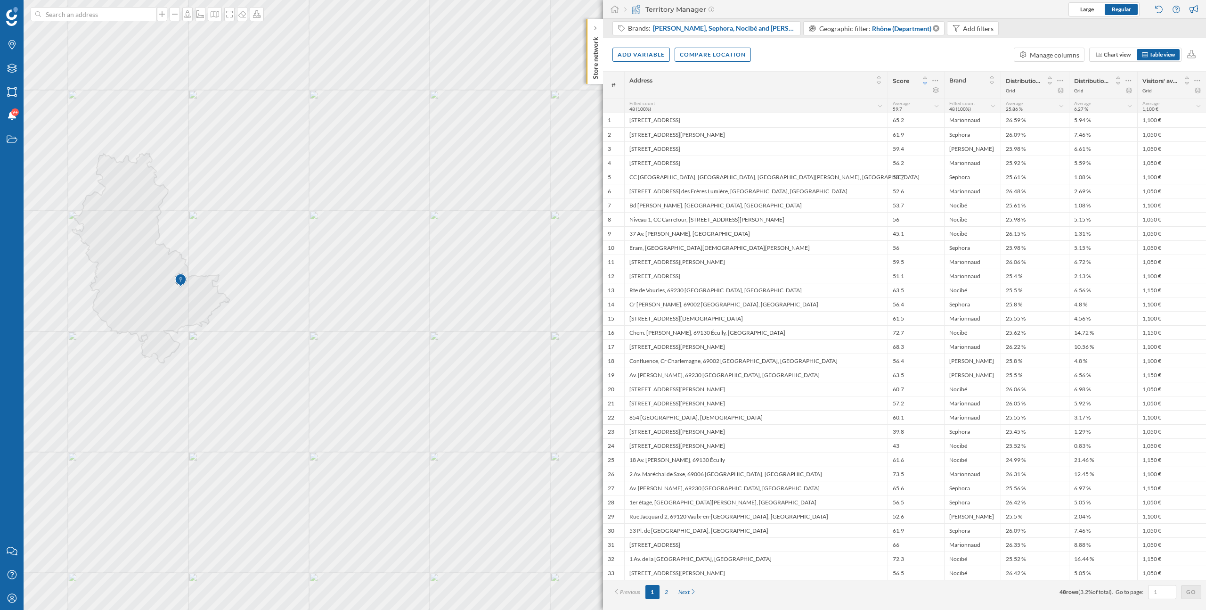
click at [925, 83] on icon at bounding box center [925, 83] width 8 height 7
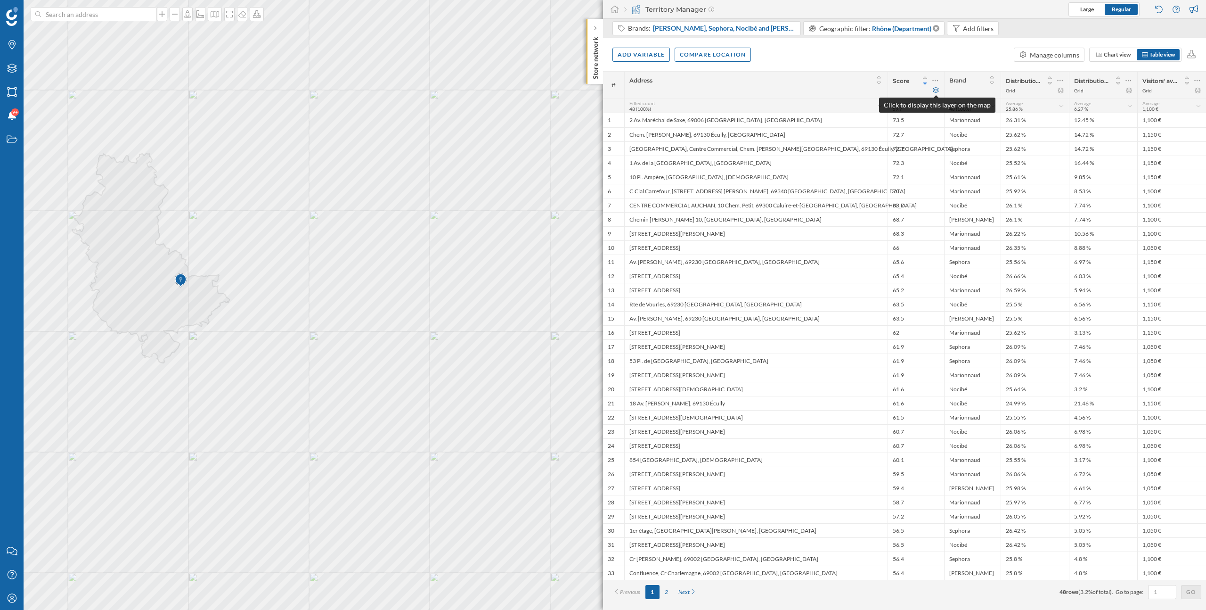
click at [936, 90] on icon at bounding box center [935, 90] width 7 height 6
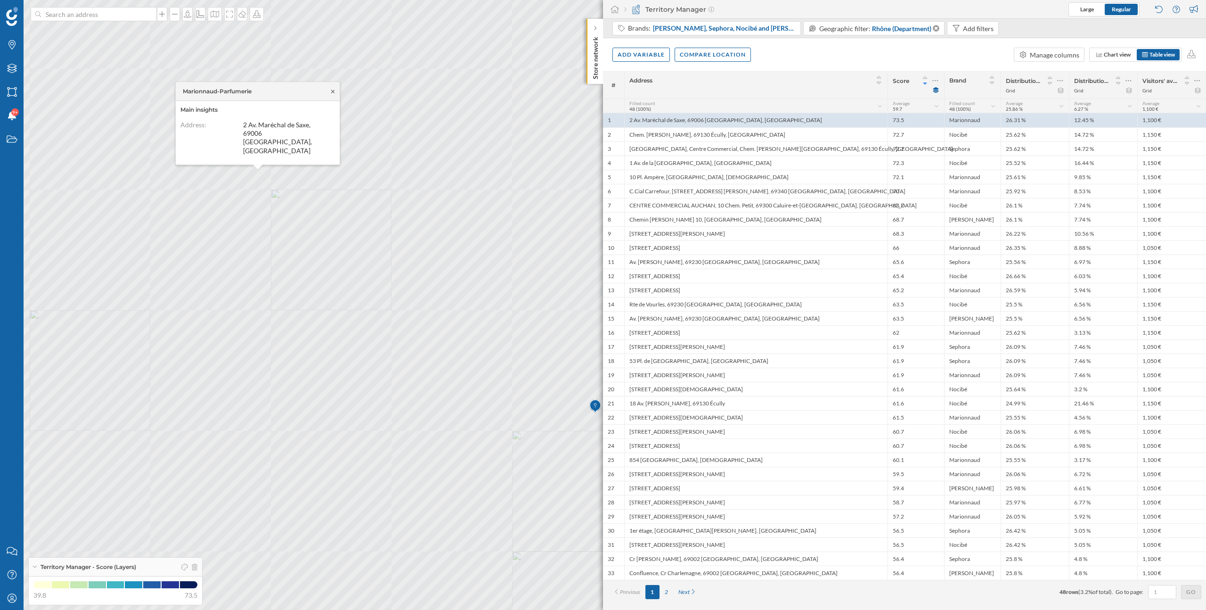
click at [334, 94] on icon at bounding box center [332, 92] width 7 height 6
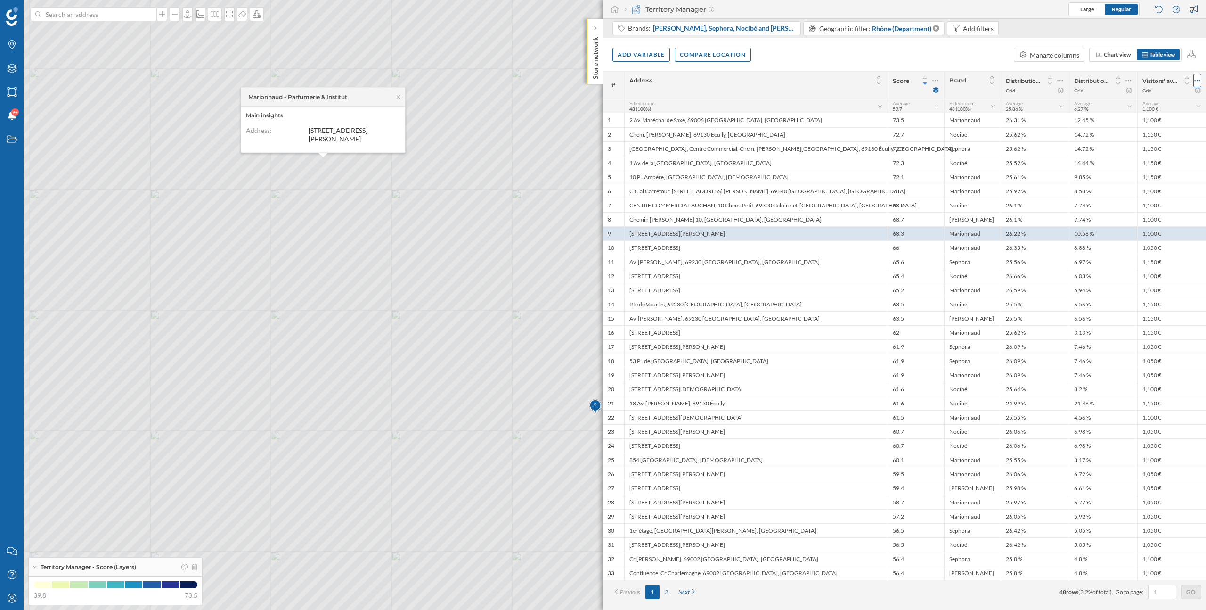
click at [1200, 79] on icon at bounding box center [1197, 80] width 6 height 9
click at [921, 50] on div "Add variable Compare location Manage columns Chart view Table view" at bounding box center [904, 54] width 603 height 33
click at [1104, 57] on span "Chart view" at bounding box center [1117, 54] width 27 height 7
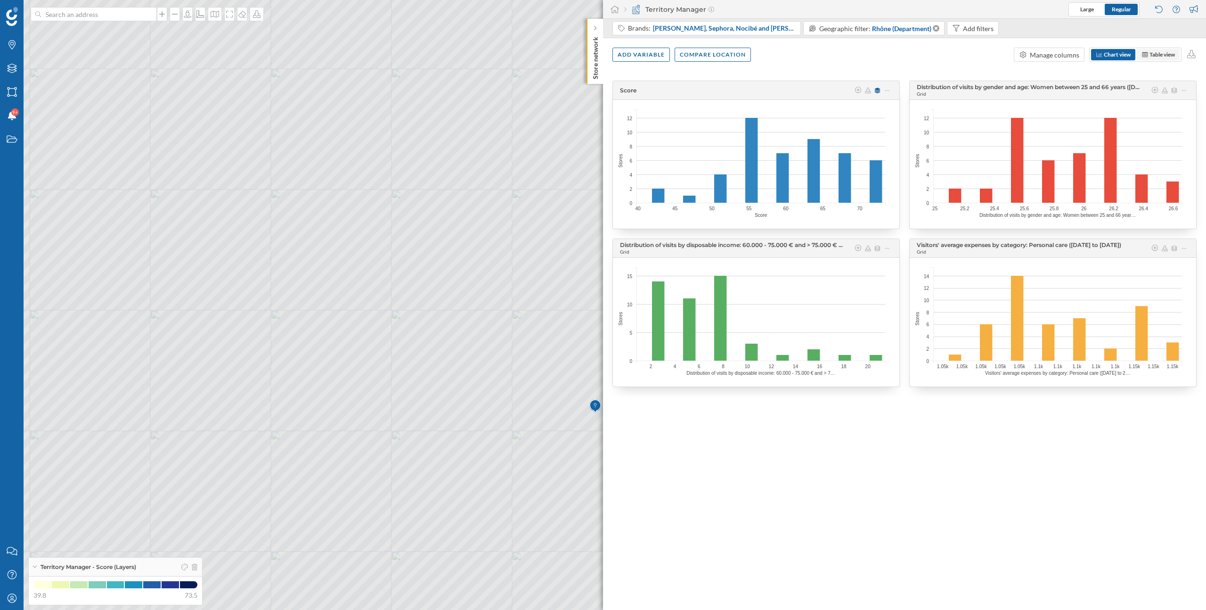
click at [1158, 57] on span "Table view" at bounding box center [1162, 54] width 25 height 7
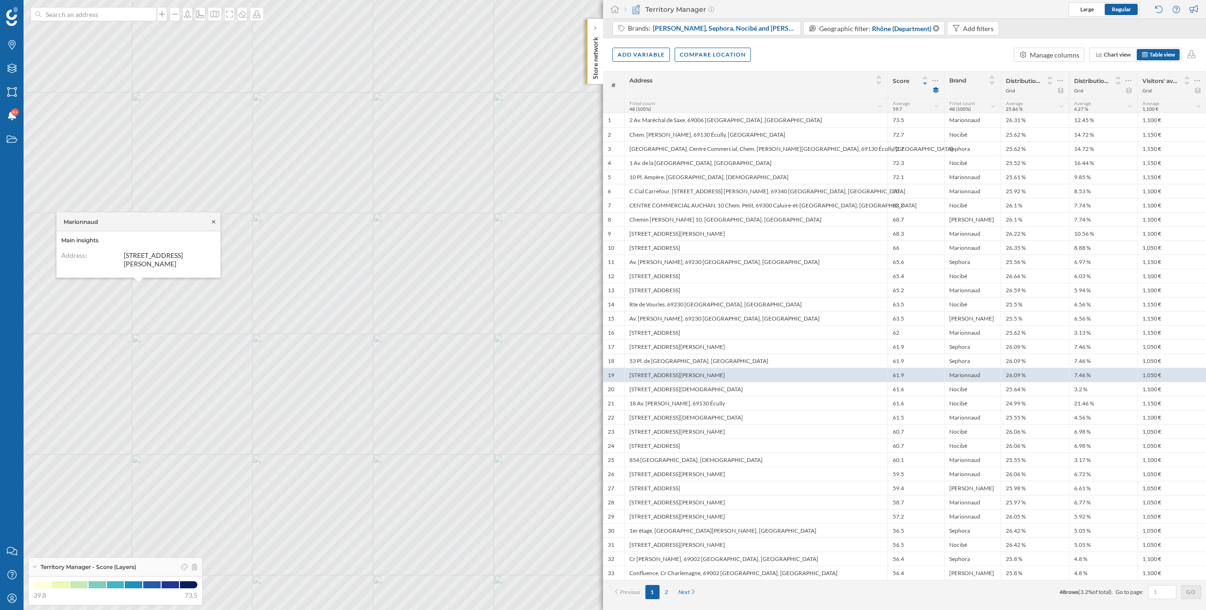
click at [215, 222] on icon at bounding box center [213, 222] width 7 height 6
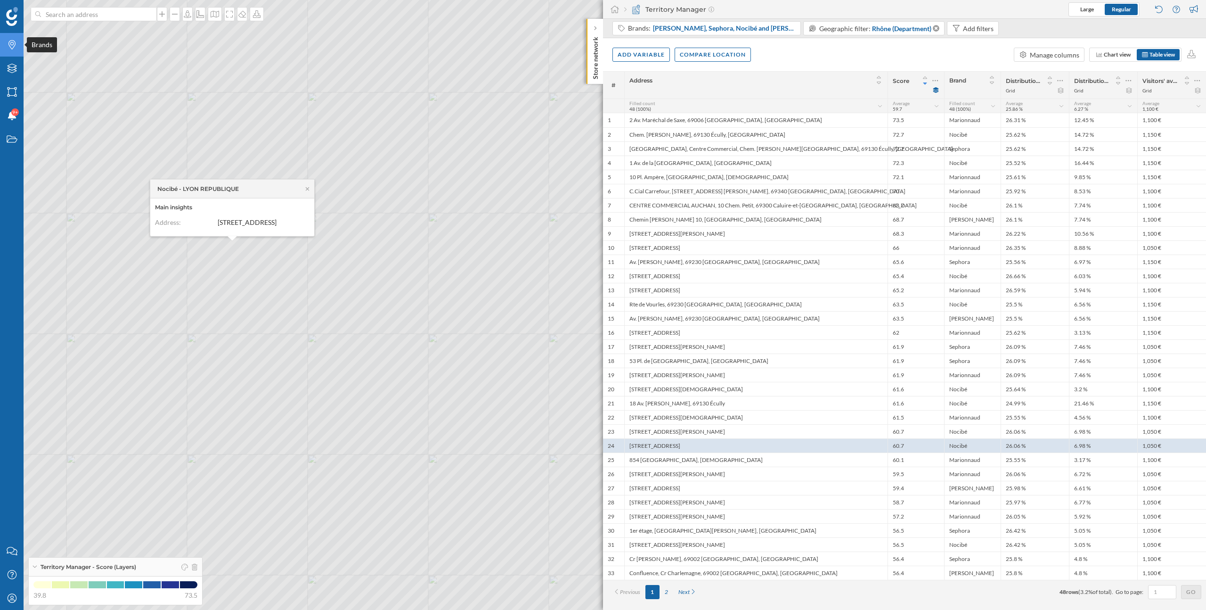
click at [11, 49] on icon at bounding box center [11, 44] width 7 height 9
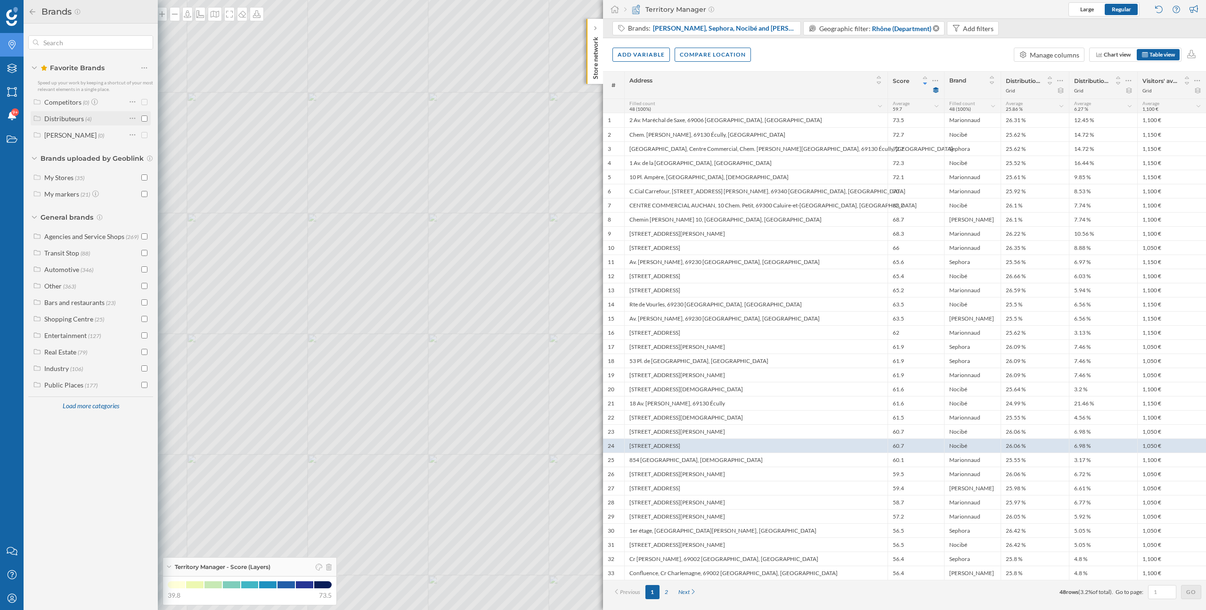
click at [143, 119] on input "checkbox" at bounding box center [144, 118] width 6 height 6
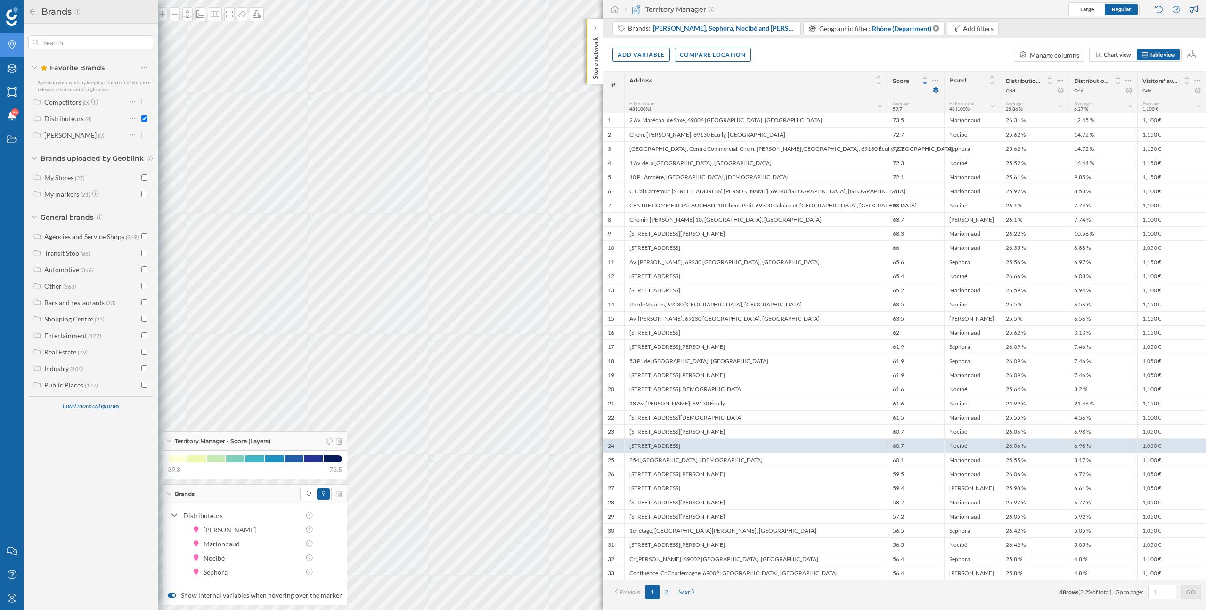
click at [30, 11] on icon at bounding box center [33, 11] width 6 height 6
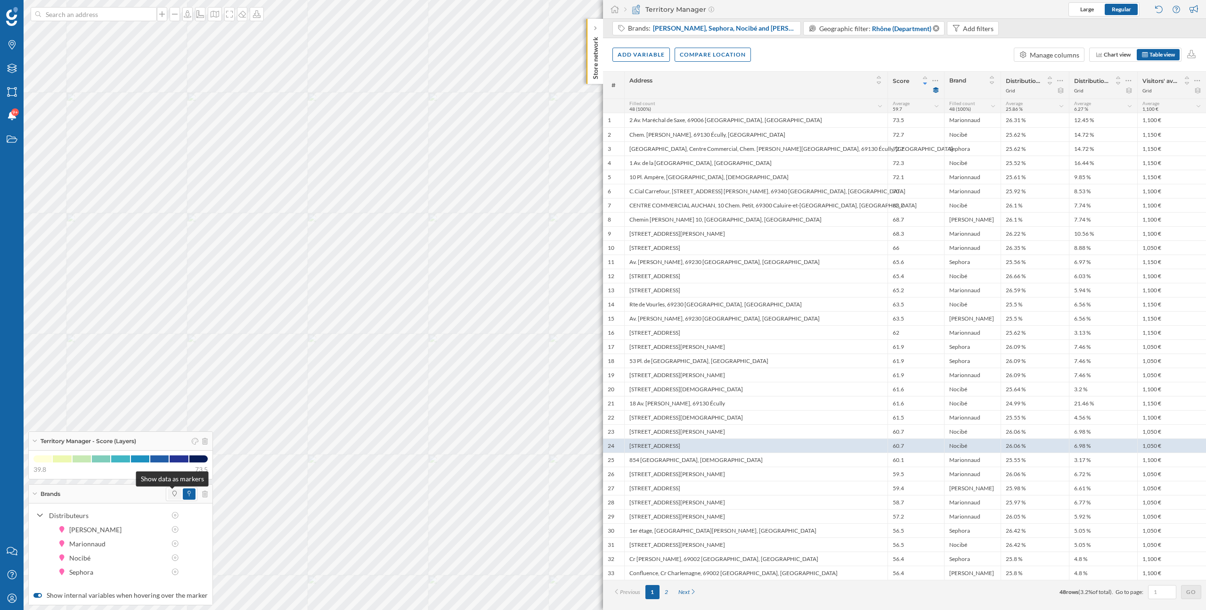
click at [173, 494] on icon at bounding box center [174, 493] width 4 height 6
click at [176, 531] on icon at bounding box center [175, 529] width 8 height 7
click at [119, 530] on div "[PERSON_NAME]" at bounding box center [111, 529] width 85 height 10
click at [189, 493] on span at bounding box center [189, 493] width 13 height 11
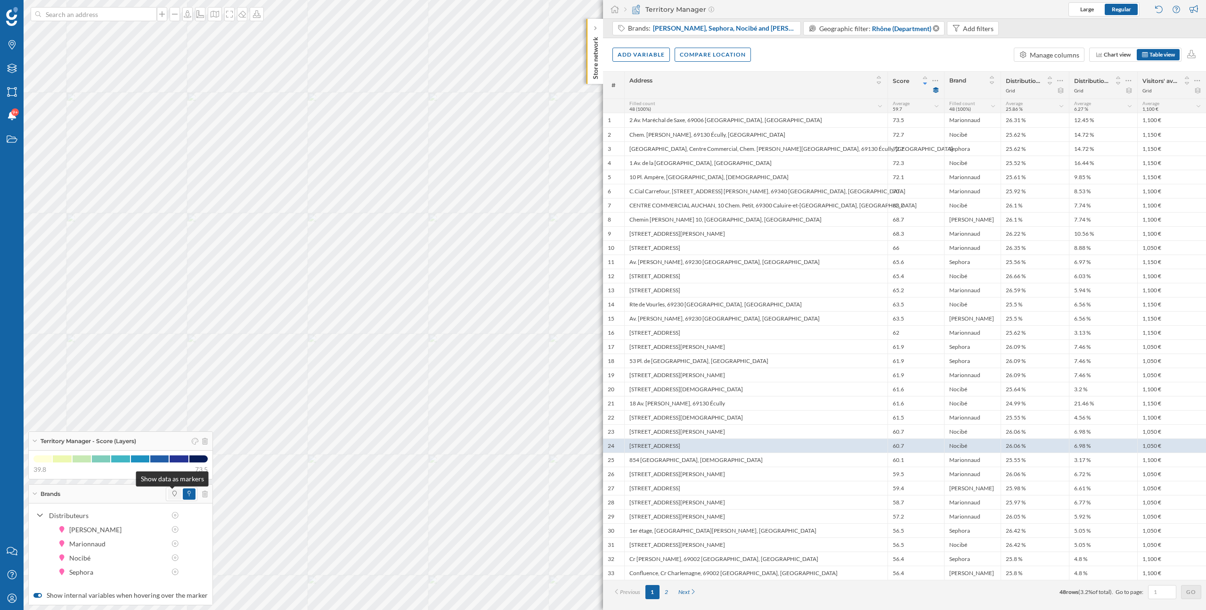
click at [172, 494] on icon at bounding box center [174, 493] width 4 height 6
click at [311, 217] on icon at bounding box center [311, 215] width 7 height 6
click at [188, 494] on icon at bounding box center [189, 493] width 3 height 6
click at [202, 491] on icon at bounding box center [205, 493] width 6 height 7
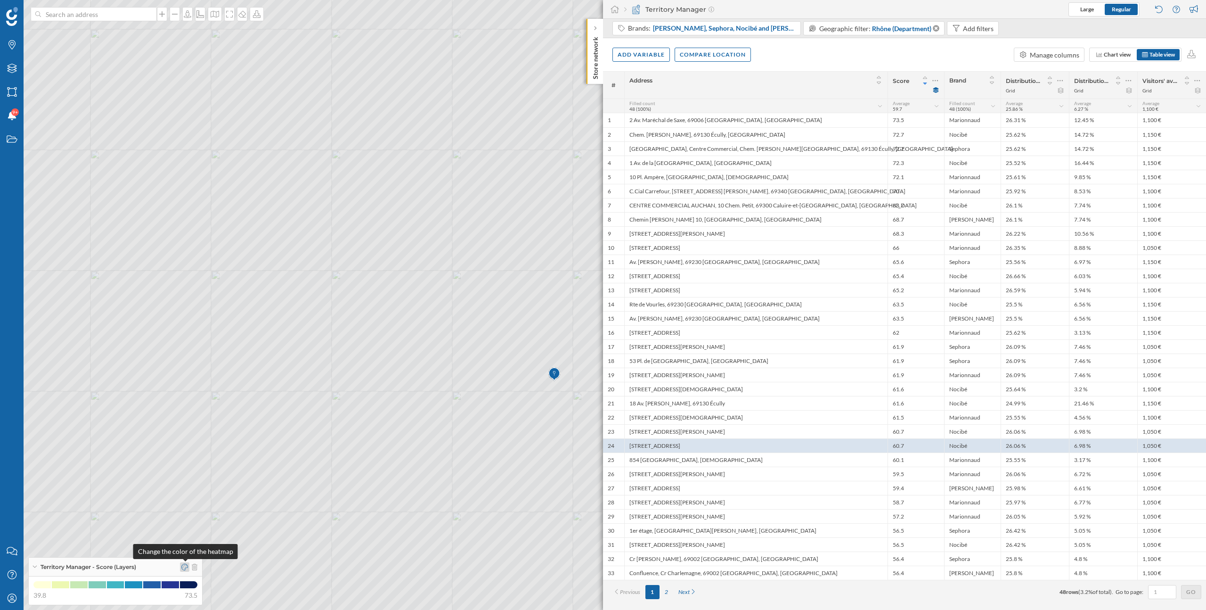
click at [187, 566] on icon at bounding box center [184, 567] width 7 height 7
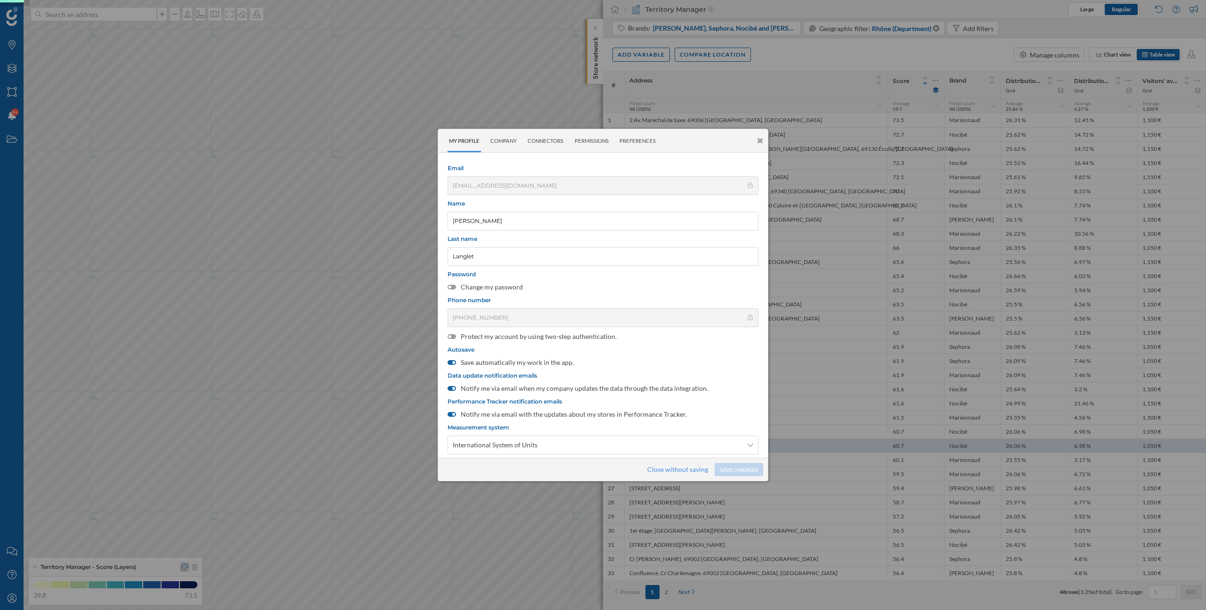
scroll to position [41, 0]
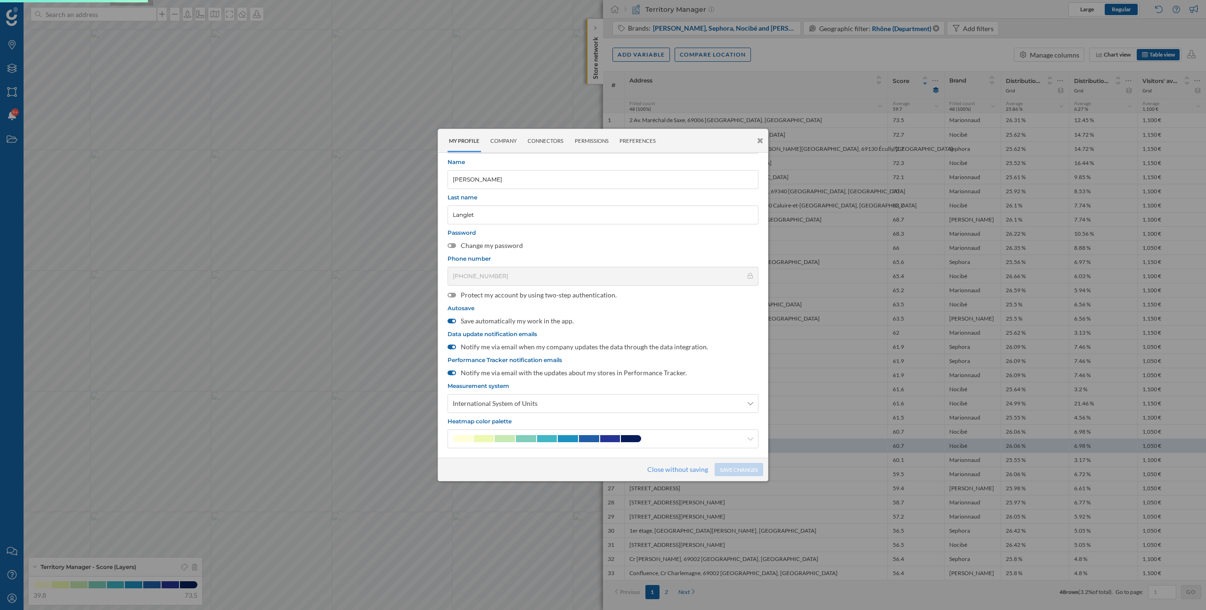
click at [304, 460] on div at bounding box center [603, 305] width 1206 height 610
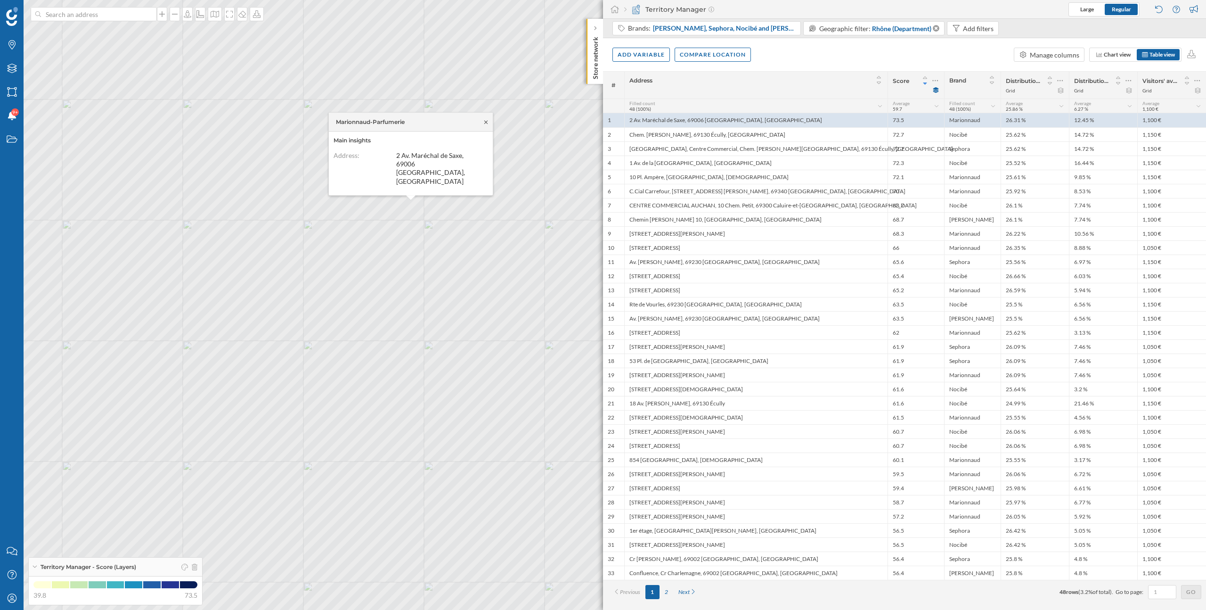
click at [487, 125] on icon at bounding box center [485, 122] width 7 height 6
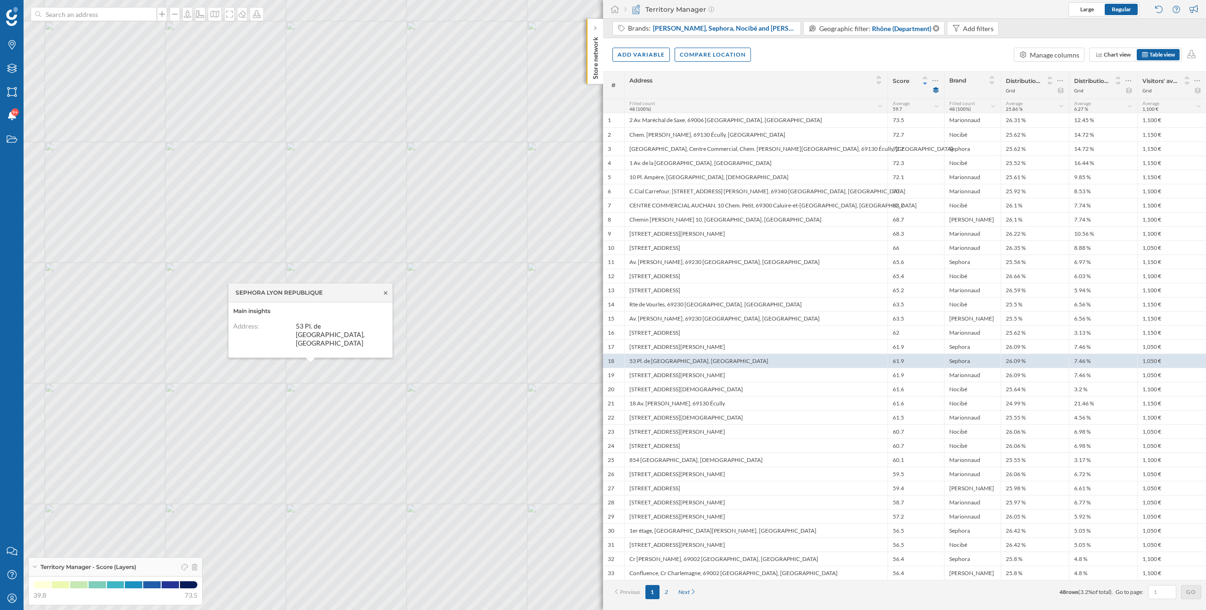
click at [386, 294] on icon at bounding box center [385, 292] width 3 height 3
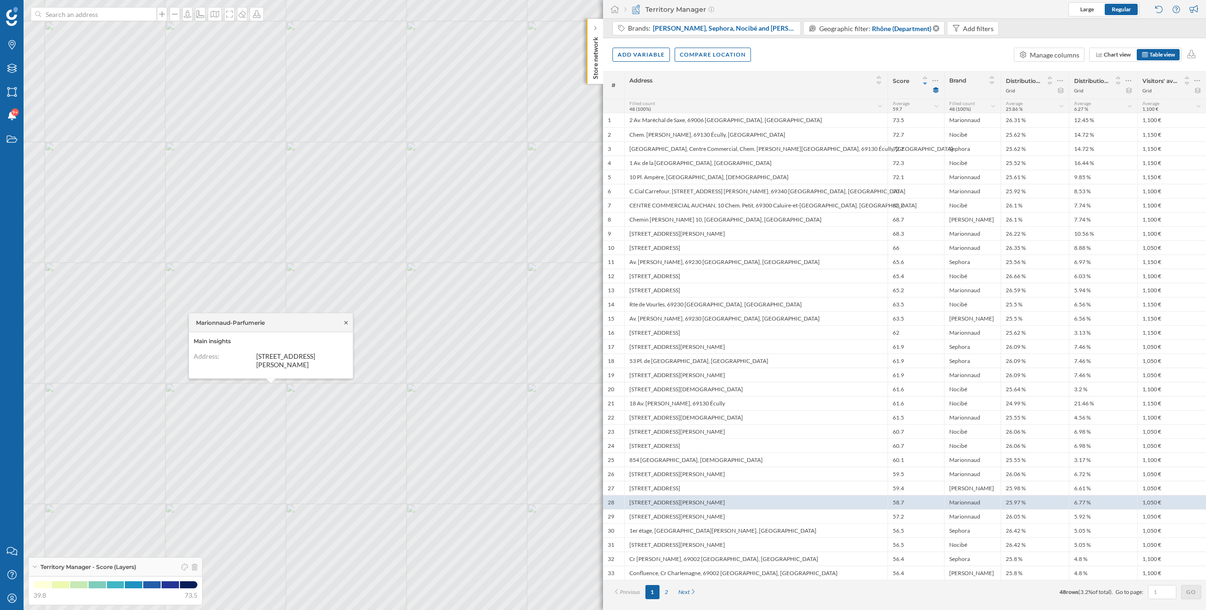
click at [343, 319] on icon at bounding box center [346, 322] width 7 height 6
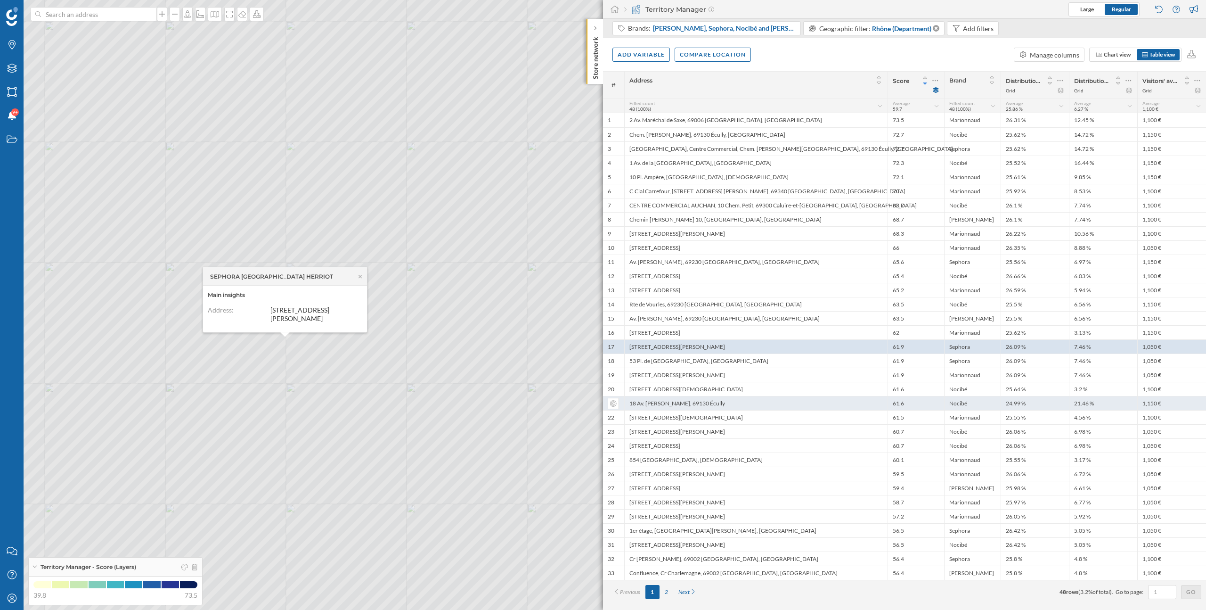
click at [1099, 405] on div "21.46 %" at bounding box center [1103, 403] width 68 height 14
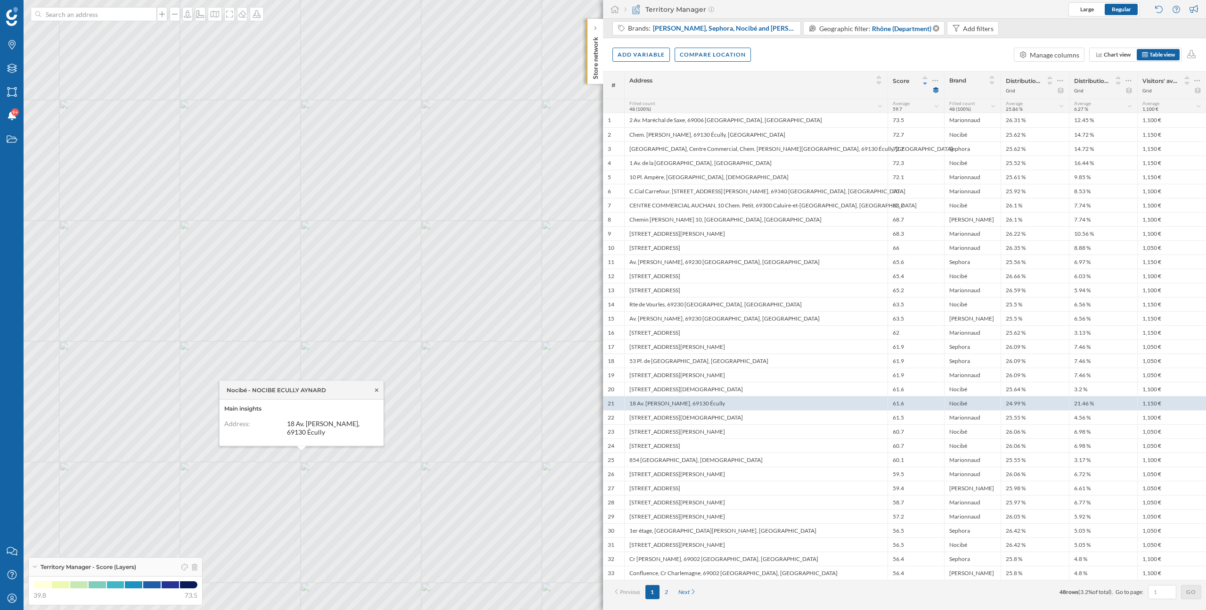
click at [379, 389] on icon at bounding box center [376, 390] width 7 height 6
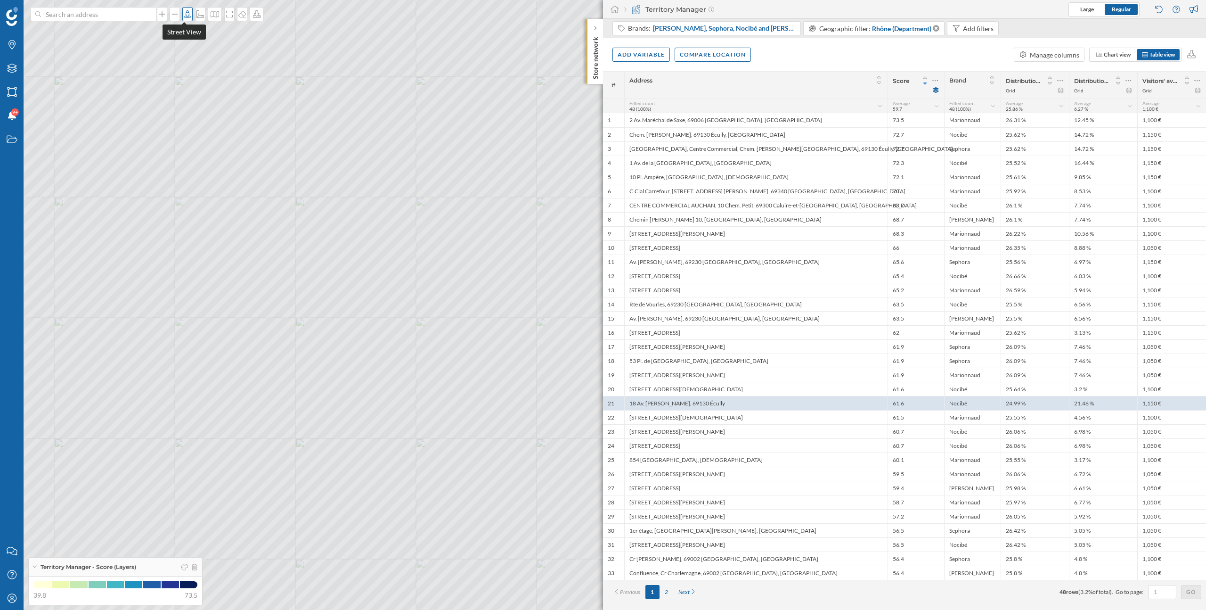
click at [184, 16] on icon at bounding box center [188, 14] width 8 height 8
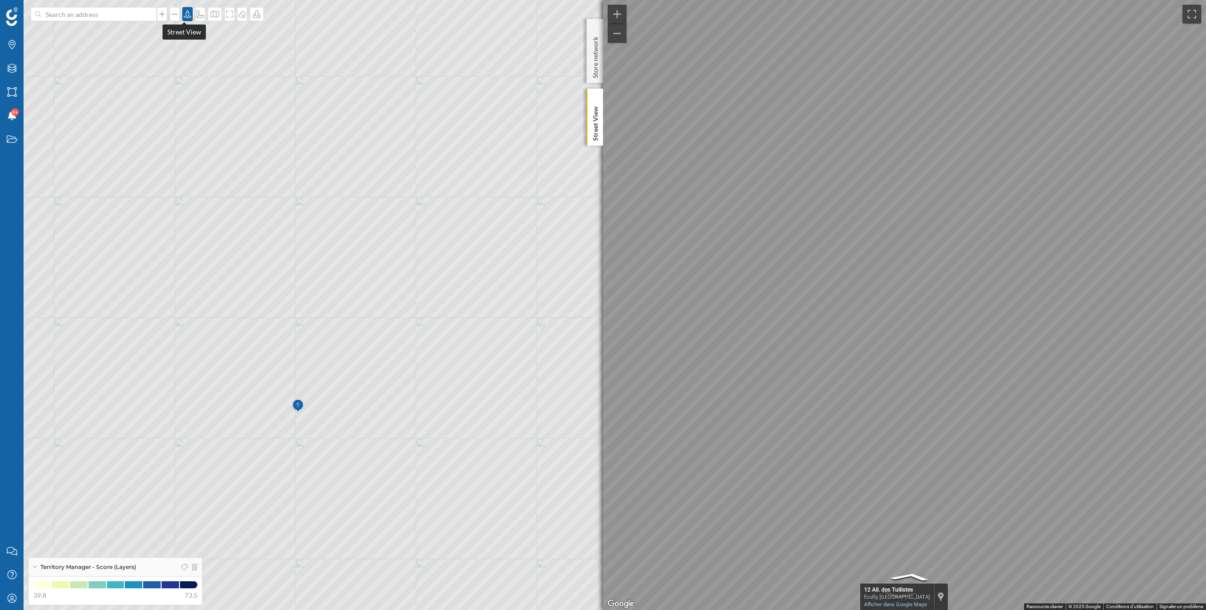
click at [183, 14] on icon at bounding box center [187, 14] width 9 height 8
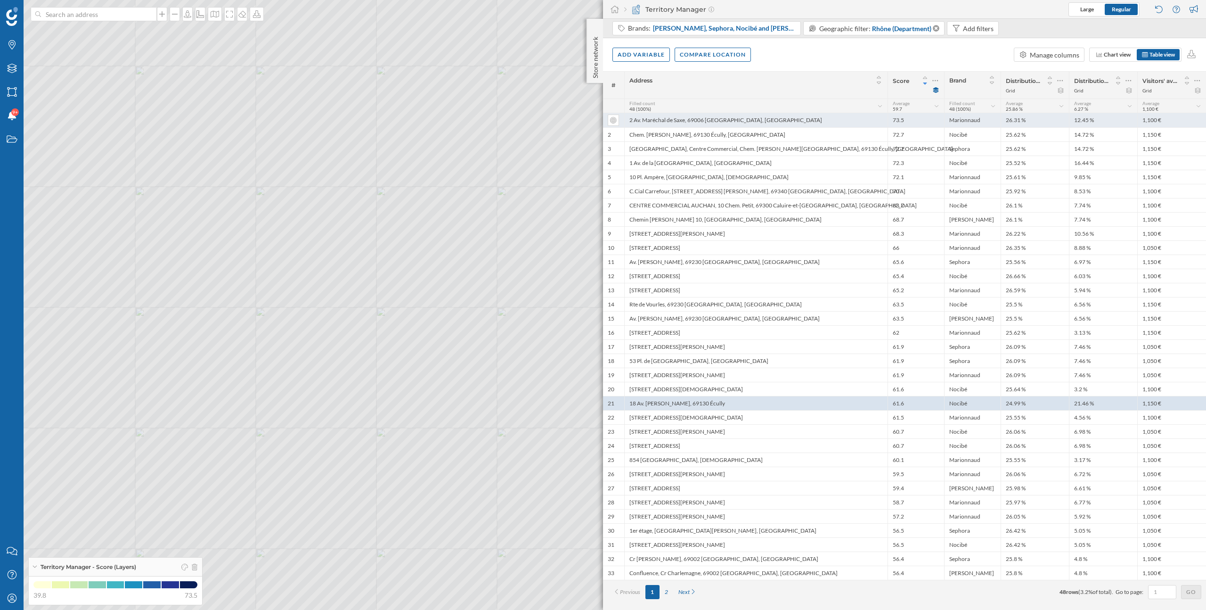
click at [825, 121] on div "2 Av. Maréchal de Saxe, 69006 Lyon, France" at bounding box center [755, 120] width 263 height 14
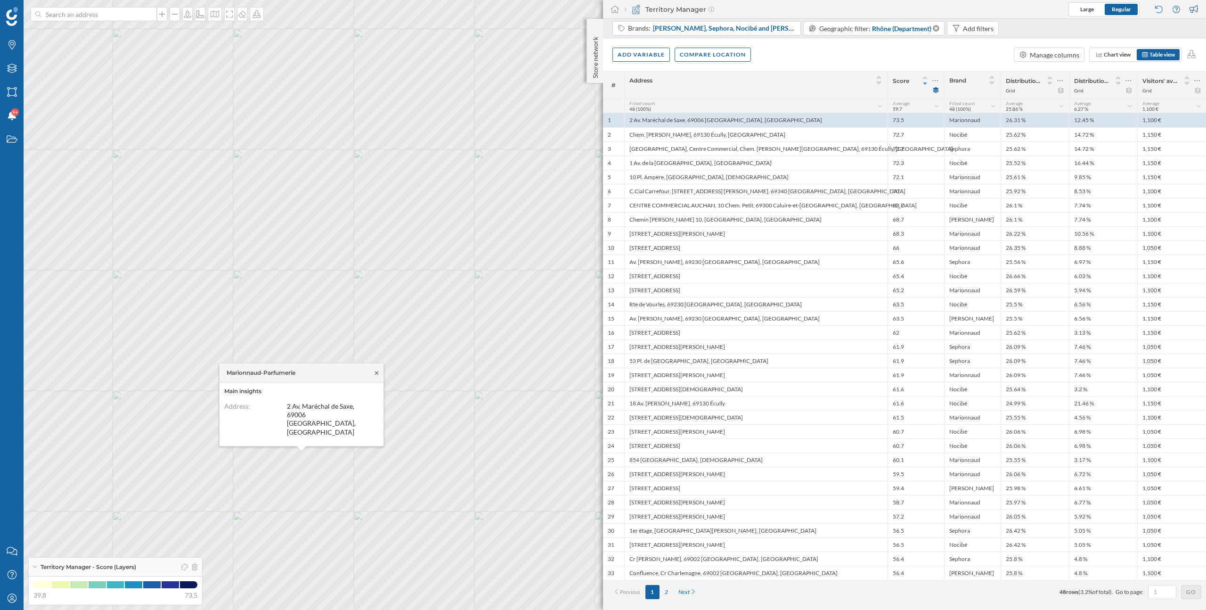
click at [378, 376] on icon at bounding box center [376, 373] width 7 height 6
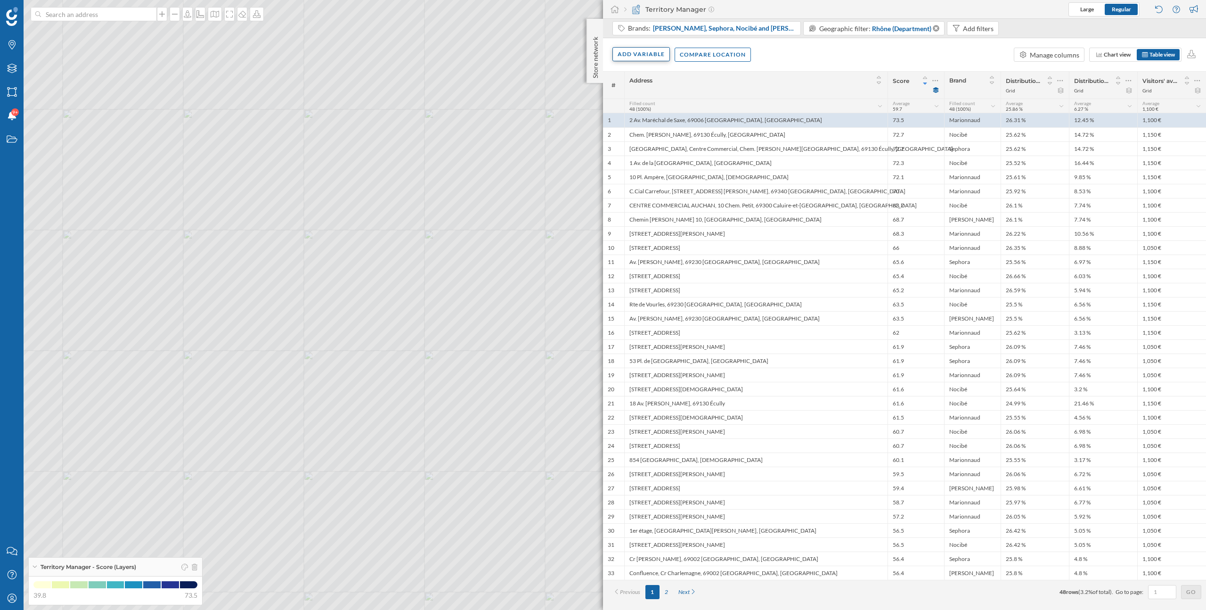
click at [651, 53] on div "Add variable" at bounding box center [641, 54] width 57 height 14
click at [653, 98] on div "External variables" at bounding box center [671, 93] width 112 height 14
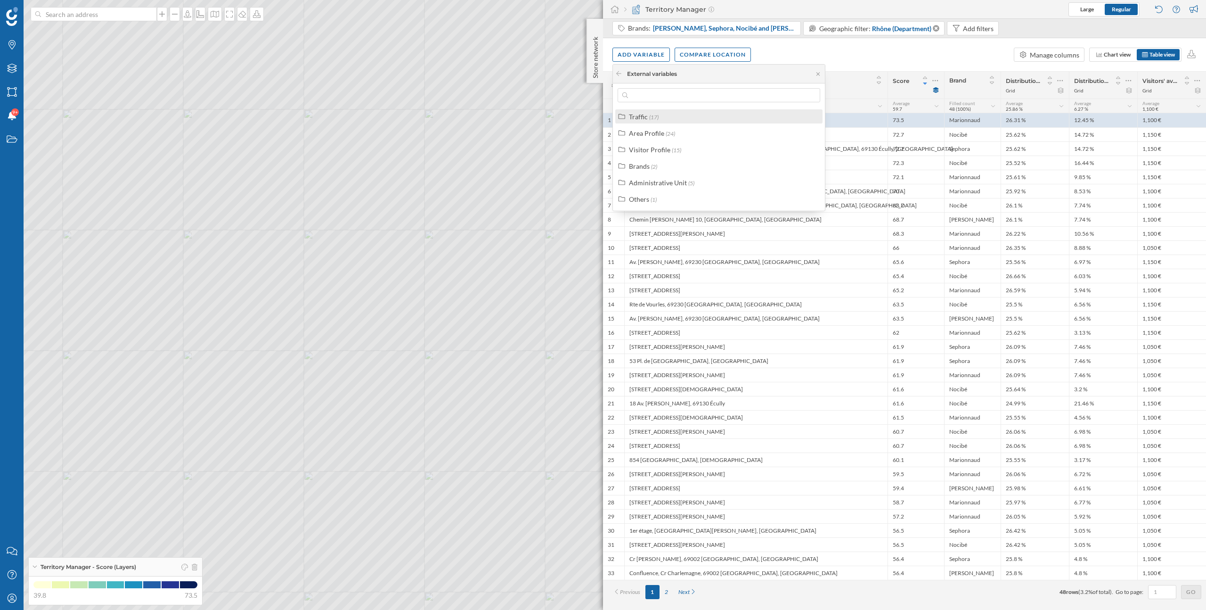
click at [662, 114] on div "Traffic (17)" at bounding box center [723, 117] width 188 height 10
click at [660, 206] on div "Visits" at bounding box center [729, 208] width 176 height 10
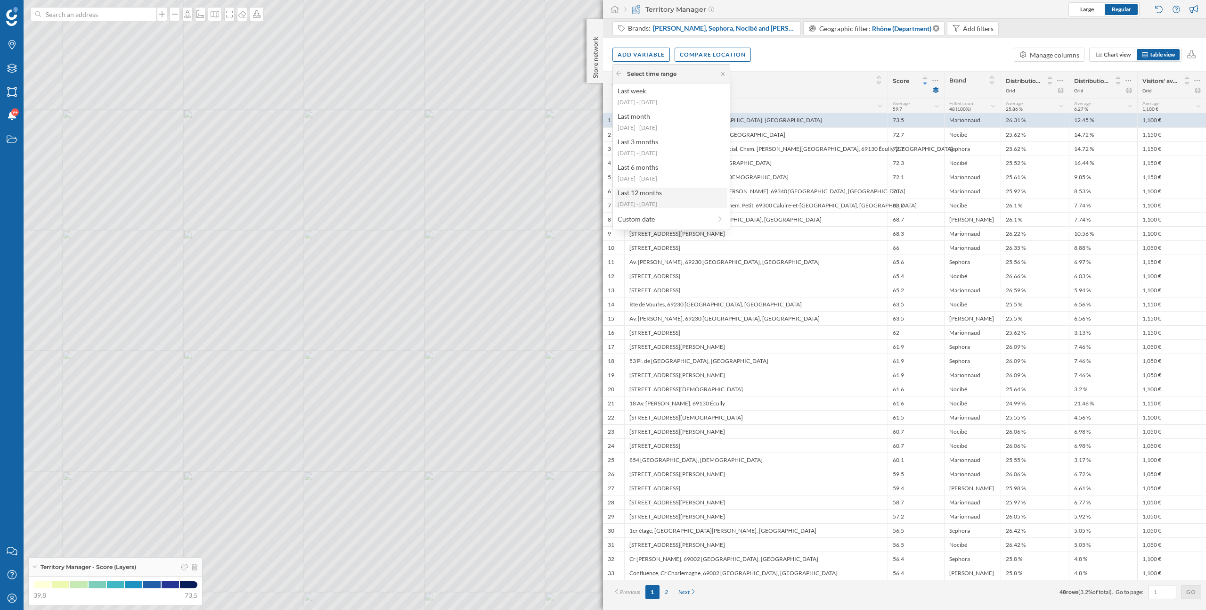
click at [660, 205] on div "2024-09-23 - 2025-09-21" at bounding box center [671, 204] width 106 height 8
click at [619, 71] on icon at bounding box center [618, 74] width 7 height 6
click at [620, 72] on icon at bounding box center [618, 74] width 7 height 6
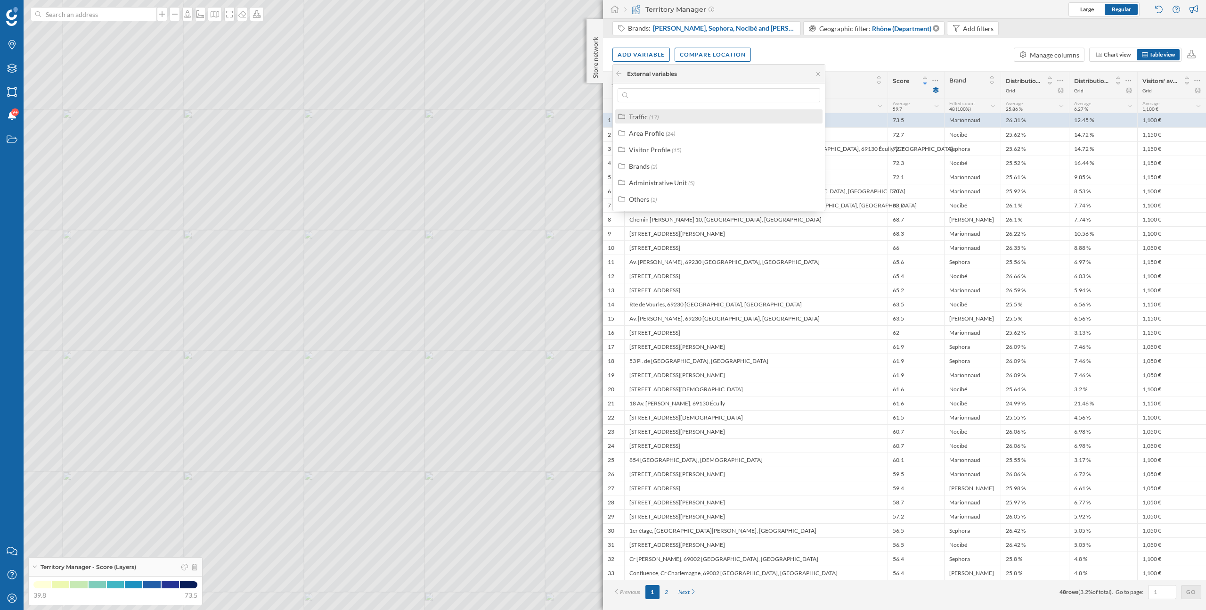
click at [654, 123] on div "Traffic (17)" at bounding box center [718, 116] width 207 height 14
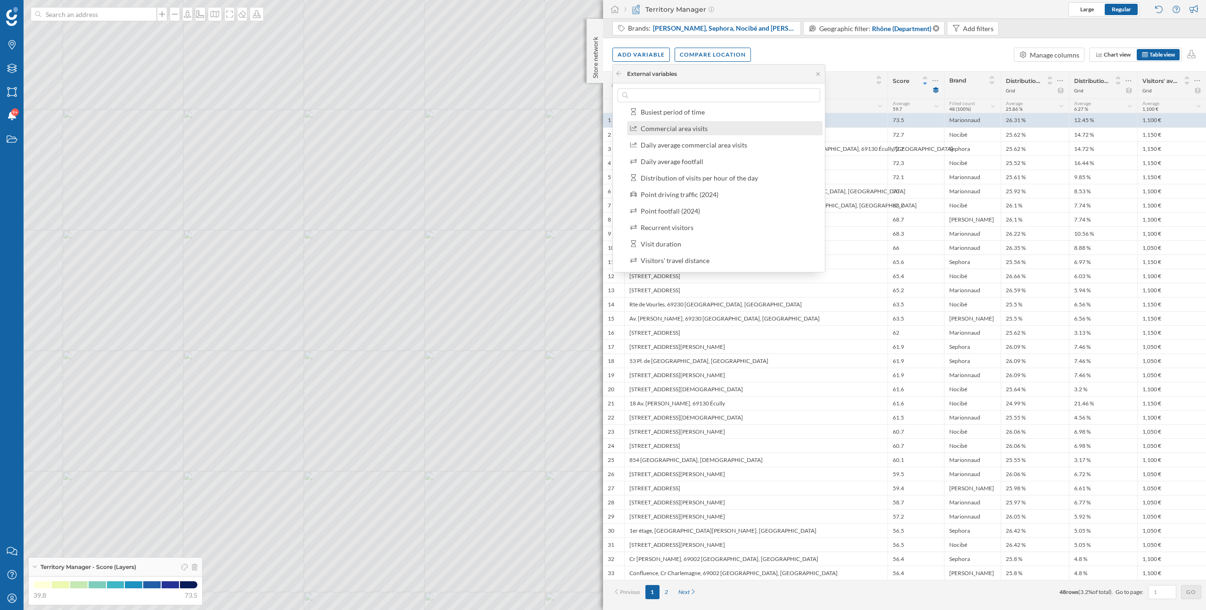
scroll to position [125, 0]
click at [667, 194] on div "Point footfall (2024)" at bounding box center [725, 189] width 196 height 14
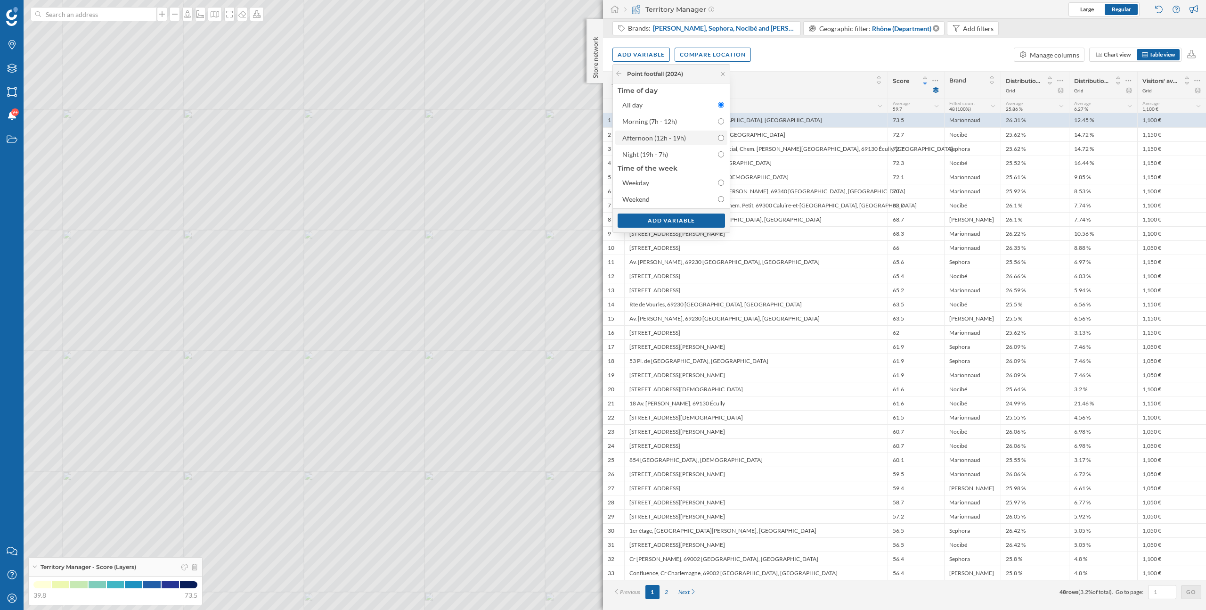
click at [664, 141] on div "Afternoon (12h - 19h)" at bounding box center [654, 138] width 64 height 8
click at [718, 141] on input "Afternoon (12h - 19h)" at bounding box center [721, 138] width 6 height 6
radio input "false"
click at [674, 200] on div "Weekend" at bounding box center [663, 199] width 82 height 10
click at [718, 200] on input "Weekend" at bounding box center [721, 199] width 6 height 6
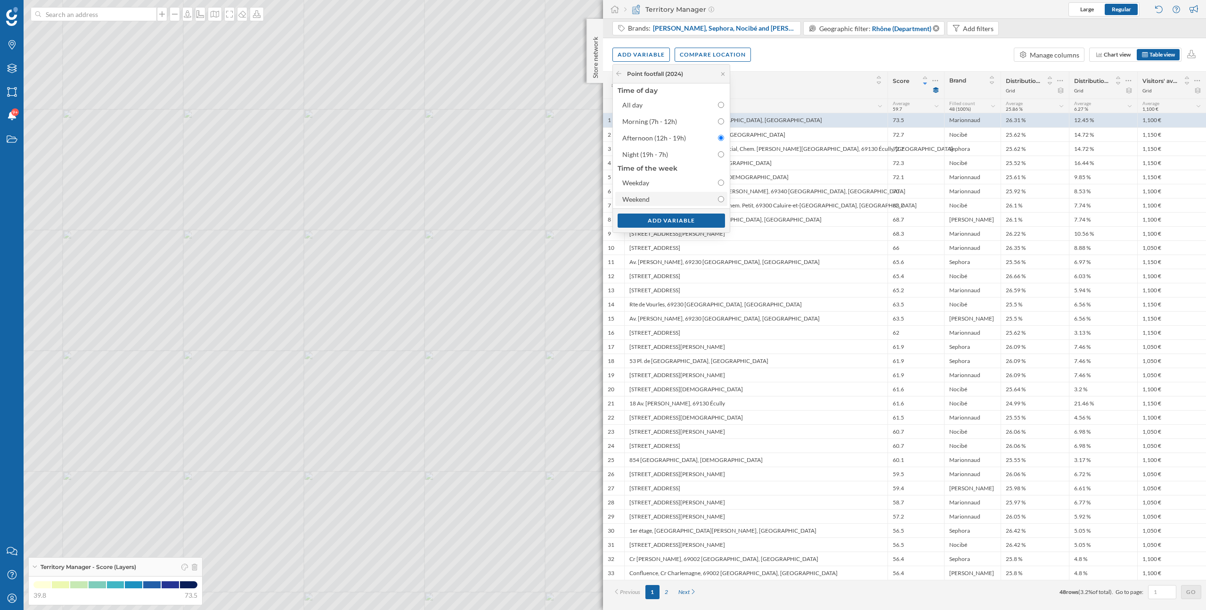
radio input "false"
radio input "true"
click at [686, 140] on div "Afternoon (12h - 19h)" at bounding box center [663, 138] width 82 height 10
click at [718, 140] on input "Afternoon (12h - 19h)" at bounding box center [721, 138] width 6 height 6
click at [678, 198] on div "Weekend" at bounding box center [663, 199] width 82 height 10
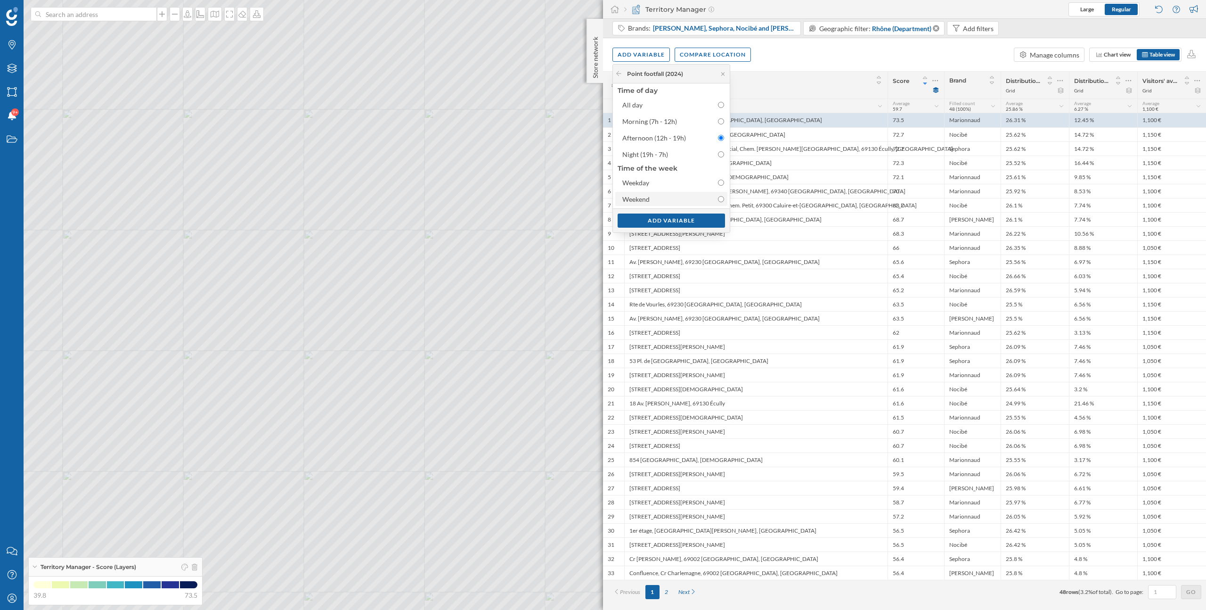
click at [718, 198] on input "Weekend" at bounding box center [721, 199] width 6 height 6
radio input "false"
radio input "true"
click at [672, 140] on div "Afternoon (12h - 19h)" at bounding box center [654, 138] width 64 height 8
click at [718, 140] on input "Afternoon (12h - 19h)" at bounding box center [721, 138] width 6 height 6
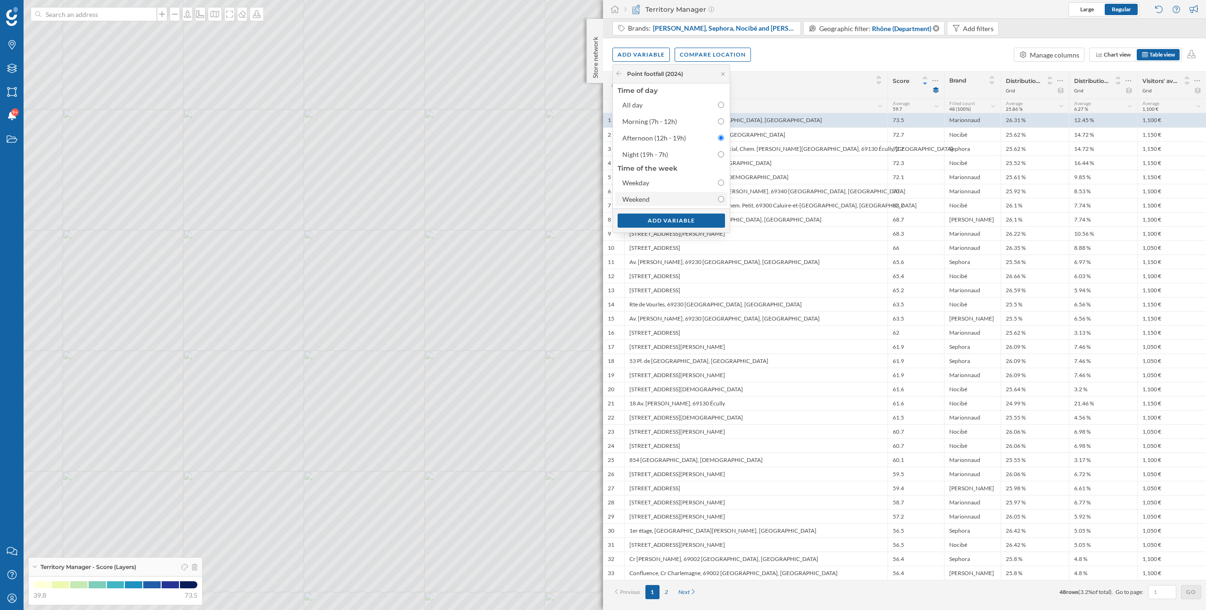
click at [698, 199] on div "Weekend" at bounding box center [663, 199] width 82 height 10
click at [718, 199] on input "Weekend" at bounding box center [721, 199] width 6 height 6
radio input "false"
radio input "true"
click at [616, 74] on icon at bounding box center [618, 74] width 7 height 6
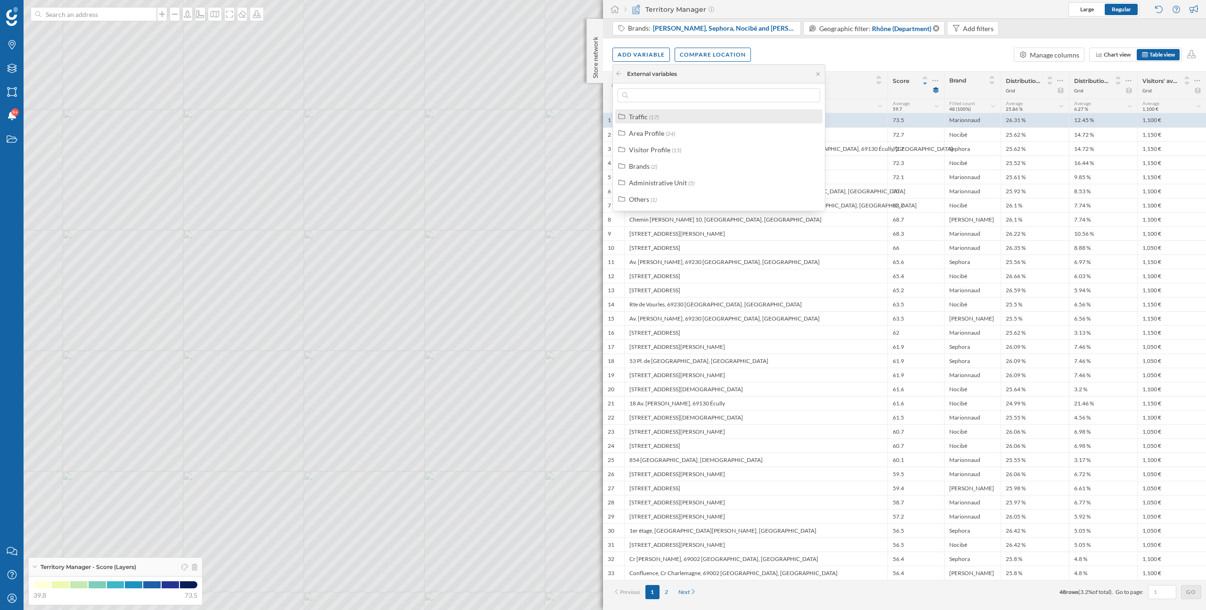
click at [643, 115] on div "Traffic" at bounding box center [638, 117] width 19 height 8
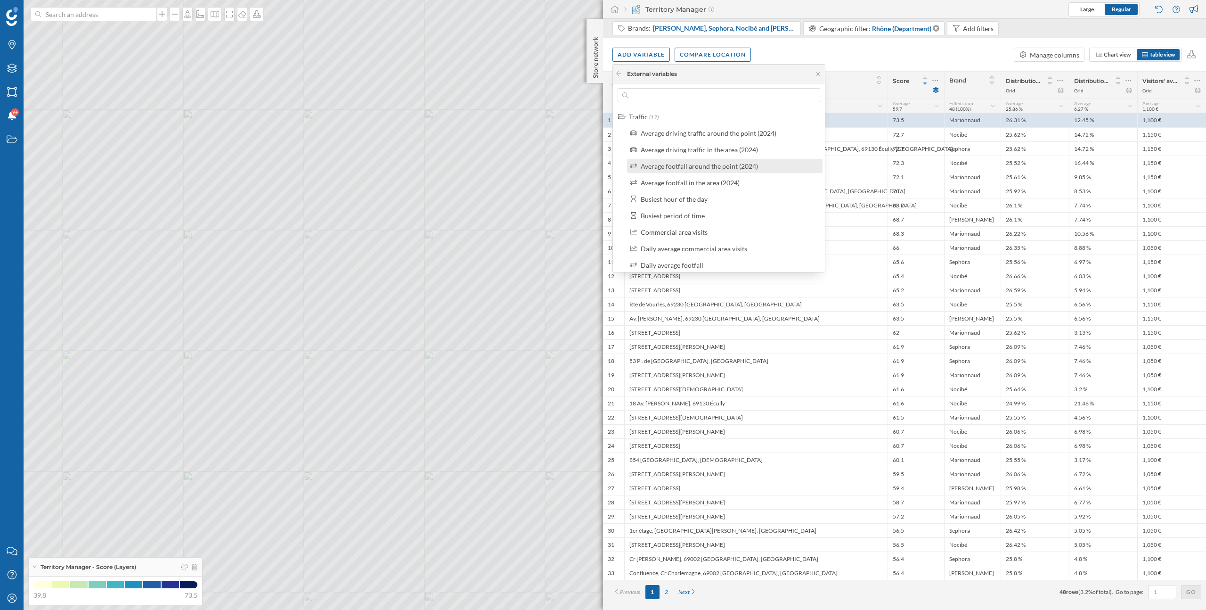
click at [677, 168] on div "Average footfall around the point (2024)" at bounding box center [699, 166] width 117 height 8
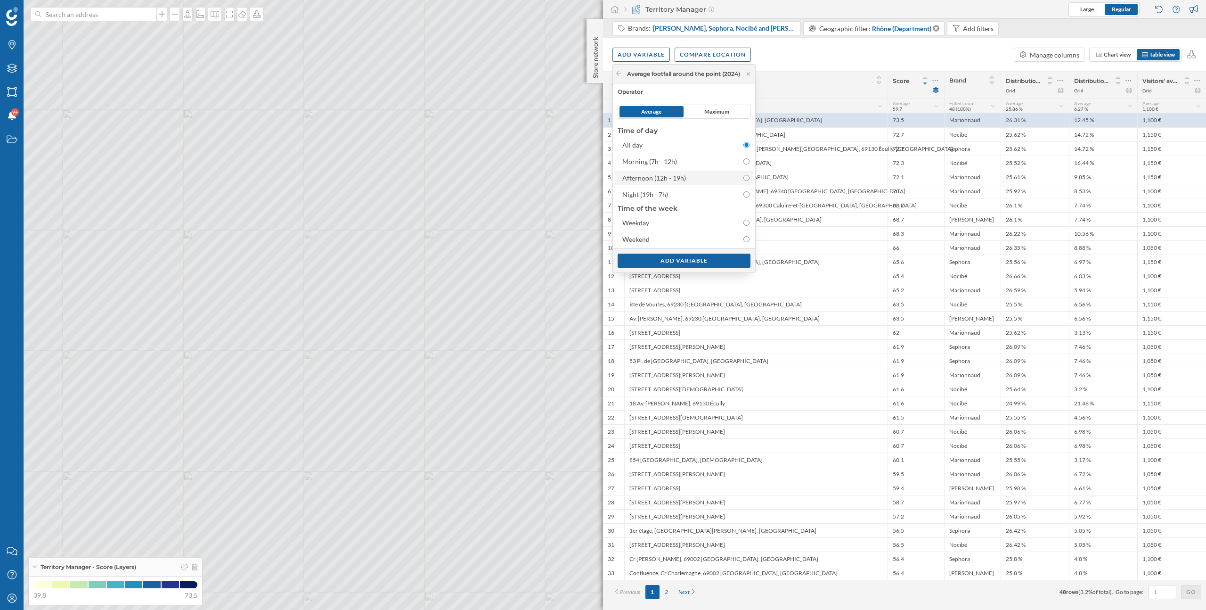
click at [675, 177] on div "Afternoon (12h - 19h)" at bounding box center [654, 178] width 64 height 8
click at [744, 177] on input "Afternoon (12h - 19h)" at bounding box center [747, 178] width 6 height 6
radio input "false"
click at [717, 239] on div "Weekend" at bounding box center [675, 239] width 107 height 10
click at [744, 239] on input "Weekend" at bounding box center [747, 239] width 6 height 6
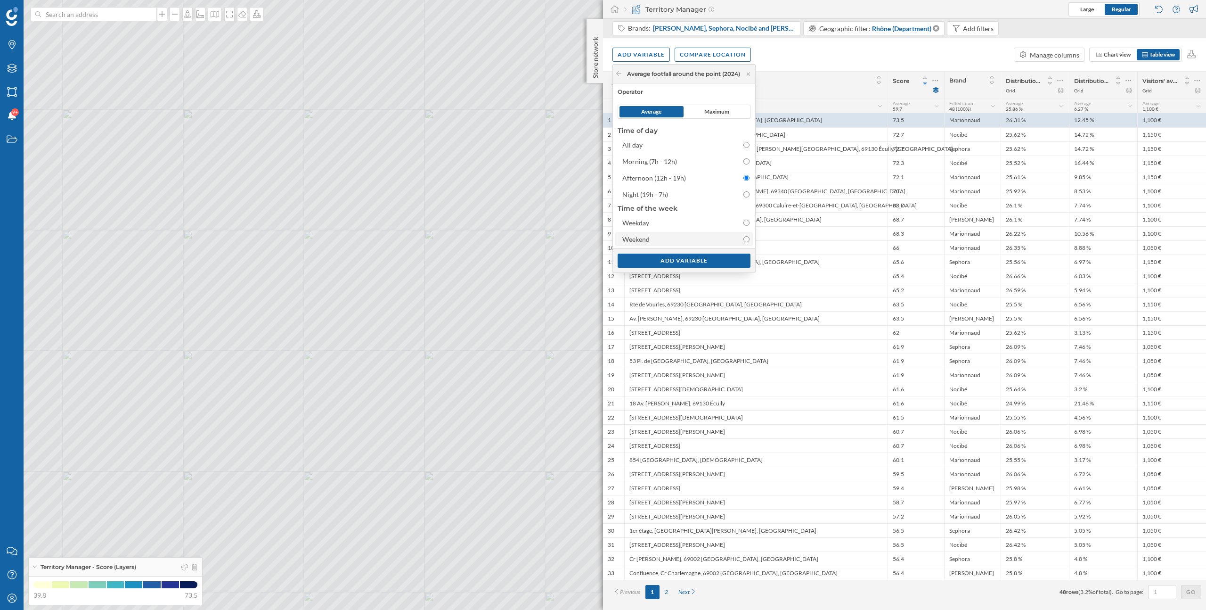
radio input "false"
radio input "true"
click at [717, 108] on span "Maximum" at bounding box center [716, 111] width 25 height 8
click at [702, 262] on div "Add variable" at bounding box center [684, 260] width 133 height 14
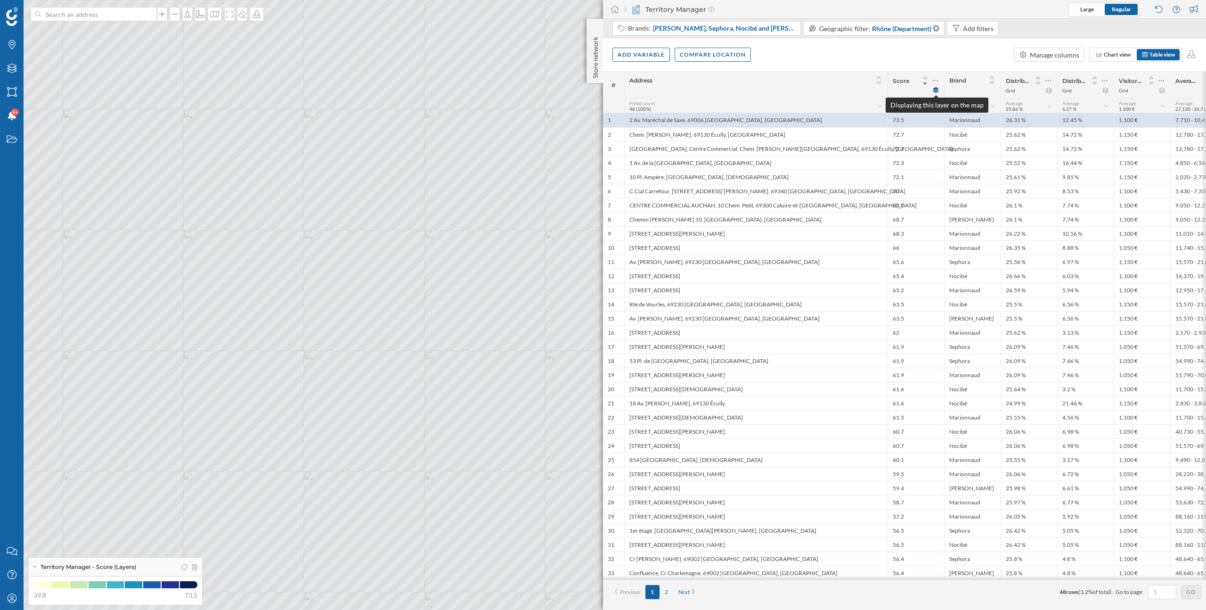
click at [936, 90] on icon at bounding box center [936, 90] width 6 height 6
click at [940, 79] on div "Score" at bounding box center [916, 85] width 57 height 27
click at [938, 80] on div at bounding box center [936, 80] width 8 height 13
click at [886, 125] on div "Modify score's rules" at bounding box center [880, 118] width 113 height 14
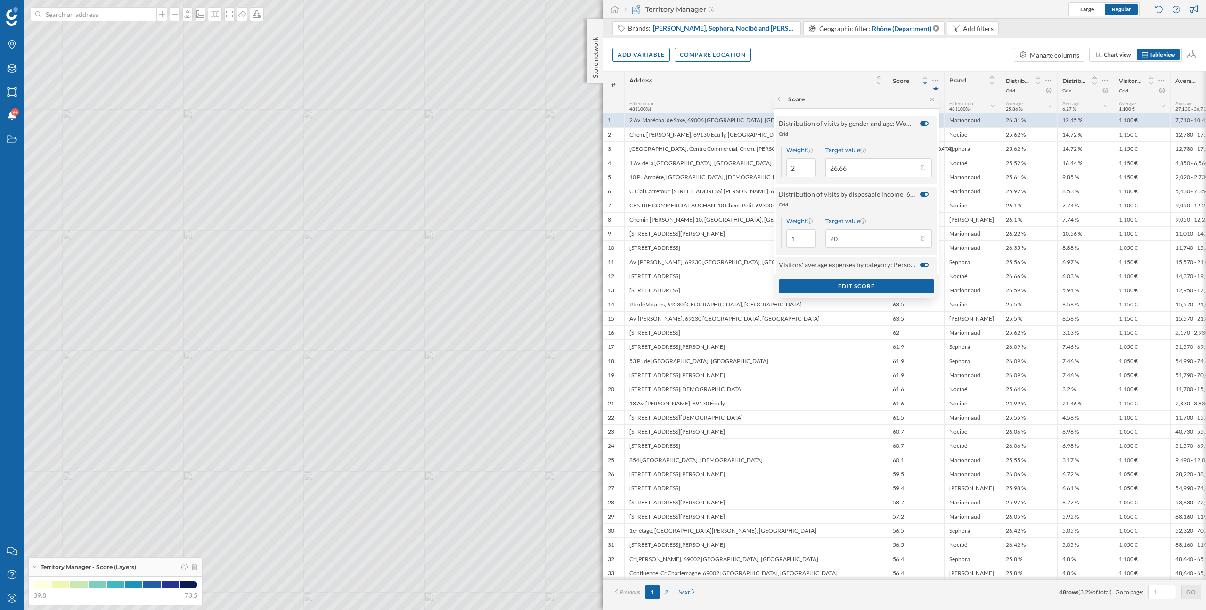
scroll to position [75, 0]
click at [863, 264] on span "Average footfall around the point (2024): Weekend (Maximum)" at bounding box center [847, 260] width 137 height 10
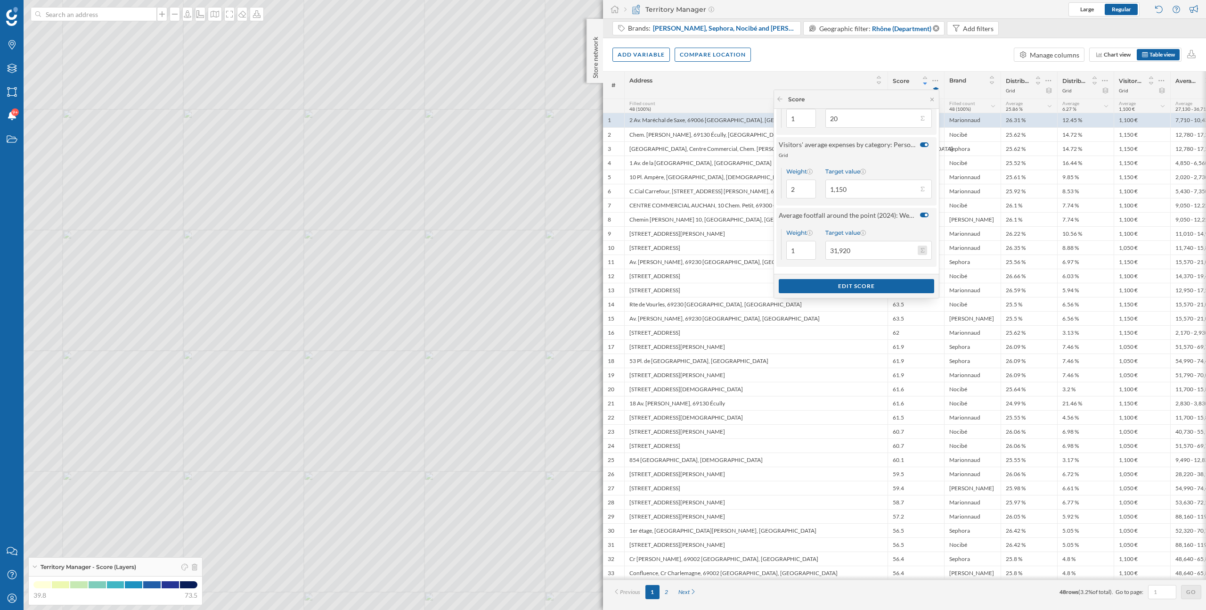
click at [921, 249] on button "Target value 31,920" at bounding box center [922, 249] width 9 height 9
click at [892, 319] on div "Maximum (103.71k)" at bounding box center [877, 319] width 83 height 10
type input "103,710"
click at [919, 249] on button "Target value 103,710" at bounding box center [922, 249] width 9 height 9
click at [866, 347] on div "Top percentile" at bounding box center [871, 352] width 70 height 10
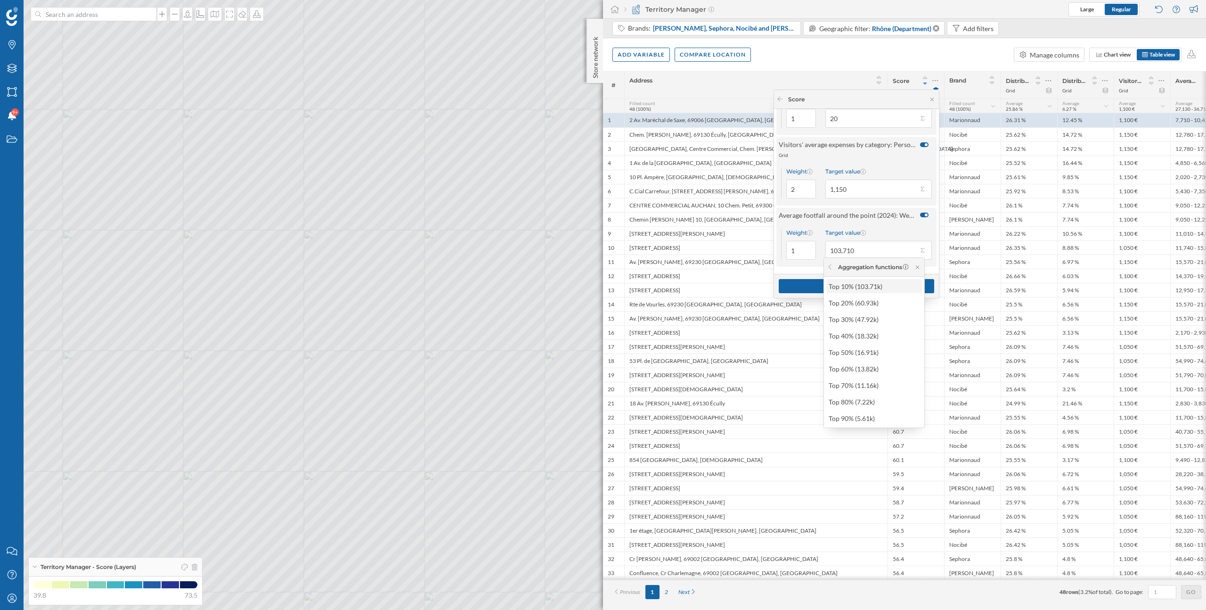
click at [866, 288] on div "Top 10% (103.71k)" at bounding box center [874, 286] width 90 height 10
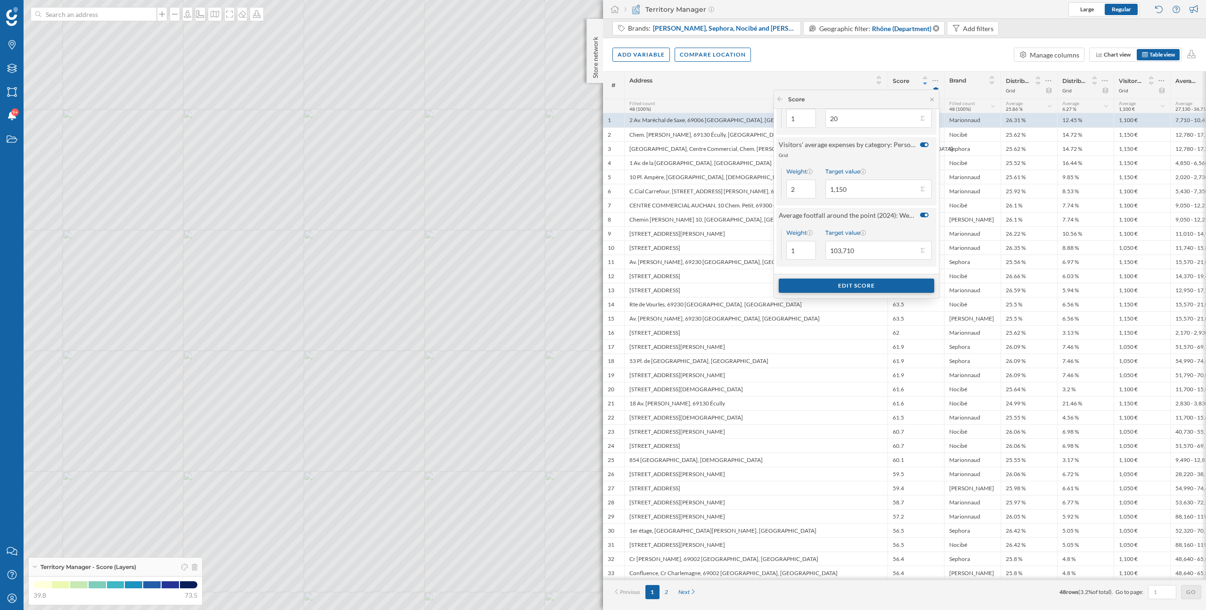
click at [861, 288] on div "Edit score" at bounding box center [856, 285] width 155 height 14
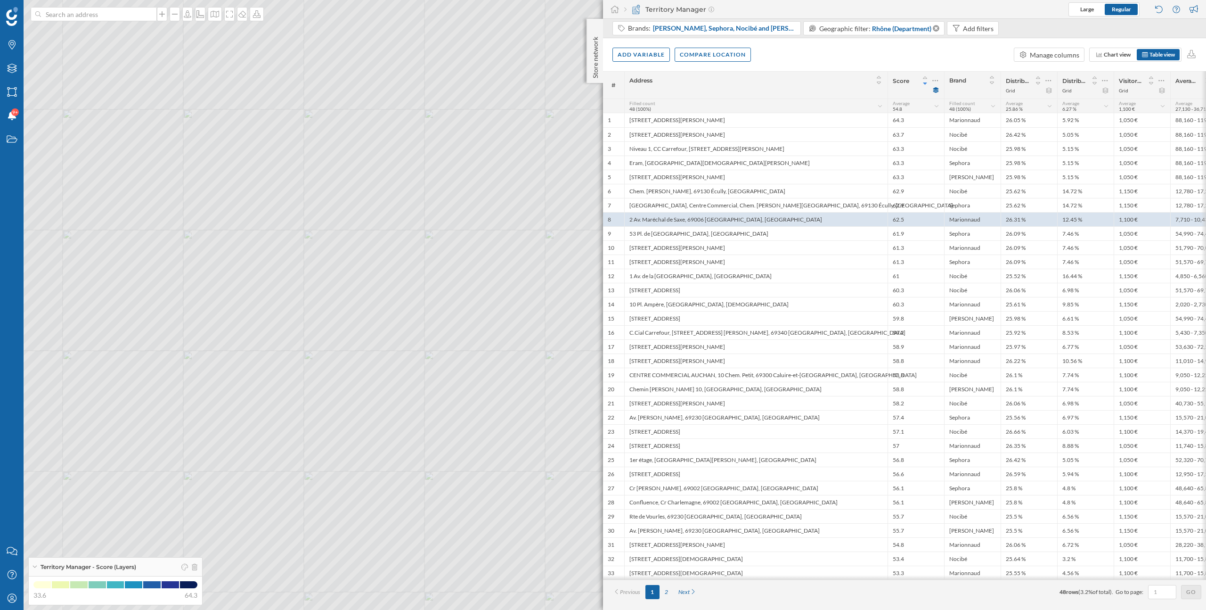
click at [925, 85] on icon at bounding box center [925, 83] width 8 height 7
click at [925, 77] on icon at bounding box center [925, 77] width 4 height 2
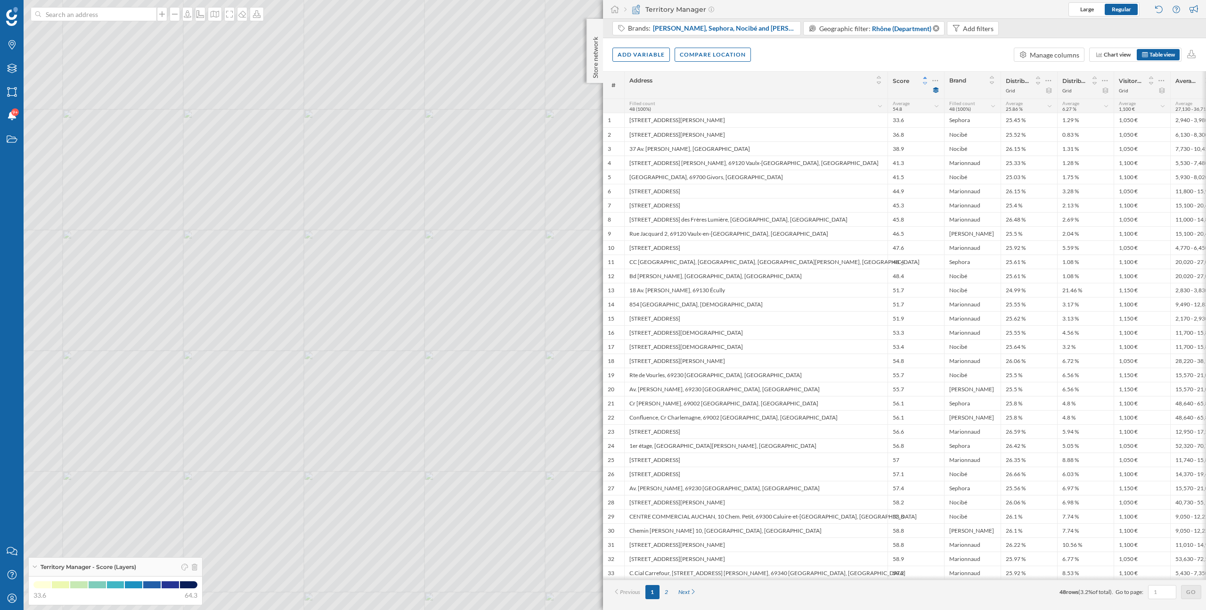
click at [925, 84] on icon at bounding box center [925, 83] width 8 height 7
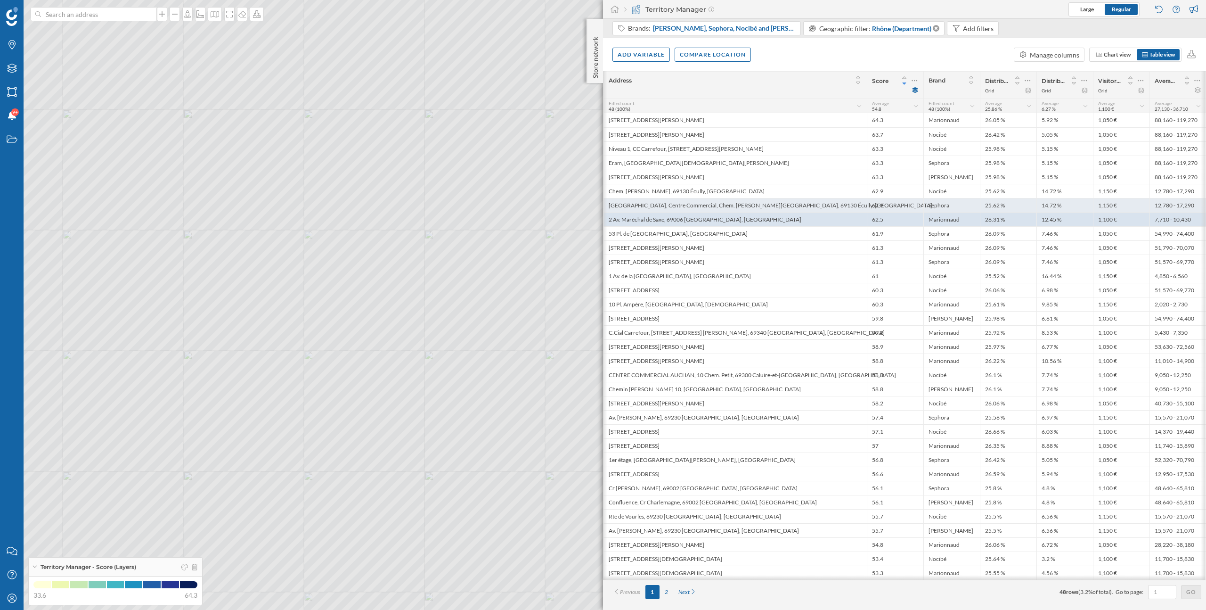
scroll to position [0, 0]
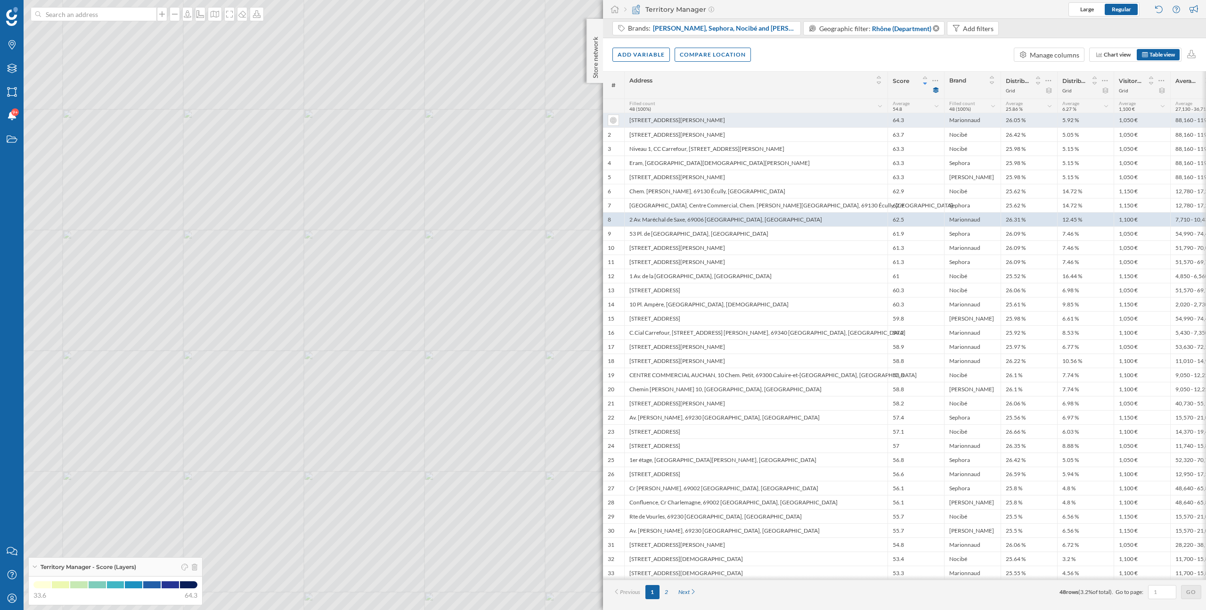
click at [866, 122] on div "17 Rue Dr Bouchut, 69003 Lyon, France" at bounding box center [755, 120] width 263 height 14
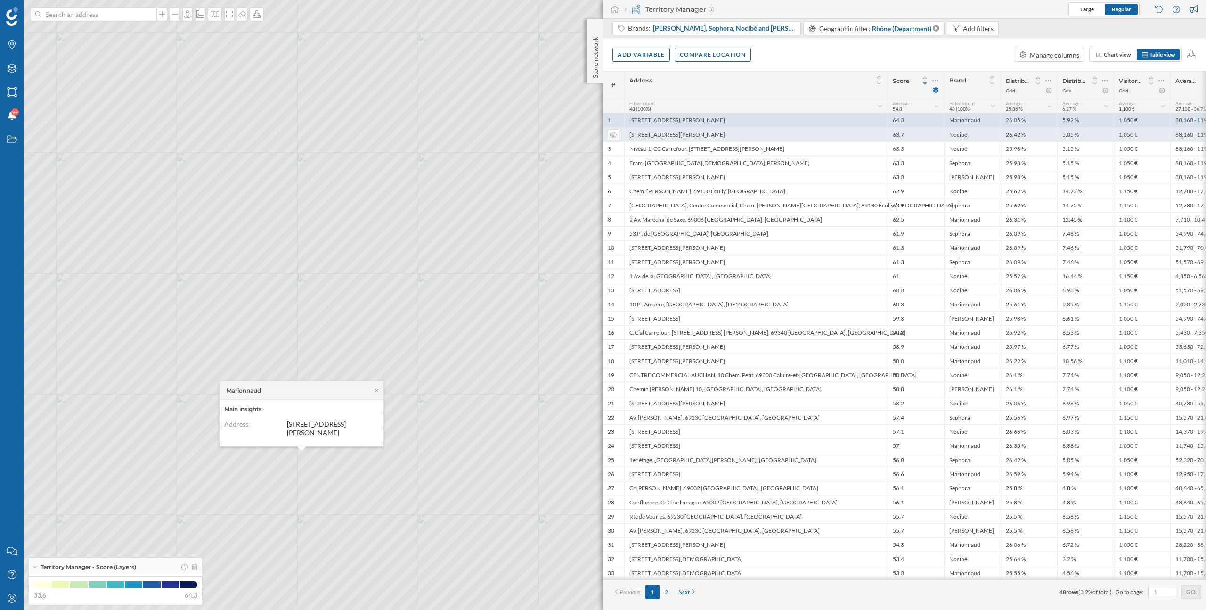
click at [864, 133] on div "17 Rue Dr Bouchut, 69003 Lyon, France" at bounding box center [755, 134] width 263 height 14
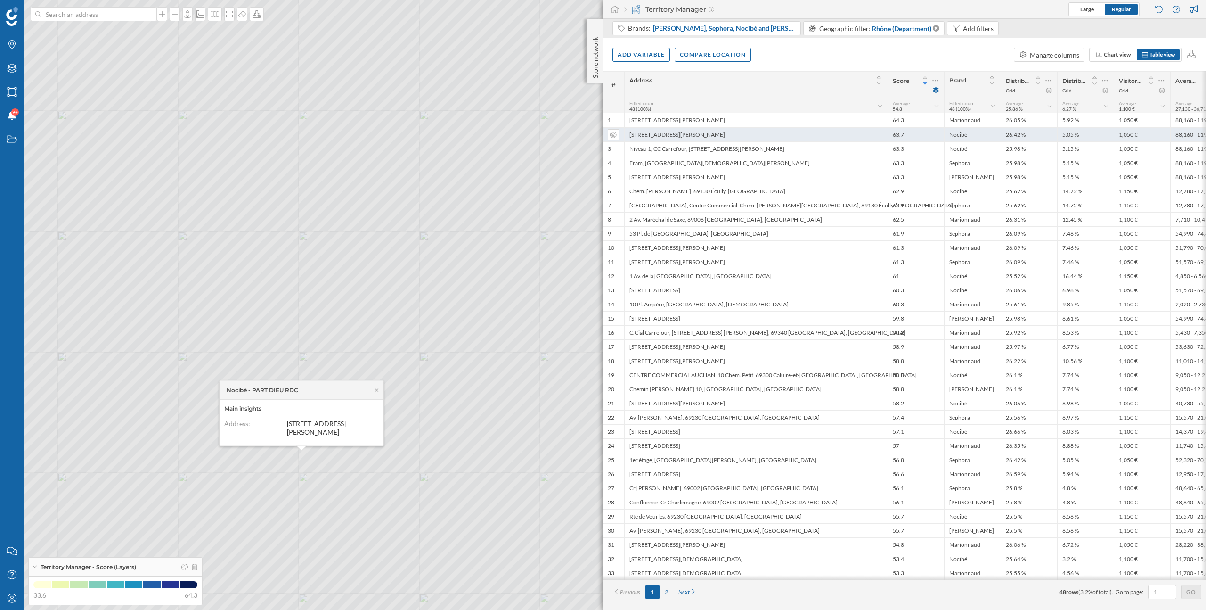
click at [864, 139] on div "17 Rue Dr Bouchut, 69003 Lyon, France" at bounding box center [755, 134] width 263 height 14
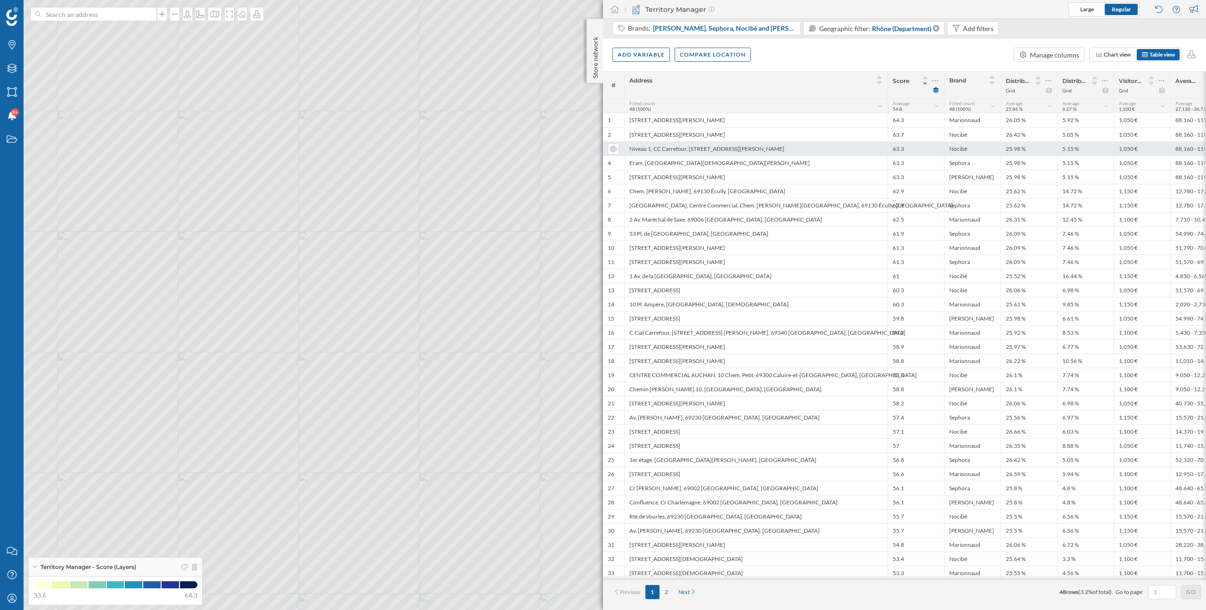
click at [864, 152] on div "Niveau 1, CC Carrefour, 17 Rue Dr Bouchut, 69003 Lyon" at bounding box center [755, 148] width 263 height 14
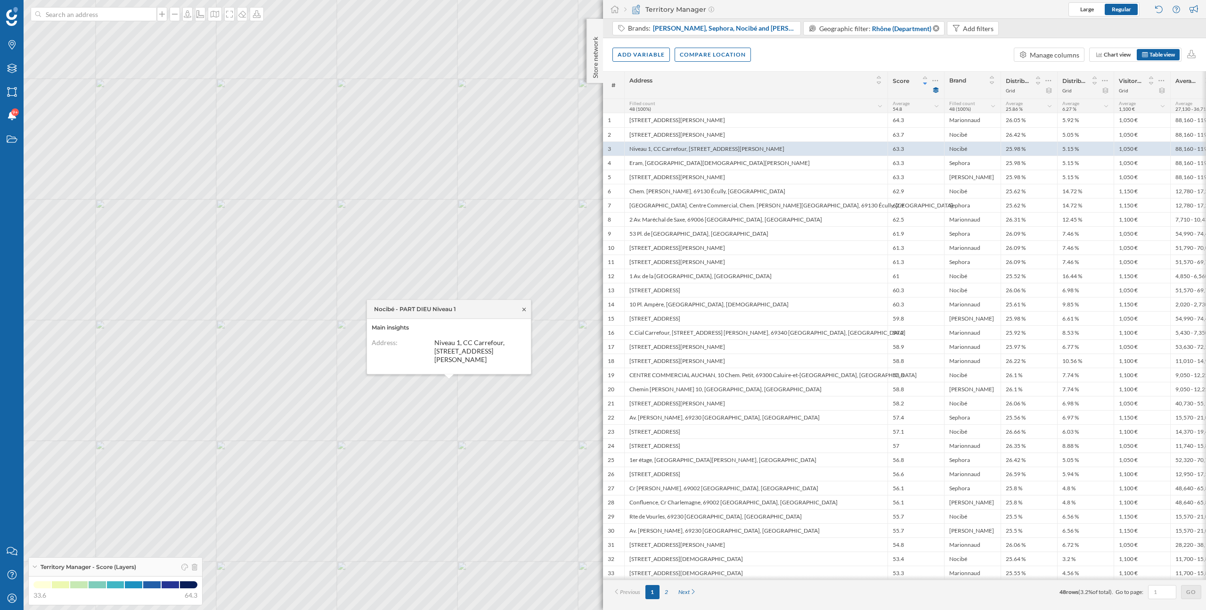
click at [524, 311] on icon at bounding box center [524, 308] width 3 height 3
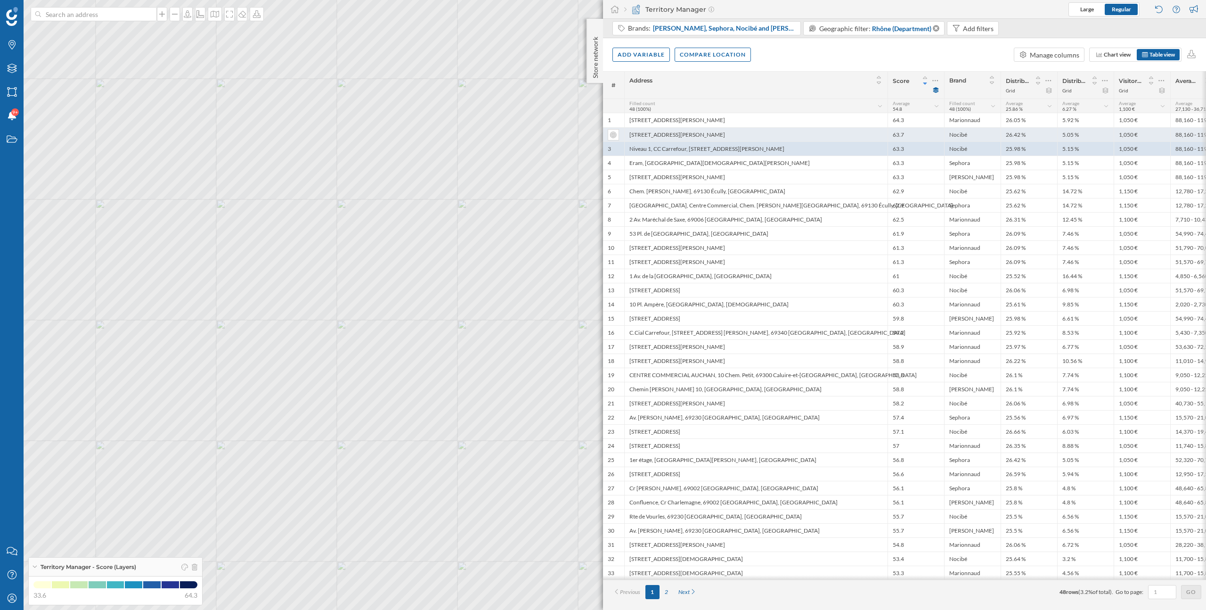
click at [672, 137] on div "17 Rue Dr Bouchut, 69003 Lyon, France" at bounding box center [755, 134] width 263 height 14
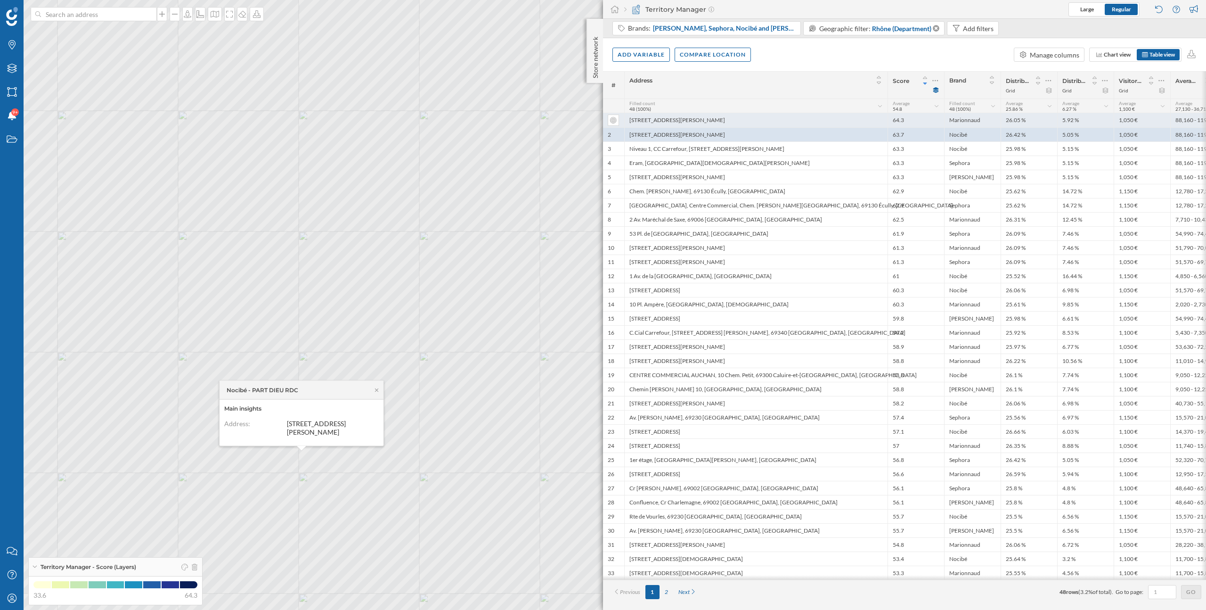
click at [673, 123] on div "17 Rue Dr Bouchut, 69003 Lyon, France" at bounding box center [755, 120] width 263 height 14
click at [673, 135] on div "17 Rue Dr Bouchut, 69003 Lyon, France" at bounding box center [755, 134] width 263 height 14
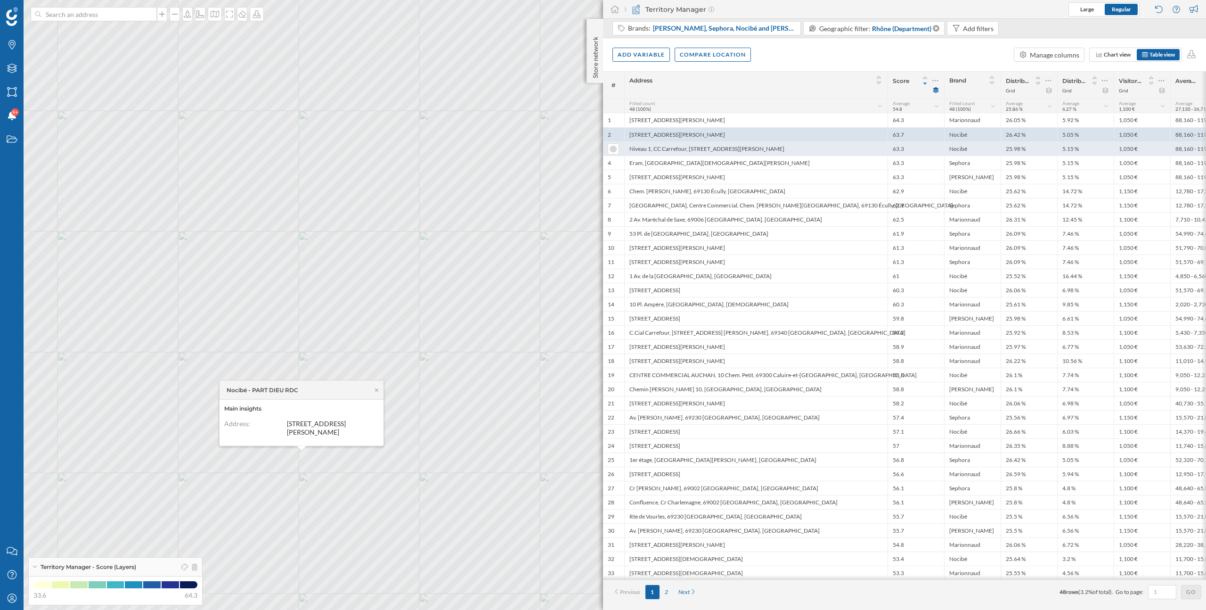
click at [673, 147] on div "Niveau 1, CC Carrefour, 17 Rue Dr Bouchut, 69003 Lyon" at bounding box center [755, 148] width 263 height 14
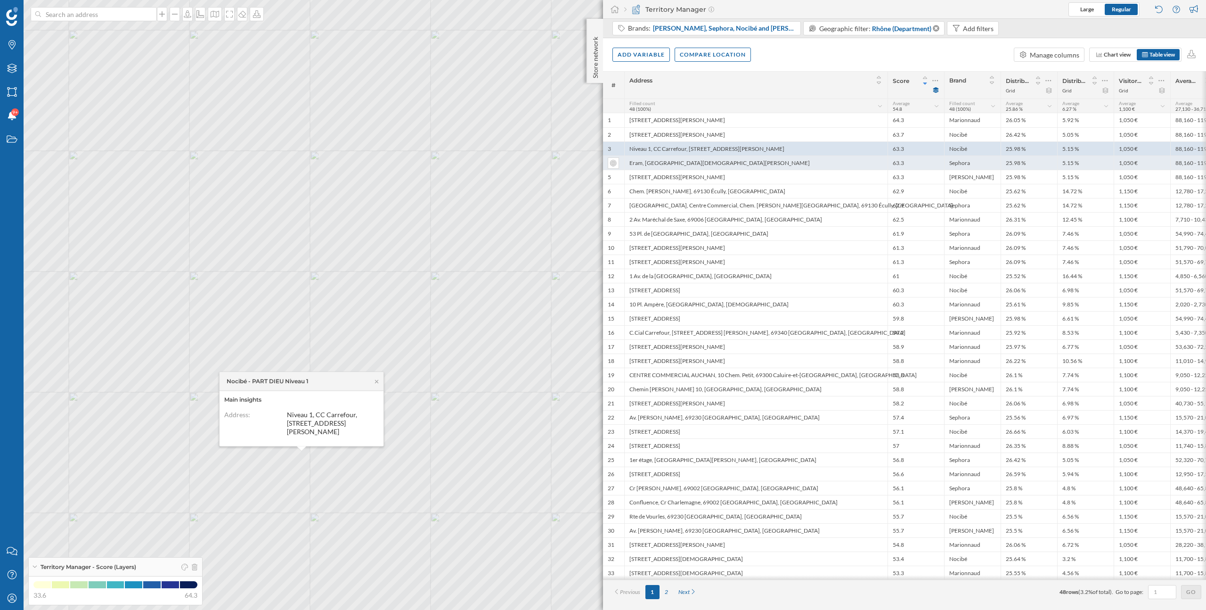
click at [673, 155] on div "Eram, Centre Commercial Part Dieu, Rue Dr Bouchut 1ST FLOOR, 69003 Lyon, France" at bounding box center [755, 162] width 263 height 14
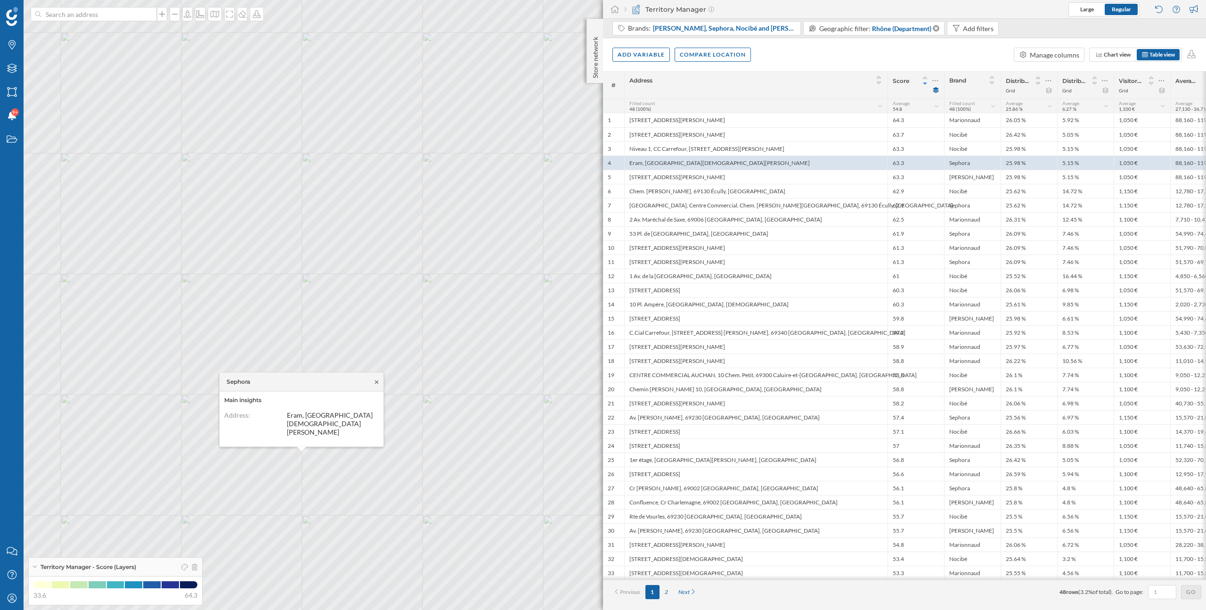
click at [378, 379] on icon at bounding box center [376, 382] width 7 height 6
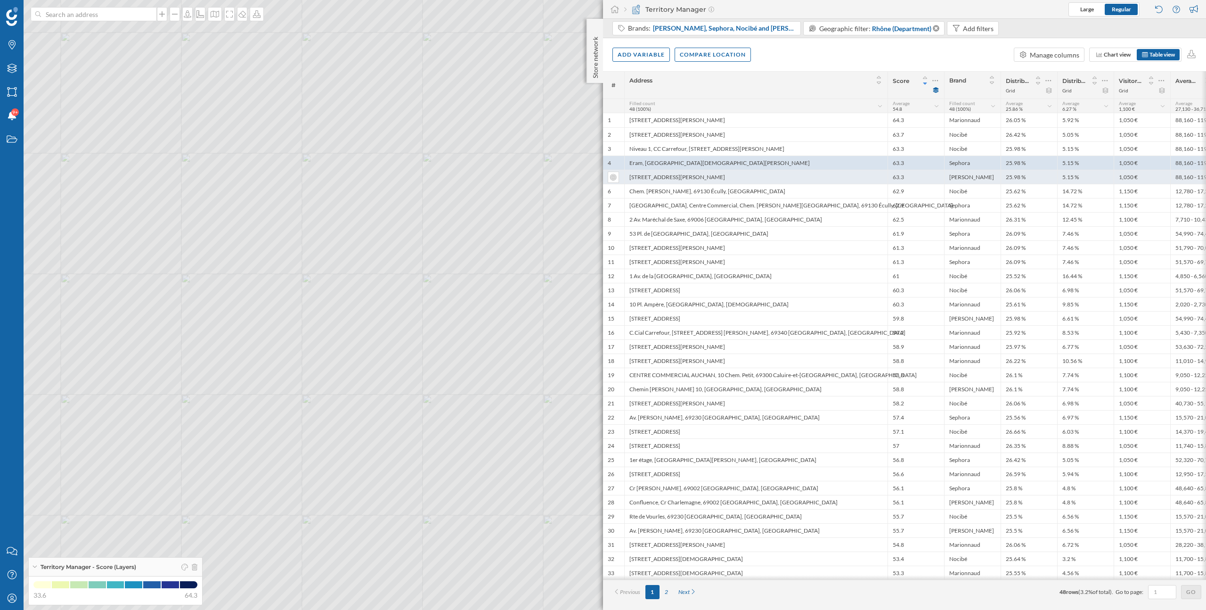
click at [735, 180] on div "17 Rue Dr Bouchut, 69431 Lyon" at bounding box center [755, 177] width 263 height 14
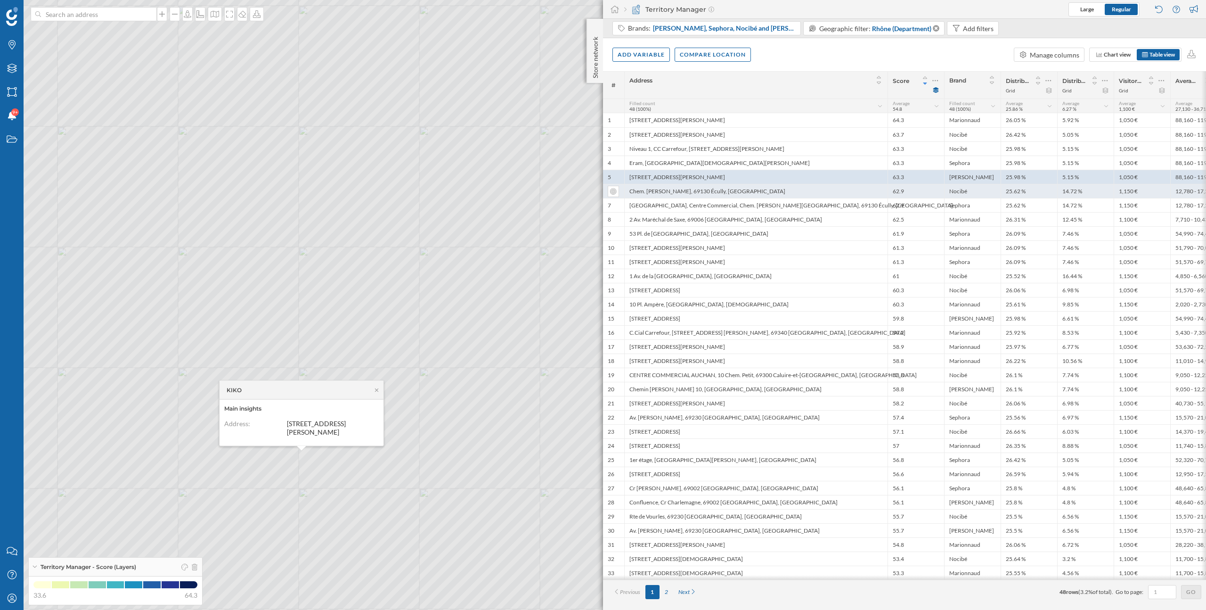
click at [735, 193] on div "Chem. Jean-Marie Vianney, 69130 Écully, France" at bounding box center [755, 191] width 263 height 14
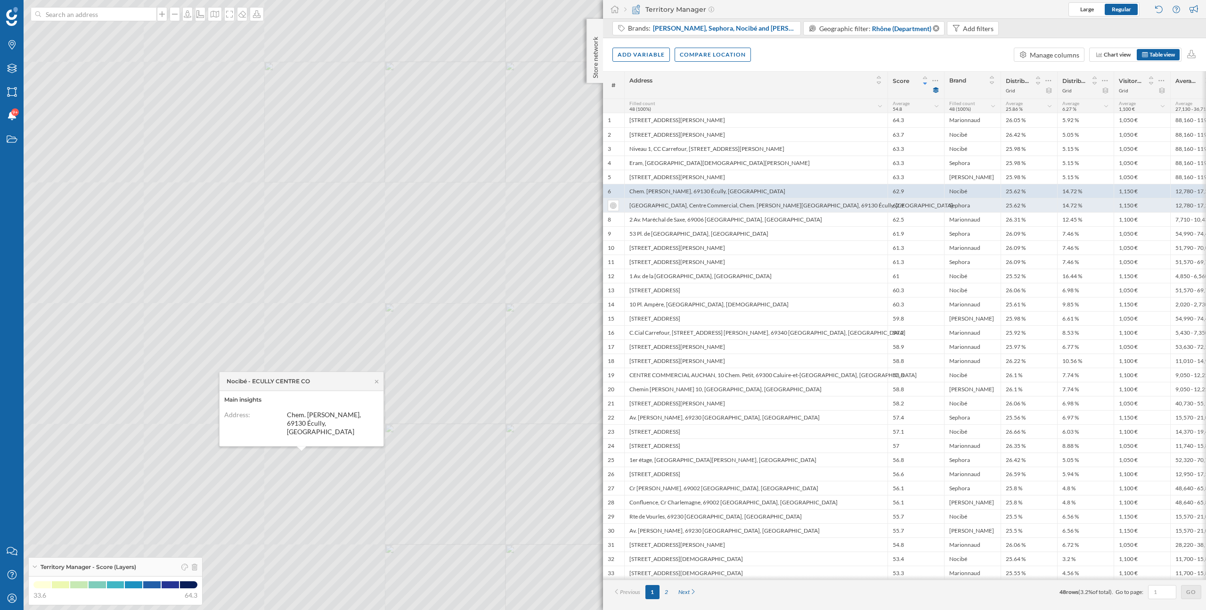
click at [735, 206] on div "Grand Ouest, Centre Commercial, Chem. Jean-Marie Vianney Ground Floor, 69130 Éc…" at bounding box center [755, 205] width 263 height 14
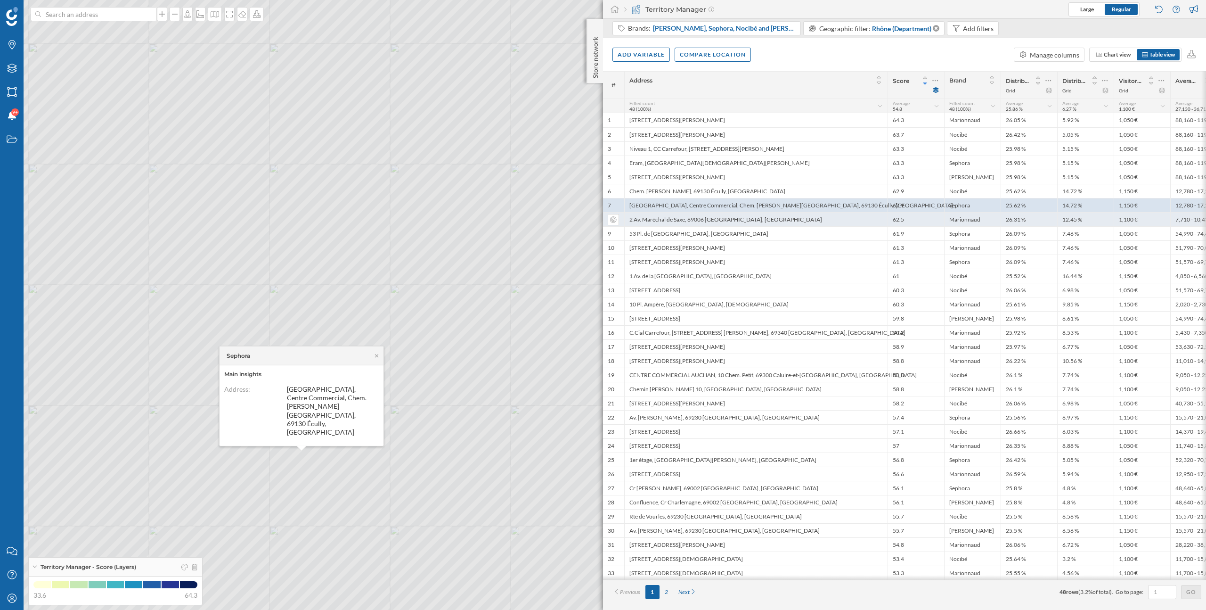
click at [735, 219] on div "2 Av. Maréchal de Saxe, 69006 Lyon, France" at bounding box center [755, 219] width 263 height 14
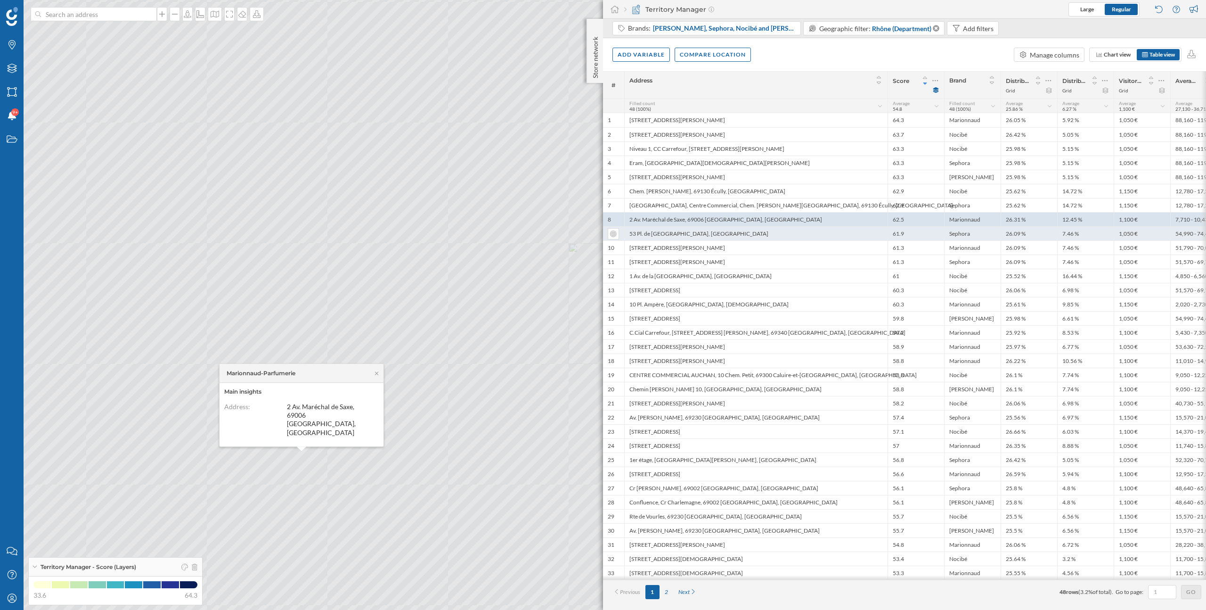
click at [735, 236] on div "53 Pl. de la République, 69002 Lyon, France" at bounding box center [755, 233] width 263 height 14
click at [736, 222] on div "2 Av. Maréchal de Saxe, 69006 Lyon, France" at bounding box center [755, 219] width 263 height 14
click at [377, 376] on icon at bounding box center [376, 373] width 7 height 6
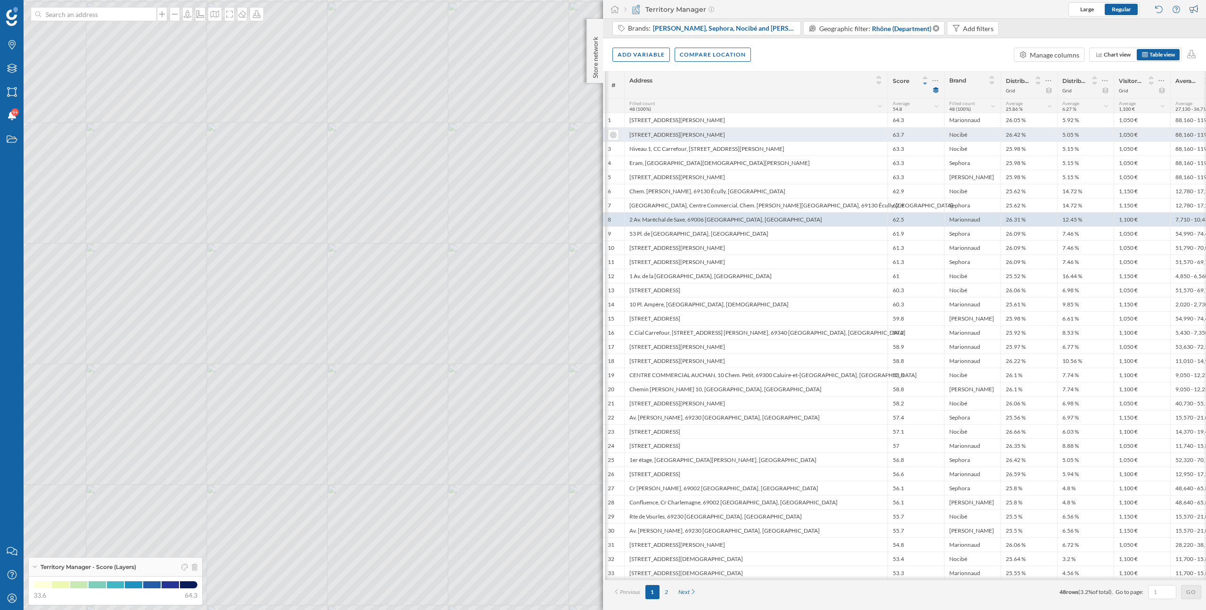
scroll to position [0, 21]
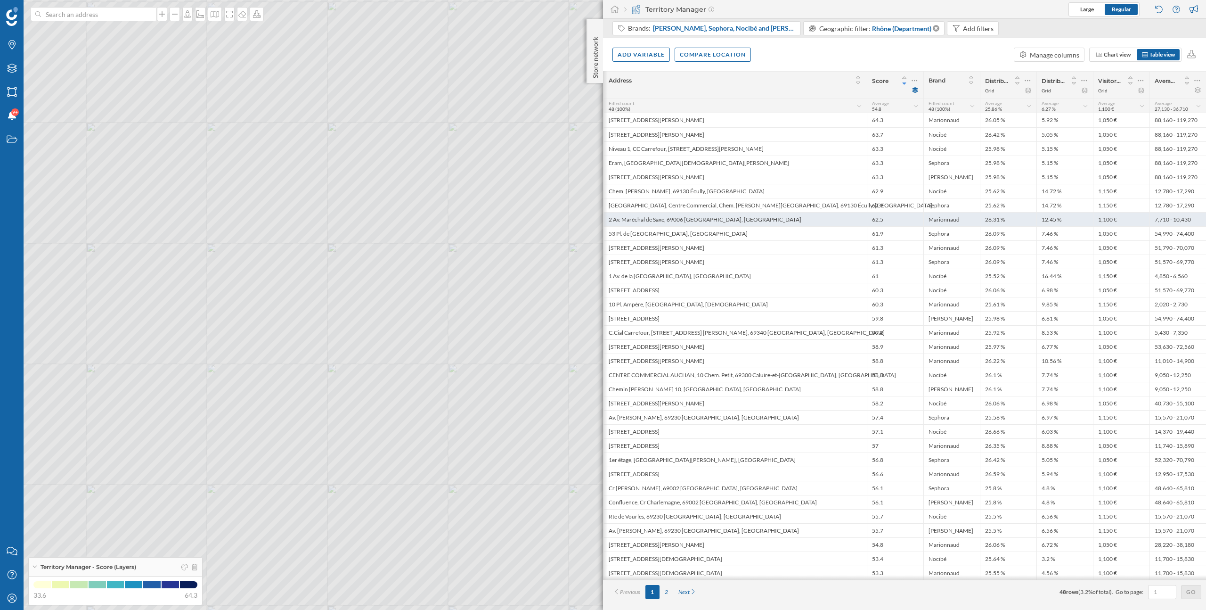
click at [1164, 215] on div "7,710 - 10,430" at bounding box center [1178, 219] width 57 height 14
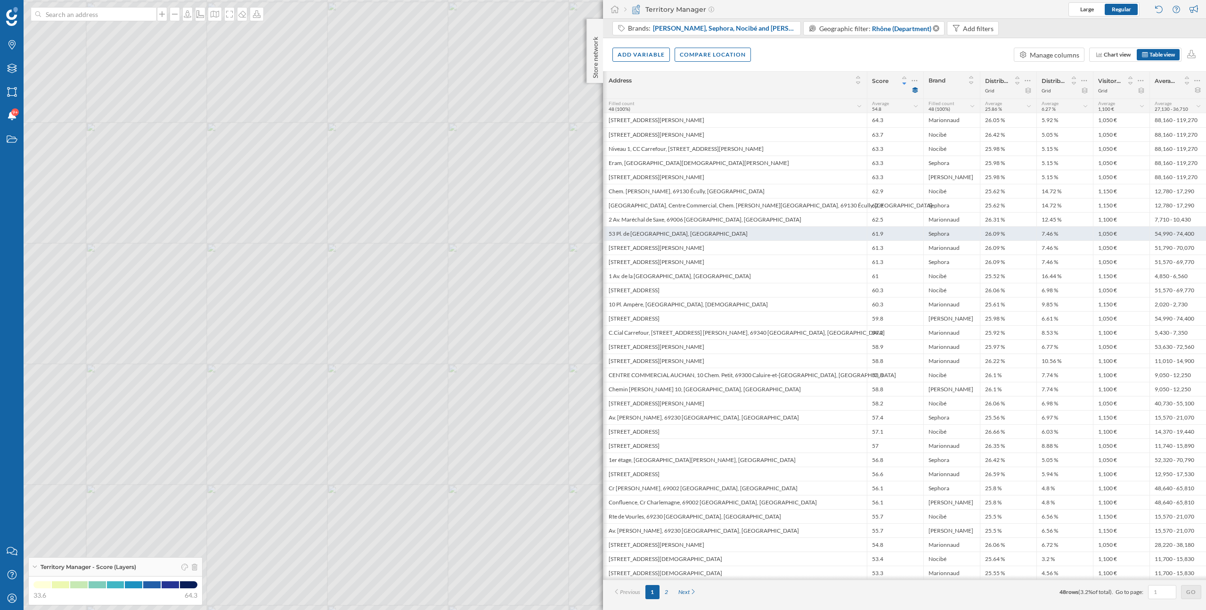
click at [1165, 235] on div "54,990 - 74,400" at bounding box center [1178, 233] width 57 height 14
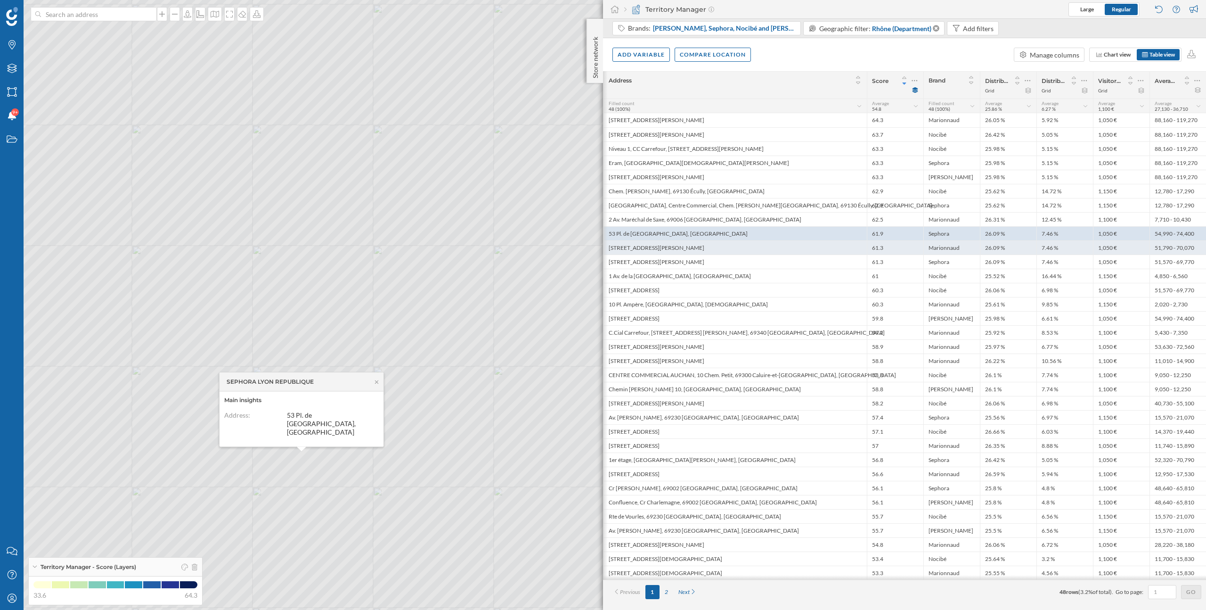
click at [1162, 245] on div "51,790 - 70,070" at bounding box center [1178, 247] width 57 height 14
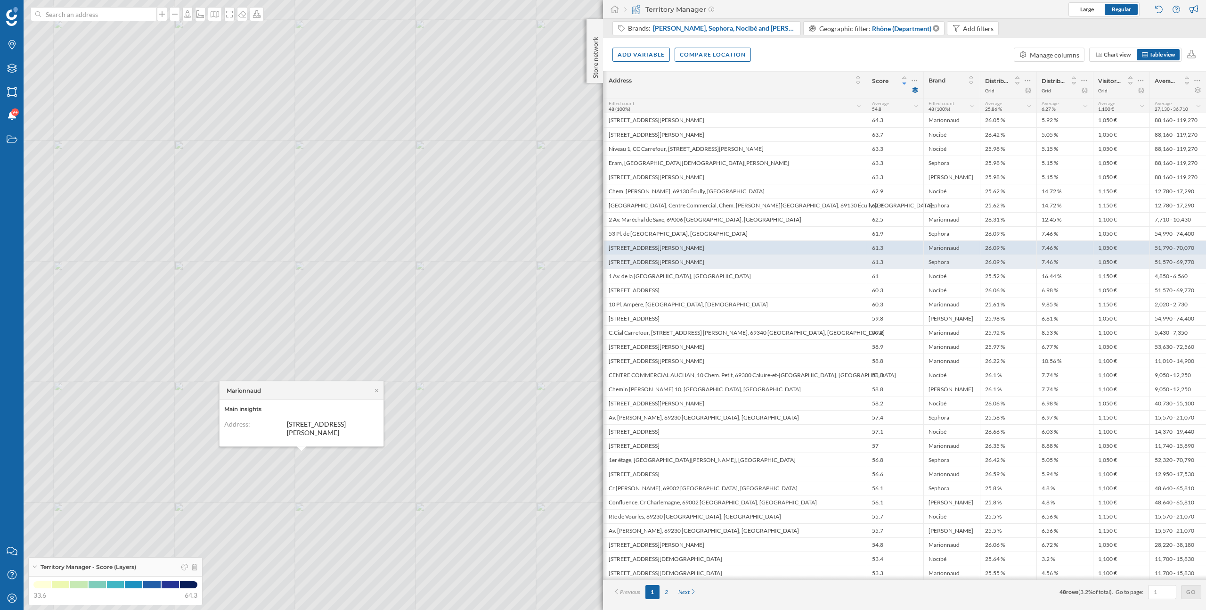
click at [1148, 266] on div "1,050 €" at bounding box center [1121, 261] width 57 height 14
click at [1144, 249] on div "1,050 €" at bounding box center [1121, 247] width 57 height 14
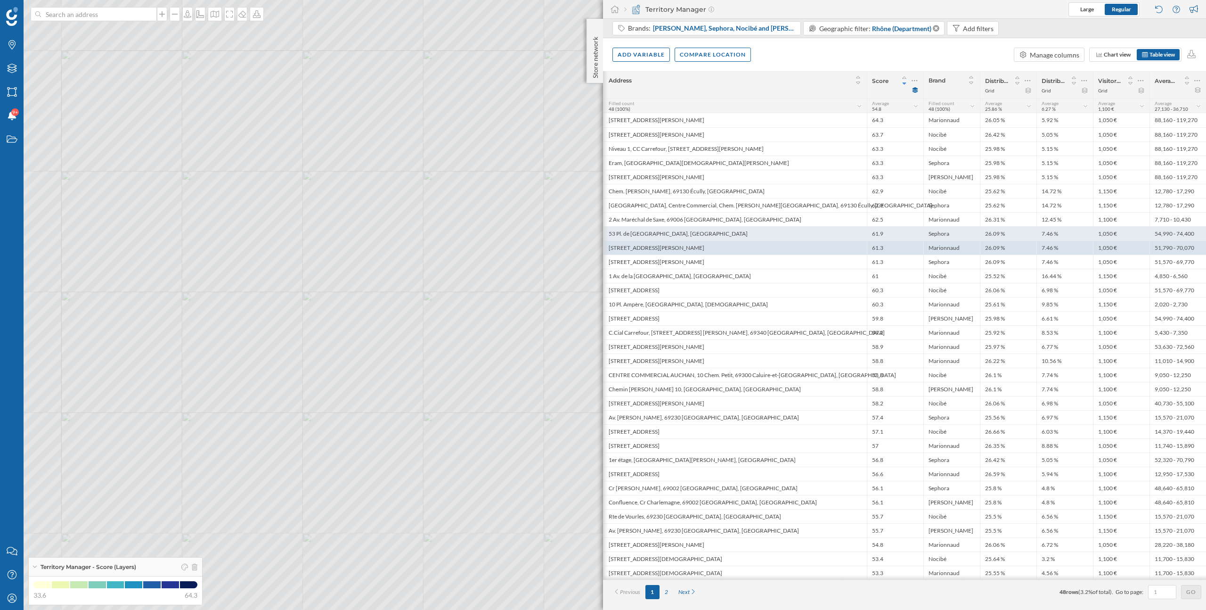
click at [1140, 238] on div "1,050 €" at bounding box center [1121, 233] width 57 height 14
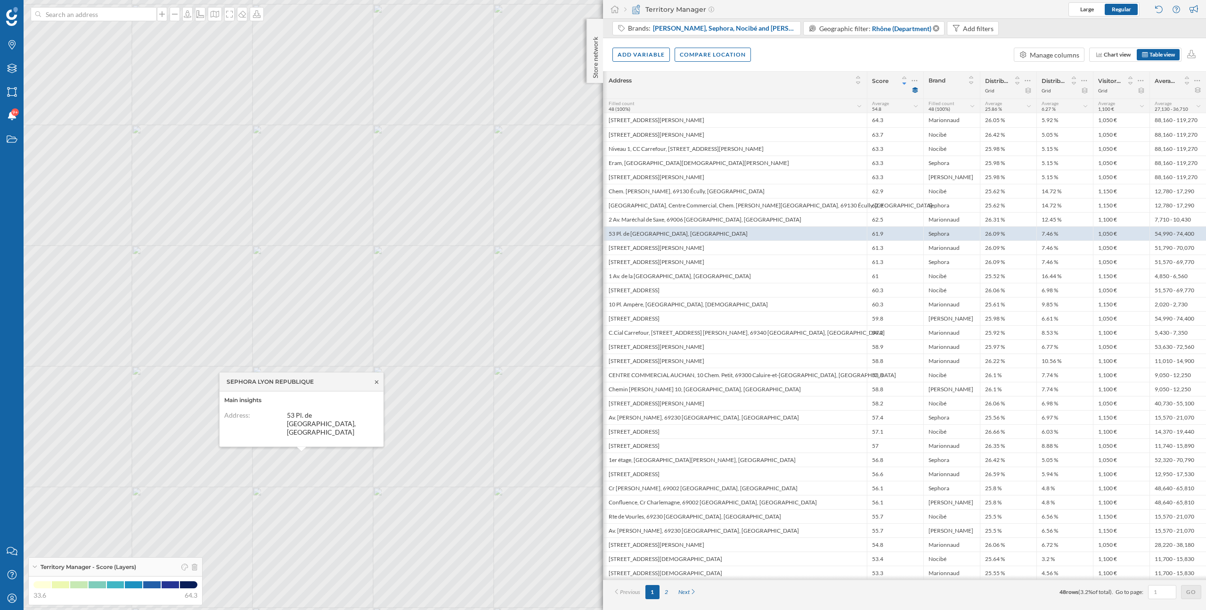
click at [377, 384] on icon at bounding box center [376, 382] width 7 height 6
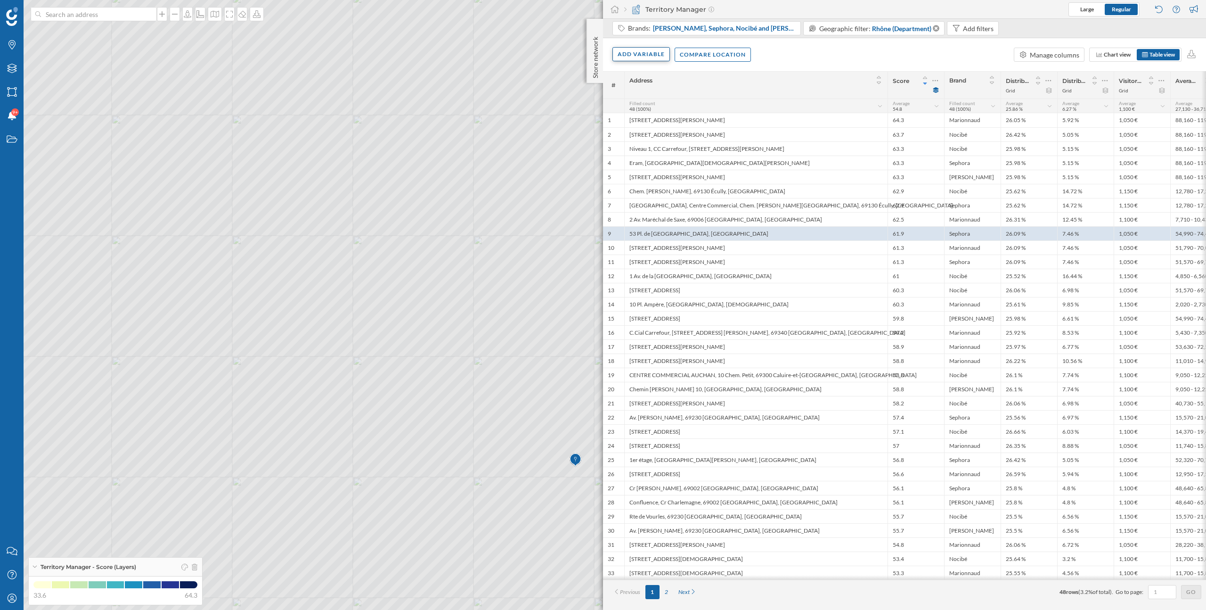
click at [637, 57] on div "Add variable" at bounding box center [641, 54] width 57 height 14
click at [653, 98] on div "External variables" at bounding box center [671, 93] width 112 height 14
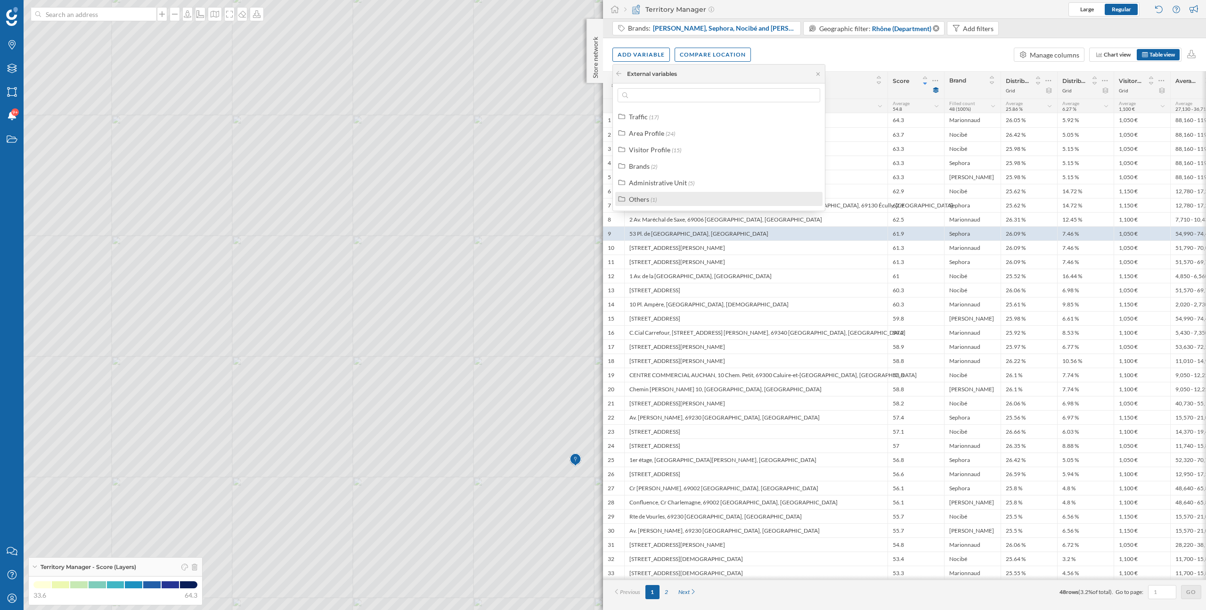
click at [651, 200] on span "(1)" at bounding box center [654, 199] width 6 height 7
click at [655, 222] on div "Commercial area" at bounding box center [725, 215] width 196 height 14
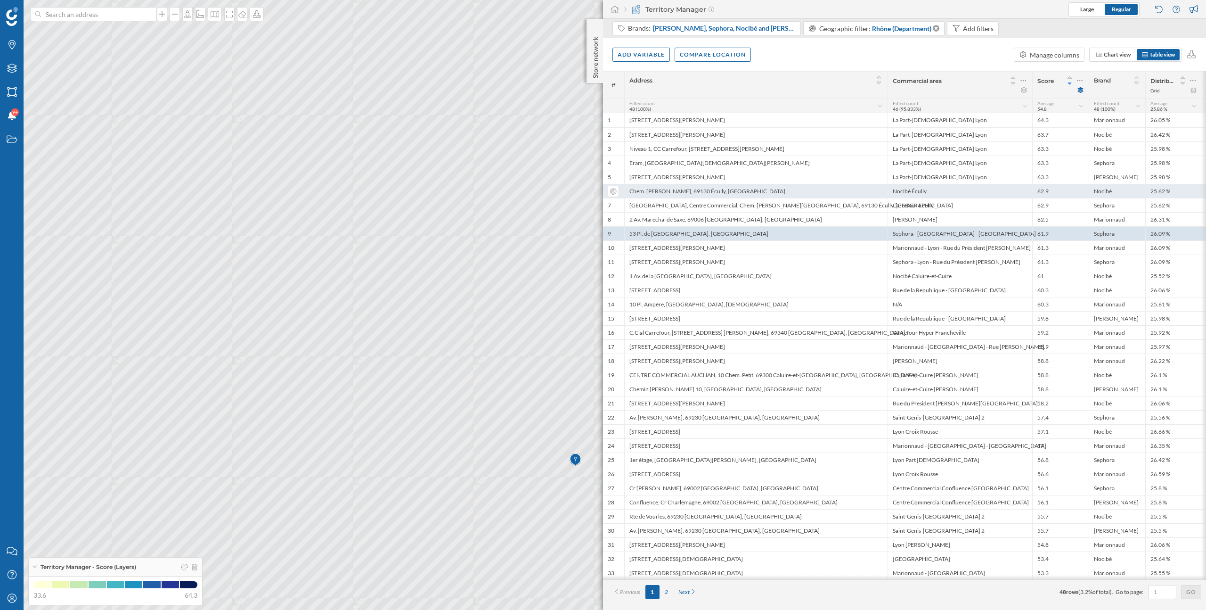
click at [839, 191] on div "Chem. [PERSON_NAME], 69130 Écully, [GEOGRAPHIC_DATA]" at bounding box center [755, 191] width 263 height 14
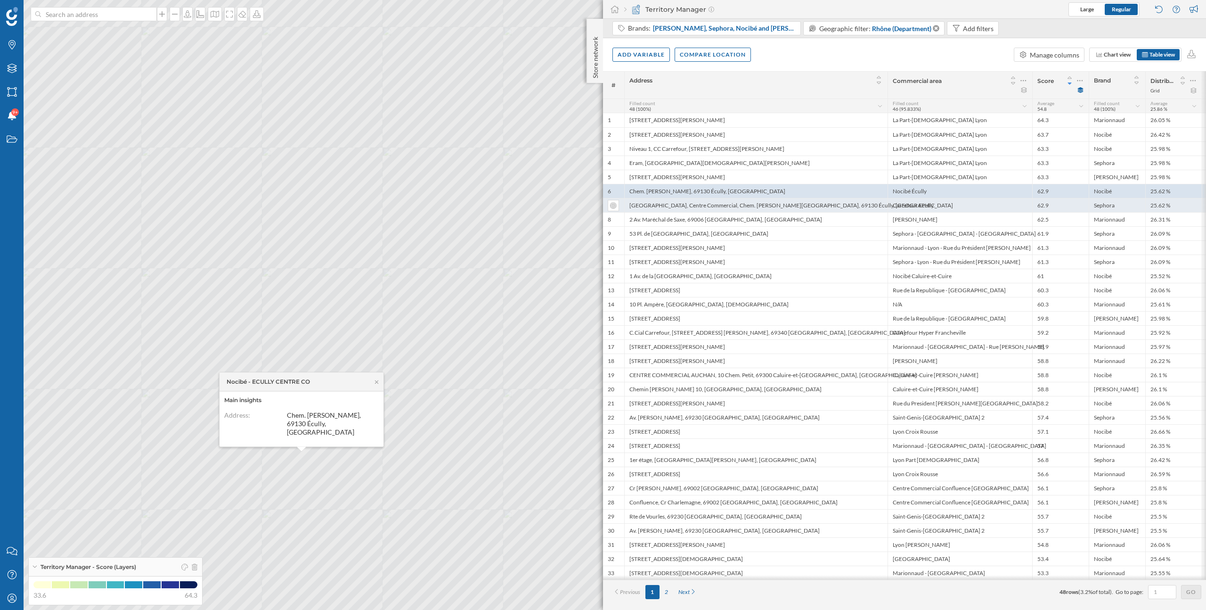
click at [843, 209] on div "[GEOGRAPHIC_DATA], Centre Commercial, Chem. [PERSON_NAME][GEOGRAPHIC_DATA], 691…" at bounding box center [755, 205] width 263 height 14
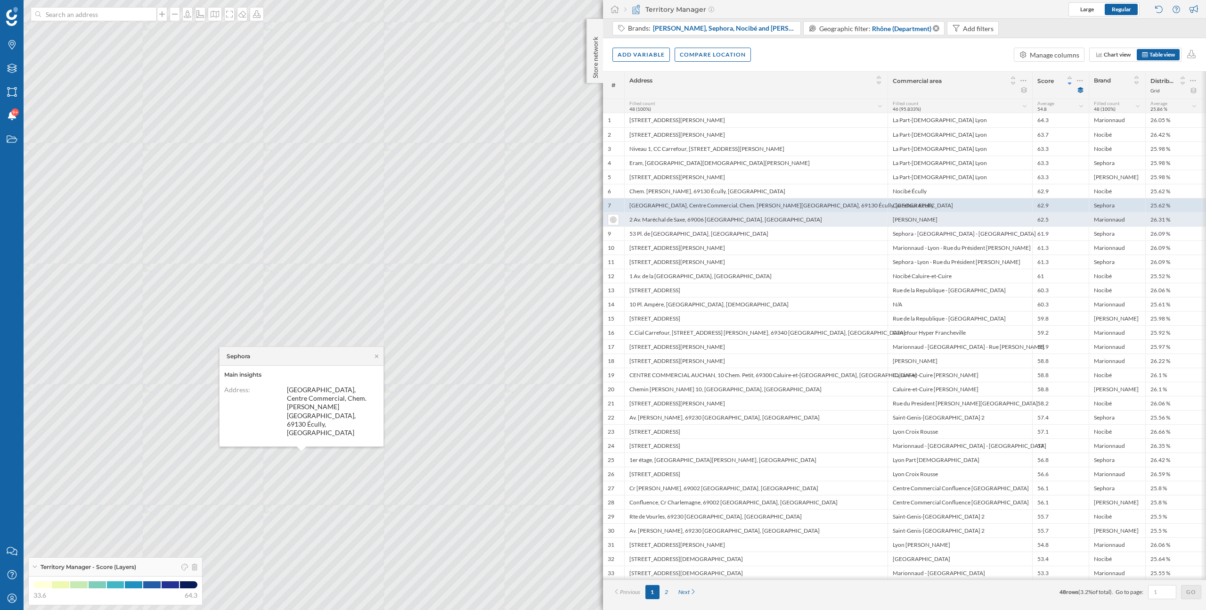
click at [843, 219] on div "2 Av. Maréchal de Saxe, 69006 [GEOGRAPHIC_DATA], [GEOGRAPHIC_DATA]" at bounding box center [755, 219] width 263 height 14
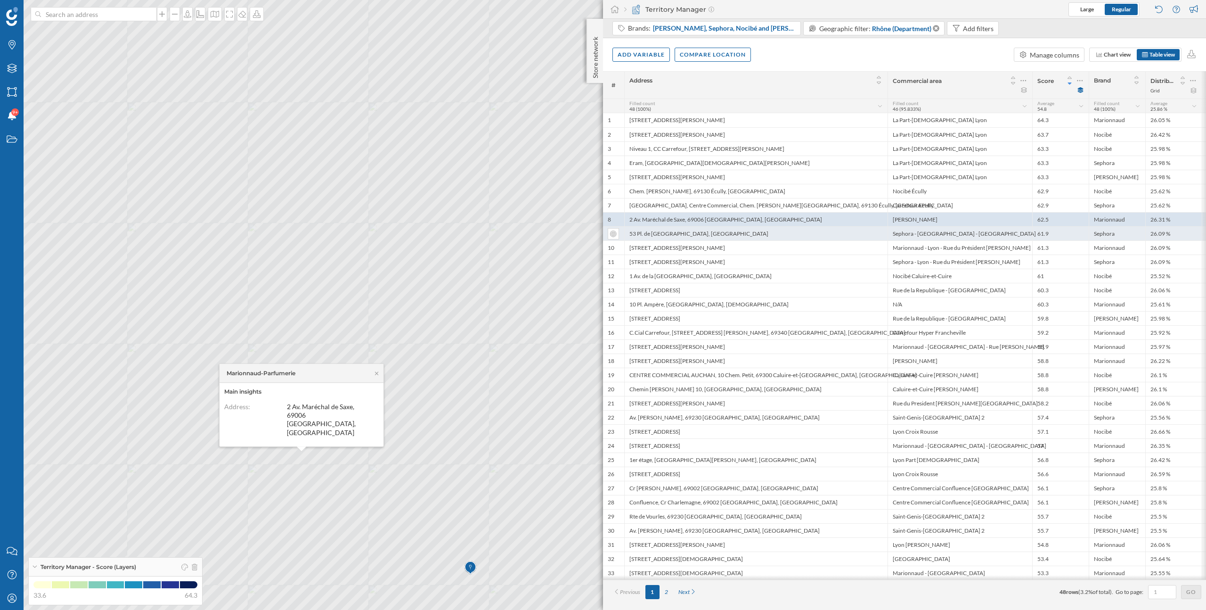
click at [848, 235] on div "53 Pl. de [GEOGRAPHIC_DATA], [GEOGRAPHIC_DATA]" at bounding box center [755, 233] width 263 height 14
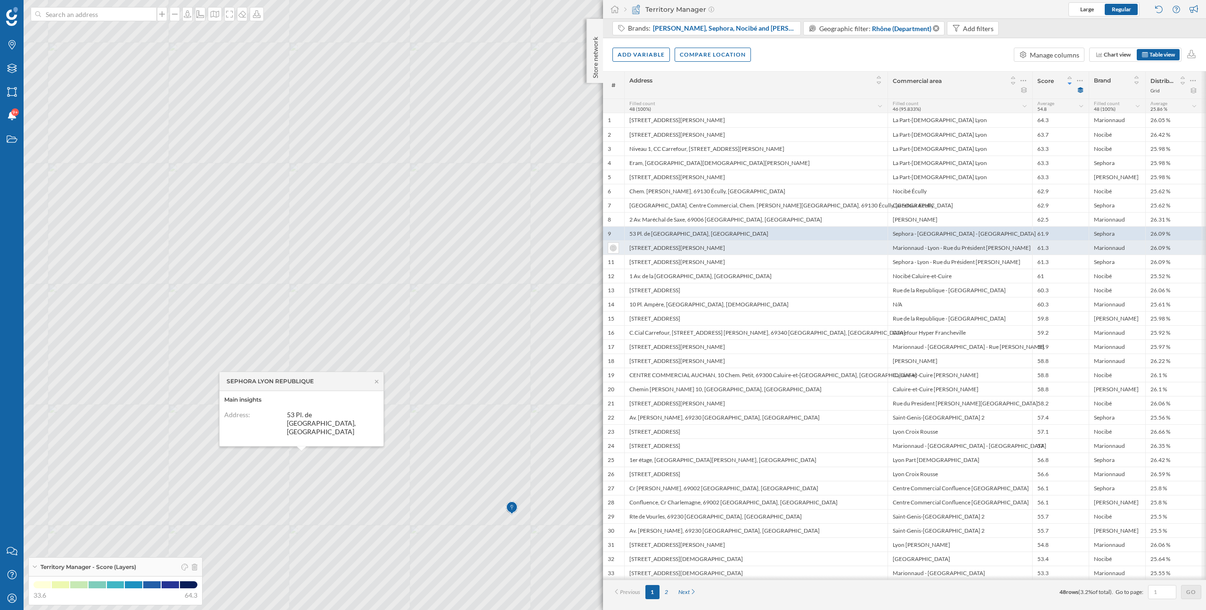
click at [848, 245] on div "[STREET_ADDRESS][PERSON_NAME]" at bounding box center [755, 247] width 263 height 14
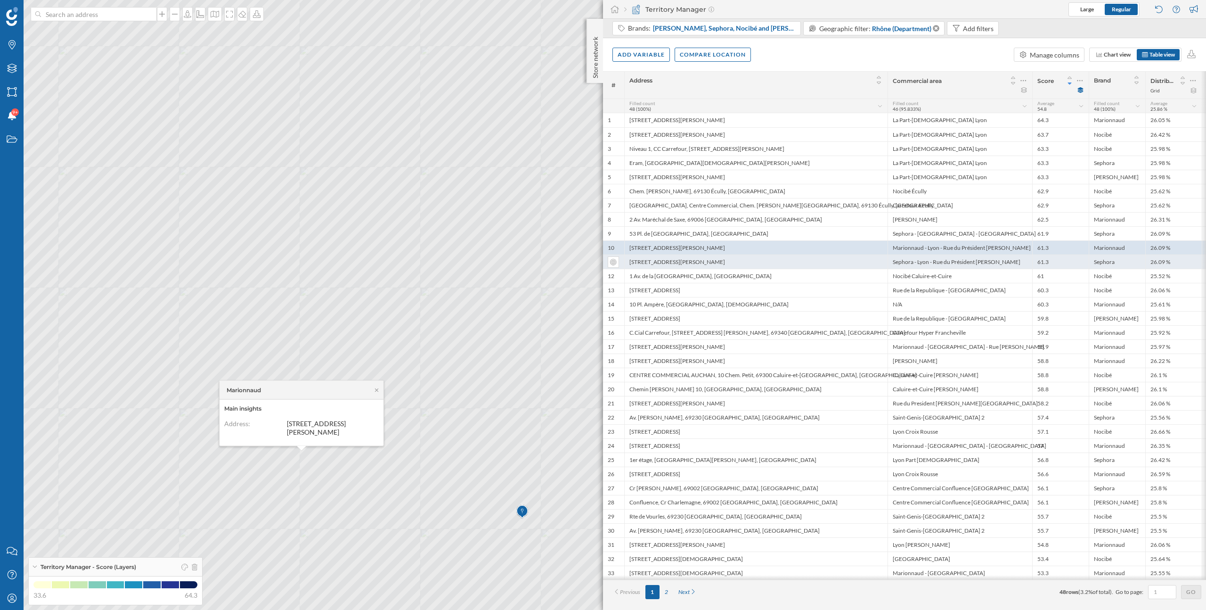
click at [848, 258] on div "[STREET_ADDRESS][PERSON_NAME]" at bounding box center [755, 261] width 263 height 14
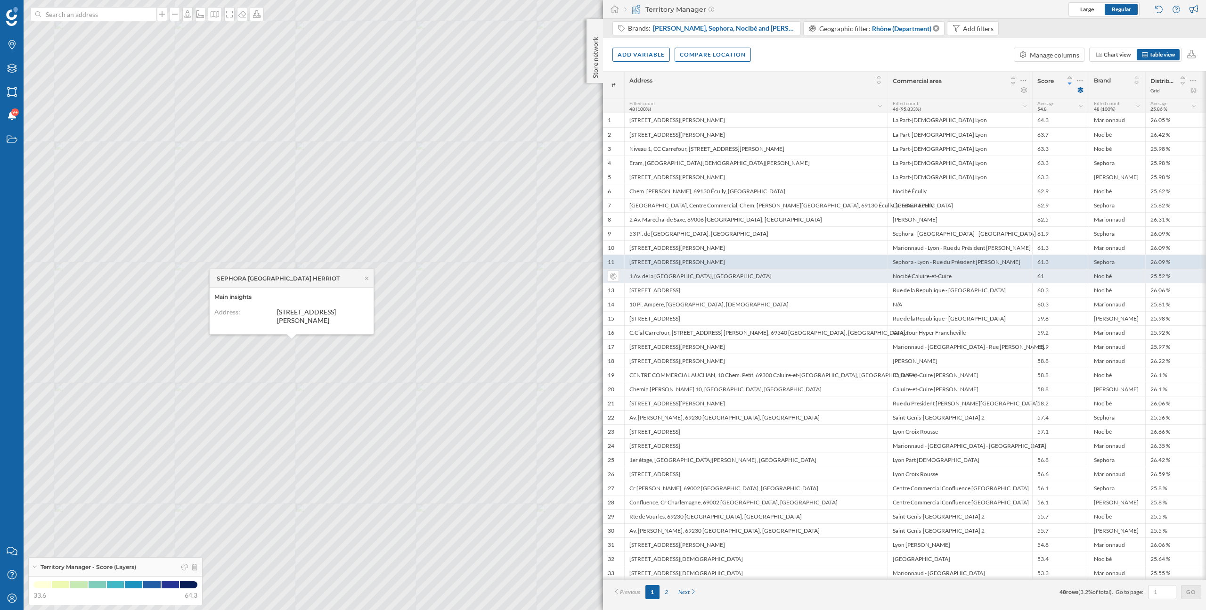
click at [786, 281] on div "1 Av. de la [GEOGRAPHIC_DATA], [GEOGRAPHIC_DATA]" at bounding box center [755, 276] width 263 height 14
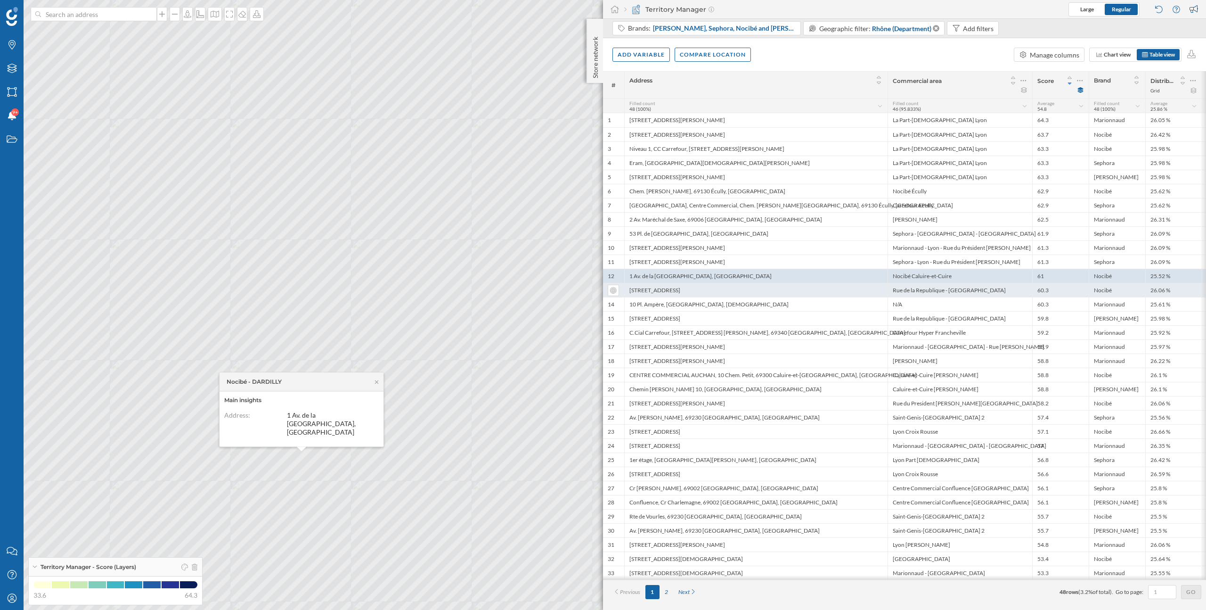
click at [794, 290] on div "[STREET_ADDRESS]" at bounding box center [755, 290] width 263 height 14
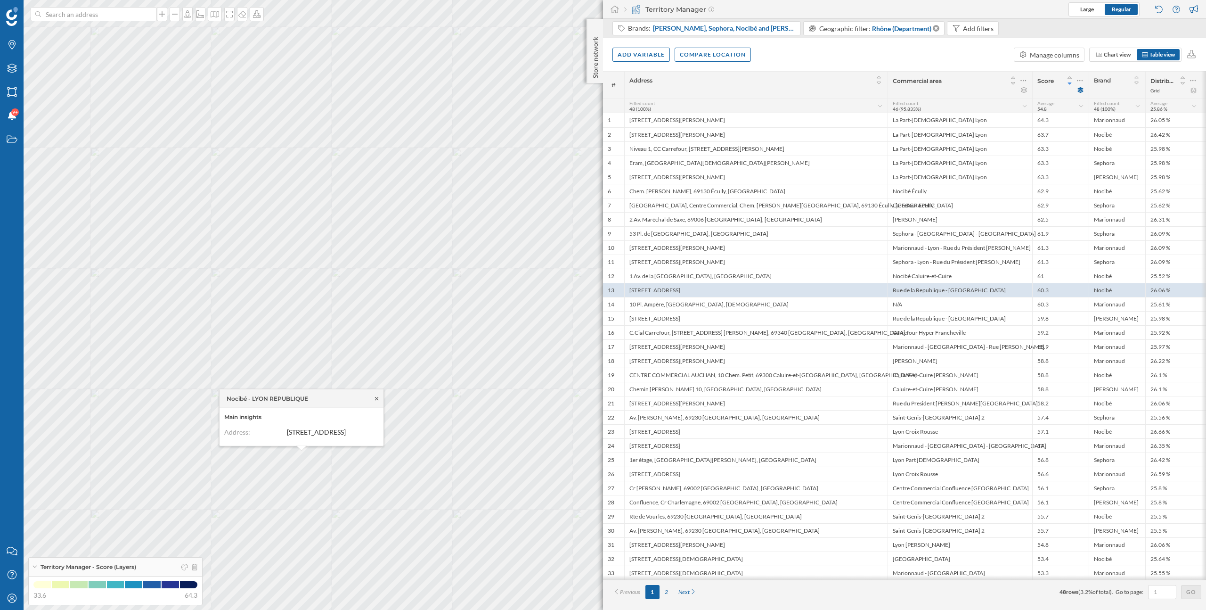
click at [377, 395] on icon at bounding box center [376, 398] width 7 height 6
click at [963, 30] on div "Add filters" at bounding box center [978, 29] width 31 height 10
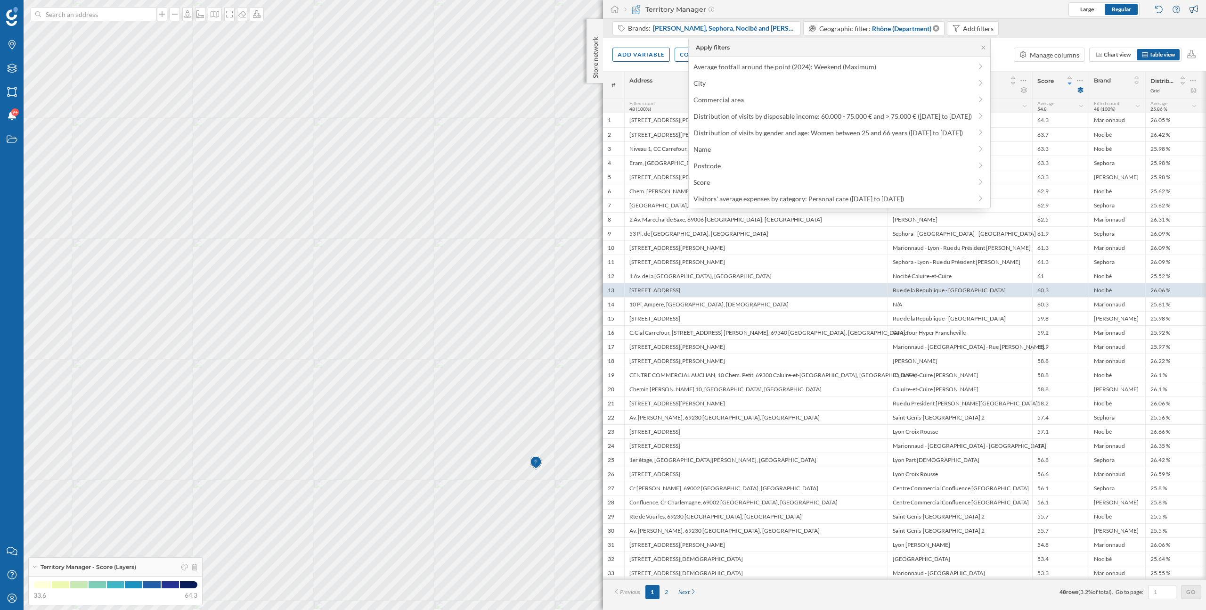
click at [1005, 64] on div "Add variable Compare location Manage columns Chart view Table view" at bounding box center [904, 54] width 603 height 33
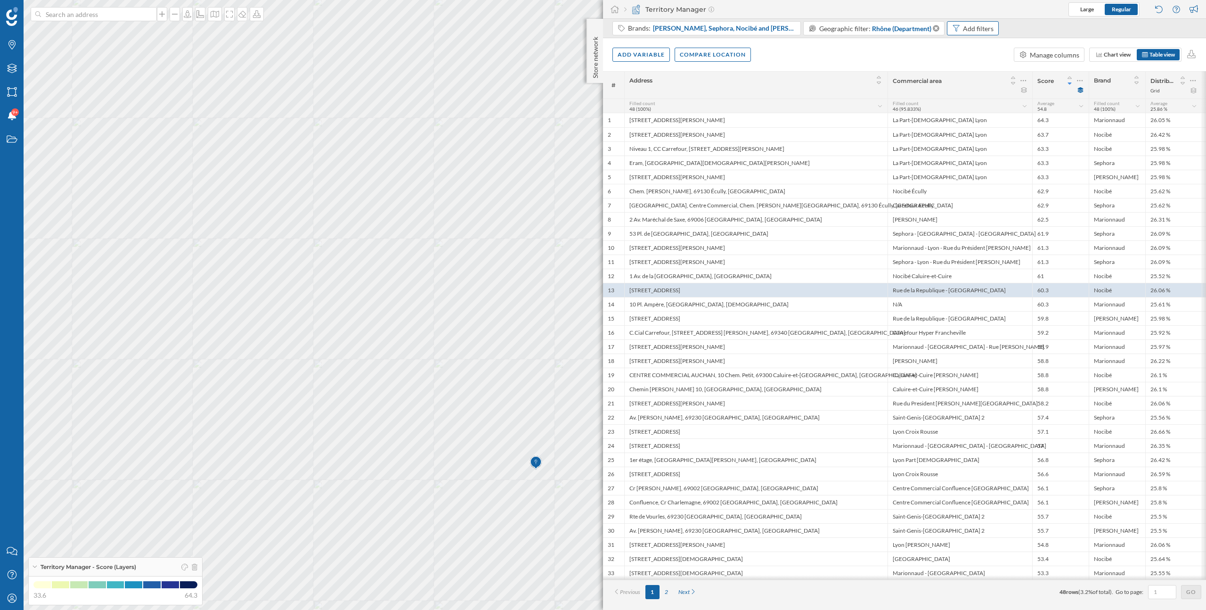
click at [966, 33] on div "Add filters" at bounding box center [978, 29] width 31 height 10
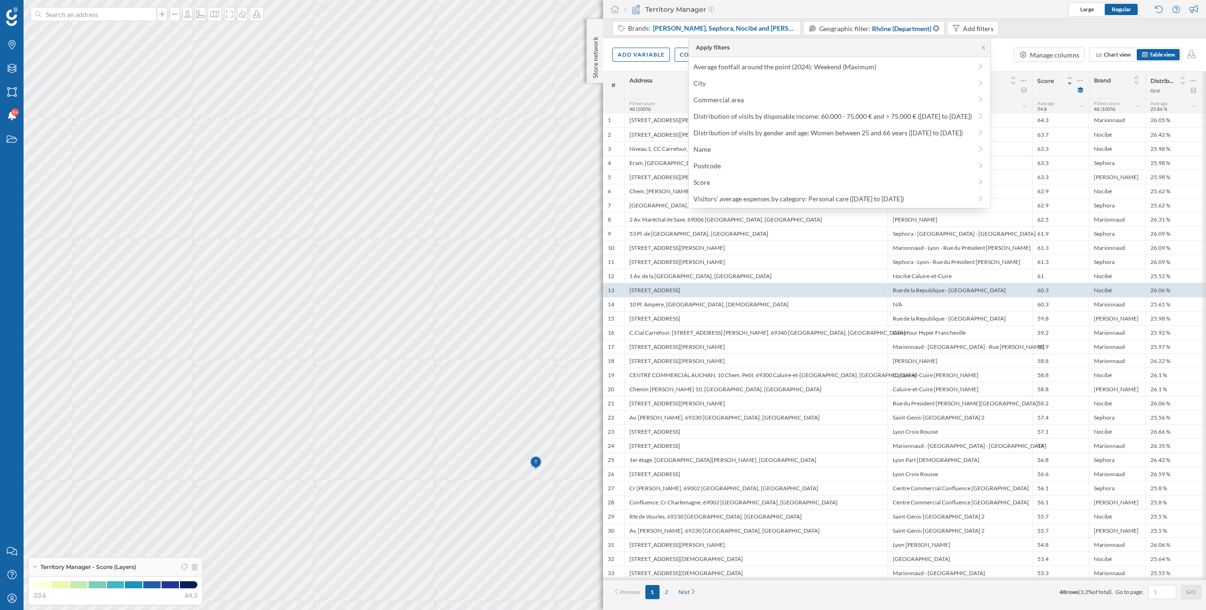
click at [1003, 57] on div "Add variable Compare location Manage columns Chart view Table view" at bounding box center [904, 54] width 603 height 33
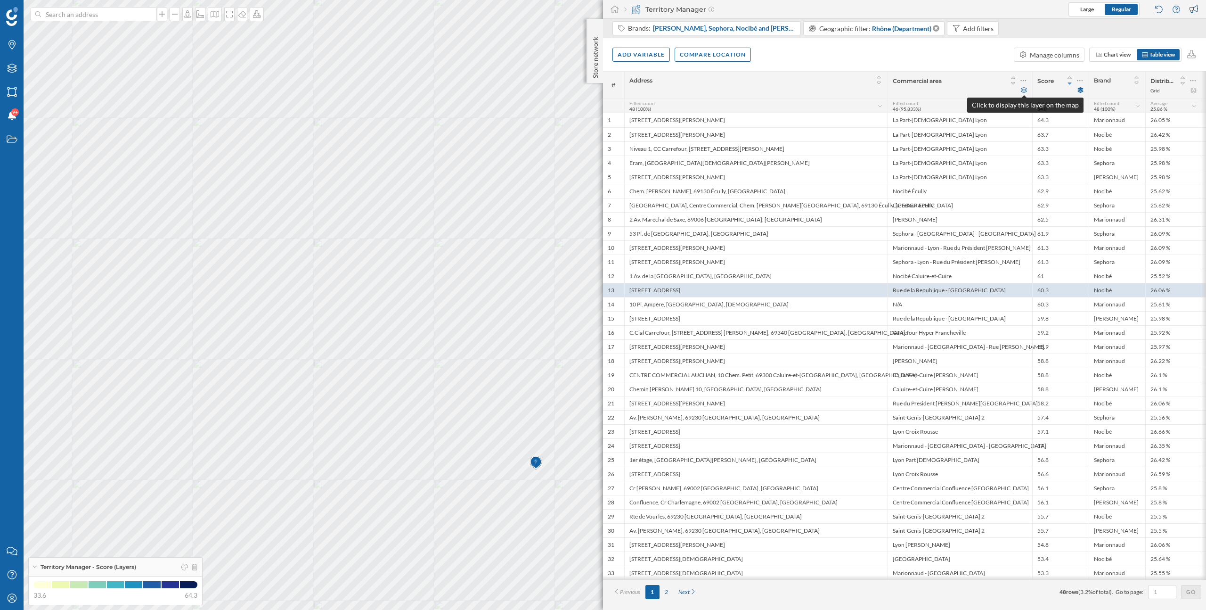
click at [1025, 91] on icon at bounding box center [1024, 90] width 7 height 6
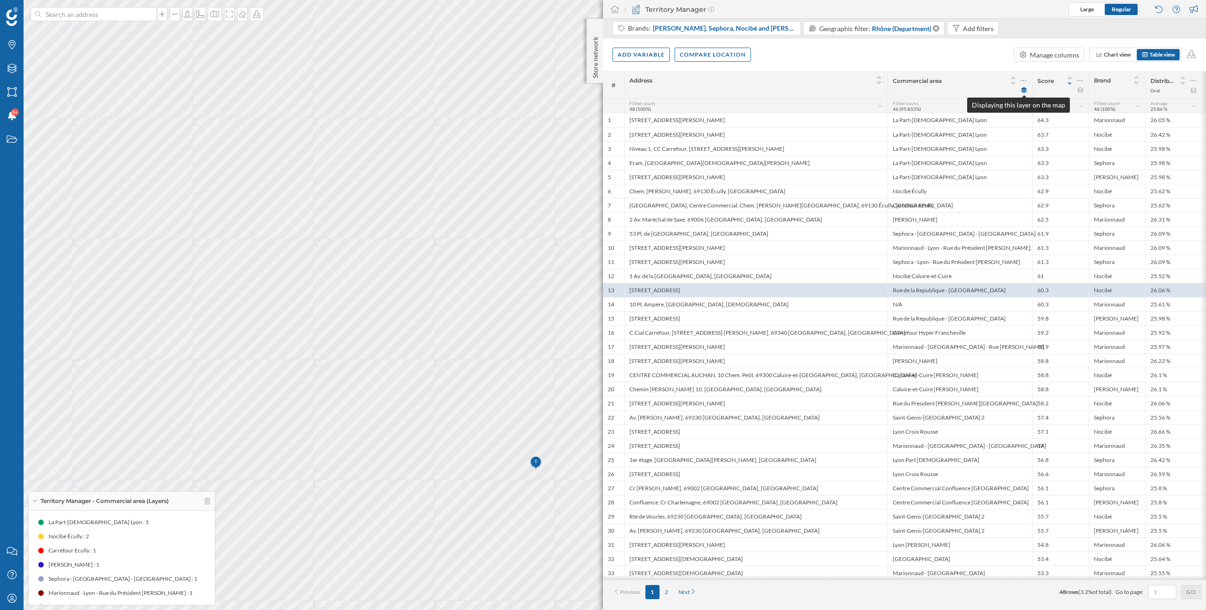
click at [1025, 92] on icon at bounding box center [1025, 90] width 6 height 6
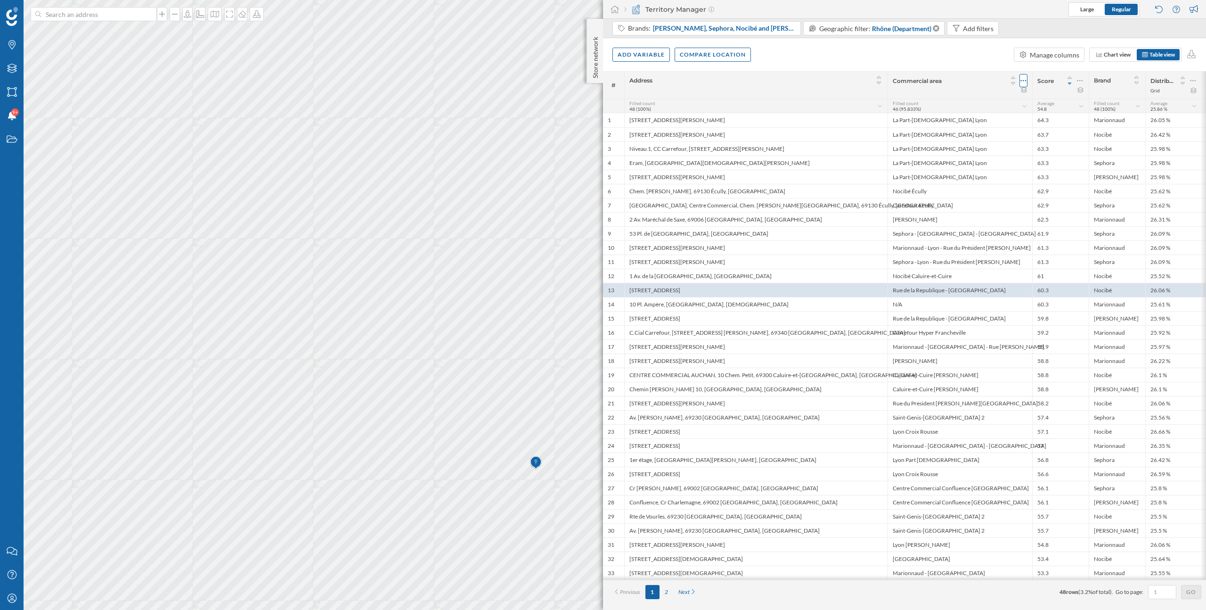
click at [1021, 81] on icon at bounding box center [1024, 80] width 6 height 1
click at [995, 117] on div "Remove column" at bounding box center [979, 119] width 86 height 10
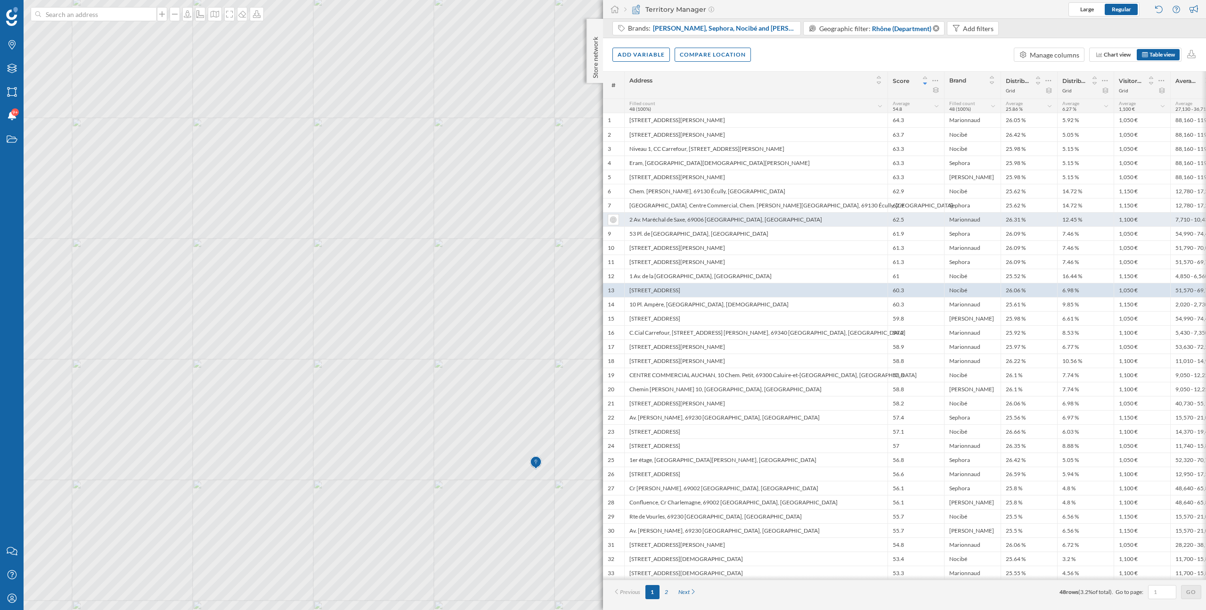
scroll to position [0, 21]
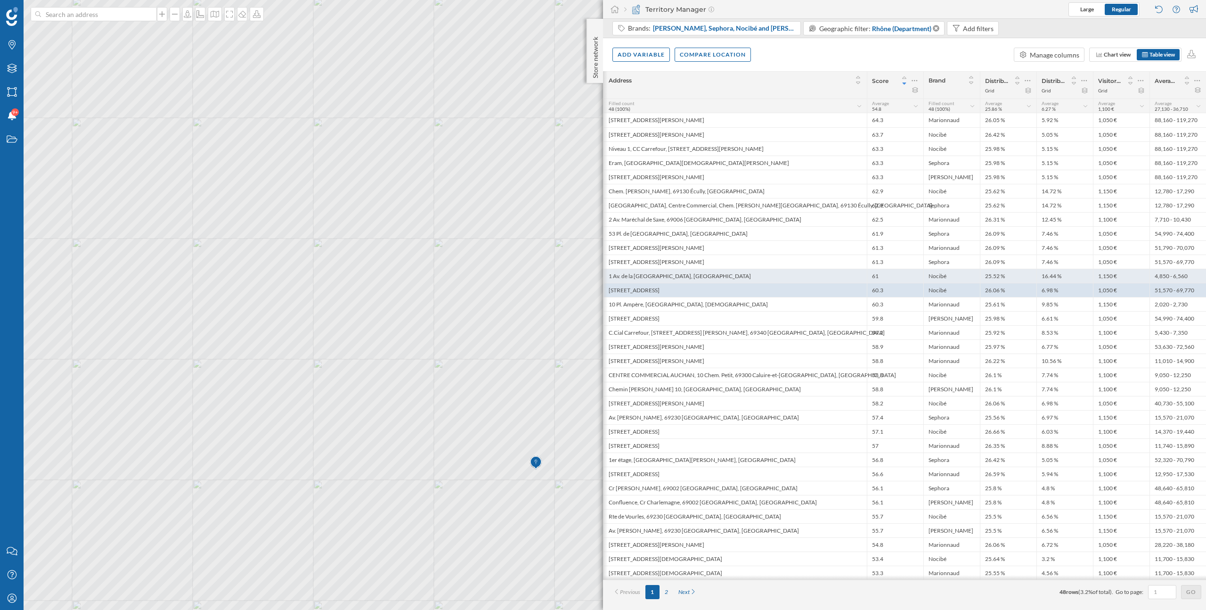
click at [1138, 275] on div "1,150 €" at bounding box center [1121, 276] width 57 height 14
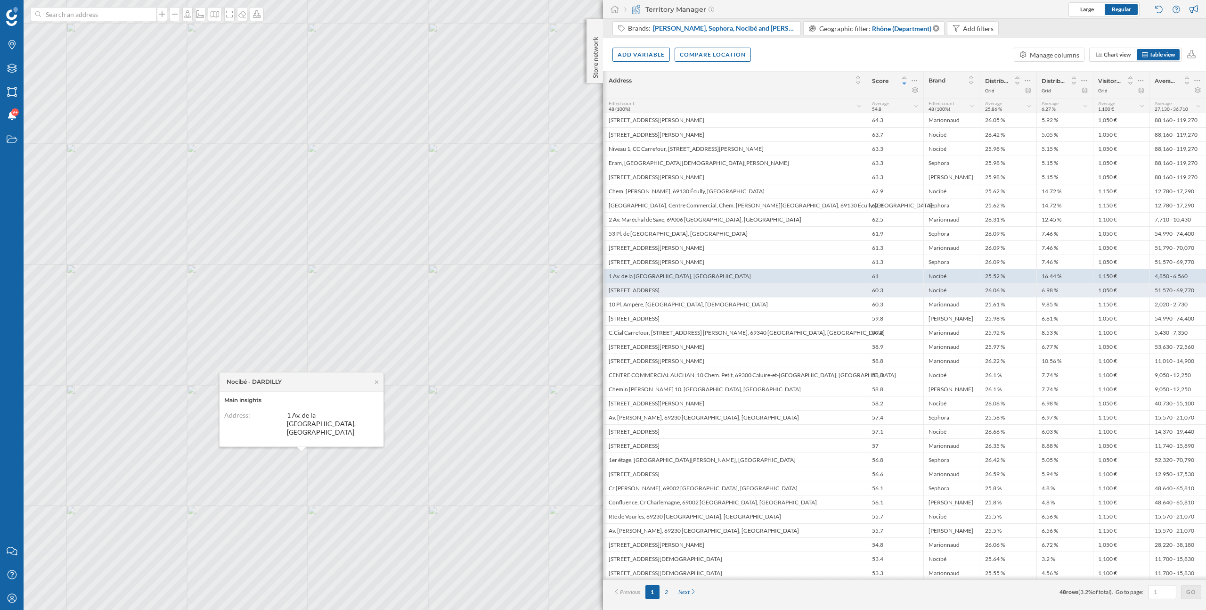
click at [1143, 286] on div "1,050 €" at bounding box center [1121, 290] width 57 height 14
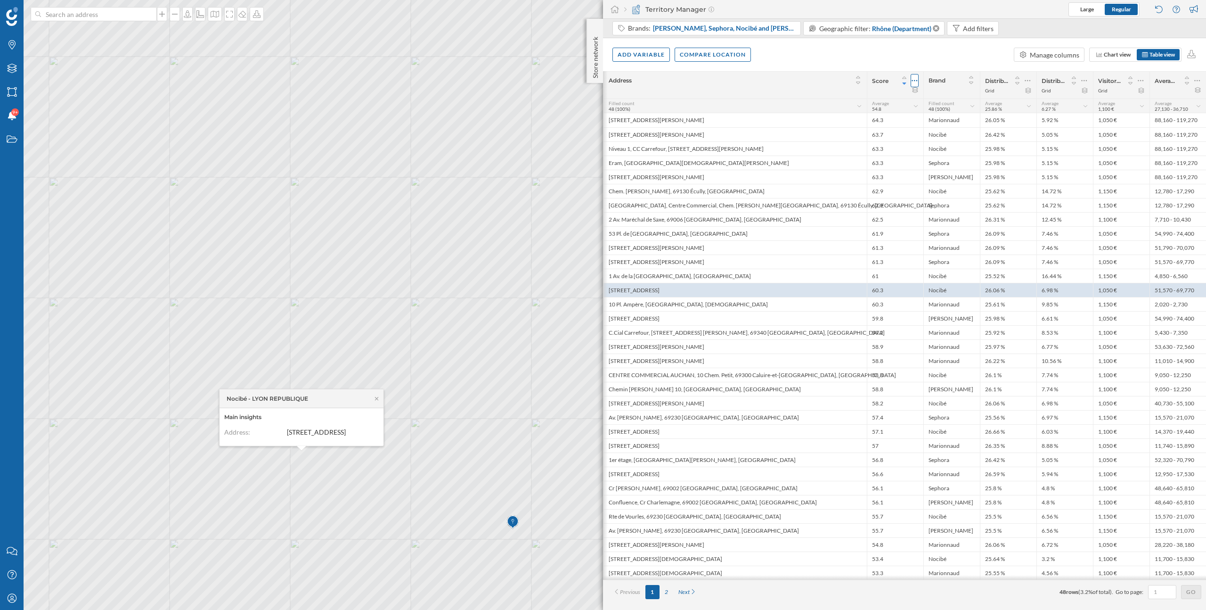
click at [915, 81] on icon at bounding box center [915, 80] width 6 height 1
click at [890, 122] on div "Modify score's rules" at bounding box center [870, 119] width 86 height 10
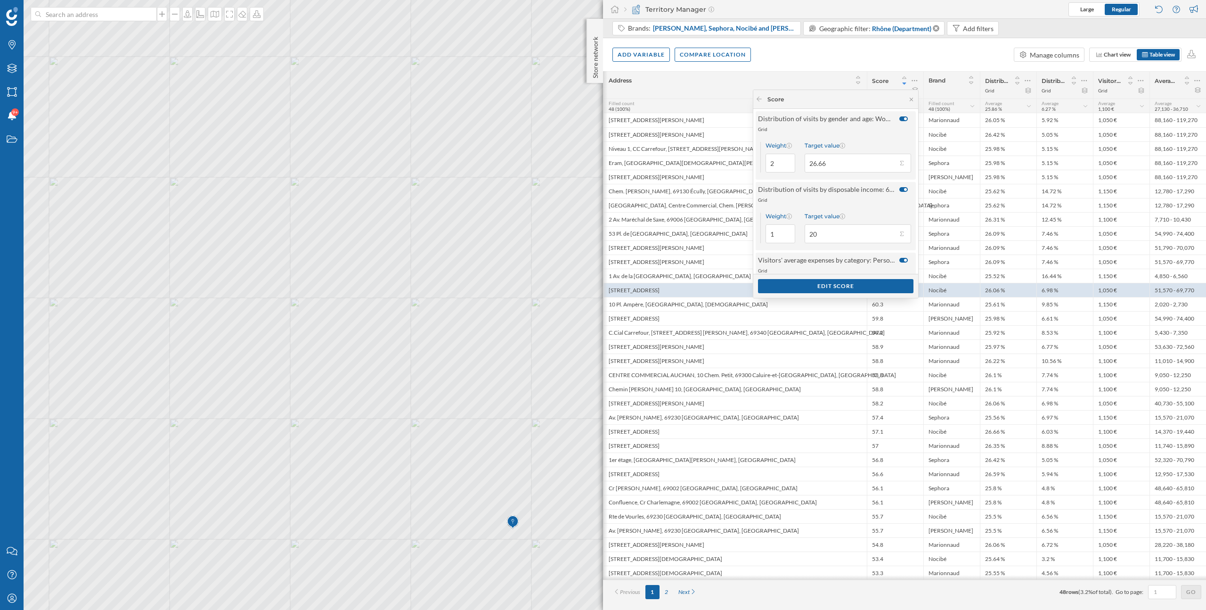
scroll to position [0, 0]
drag, startPoint x: 774, startPoint y: 172, endPoint x: 760, endPoint y: 169, distance: 13.6
click at [760, 171] on div "Weight 2" at bounding box center [777, 162] width 35 height 31
type input "1"
drag, startPoint x: 776, startPoint y: 244, endPoint x: 757, endPoint y: 244, distance: 19.3
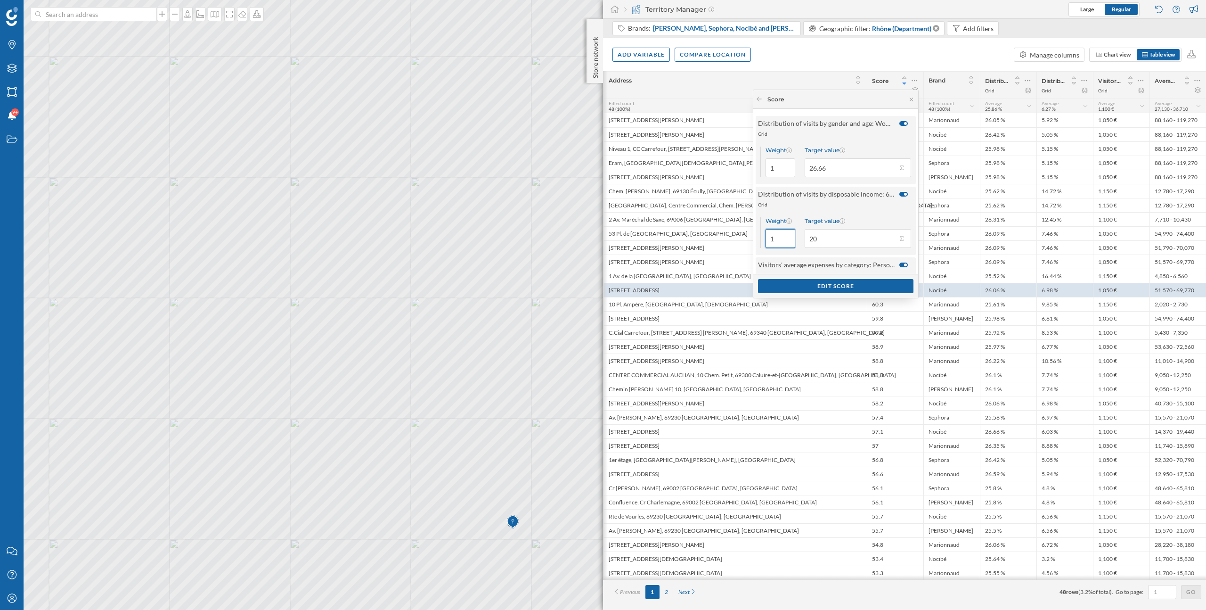
click at [757, 244] on div "Weight 1 Target value 20" at bounding box center [836, 232] width 160 height 45
drag, startPoint x: 772, startPoint y: 241, endPoint x: 765, endPoint y: 241, distance: 6.6
click at [766, 241] on input "1" at bounding box center [781, 238] width 30 height 19
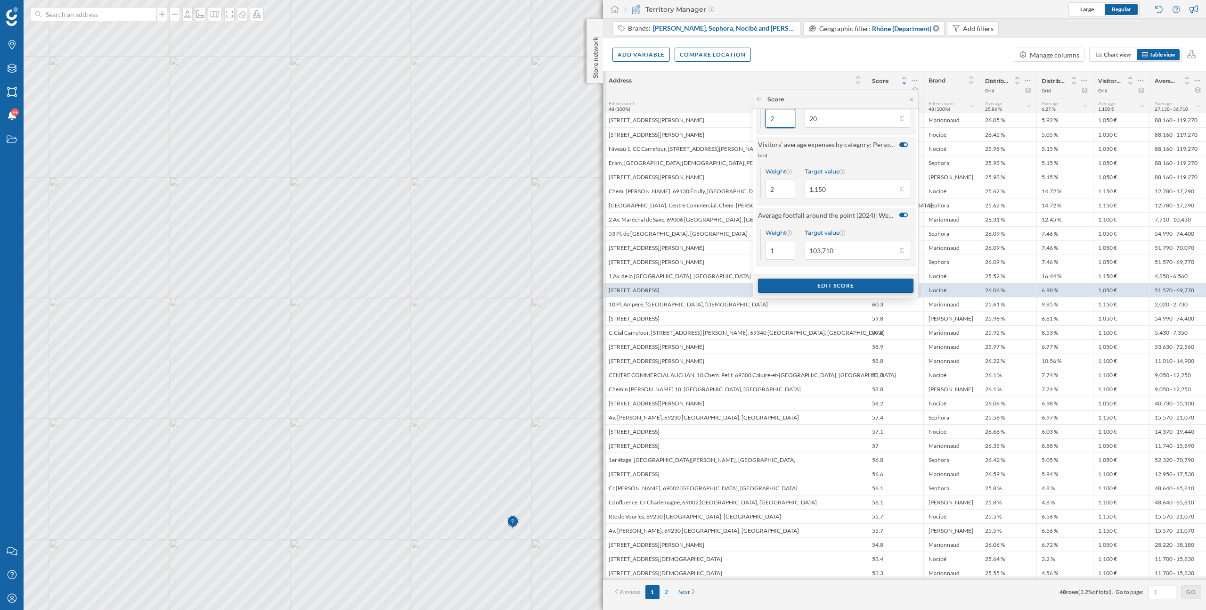
type input "2"
click at [880, 286] on div "Edit score" at bounding box center [835, 285] width 155 height 14
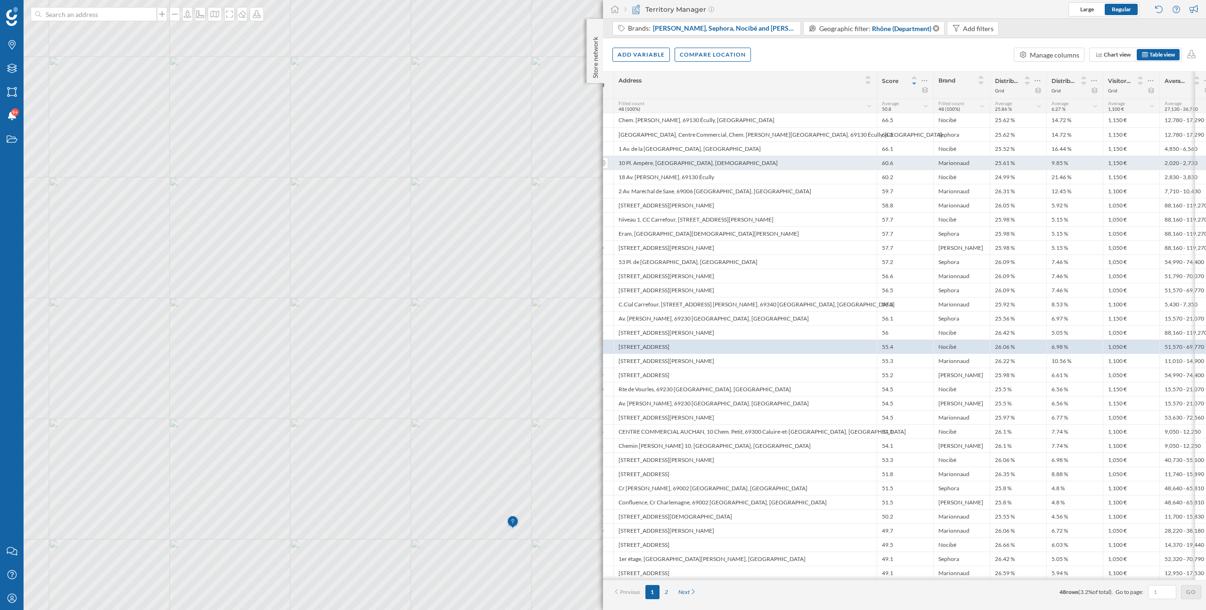
scroll to position [0, 0]
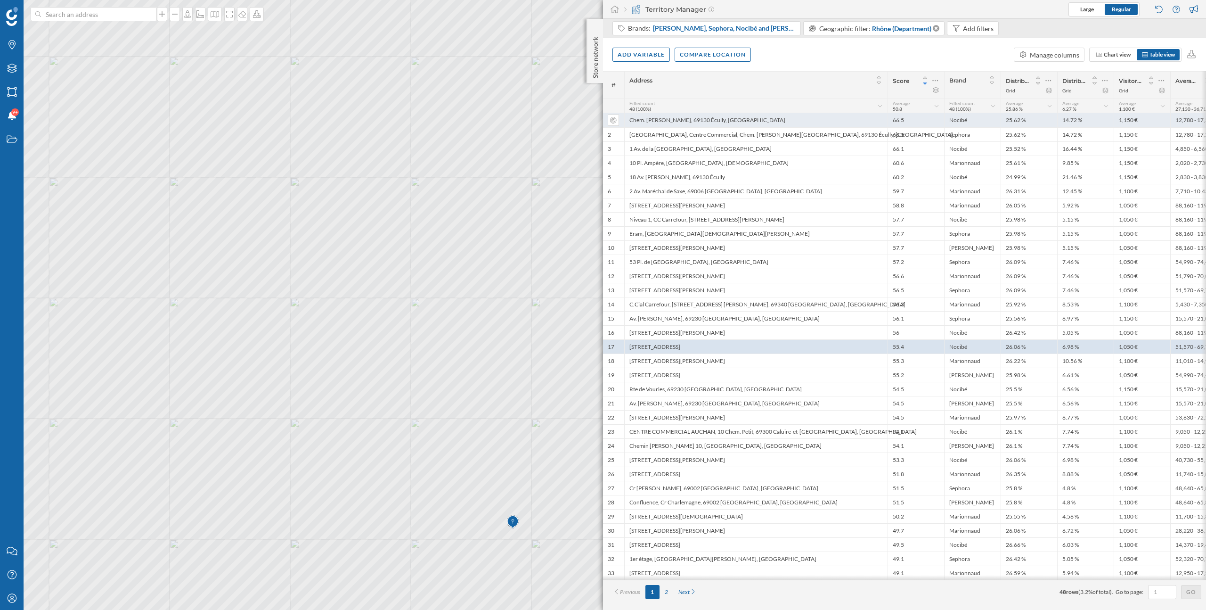
click at [832, 119] on div "Chem. Jean-Marie Vianney, 69130 Écully, France" at bounding box center [755, 120] width 263 height 14
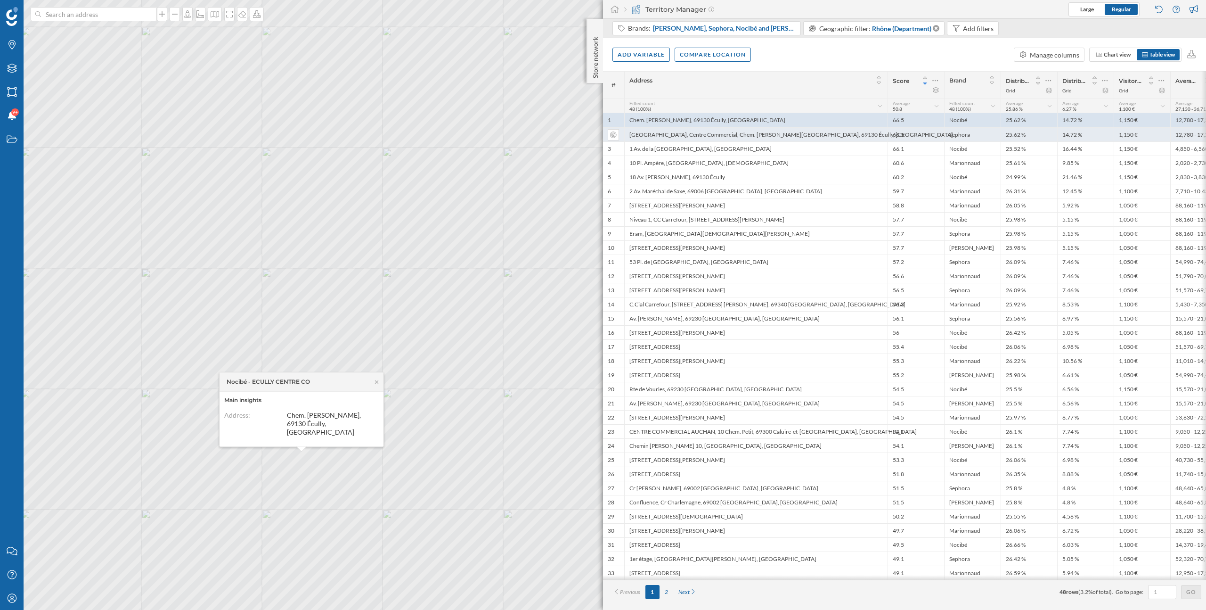
click at [836, 138] on div "Grand Ouest, Centre Commercial, Chem. Jean-Marie Vianney Ground Floor, 69130 Éc…" at bounding box center [755, 134] width 263 height 14
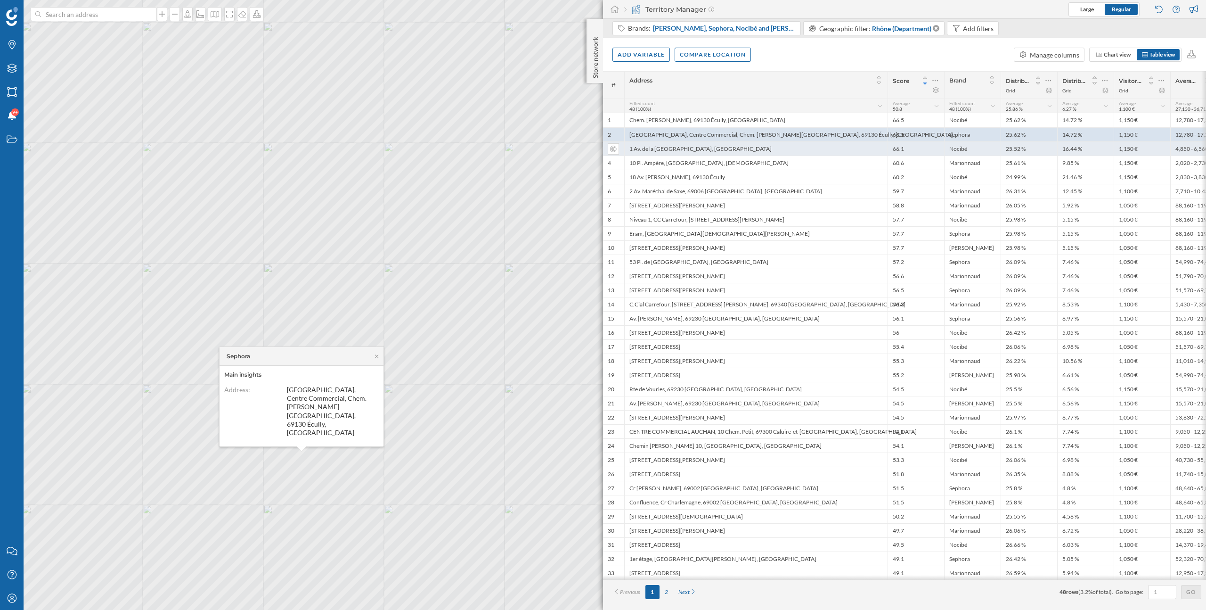
click at [834, 150] on div "1 Av. de la Prte de Lyon, 69570 Dardilly" at bounding box center [755, 148] width 263 height 14
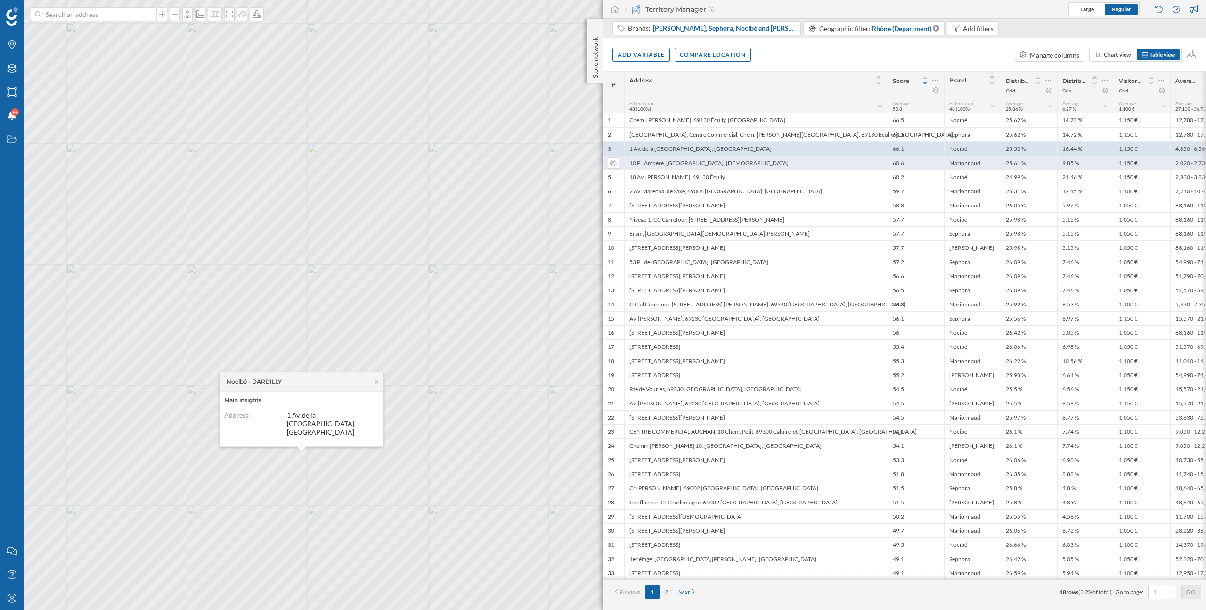
click at [834, 168] on div "10 Pl. Ampère, 69250 Neuville-sur-Saône, France" at bounding box center [755, 162] width 263 height 14
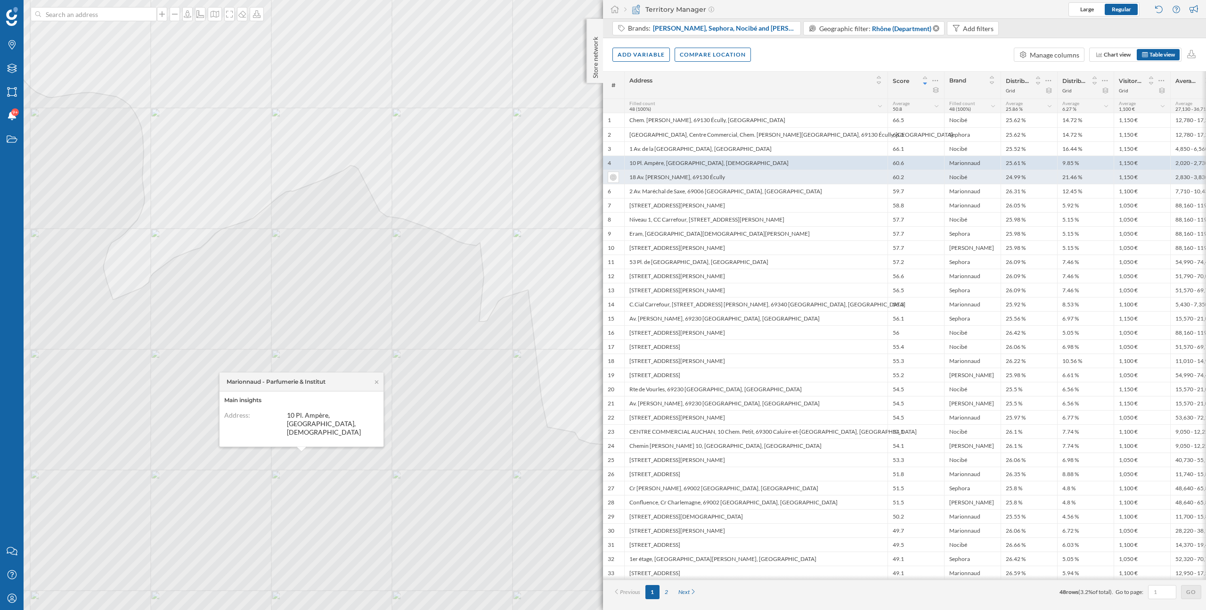
click at [834, 179] on div "18 Av. Edouard Aynard, 69130 Écully" at bounding box center [755, 177] width 263 height 14
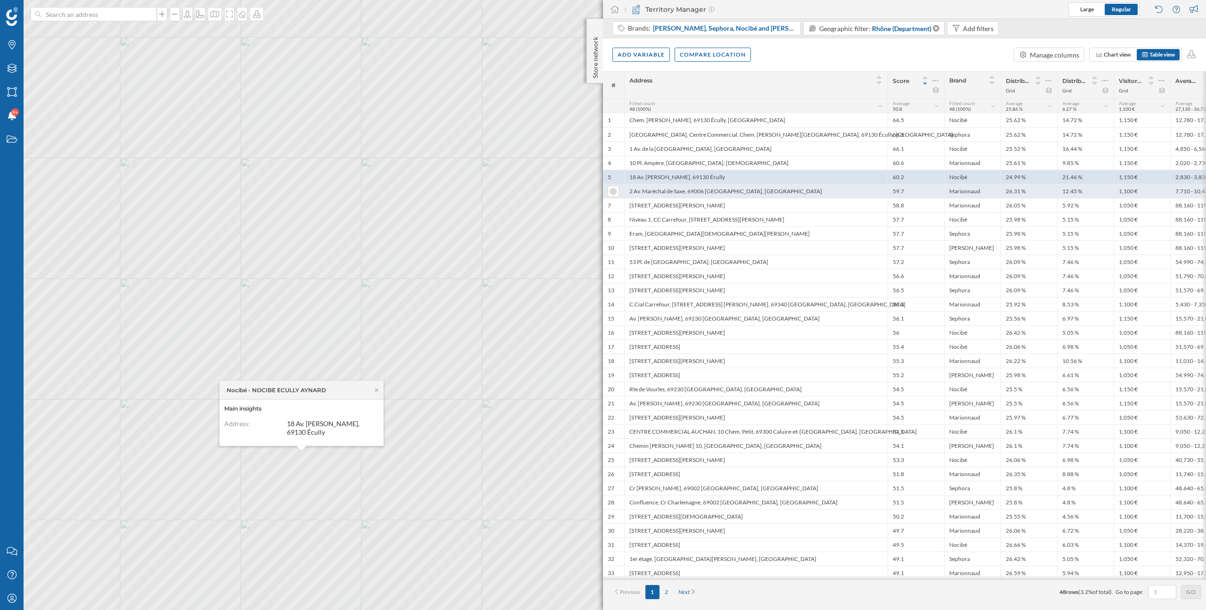
click at [834, 188] on div "2 Av. Maréchal de Saxe, 69006 Lyon, France" at bounding box center [755, 191] width 263 height 14
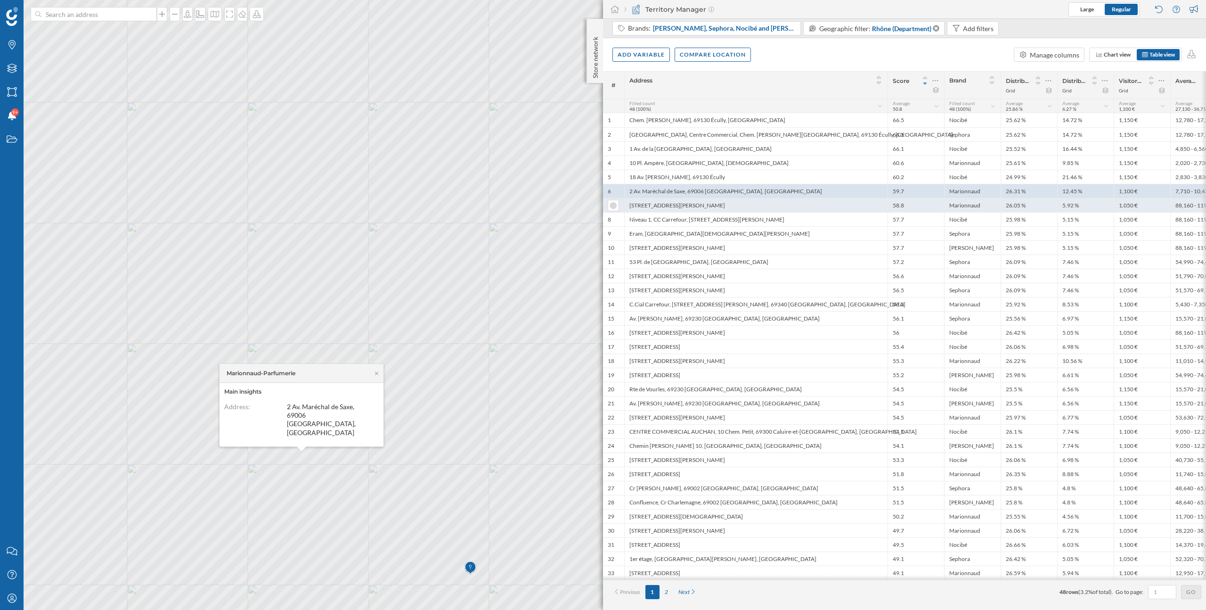
click at [835, 204] on div "17 Rue Dr Bouchut, 69003 Lyon, France" at bounding box center [755, 205] width 263 height 14
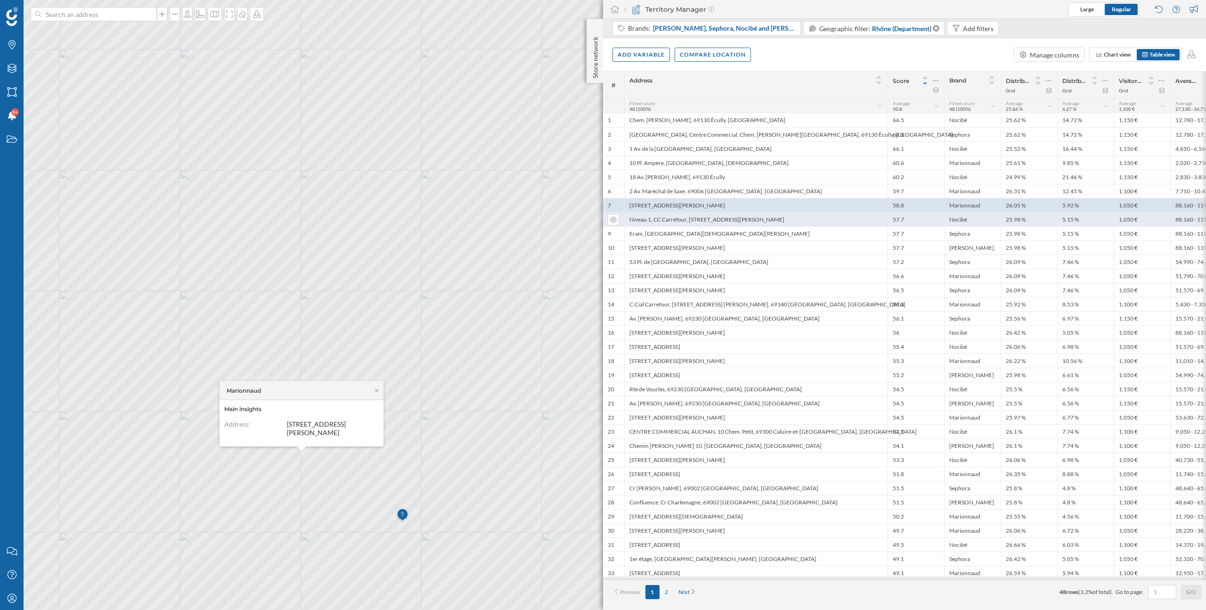
click at [836, 219] on div "Niveau 1, CC Carrefour, 17 Rue Dr Bouchut, 69003 Lyon" at bounding box center [755, 219] width 263 height 14
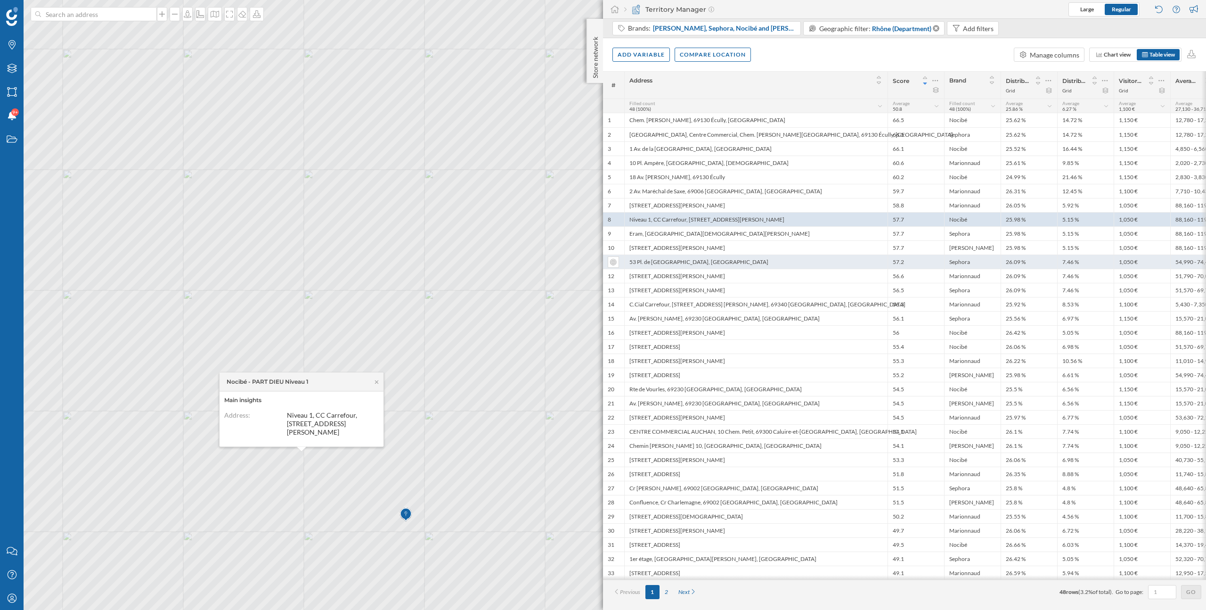
scroll to position [0, 21]
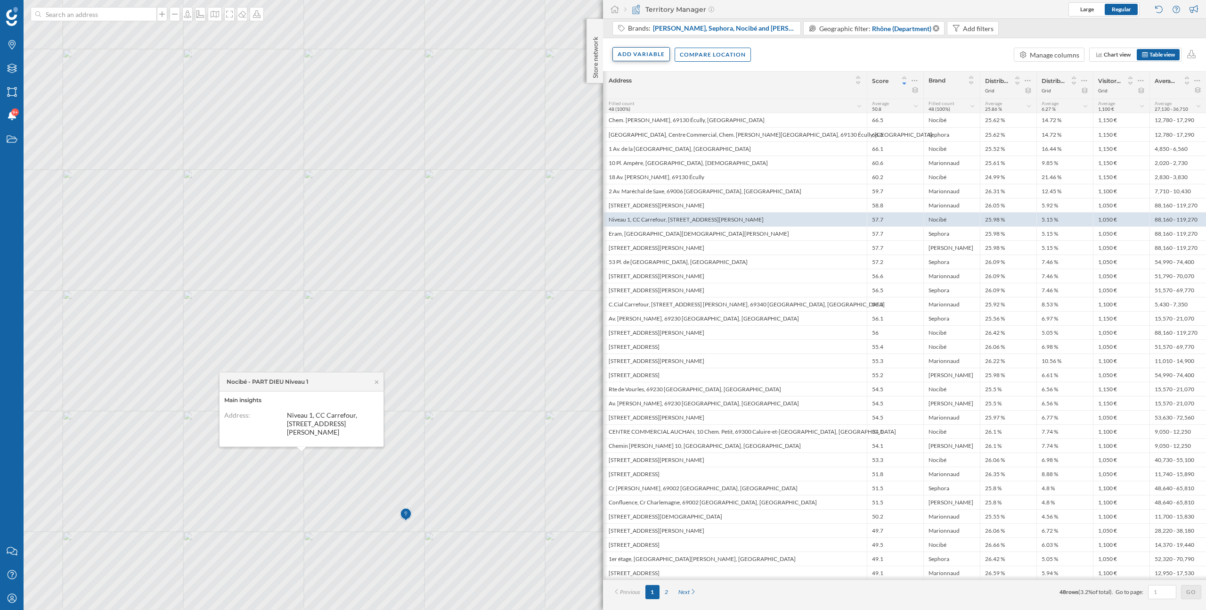
click at [651, 58] on div "Add variable" at bounding box center [641, 54] width 57 height 14
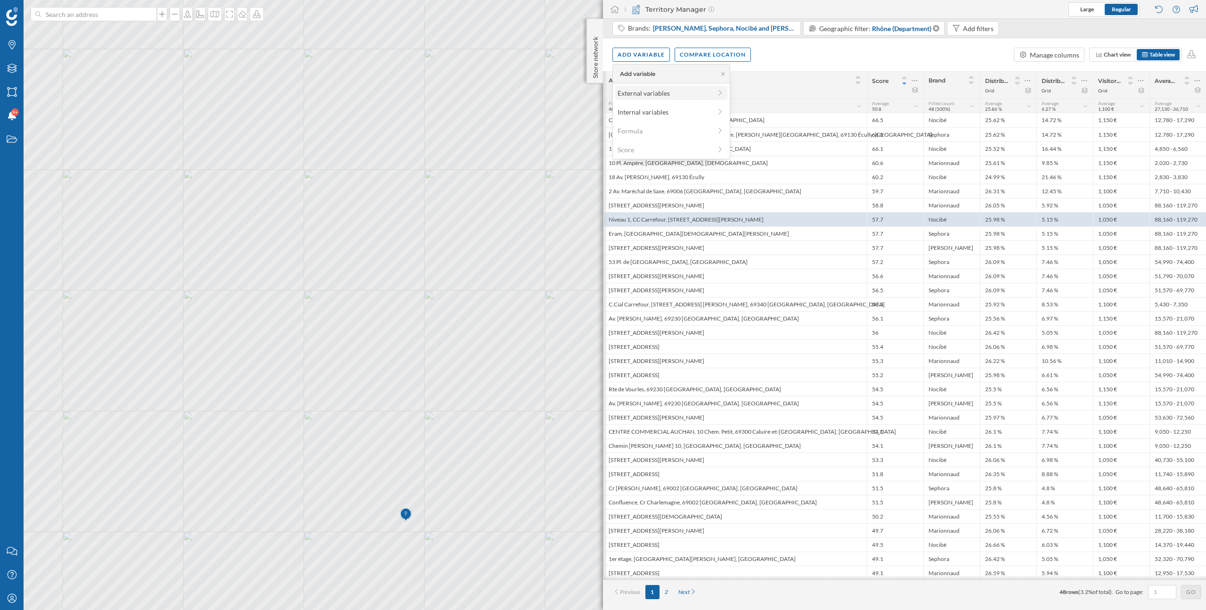
click at [659, 95] on div "External variables" at bounding box center [665, 93] width 94 height 10
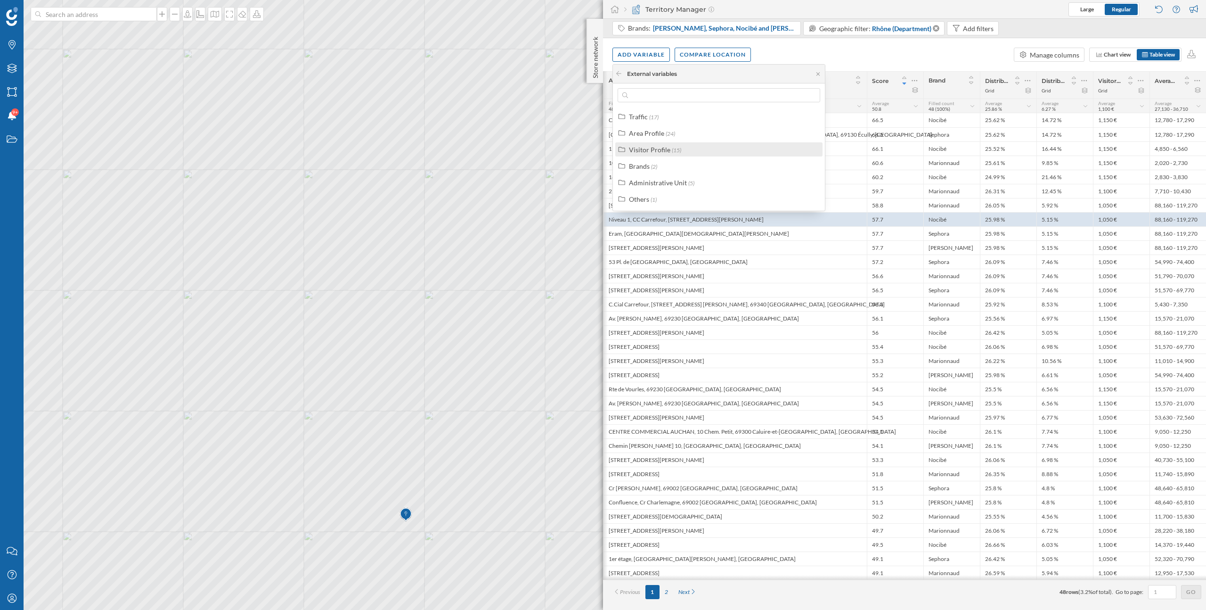
click at [672, 150] on span "(15)" at bounding box center [676, 150] width 9 height 7
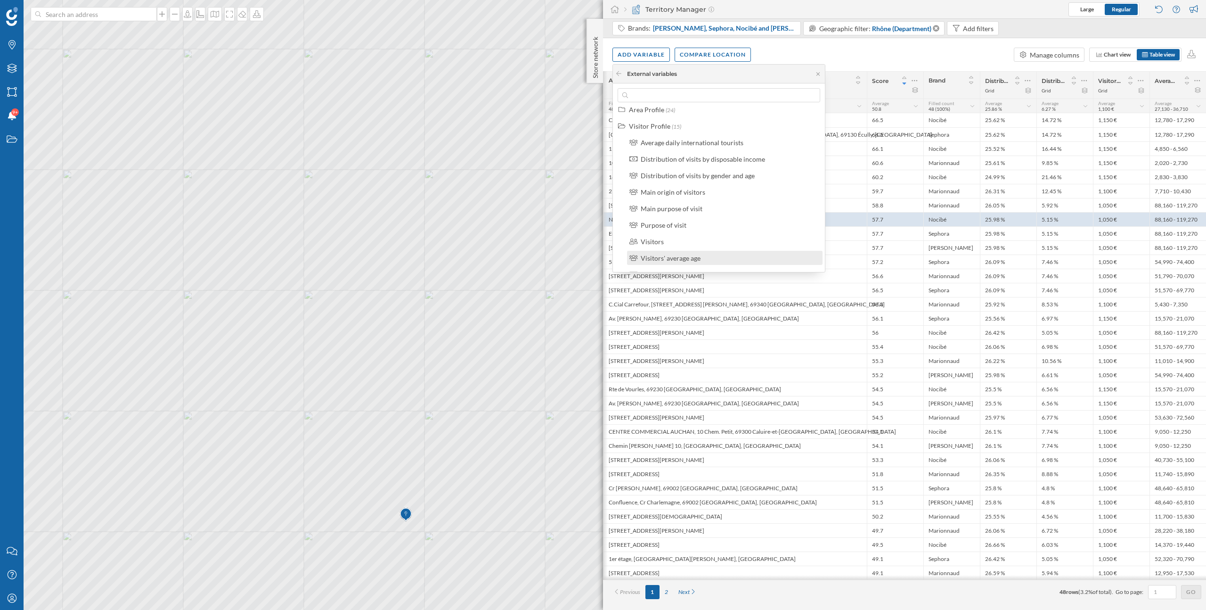
scroll to position [0, 0]
click at [636, 147] on div "Visitor Profile" at bounding box center [649, 150] width 41 height 8
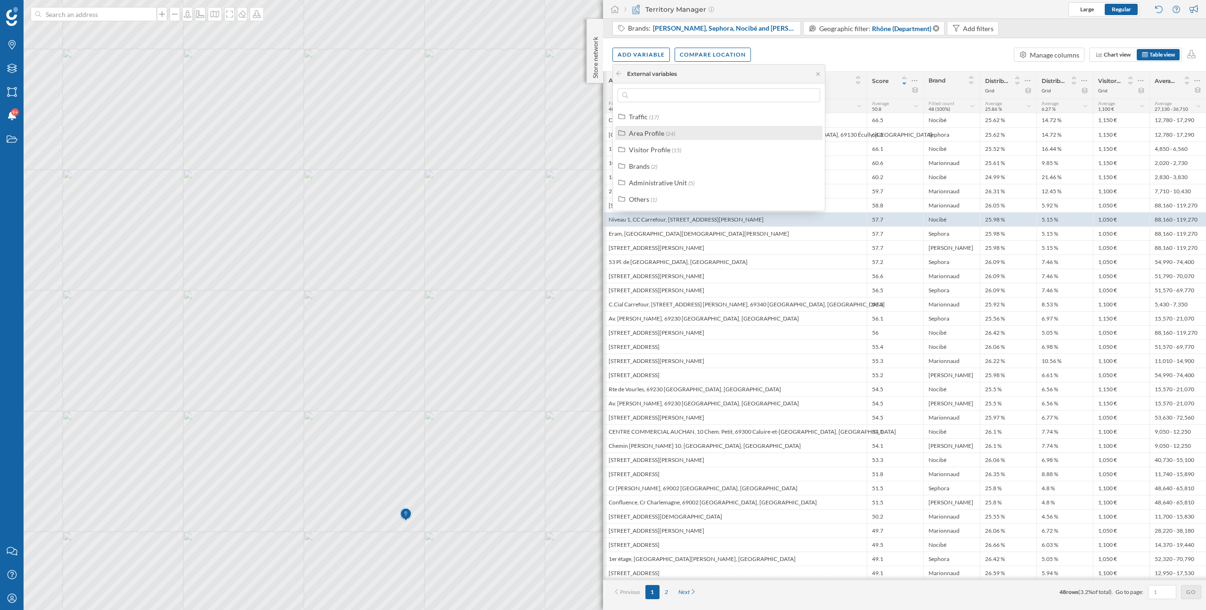
click at [644, 135] on div "Area Profile" at bounding box center [646, 133] width 35 height 8
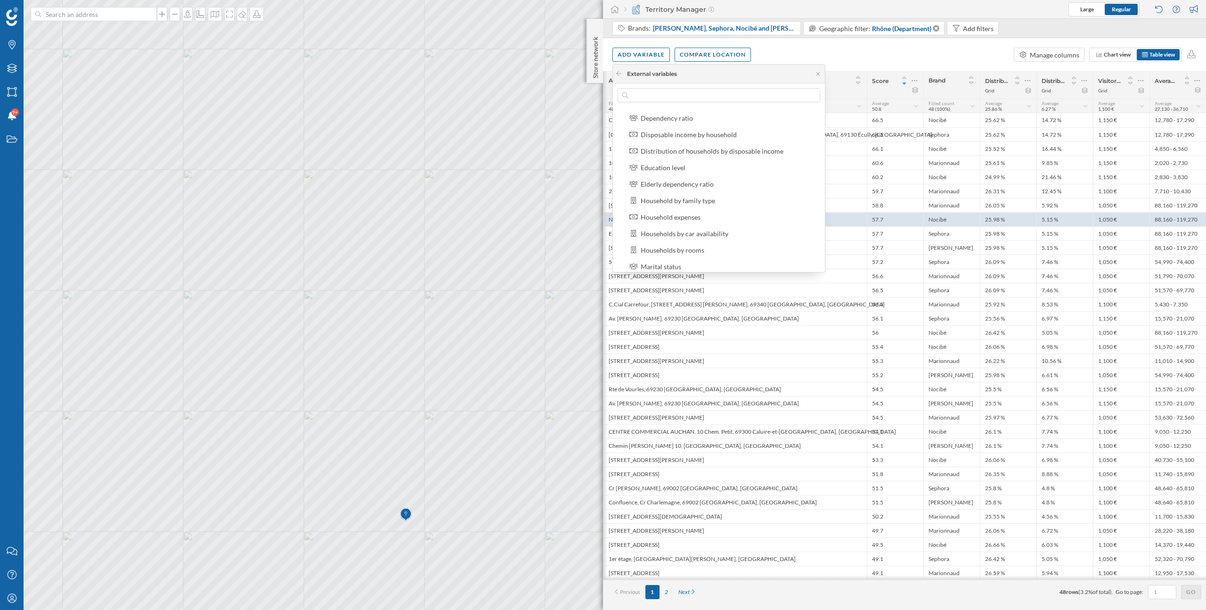
scroll to position [70, 0]
click at [685, 213] on div "Household expenses" at bounding box center [671, 211] width 60 height 8
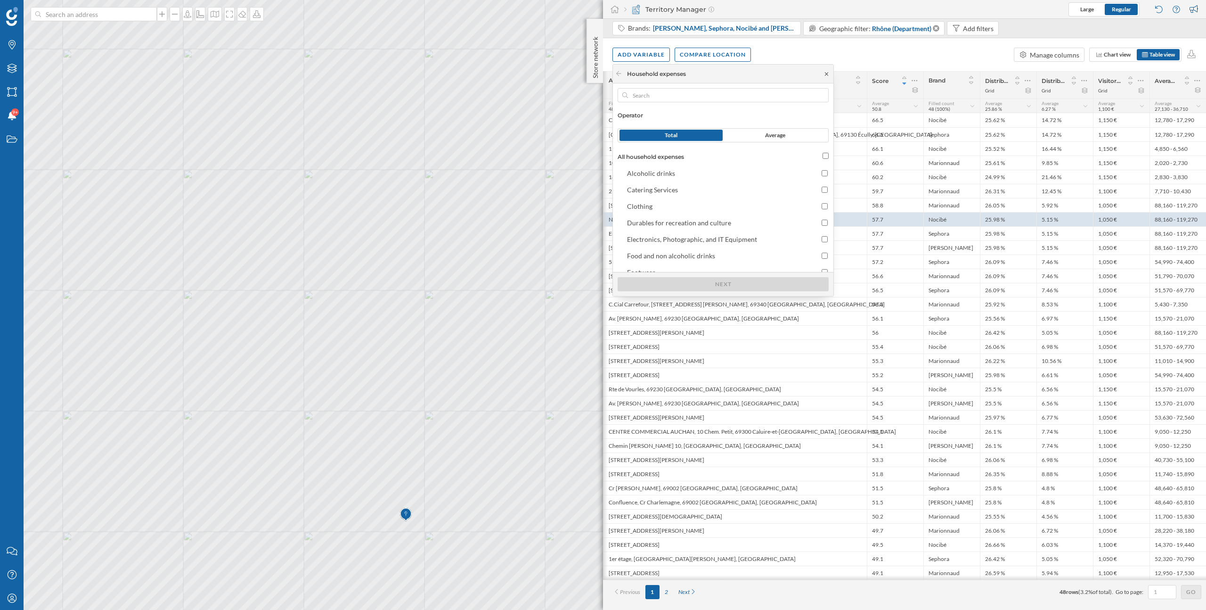
click at [828, 74] on icon at bounding box center [826, 74] width 7 height 6
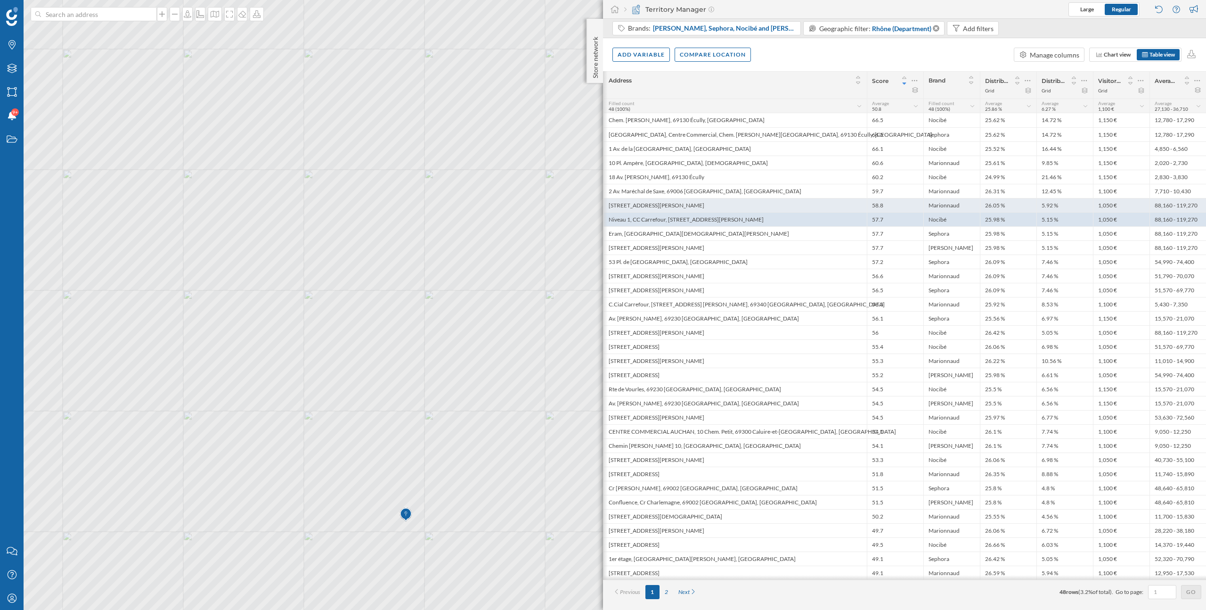
scroll to position [0, 0]
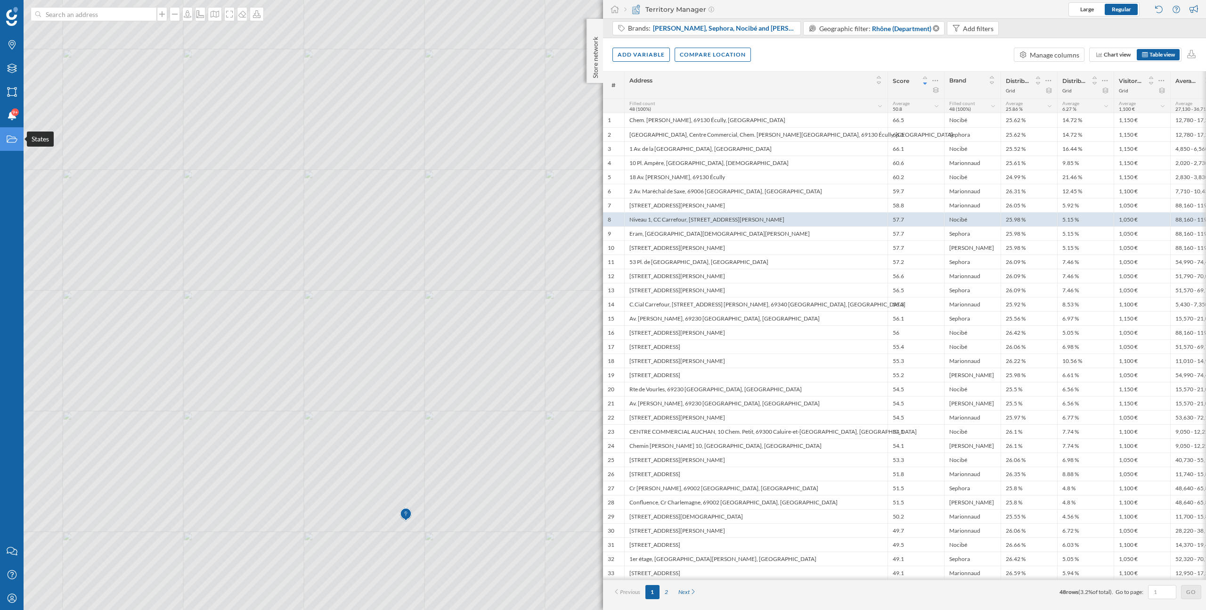
click at [13, 144] on div "States" at bounding box center [12, 139] width 24 height 24
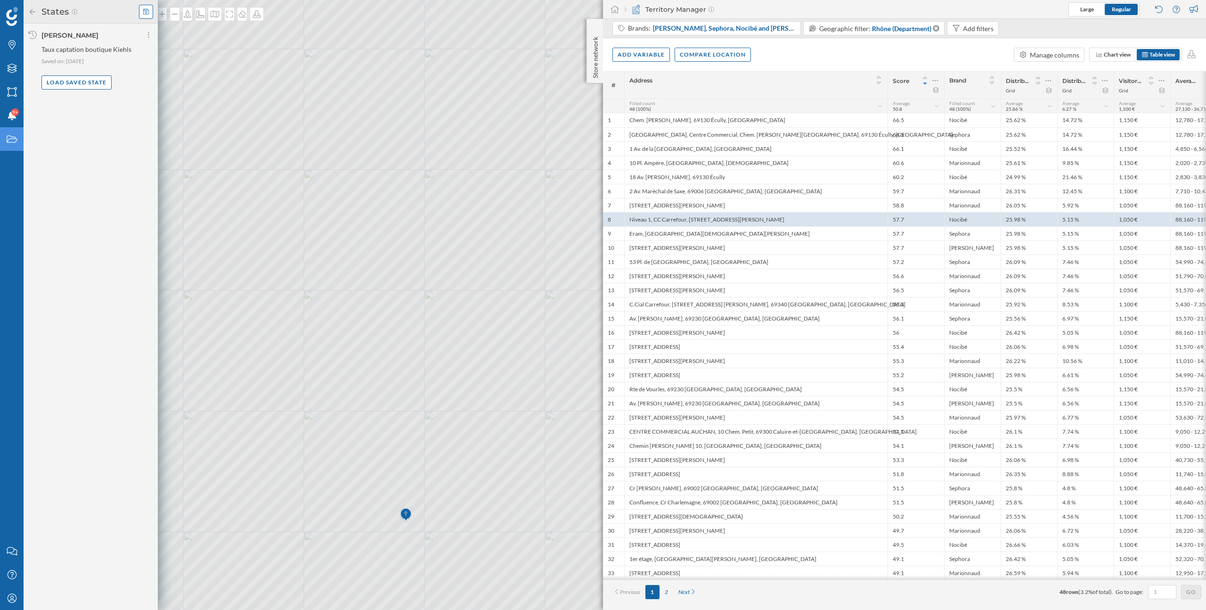
click at [149, 13] on div at bounding box center [146, 12] width 14 height 14
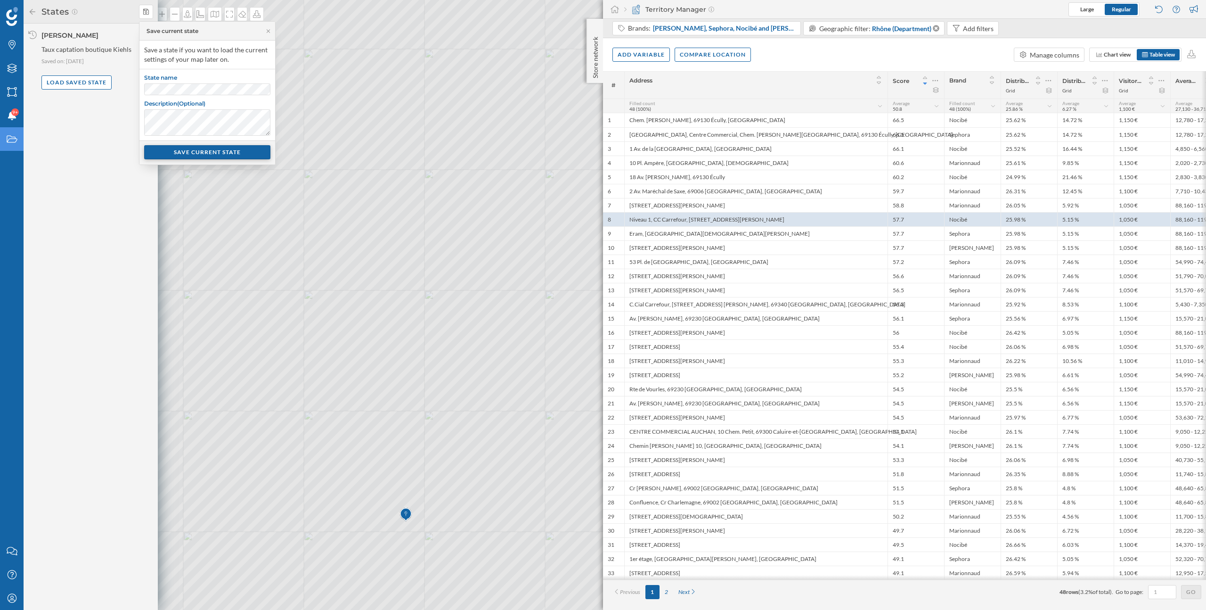
click at [215, 153] on div "SAVE CURRENT STATE" at bounding box center [207, 152] width 126 height 14
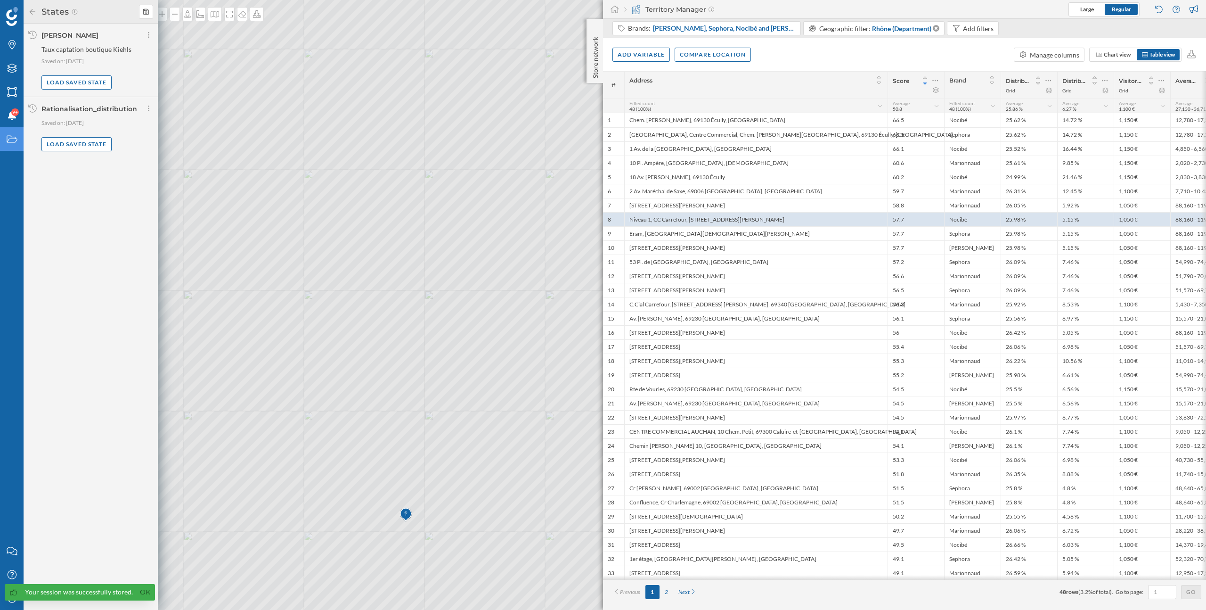
click at [996, 106] on icon at bounding box center [993, 106] width 6 height 5
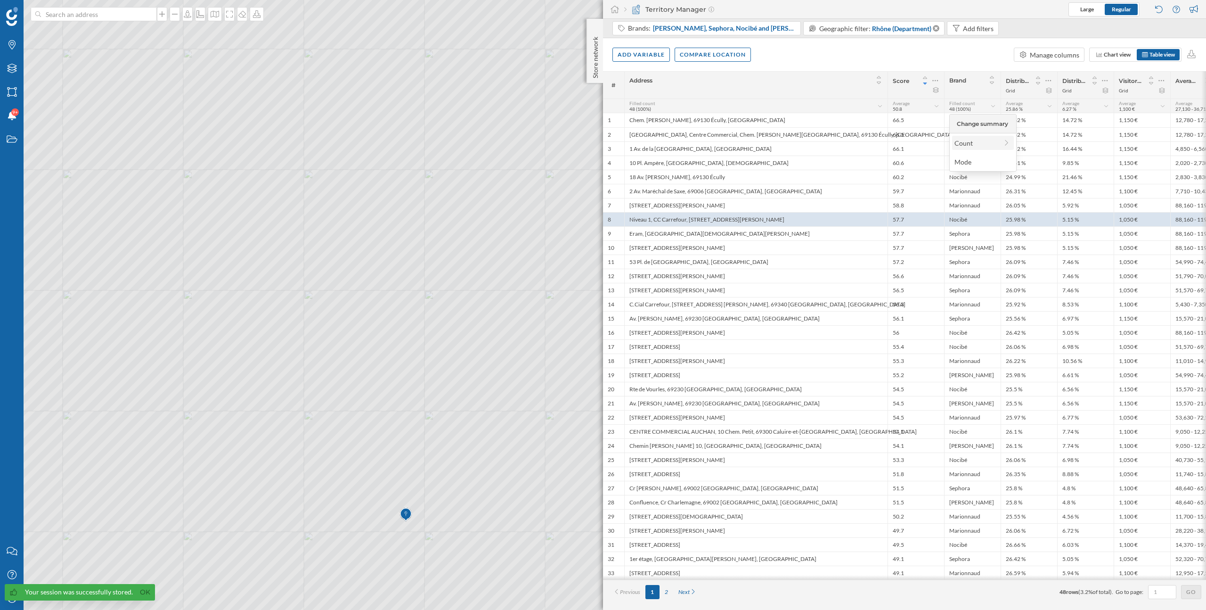
click at [985, 143] on div "Count" at bounding box center [976, 143] width 43 height 10
click at [979, 105] on div "Filled count 48 (100%)" at bounding box center [969, 105] width 41 height 11
click at [994, 108] on icon at bounding box center [993, 106] width 6 height 5
click at [983, 163] on div "Mode" at bounding box center [983, 162] width 56 height 10
click at [967, 122] on div "Nocibé" at bounding box center [973, 120] width 58 height 14
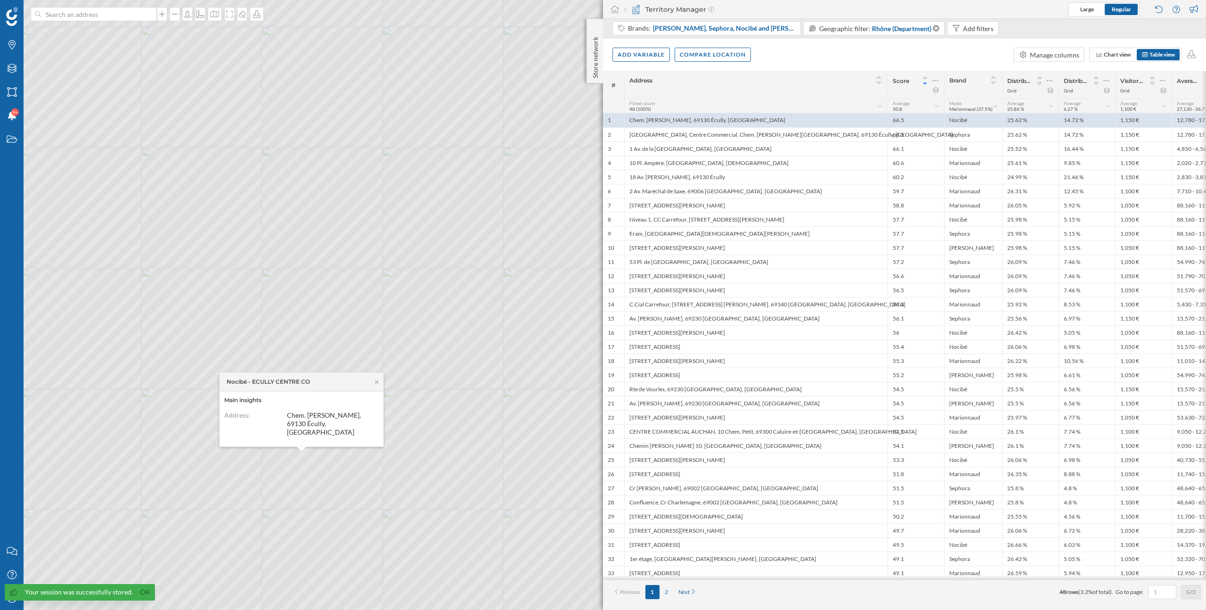
click at [976, 108] on span "Marionnaud (37.5%)" at bounding box center [970, 109] width 43 height 6
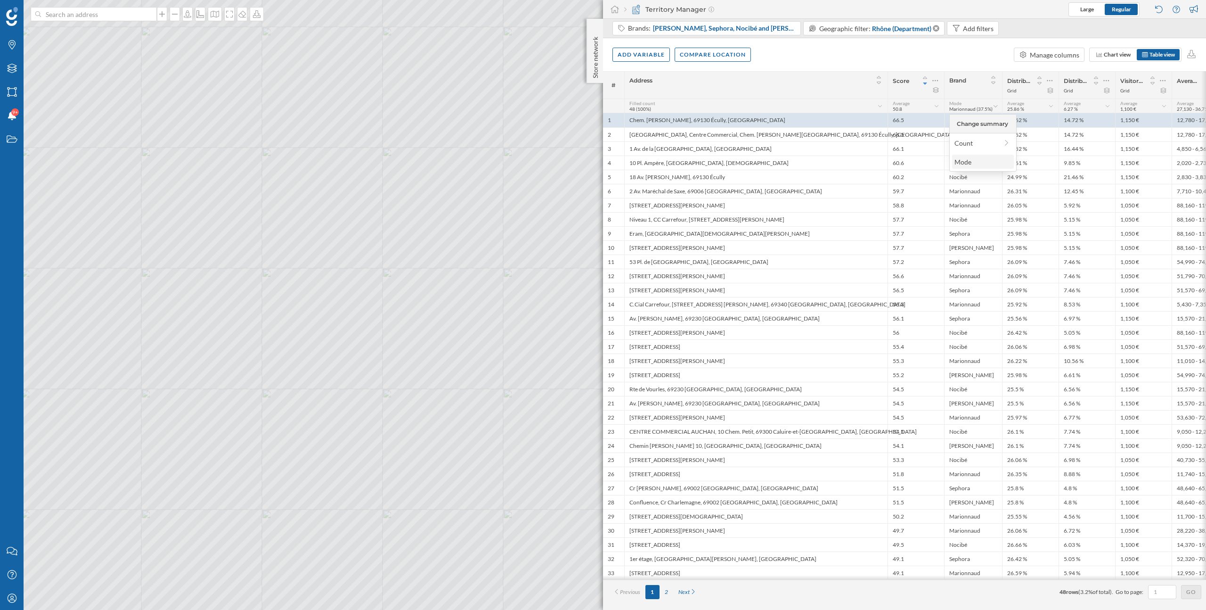
click at [986, 161] on div "Mode" at bounding box center [983, 162] width 56 height 10
click at [986, 104] on div "Mode Marionnaud (37.5%)" at bounding box center [970, 105] width 43 height 11
click at [999, 164] on div "Mode" at bounding box center [983, 162] width 56 height 10
click at [997, 105] on icon at bounding box center [996, 106] width 6 height 5
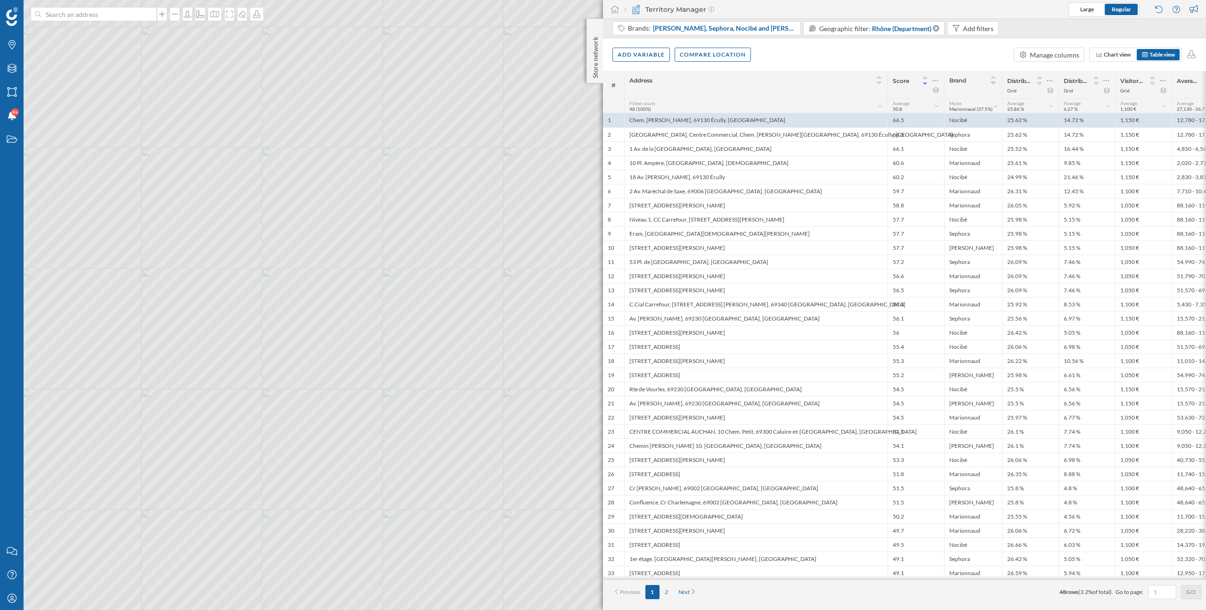
click at [995, 82] on icon at bounding box center [993, 83] width 8 height 7
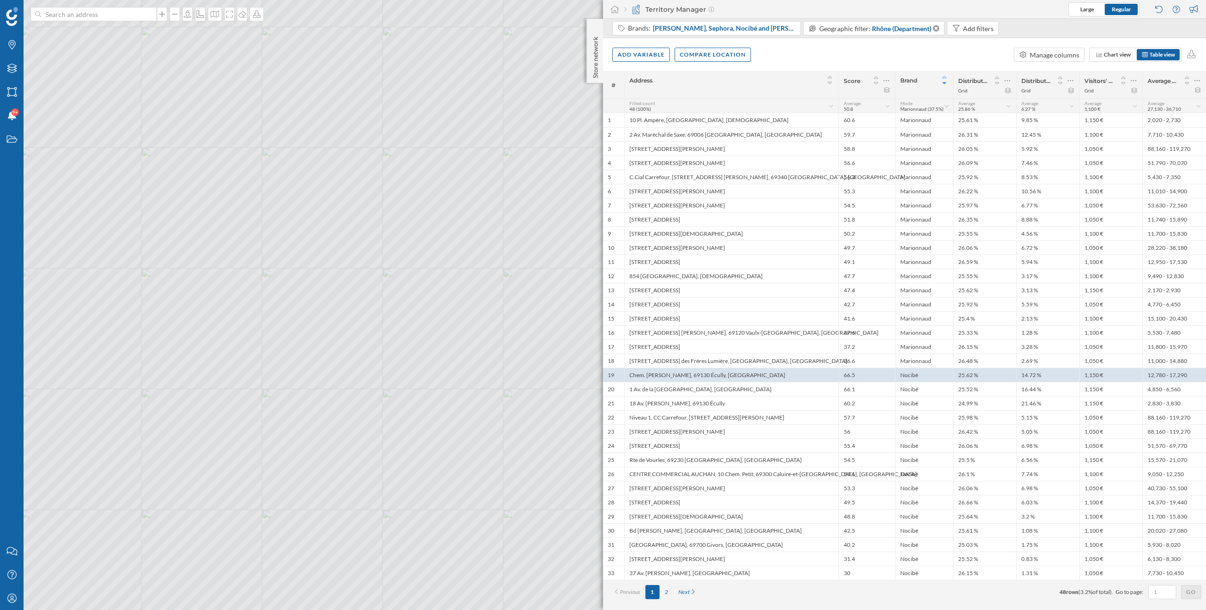
click at [946, 77] on icon at bounding box center [944, 77] width 4 height 2
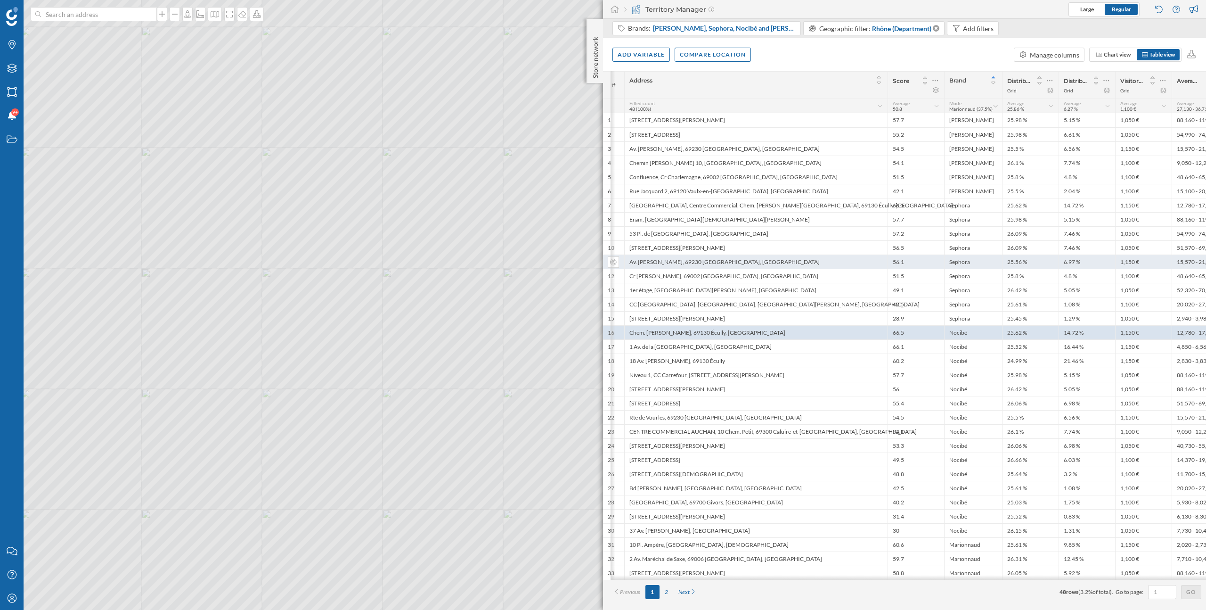
scroll to position [0, 22]
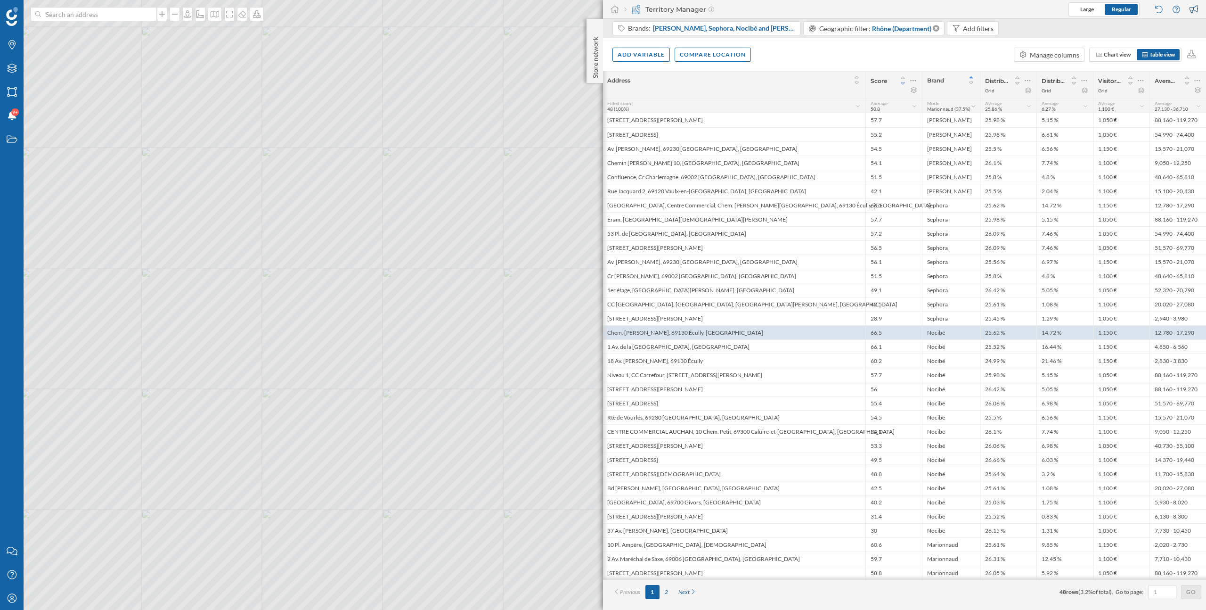
click at [904, 84] on icon at bounding box center [903, 83] width 8 height 7
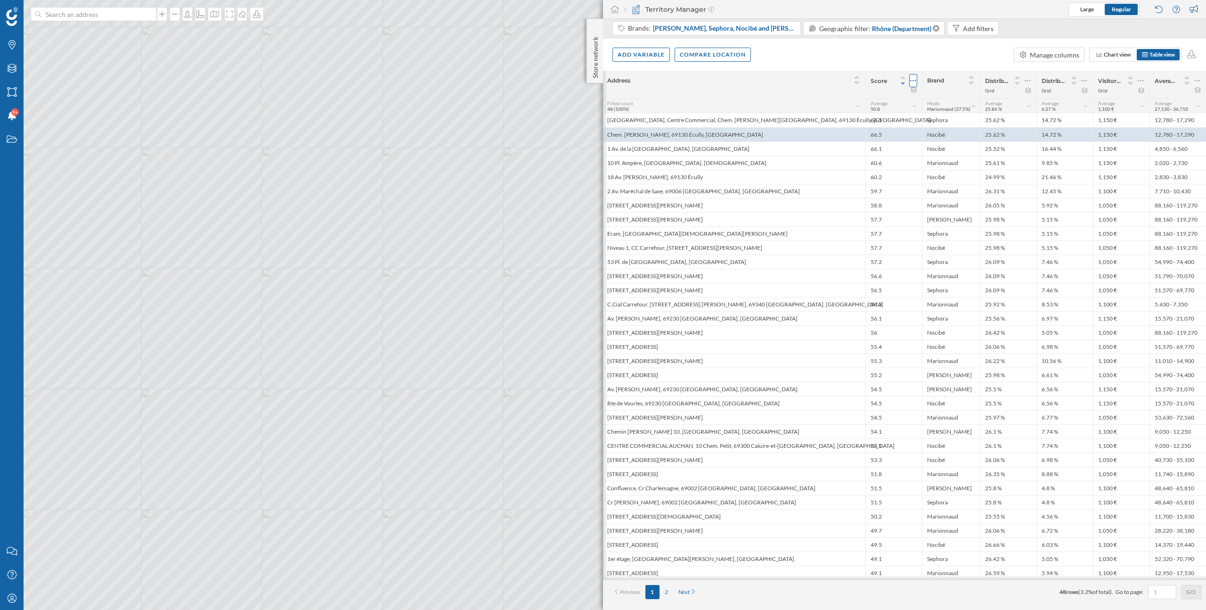
click at [916, 81] on icon at bounding box center [914, 80] width 6 height 1
click at [879, 120] on div "Modify score's rules" at bounding box center [869, 119] width 86 height 10
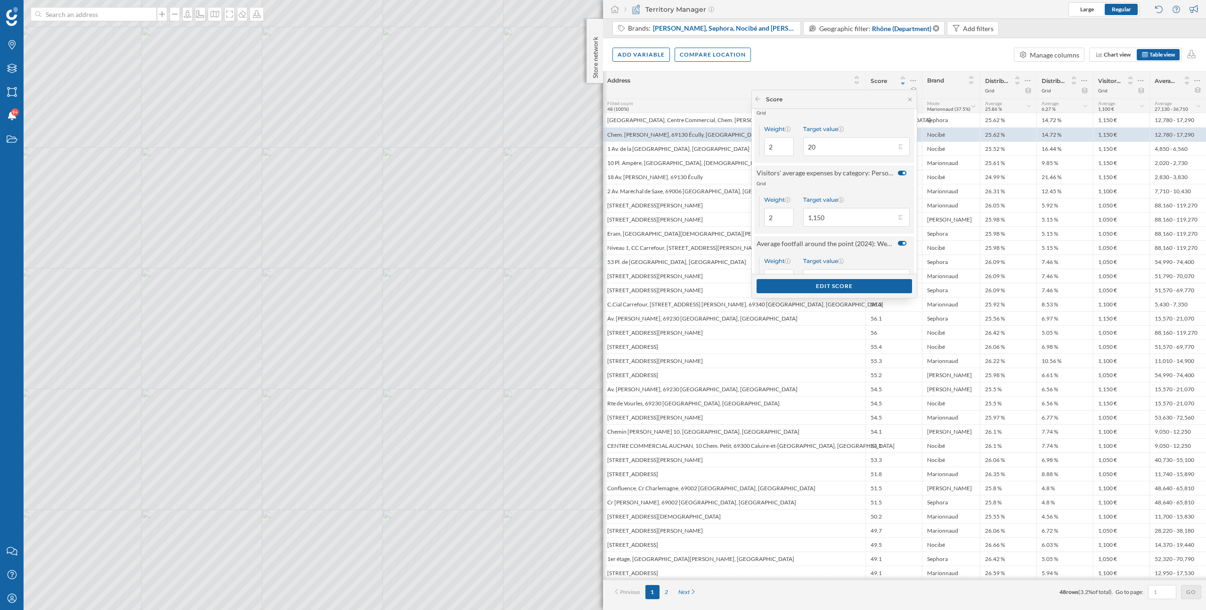
scroll to position [120, 0]
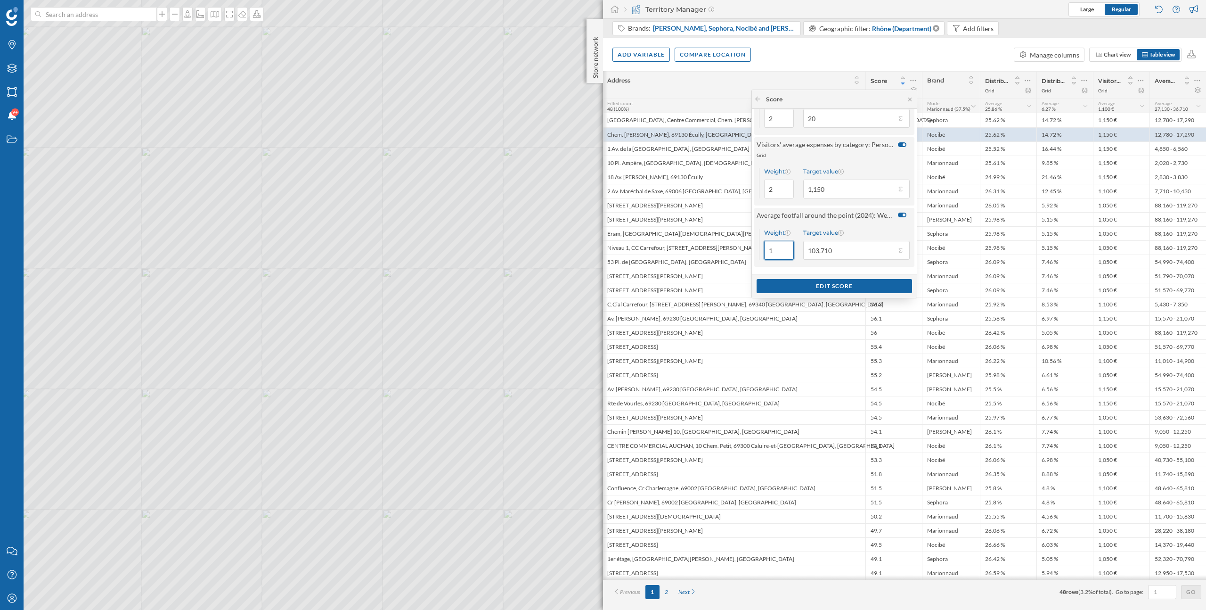
drag, startPoint x: 773, startPoint y: 246, endPoint x: 764, endPoint y: 246, distance: 8.5
click at [764, 246] on input "1" at bounding box center [779, 250] width 30 height 19
type input "2"
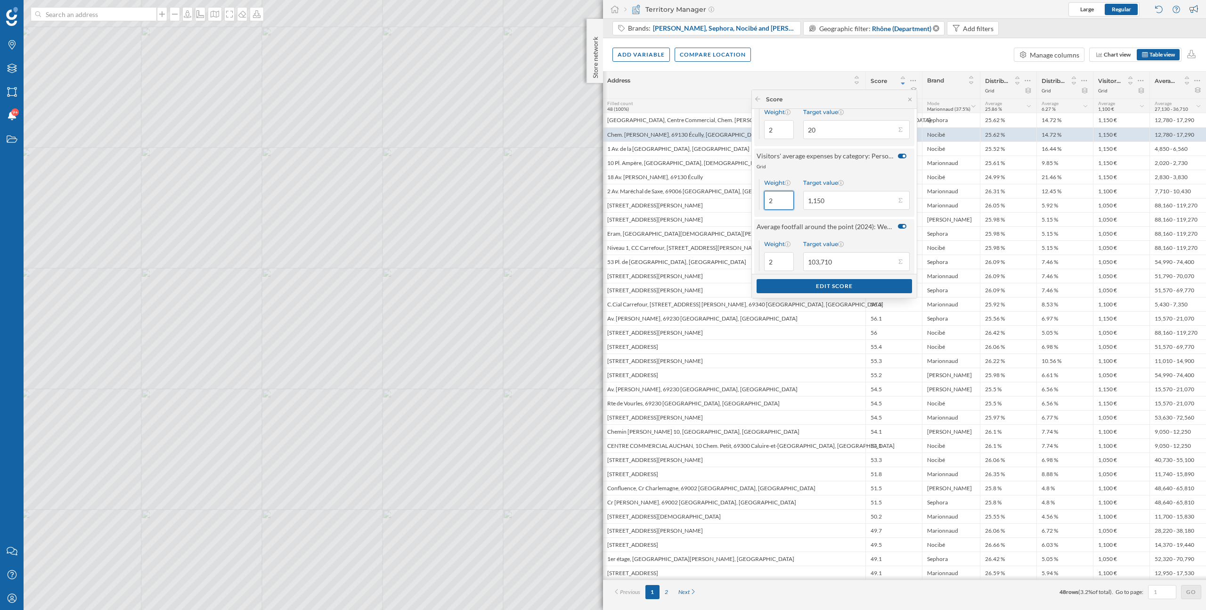
drag, startPoint x: 772, startPoint y: 200, endPoint x: 767, endPoint y: 200, distance: 5.2
click at [767, 200] on input "2" at bounding box center [779, 200] width 30 height 19
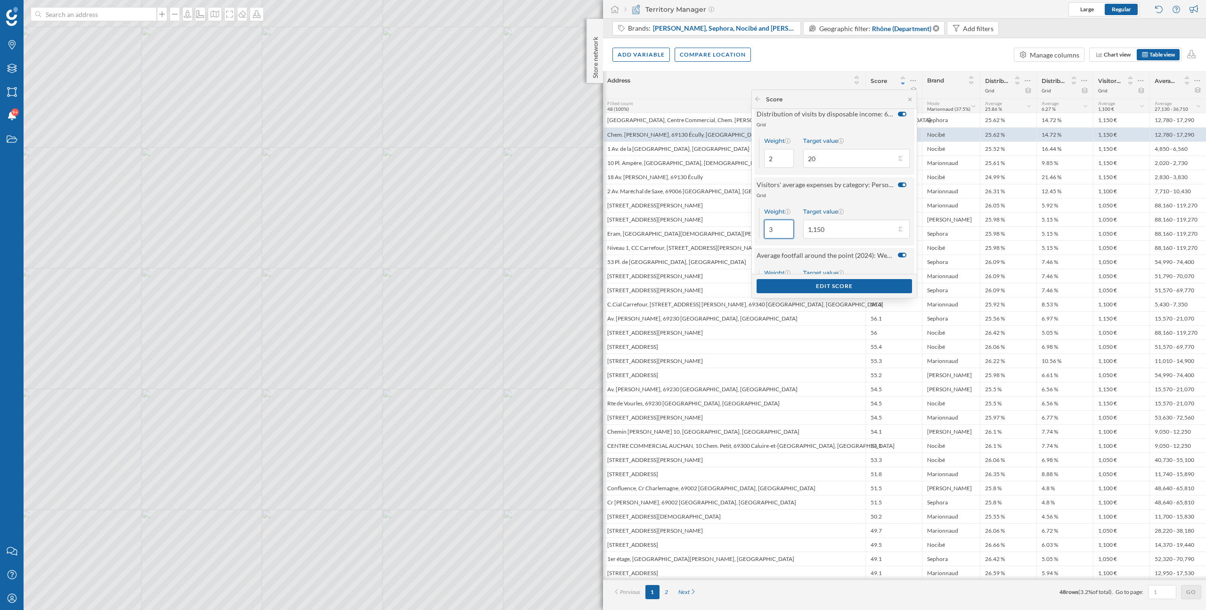
scroll to position [59, 0]
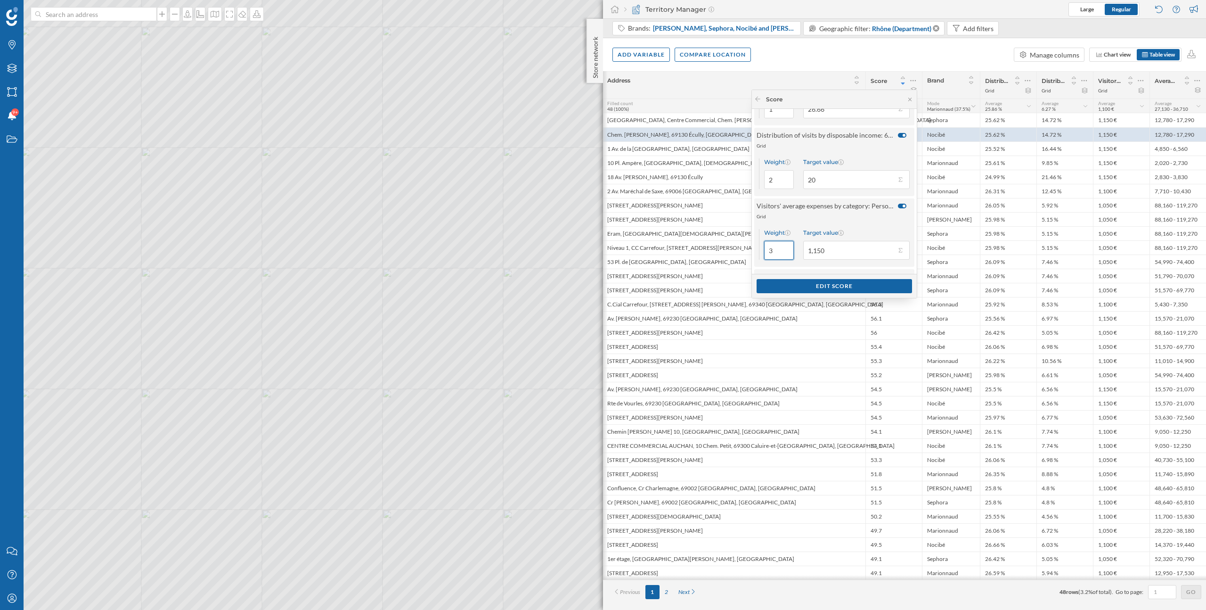
type input "3"
drag, startPoint x: 773, startPoint y: 180, endPoint x: 764, endPoint y: 180, distance: 9.0
click at [764, 180] on input "2" at bounding box center [779, 179] width 30 height 19
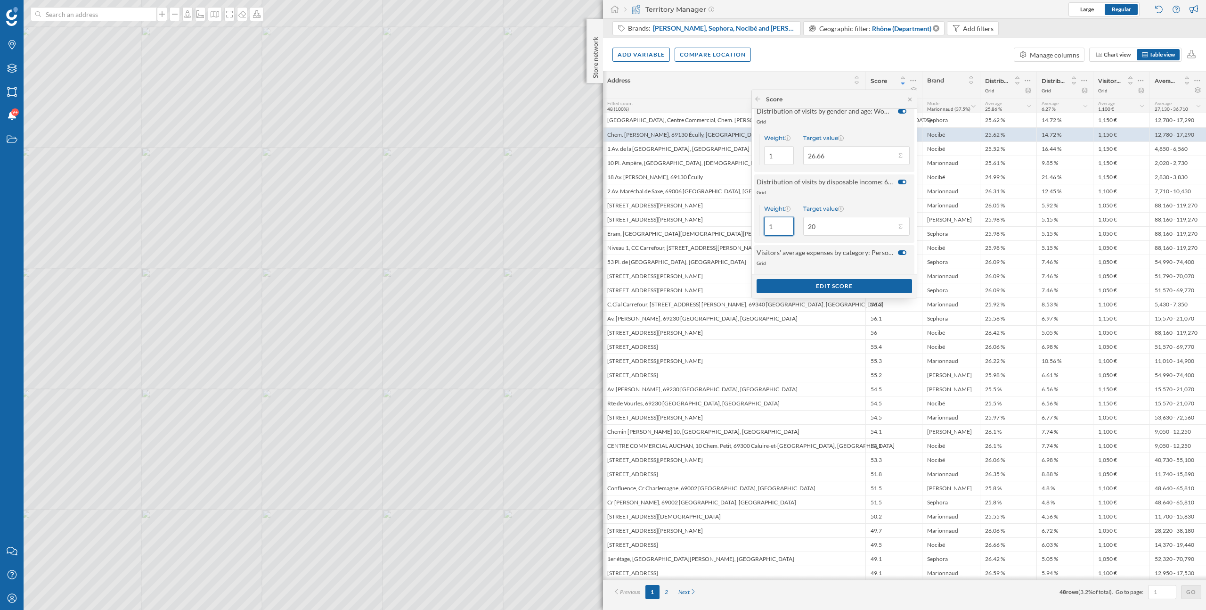
scroll to position [0, 0]
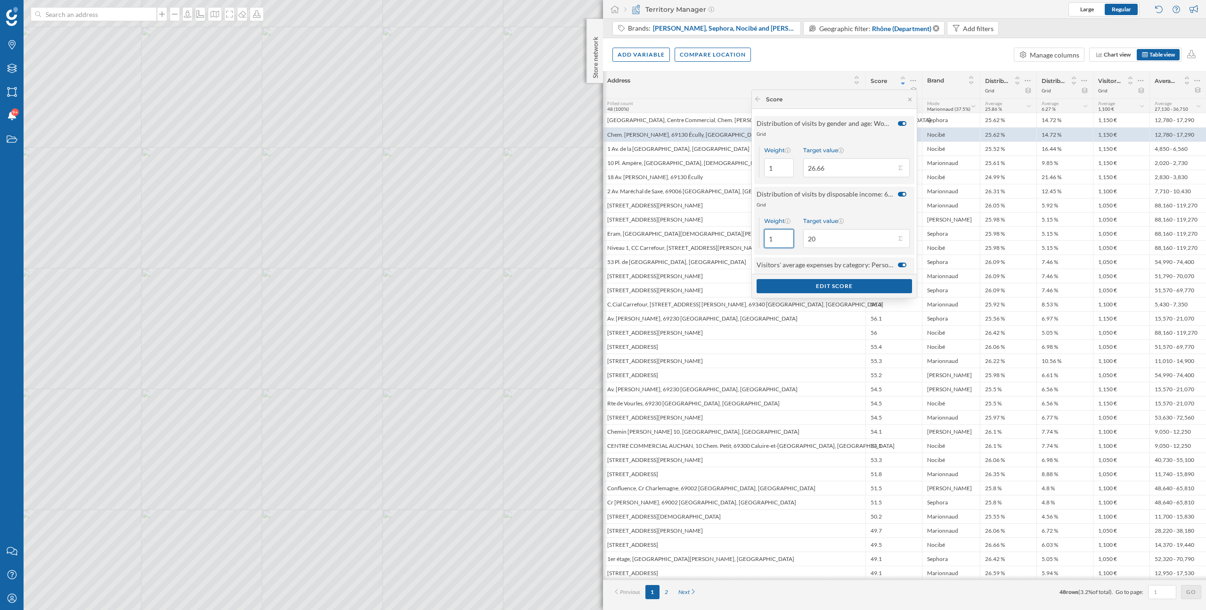
type input "1"
drag, startPoint x: 773, startPoint y: 165, endPoint x: 764, endPoint y: 165, distance: 8.5
click at [764, 165] on input "1" at bounding box center [779, 167] width 30 height 19
type input "3"
click at [824, 287] on div "Edit score" at bounding box center [834, 285] width 155 height 14
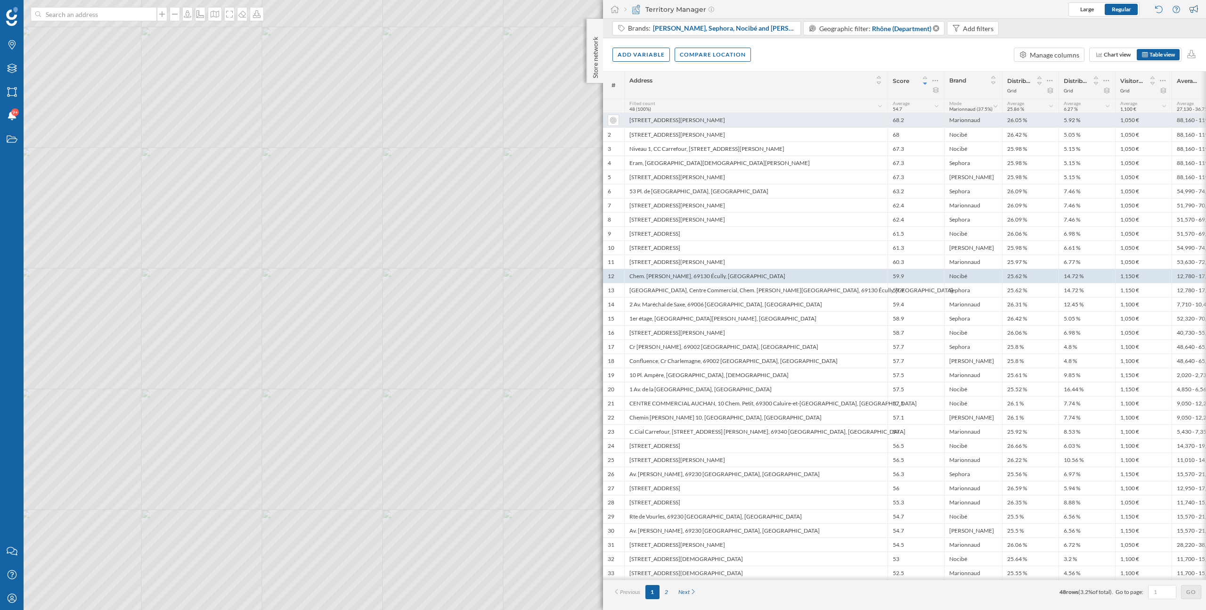
click at [760, 123] on div "17 Rue Dr Bouchut, 69003 Lyon, France" at bounding box center [755, 120] width 263 height 14
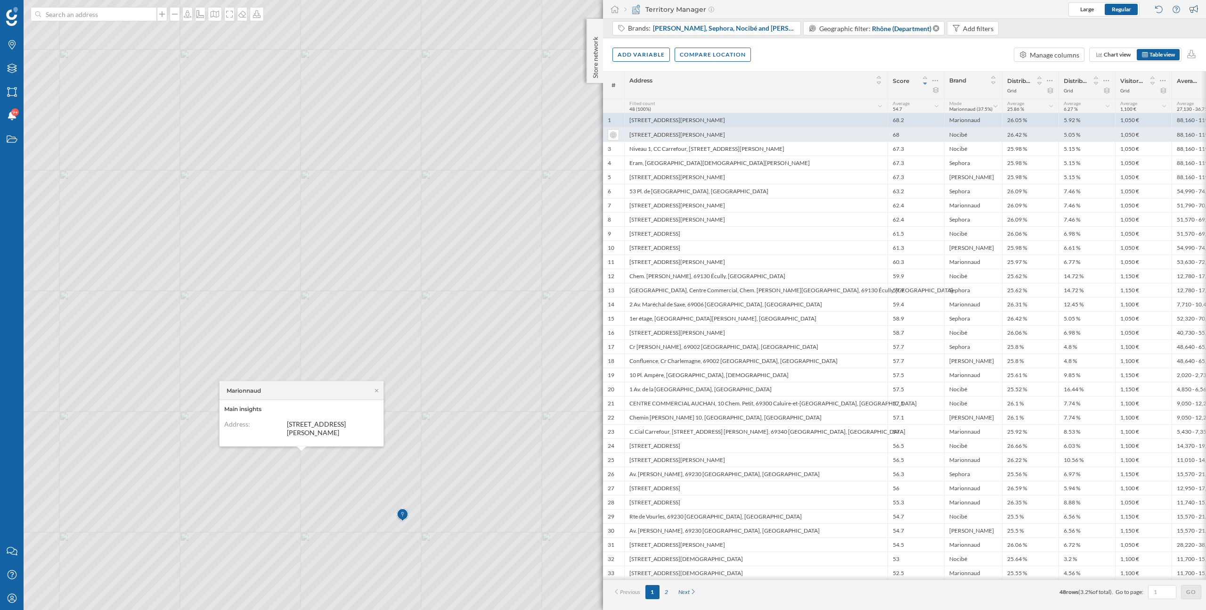
click at [747, 133] on div "17 Rue Dr Bouchut, 69003 Lyon, France" at bounding box center [755, 134] width 263 height 14
click at [376, 389] on icon at bounding box center [376, 390] width 7 height 6
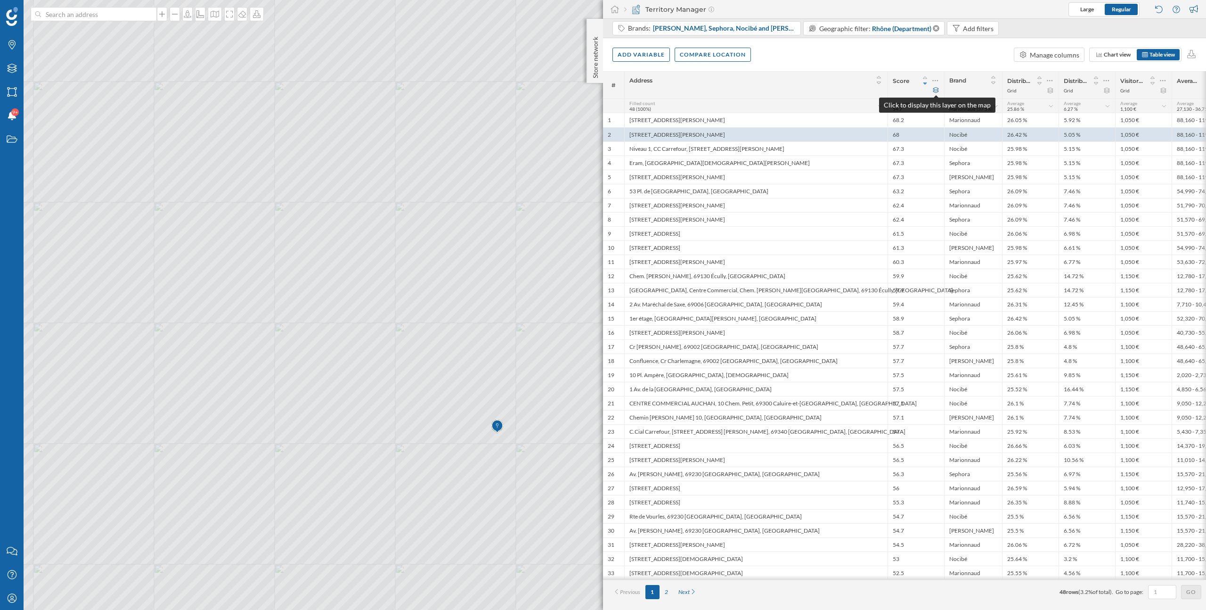
click at [934, 89] on icon at bounding box center [936, 90] width 6 height 6
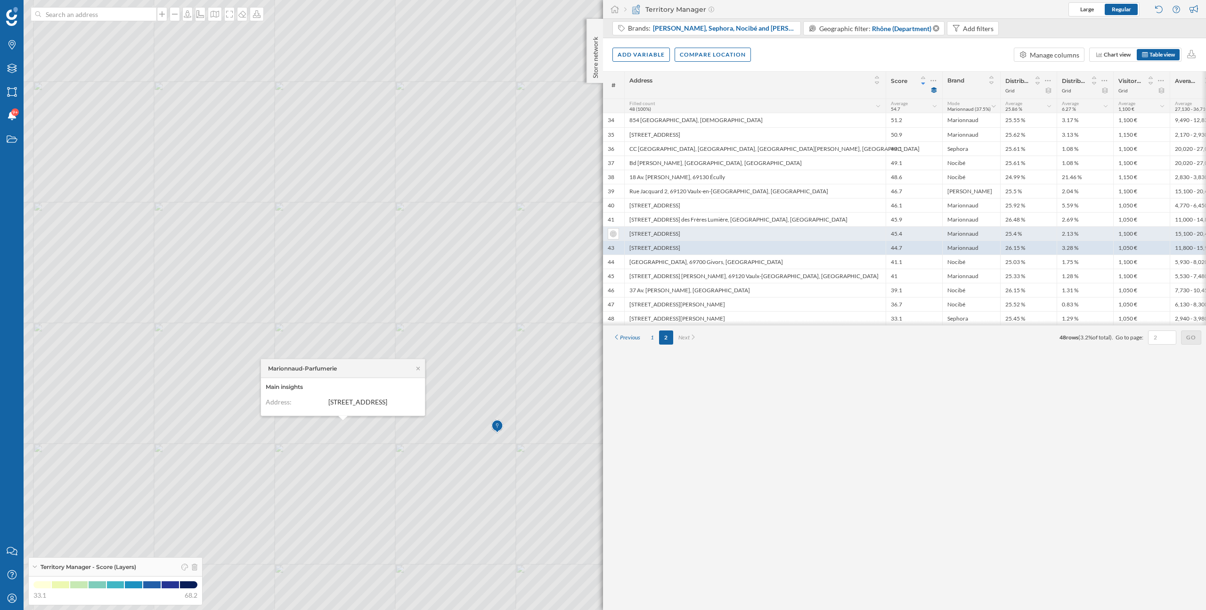
scroll to position [0, 0]
click at [417, 365] on icon at bounding box center [418, 368] width 7 height 6
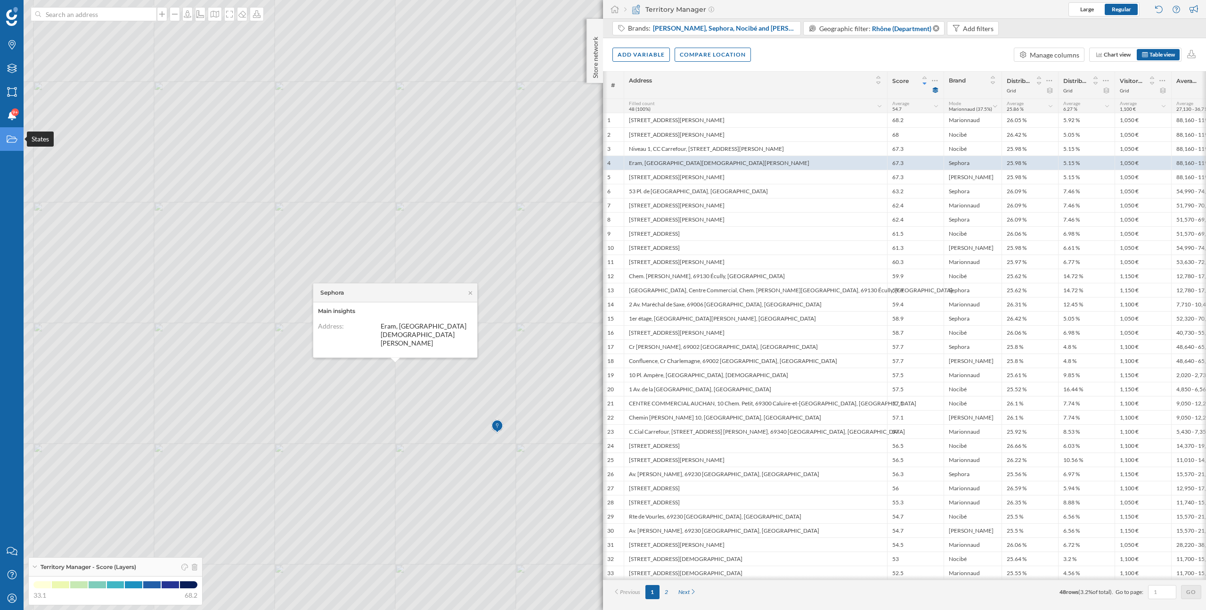
click at [16, 145] on div "States" at bounding box center [12, 139] width 24 height 24
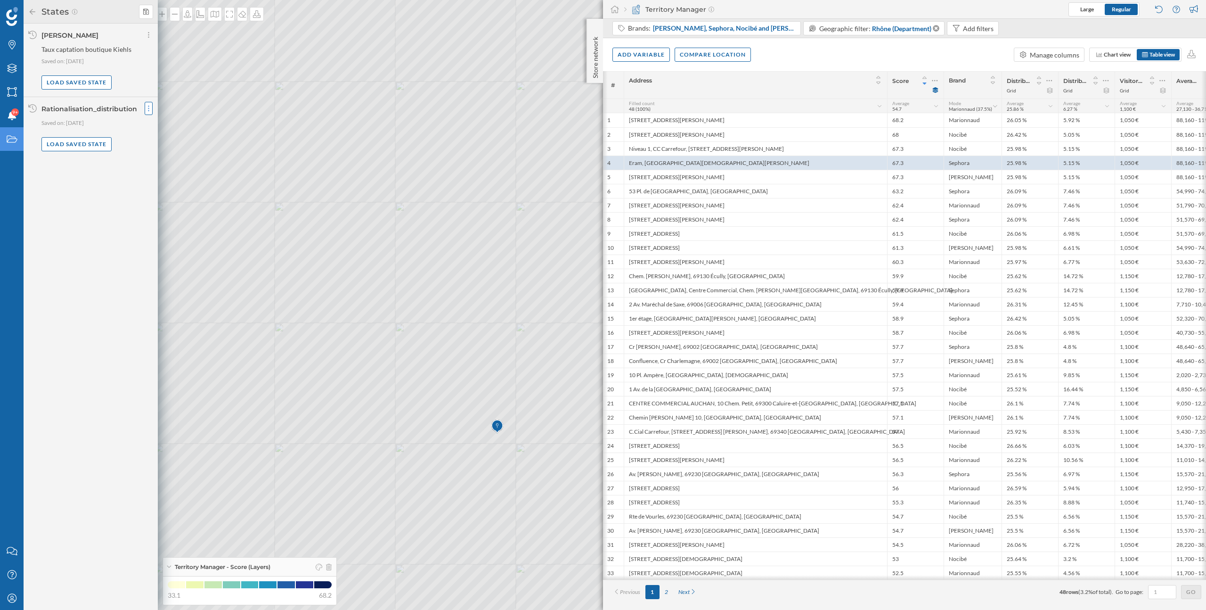
click at [148, 112] on icon at bounding box center [148, 108] width 2 height 9
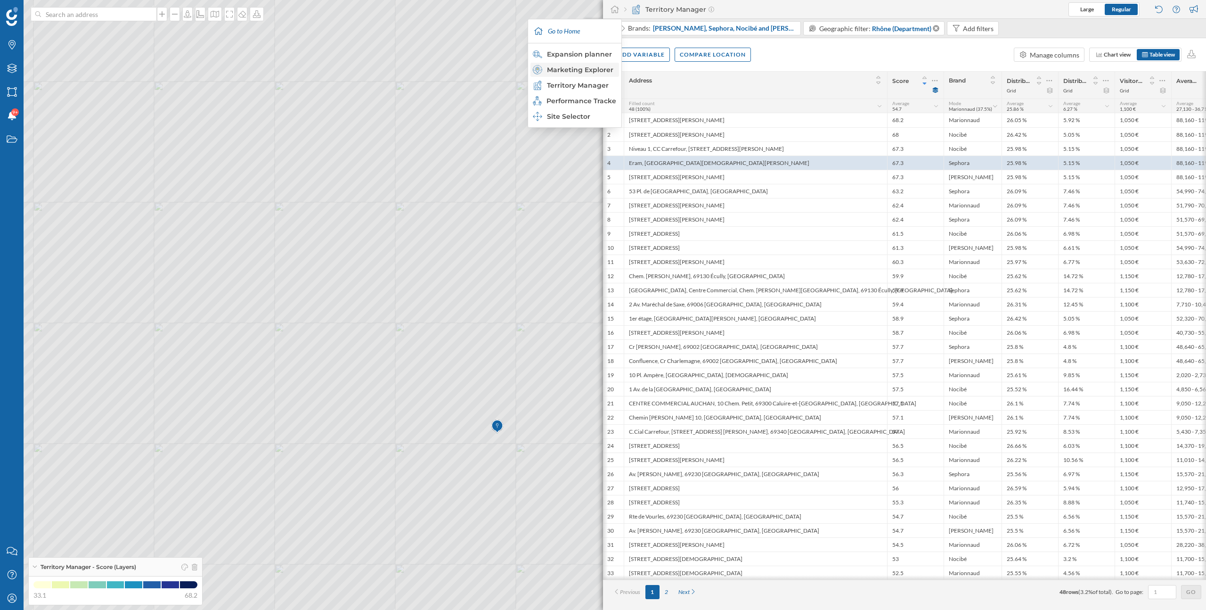
click at [583, 71] on div "Marketing Explorer" at bounding box center [574, 69] width 83 height 9
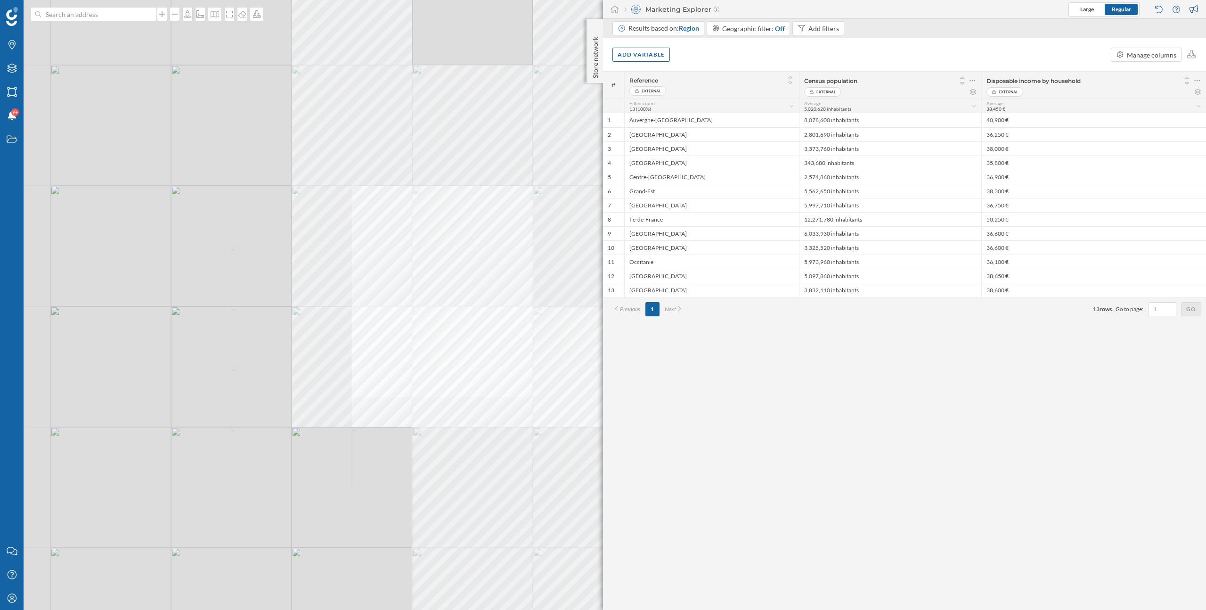
click at [353, 386] on div "© Mapbox © OpenStreetMap Improve this map" at bounding box center [603, 305] width 1206 height 610
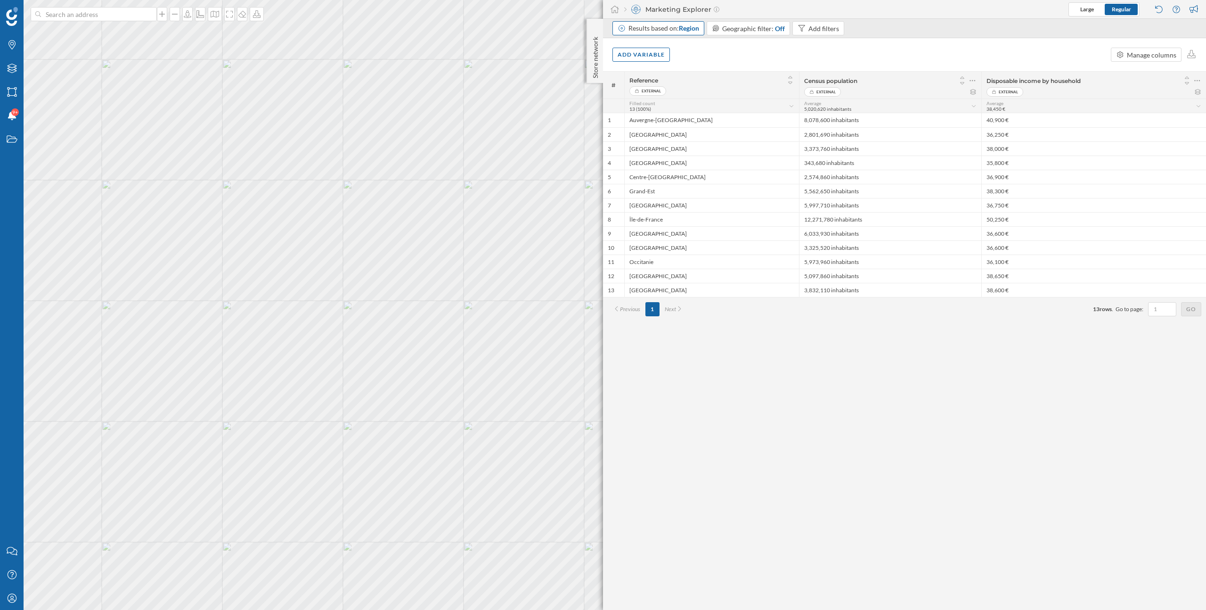
click at [673, 30] on div "Results based on: Region" at bounding box center [664, 28] width 71 height 9
click at [658, 134] on div "Iris" at bounding box center [660, 133] width 77 height 10
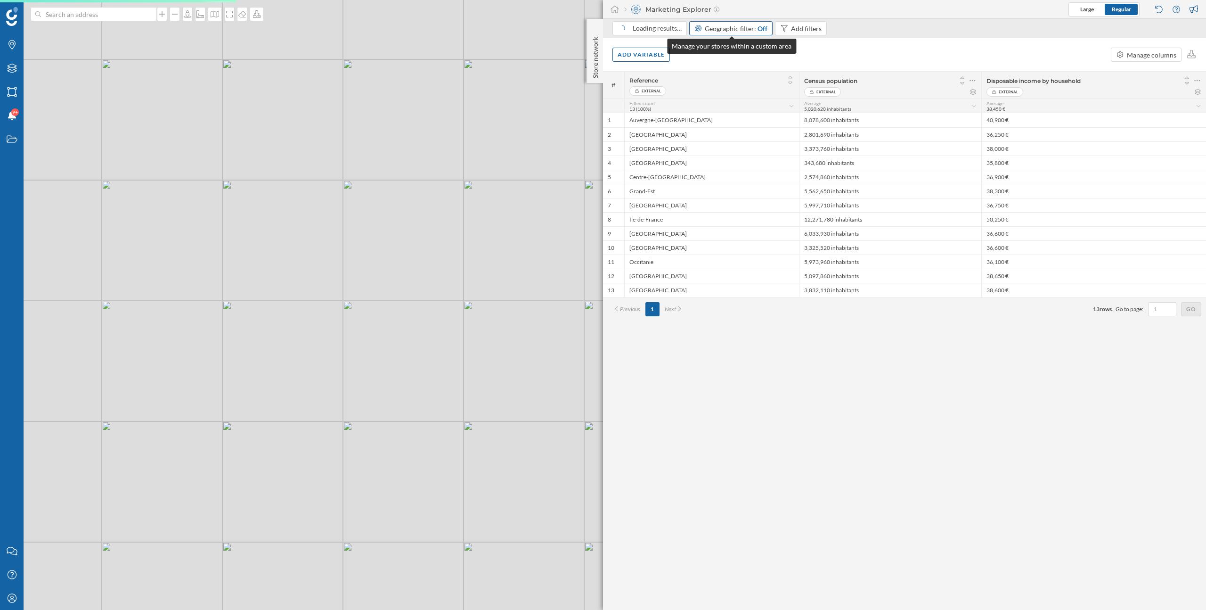
click at [744, 27] on span "Geographic filter:" at bounding box center [730, 29] width 51 height 8
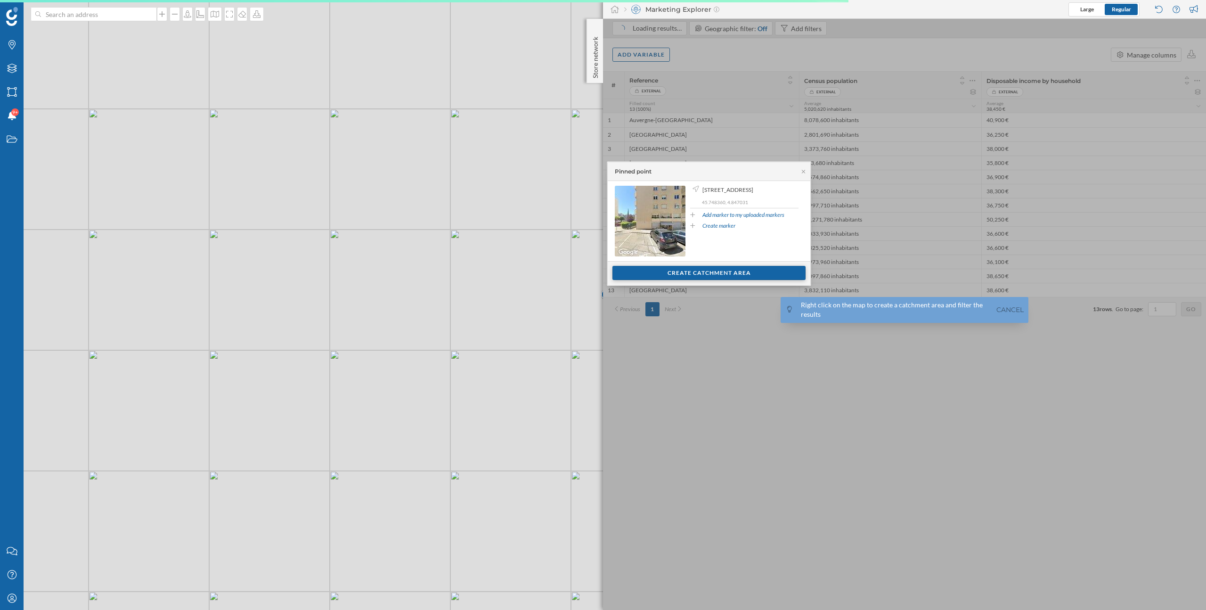
click at [660, 272] on div "Create catchment area" at bounding box center [709, 273] width 193 height 14
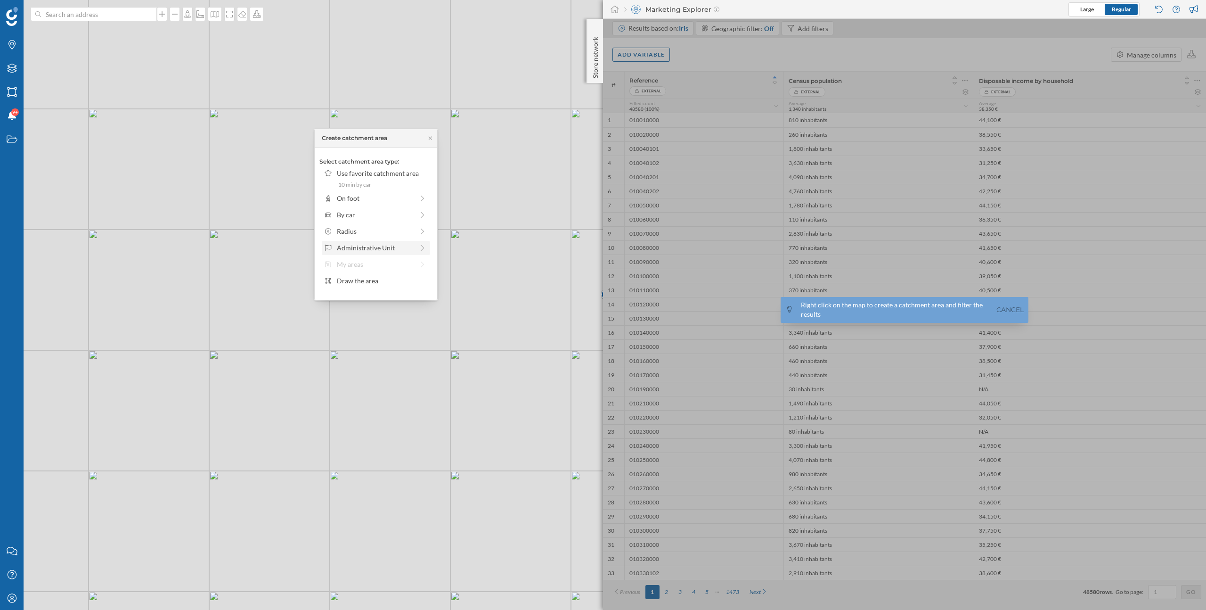
click at [387, 247] on div "Administrative Unit" at bounding box center [375, 248] width 77 height 10
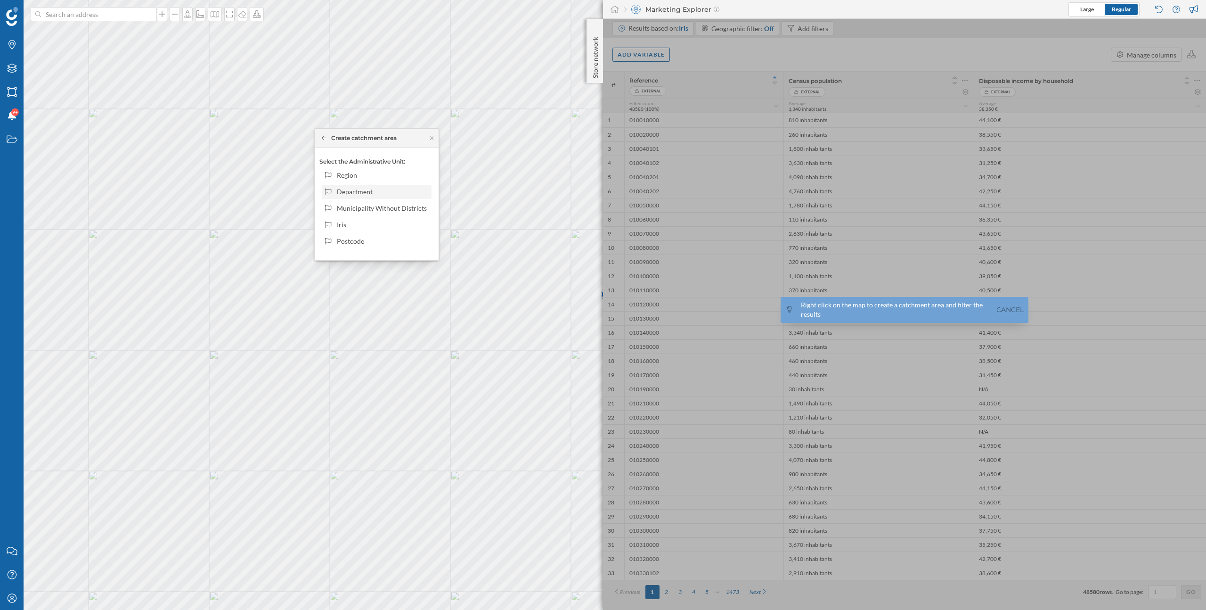
click at [372, 193] on div "Department" at bounding box center [382, 192] width 91 height 10
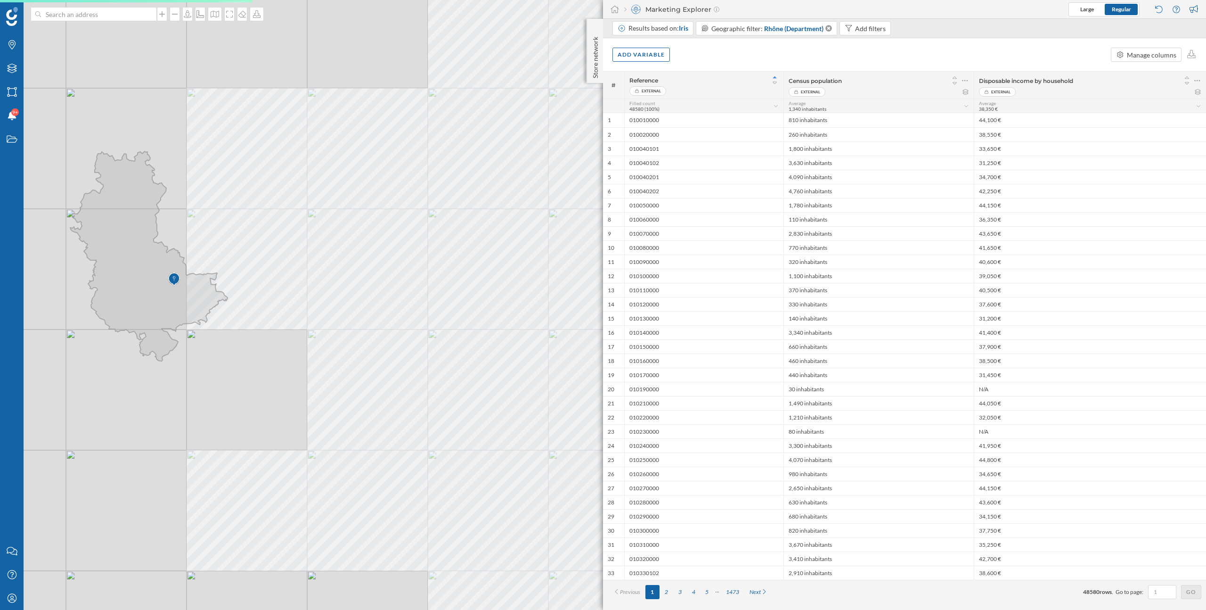
click at [479, 343] on div "© Mapbox © OpenStreetMap Improve this map" at bounding box center [603, 305] width 1206 height 610
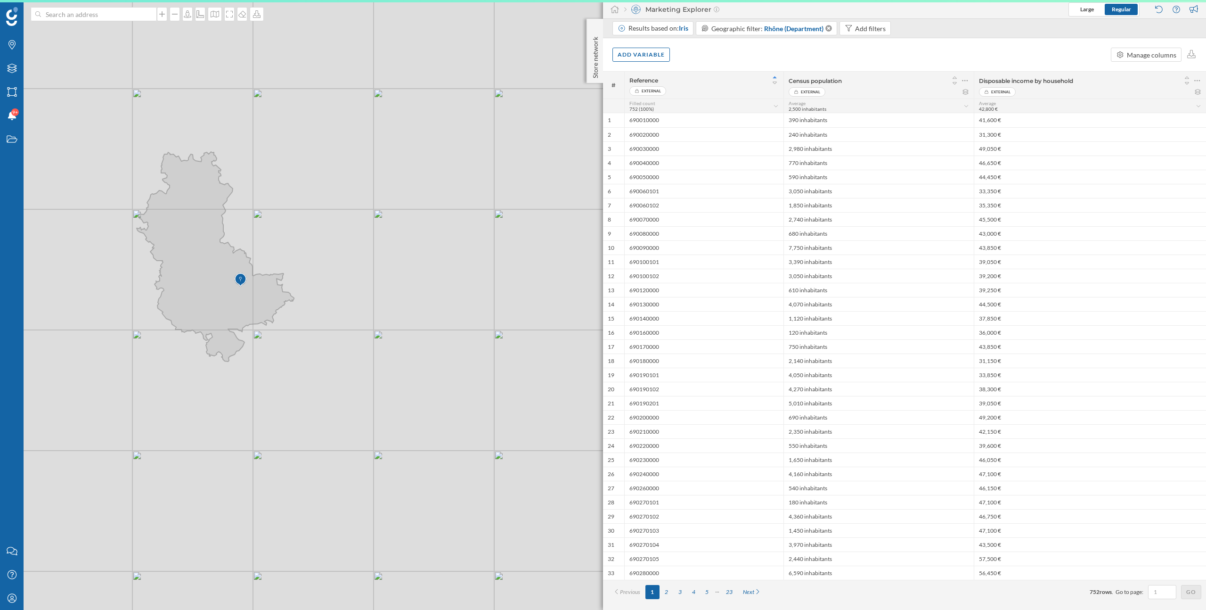
drag, startPoint x: 444, startPoint y: 346, endPoint x: 396, endPoint y: 324, distance: 52.9
click at [396, 324] on div "© Mapbox © OpenStreetMap Improve this map" at bounding box center [603, 305] width 1206 height 610
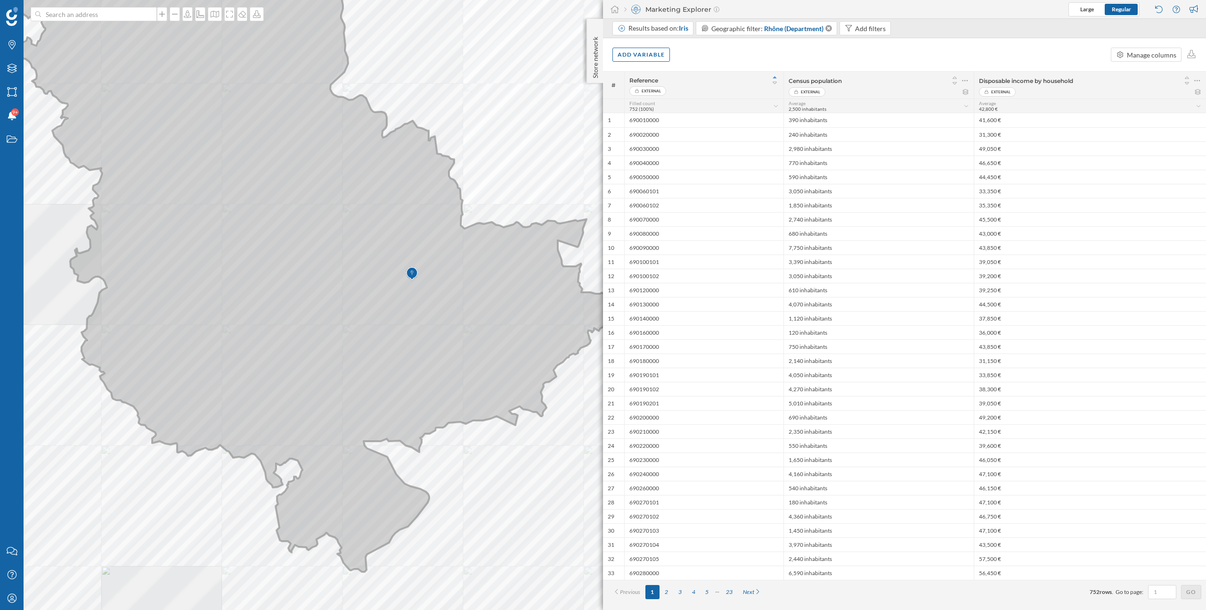
drag, startPoint x: 356, startPoint y: 342, endPoint x: 300, endPoint y: 340, distance: 55.6
click at [300, 342] on icon at bounding box center [312, 254] width 629 height 634
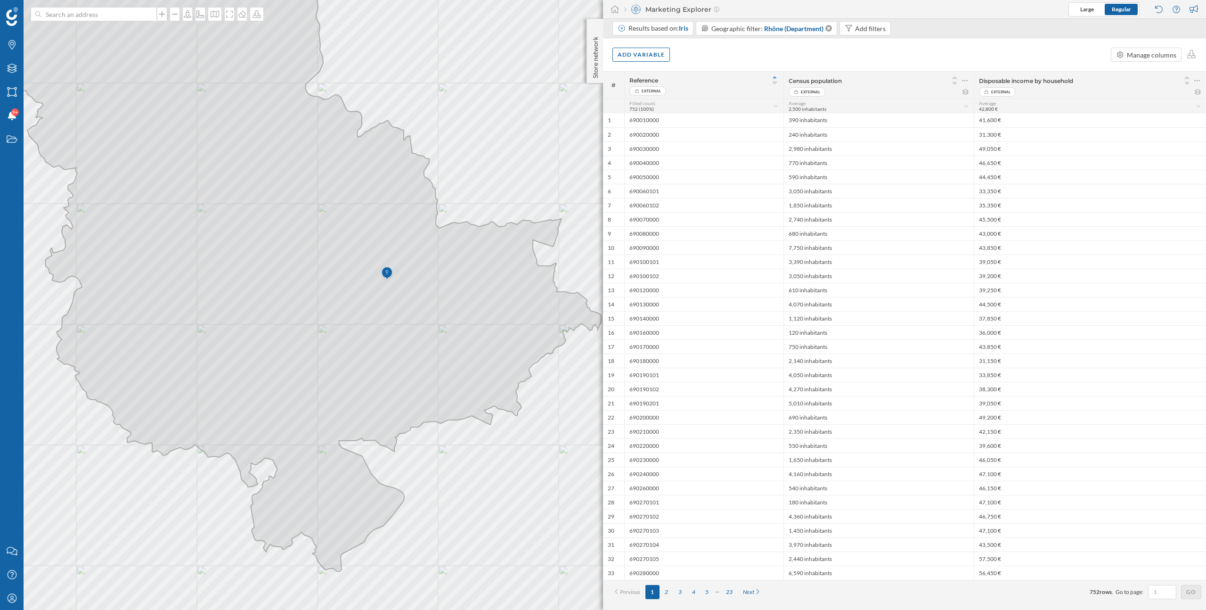
click at [391, 280] on img at bounding box center [387, 273] width 12 height 19
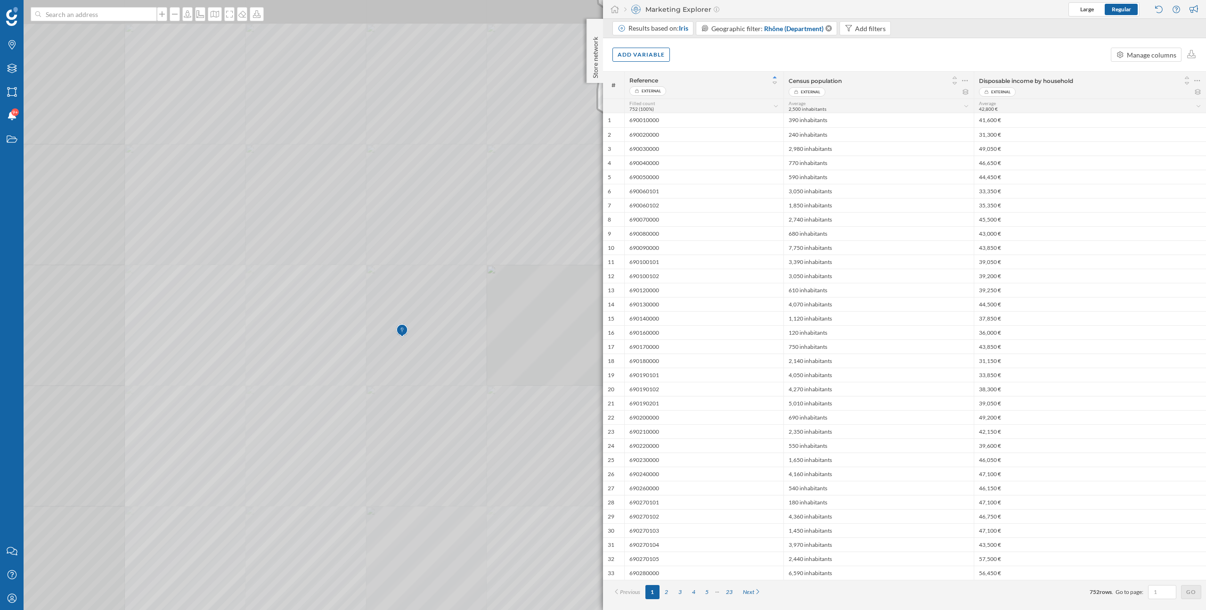
drag, startPoint x: 363, startPoint y: 321, endPoint x: 389, endPoint y: 370, distance: 55.7
click at [389, 370] on icon at bounding box center [582, 354] width 1356 height 736
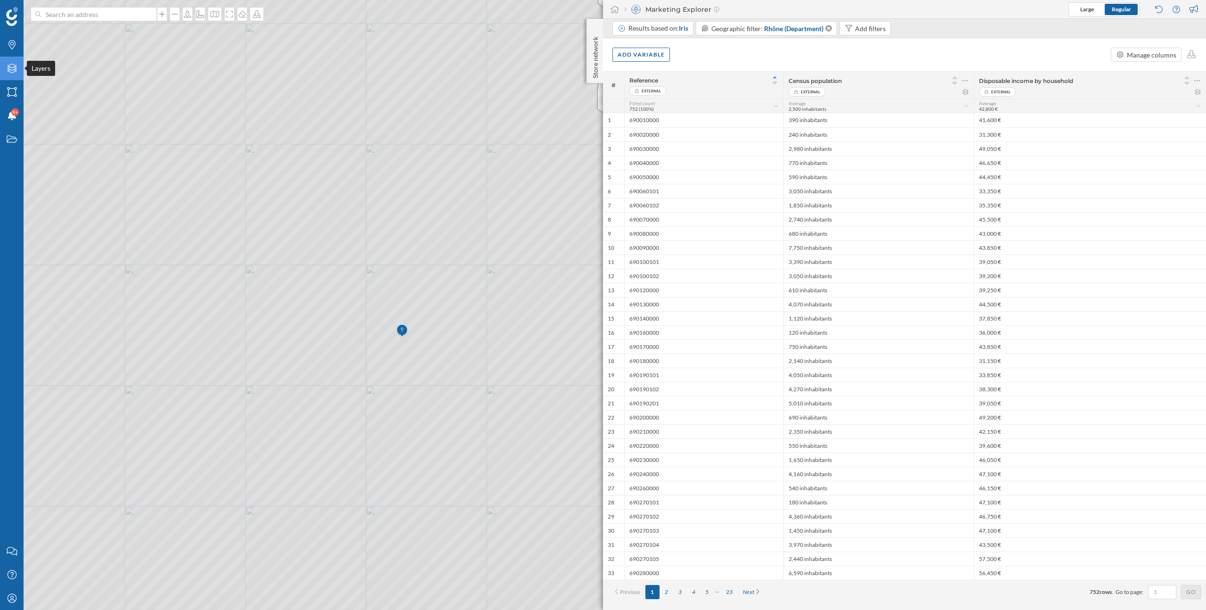
click at [11, 70] on icon "Layers" at bounding box center [12, 68] width 12 height 9
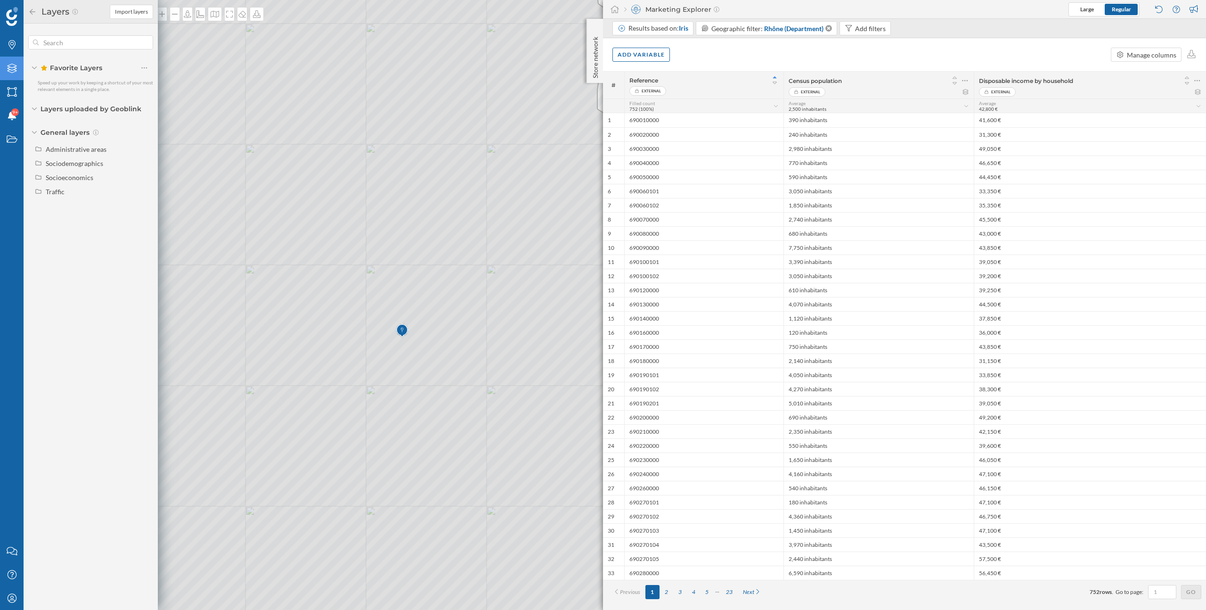
click at [11, 70] on icon "Layers" at bounding box center [12, 68] width 12 height 9
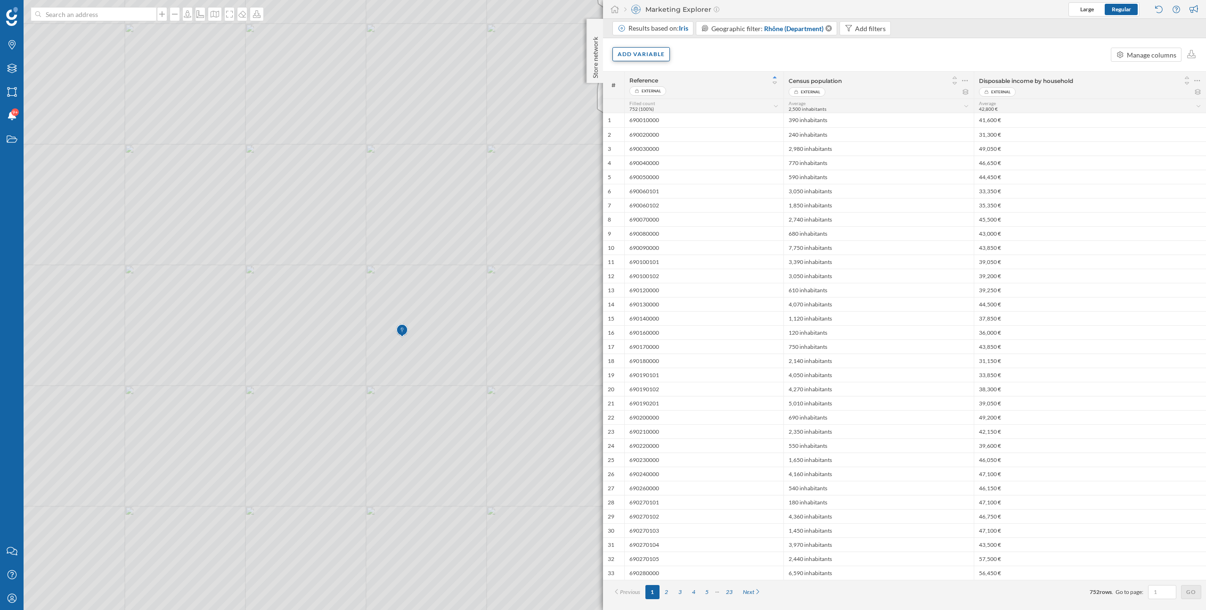
click at [648, 57] on div "Add variable" at bounding box center [641, 54] width 57 height 14
click at [655, 99] on div "External variables" at bounding box center [671, 93] width 112 height 14
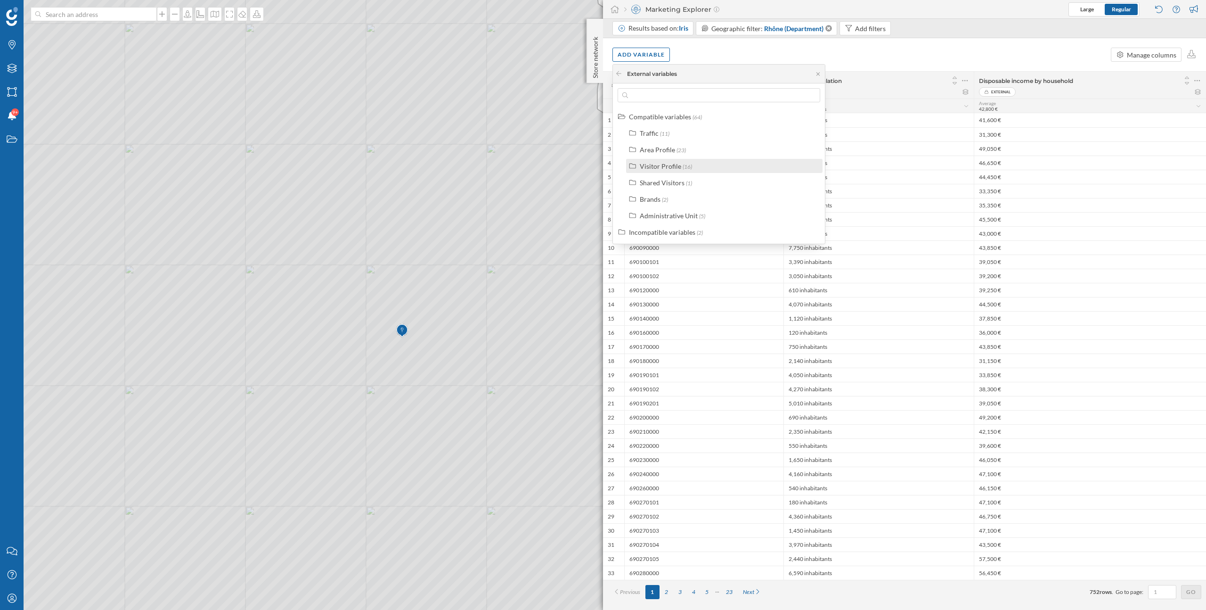
click at [687, 166] on span "(16)" at bounding box center [687, 166] width 9 height 7
click at [779, 48] on div "Add variable Manage columns" at bounding box center [904, 54] width 603 height 33
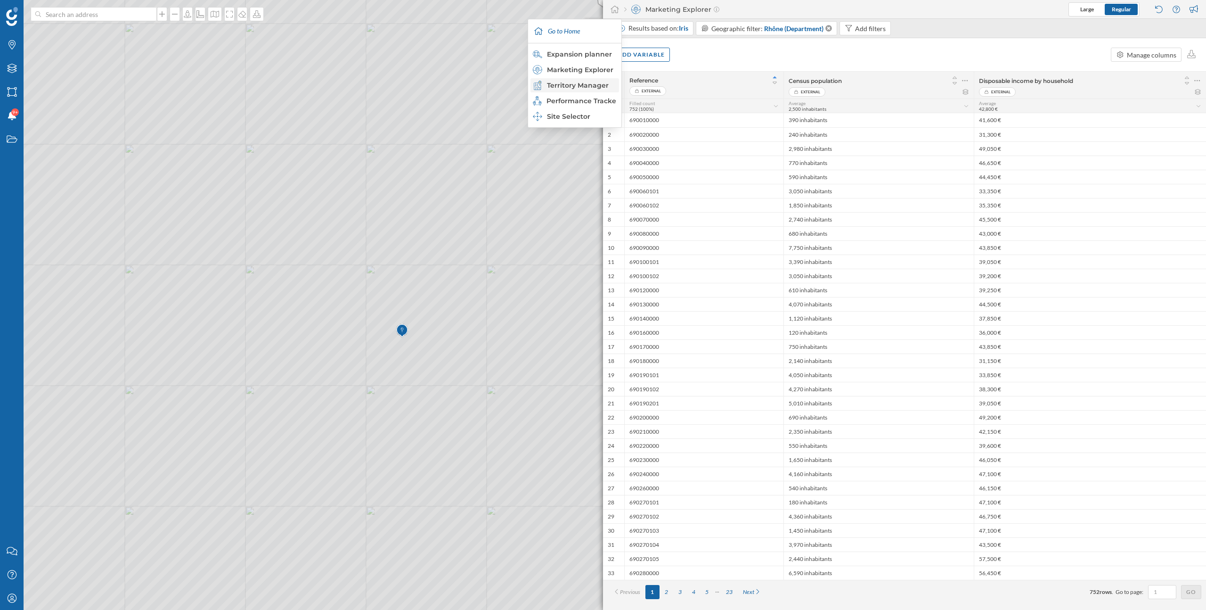
click at [584, 88] on div "Territory Manager" at bounding box center [574, 85] width 83 height 9
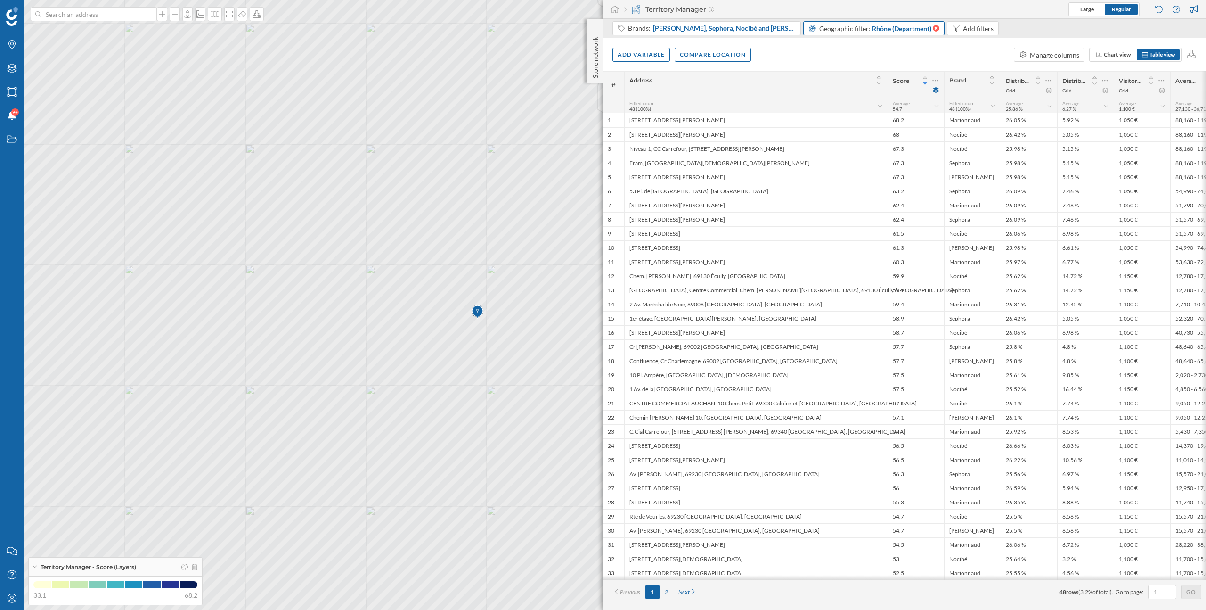
click at [933, 28] on icon at bounding box center [936, 28] width 7 height 7
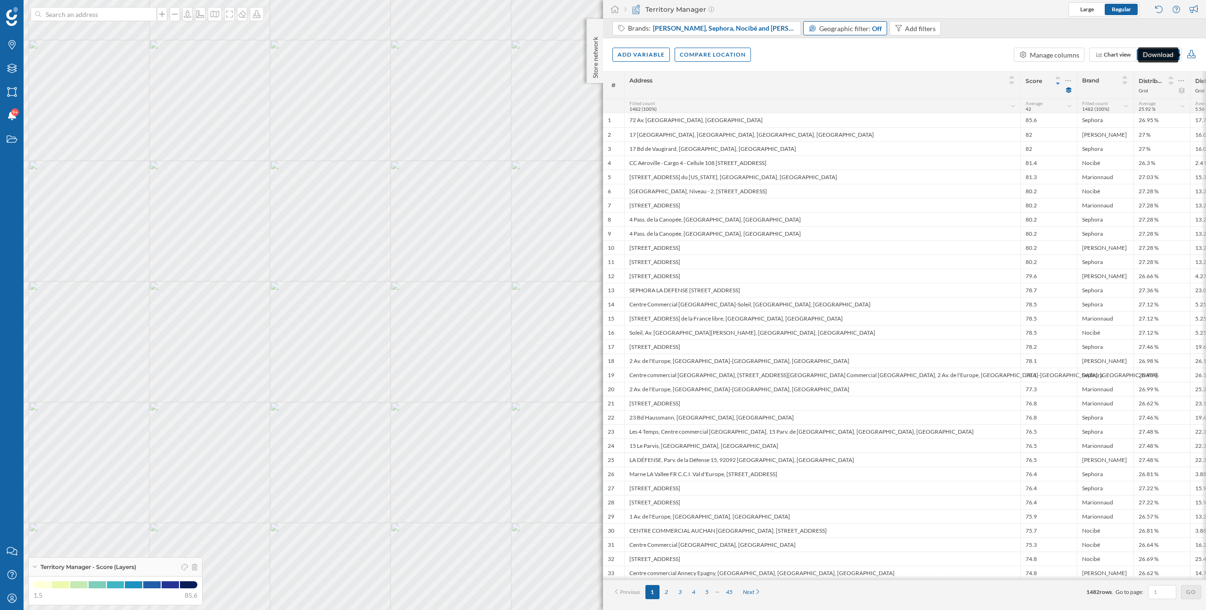
click at [1193, 55] on icon at bounding box center [1191, 54] width 8 height 8
click at [1139, 77] on div "Download data (XLSX file)" at bounding box center [1140, 72] width 109 height 14
click at [16, 595] on icon "My Profile" at bounding box center [12, 597] width 12 height 9
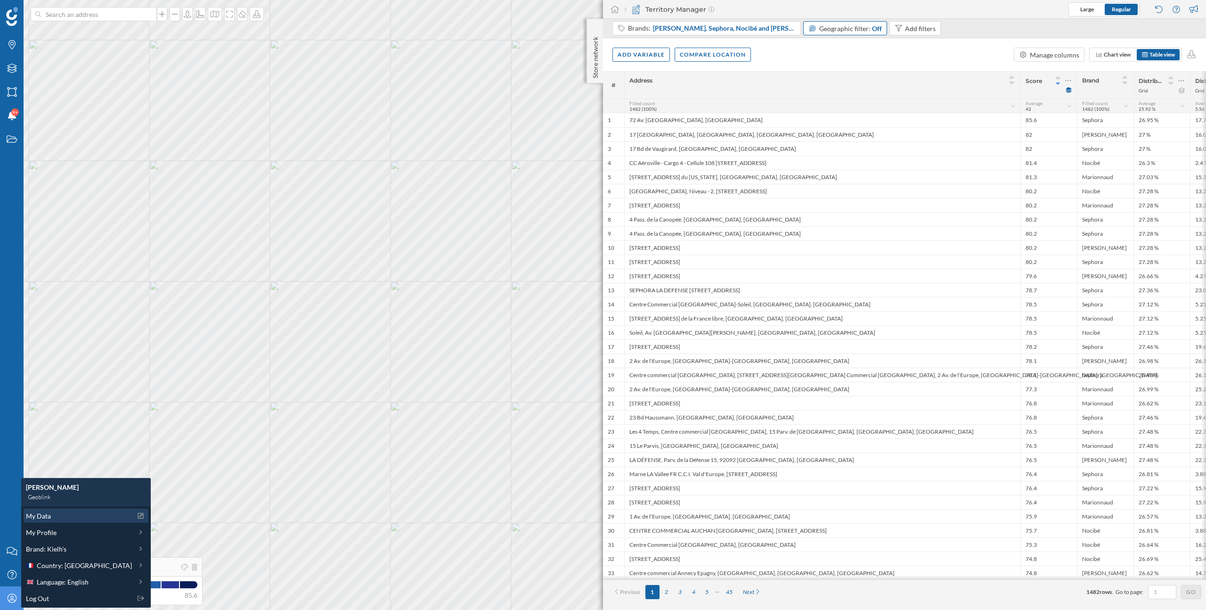
click at [64, 514] on div "My Data" at bounding box center [79, 516] width 106 height 10
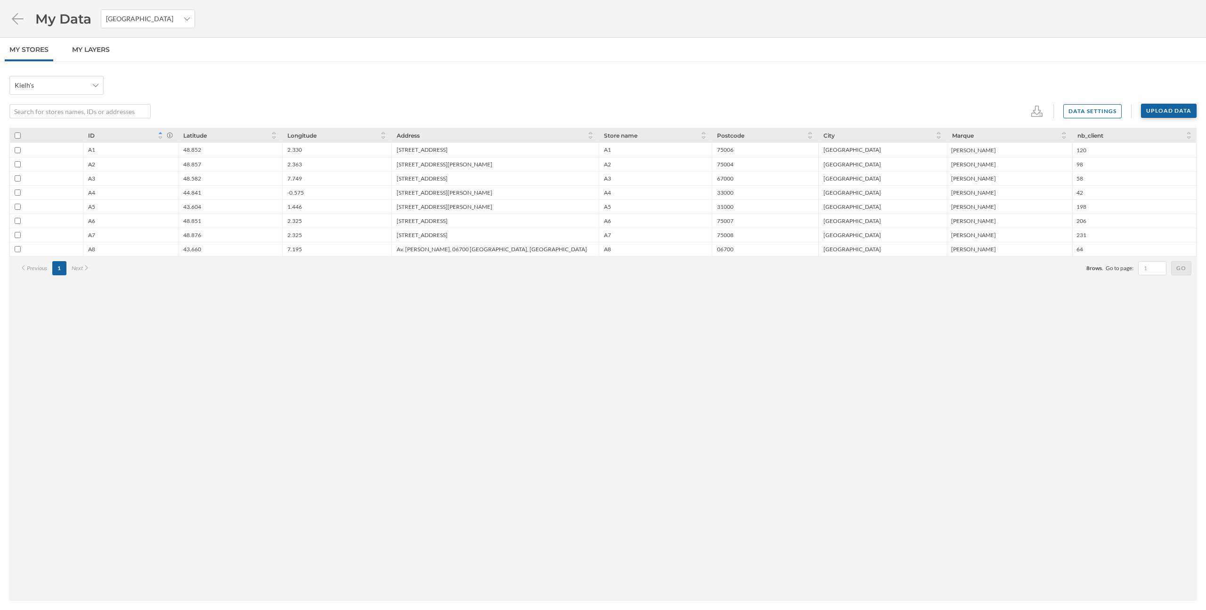
click at [1175, 110] on div "Upload data" at bounding box center [1169, 111] width 56 height 14
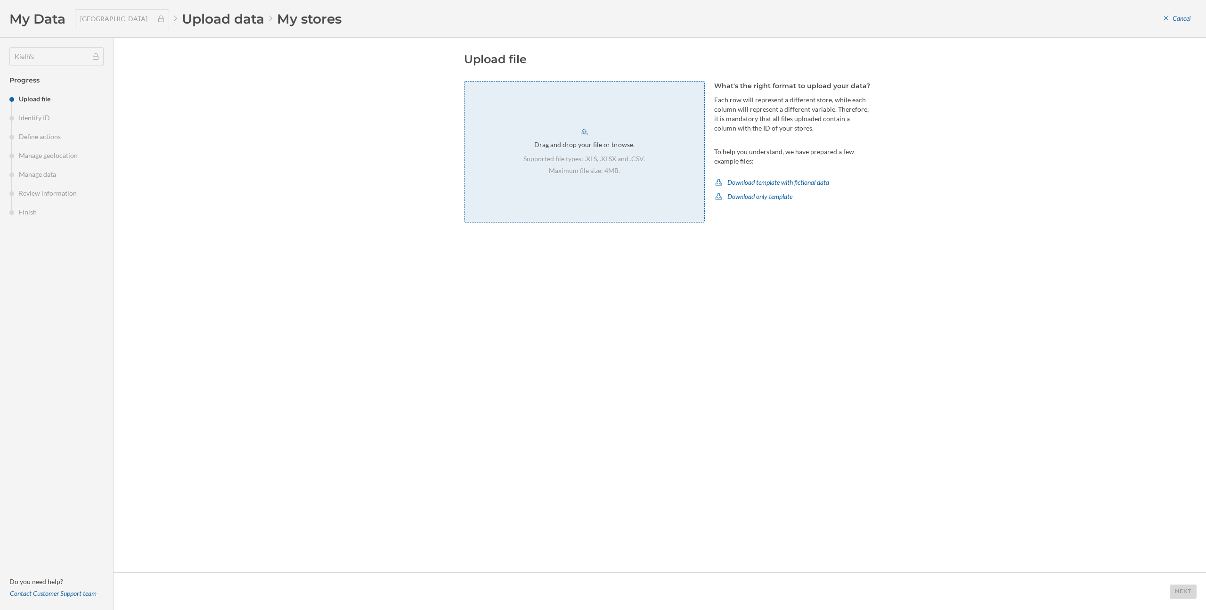
click at [626, 182] on div "Drag and drop your file or browse. Supported file types: .XLS, .XLSX and .CSV. …" at bounding box center [584, 151] width 241 height 141
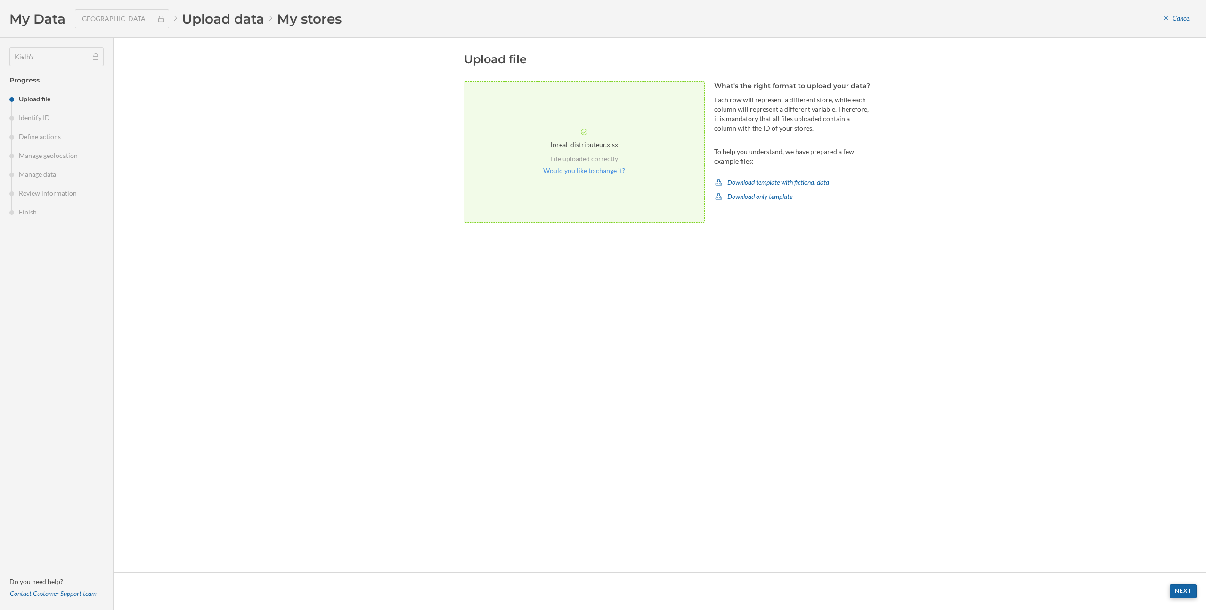
click at [1179, 591] on div "Next" at bounding box center [1183, 591] width 27 height 14
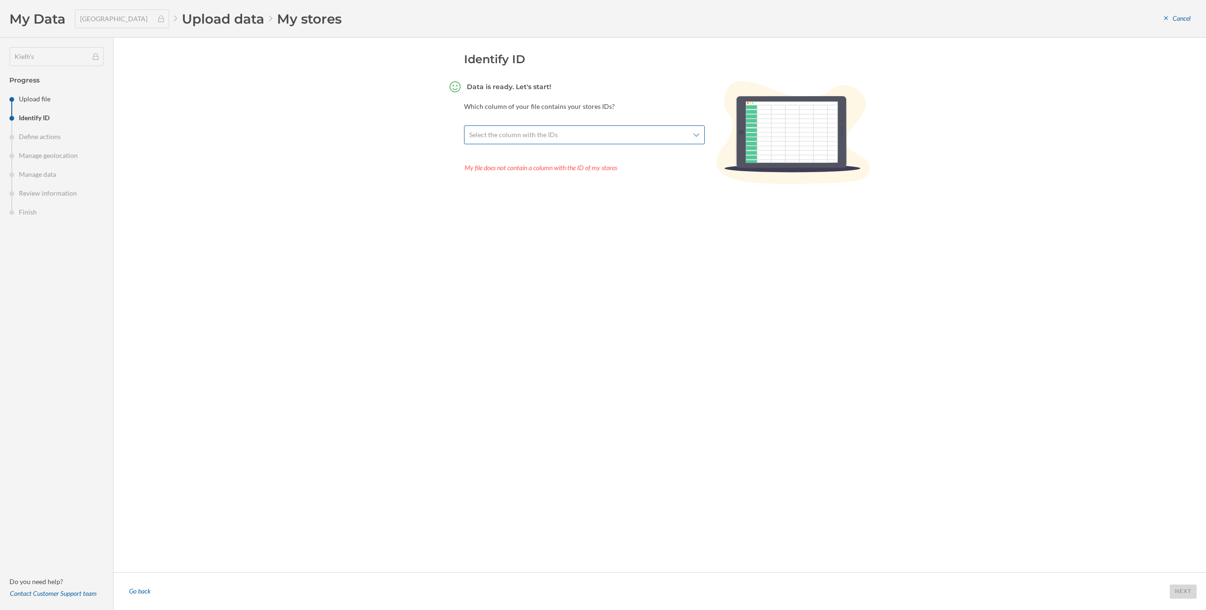
click at [642, 133] on span "Select the column with the IDs" at bounding box center [579, 134] width 220 height 9
click at [589, 175] on div "ID" at bounding box center [586, 176] width 225 height 10
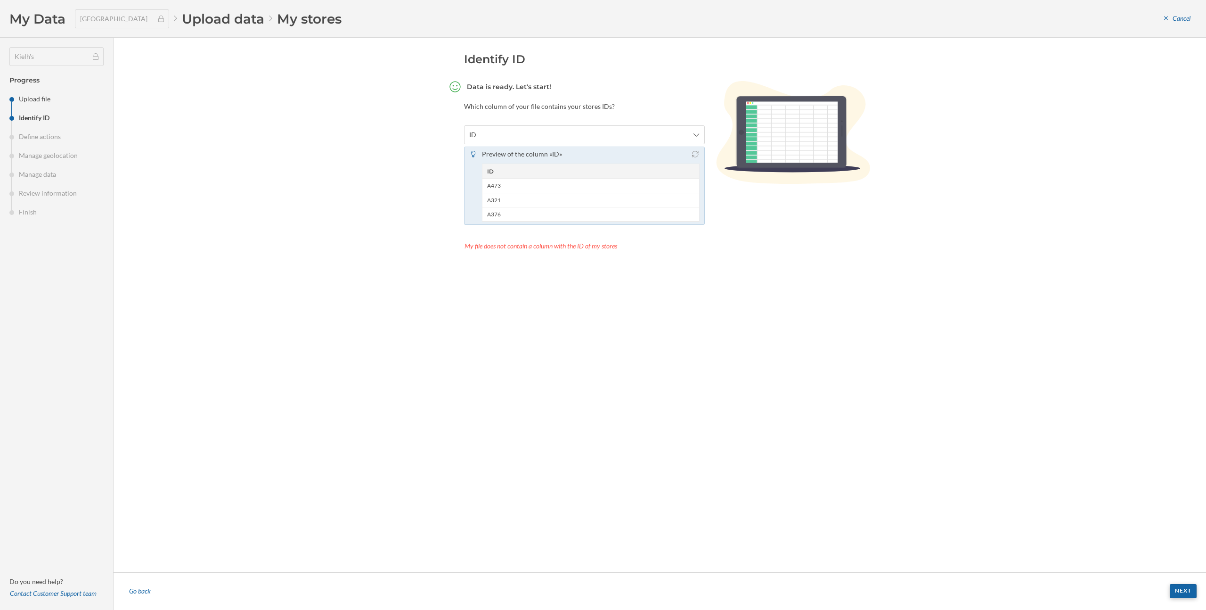
click at [1177, 597] on div "Next" at bounding box center [1183, 591] width 27 height 14
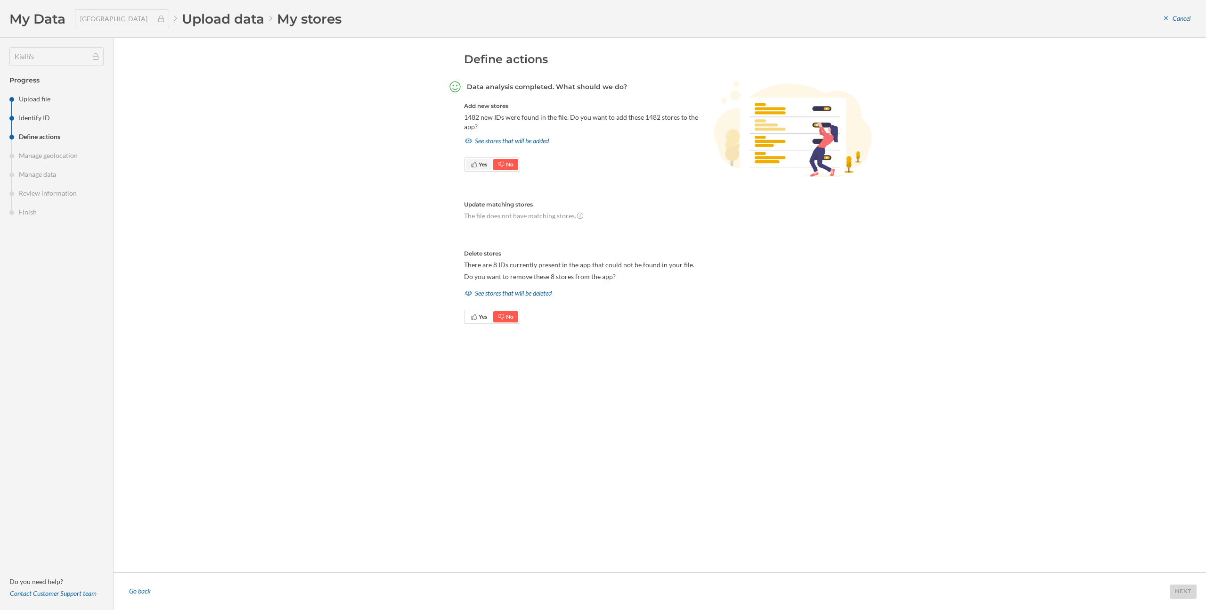
click at [482, 168] on span "Yes" at bounding box center [479, 164] width 16 height 8
click at [1180, 589] on div "Next" at bounding box center [1183, 591] width 27 height 14
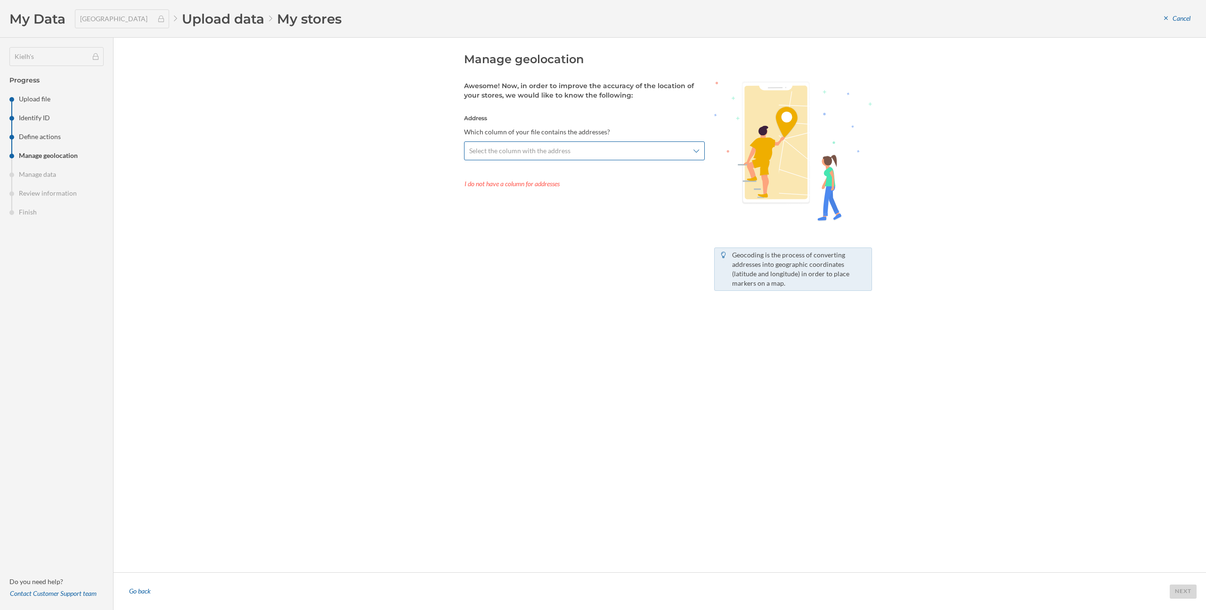
click at [593, 149] on span "Select the column with the address" at bounding box center [579, 150] width 220 height 9
click at [570, 228] on div "Address" at bounding box center [580, 230] width 212 height 10
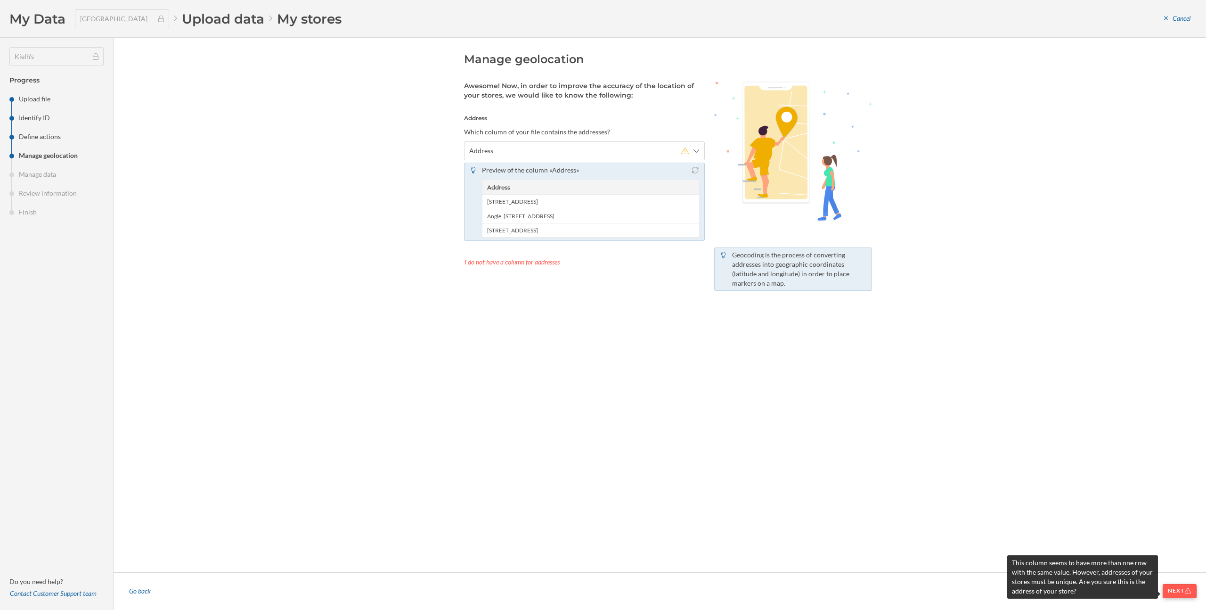
click at [1182, 593] on div "Next" at bounding box center [1180, 591] width 34 height 14
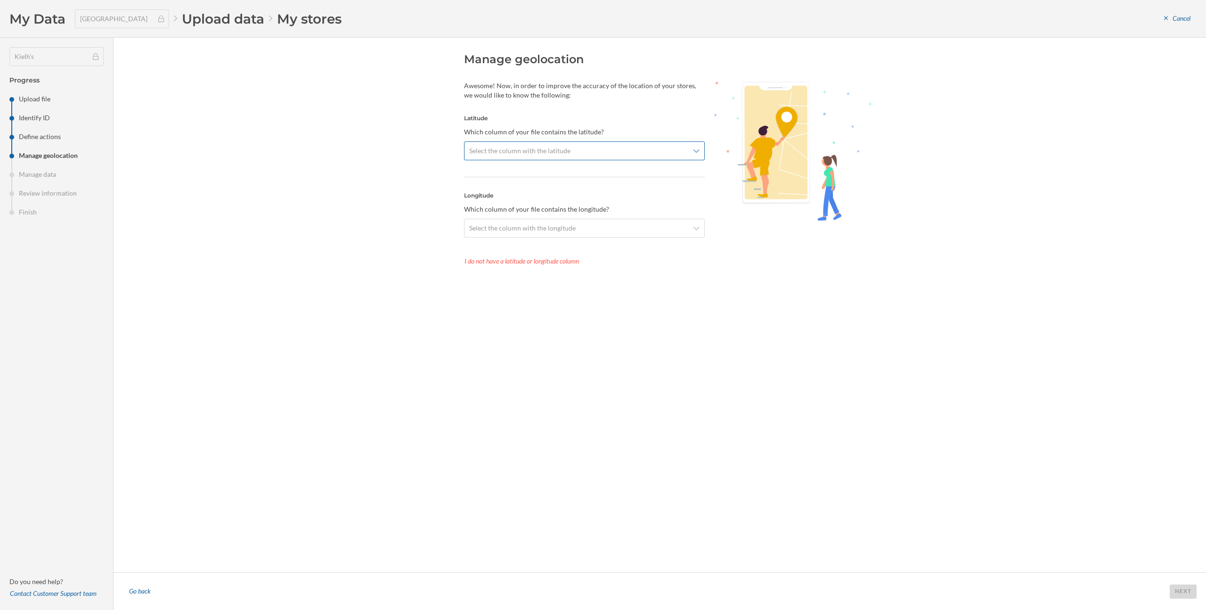
click at [585, 154] on span "Select the column with the latitude" at bounding box center [579, 150] width 220 height 9
click at [645, 343] on div "Manage geolocation Awesome! Now, in order to improve the accuracy of the locati…" at bounding box center [668, 305] width 408 height 506
click at [559, 267] on div "I do not have a latitude or longitude column" at bounding box center [584, 261] width 241 height 14
click at [569, 151] on span "Select the column with the postcodes" at bounding box center [523, 150] width 108 height 9
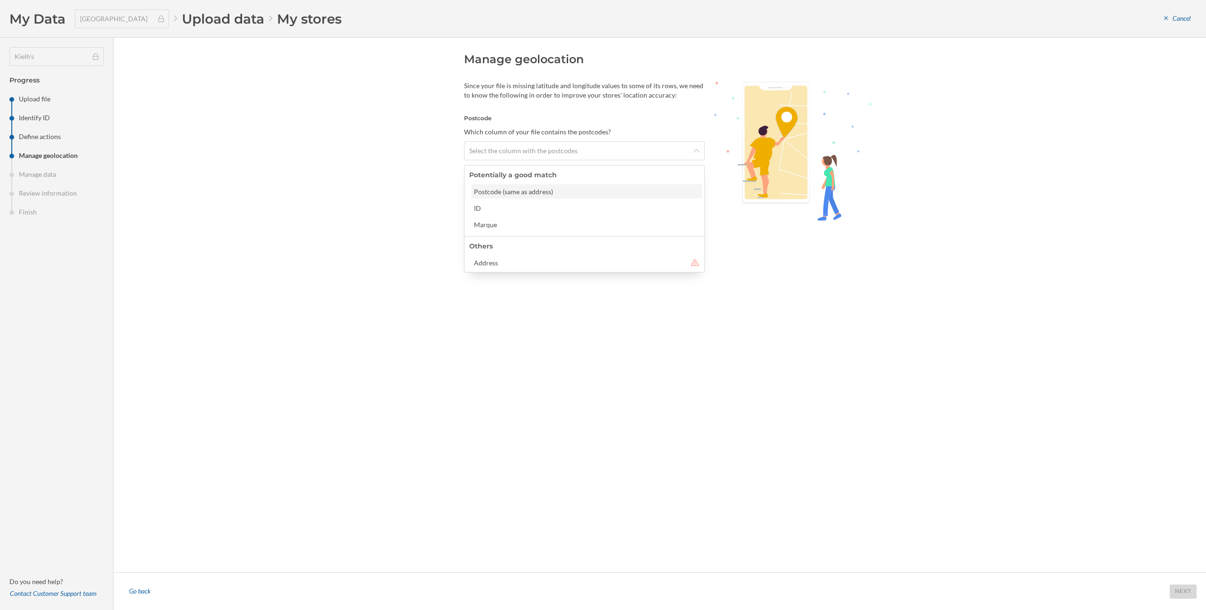
click at [544, 193] on div "Postcode (same as address)" at bounding box center [586, 192] width 225 height 10
click at [1185, 590] on div "Next" at bounding box center [1183, 591] width 27 height 14
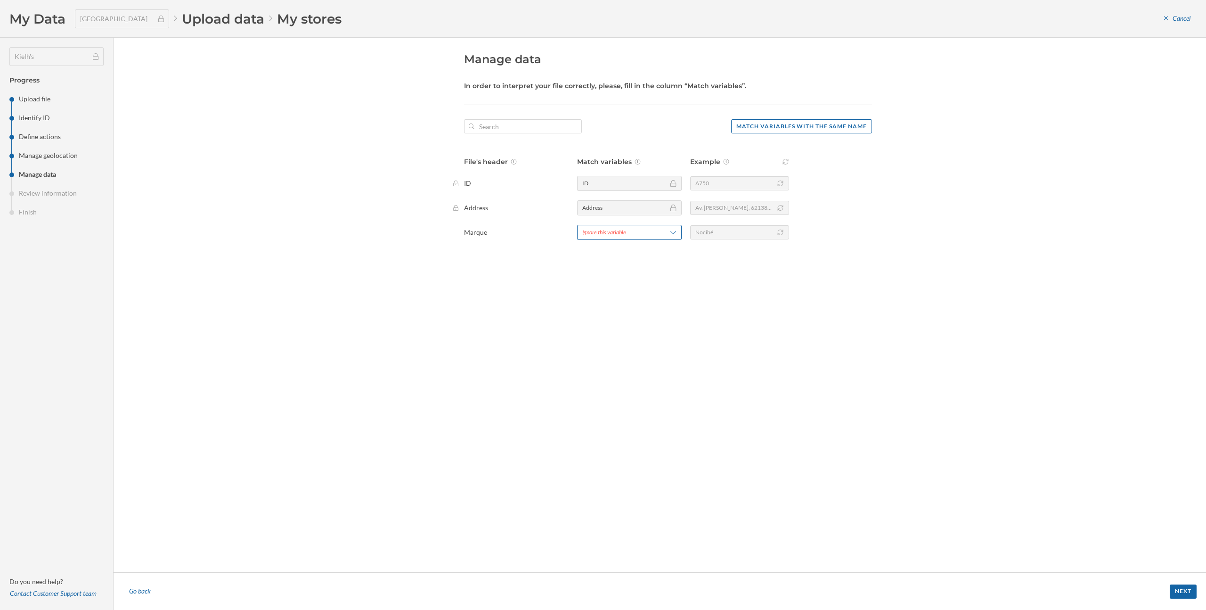
click at [647, 234] on span "Ignore this variable" at bounding box center [617, 232] width 71 height 8
click at [623, 377] on div "Marque" at bounding box center [625, 375] width 76 height 10
click at [1180, 592] on div "Next" at bounding box center [1183, 591] width 27 height 14
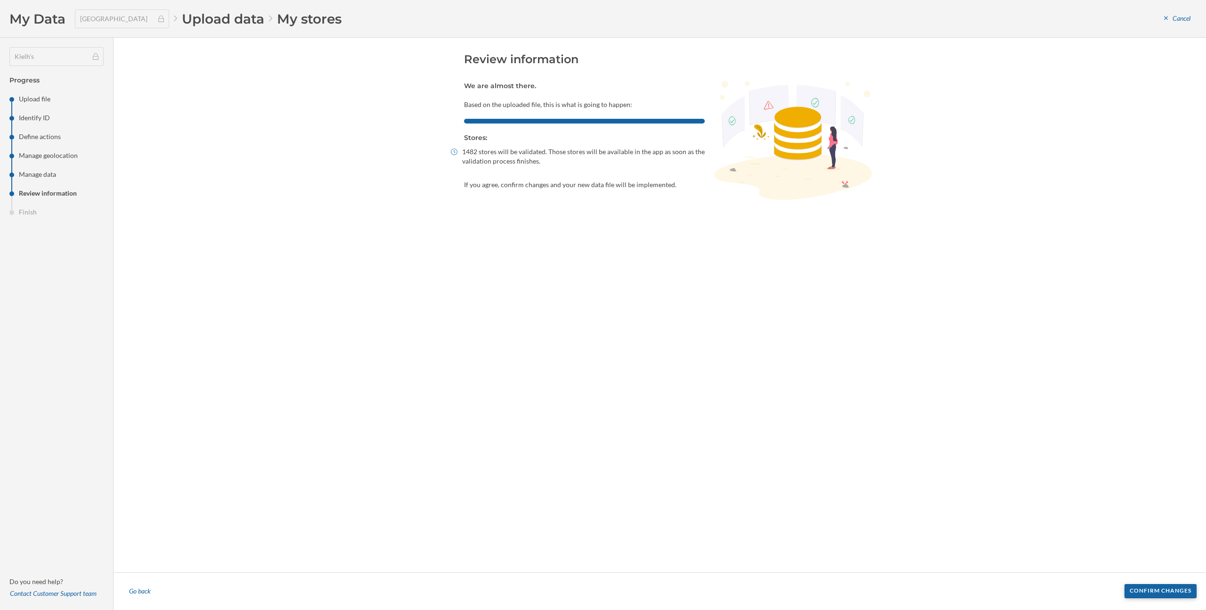
click at [1170, 592] on div "Confirm changes" at bounding box center [1161, 591] width 72 height 14
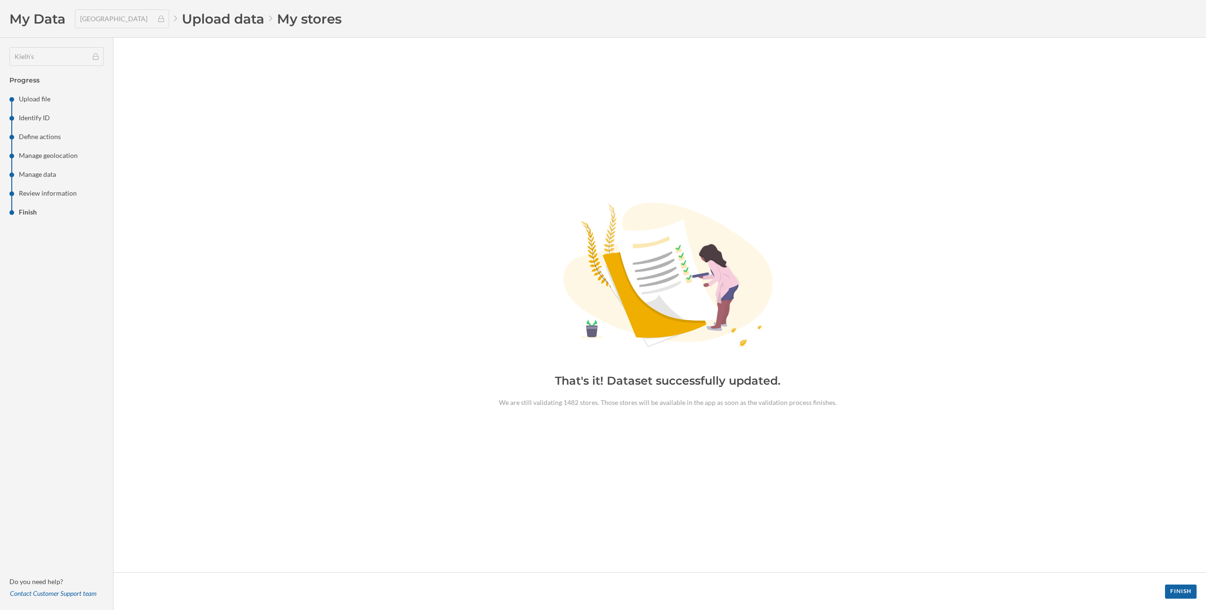
drag, startPoint x: 616, startPoint y: 326, endPoint x: 748, endPoint y: 381, distance: 143.2
click at [748, 380] on div "Created with sketchtool. That's it! Dataset successfully updated. We are still …" at bounding box center [668, 305] width 408 height 506
click at [835, 419] on div "Created with sketchtool. That's it! Dataset successfully updated. We are still …" at bounding box center [668, 305] width 408 height 506
click at [1182, 591] on div "Finish" at bounding box center [1181, 591] width 32 height 14
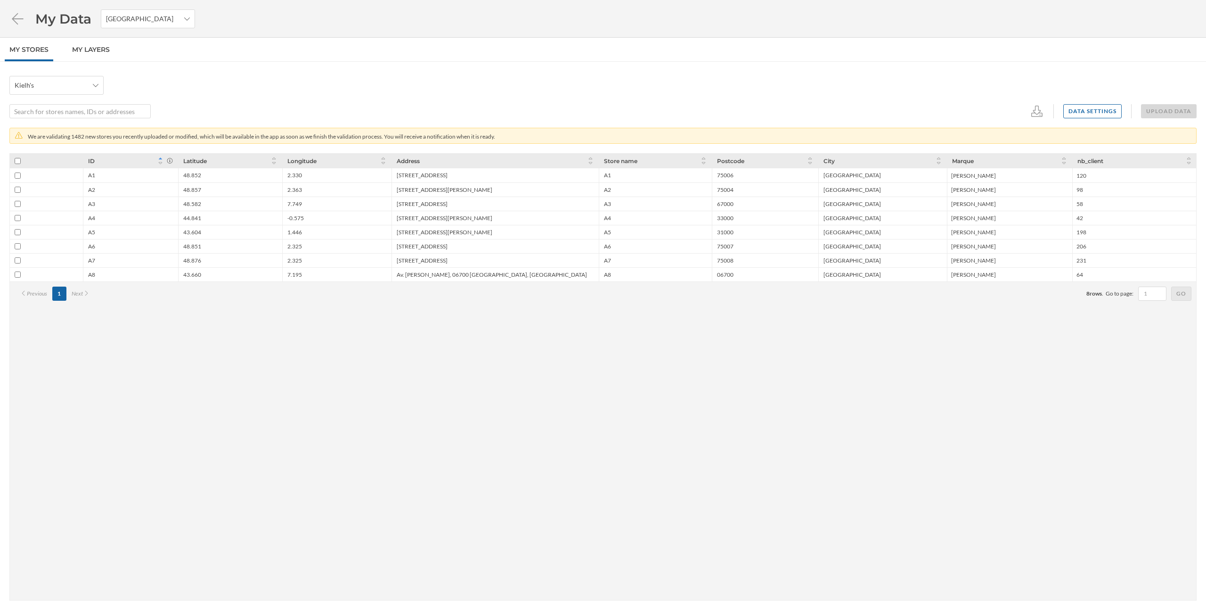
click at [601, 410] on div "ID Latitude Longitude Address Store name Postcode City Marque nb_client A1 48.8…" at bounding box center [602, 376] width 1187 height 447
click at [18, 19] on icon at bounding box center [17, 18] width 16 height 13
